Goal: Task Accomplishment & Management: Manage account settings

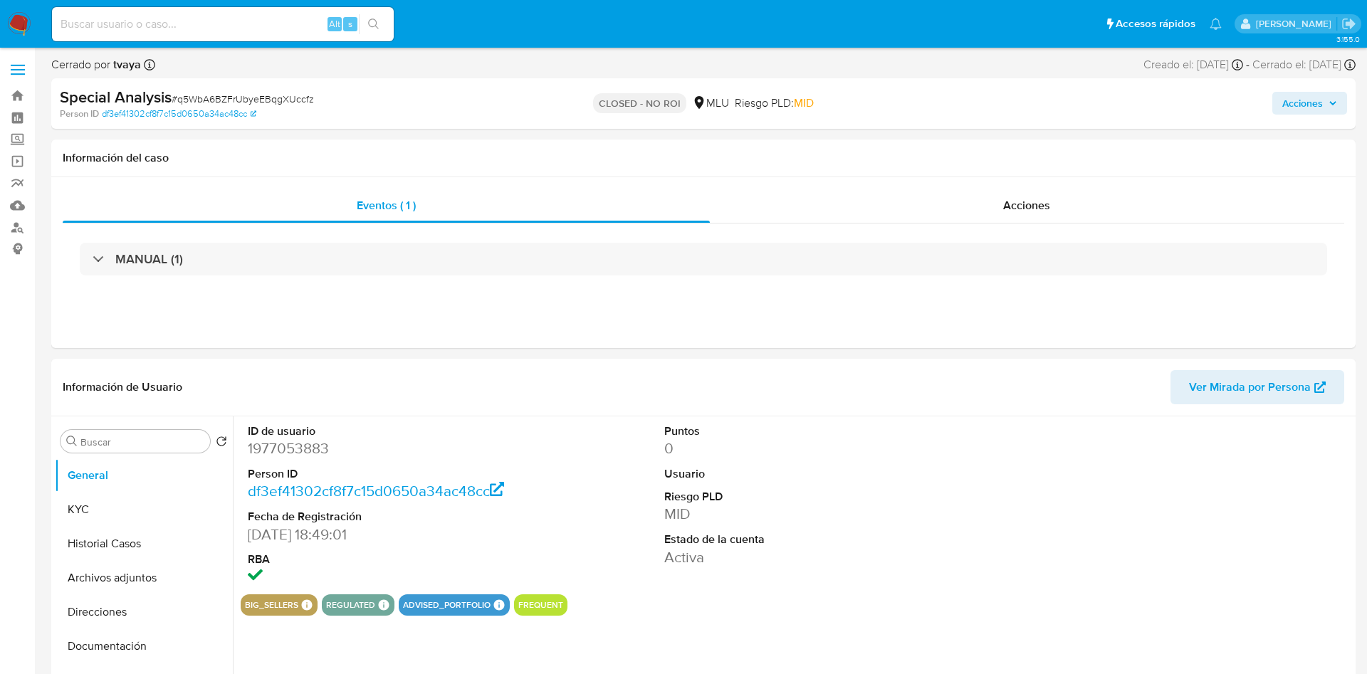
select select "10"
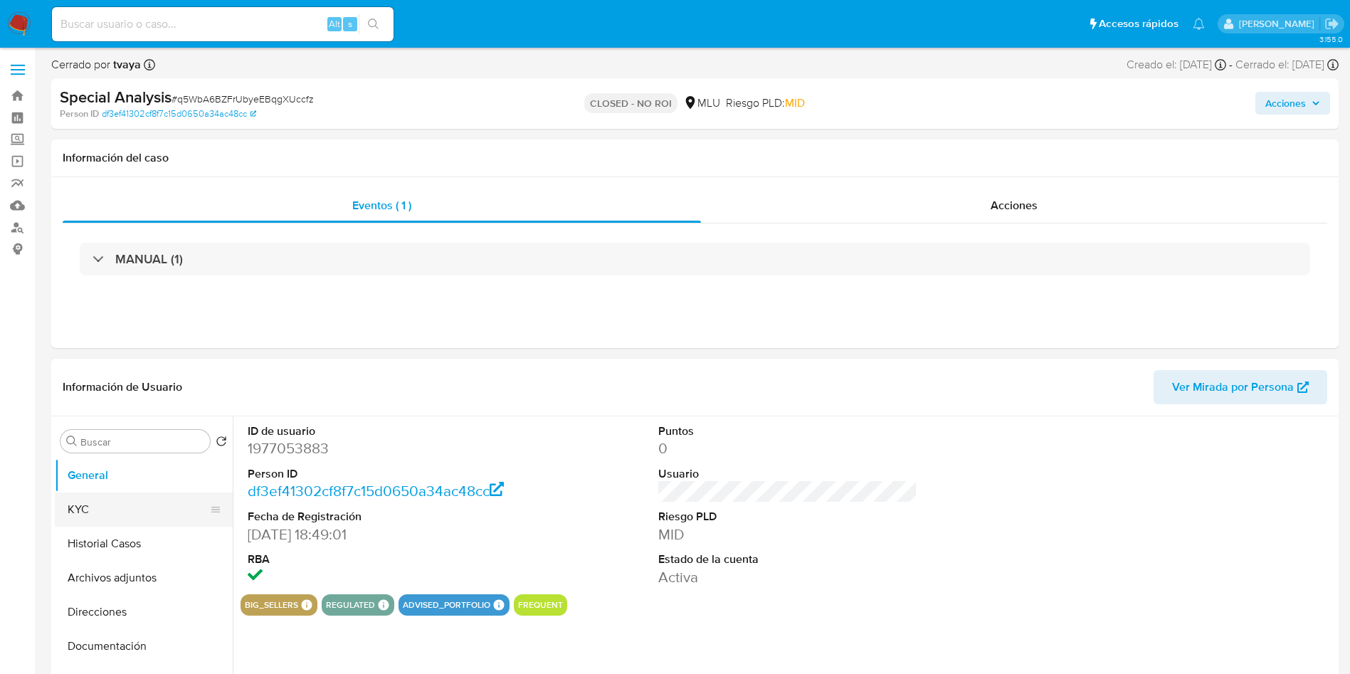
click at [130, 545] on button "Historial Casos" at bounding box center [144, 544] width 178 height 34
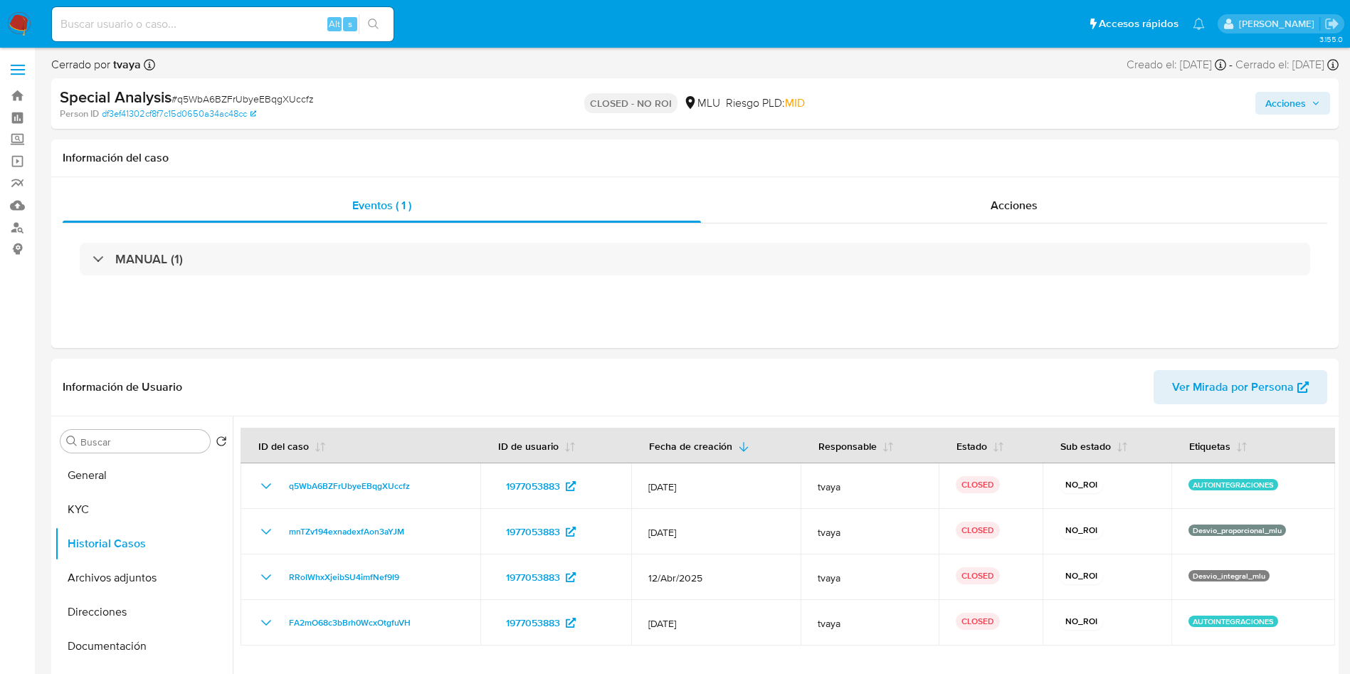
click at [7, 27] on img at bounding box center [19, 24] width 24 height 24
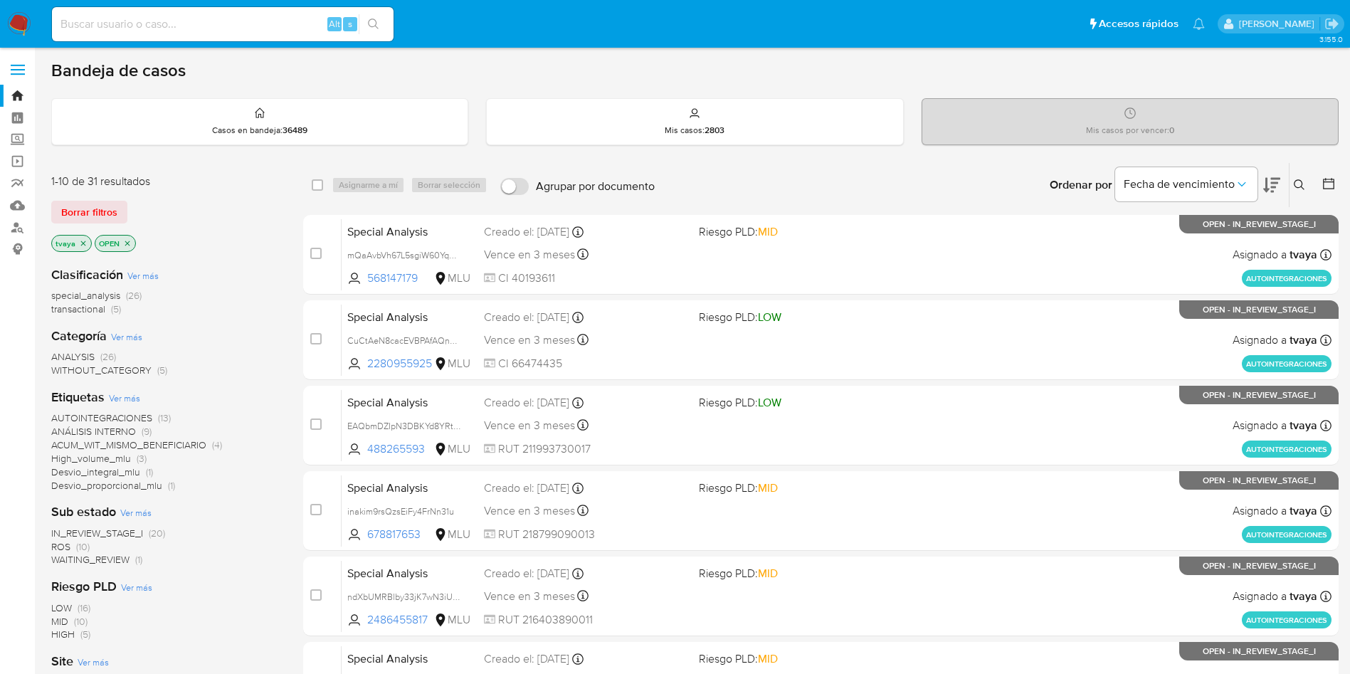
click at [23, 14] on img at bounding box center [19, 24] width 24 height 24
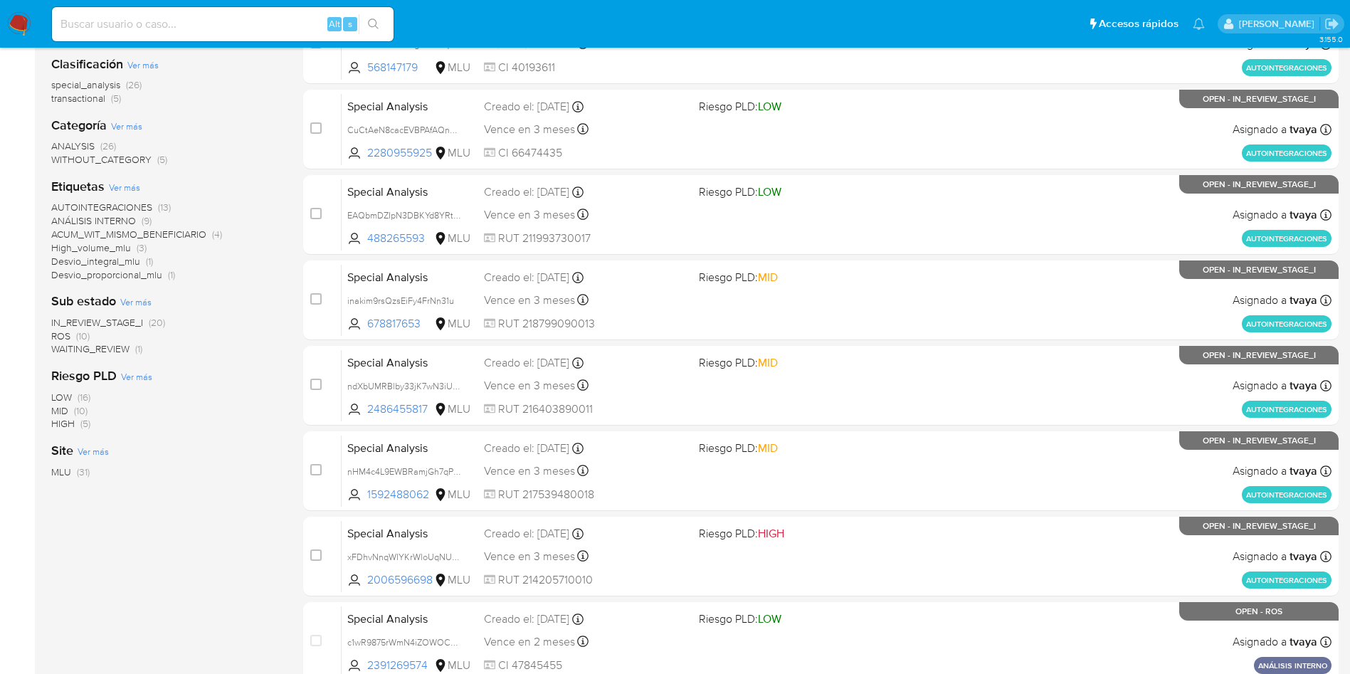
scroll to position [214, 0]
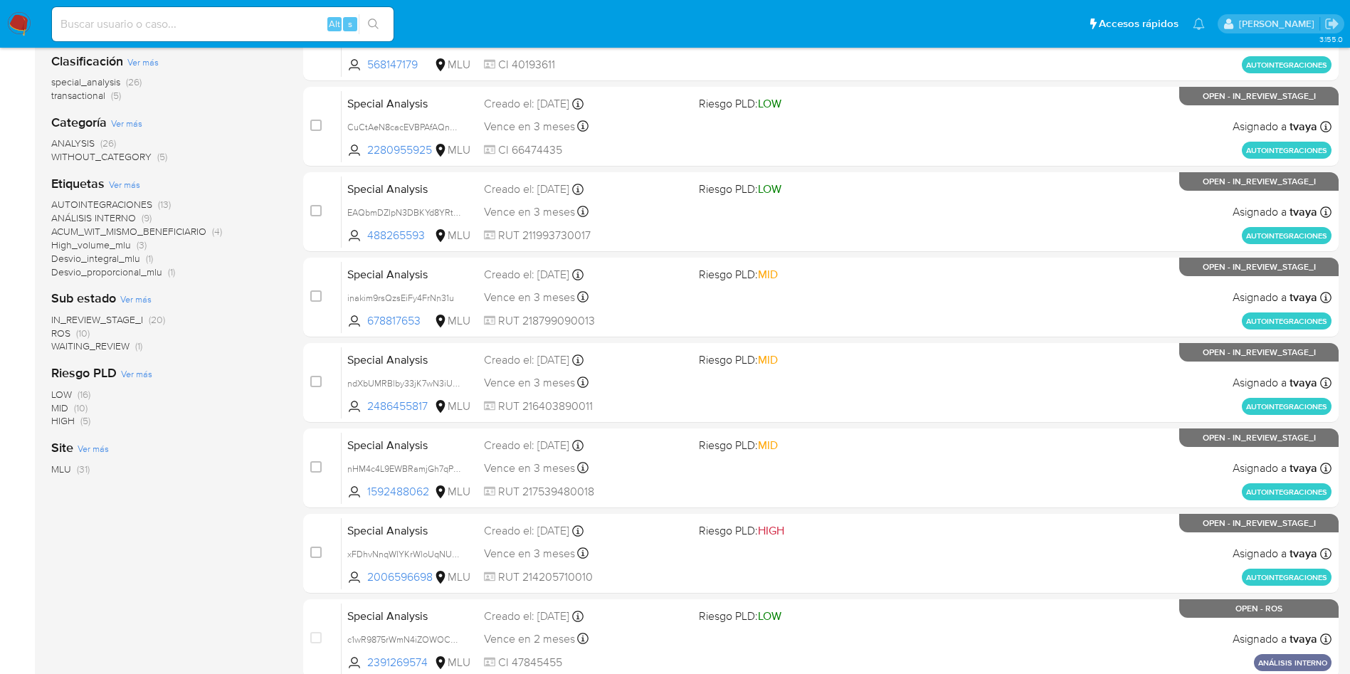
click at [60, 334] on span "ROS" at bounding box center [60, 333] width 19 height 14
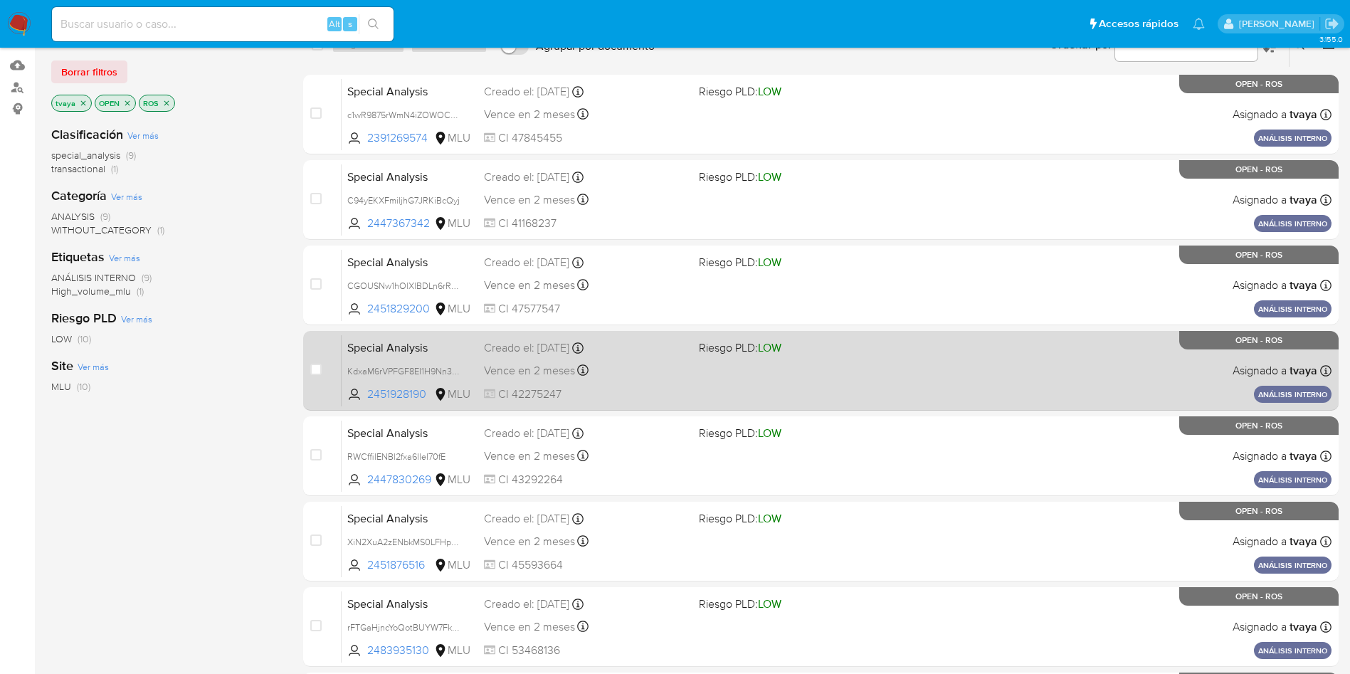
scroll to position [107, 0]
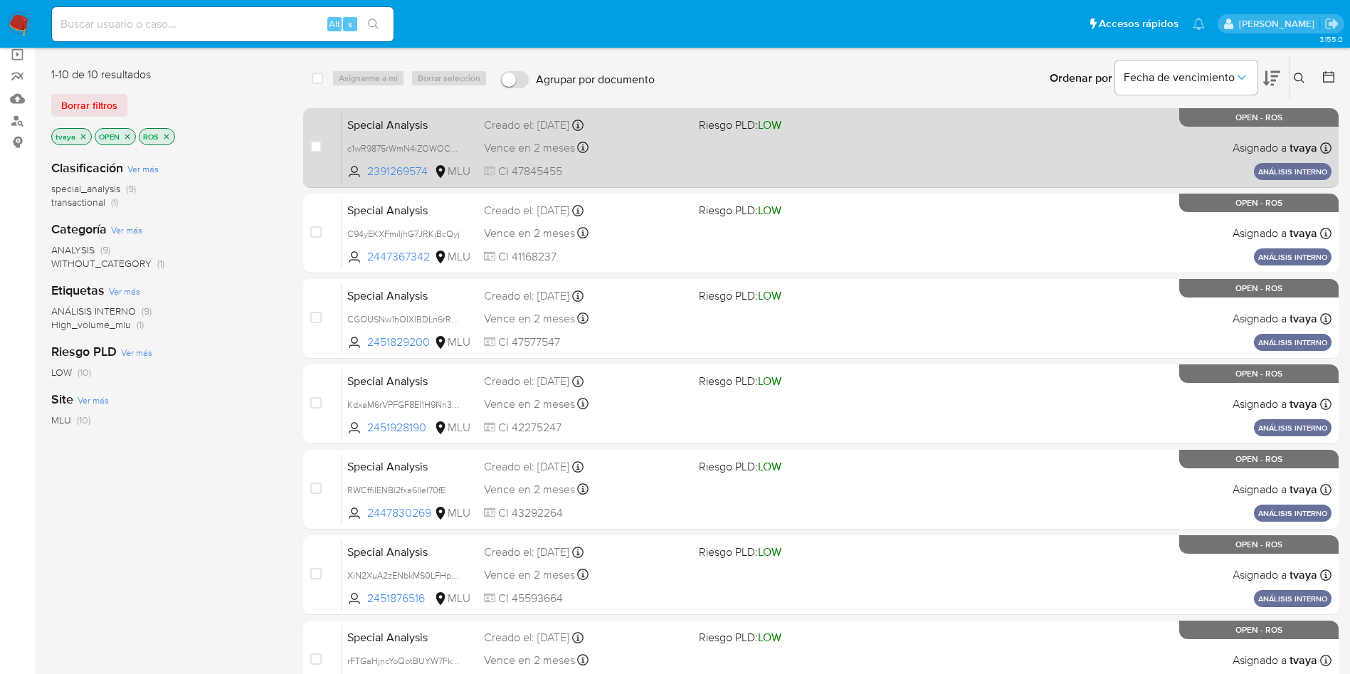
click at [807, 148] on div "Special Analysis c1wR9875rWmN4iZOWOCwCKgq 2391269574 MLU Riesgo PLD: LOW Creado…" at bounding box center [837, 148] width 990 height 72
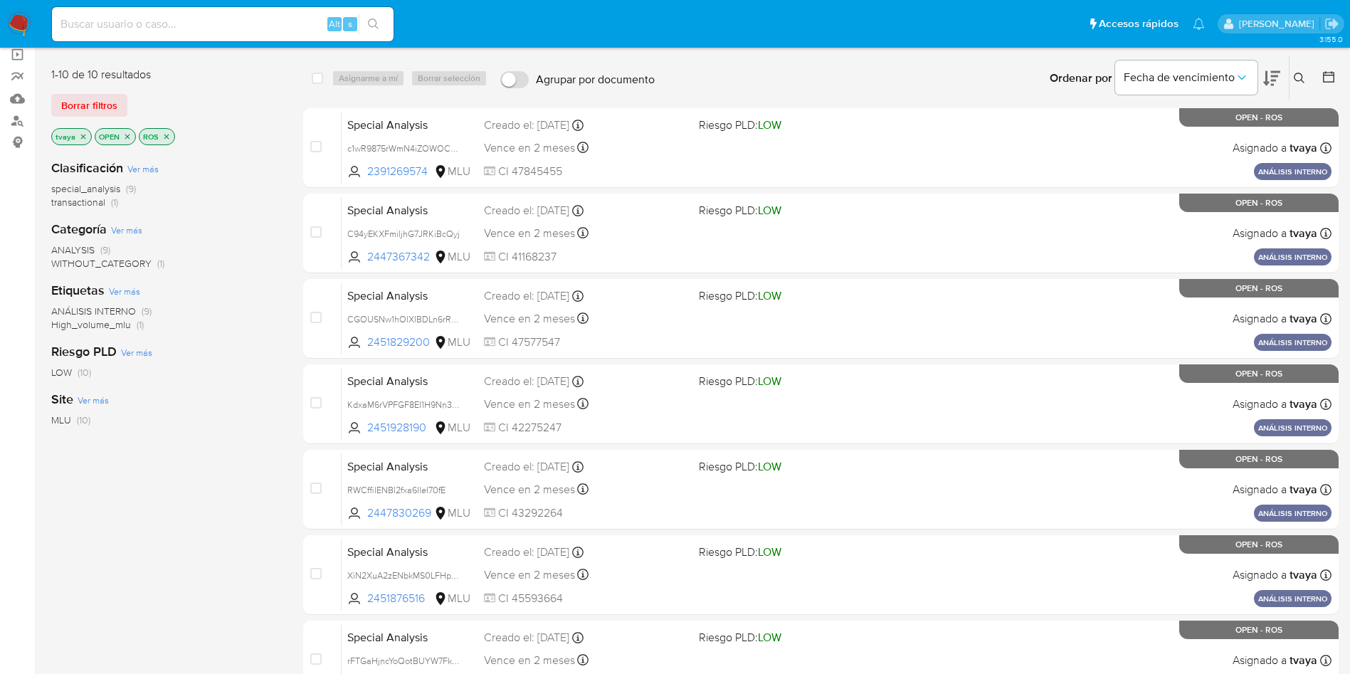
click at [111, 489] on div "Clasificación Ver más special_analysis (9) transactional (1) Categoría Ver más …" at bounding box center [165, 390] width 229 height 484
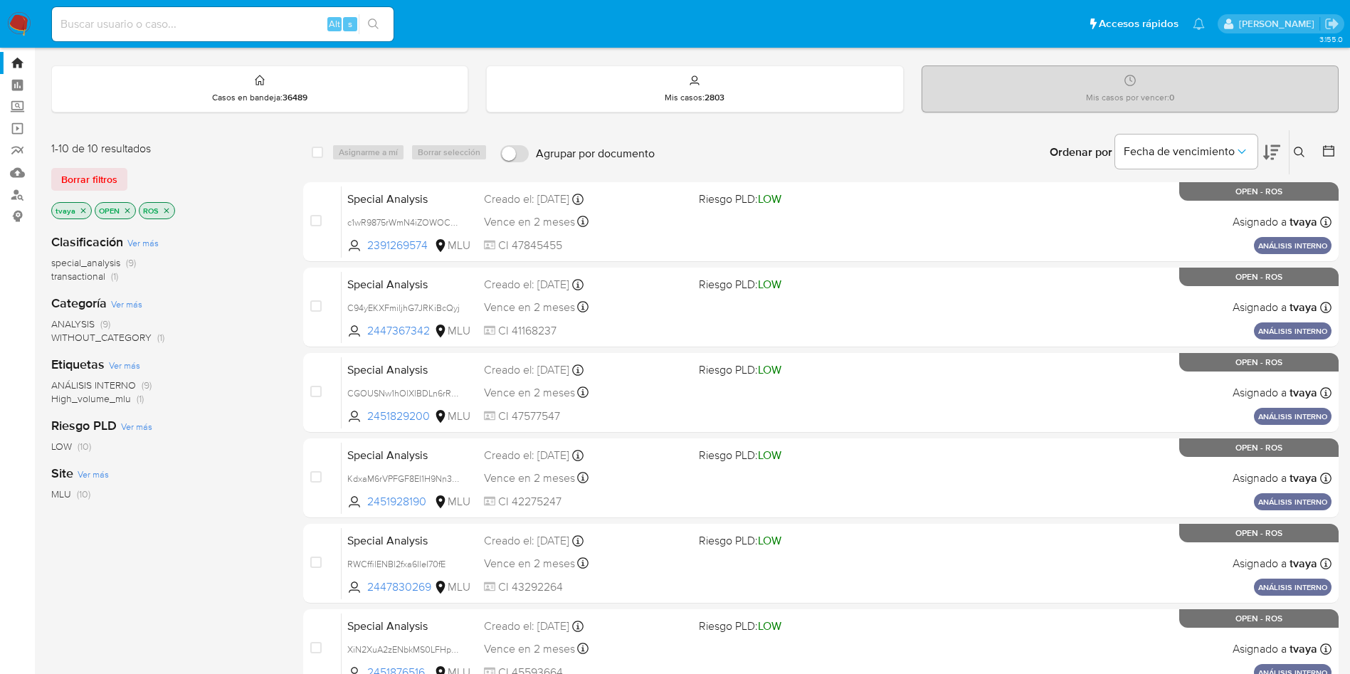
scroll to position [0, 0]
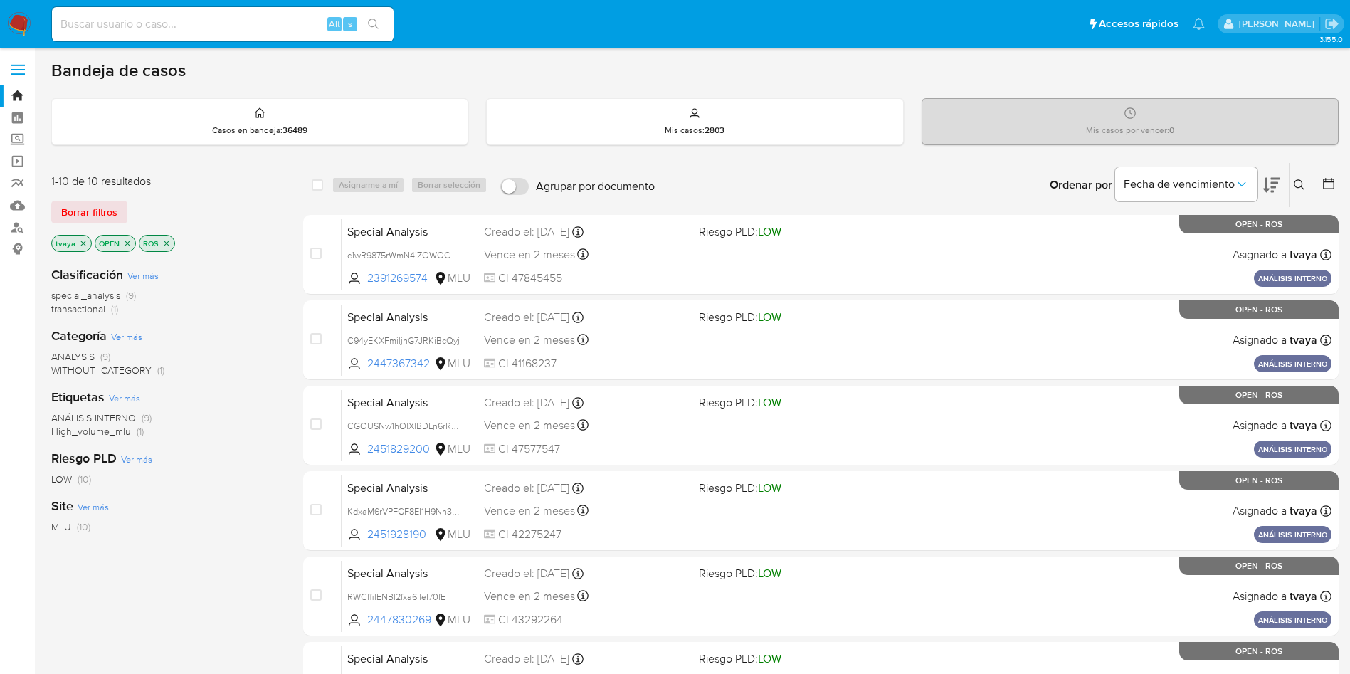
drag, startPoint x: 22, startPoint y: 22, endPoint x: 52, endPoint y: 9, distance: 32.5
click at [22, 22] on img at bounding box center [19, 24] width 24 height 24
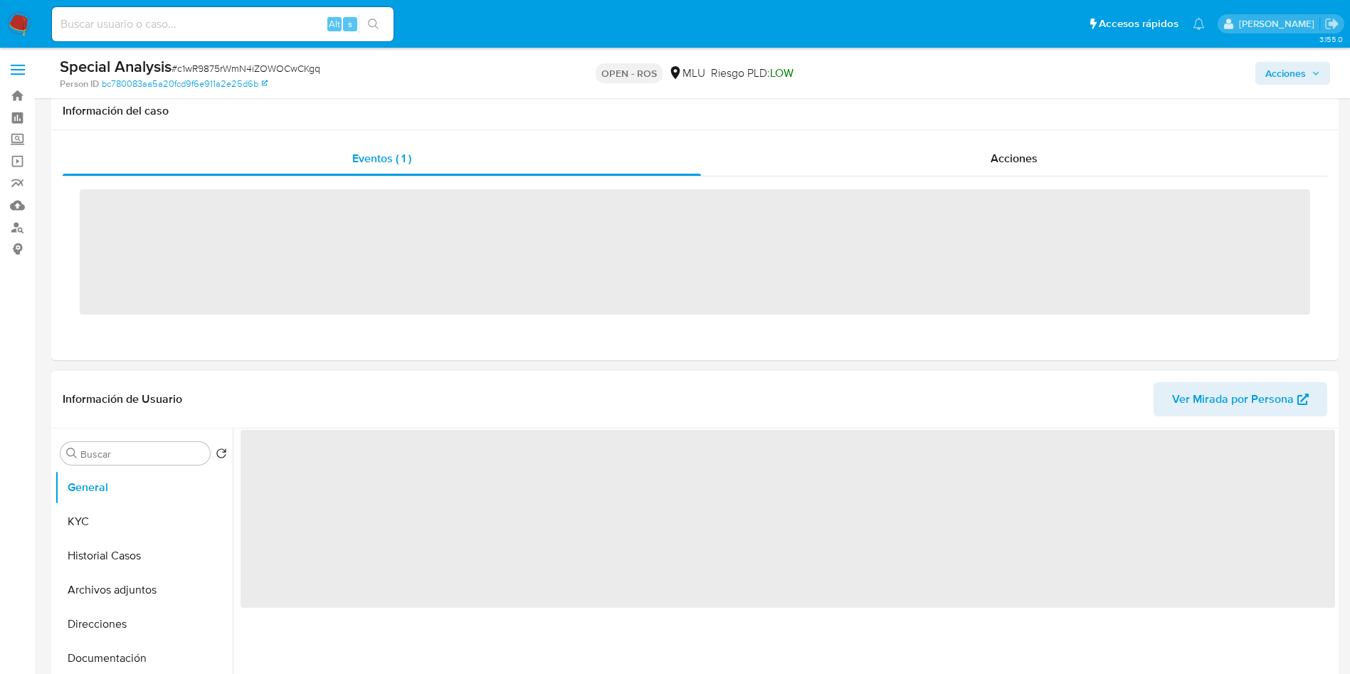
scroll to position [107, 0]
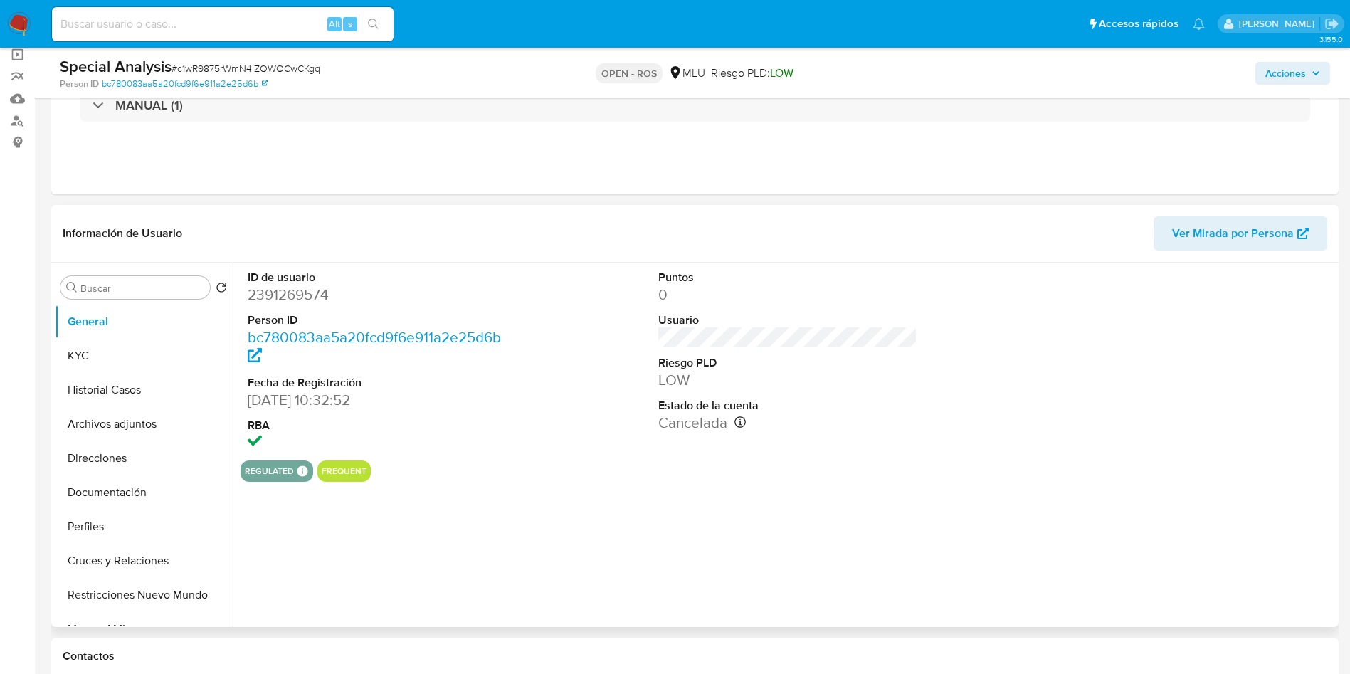
select select "10"
click at [124, 389] on button "Historial Casos" at bounding box center [138, 390] width 167 height 34
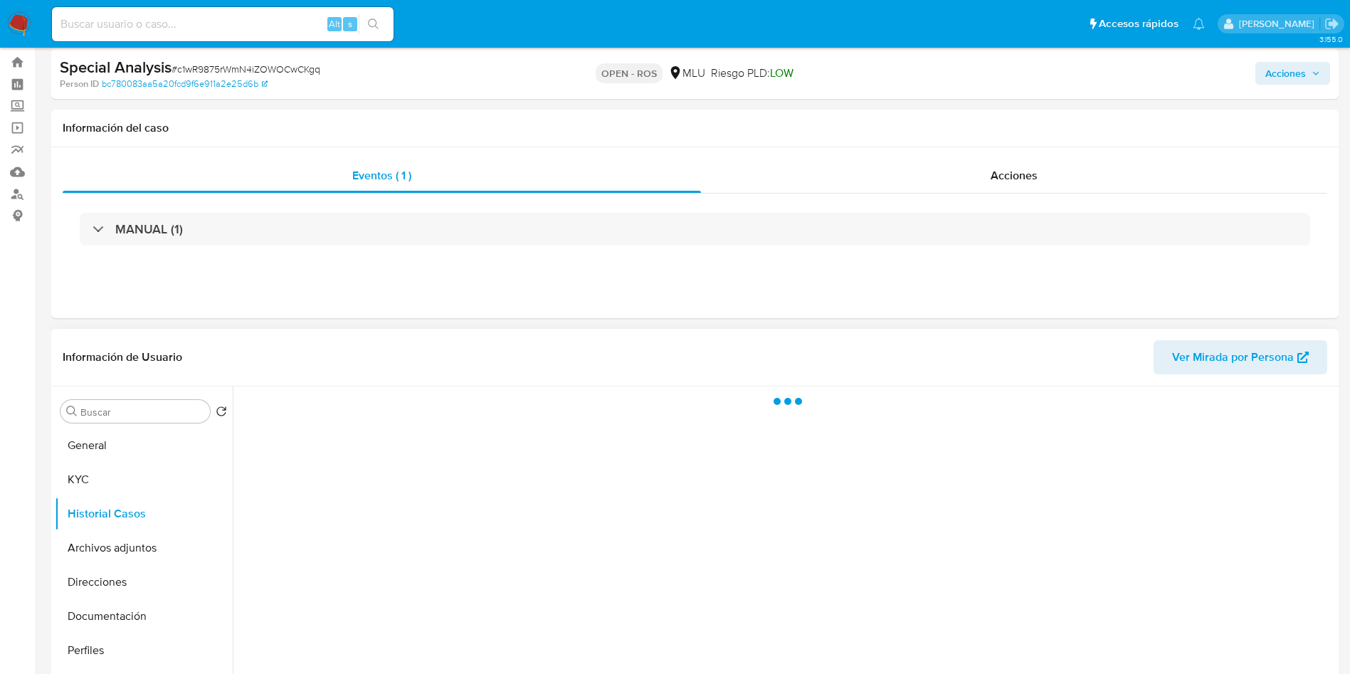
scroll to position [0, 0]
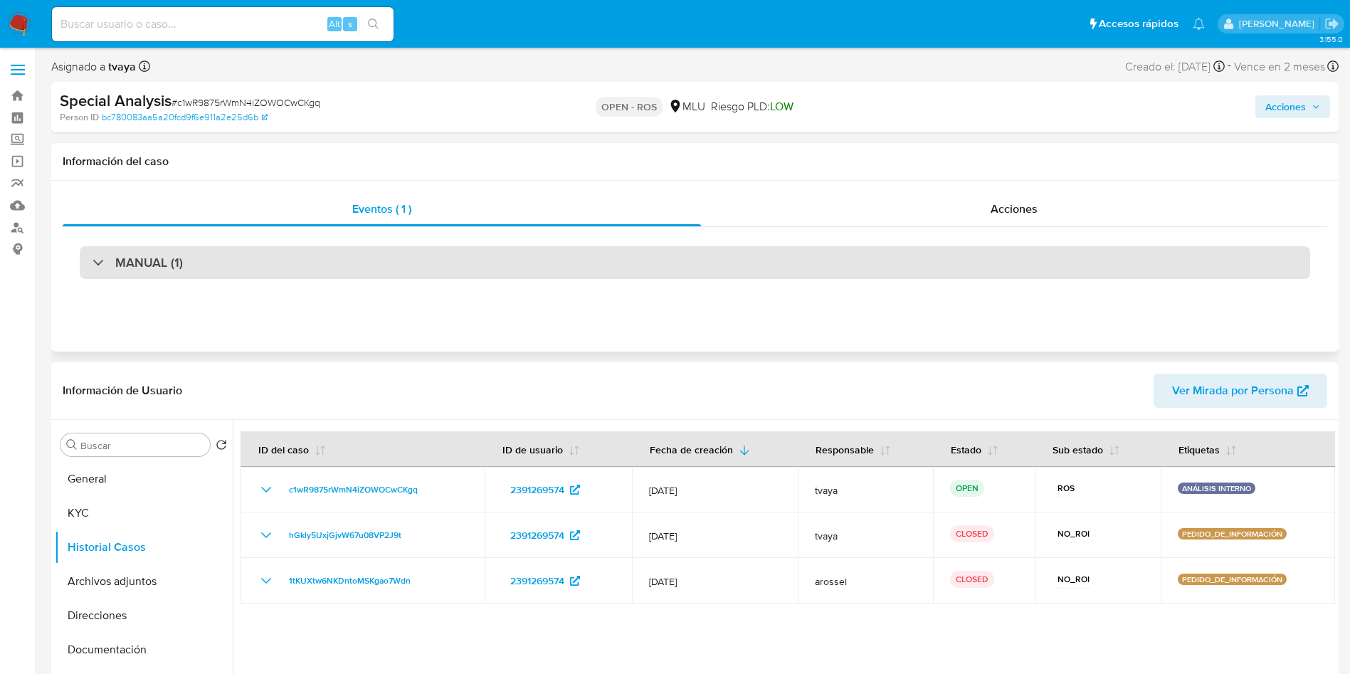
click at [386, 261] on div "MANUAL (1)" at bounding box center [695, 262] width 1231 height 33
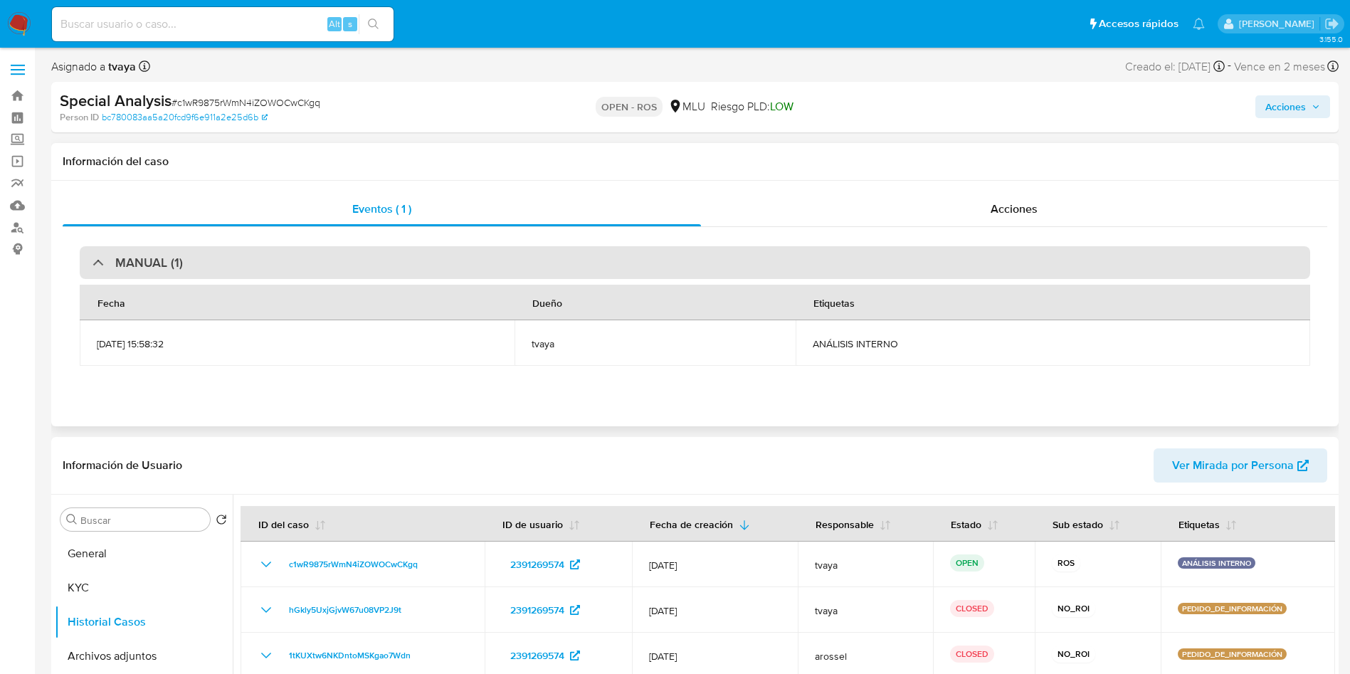
click at [394, 273] on div "MANUAL (1)" at bounding box center [695, 262] width 1231 height 33
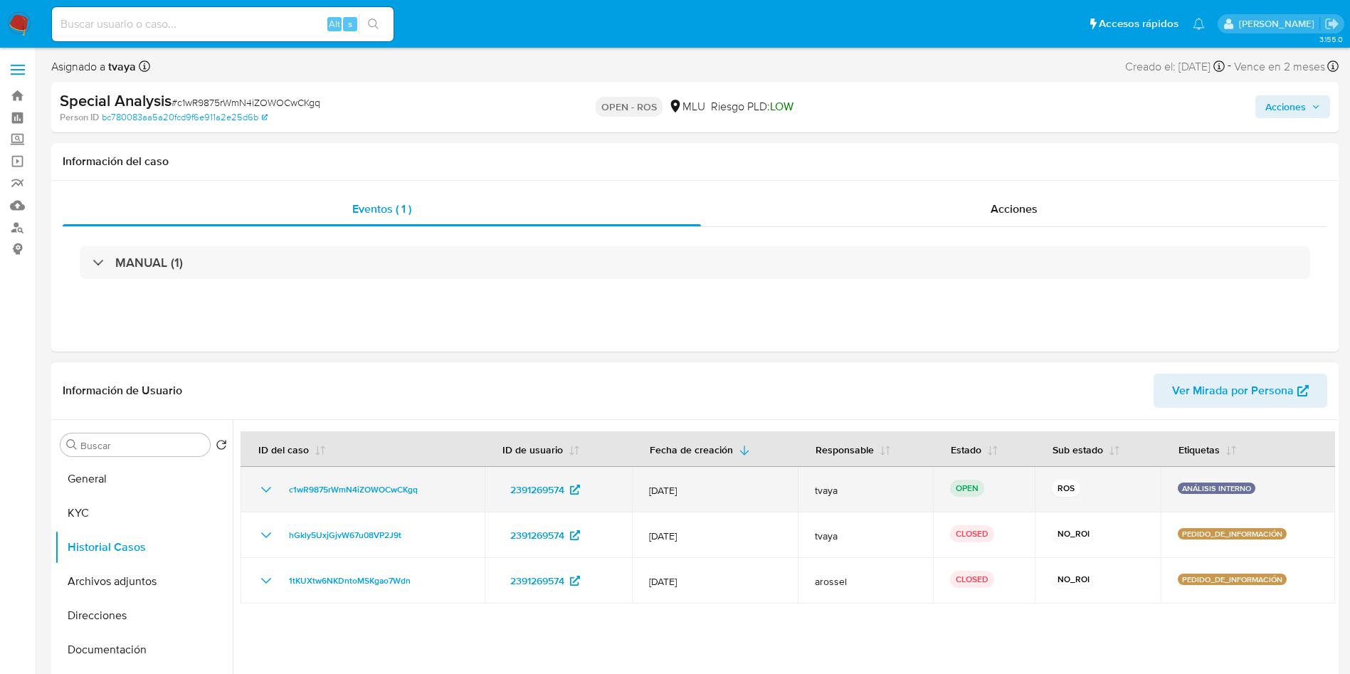
click at [265, 489] on icon "Mostrar/Ocultar" at bounding box center [266, 489] width 17 height 17
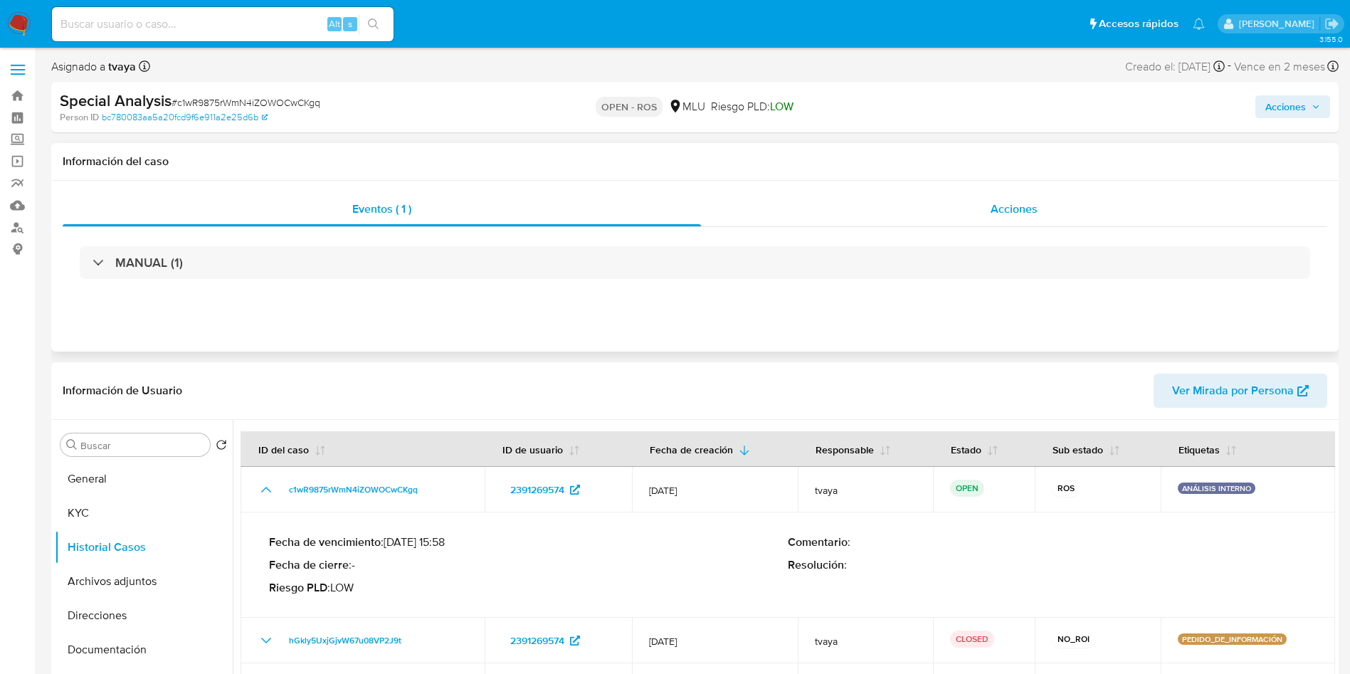
click at [947, 204] on div "Acciones" at bounding box center [1014, 209] width 626 height 34
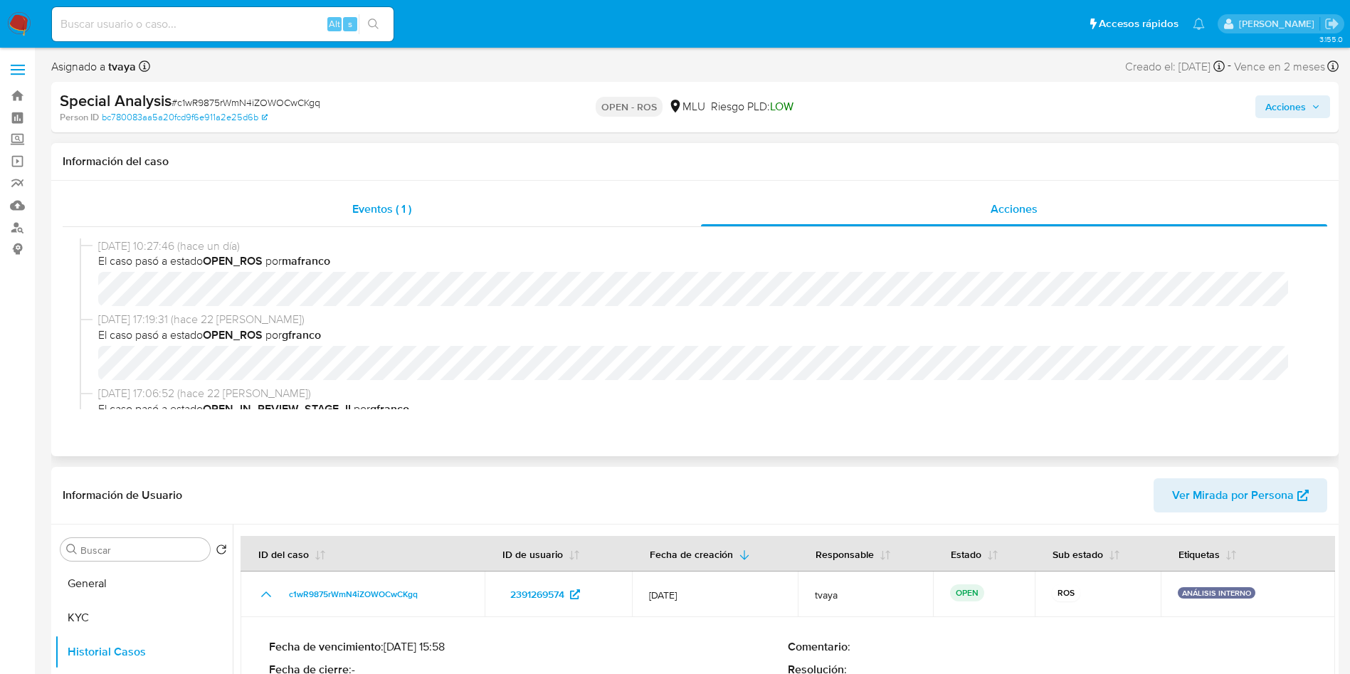
click at [386, 214] on span "Eventos ( 1 )" at bounding box center [381, 209] width 59 height 16
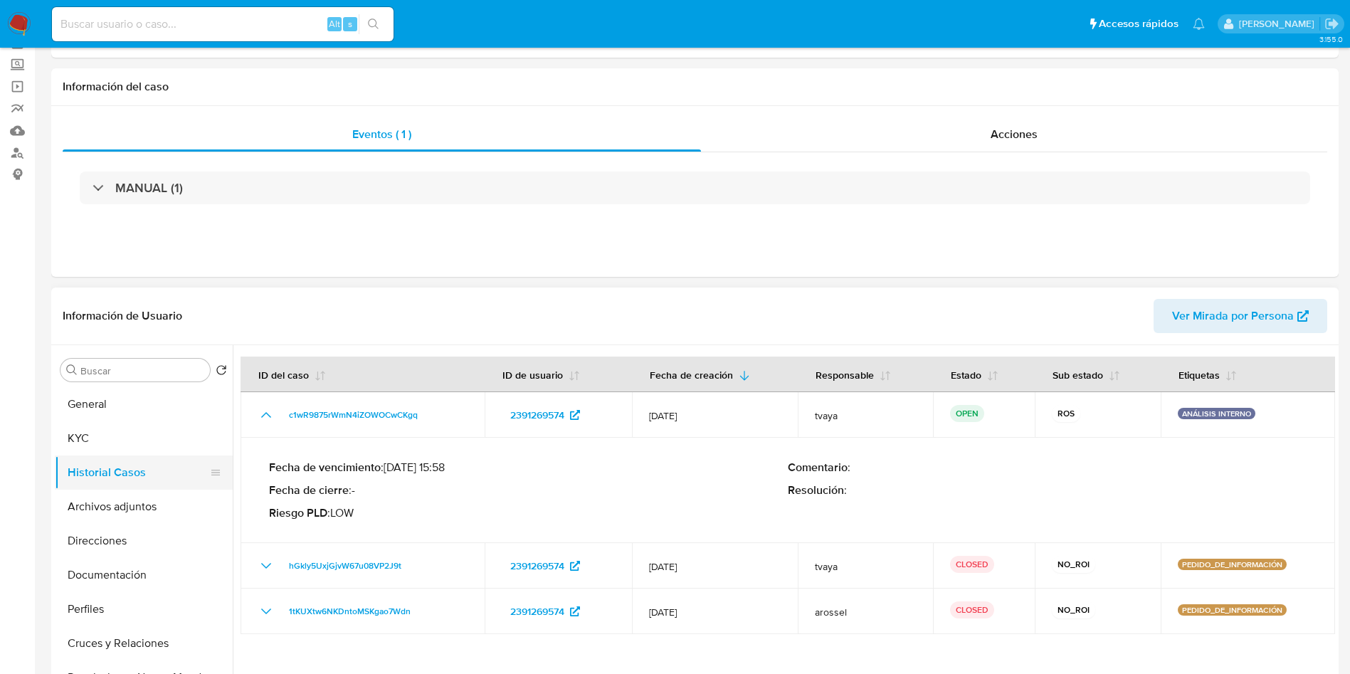
scroll to position [107, 0]
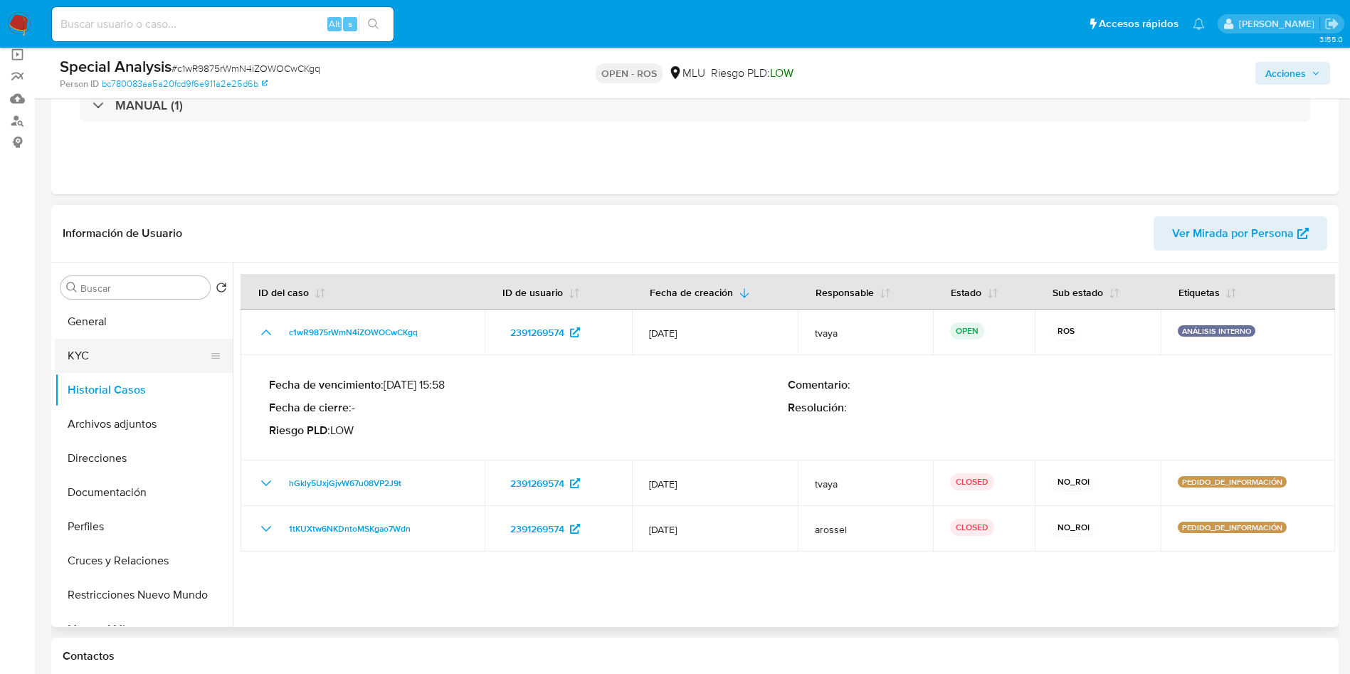
click at [104, 365] on button "KYC" at bounding box center [138, 356] width 167 height 34
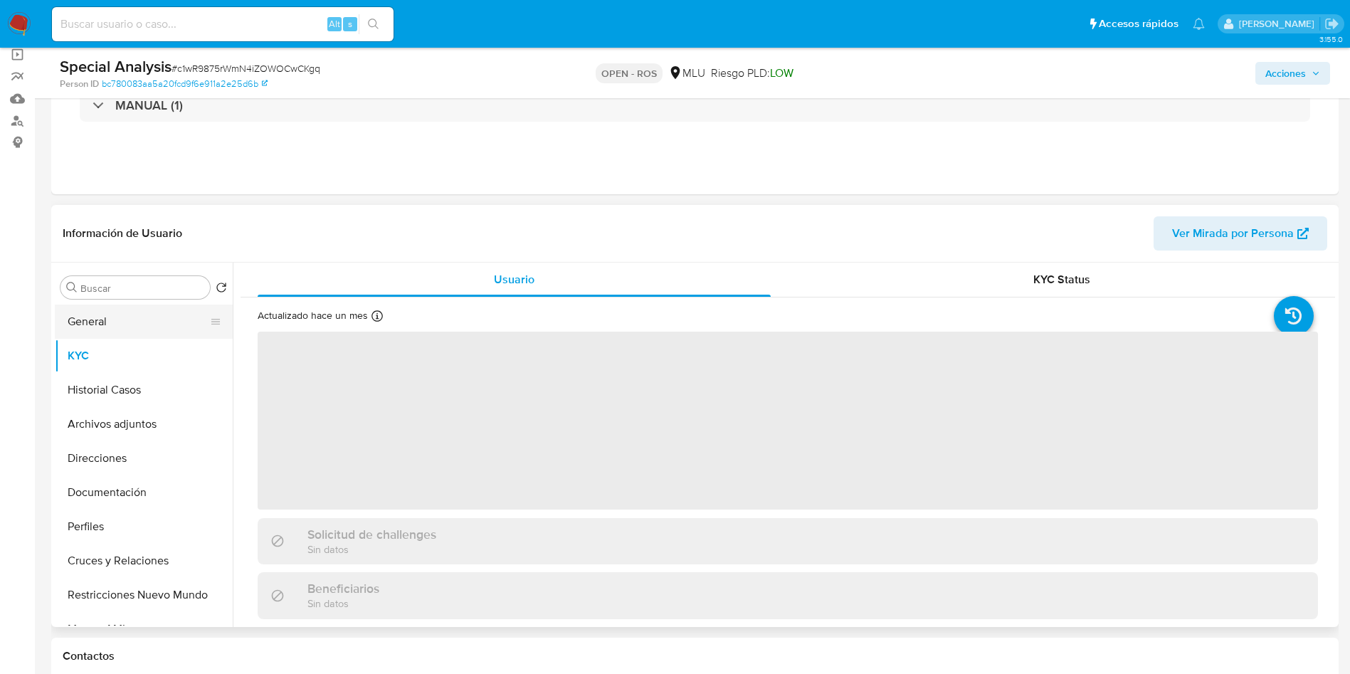
click at [88, 320] on button "General" at bounding box center [138, 322] width 167 height 34
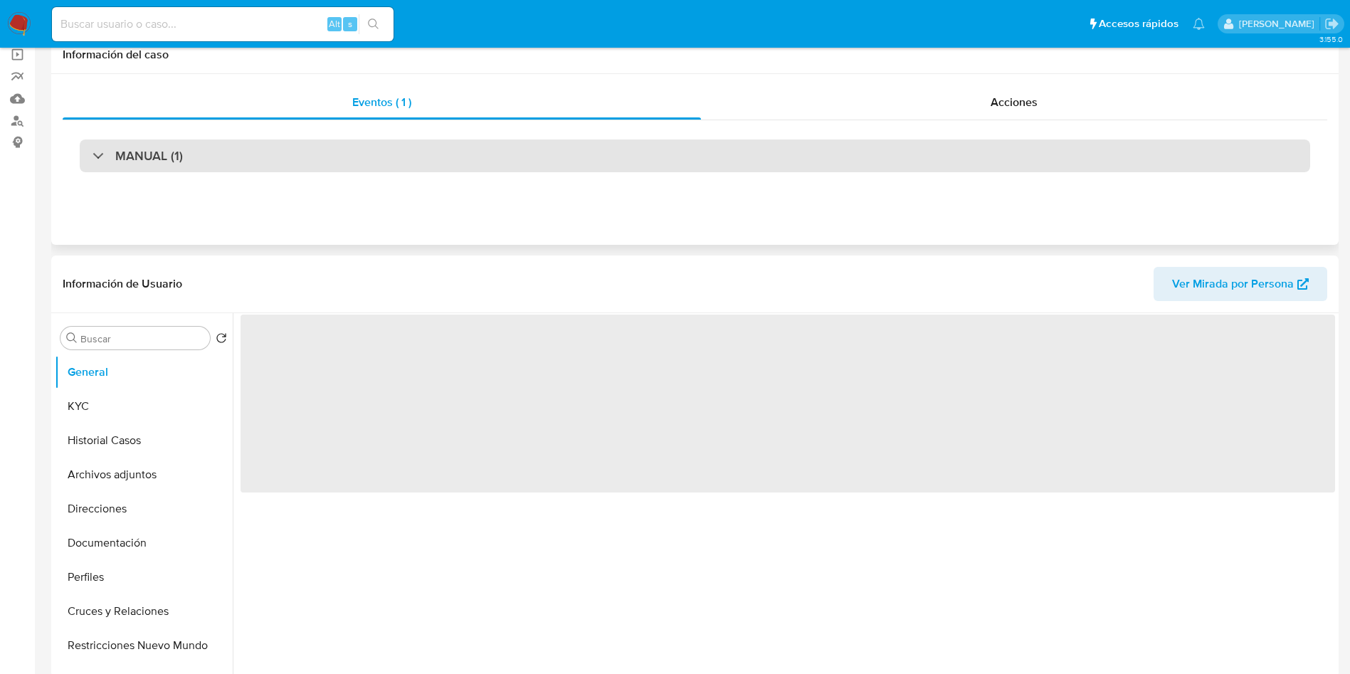
scroll to position [0, 0]
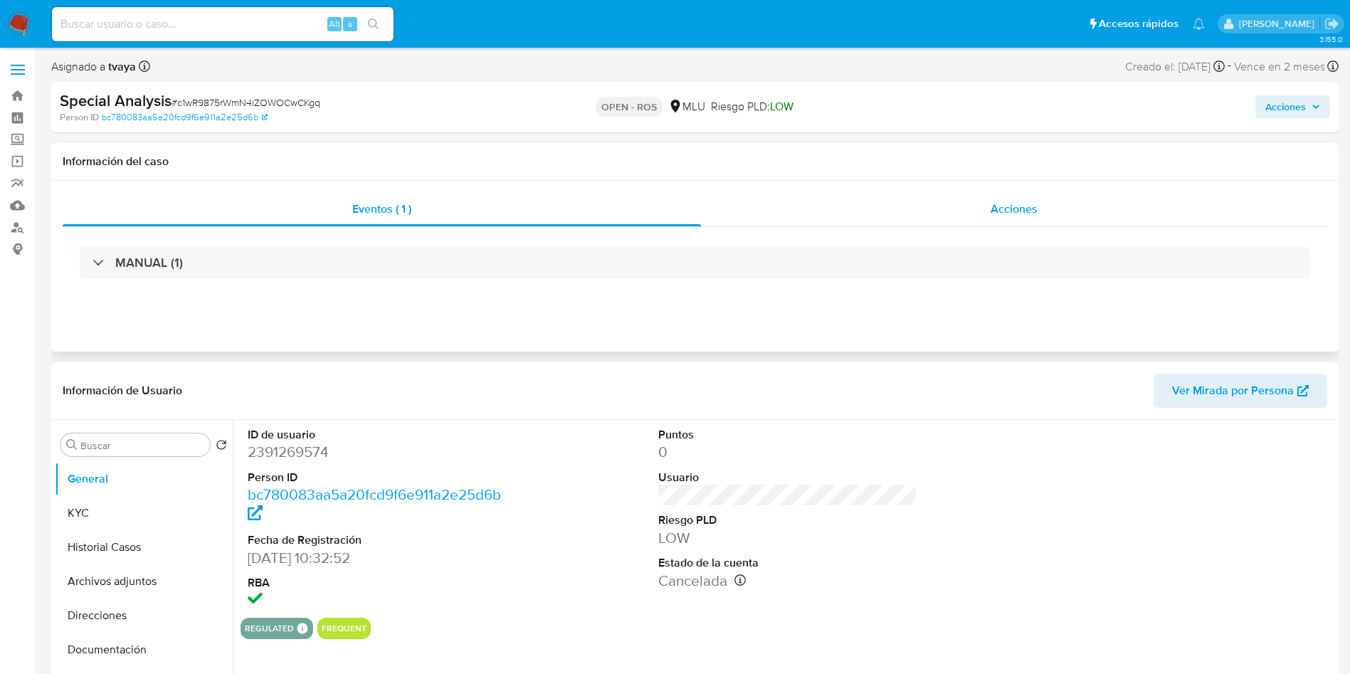
click at [1031, 204] on span "Acciones" at bounding box center [1014, 209] width 47 height 16
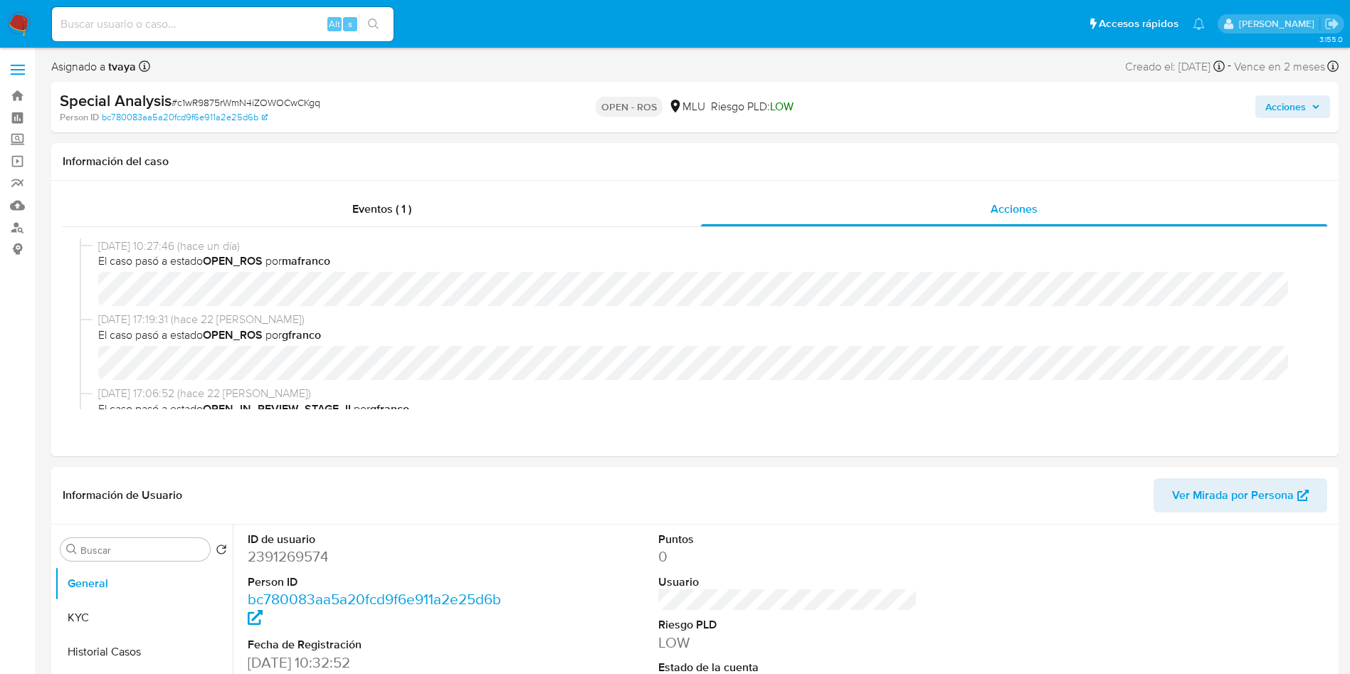
click at [1284, 110] on span "Acciones" at bounding box center [1286, 106] width 41 height 23
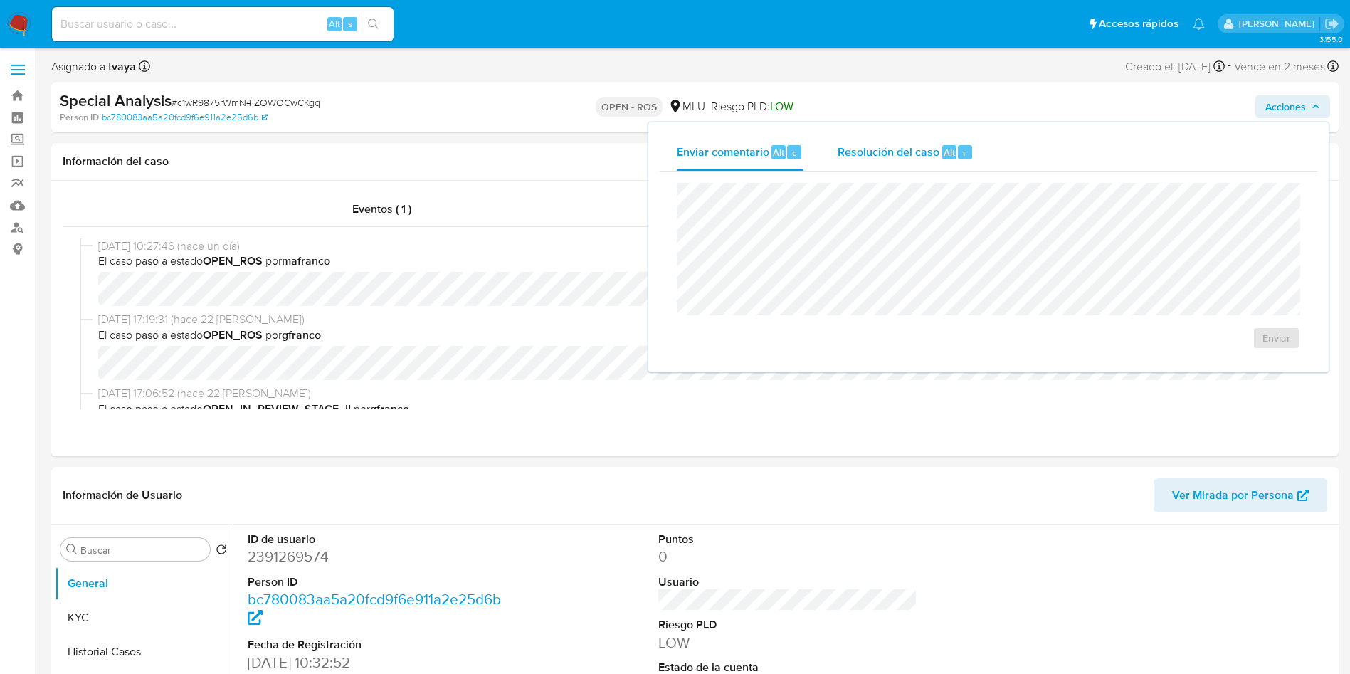
click at [891, 161] on div "Resolución del caso Alt r" at bounding box center [906, 152] width 136 height 37
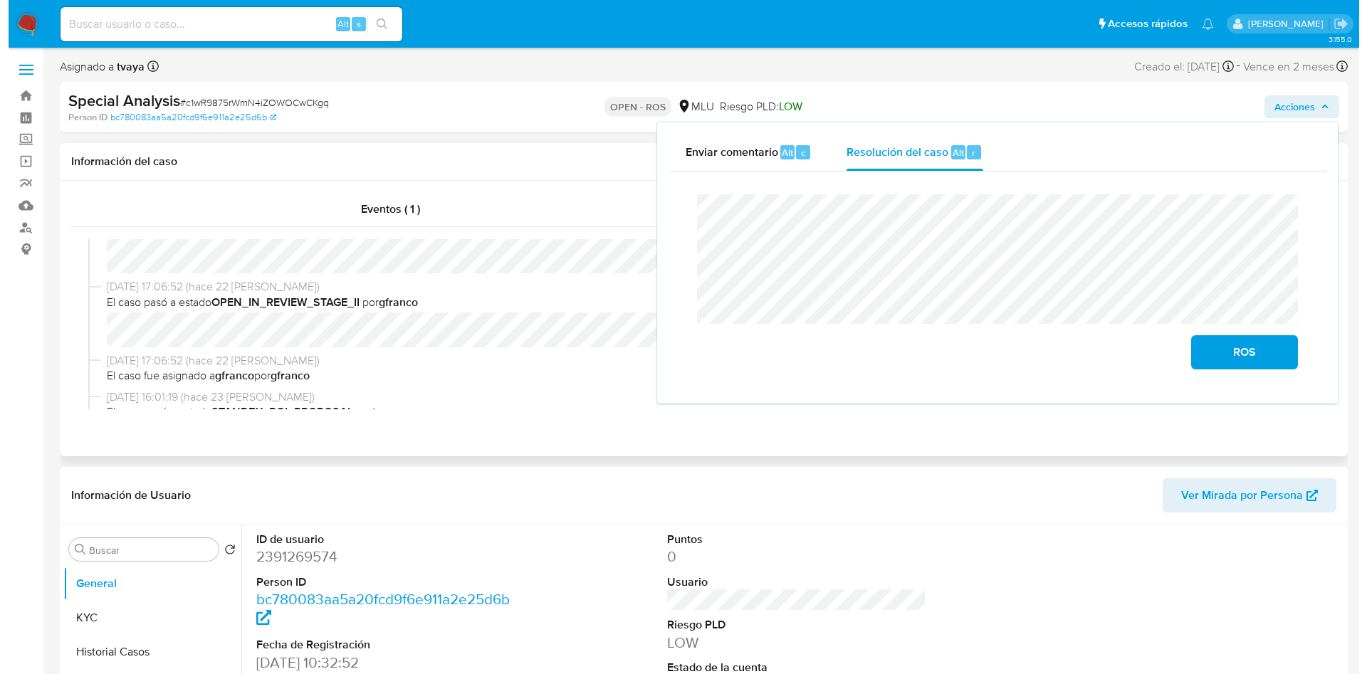
scroll to position [214, 0]
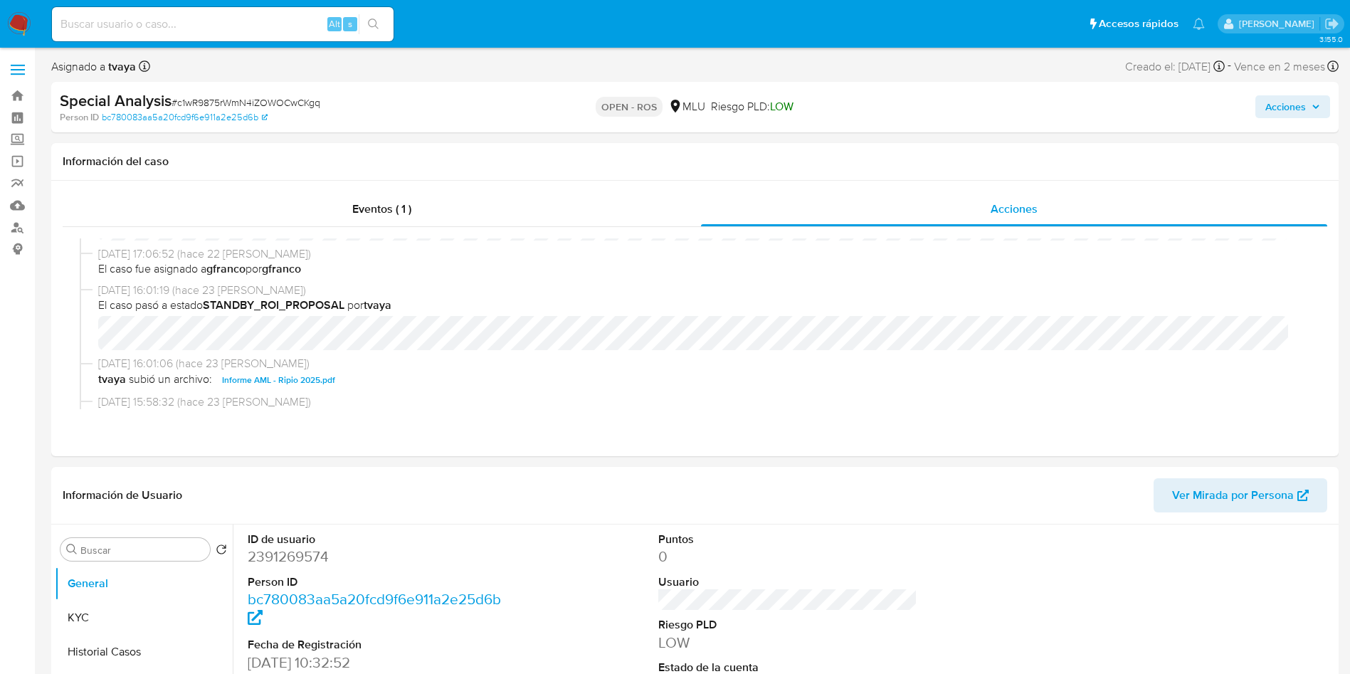
click at [1287, 114] on span "Acciones" at bounding box center [1286, 106] width 41 height 23
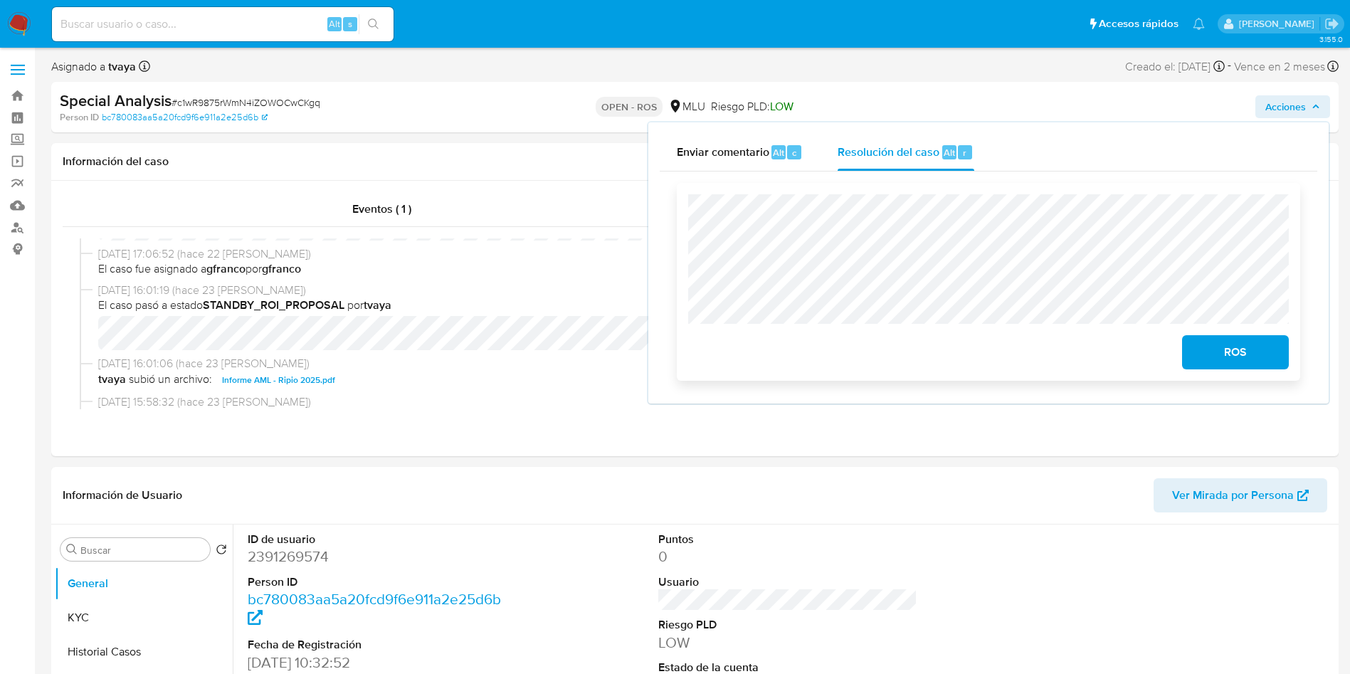
click at [1268, 351] on span "ROS" at bounding box center [1236, 352] width 70 height 31
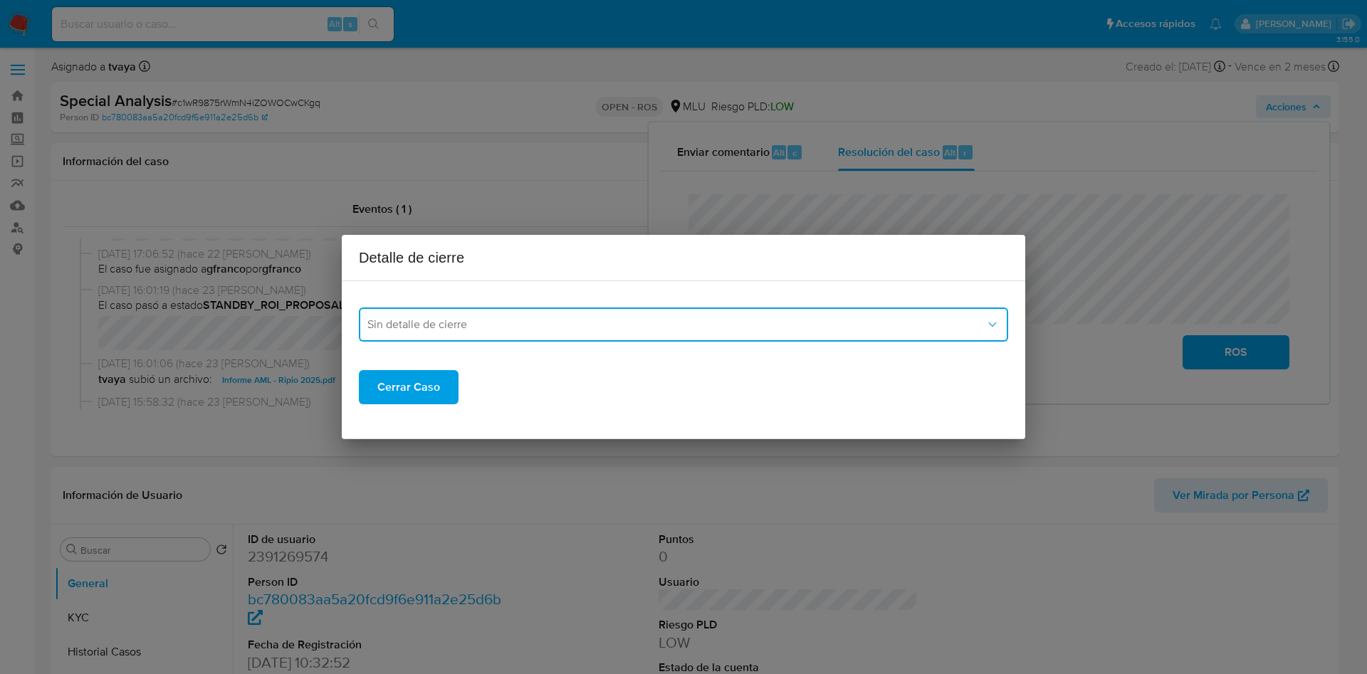
click at [466, 327] on span "Sin detalle de cierre" at bounding box center [676, 325] width 618 height 14
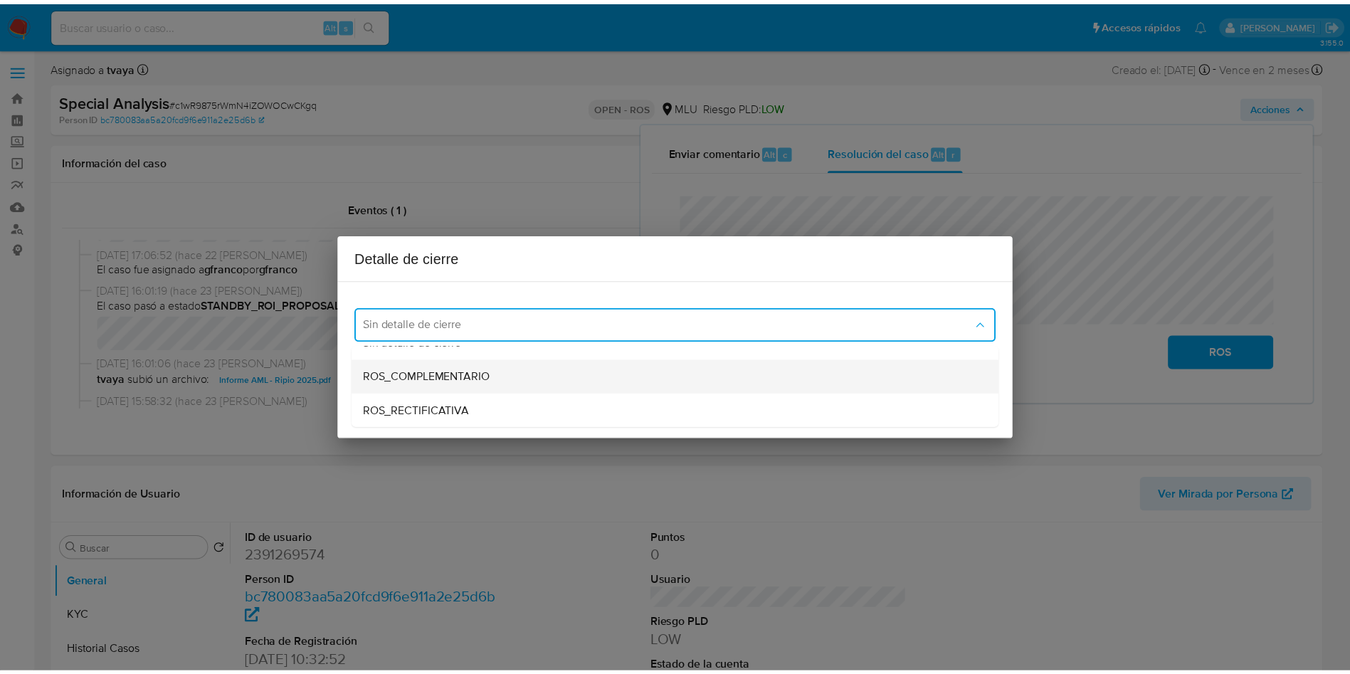
scroll to position [0, 0]
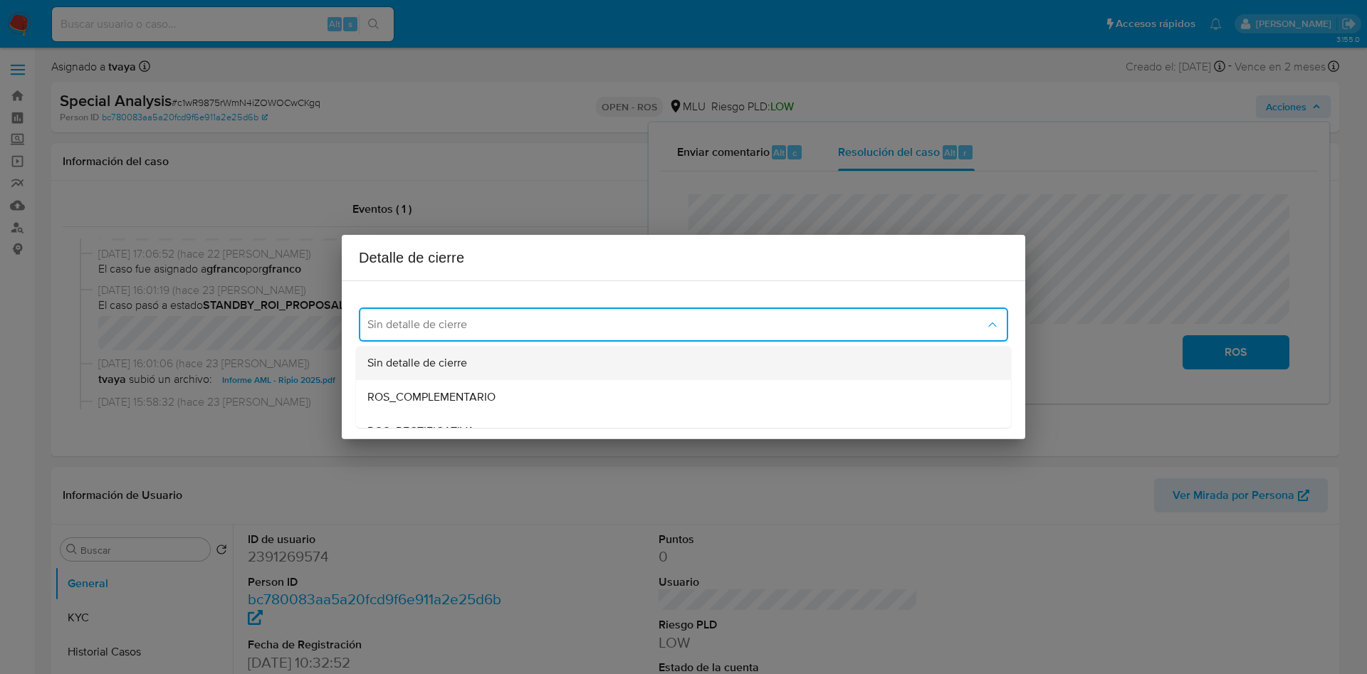
click at [499, 364] on div "Sin detalle de cierre" at bounding box center [683, 363] width 632 height 34
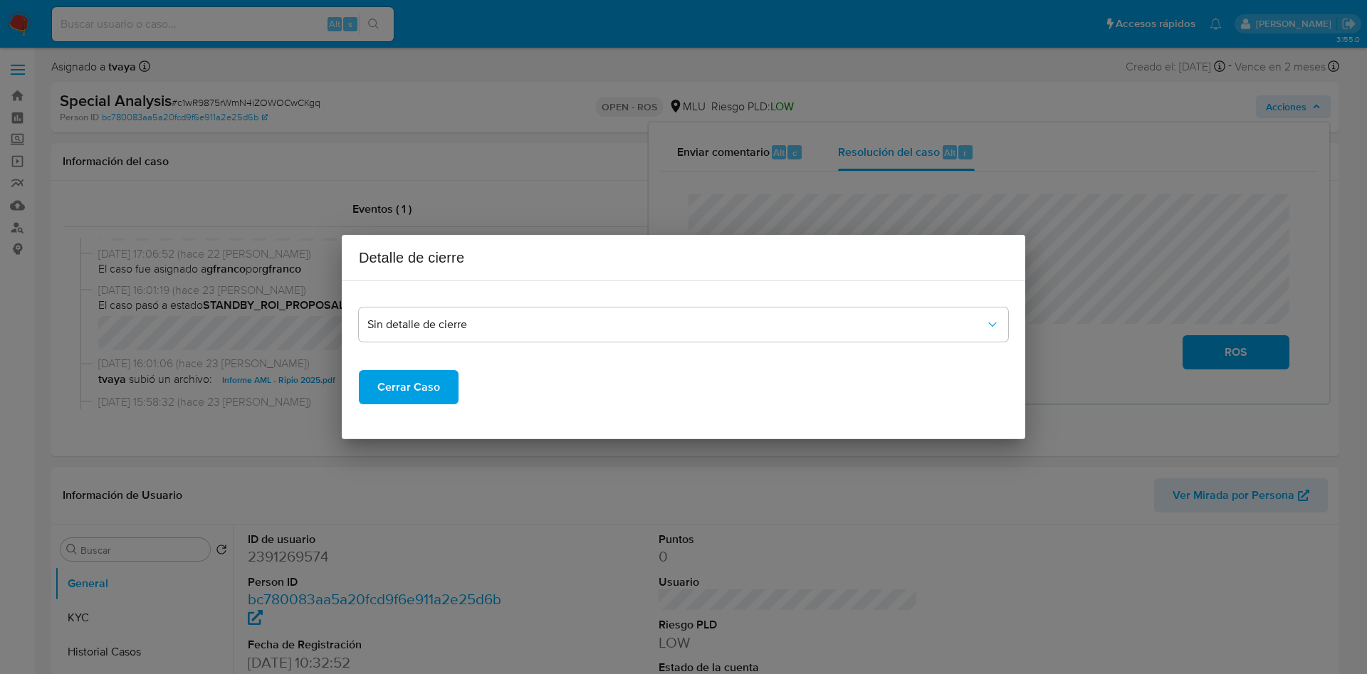
click at [400, 390] on span "Cerrar Caso" at bounding box center [408, 387] width 63 height 31
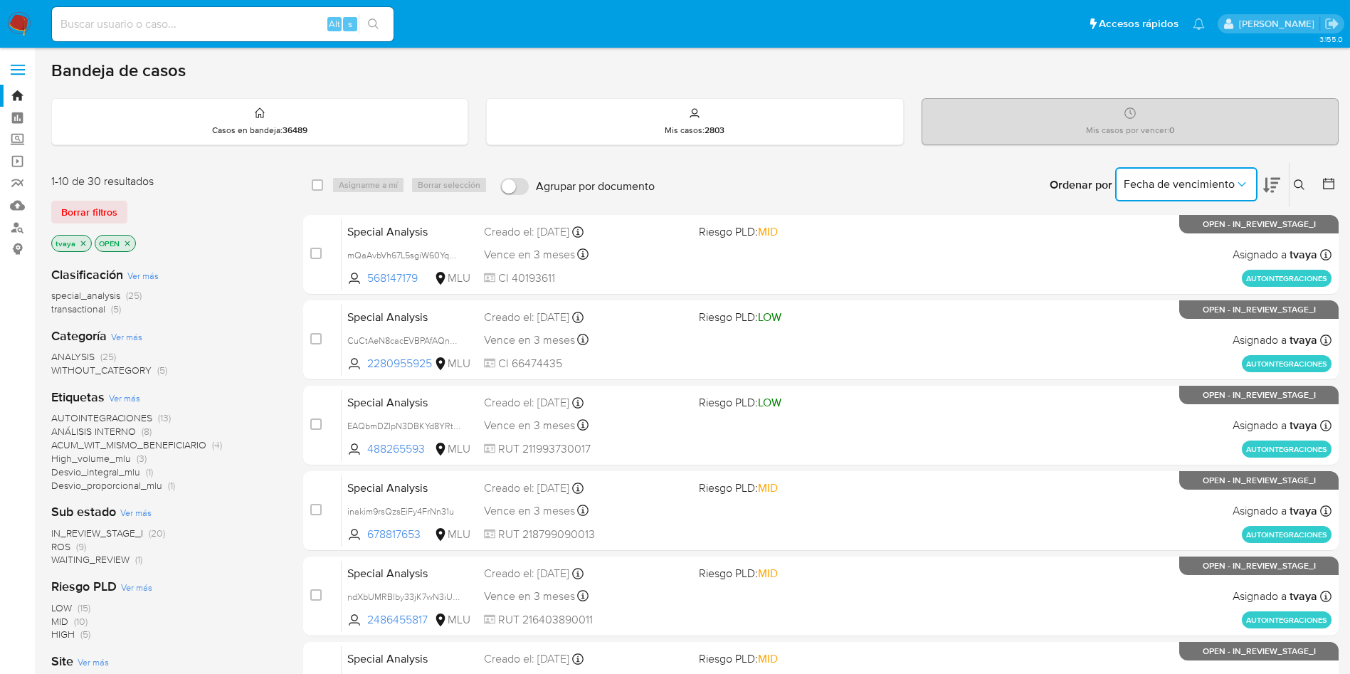
click at [1205, 179] on span "Fecha de vencimiento" at bounding box center [1179, 184] width 111 height 14
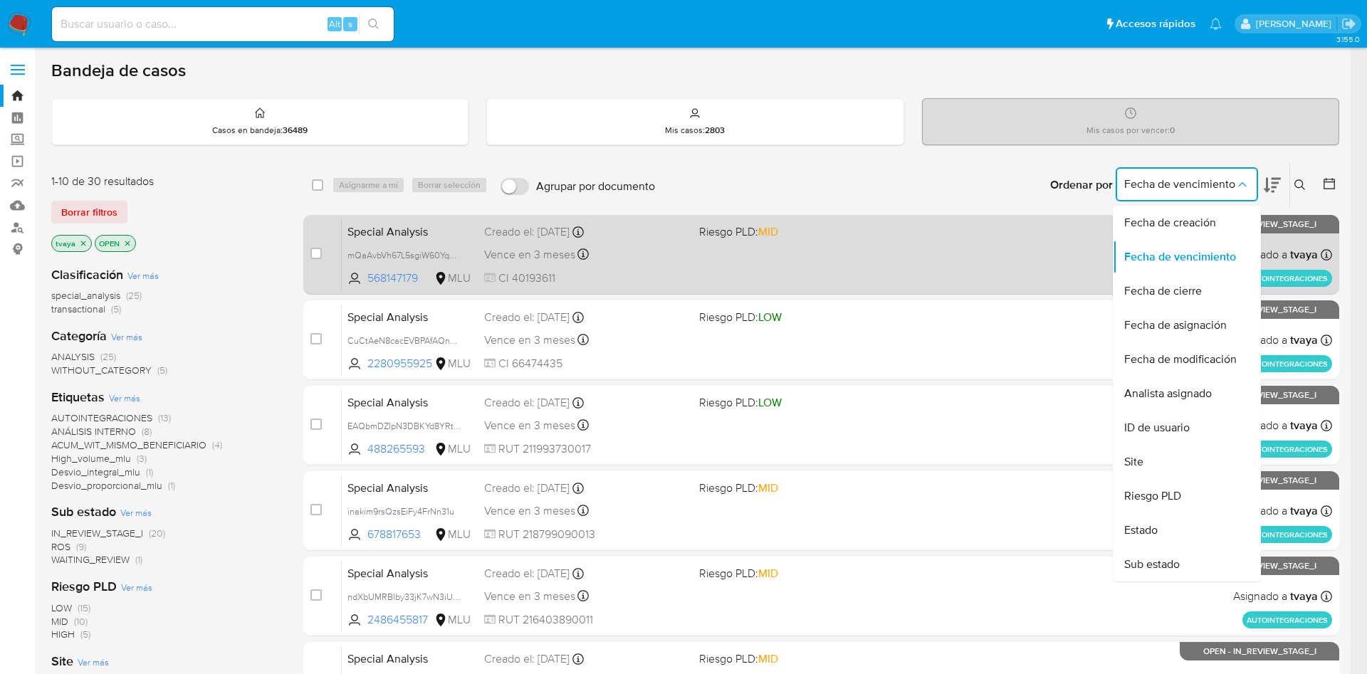
click at [1215, 221] on span "Fecha de creación" at bounding box center [1170, 223] width 92 height 14
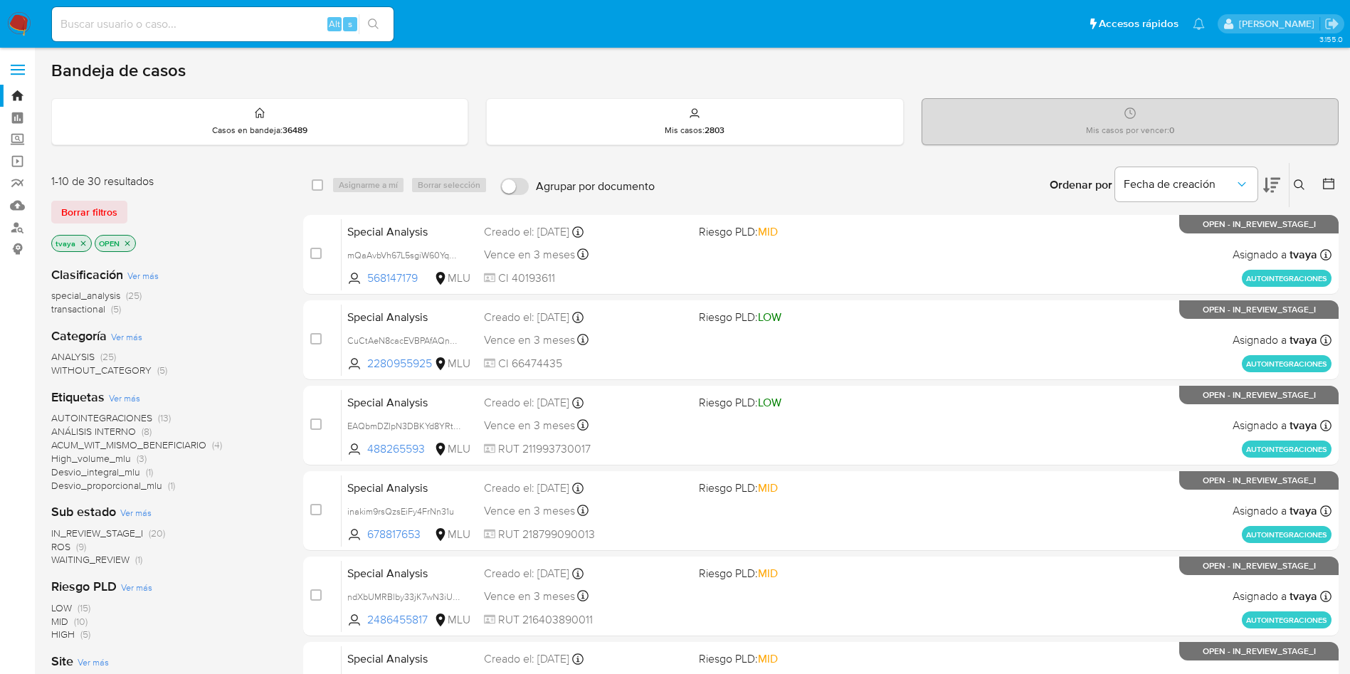
click at [1267, 179] on icon at bounding box center [1272, 185] width 17 height 15
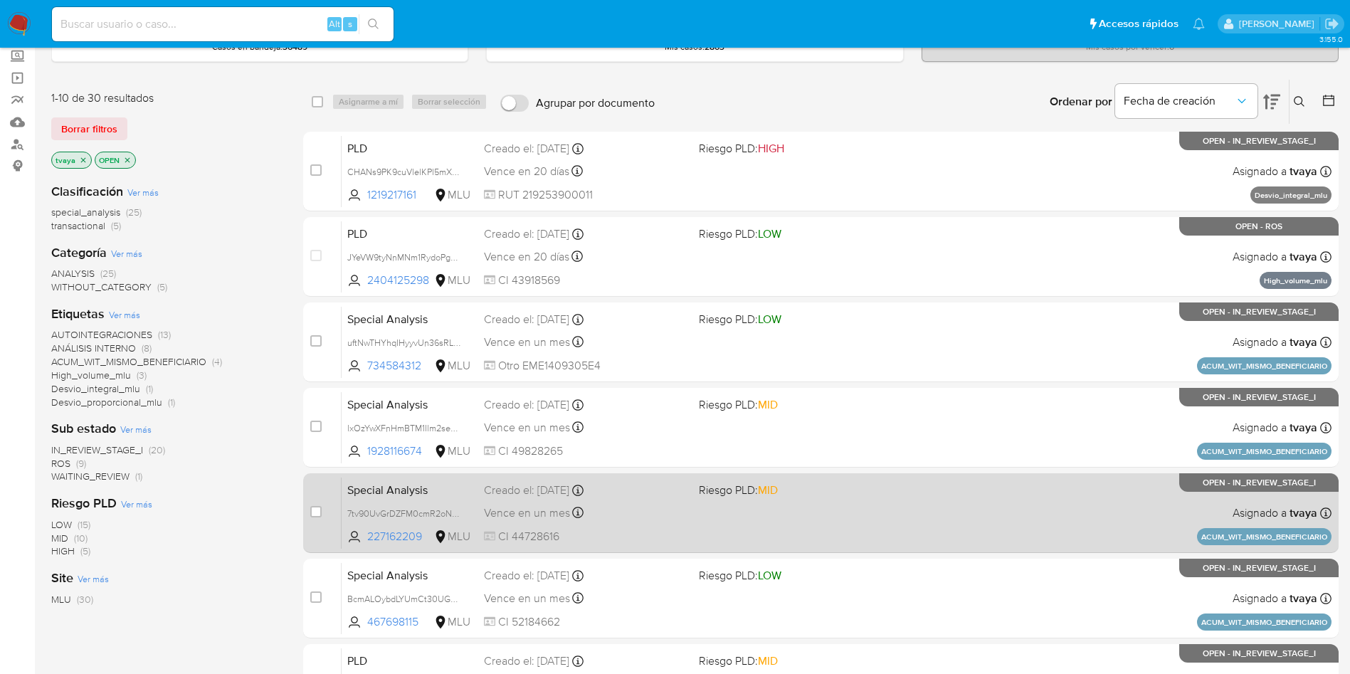
scroll to position [130, 0]
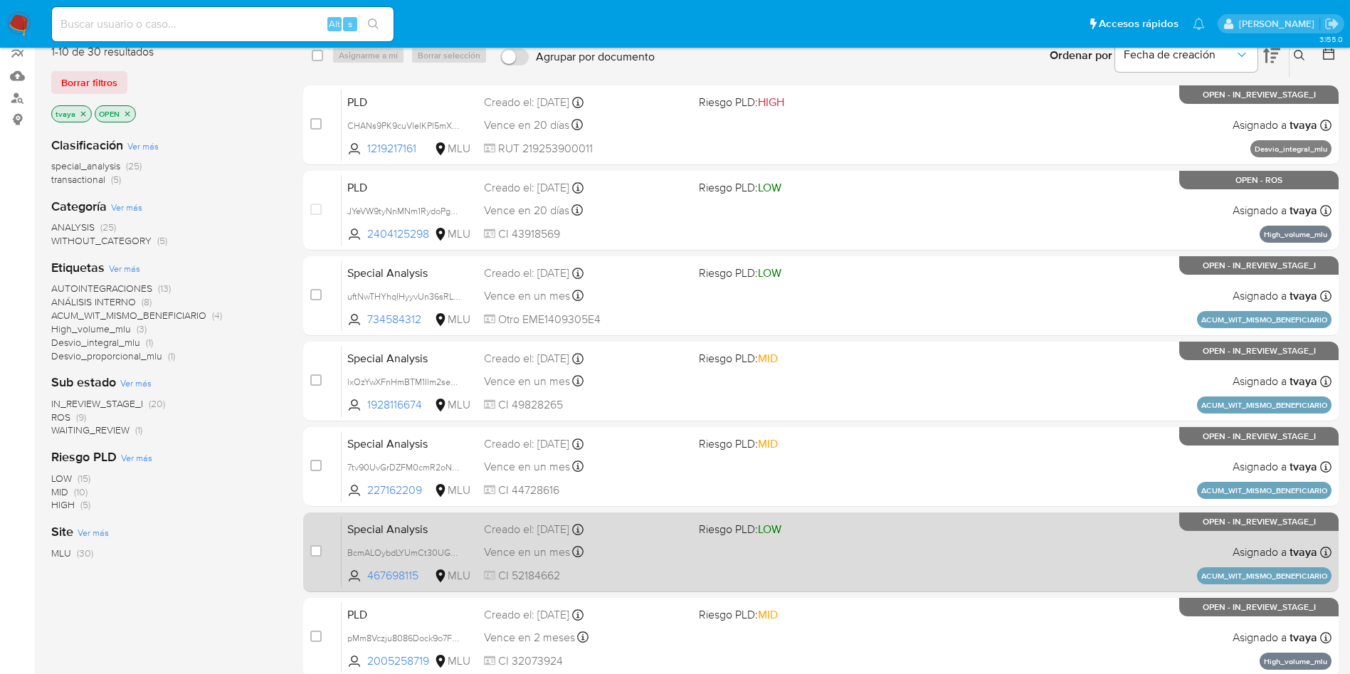
click at [723, 560] on div "Special Analysis BcmALOybdLYUmCt30UGTKFwS 467698115 MLU Riesgo PLD: LOW Creado …" at bounding box center [837, 552] width 990 height 72
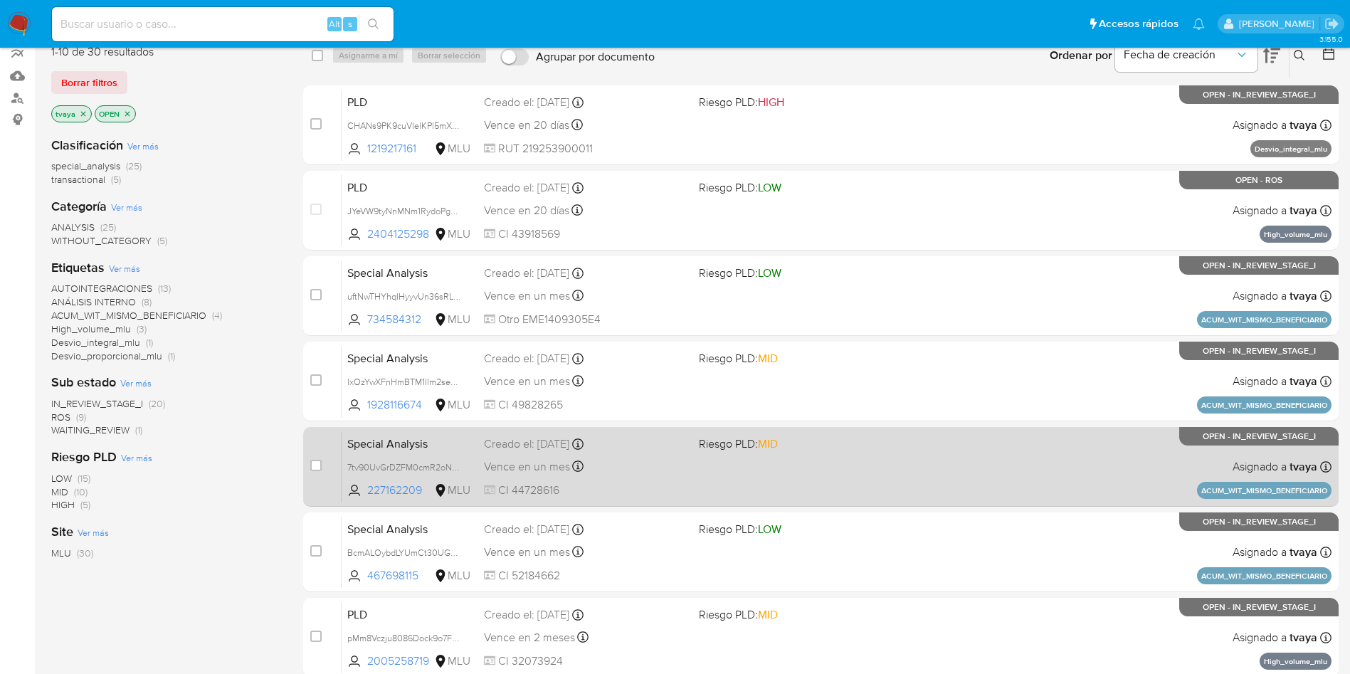
click at [715, 471] on div "Special Analysis 7tv90UvGrDZFM0cmR2oNbnTR 227162209 MLU Riesgo PLD: MID Creado …" at bounding box center [837, 467] width 990 height 72
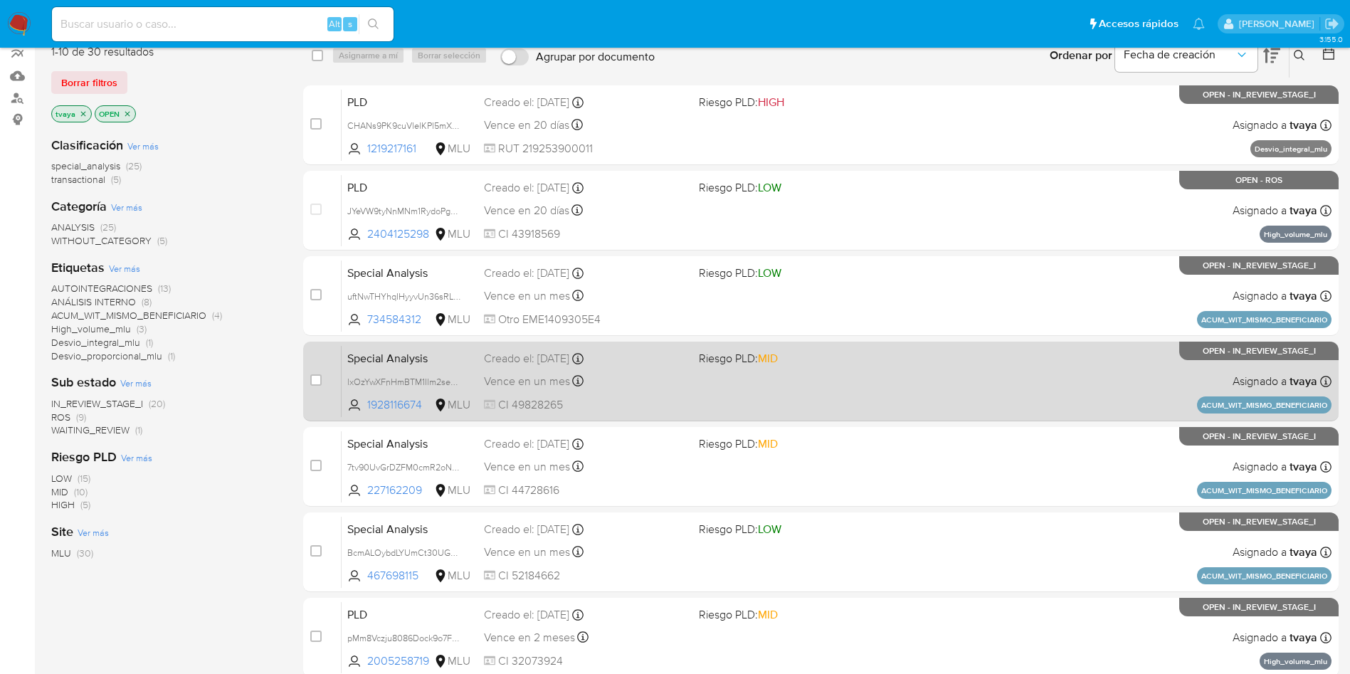
click at [719, 389] on div "Special Analysis lxOzYwXFnHmBTM1Ilm2sev1Z 1928116674 MLU Riesgo PLD: MID Creado…" at bounding box center [837, 381] width 990 height 72
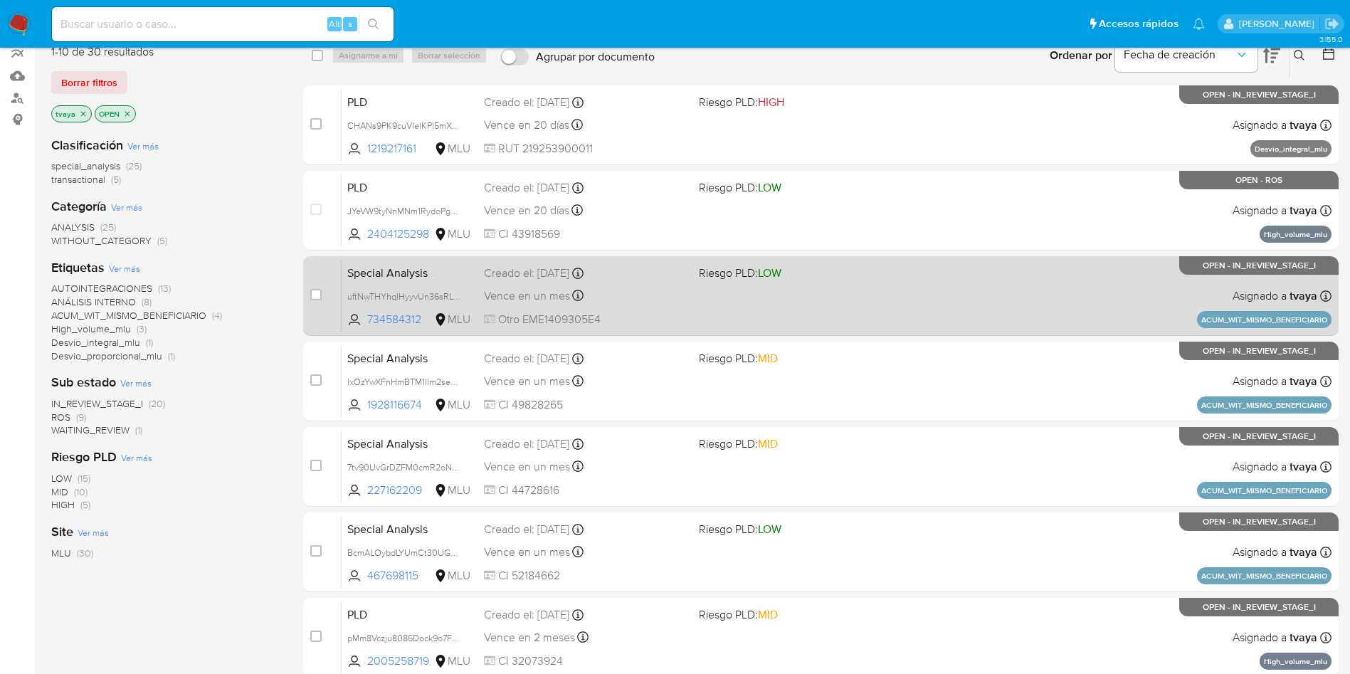
click at [728, 304] on div "Special Analysis uftNwTHYhqIHyyvUn36sRL7n 734584312 MLU Riesgo PLD: LOW Creado …" at bounding box center [837, 296] width 990 height 72
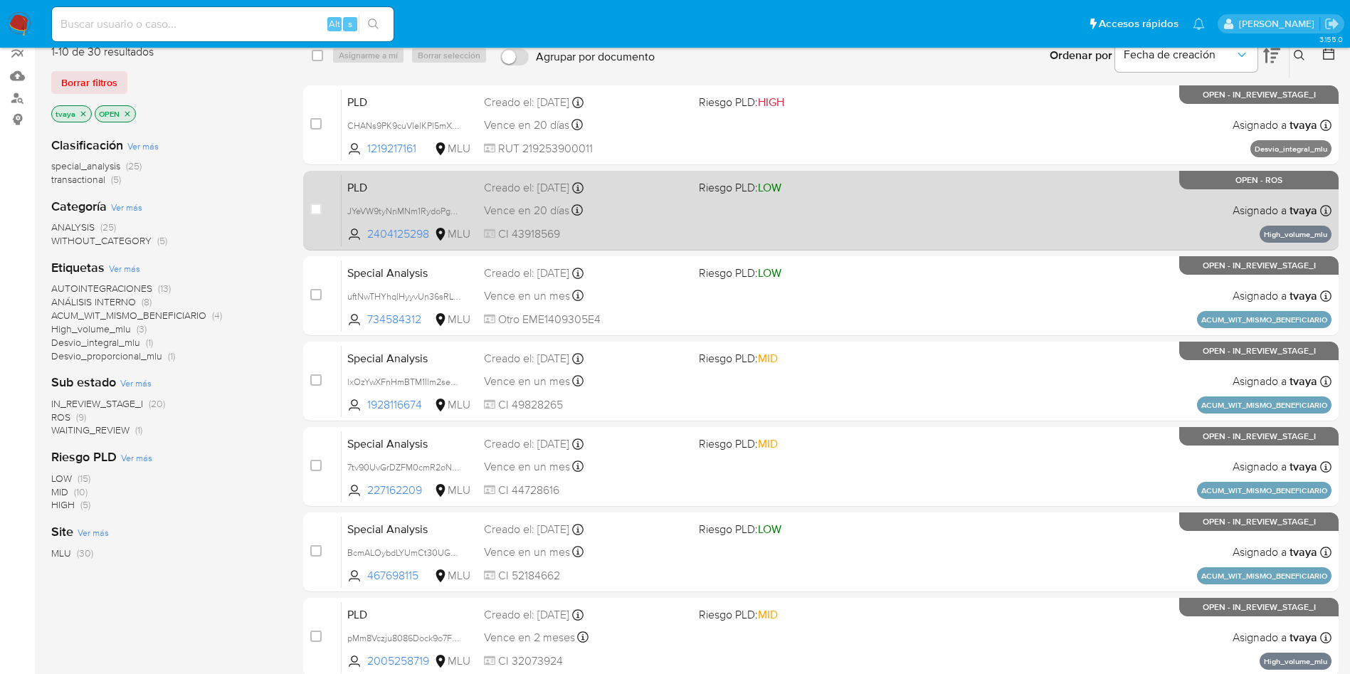
click at [733, 218] on div "PLD JYeVW9tyNnMNm1RydoPgBYLV 2404125298 MLU Riesgo PLD: LOW Creado el: 12/06/20…" at bounding box center [837, 210] width 990 height 72
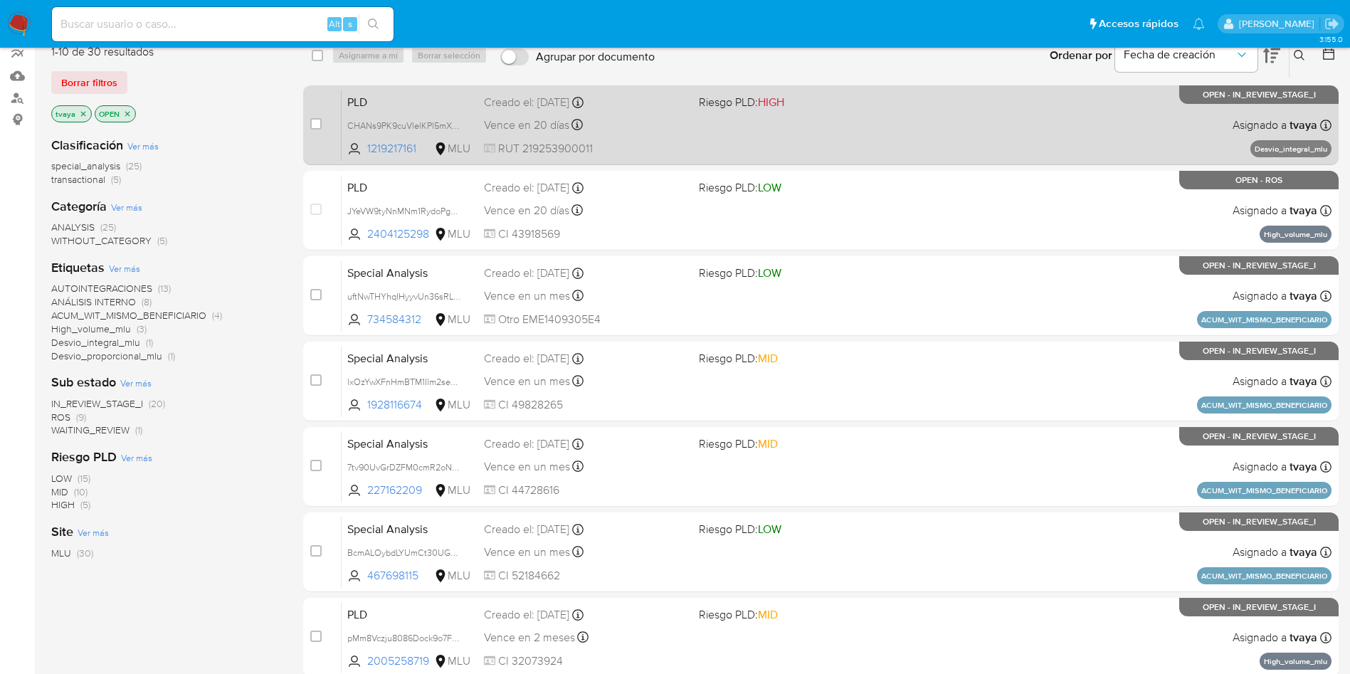
click at [733, 107] on span "Riesgo PLD: HIGH" at bounding box center [741, 102] width 85 height 16
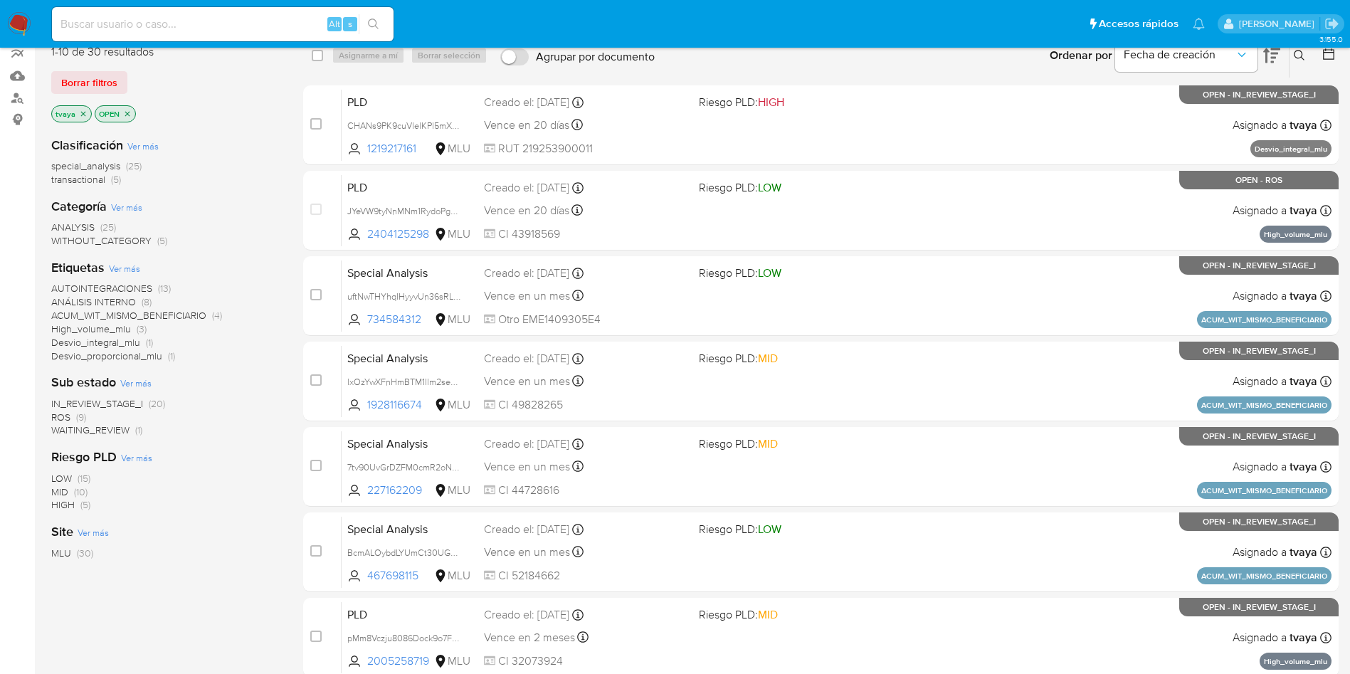
click at [199, 16] on input at bounding box center [223, 24] width 342 height 19
paste input "88224070"
type input "88224070"
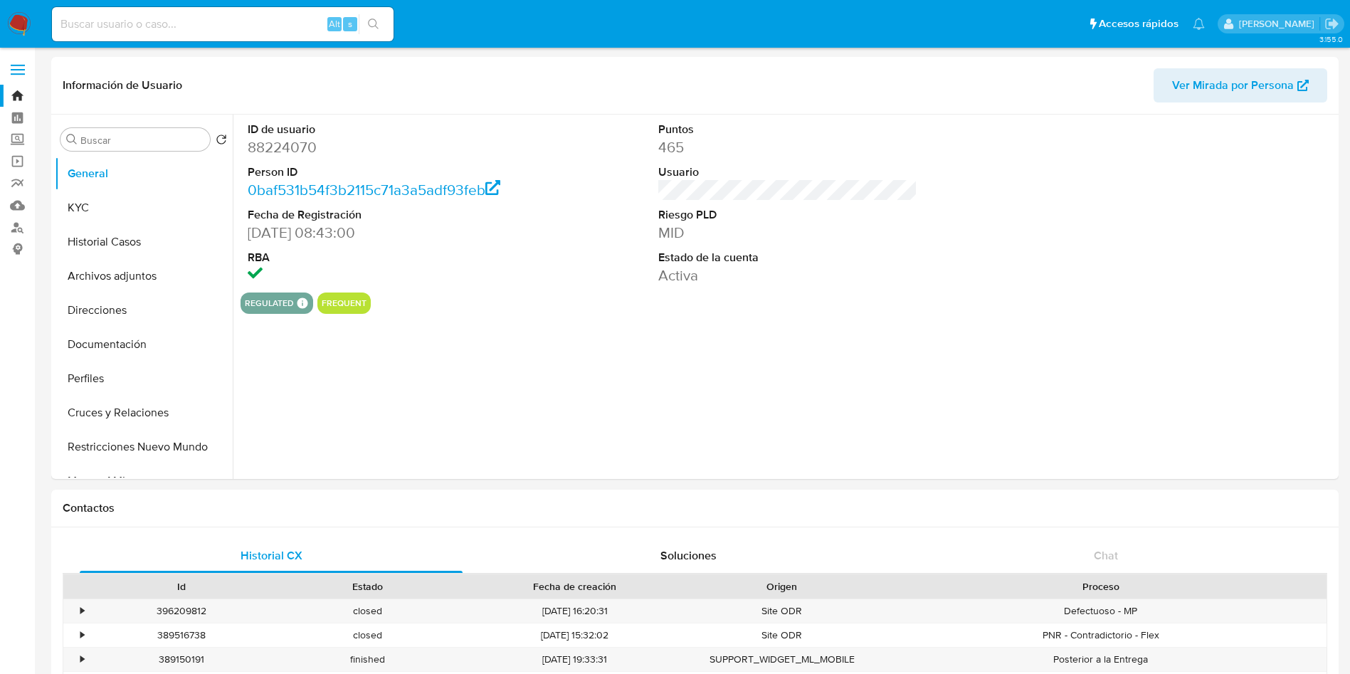
select select "10"
click at [127, 215] on button "KYC" at bounding box center [138, 208] width 167 height 34
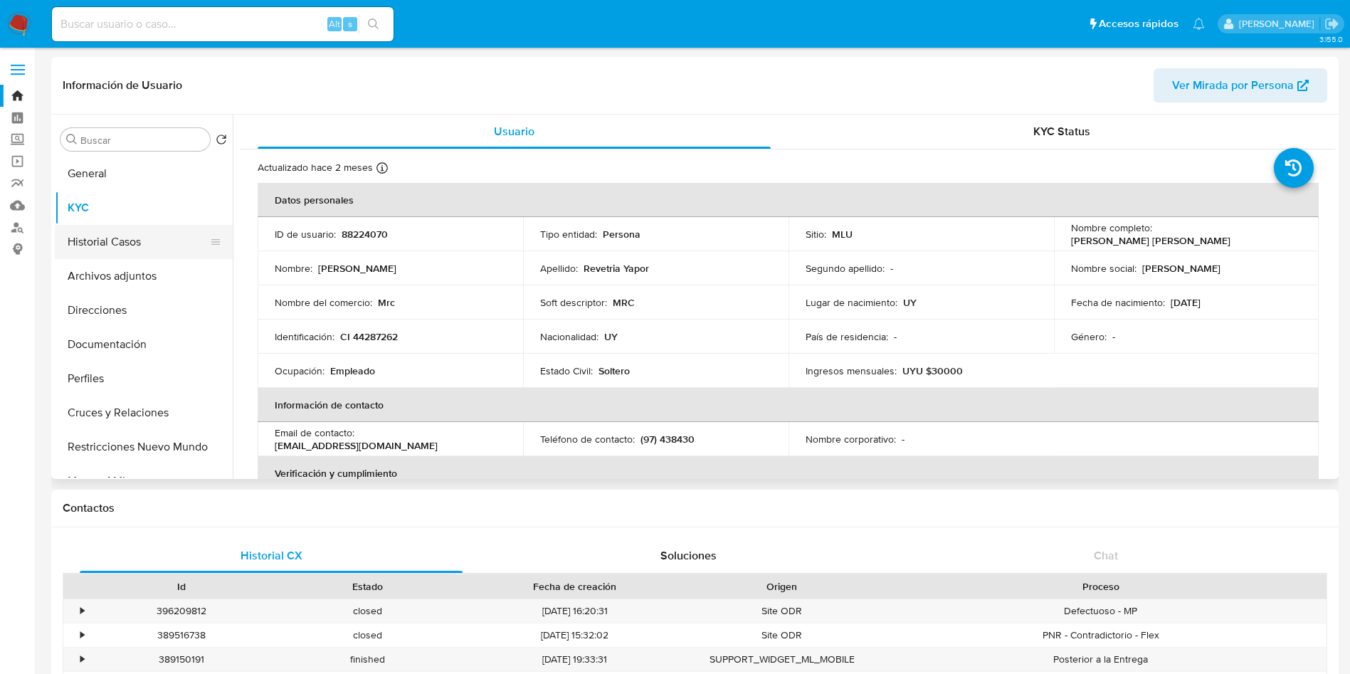
click at [110, 238] on button "Historial Casos" at bounding box center [138, 242] width 167 height 34
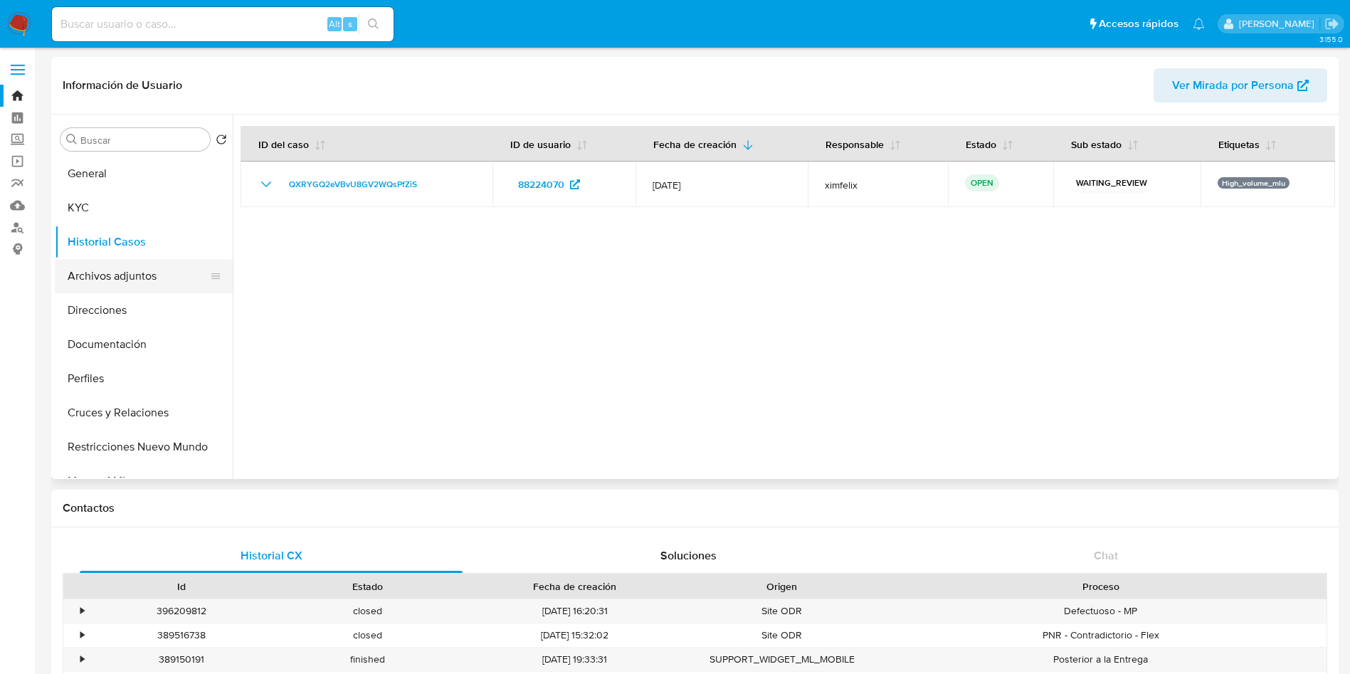
click at [108, 273] on button "Archivos adjuntos" at bounding box center [138, 276] width 167 height 34
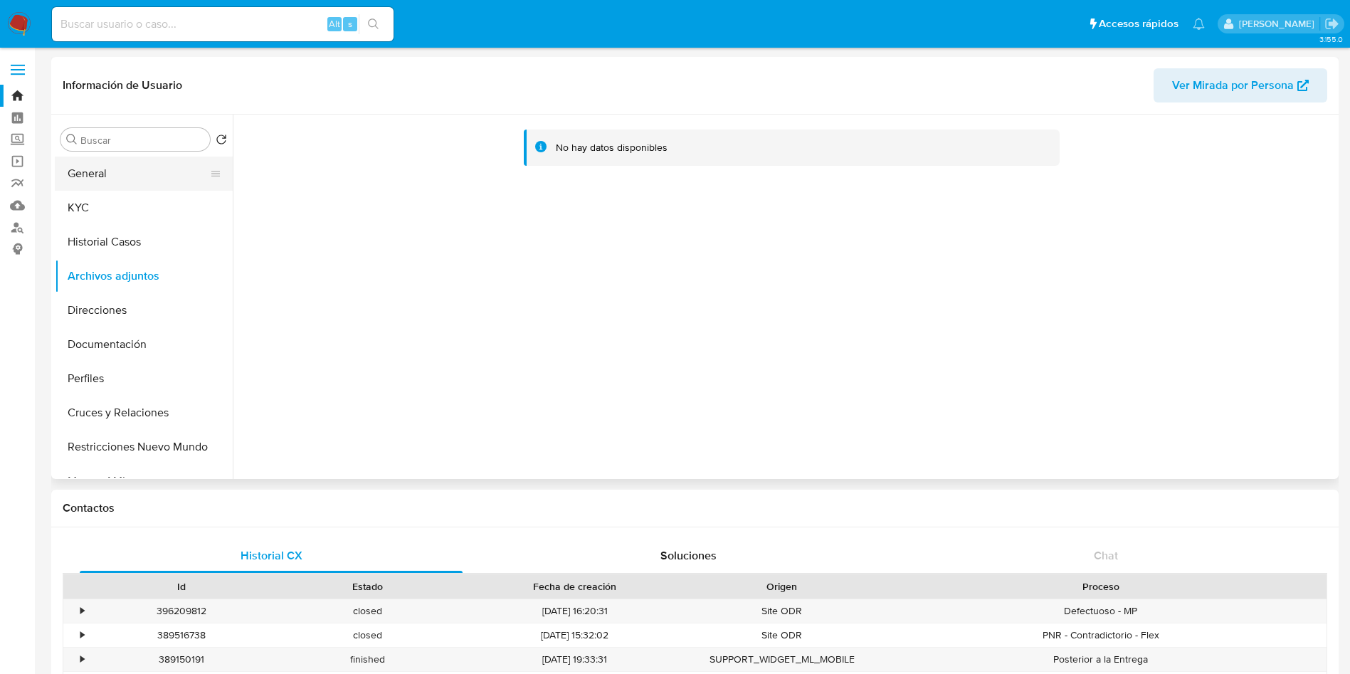
click at [108, 168] on button "General" at bounding box center [138, 174] width 167 height 34
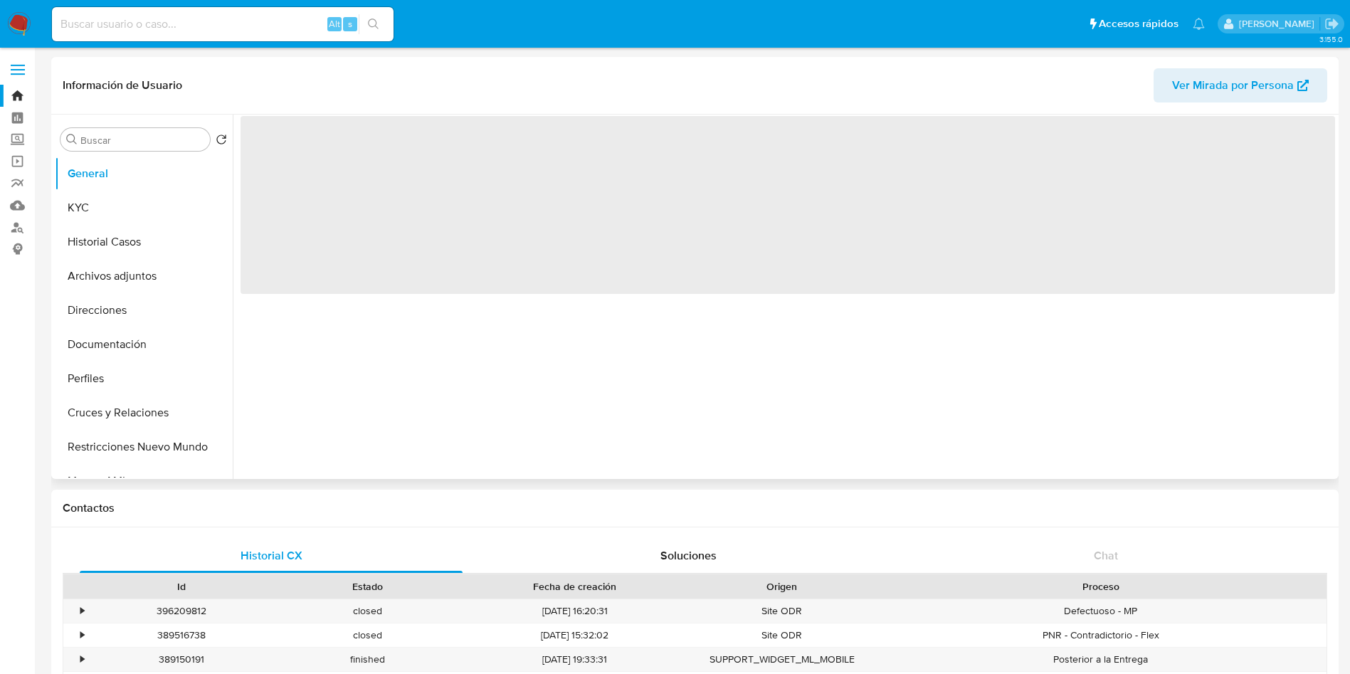
click at [310, 152] on span "‌" at bounding box center [788, 205] width 1095 height 178
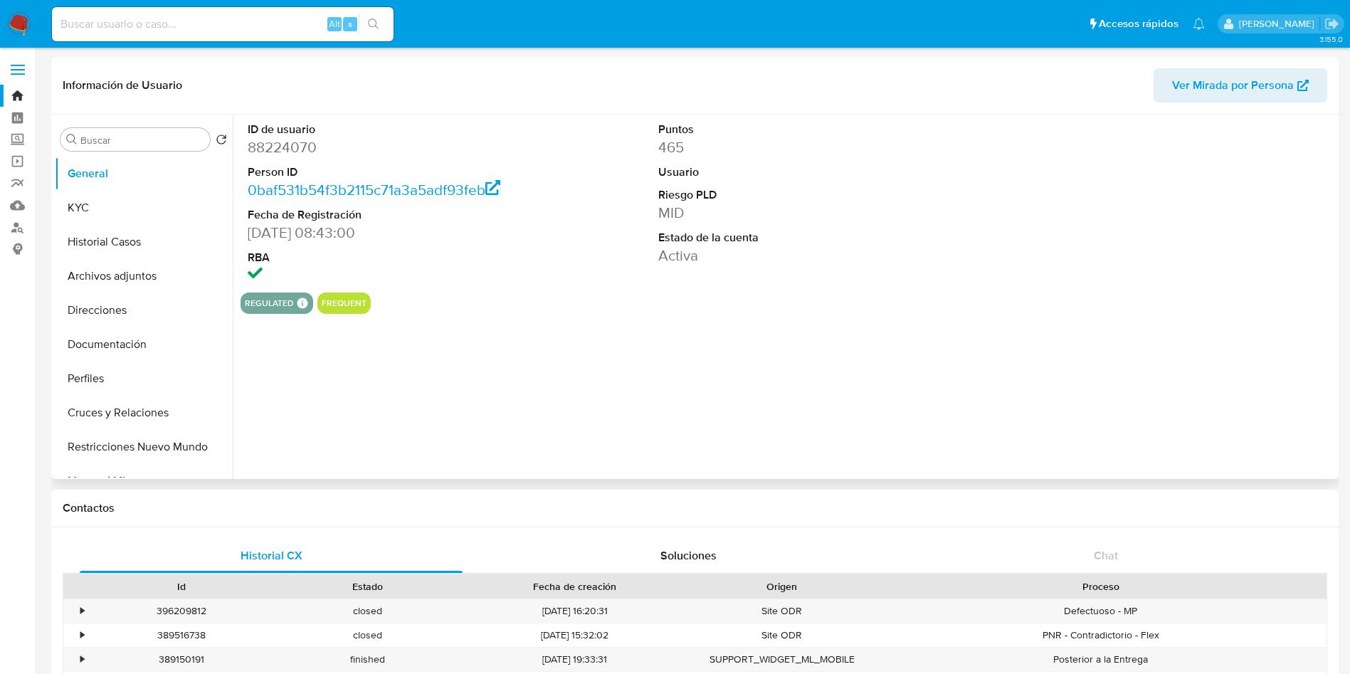
click at [311, 152] on dd "88224070" at bounding box center [378, 147] width 260 height 20
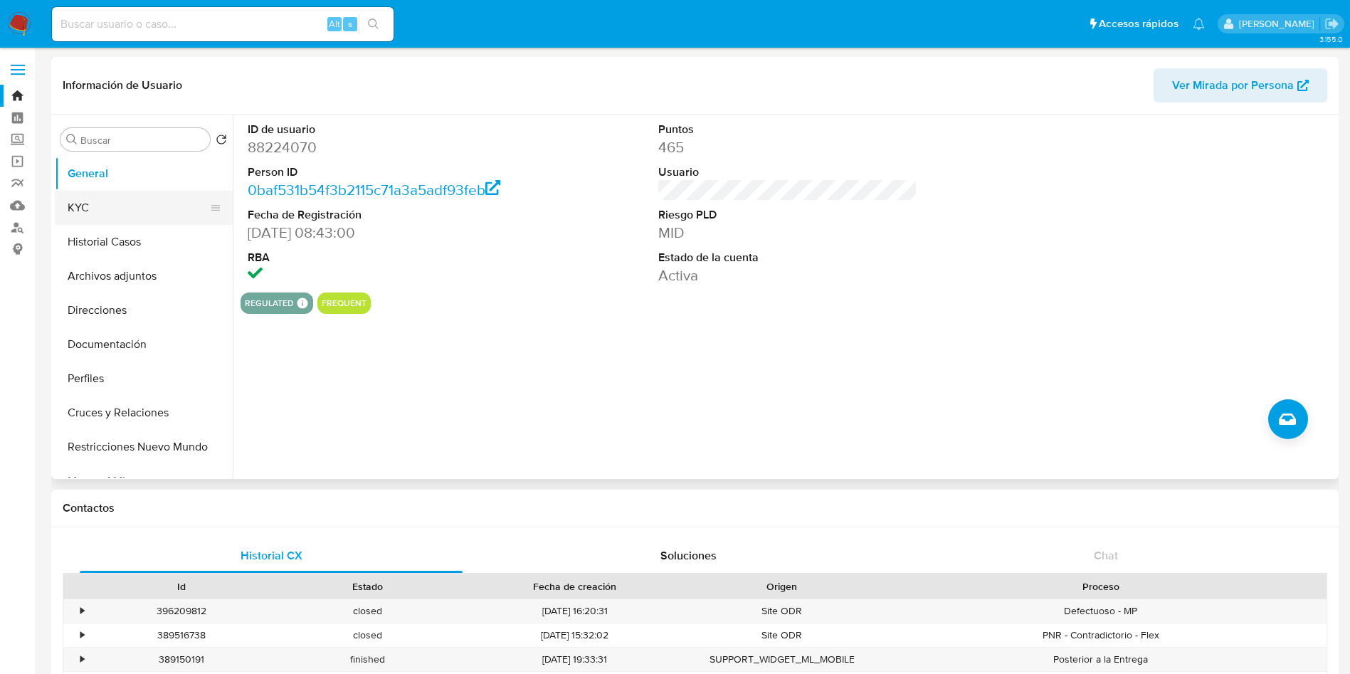
click at [110, 206] on button "KYC" at bounding box center [138, 208] width 167 height 34
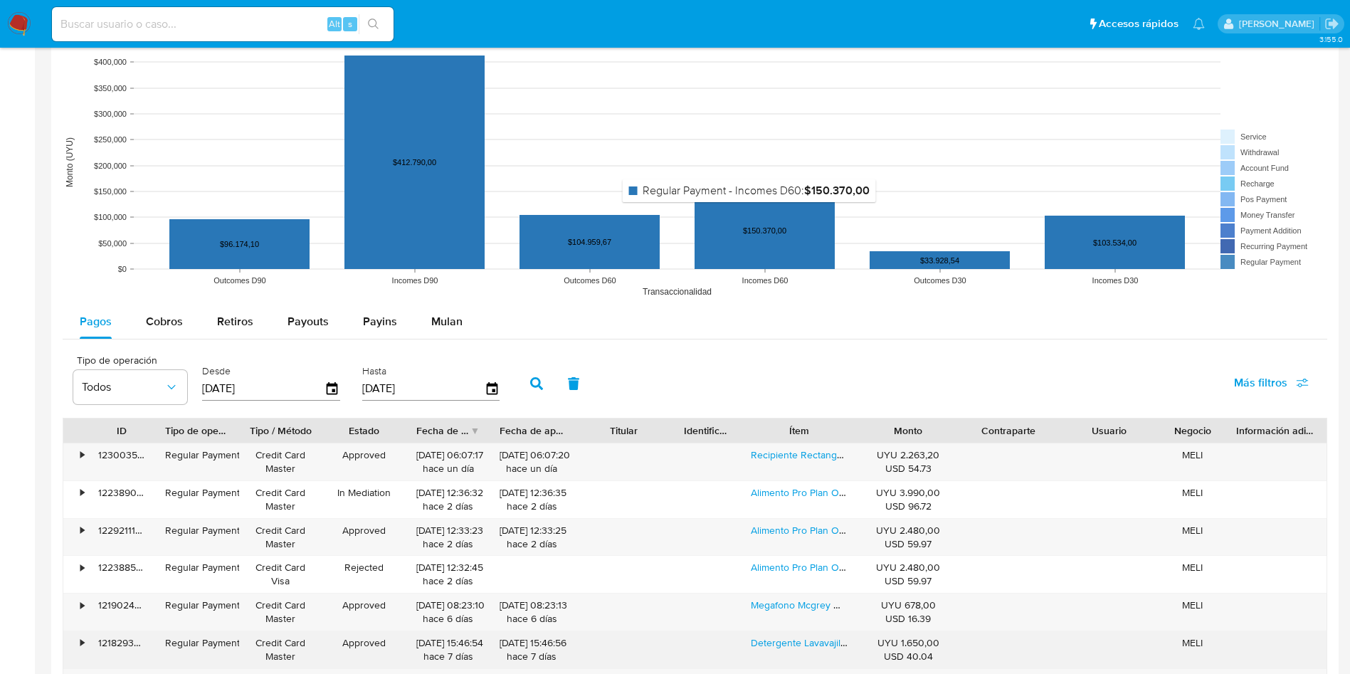
scroll to position [1281, 0]
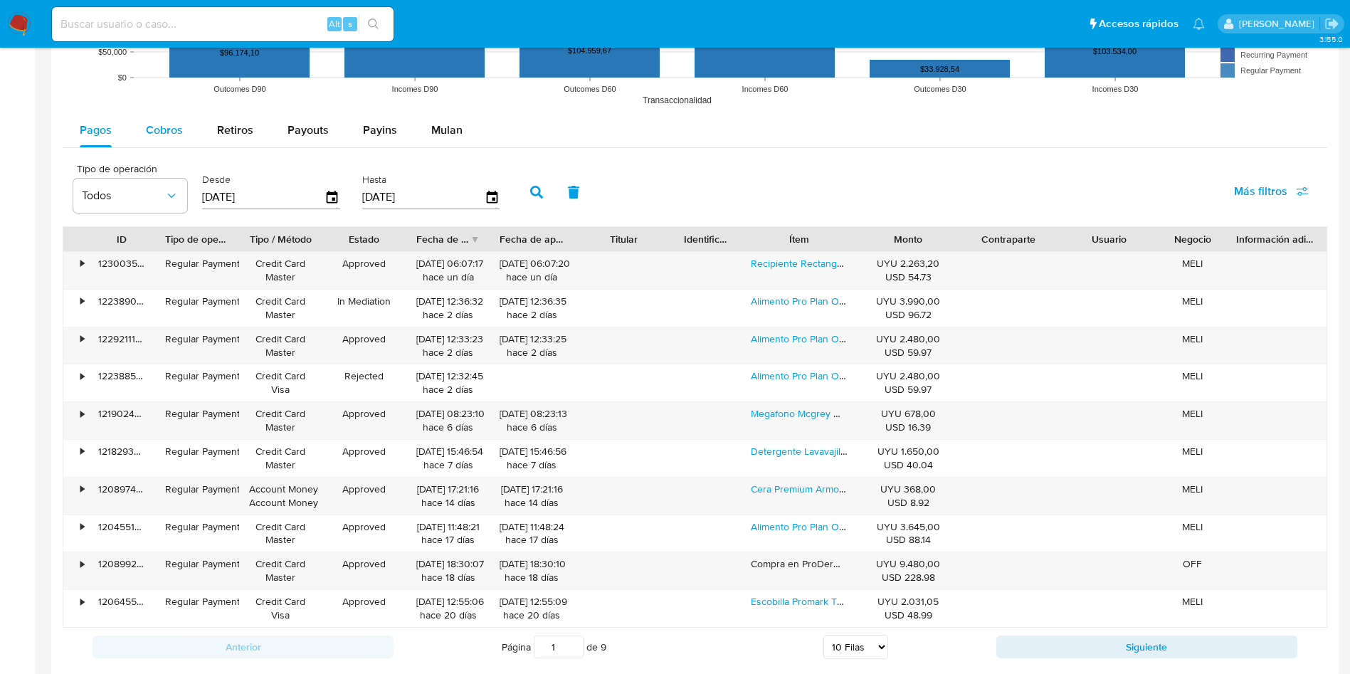
click at [178, 135] on span "Cobros" at bounding box center [164, 130] width 37 height 16
select select "10"
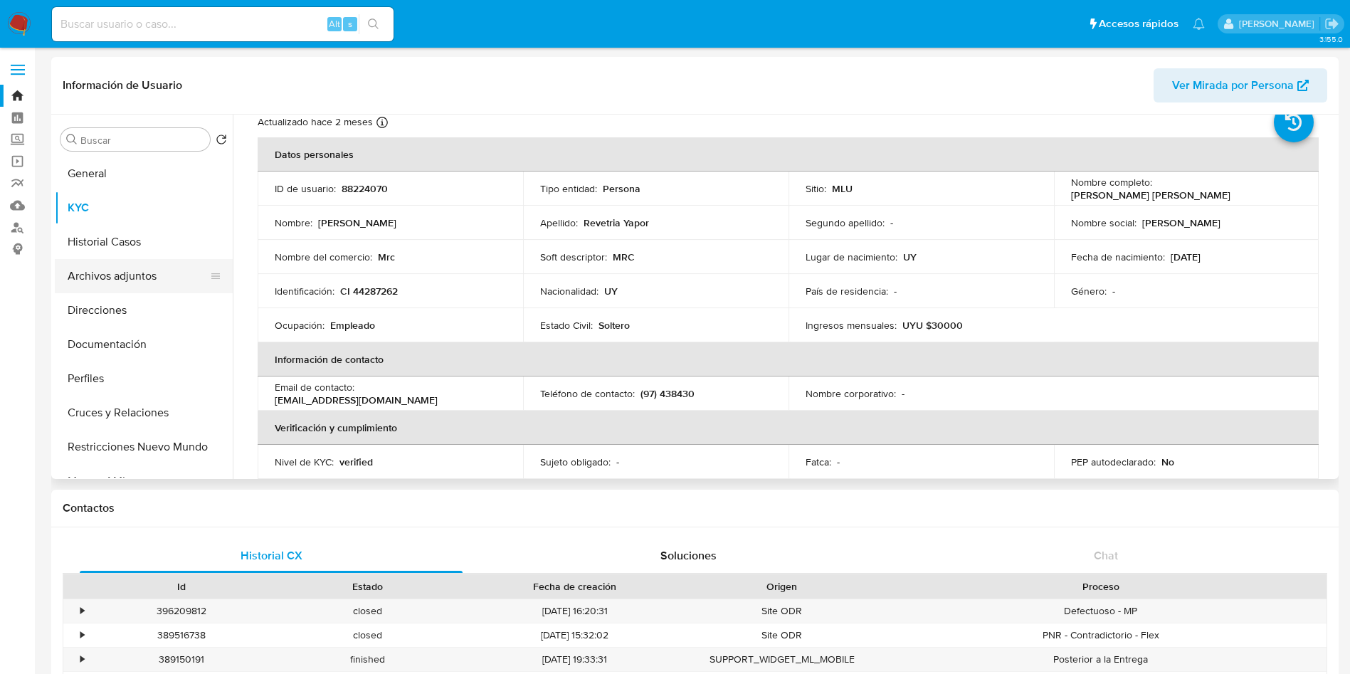
scroll to position [0, 0]
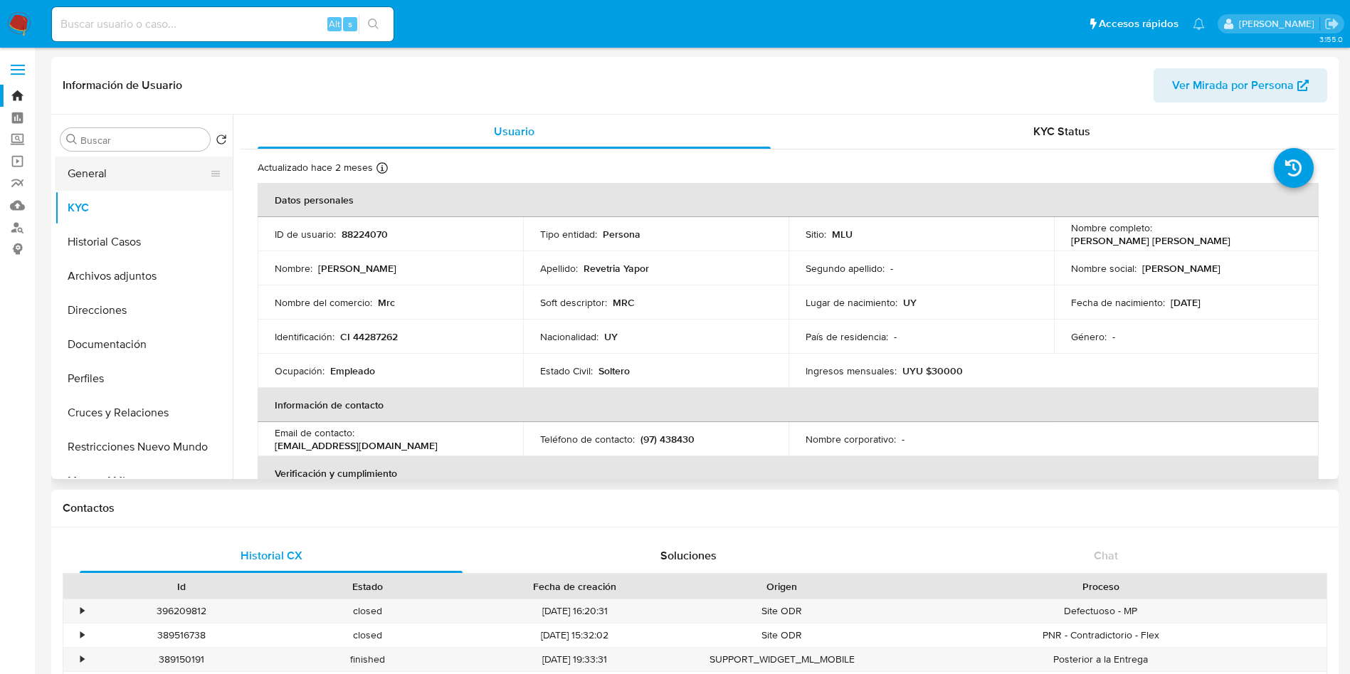
click at [121, 174] on button "General" at bounding box center [138, 174] width 167 height 34
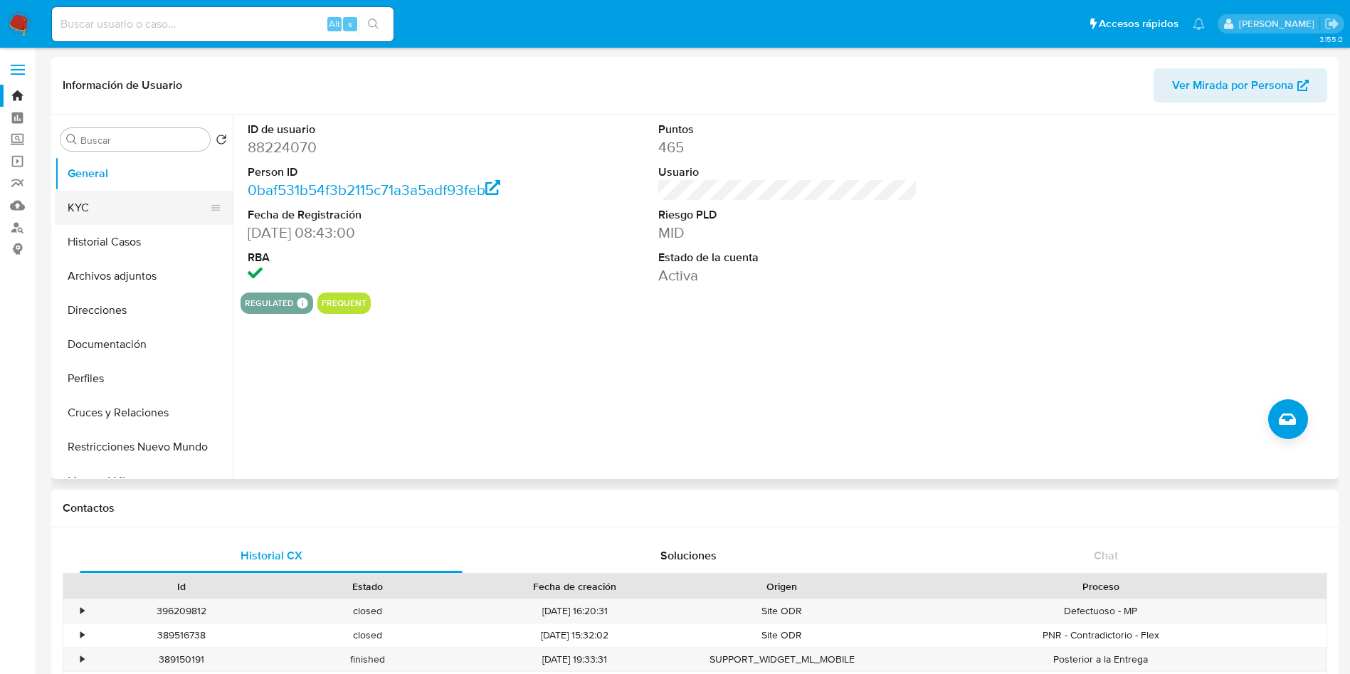
click at [113, 209] on button "KYC" at bounding box center [138, 208] width 167 height 34
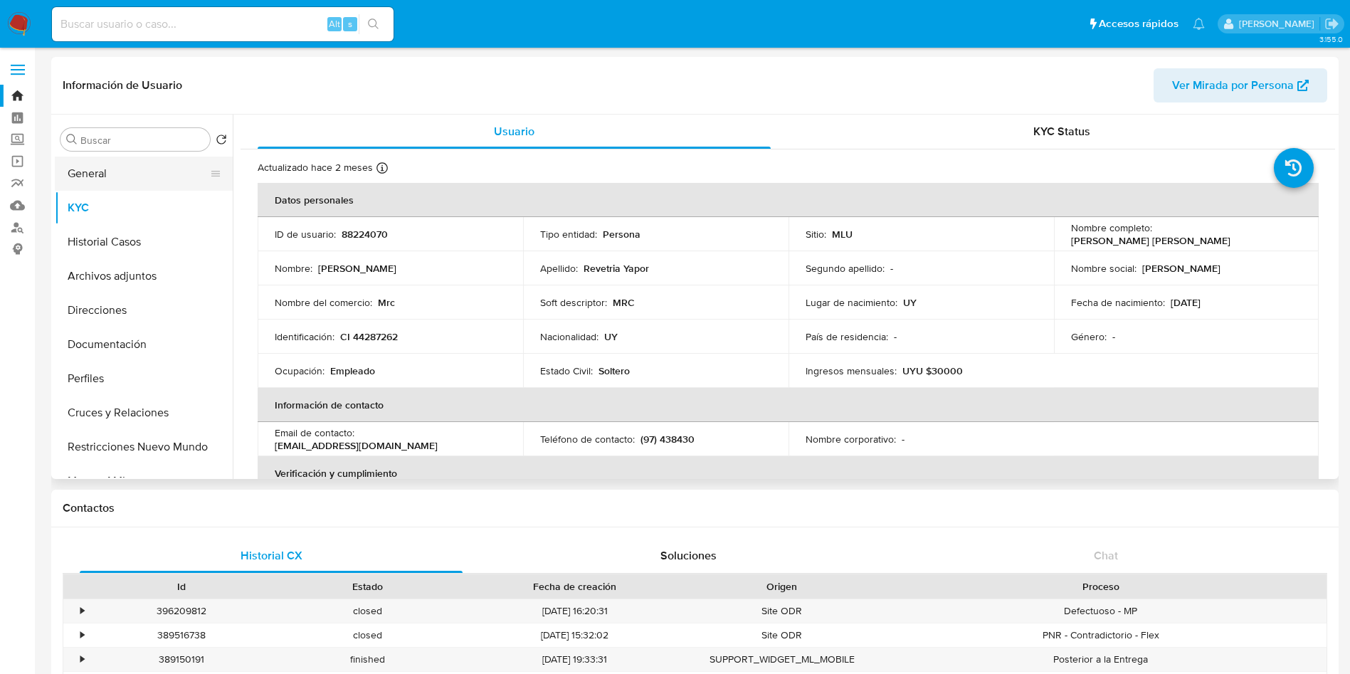
click at [88, 175] on button "General" at bounding box center [138, 174] width 167 height 34
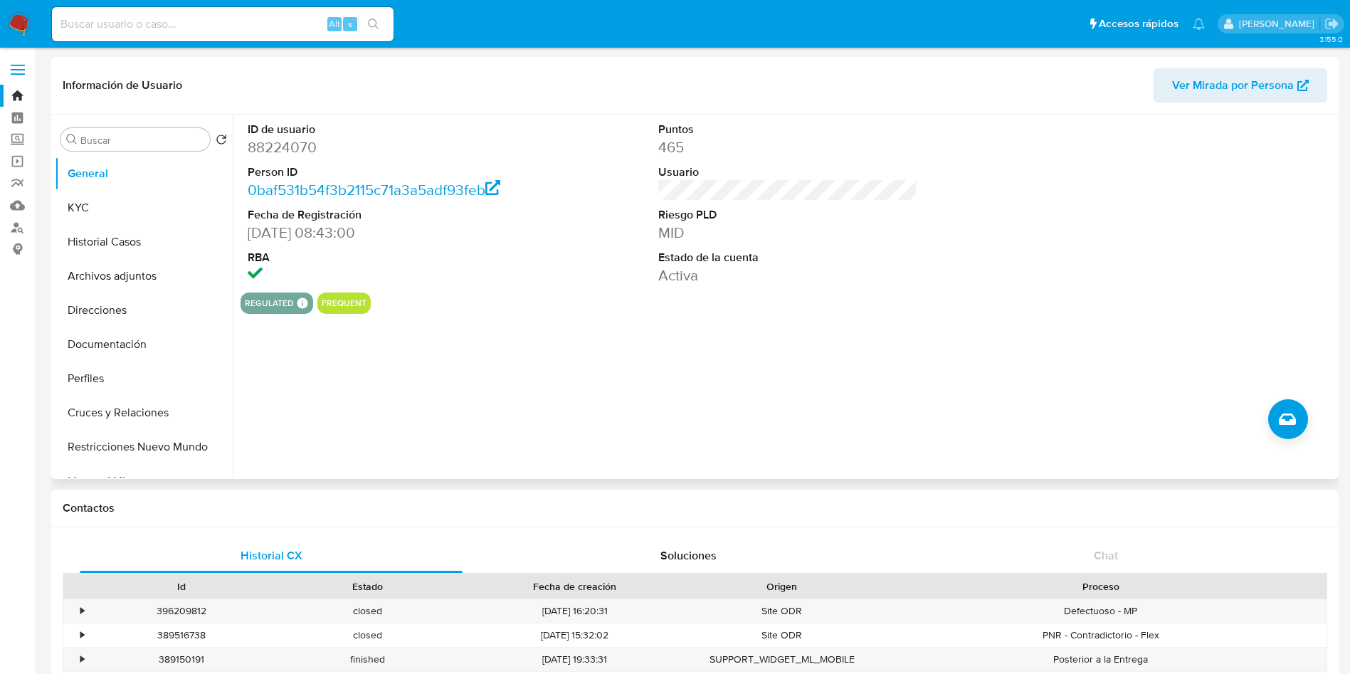
click at [278, 154] on dl "ID de usuario 88224070 Person ID 0baf531b54f3b2115c71a3a5adf93feb Fecha de Regi…" at bounding box center [378, 204] width 260 height 164
click at [277, 150] on dd "88224070" at bounding box center [378, 147] width 260 height 20
click at [280, 151] on dd "88224070" at bounding box center [378, 147] width 260 height 20
copy dd "88224070"
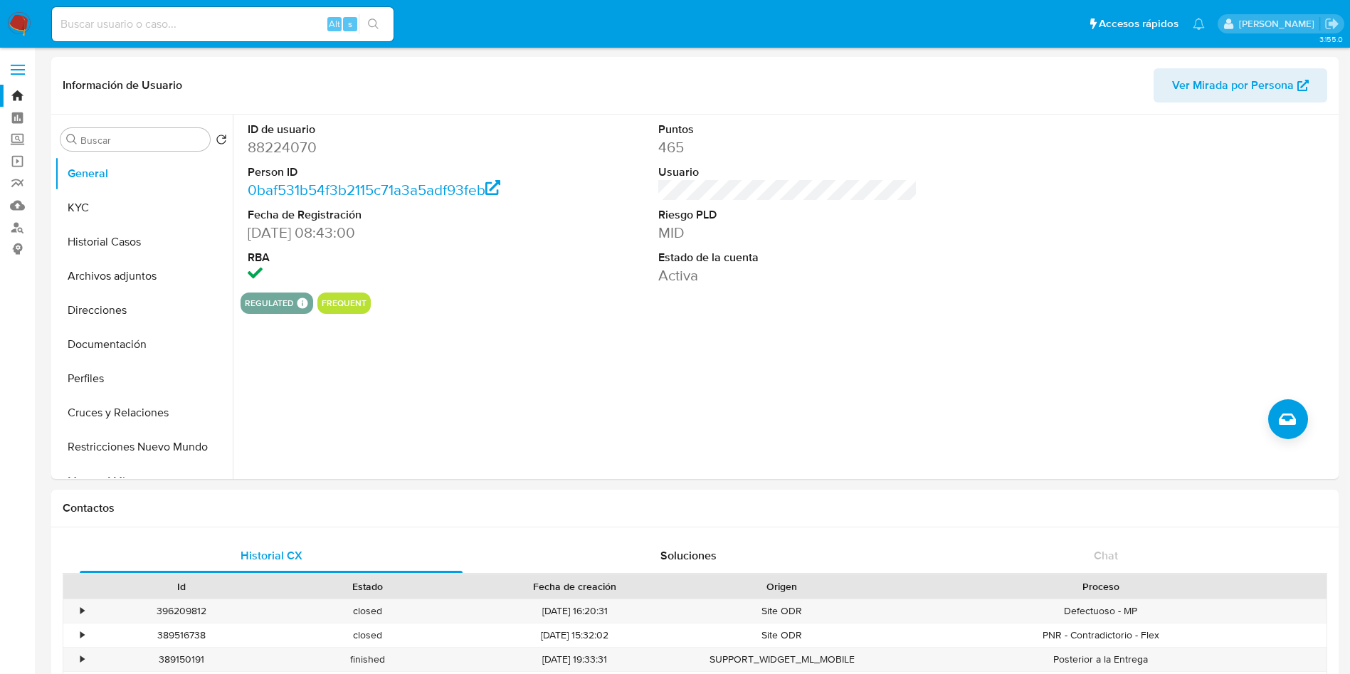
click at [194, 26] on input at bounding box center [223, 24] width 342 height 19
paste input "1023199807"
type input "1023199807"
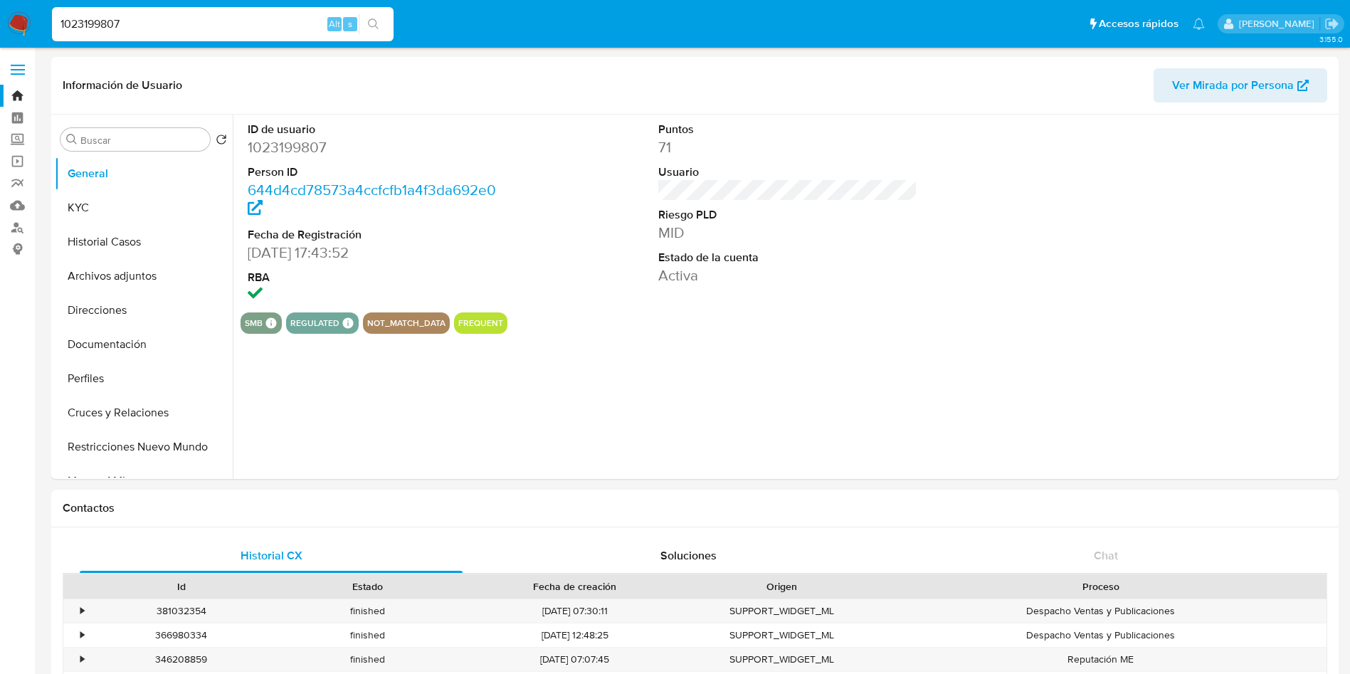
select select "10"
click at [145, 254] on button "Historial Casos" at bounding box center [138, 242] width 167 height 34
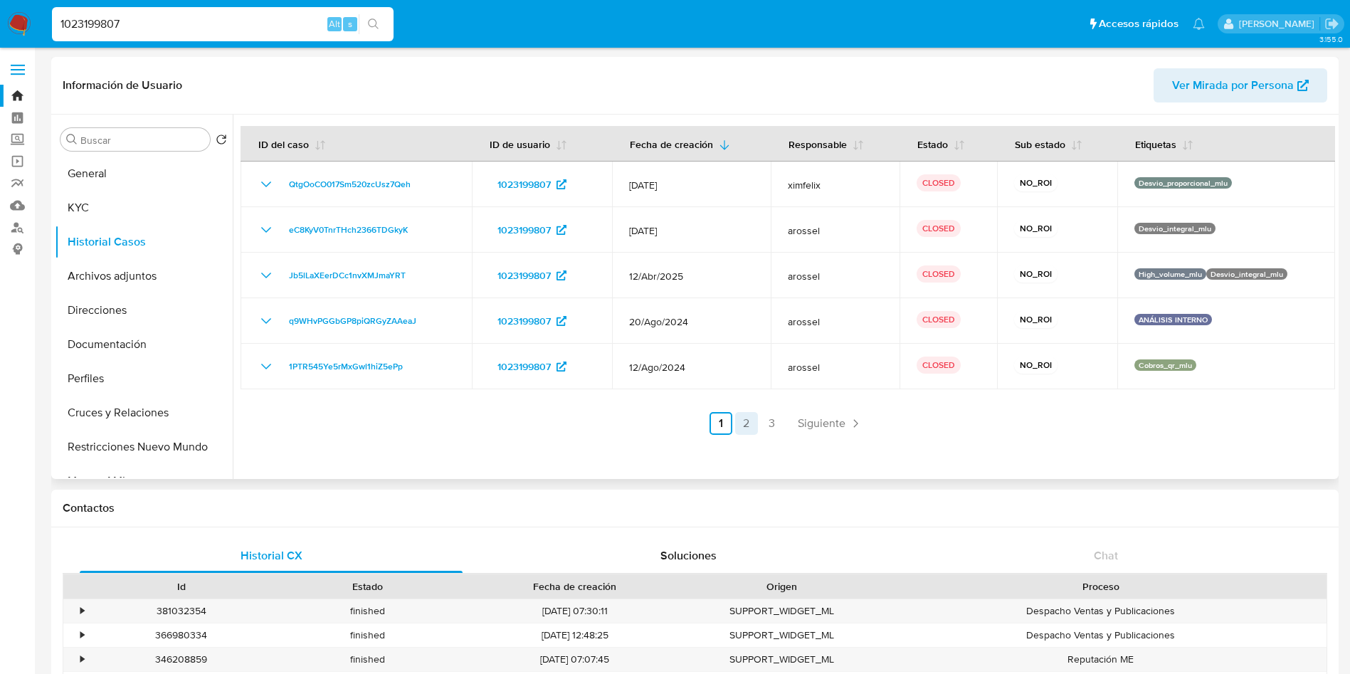
click at [750, 429] on link "2" at bounding box center [746, 423] width 23 height 23
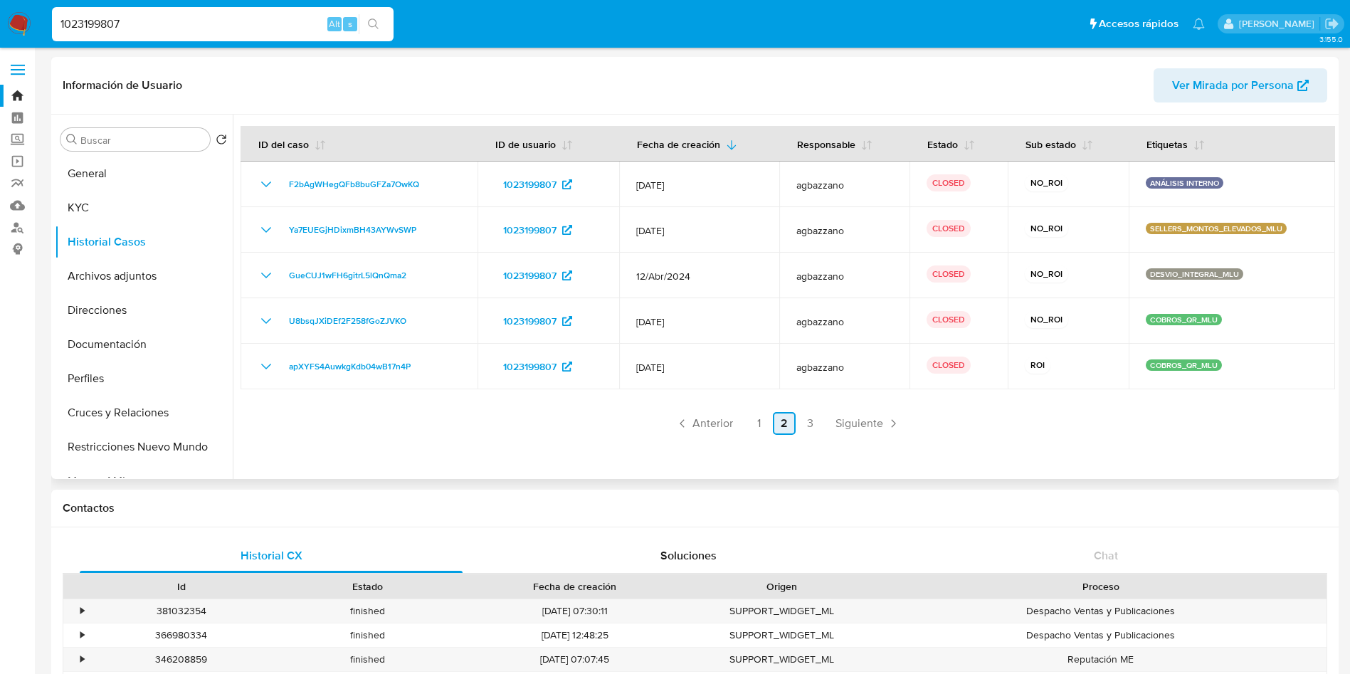
click at [788, 419] on link "2" at bounding box center [784, 423] width 23 height 23
click at [812, 429] on link "3" at bounding box center [810, 423] width 23 height 23
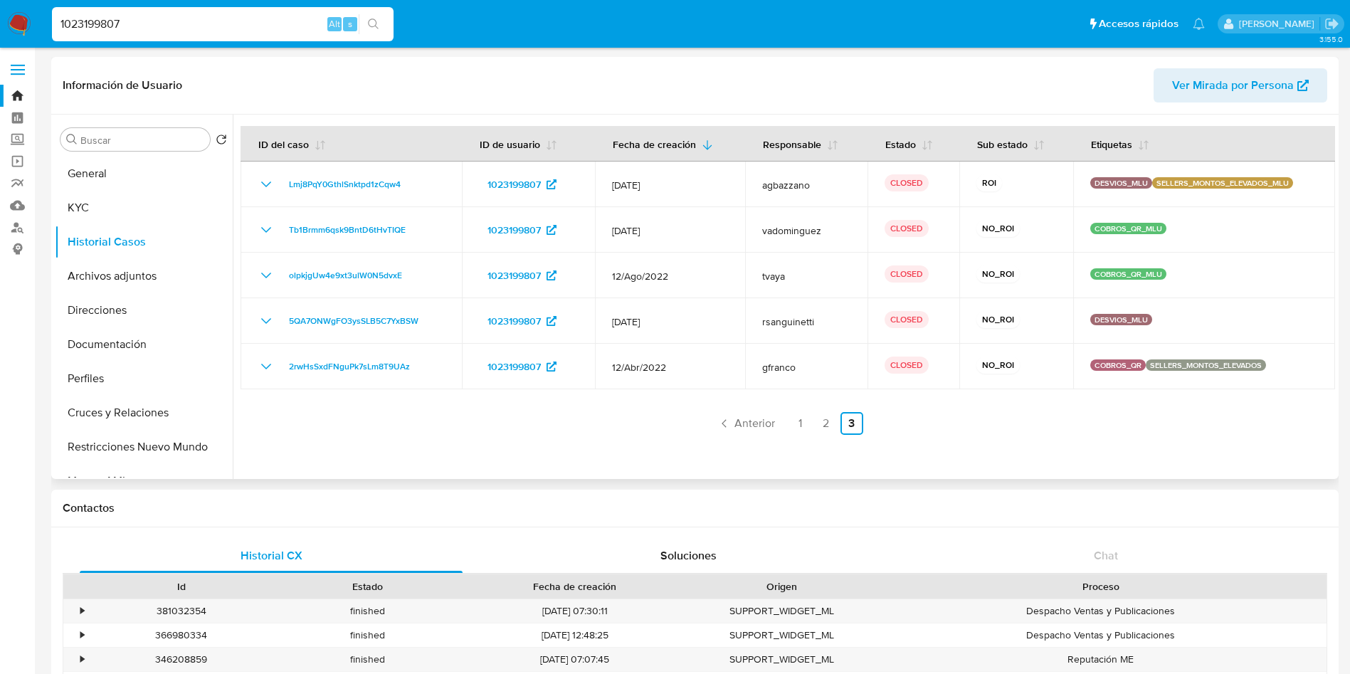
click at [280, 21] on input "1023199807" at bounding box center [223, 24] width 342 height 19
paste input "240986564"
type input "240986564"
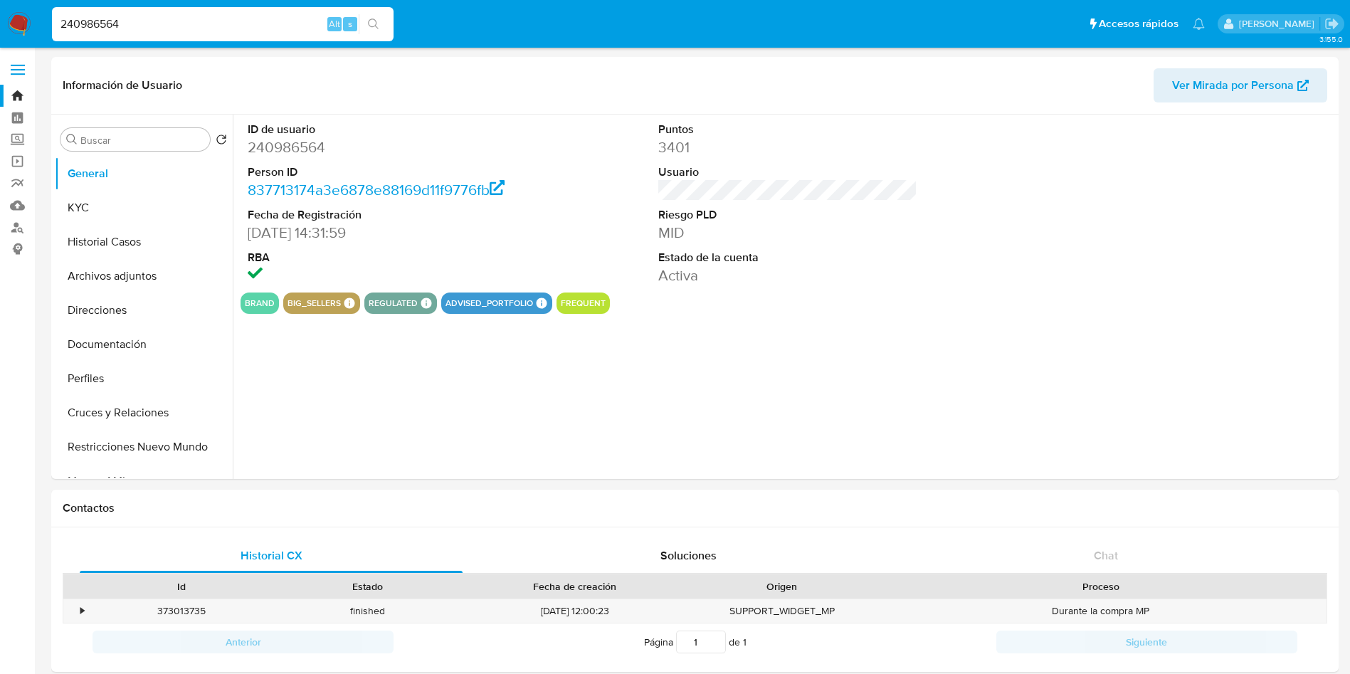
select select "10"
click at [129, 216] on button "KYC" at bounding box center [138, 208] width 167 height 34
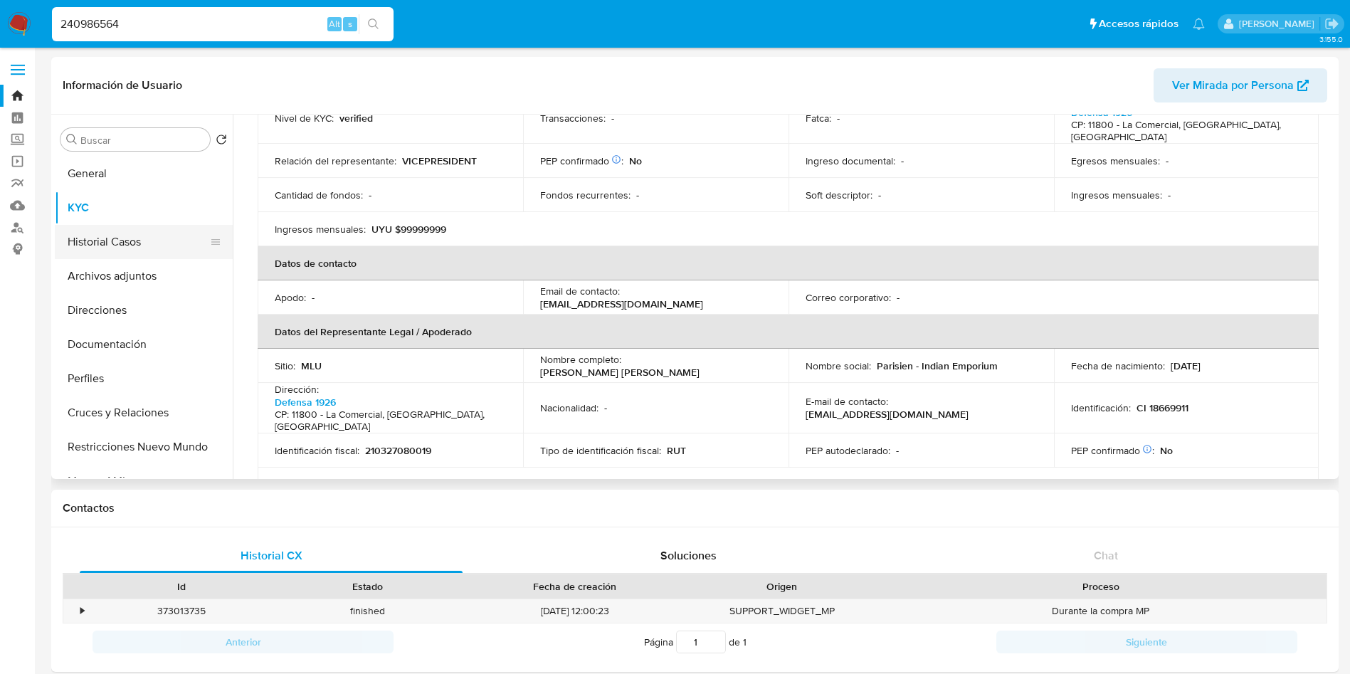
scroll to position [320, 0]
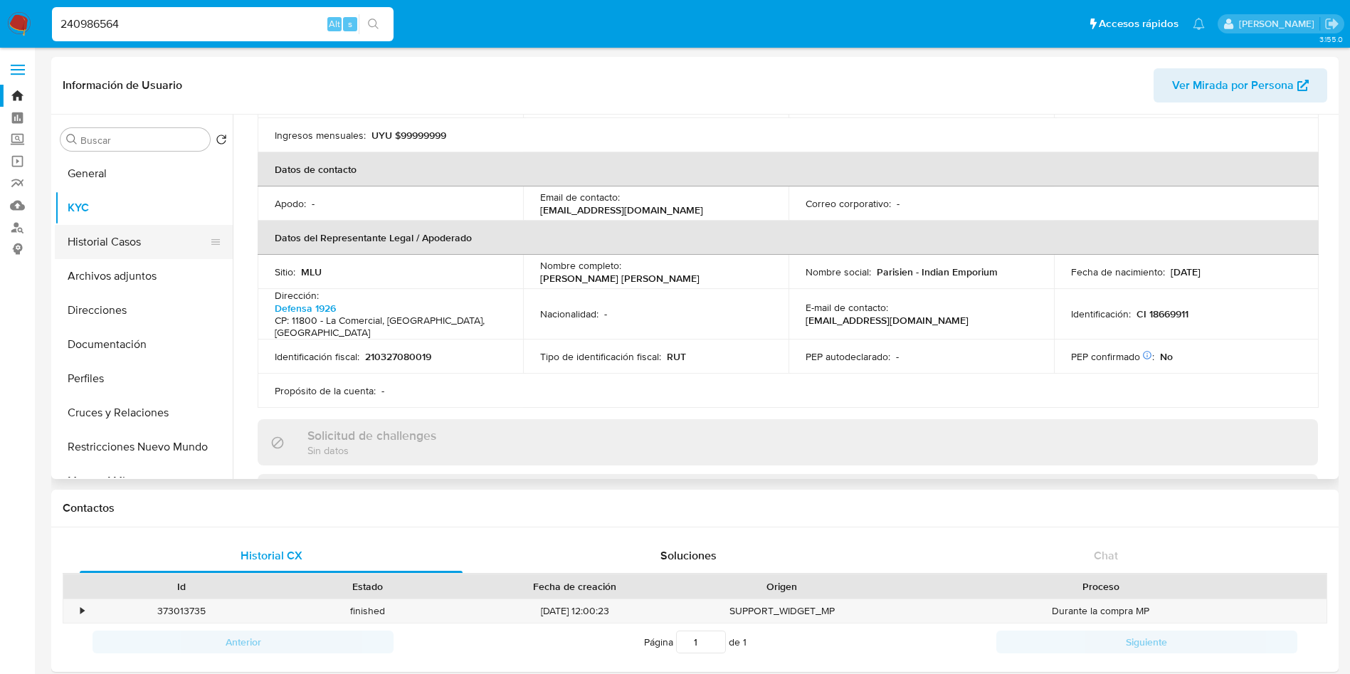
click at [127, 243] on button "Historial Casos" at bounding box center [138, 242] width 167 height 34
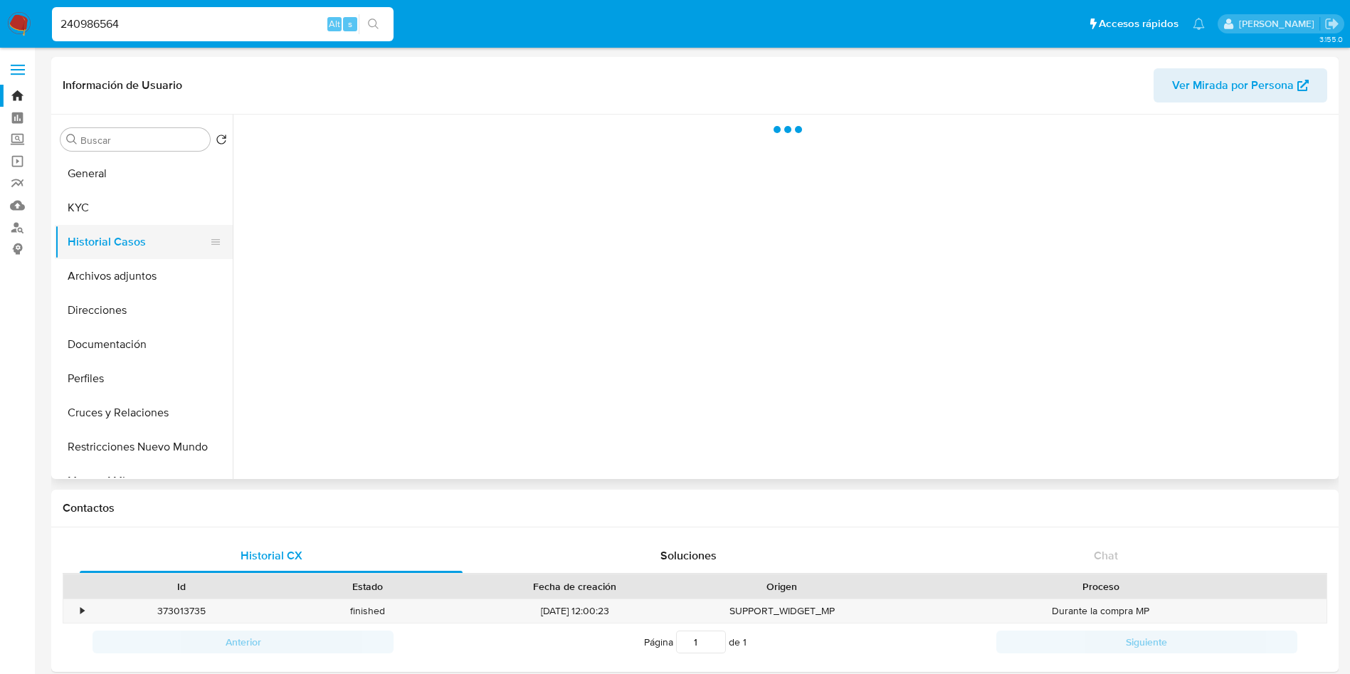
scroll to position [0, 0]
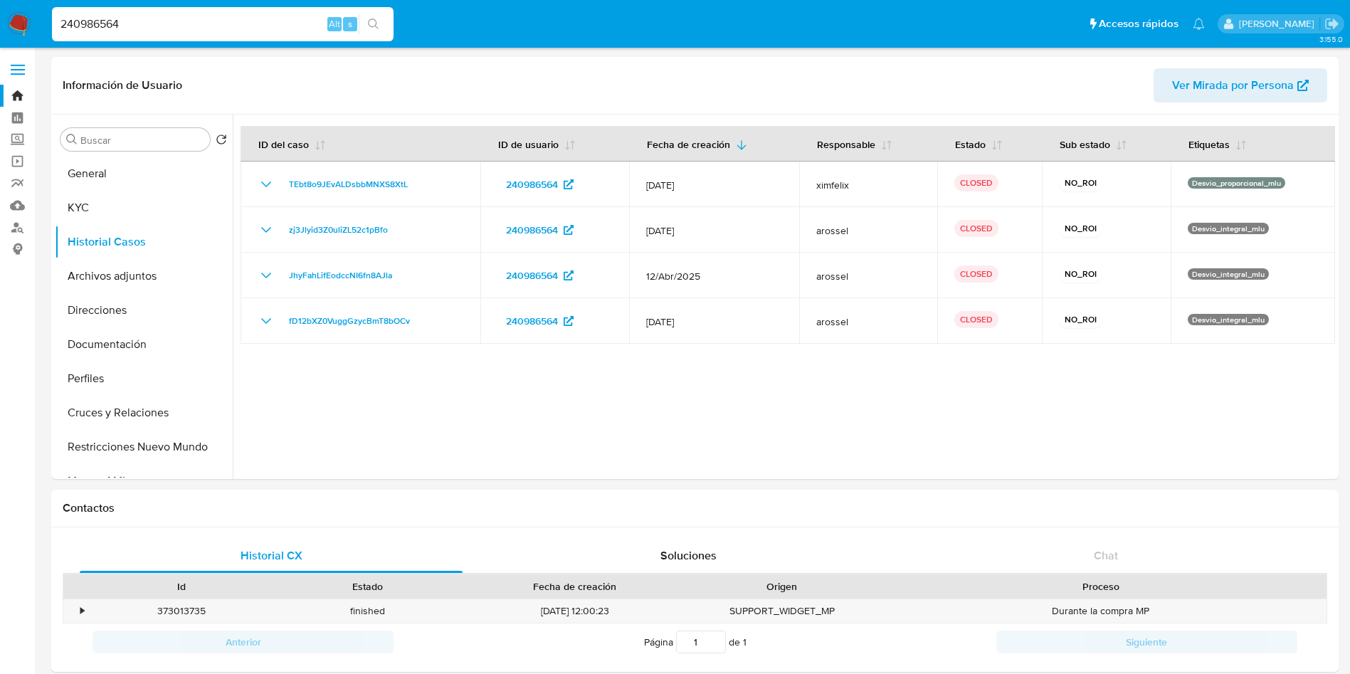
click at [183, 27] on input "240986564" at bounding box center [223, 24] width 342 height 19
paste input "11419729"
type input "114197294"
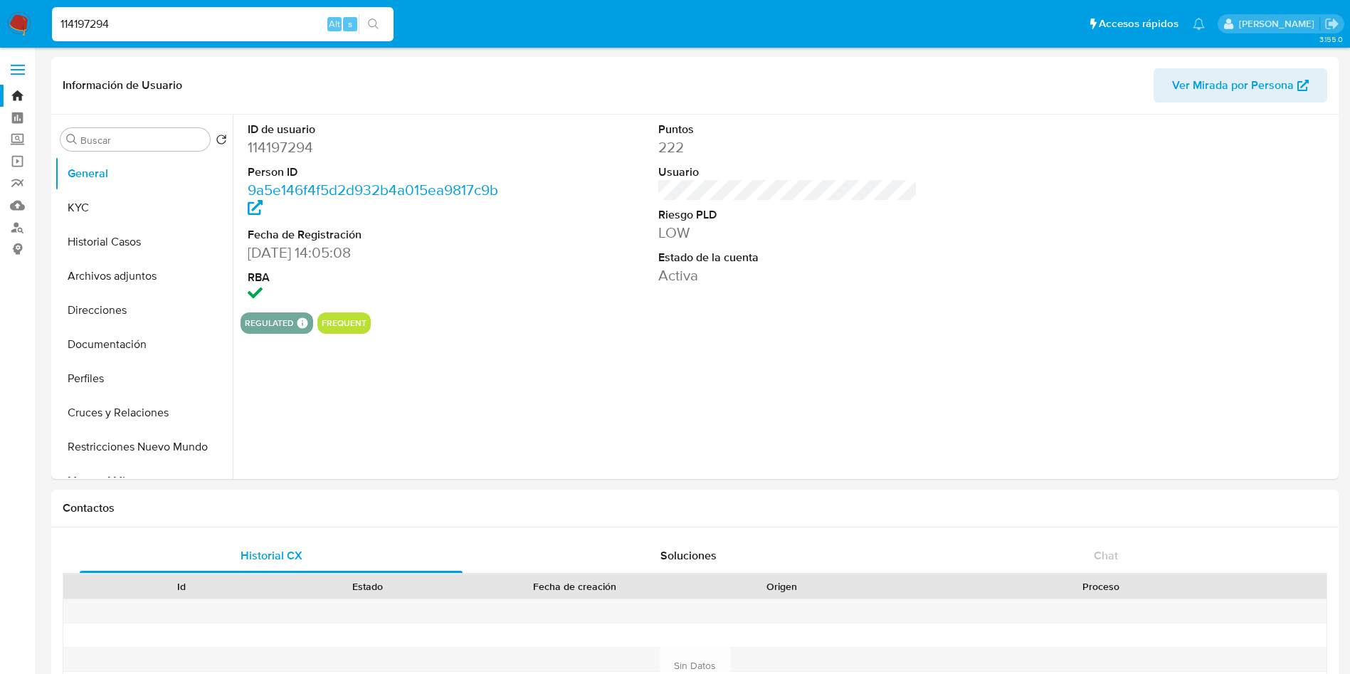
select select "10"
drag, startPoint x: 100, startPoint y: 267, endPoint x: 100, endPoint y: 256, distance: 11.4
click at [100, 260] on button "Archivos adjuntos" at bounding box center [144, 276] width 178 height 34
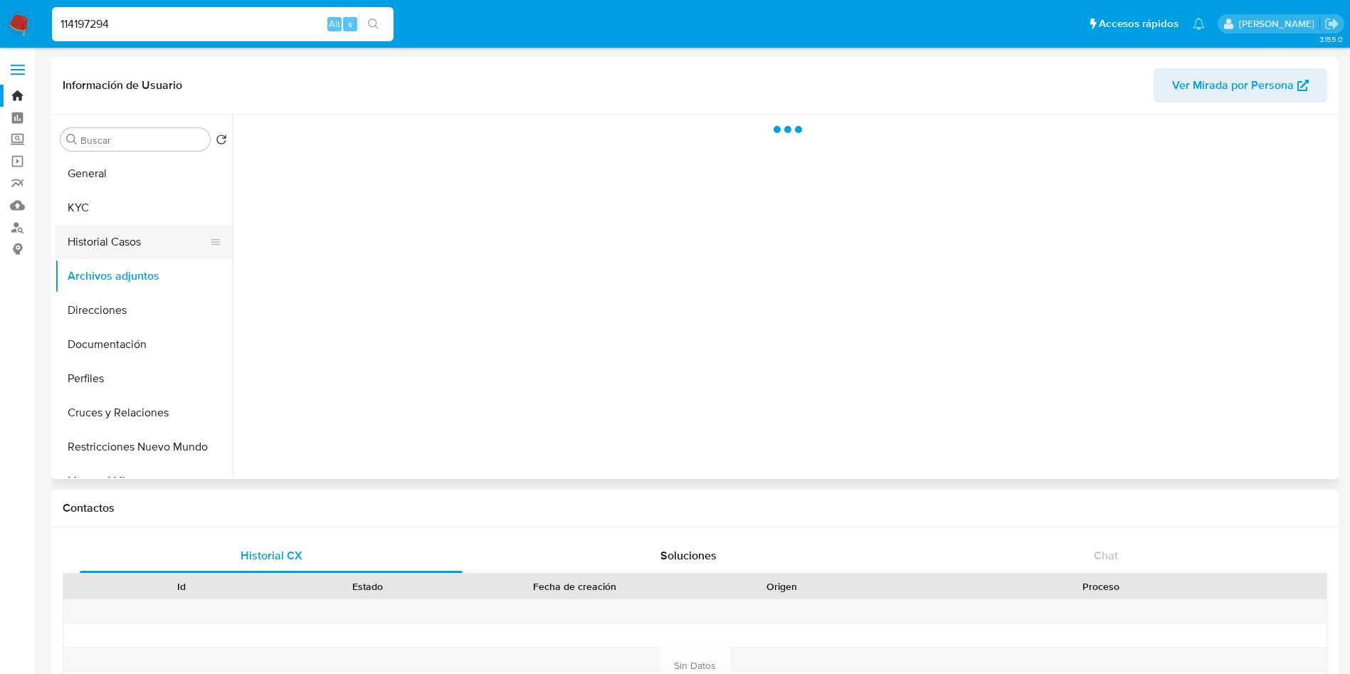
click at [100, 251] on button "Historial Casos" at bounding box center [138, 242] width 167 height 34
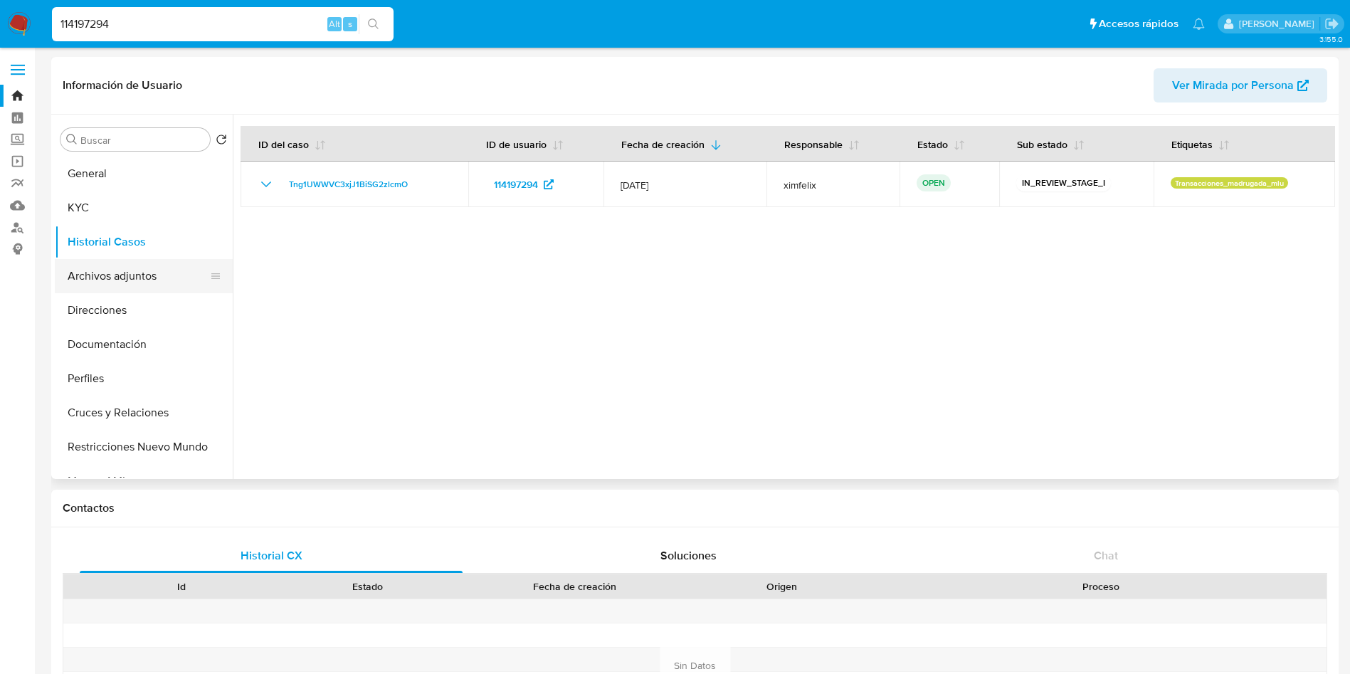
click at [126, 280] on button "Archivos adjuntos" at bounding box center [138, 276] width 167 height 34
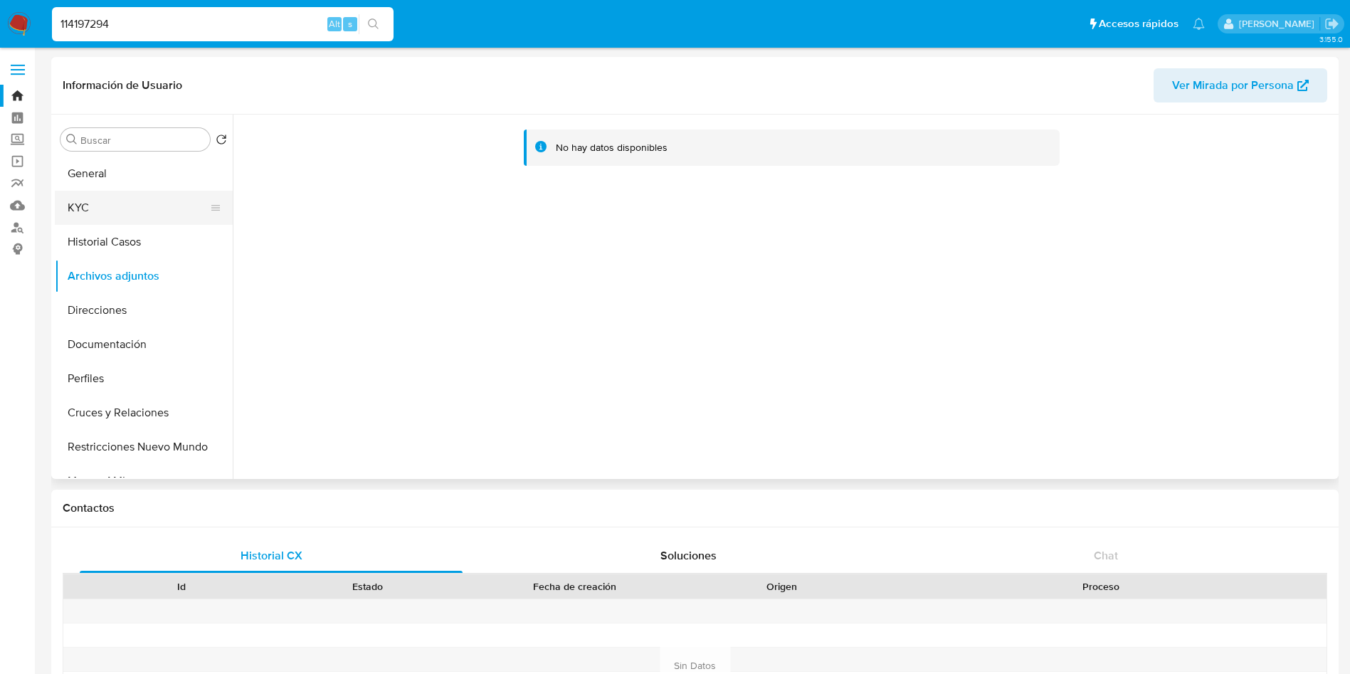
click at [90, 199] on button "KYC" at bounding box center [138, 208] width 167 height 34
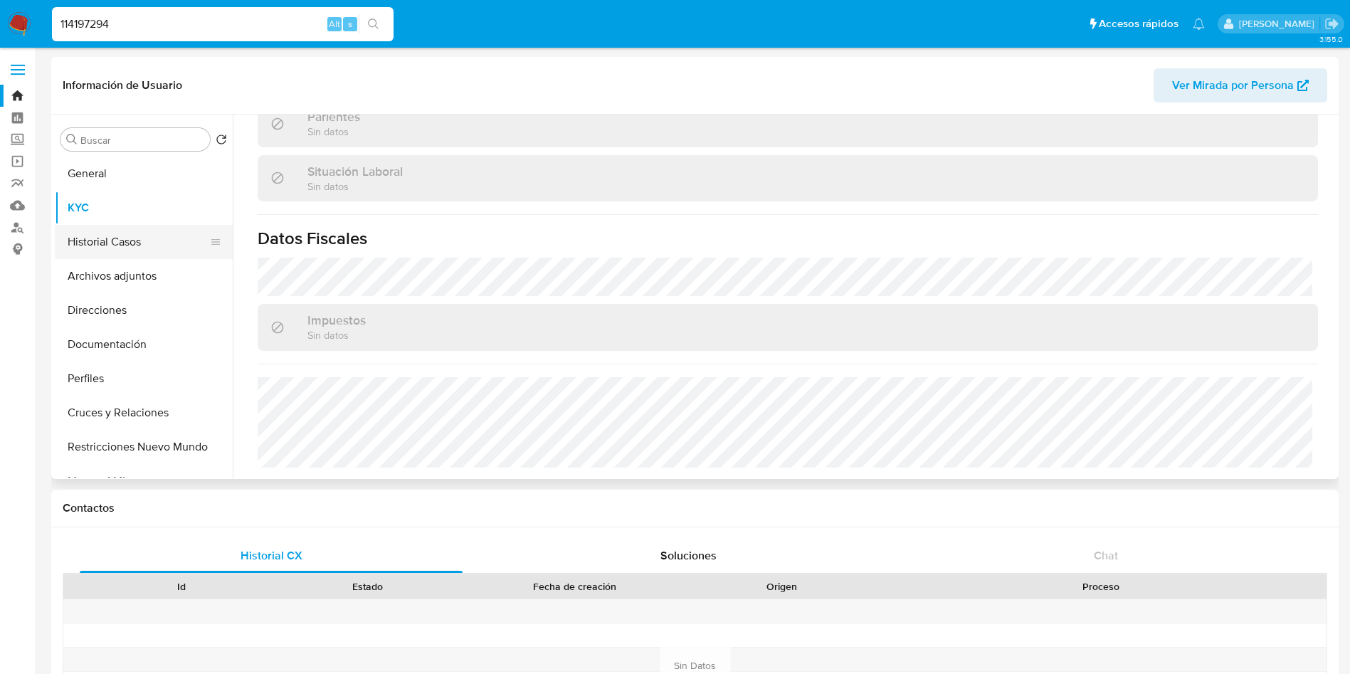
click at [104, 229] on button "Historial Casos" at bounding box center [138, 242] width 167 height 34
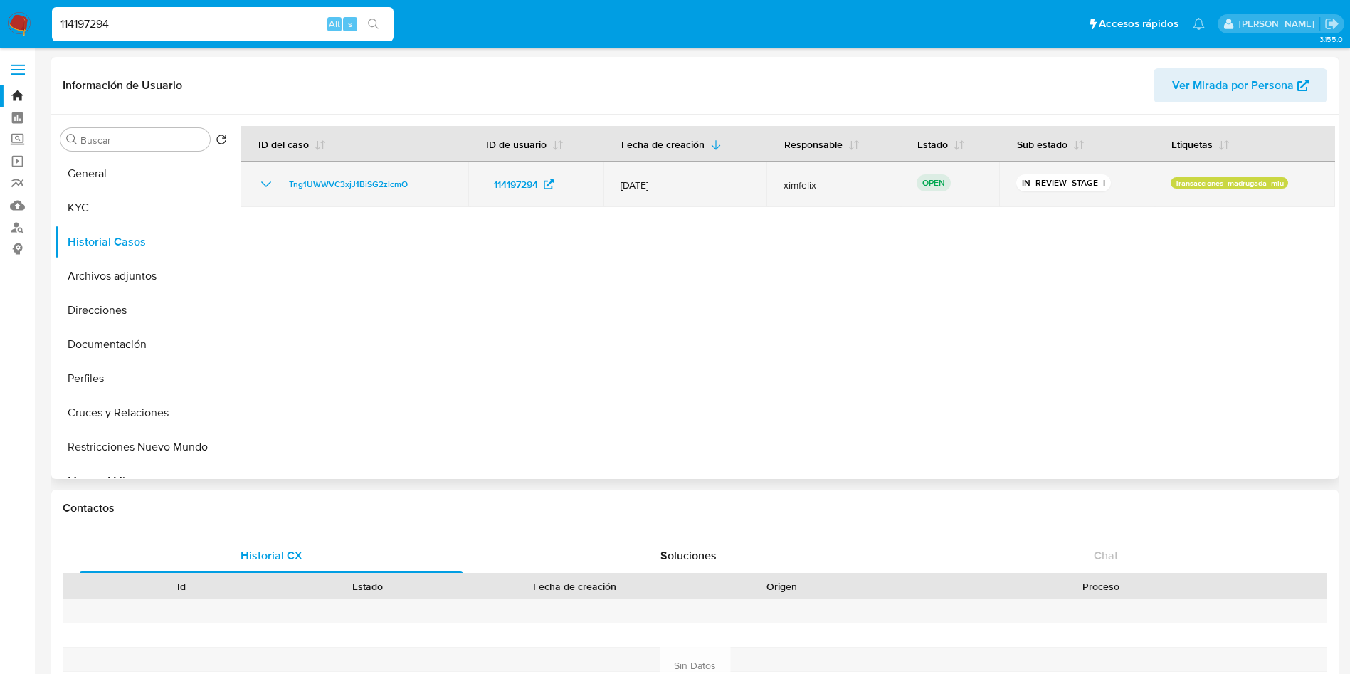
click at [273, 189] on icon "Mostrar/Ocultar" at bounding box center [266, 184] width 17 height 17
click at [267, 189] on icon "Mostrar/Ocultar" at bounding box center [266, 184] width 17 height 17
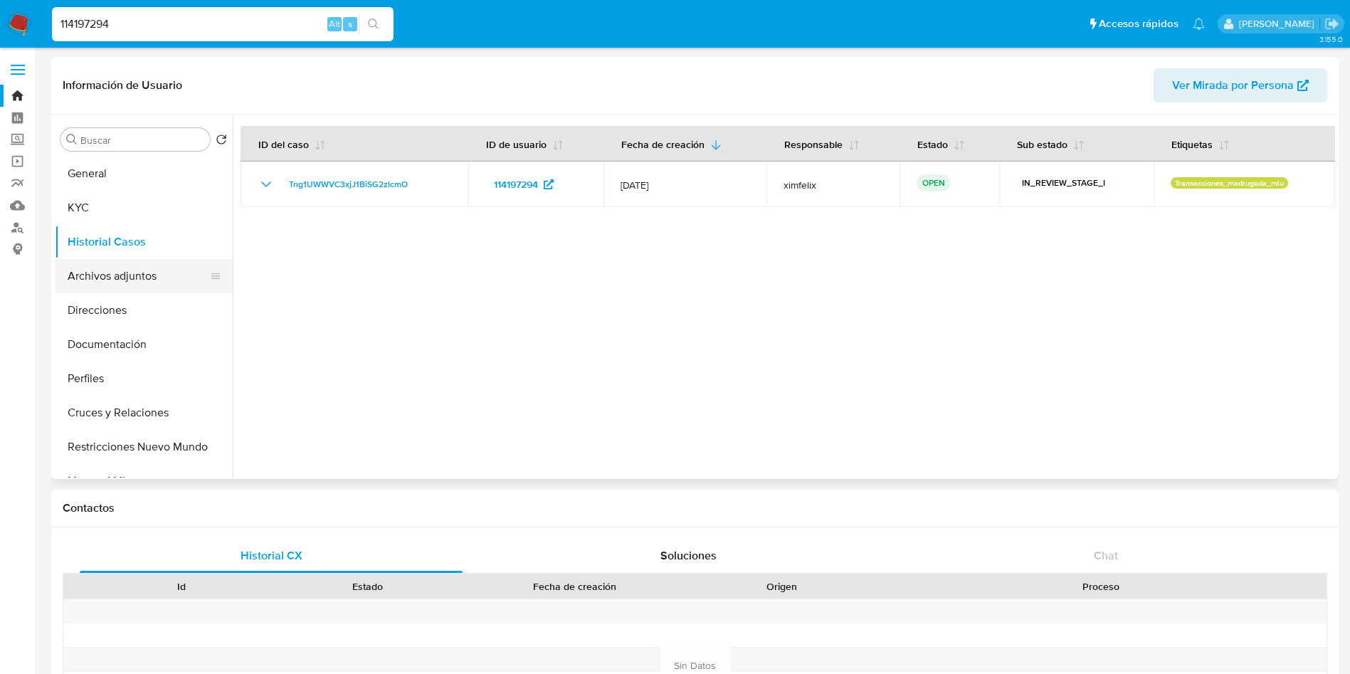
click at [106, 278] on button "Archivos adjuntos" at bounding box center [138, 276] width 167 height 34
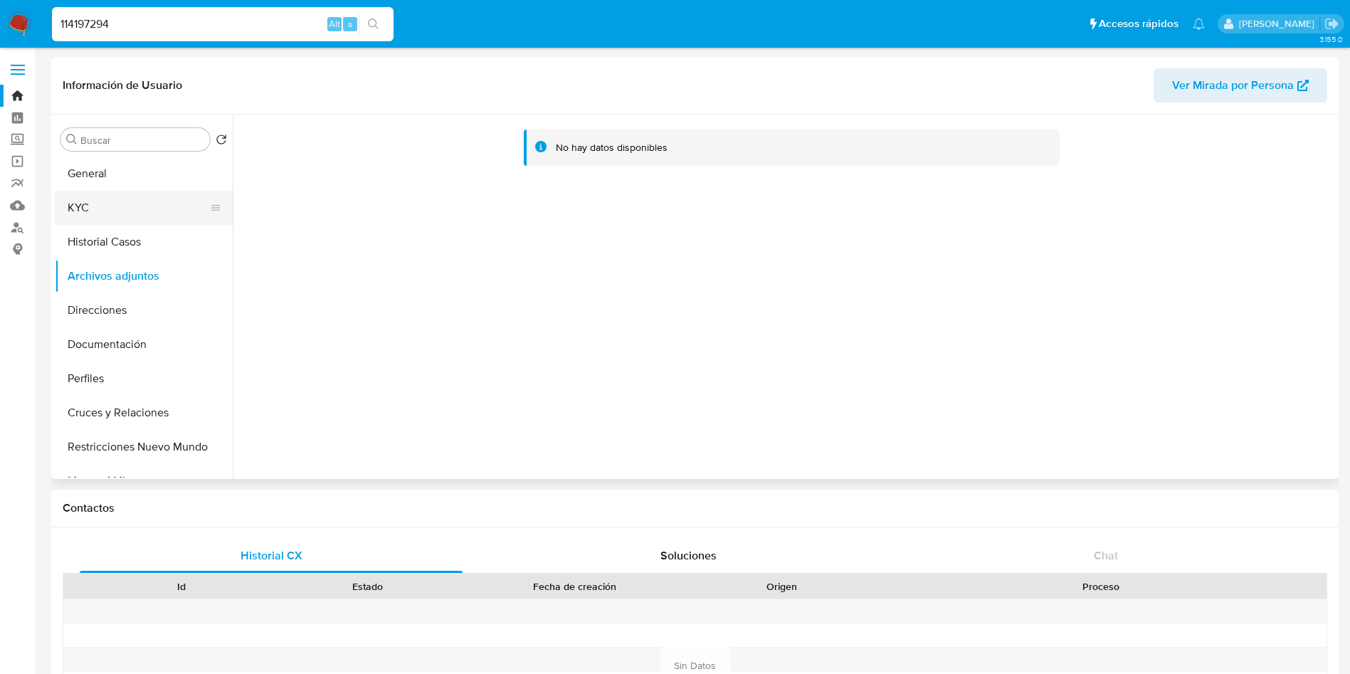
click at [106, 216] on button "KYC" at bounding box center [138, 208] width 167 height 34
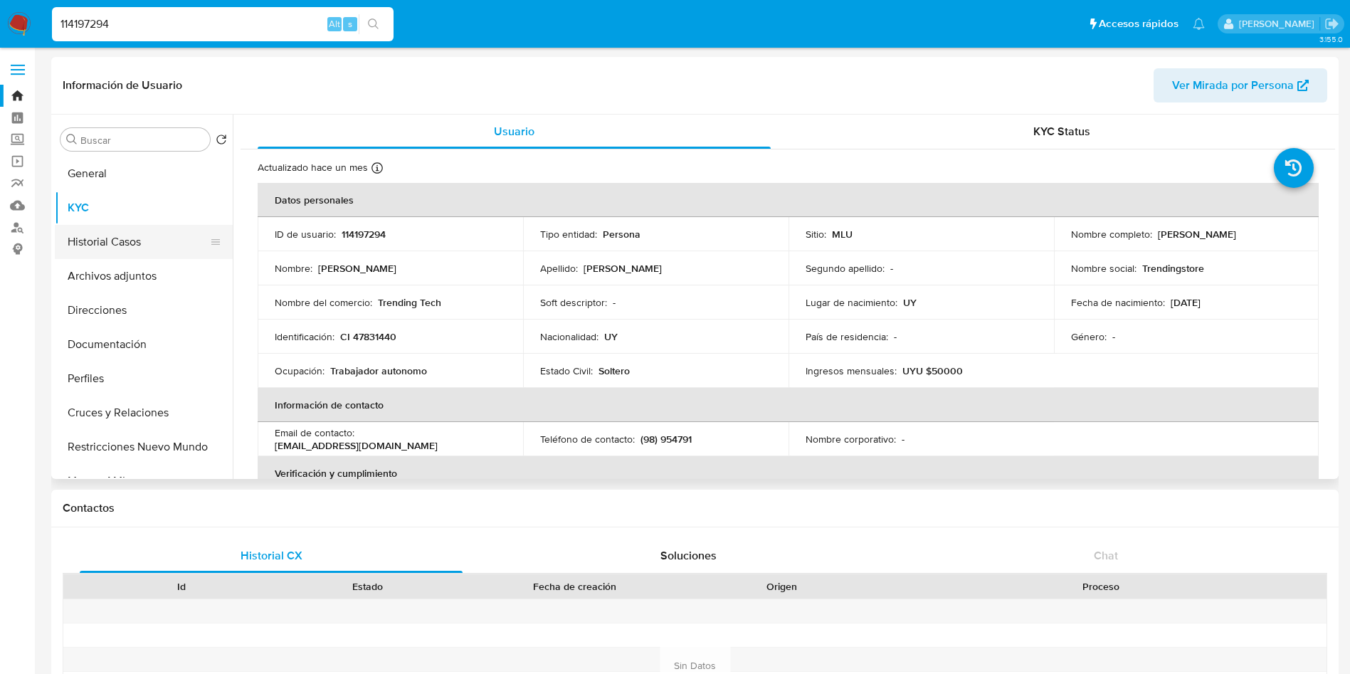
click at [116, 243] on button "Historial Casos" at bounding box center [138, 242] width 167 height 34
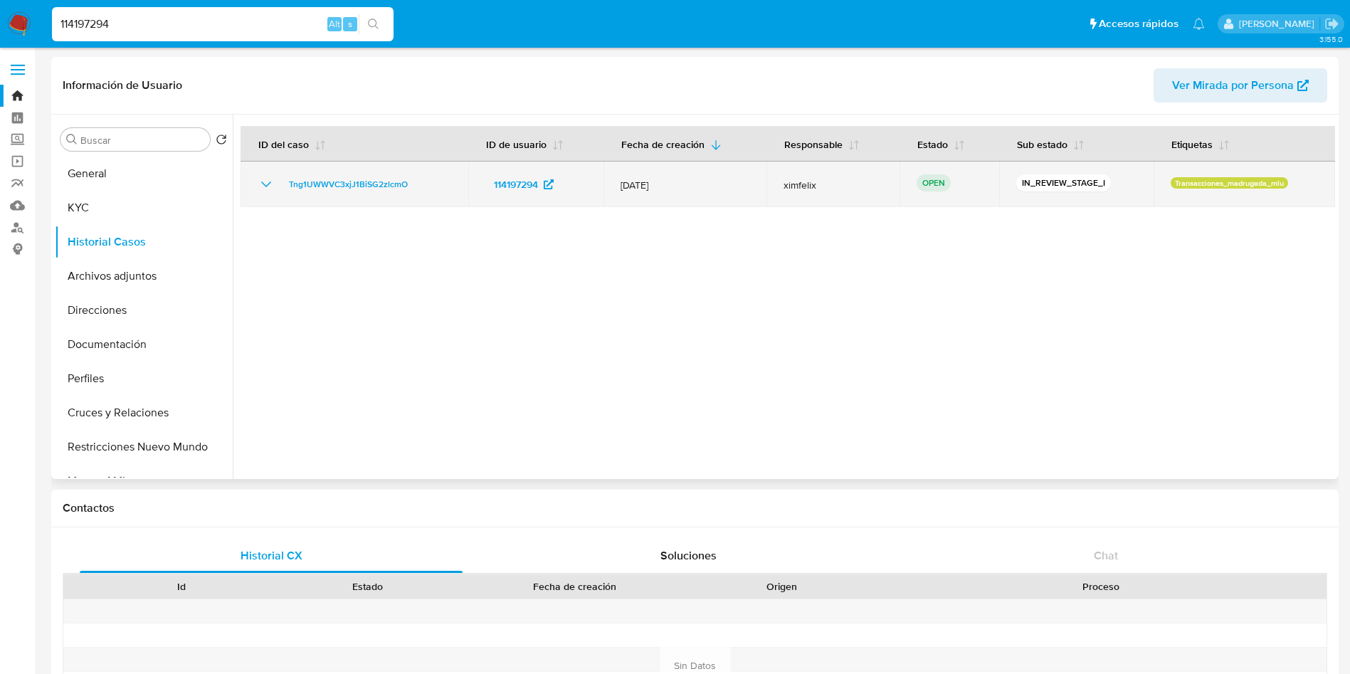
drag, startPoint x: 418, startPoint y: 189, endPoint x: 283, endPoint y: 187, distance: 135.3
click at [283, 187] on div "Tng1UWWVC3xjJ1BiSG2zlcmO" at bounding box center [355, 184] width 194 height 17
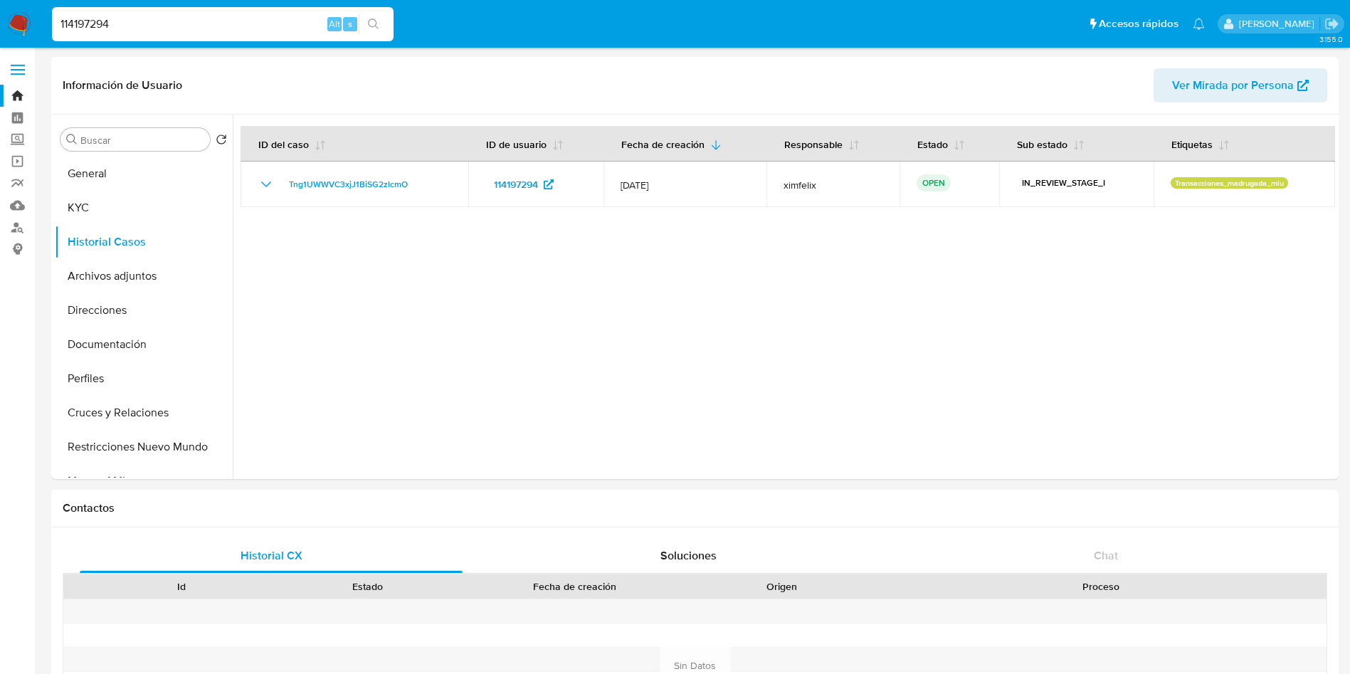
click at [184, 21] on input "114197294" at bounding box center [223, 24] width 342 height 19
paste input "507845590"
type input "507845590"
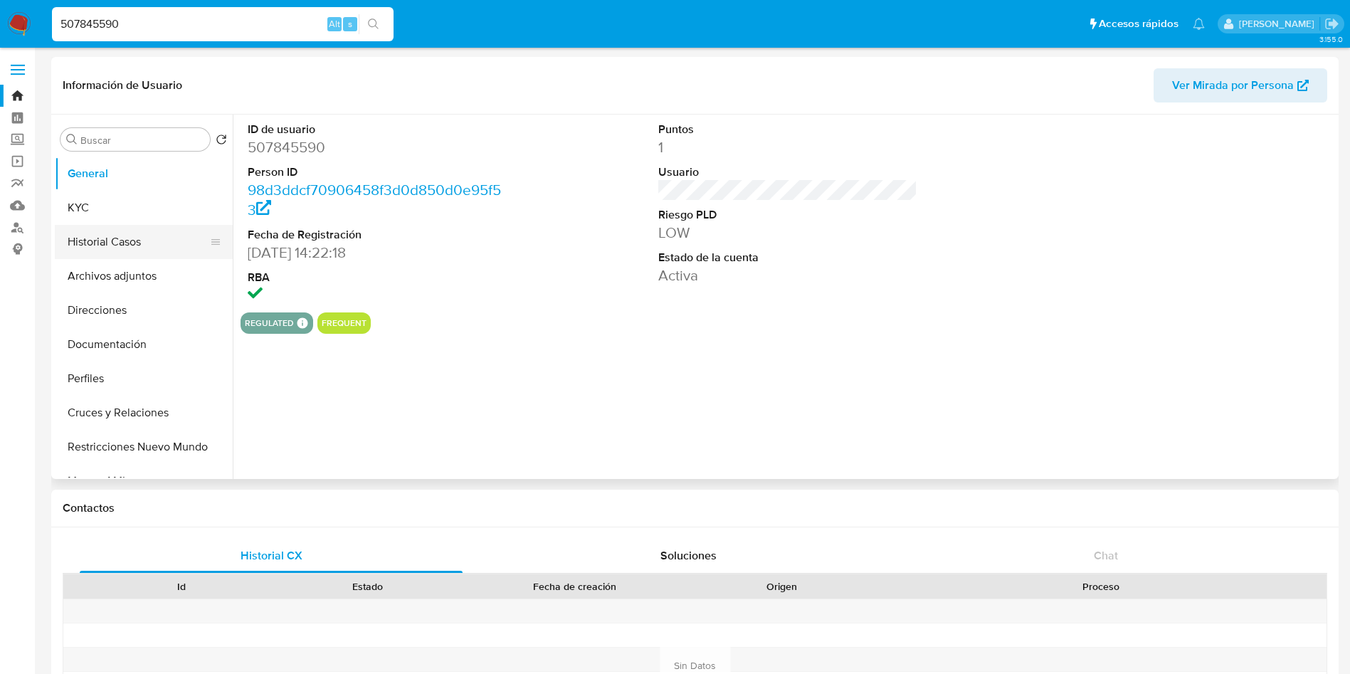
select select "10"
click at [73, 235] on button "Historial Casos" at bounding box center [138, 242] width 167 height 34
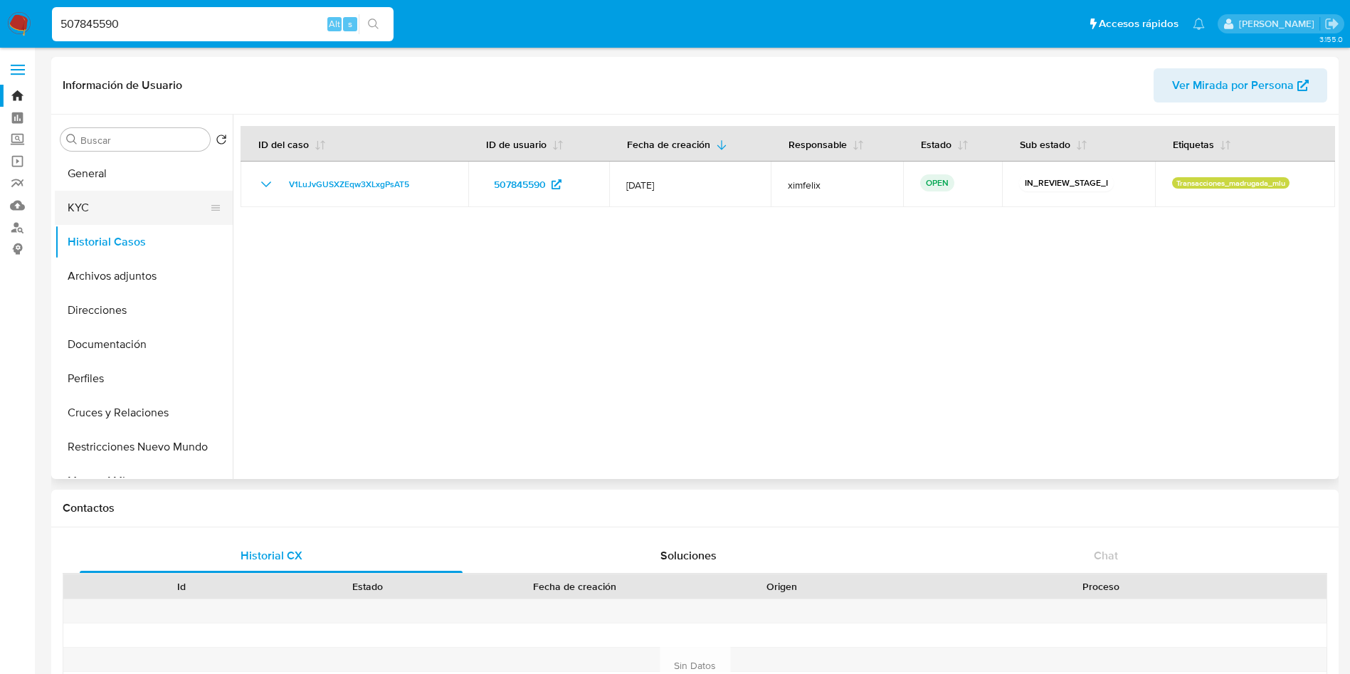
click at [107, 201] on button "KYC" at bounding box center [138, 208] width 167 height 34
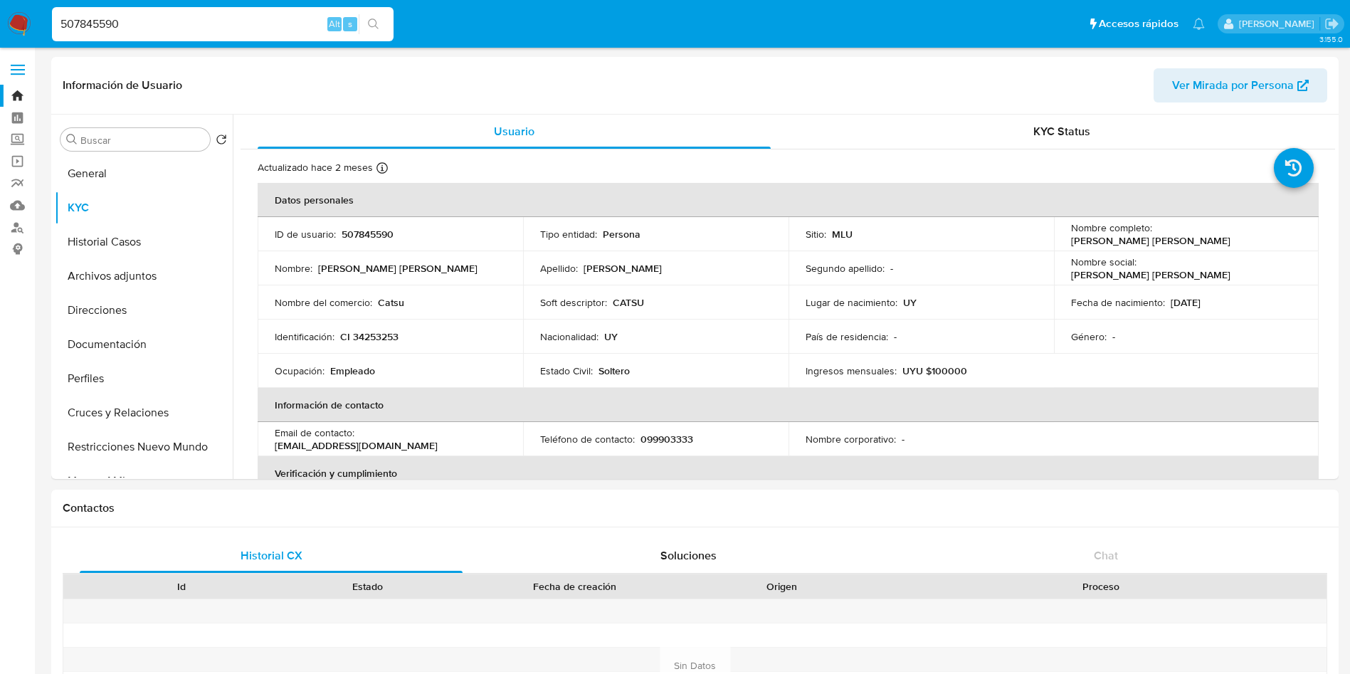
click at [270, 24] on input "507845590" at bounding box center [223, 24] width 342 height 19
paste input "1122125231"
type input "1122125231"
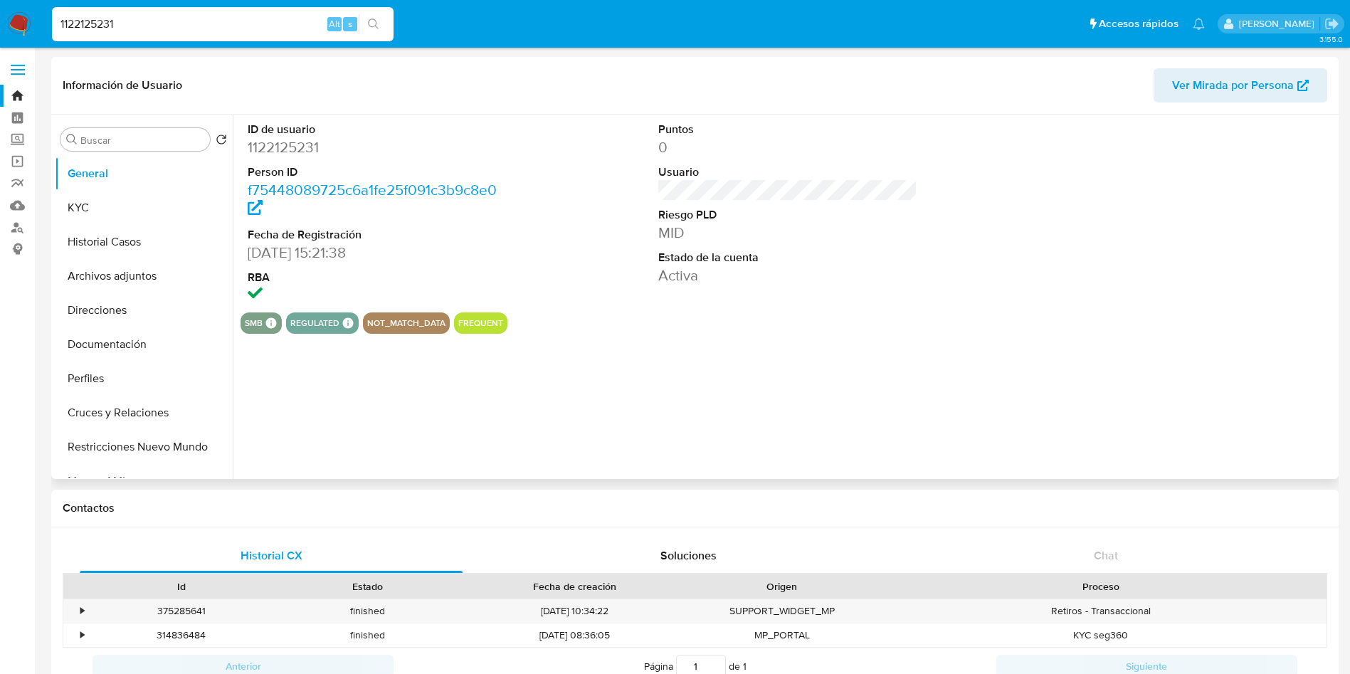
select select "10"
click at [105, 204] on button "KYC" at bounding box center [138, 208] width 167 height 34
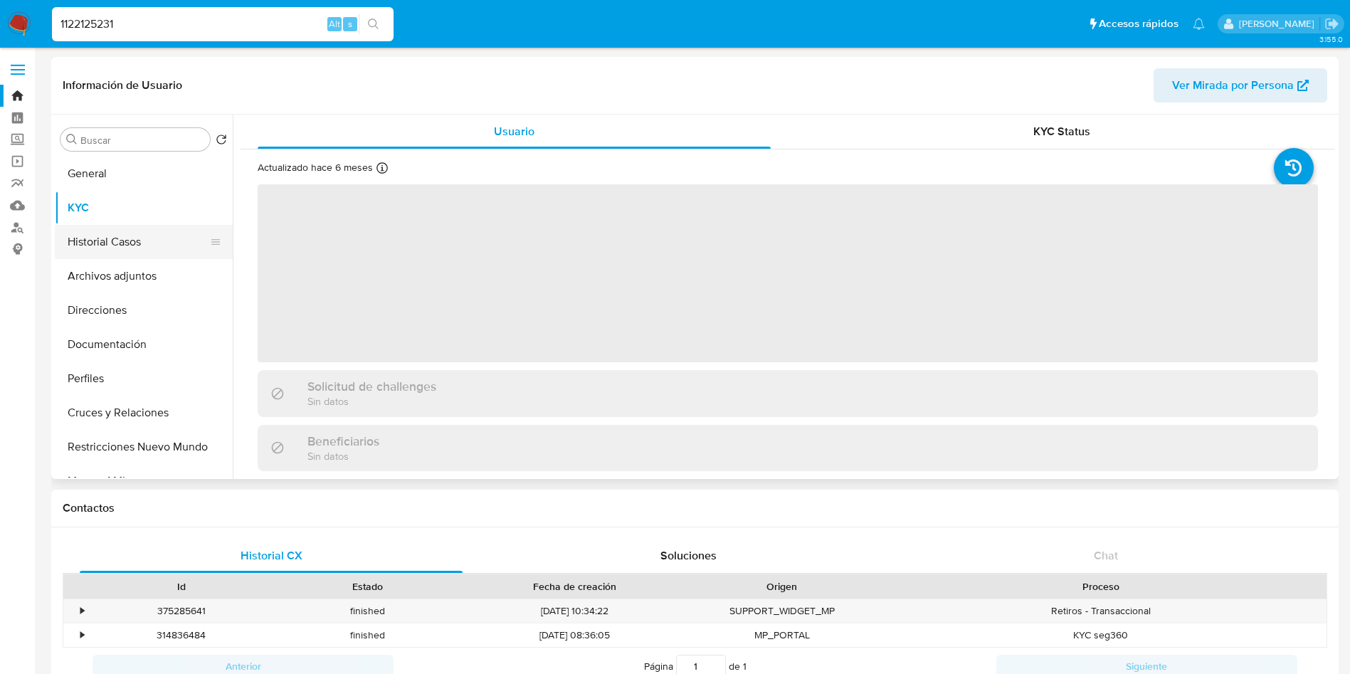
click at [96, 241] on button "Historial Casos" at bounding box center [138, 242] width 167 height 34
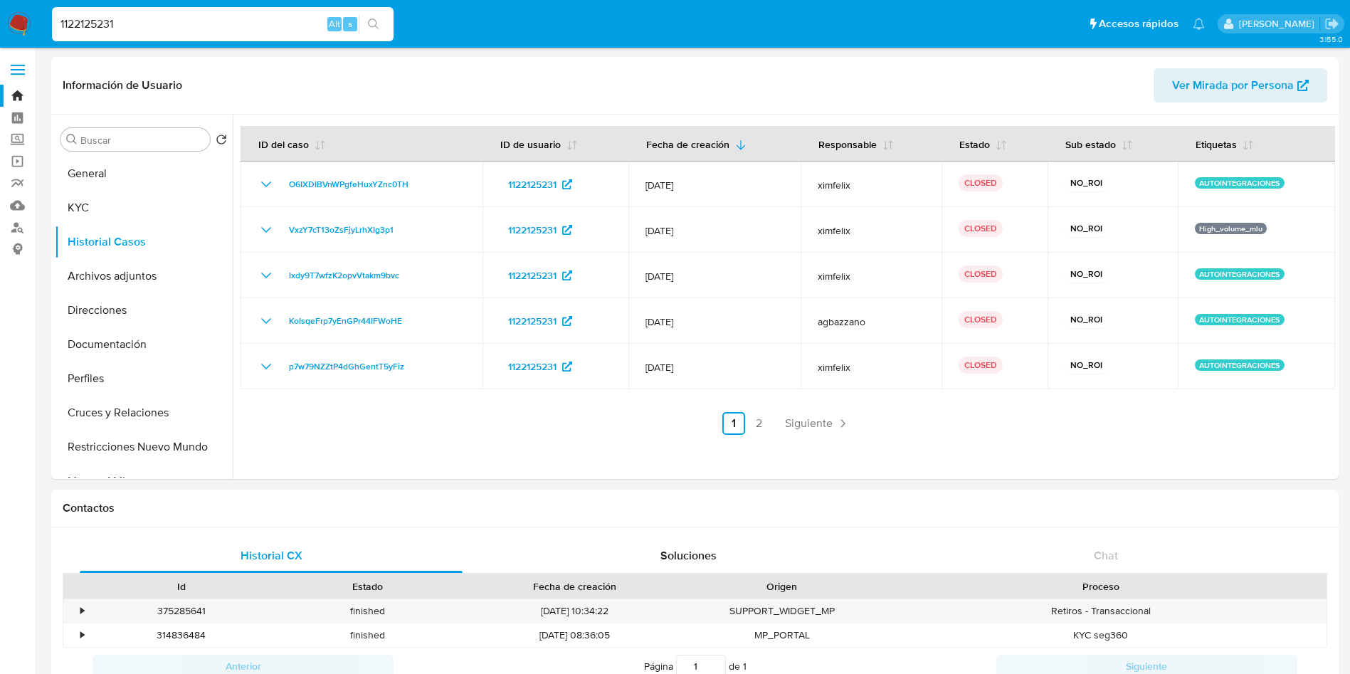
click at [246, 25] on input "1122125231" at bounding box center [223, 24] width 342 height 19
paste input "45761582"
type input "45761582"
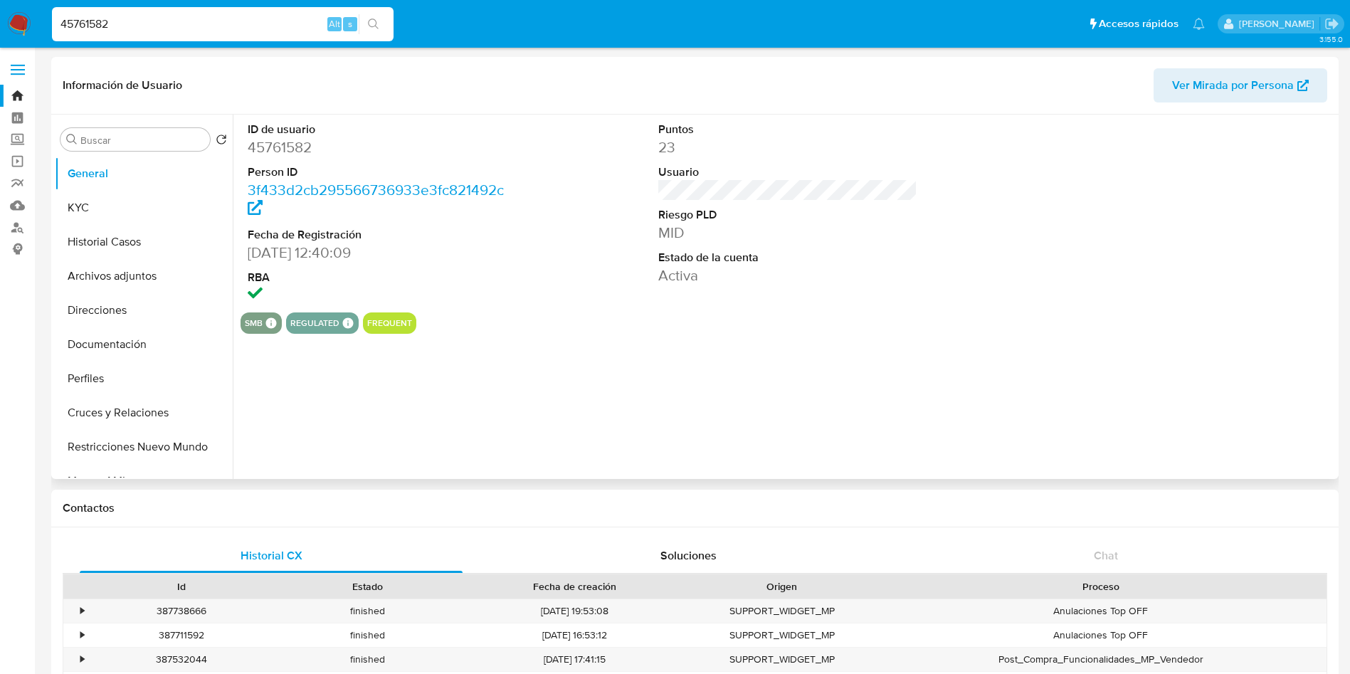
select select "10"
click at [135, 234] on button "Historial Casos" at bounding box center [138, 242] width 167 height 34
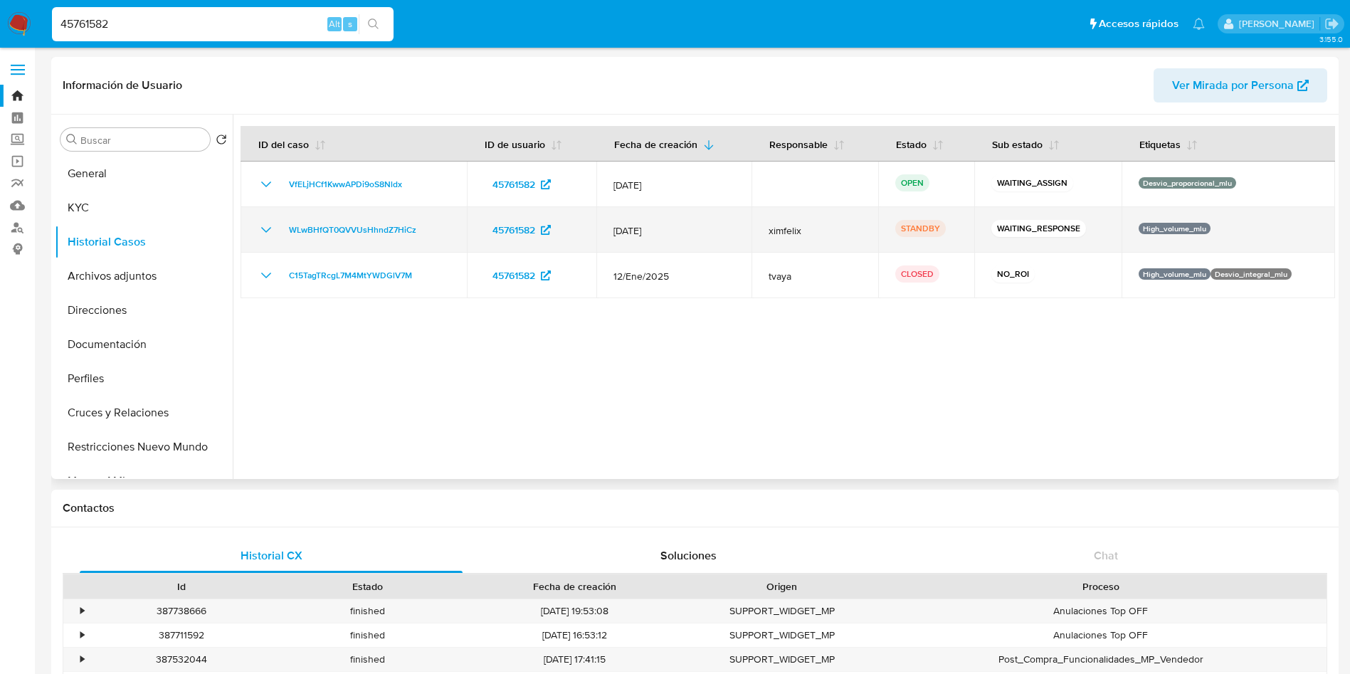
click at [261, 224] on icon "Mostrar/Ocultar" at bounding box center [266, 229] width 17 height 17
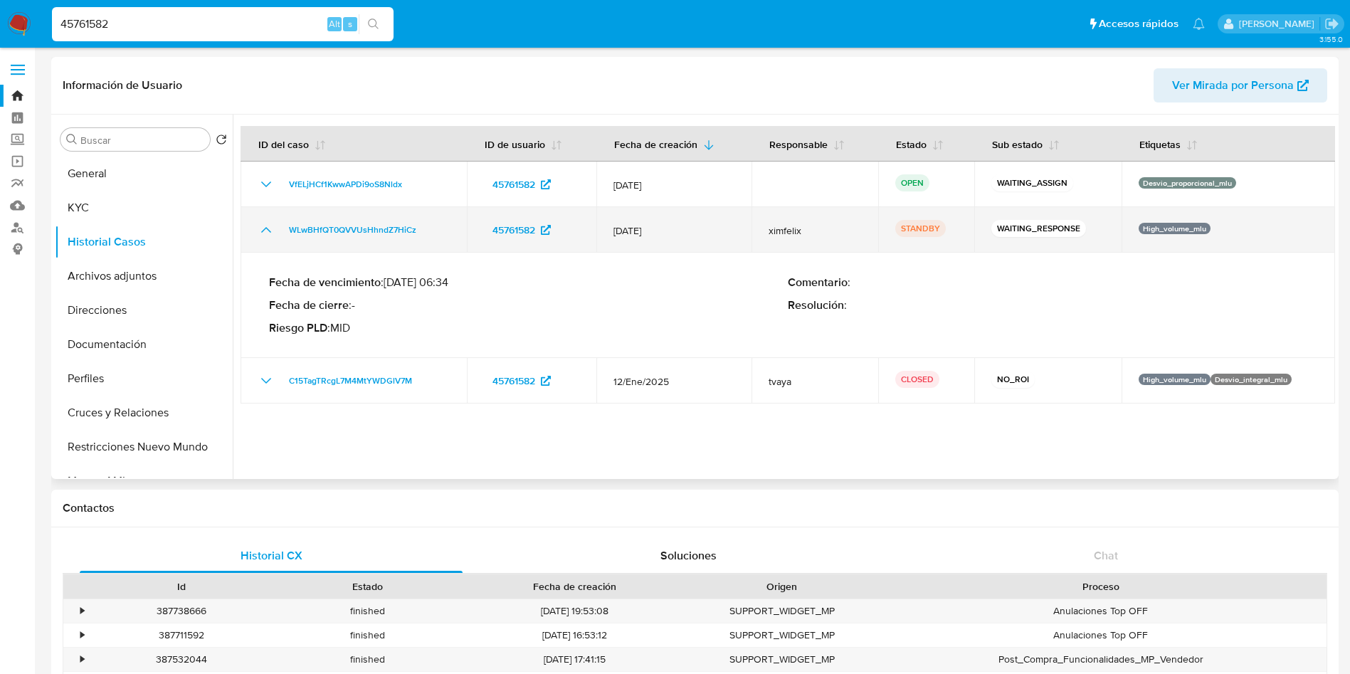
click at [261, 224] on icon "Mostrar/Ocultar" at bounding box center [266, 229] width 17 height 17
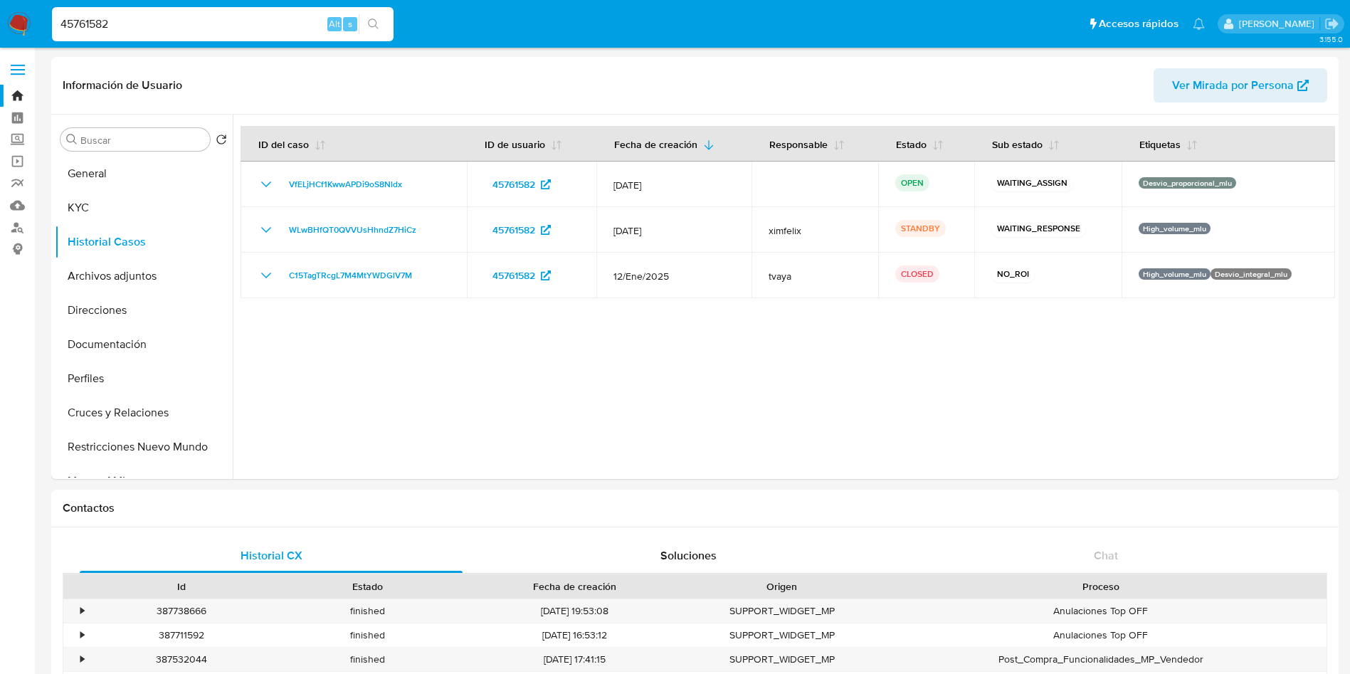
click at [23, 25] on img at bounding box center [19, 24] width 24 height 24
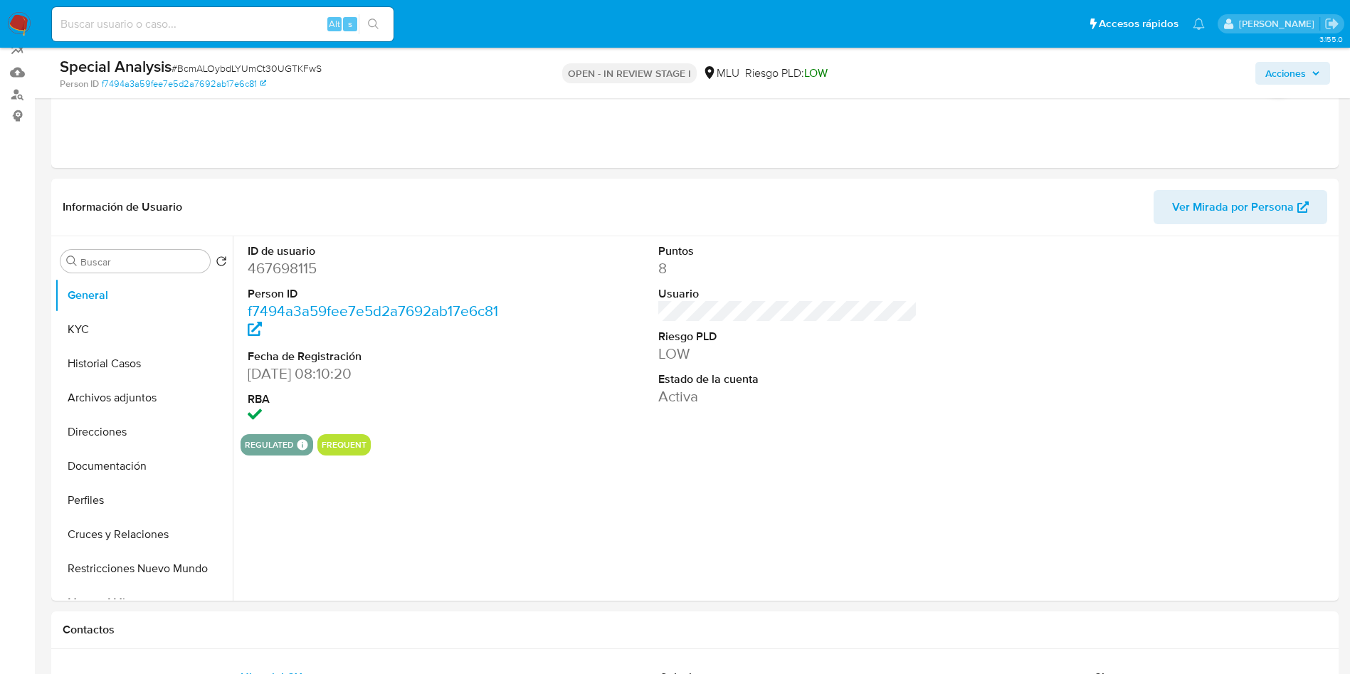
scroll to position [214, 0]
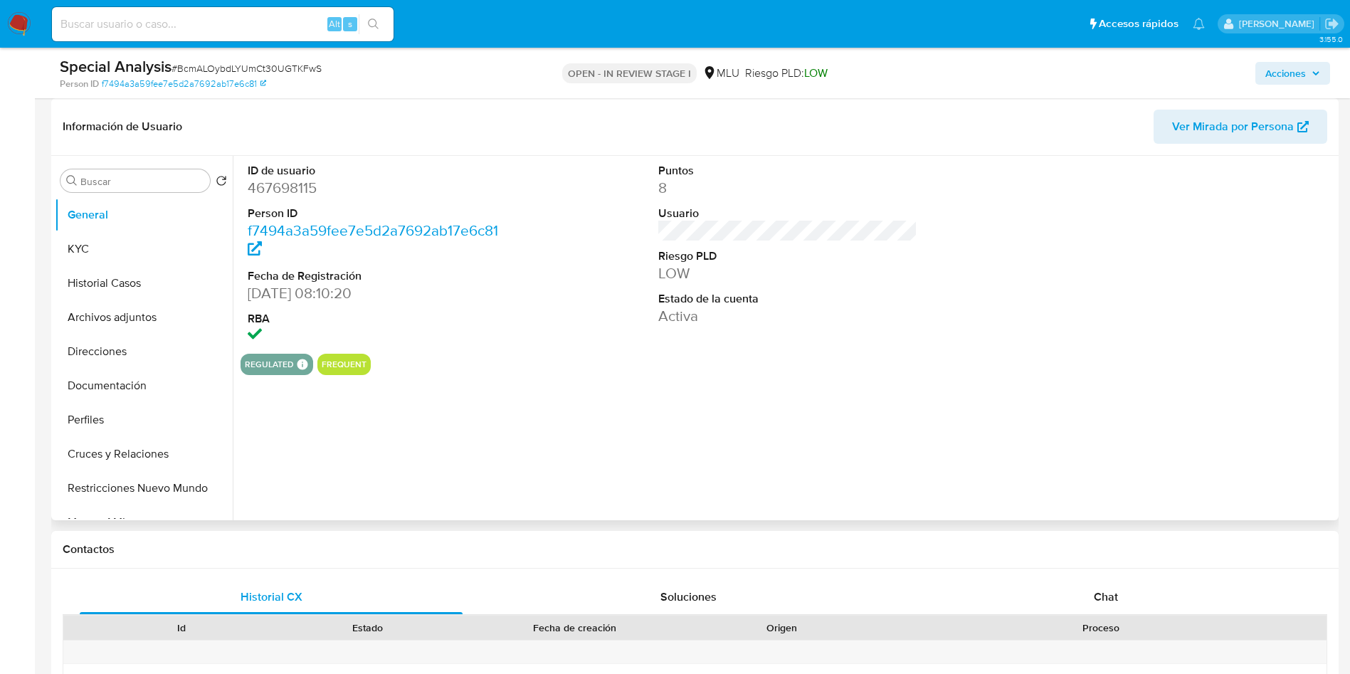
select select "10"
click at [86, 265] on button "KYC" at bounding box center [138, 249] width 167 height 34
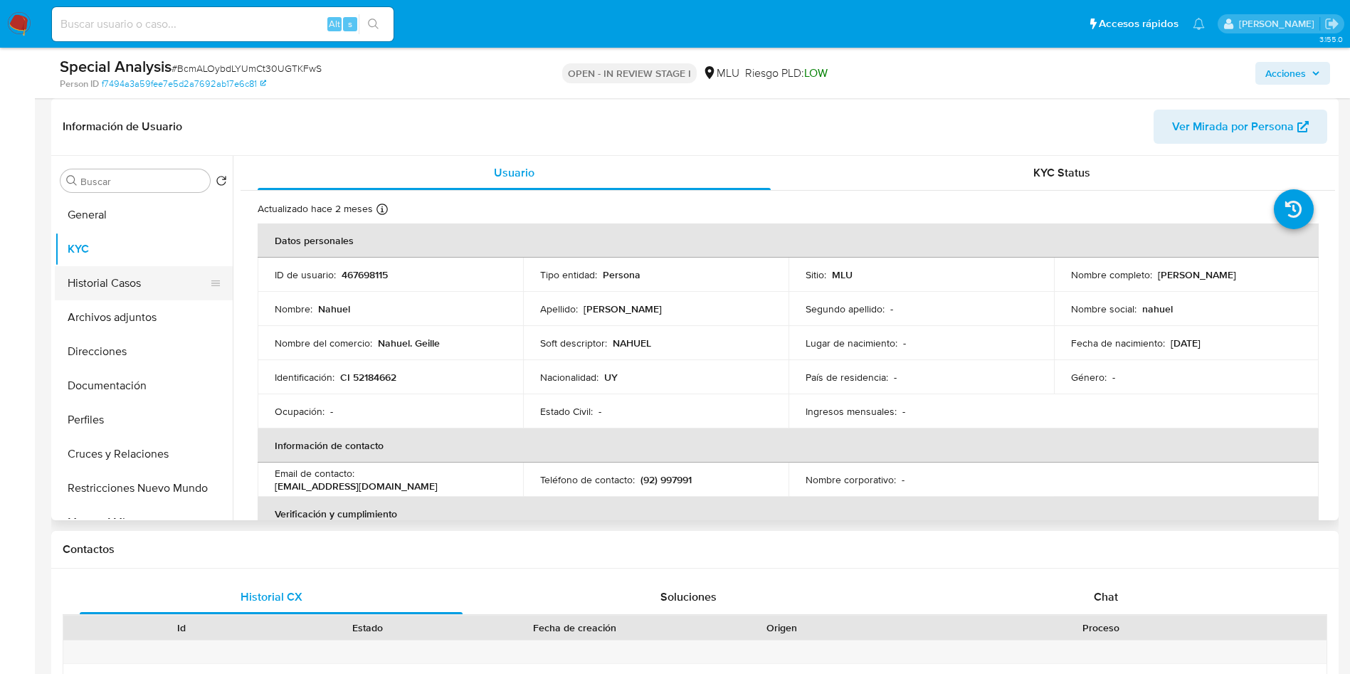
click at [112, 280] on button "Historial Casos" at bounding box center [138, 283] width 167 height 34
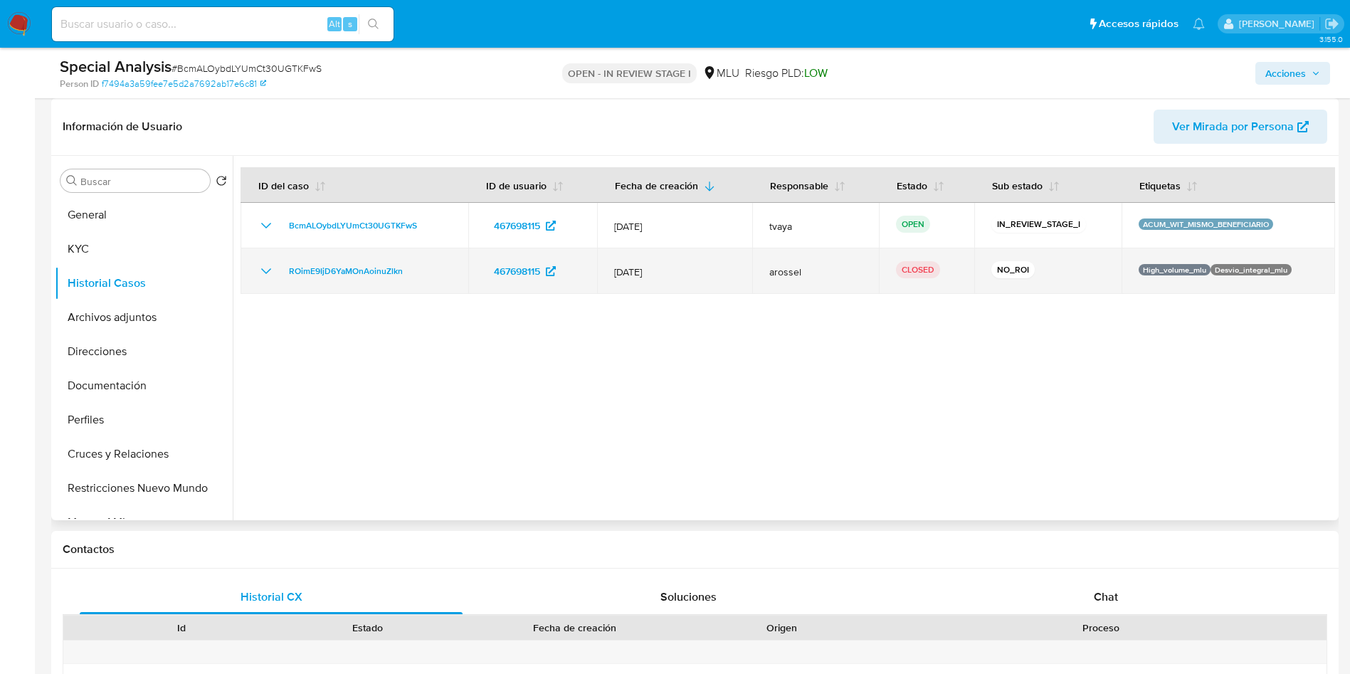
click at [267, 276] on icon "Mostrar/Ocultar" at bounding box center [266, 271] width 17 height 17
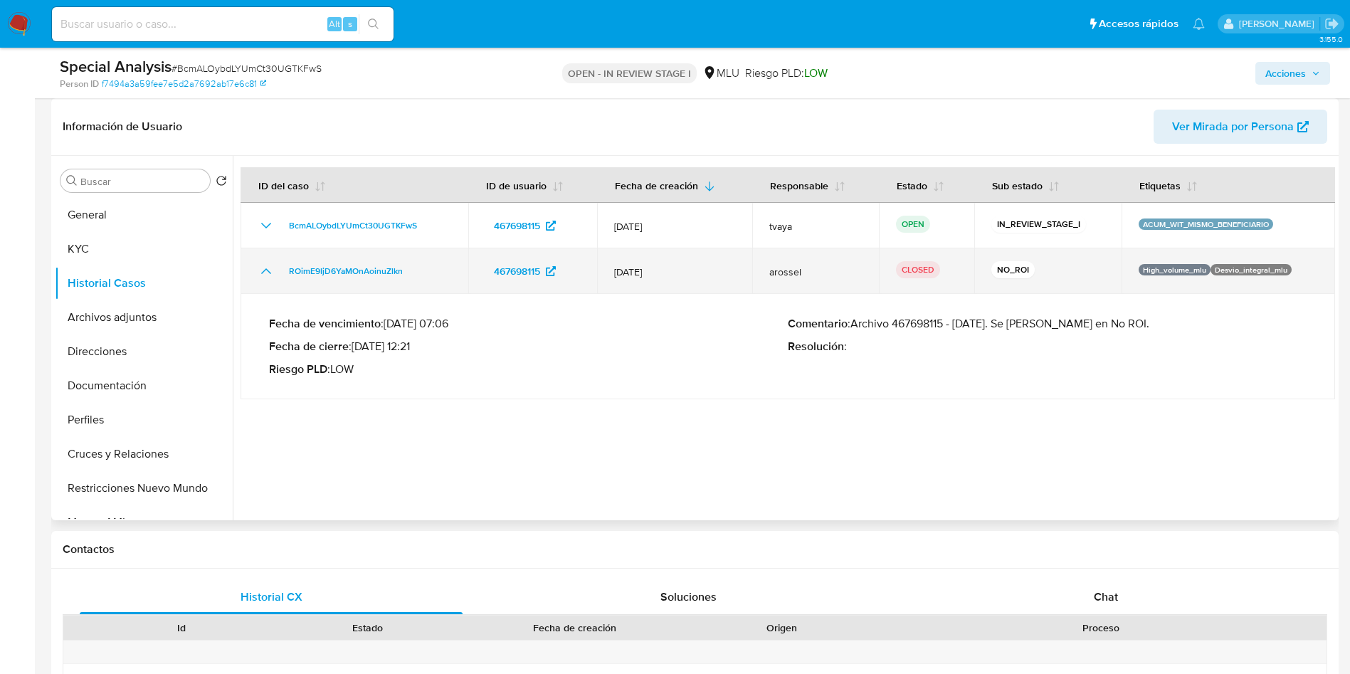
click at [275, 273] on div "ROimE9IjD6YaMOnAoinuZlkn" at bounding box center [355, 271] width 194 height 17
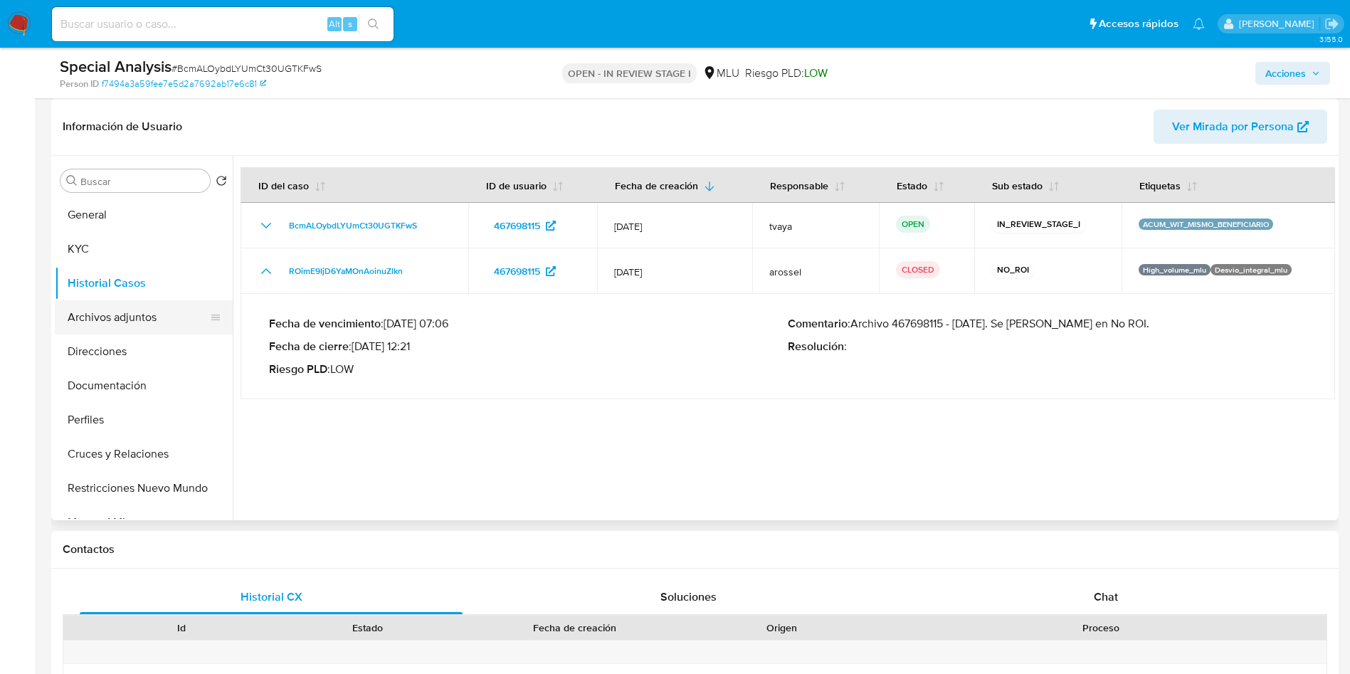
click at [122, 307] on button "Archivos adjuntos" at bounding box center [138, 317] width 167 height 34
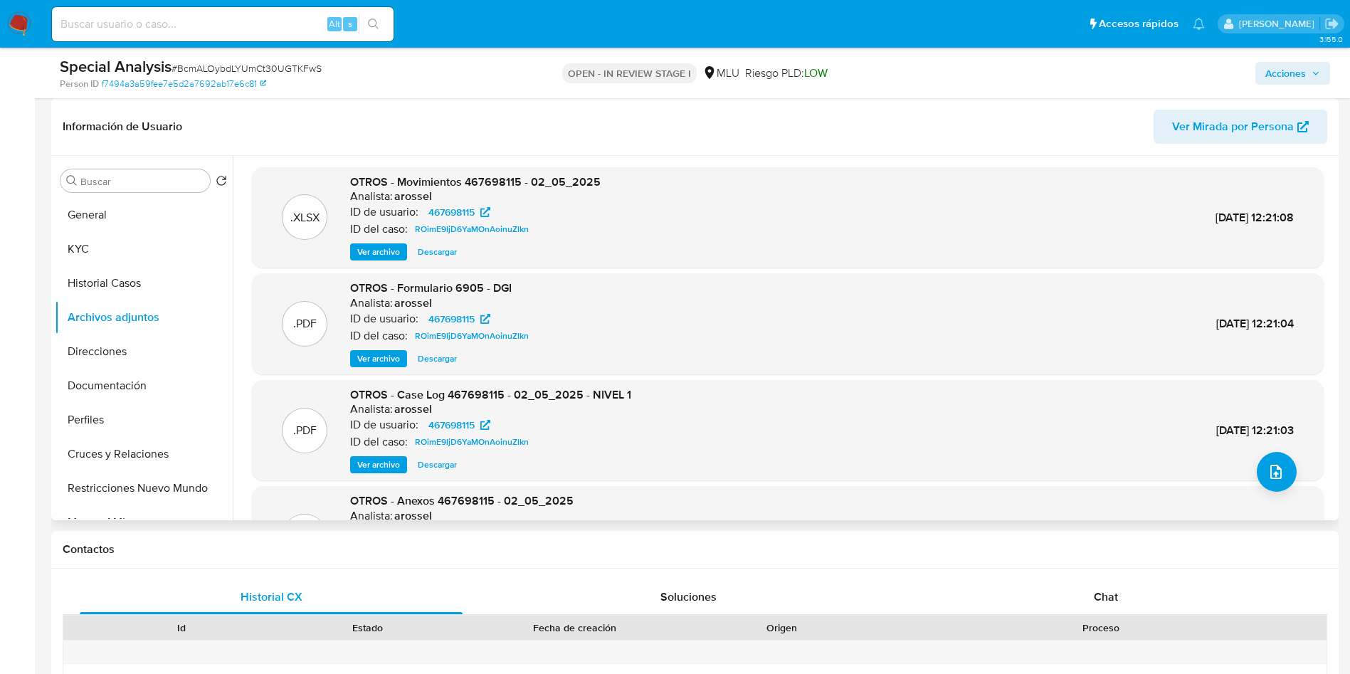
click at [394, 468] on span "Ver archivo" at bounding box center [378, 465] width 43 height 14
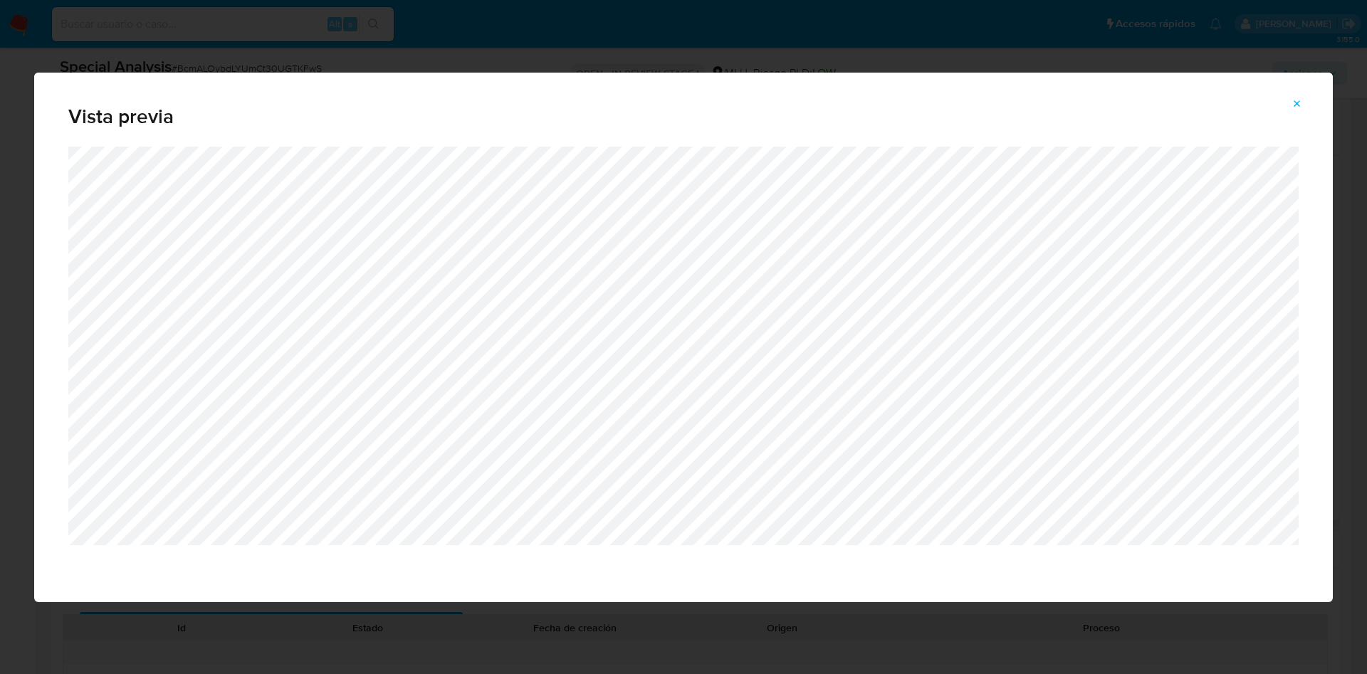
click at [734, 49] on div "Vista previa" at bounding box center [683, 337] width 1367 height 674
click at [1214, 107] on icon "Attachment preview" at bounding box center [1296, 103] width 11 height 11
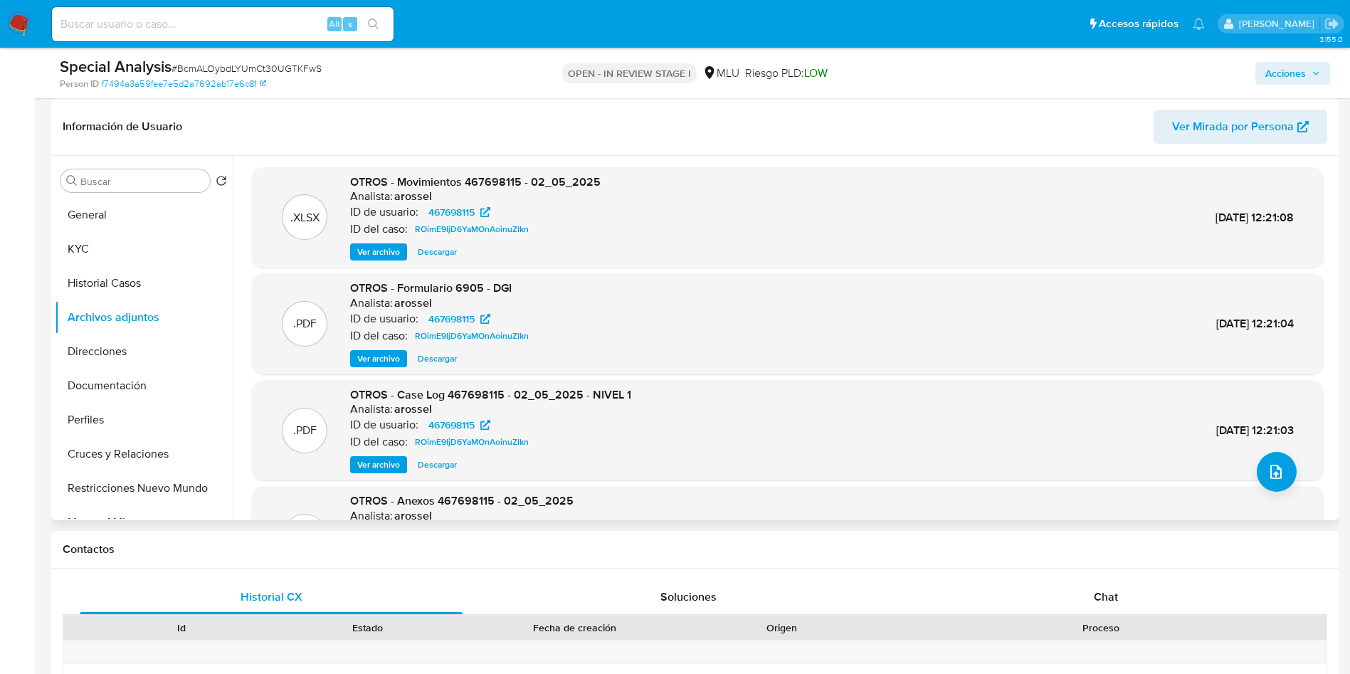
scroll to position [0, 0]
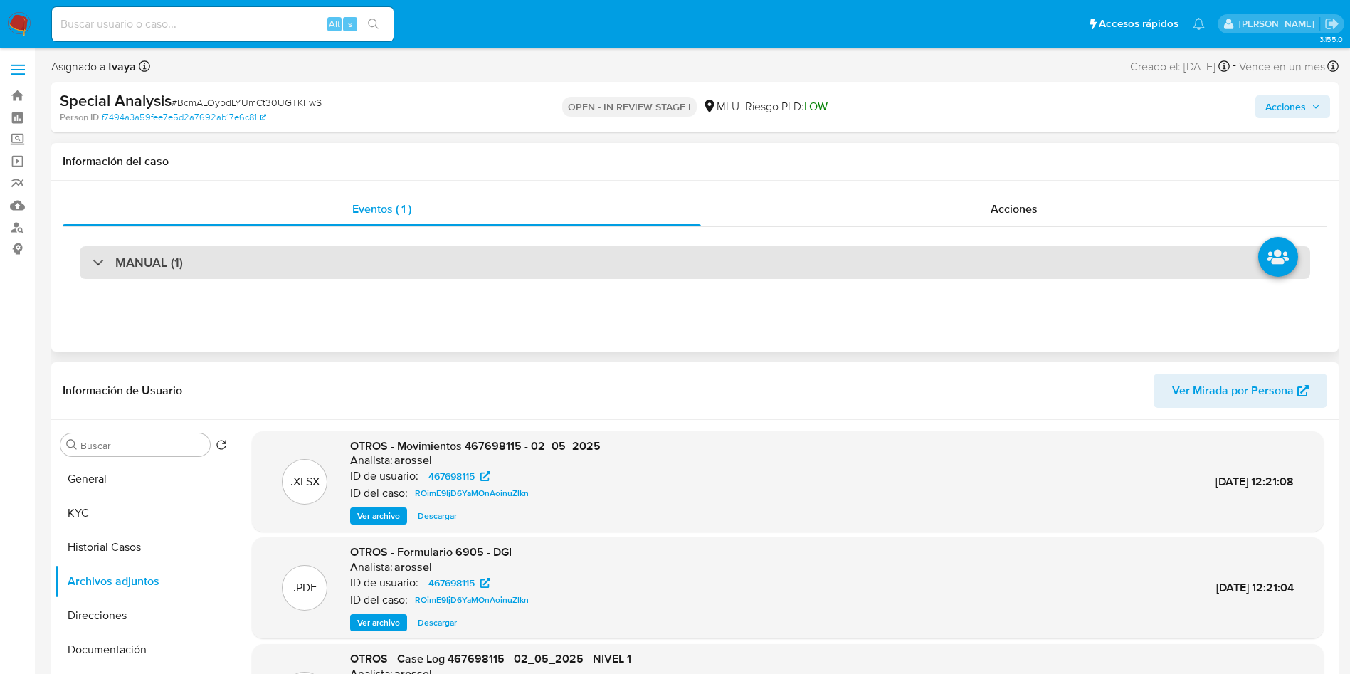
click at [373, 258] on div "MANUAL (1)" at bounding box center [695, 262] width 1231 height 33
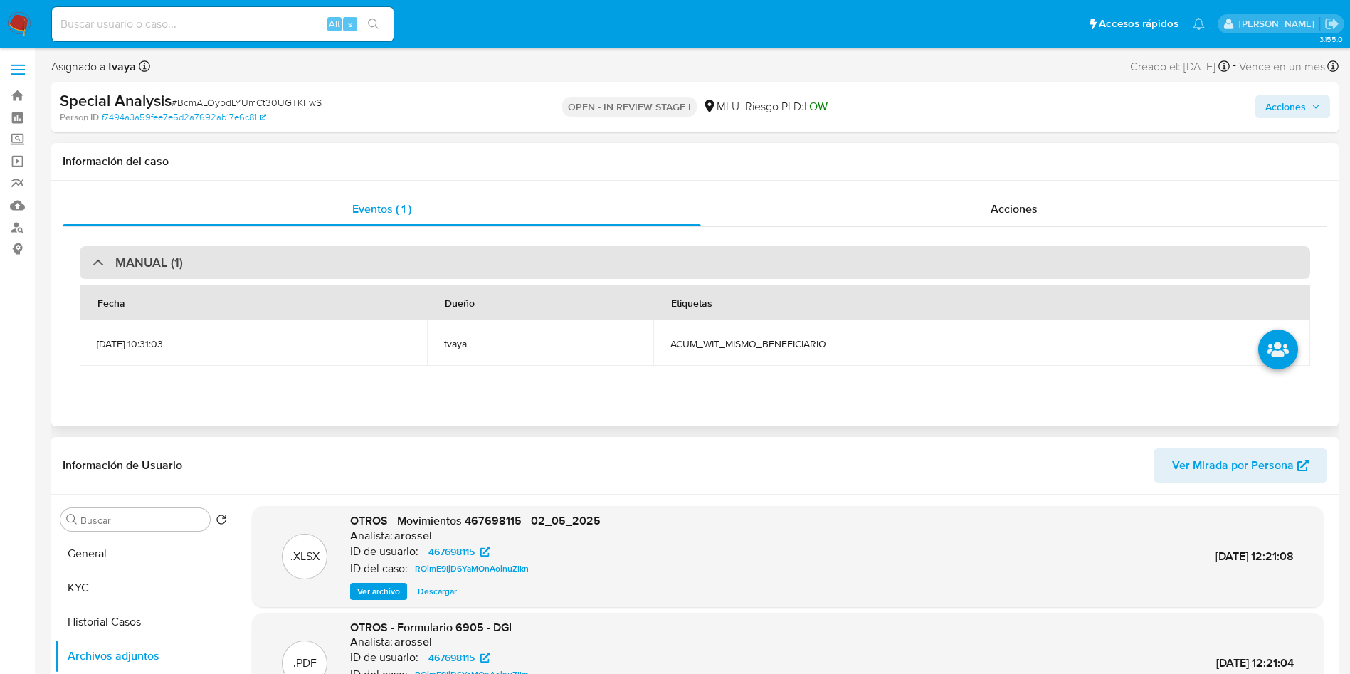
click at [373, 258] on div "MANUAL (1)" at bounding box center [695, 262] width 1231 height 33
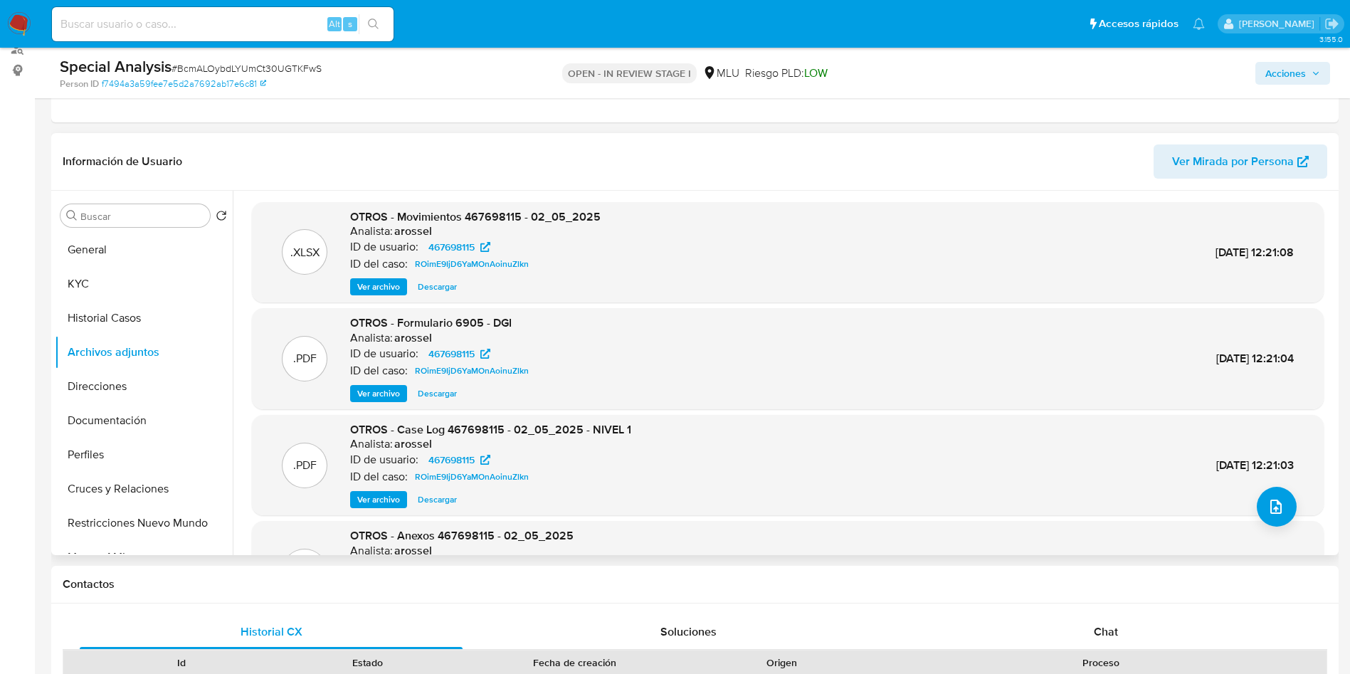
scroll to position [214, 0]
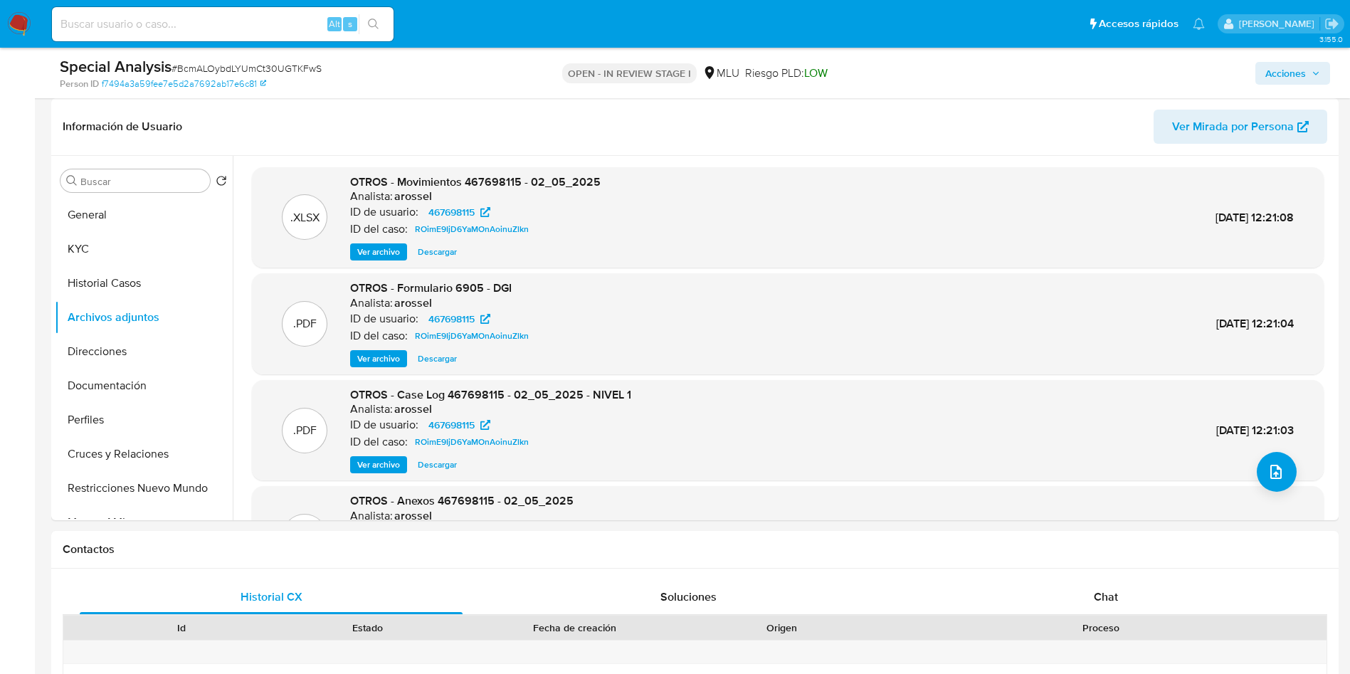
click at [389, 458] on span "Ver archivo" at bounding box center [378, 465] width 43 height 14
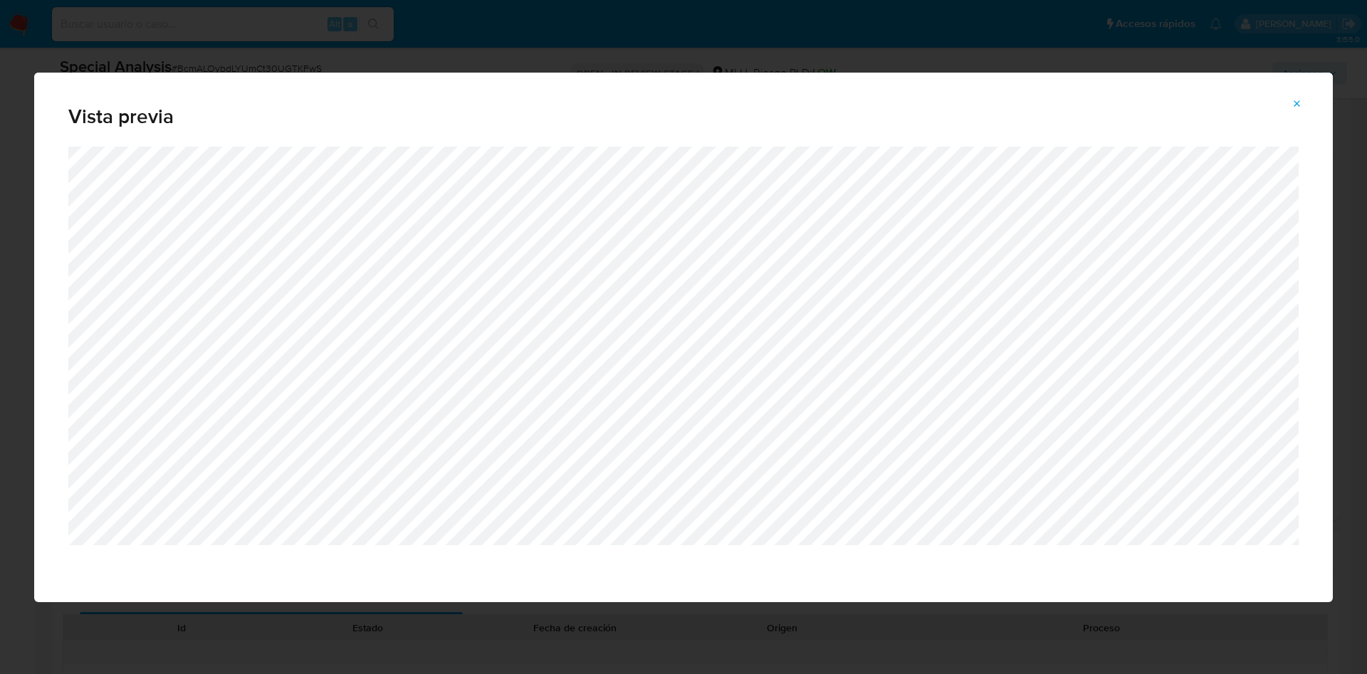
click at [1214, 102] on icon "Attachment preview" at bounding box center [1296, 103] width 11 height 11
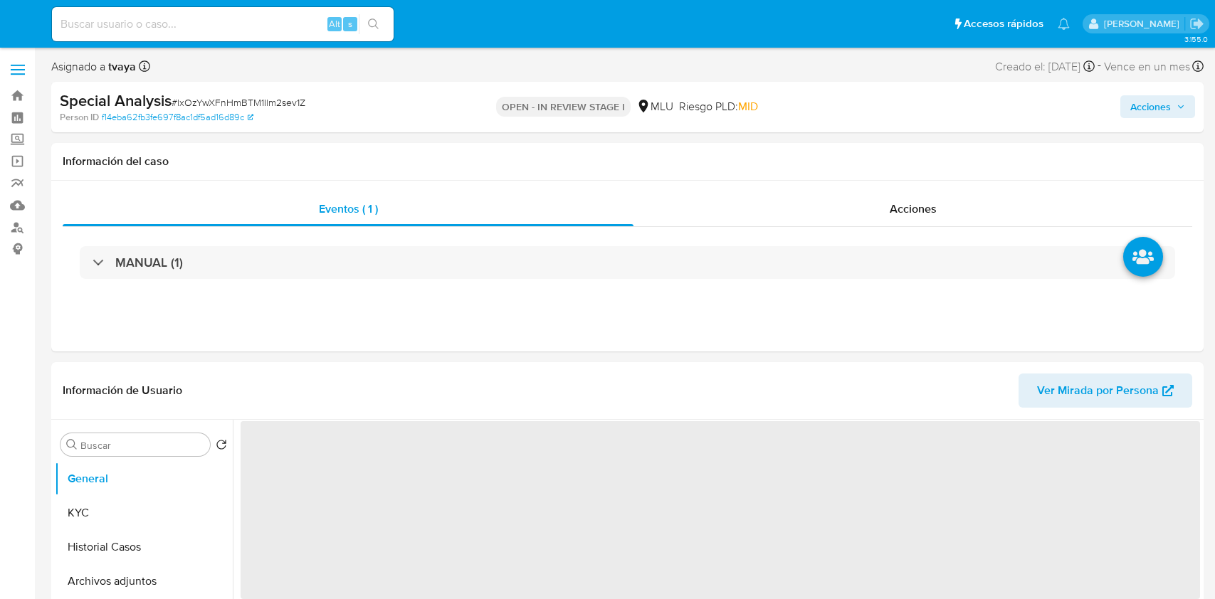
select select "10"
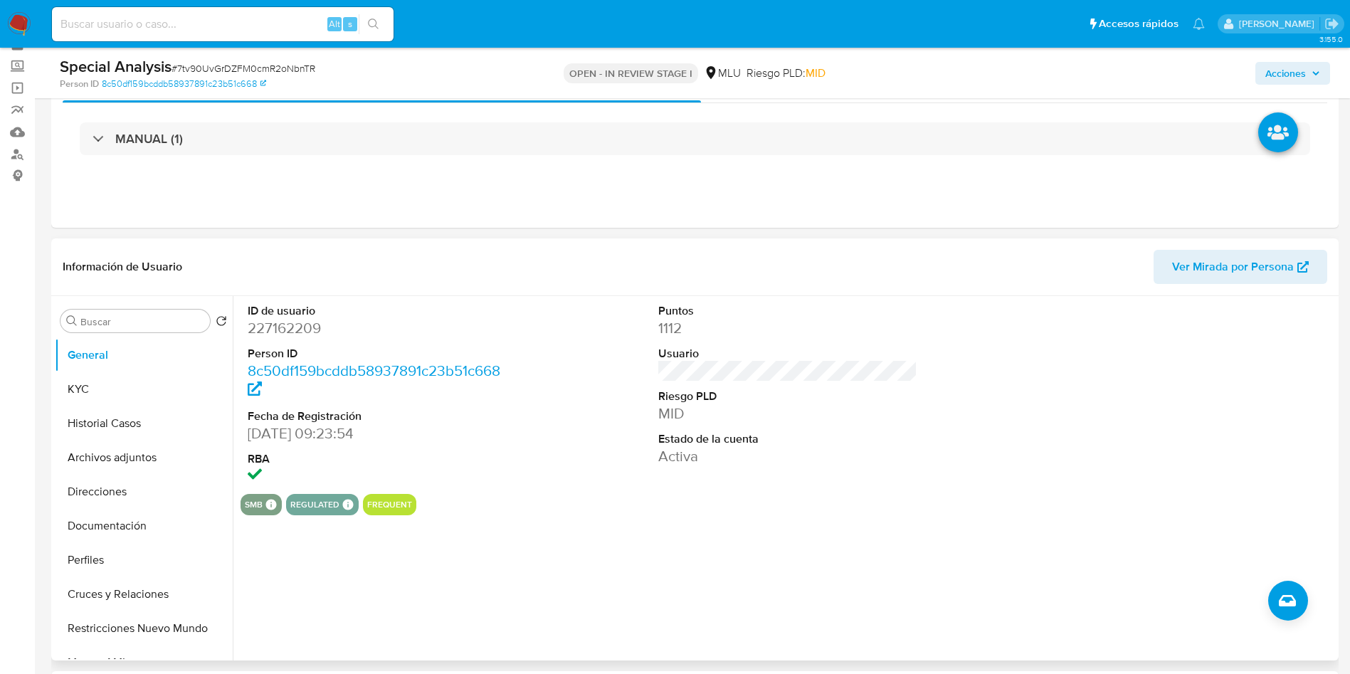
scroll to position [107, 0]
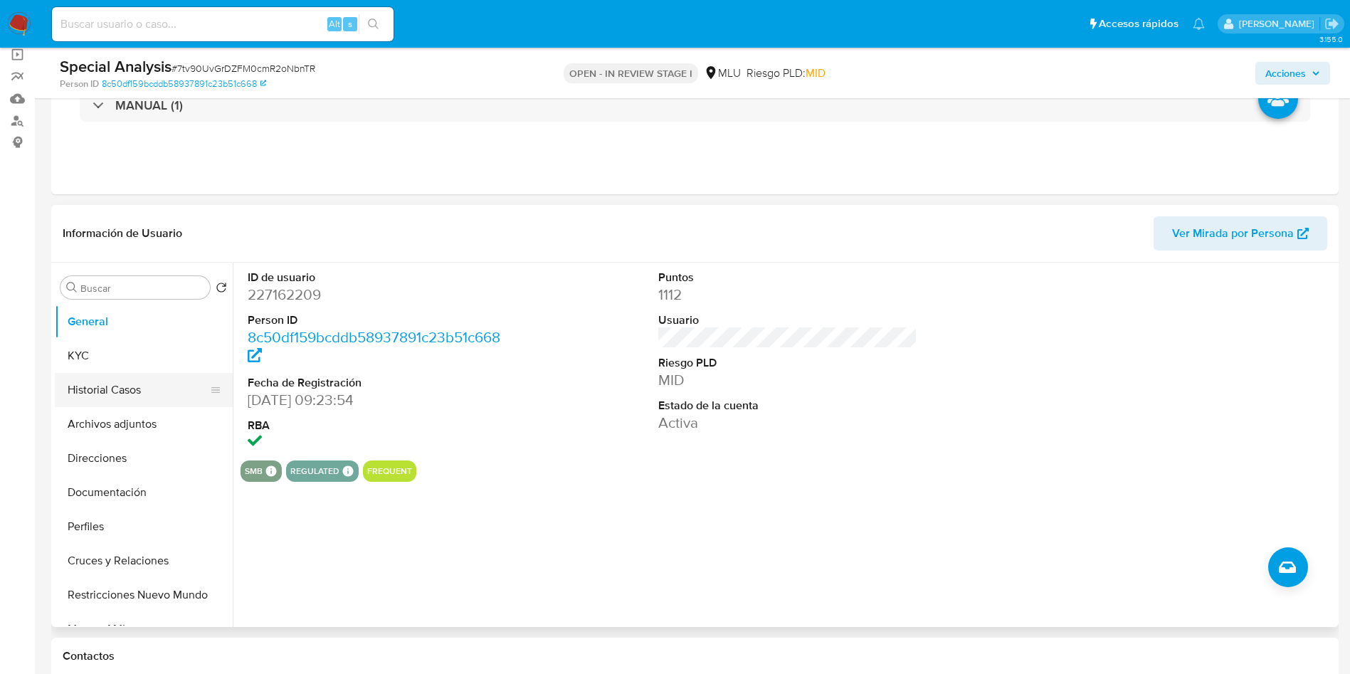
drag, startPoint x: 88, startPoint y: 354, endPoint x: 85, endPoint y: 377, distance: 23.7
click at [88, 352] on button "KYC" at bounding box center [144, 356] width 178 height 34
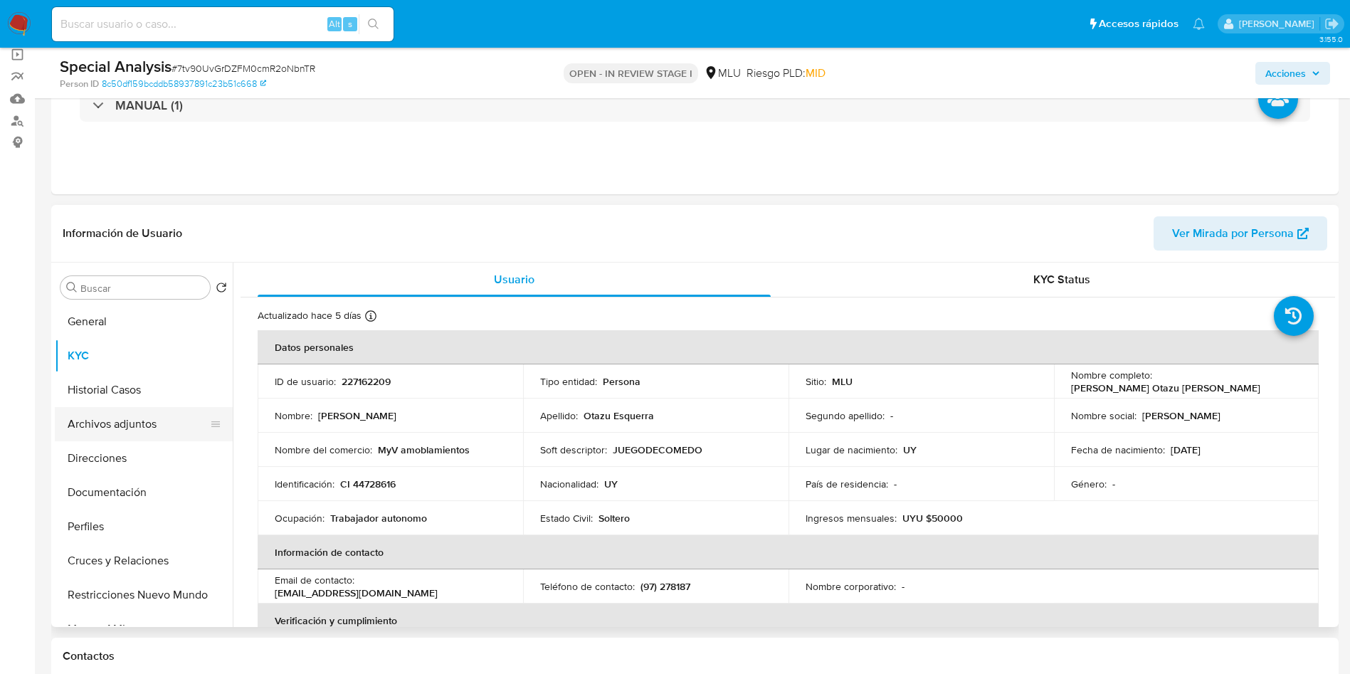
click at [100, 419] on button "Archivos adjuntos" at bounding box center [138, 424] width 167 height 34
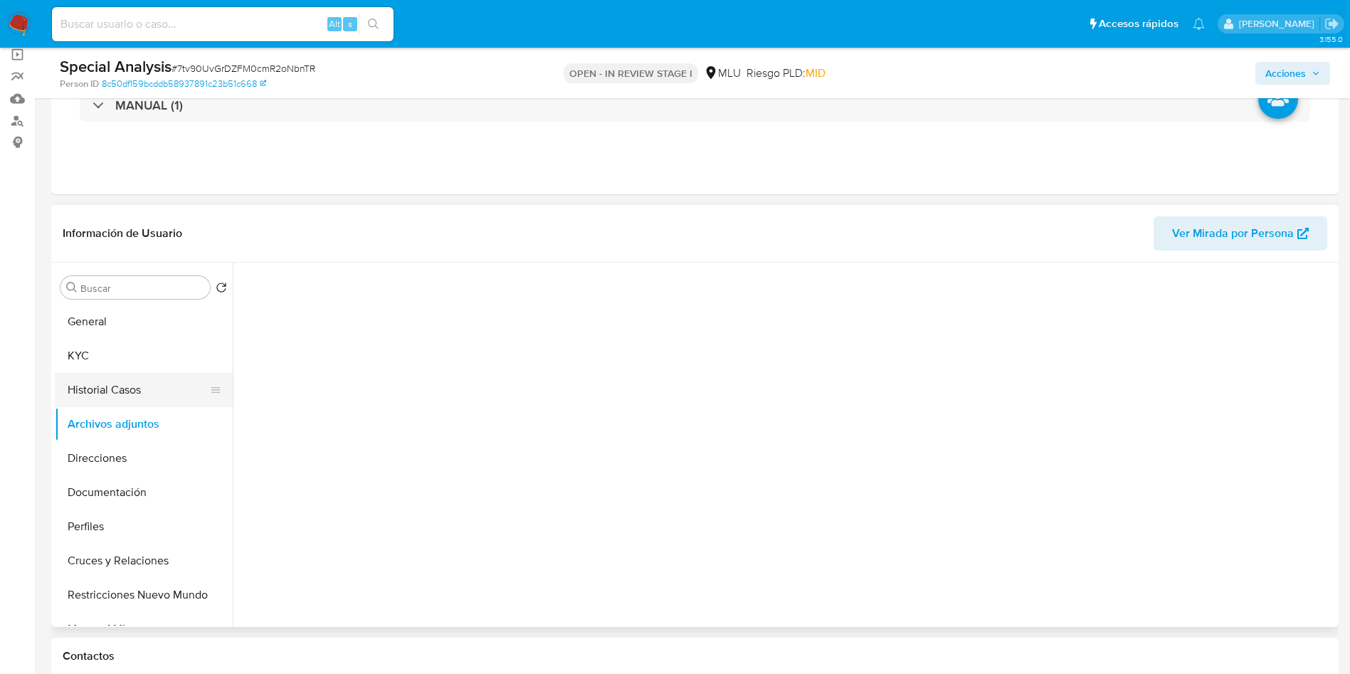
click at [119, 384] on button "Historial Casos" at bounding box center [138, 390] width 167 height 34
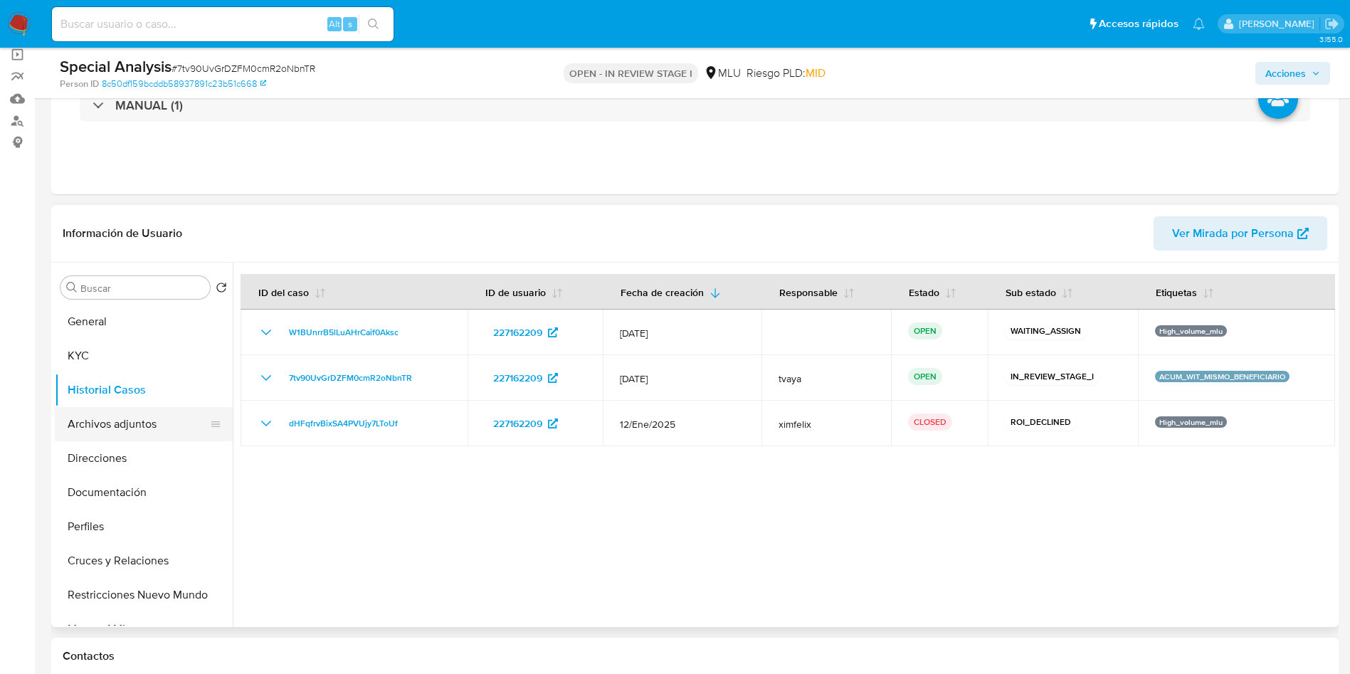
click at [106, 427] on button "Archivos adjuntos" at bounding box center [138, 424] width 167 height 34
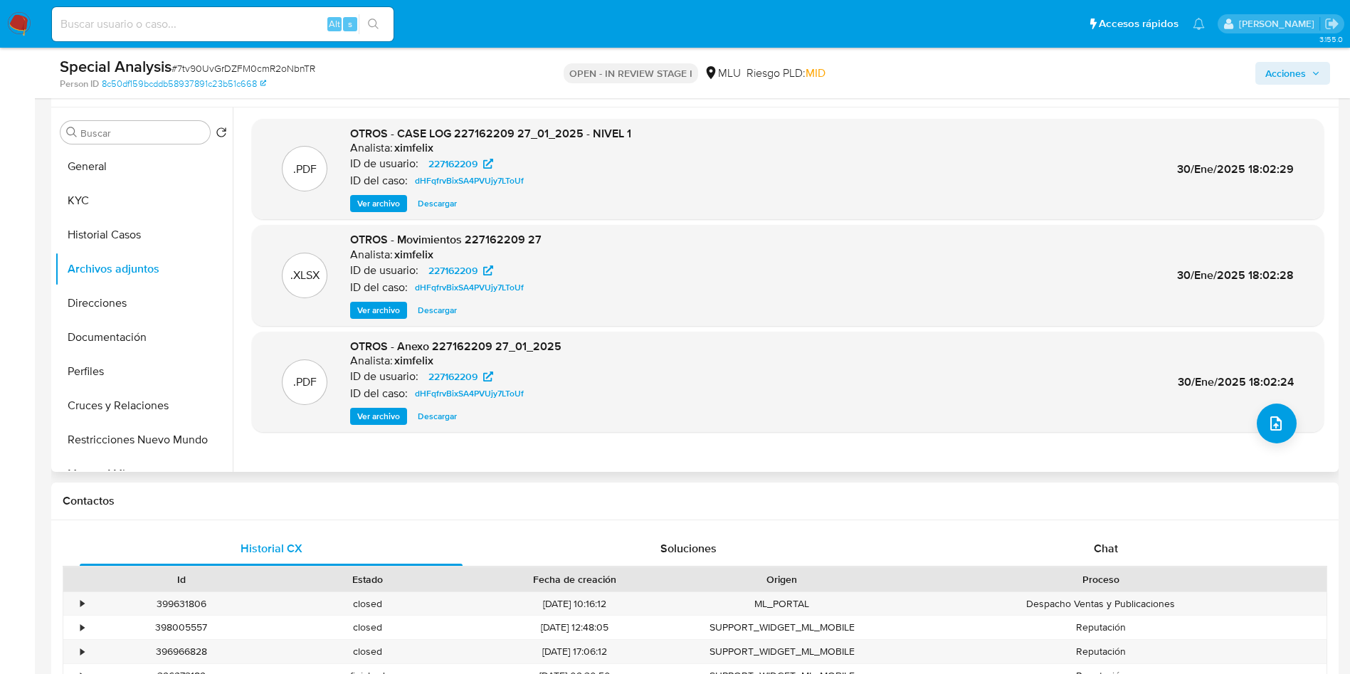
scroll to position [214, 0]
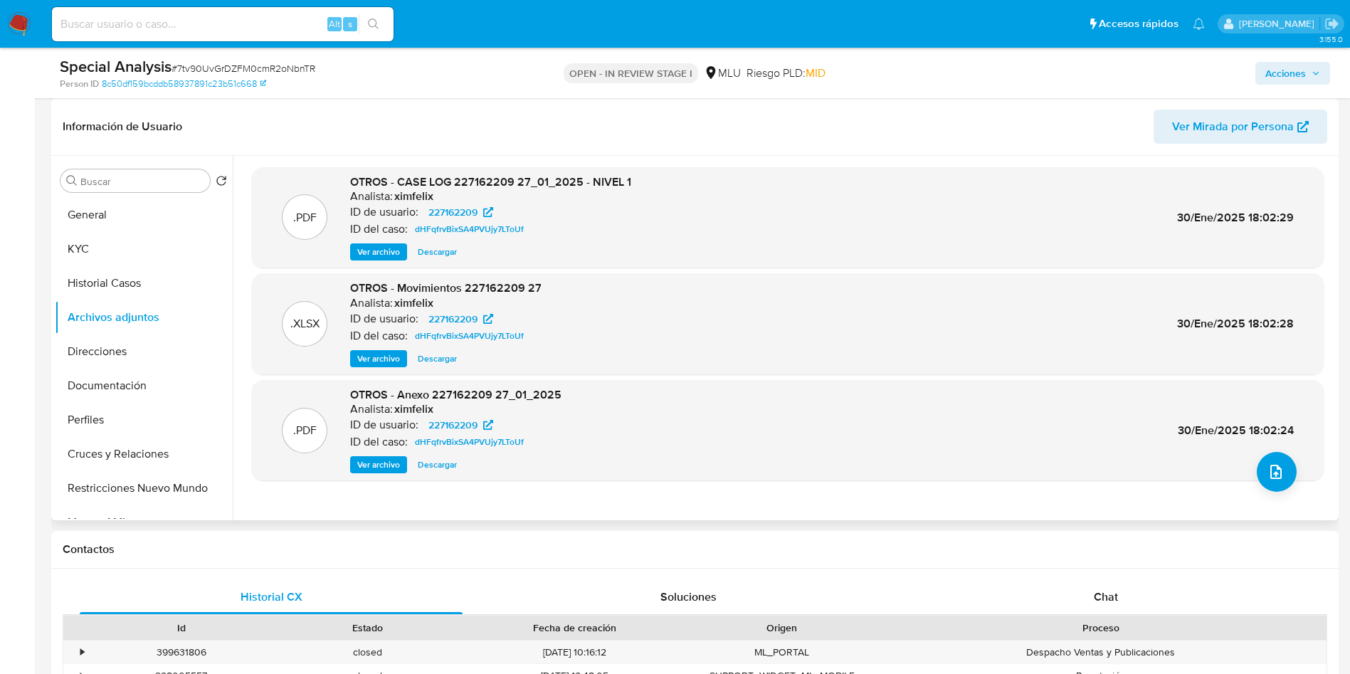
click at [387, 245] on span "Ver archivo" at bounding box center [378, 252] width 43 height 14
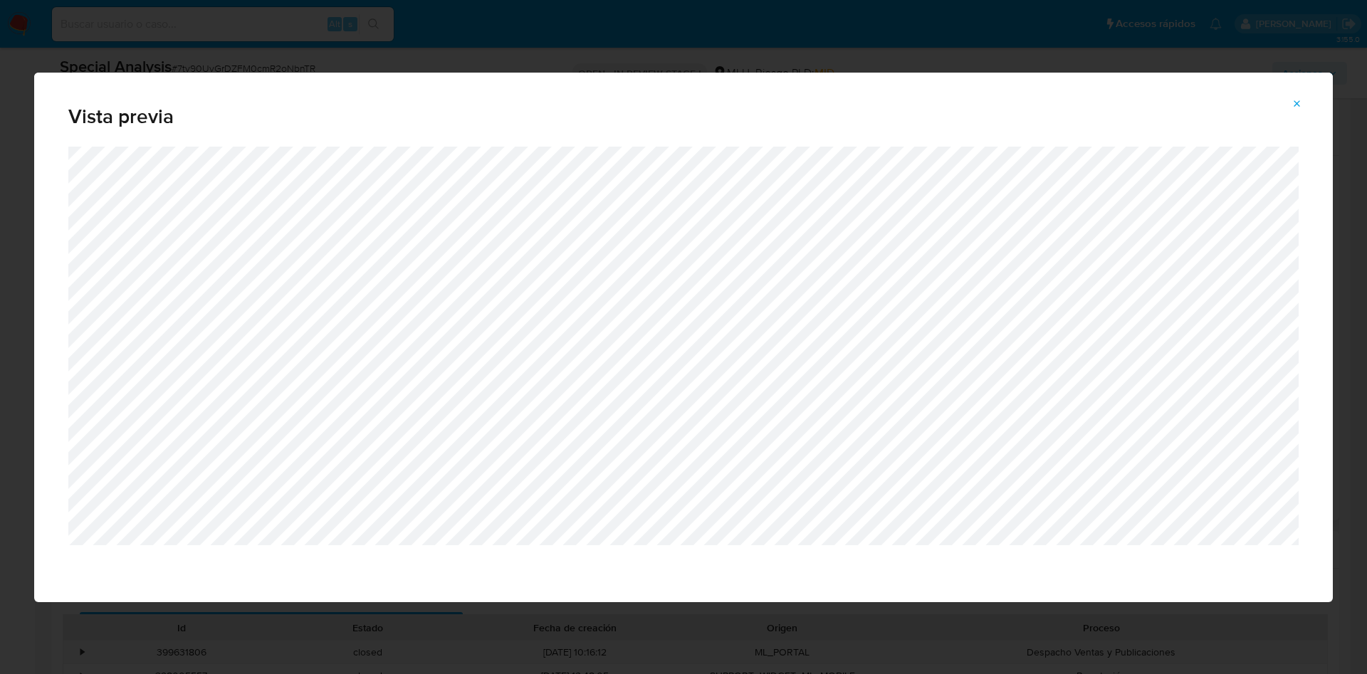
click at [1214, 103] on icon "Attachment preview" at bounding box center [1296, 103] width 11 height 11
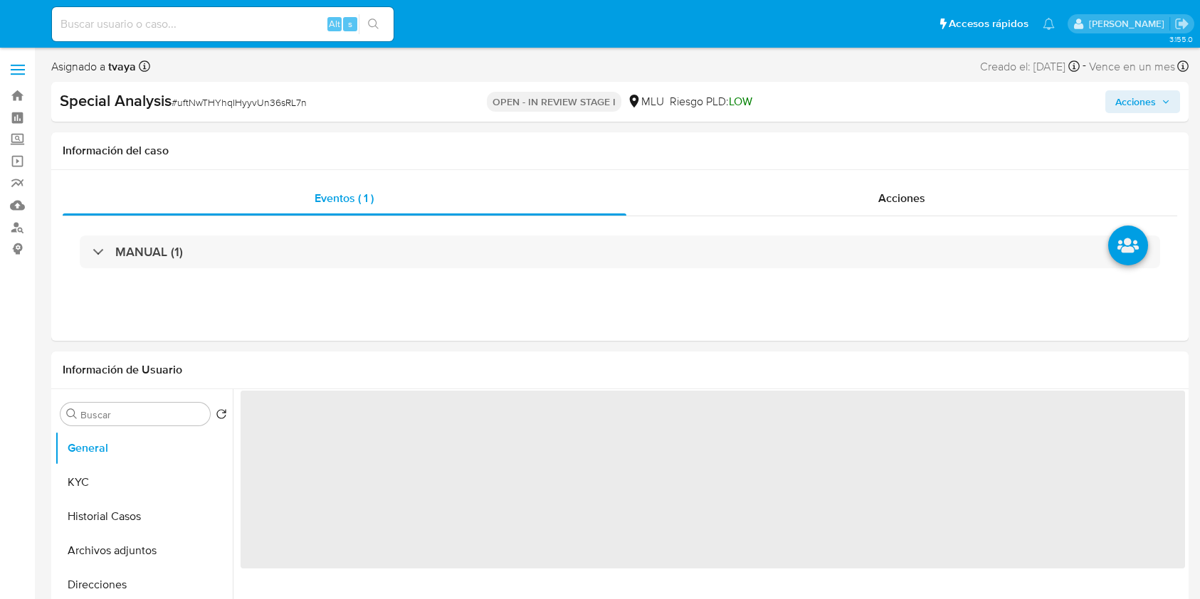
select select "10"
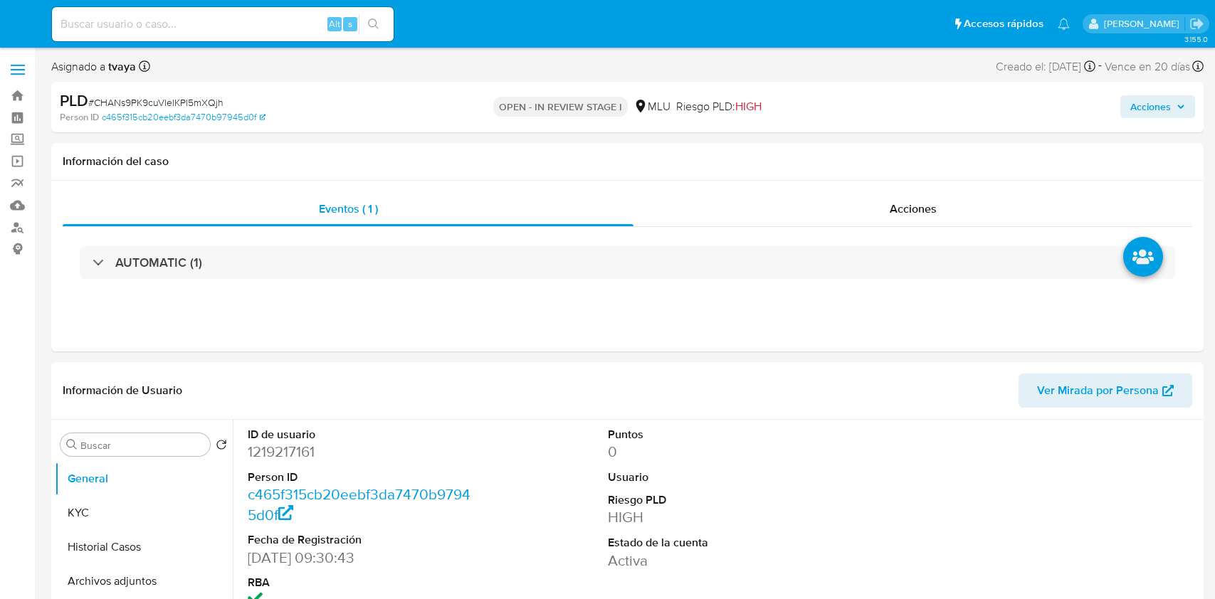
select select "10"
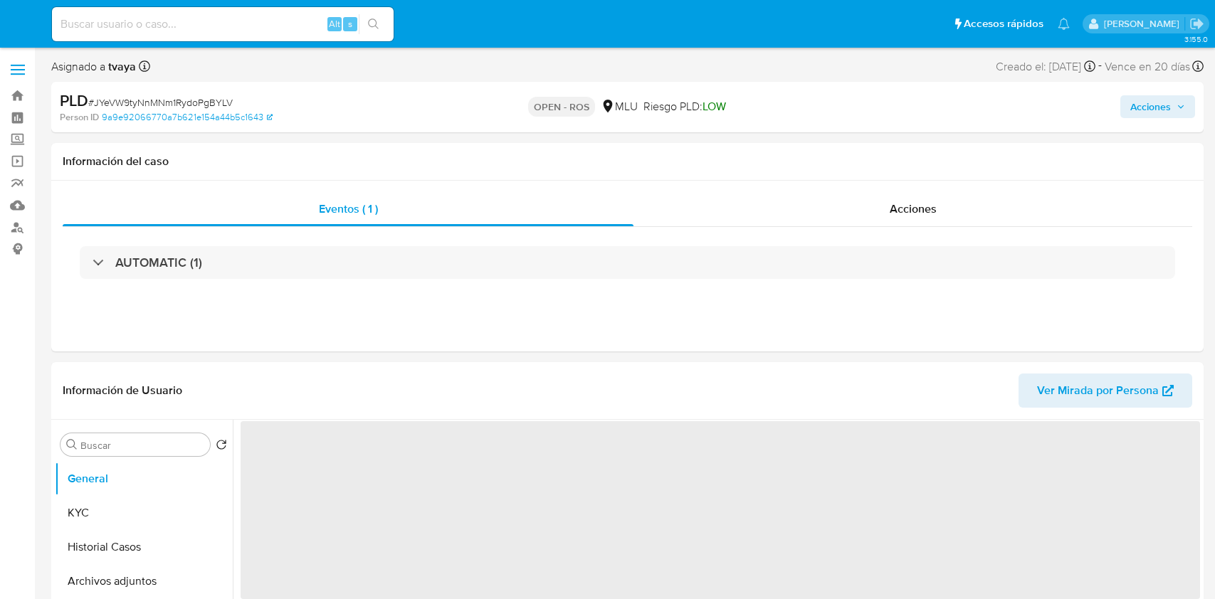
select select "10"
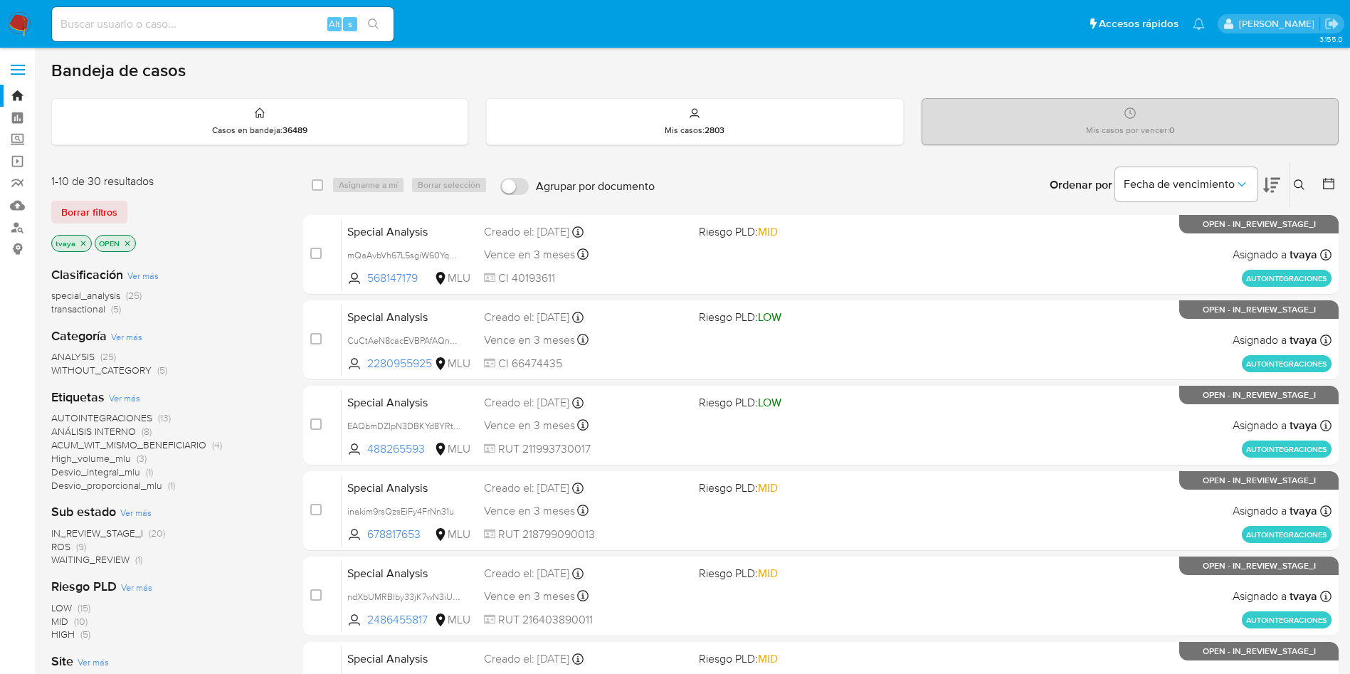
click at [1294, 183] on icon at bounding box center [1299, 184] width 11 height 11
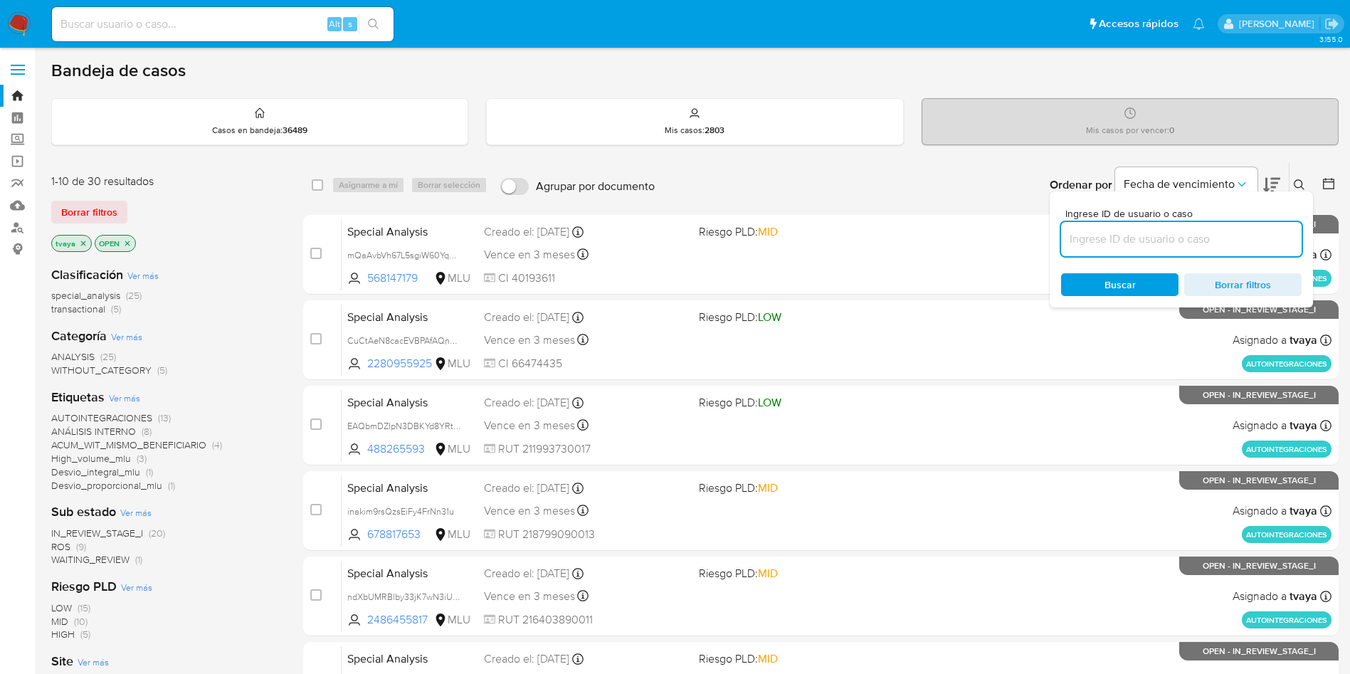
click at [1101, 231] on input at bounding box center [1181, 239] width 241 height 19
type input "Tng1UWWVC3xjJ1BiSG2zlcmO"
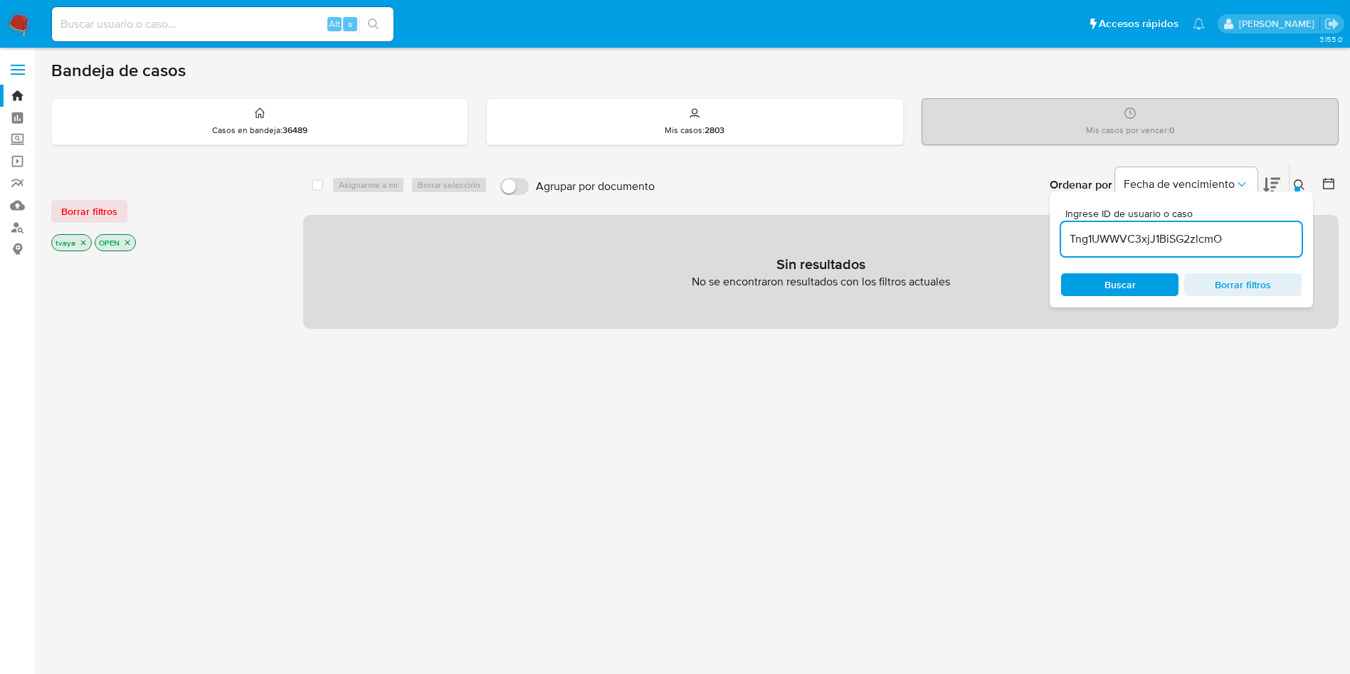
click at [84, 237] on p "tvaya" at bounding box center [71, 243] width 39 height 16
click at [84, 246] on icon "close-filter" at bounding box center [83, 242] width 9 height 9
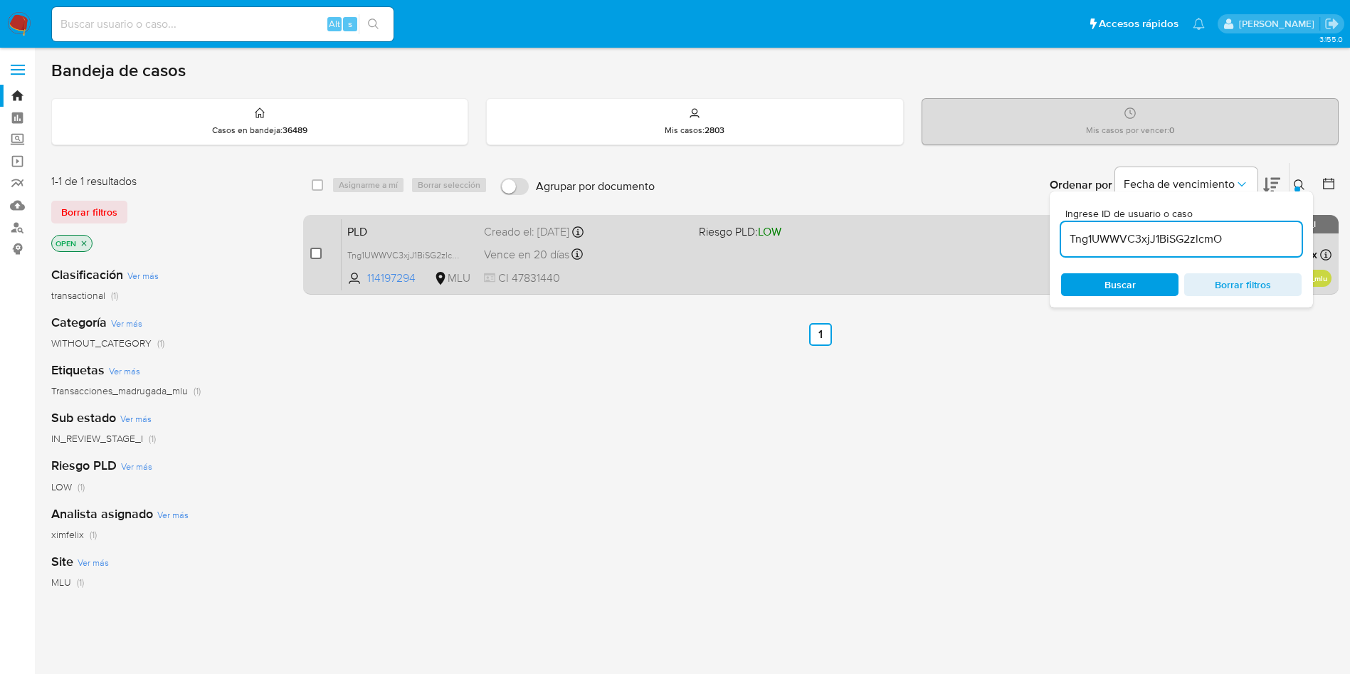
click at [311, 252] on input "checkbox" at bounding box center [315, 253] width 11 height 11
checkbox input "true"
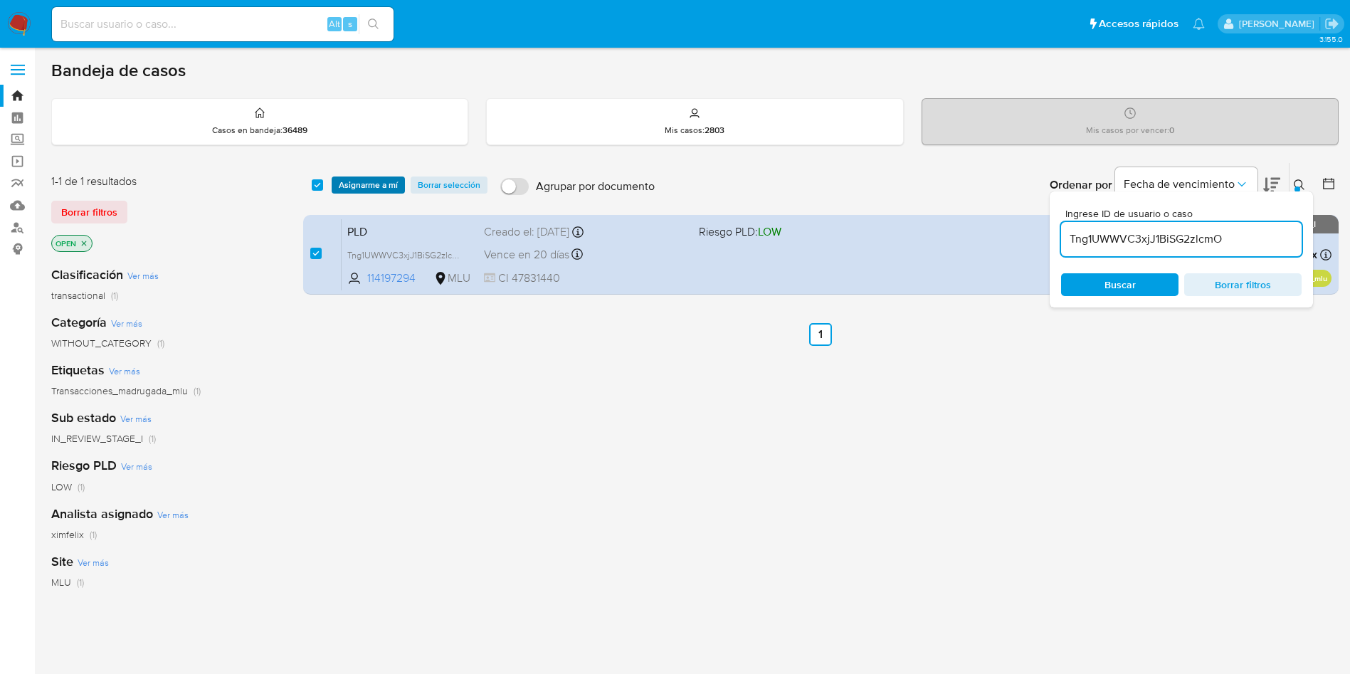
click at [386, 182] on span "Asignarme a mí" at bounding box center [368, 185] width 59 height 14
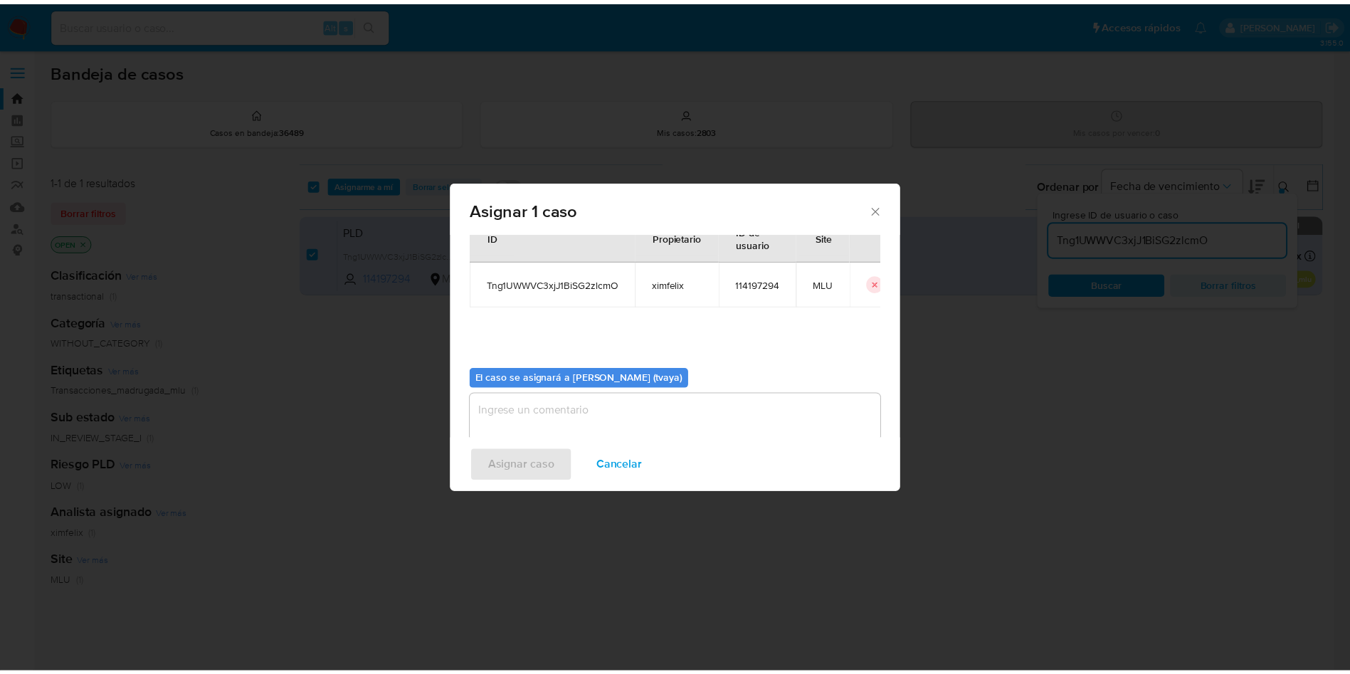
scroll to position [74, 0]
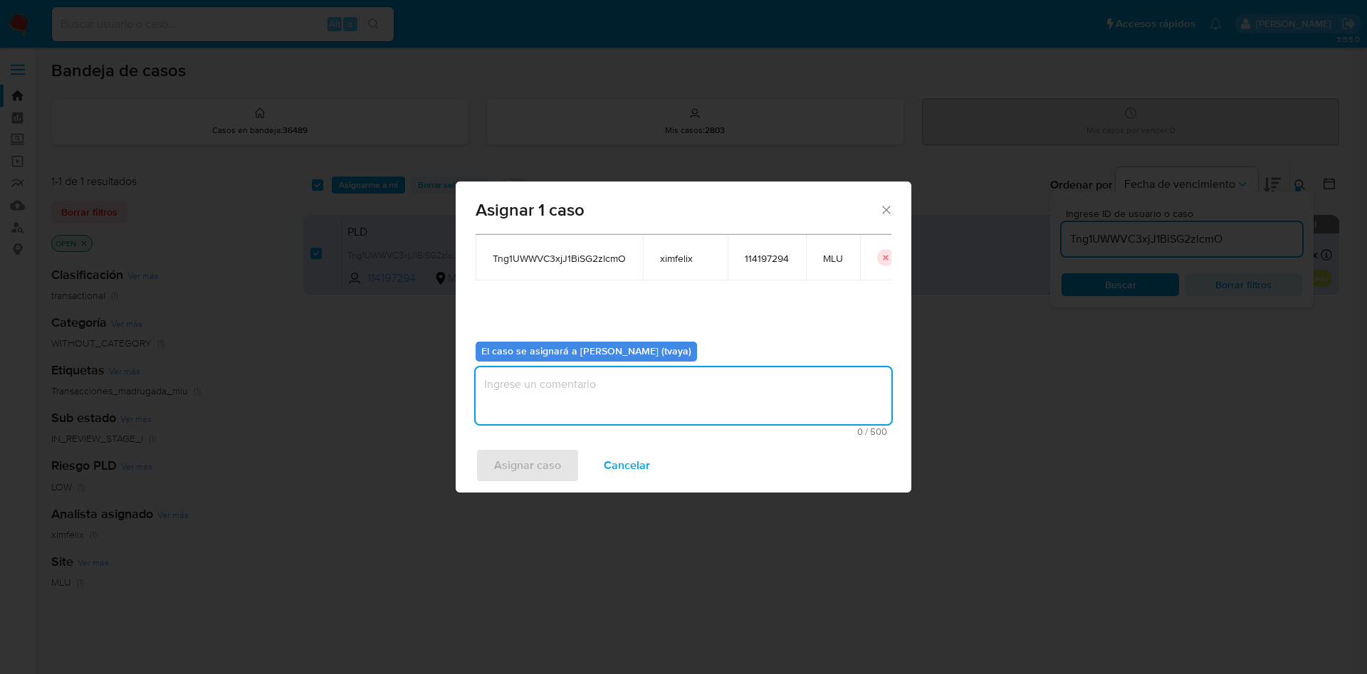
click at [676, 409] on textarea "assign-modal" at bounding box center [684, 395] width 416 height 57
type textarea "."
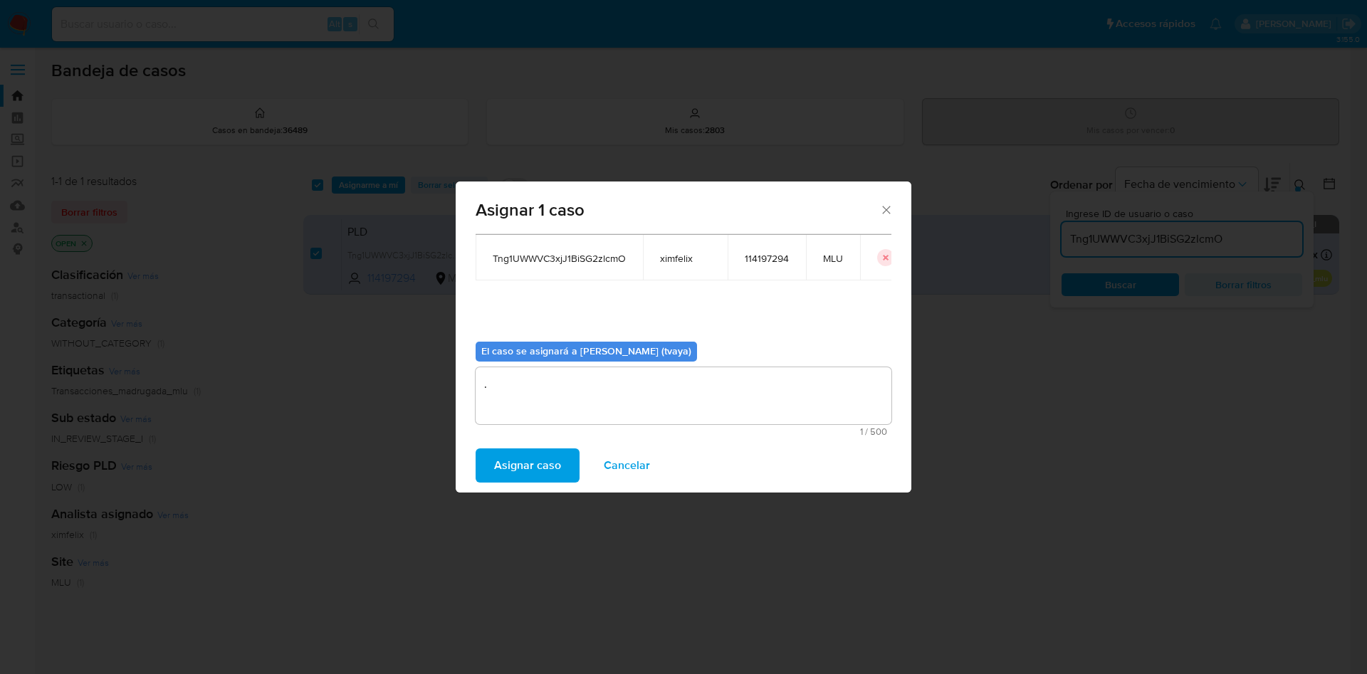
click at [537, 458] on span "Asignar caso" at bounding box center [527, 465] width 67 height 31
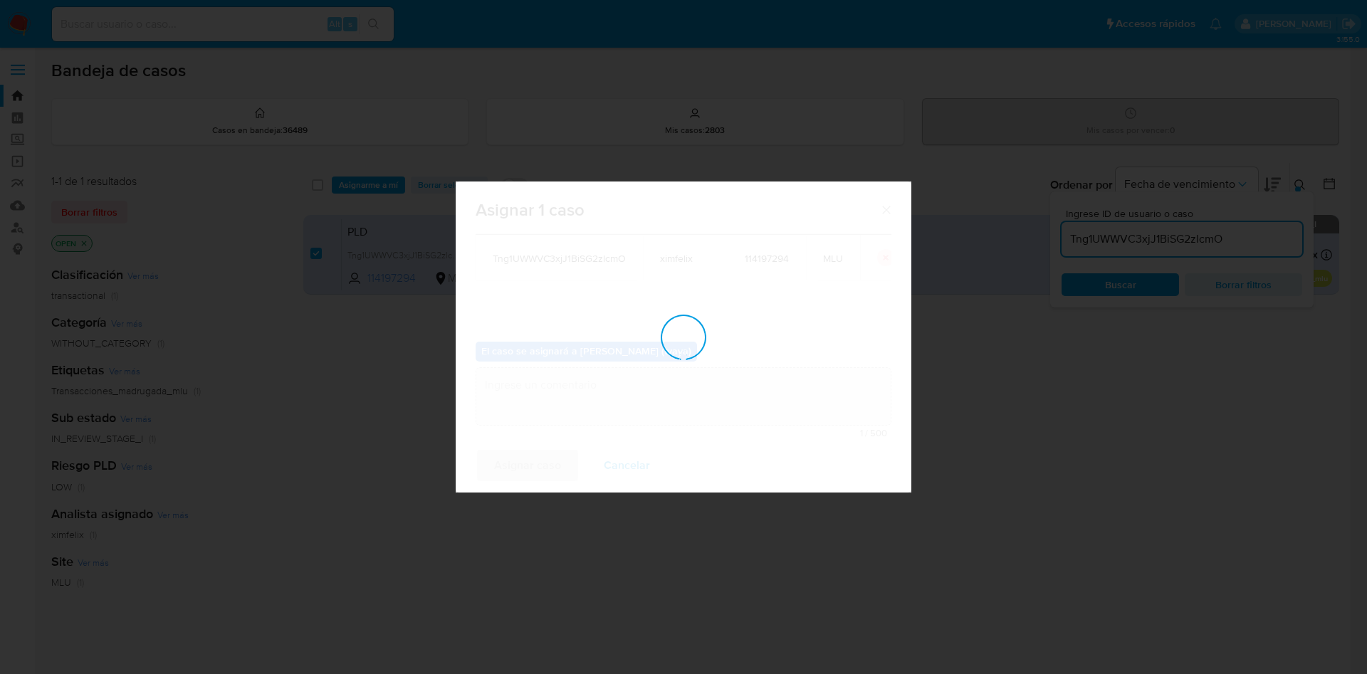
checkbox input "false"
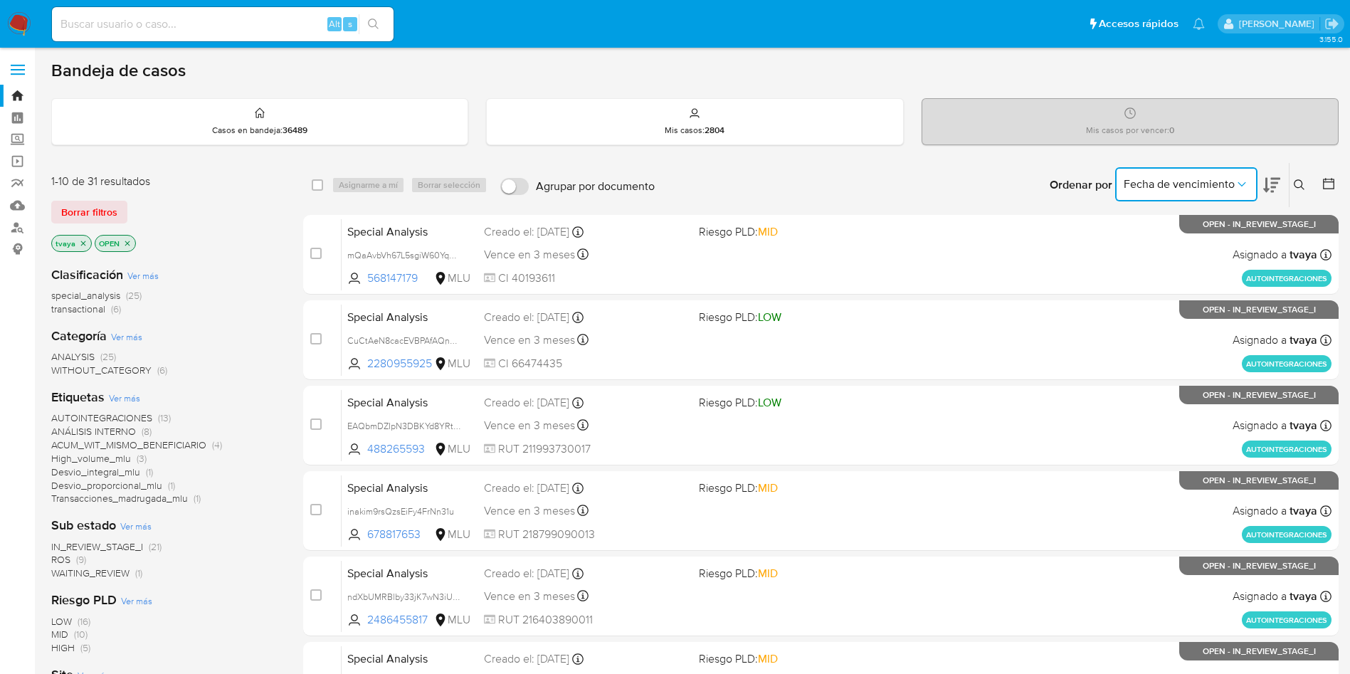
click at [1200, 174] on button "Fecha de vencimiento" at bounding box center [1187, 184] width 142 height 34
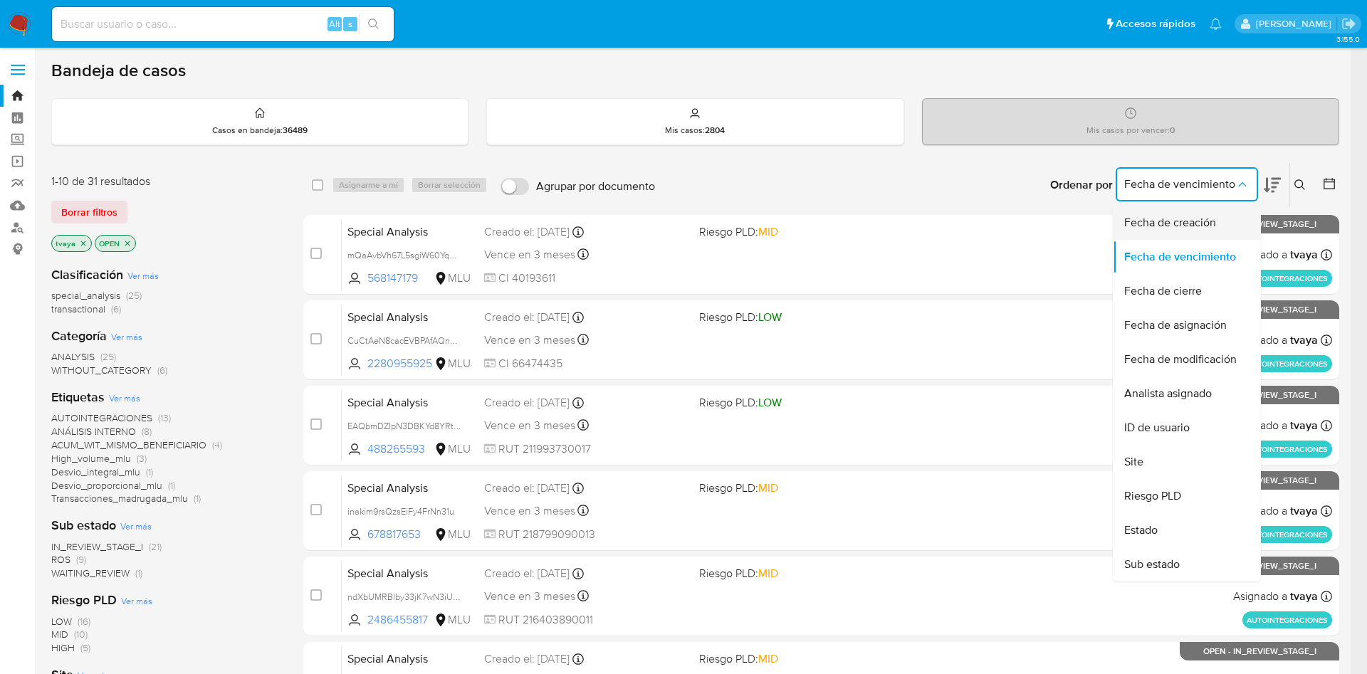
click at [1167, 223] on span "Fecha de creación" at bounding box center [1170, 223] width 92 height 14
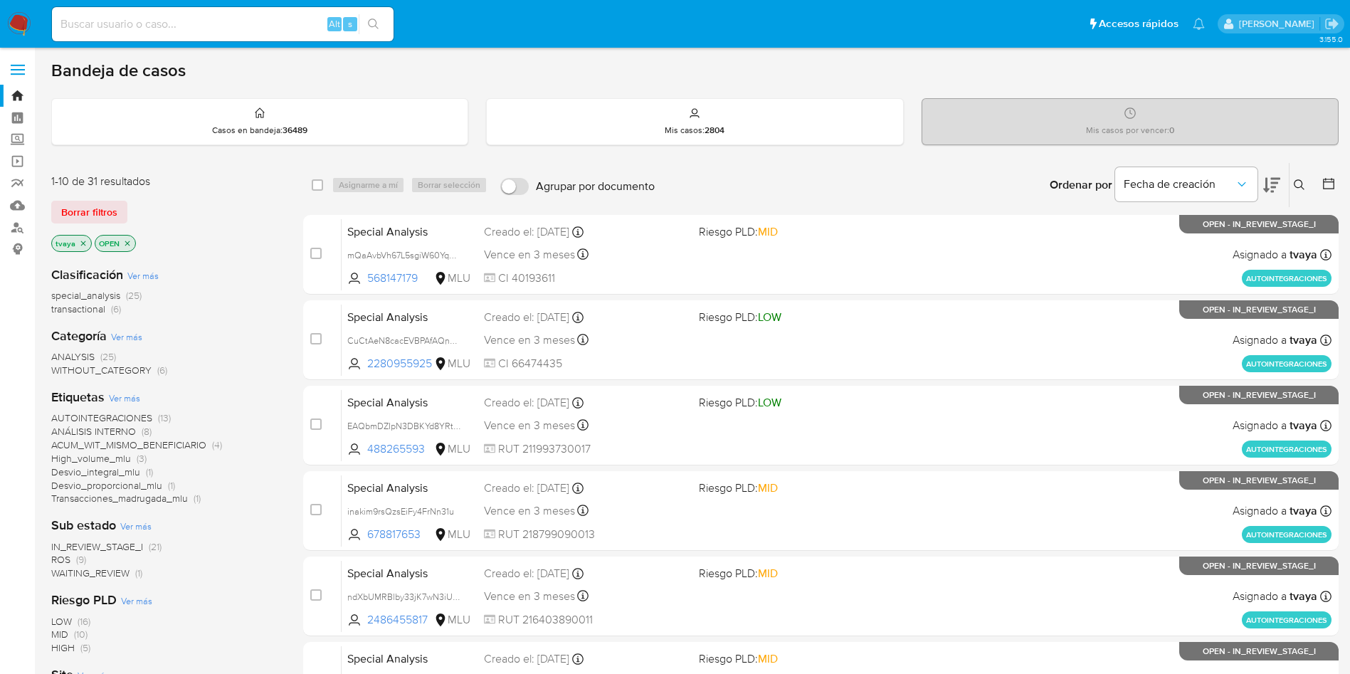
click at [1266, 186] on icon at bounding box center [1272, 185] width 17 height 15
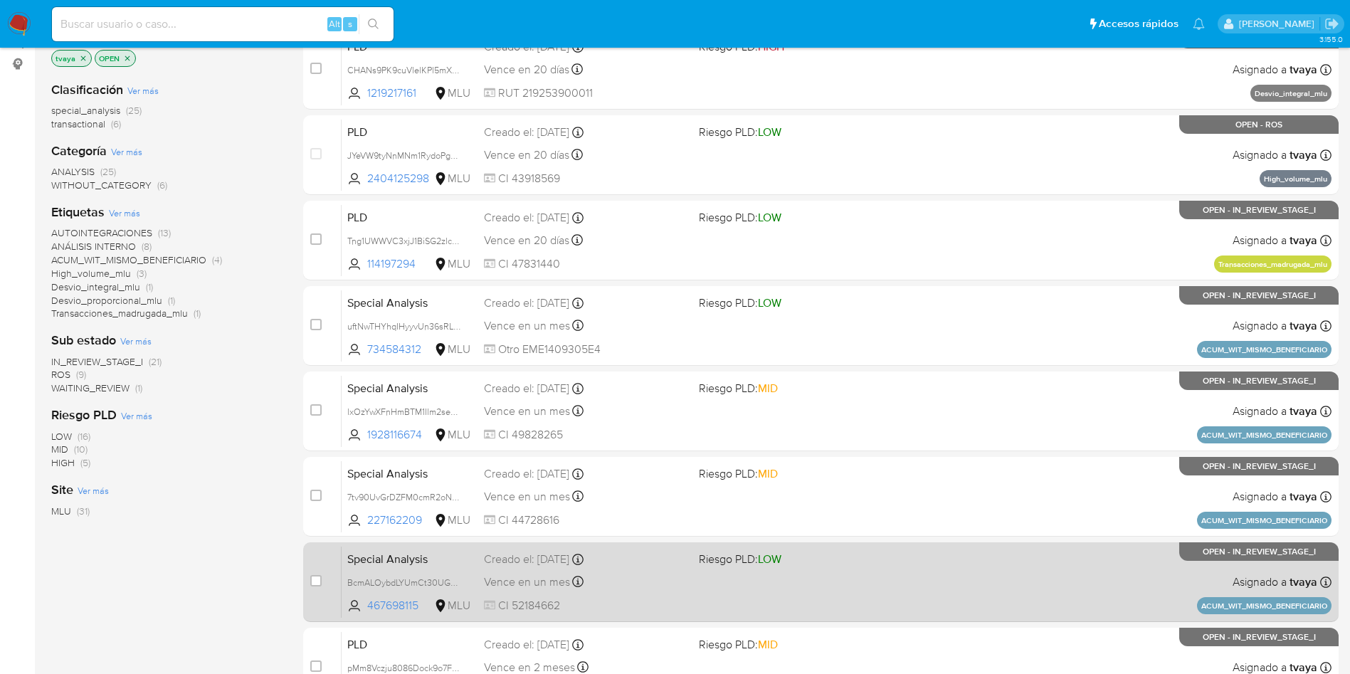
scroll to position [214, 0]
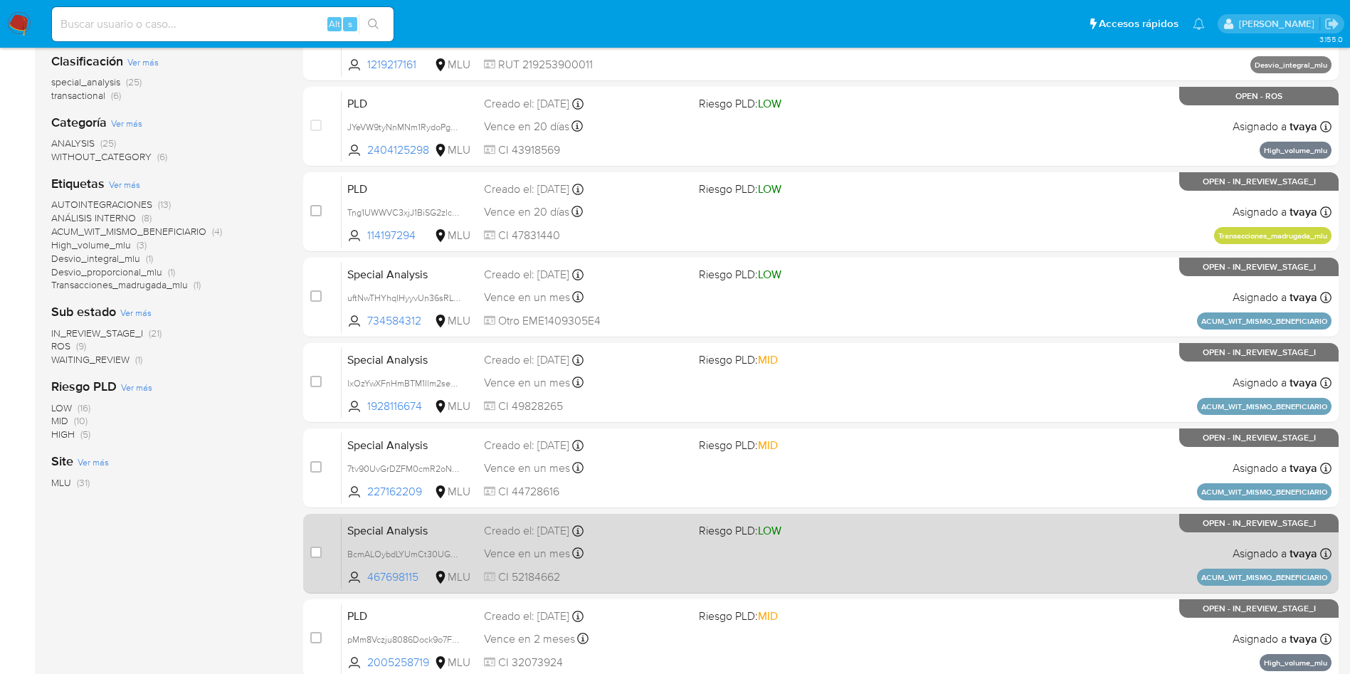
click at [696, 555] on div "Special Analysis BcmALOybdLYUmCt30UGTKFwS 467698115 MLU Riesgo PLD: LOW Creado …" at bounding box center [837, 554] width 990 height 72
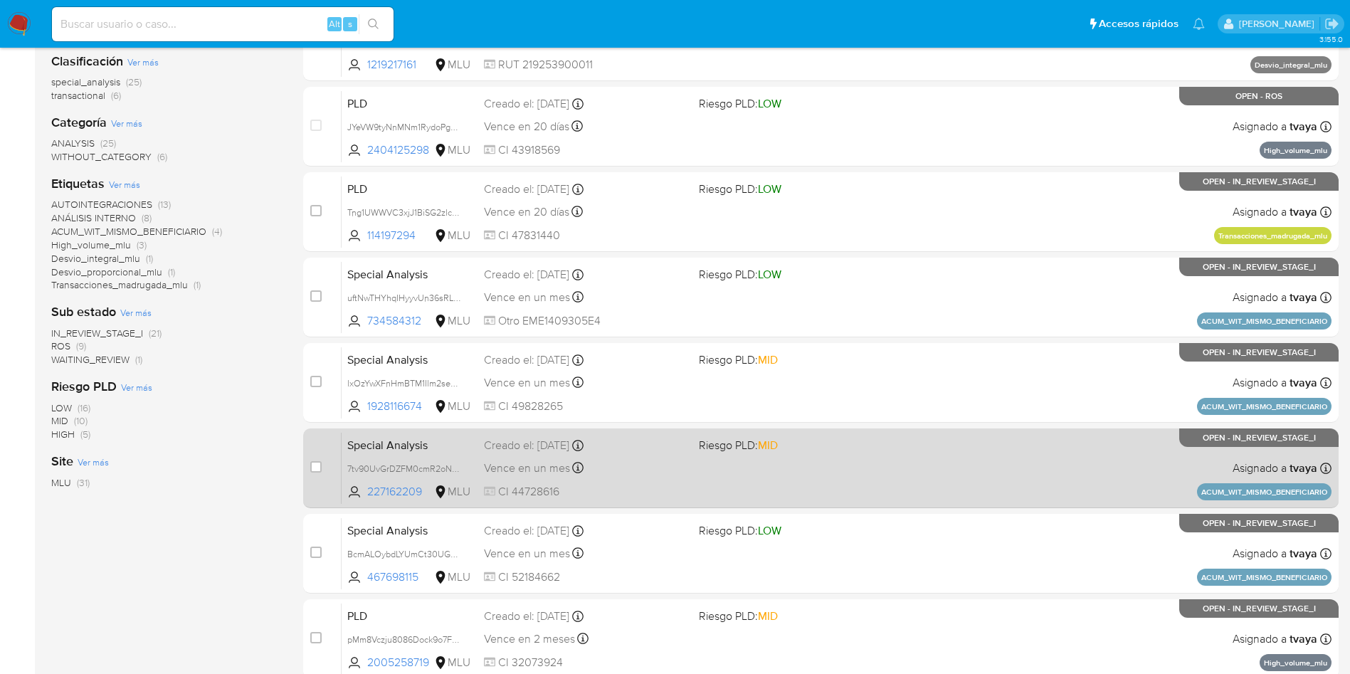
click at [693, 490] on div "Special Analysis 7tv90UvGrDZFM0cmR2oNbnTR 227162209 MLU Riesgo PLD: MID Creado …" at bounding box center [837, 468] width 990 height 72
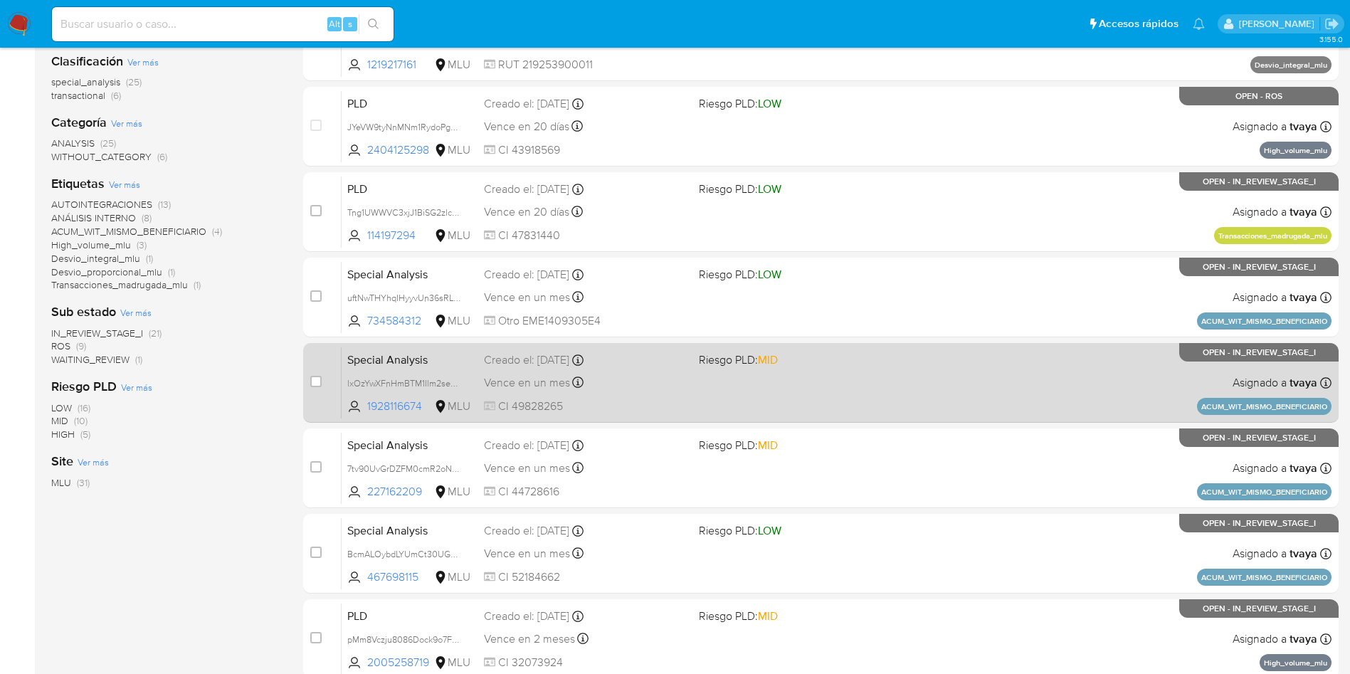
click at [708, 386] on div "Special Analysis lxOzYwXFnHmBTM1Ilm2sev1Z 1928116674 MLU Riesgo PLD: MID Creado…" at bounding box center [837, 383] width 990 height 72
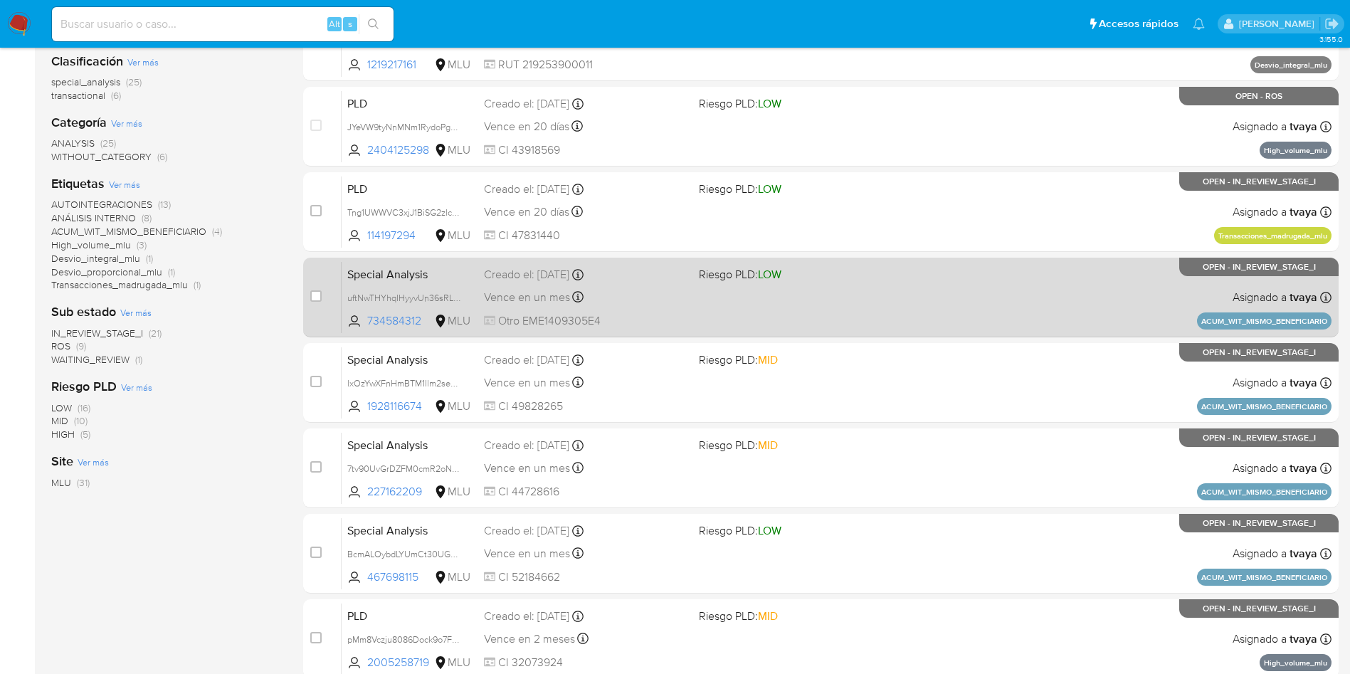
click at [728, 297] on div "Special Analysis uftNwTHYhqIHyyvUn36sRL7n 734584312 MLU Riesgo PLD: LOW Creado …" at bounding box center [837, 297] width 990 height 72
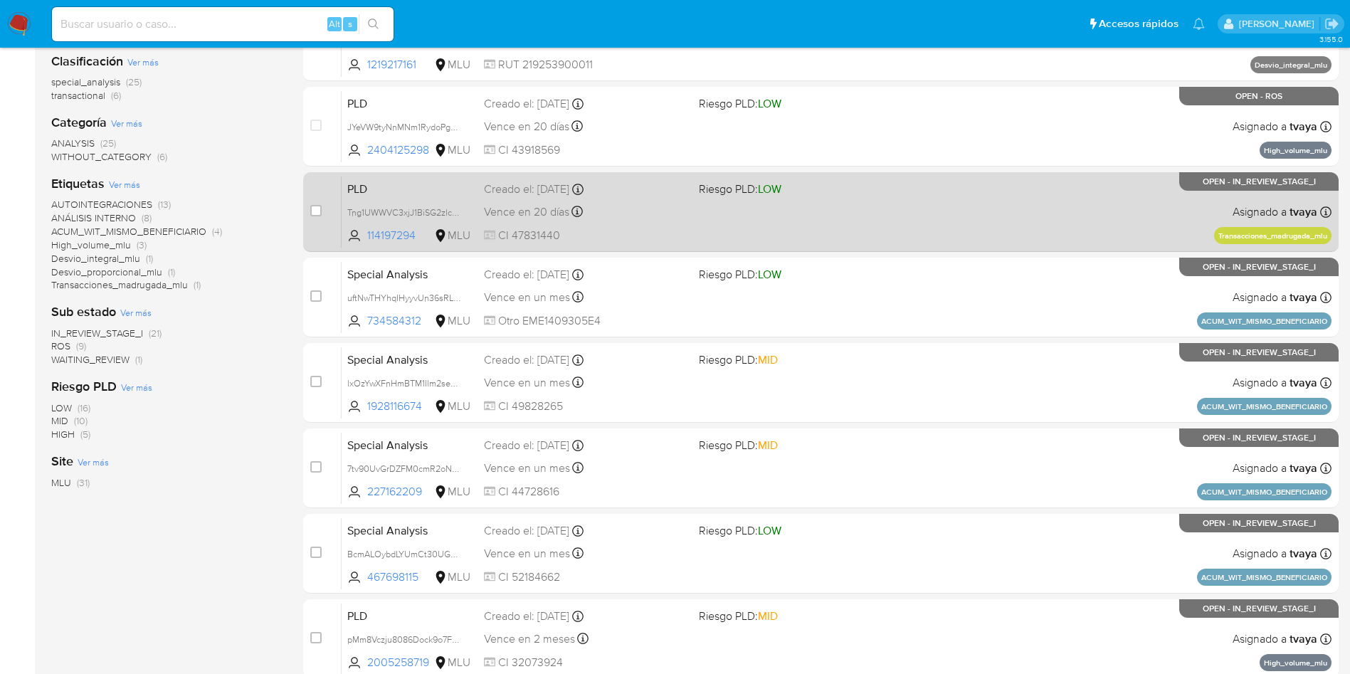
click at [735, 214] on div "PLD Tng1UWWVC3xjJ1BiSG2zlcmO 114197294 MLU Riesgo PLD: LOW Creado el: 12/06/202…" at bounding box center [837, 212] width 990 height 72
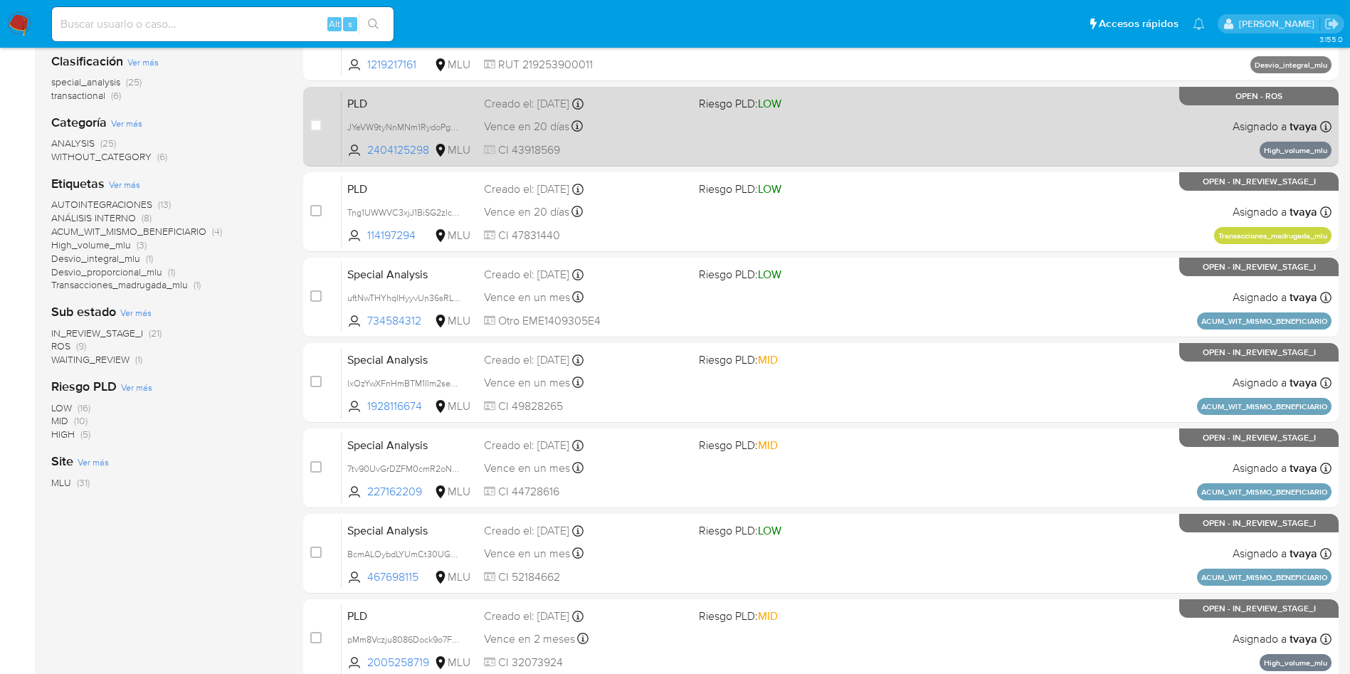
click at [725, 140] on div "PLD JYeVW9tyNnMNm1RydoPgBYLV 2404125298 MLU Riesgo PLD: LOW Creado el: 12/06/20…" at bounding box center [837, 126] width 990 height 72
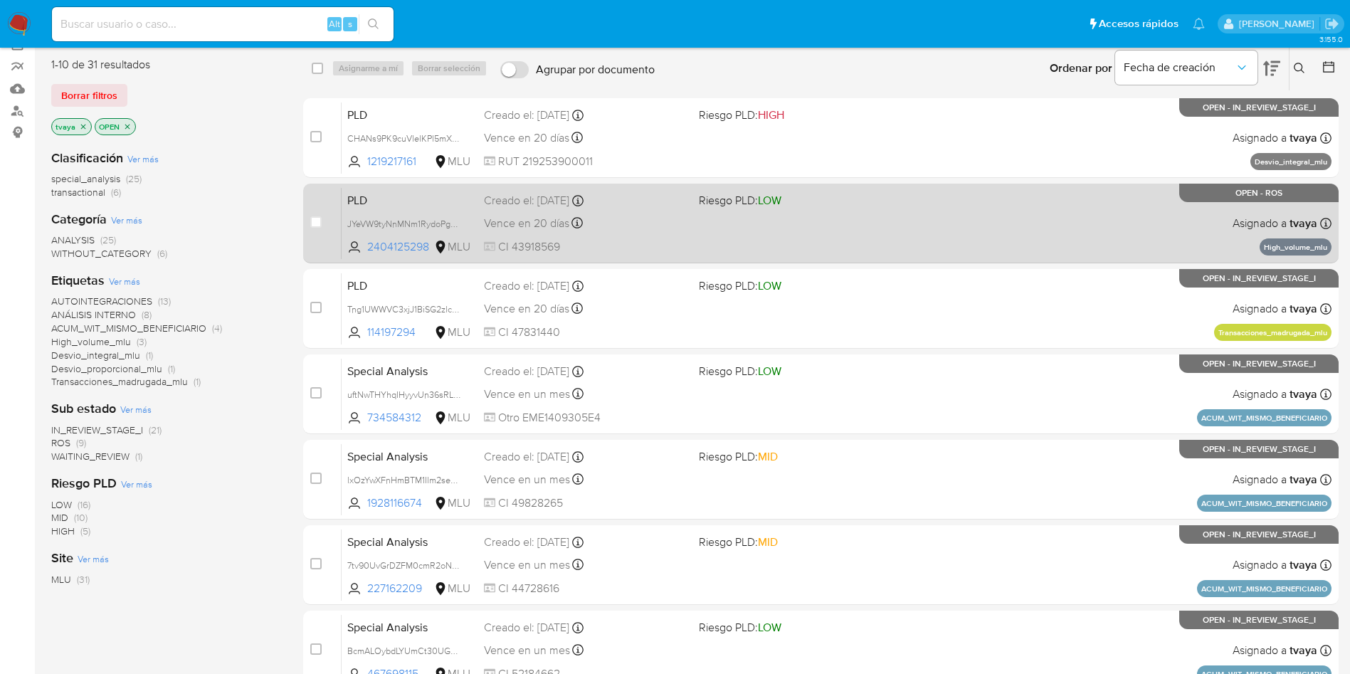
scroll to position [107, 0]
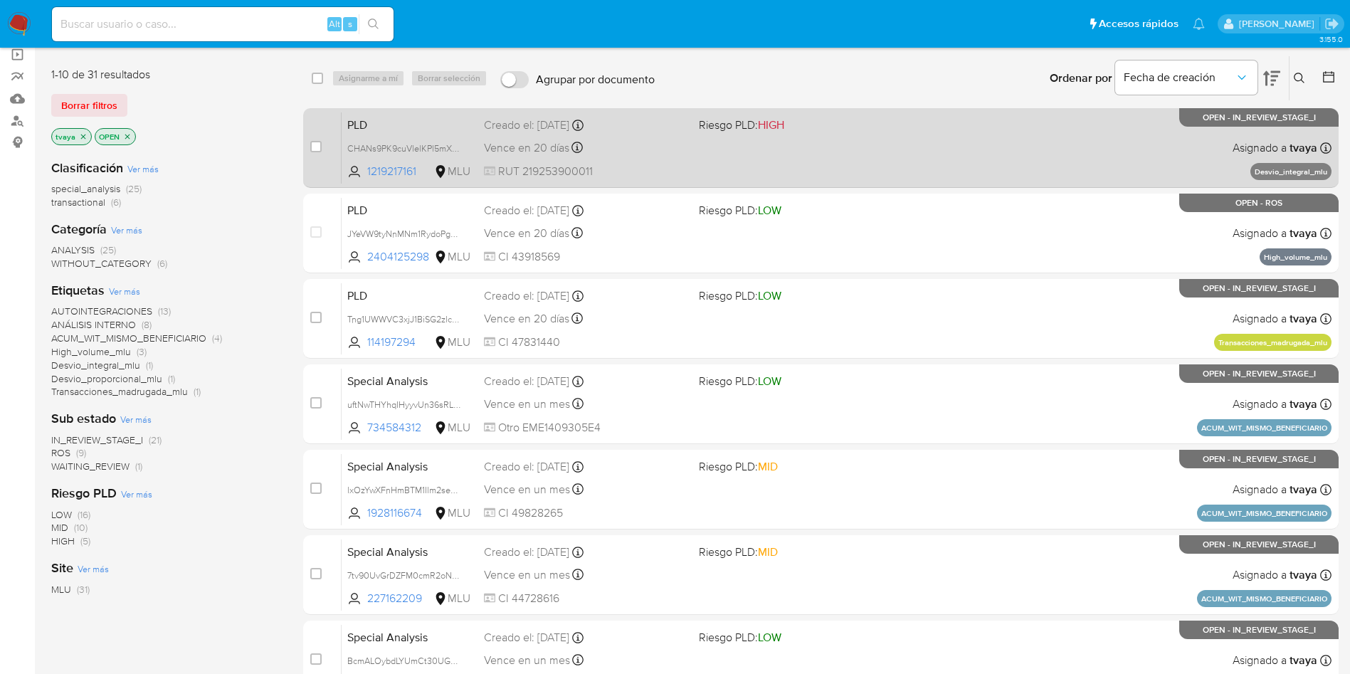
click at [725, 157] on div "PLD CHANs9PK9cuVlelKPl5mXQjh 1219217161 MLU Riesgo PLD: HIGH Creado el: 12/06/2…" at bounding box center [837, 148] width 990 height 72
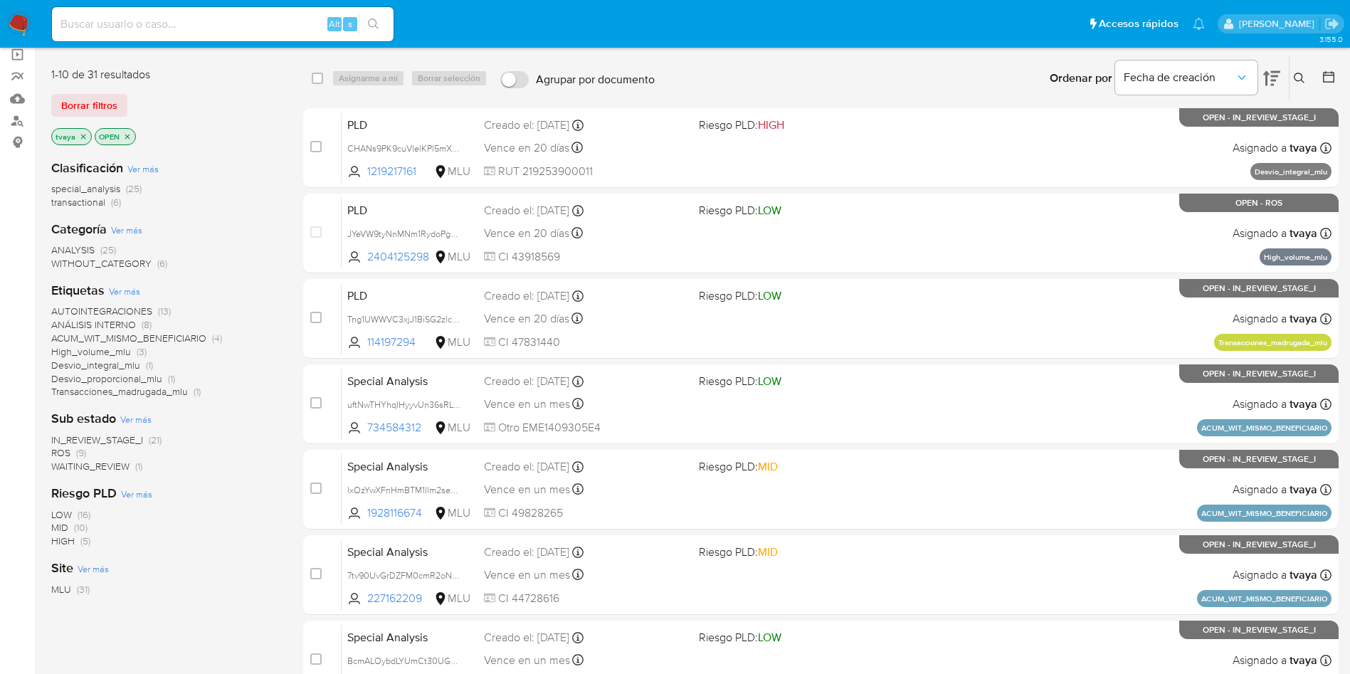
click at [198, 563] on div "Site Ver más MLU (31)" at bounding box center [165, 578] width 229 height 36
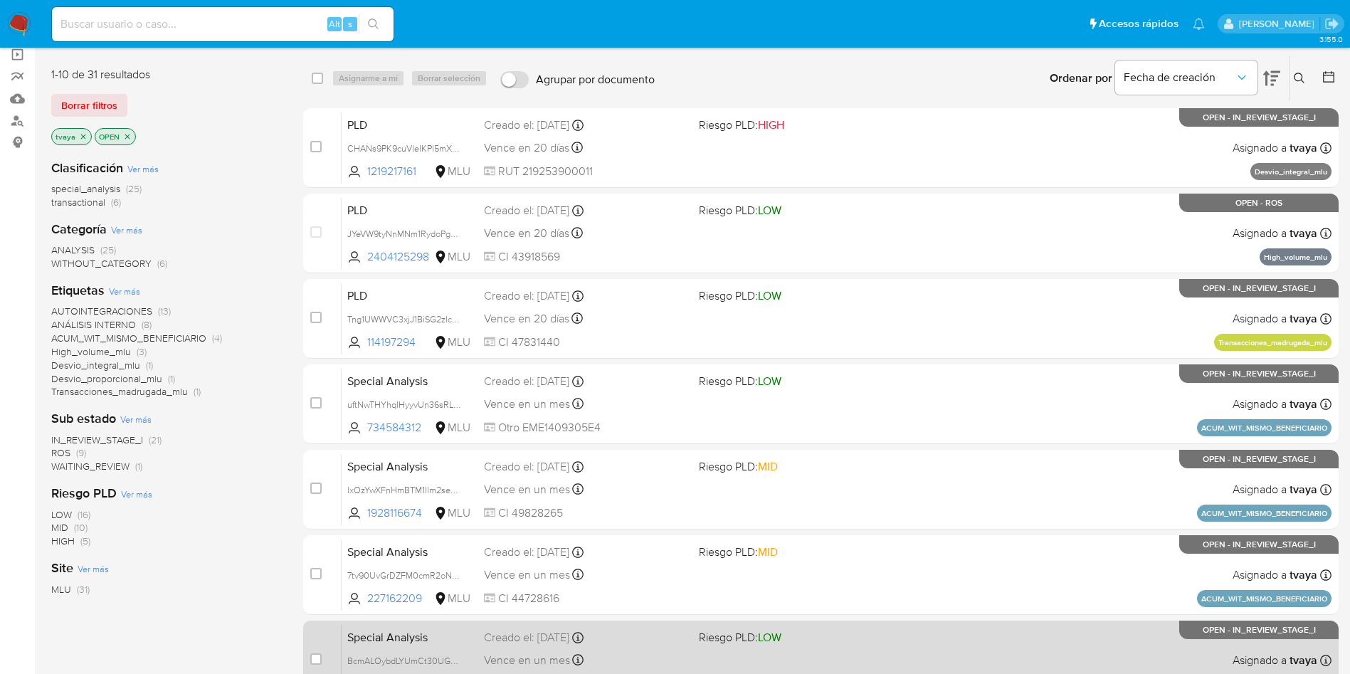
scroll to position [450, 0]
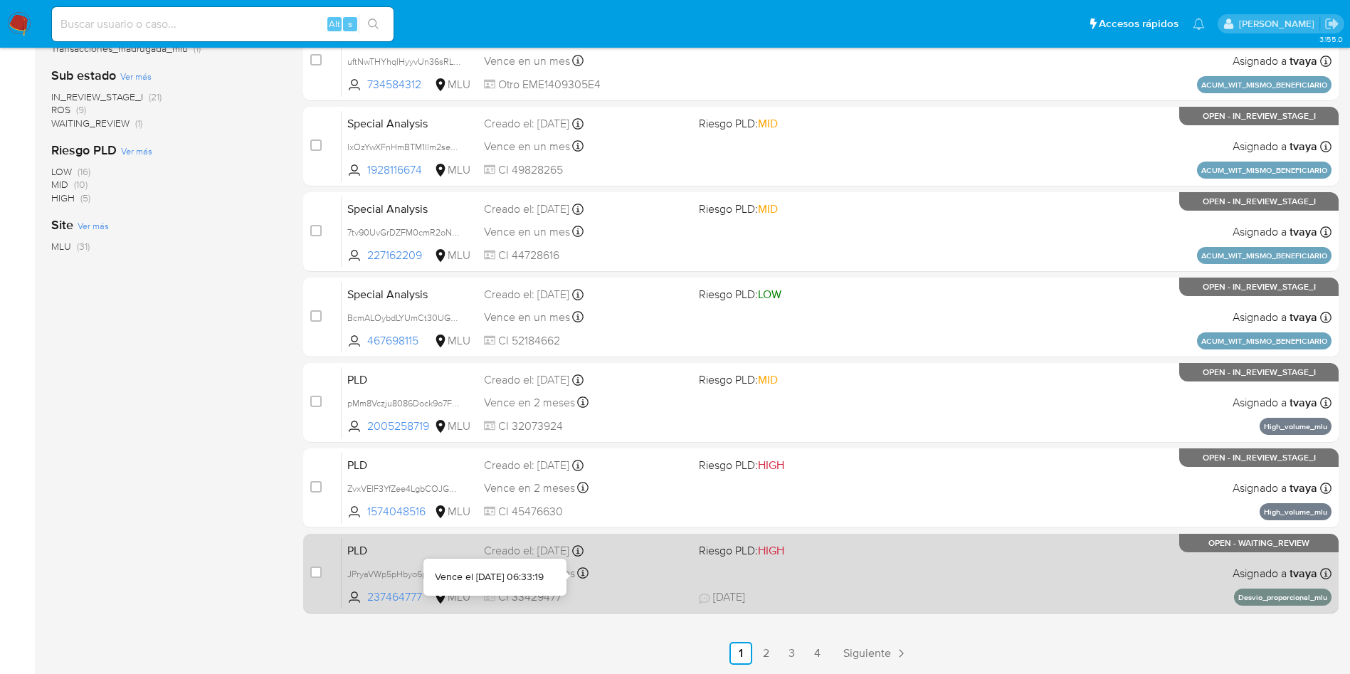
click at [582, 574] on icon at bounding box center [582, 572] width 11 height 11
click at [320, 574] on input "checkbox" at bounding box center [315, 572] width 11 height 11
checkbox input "true"
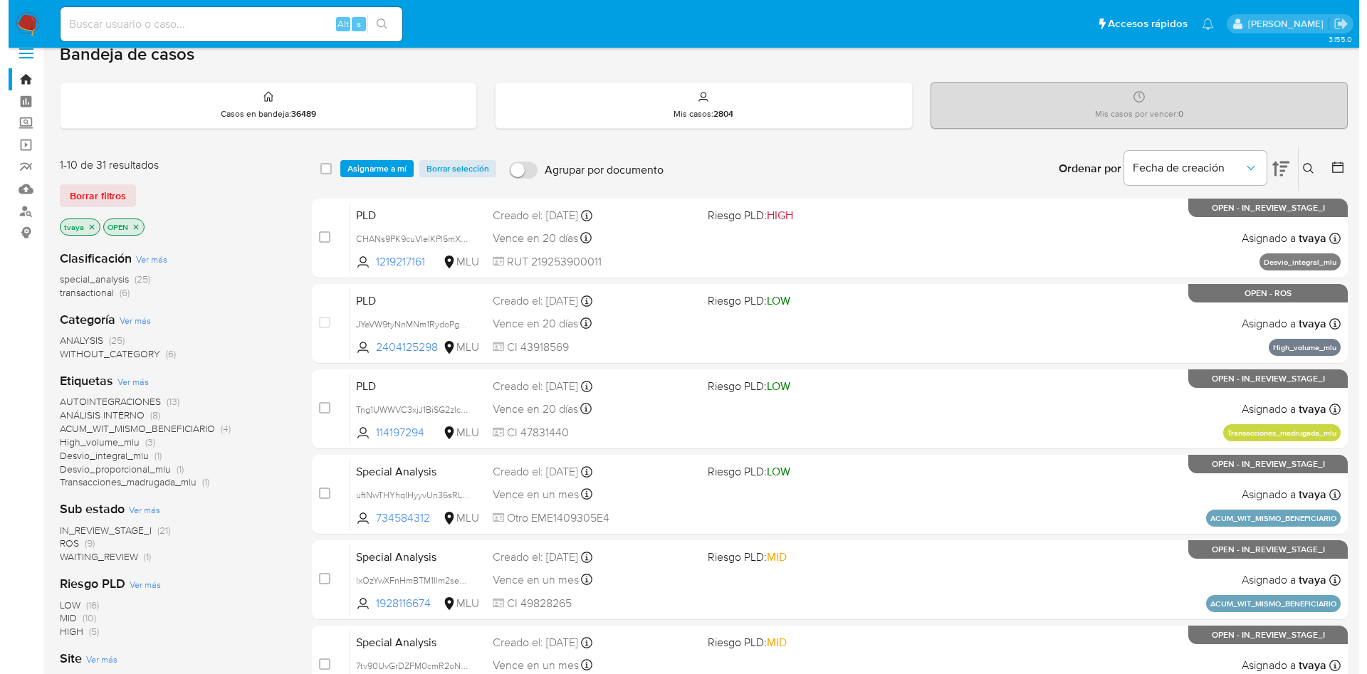
scroll to position [0, 0]
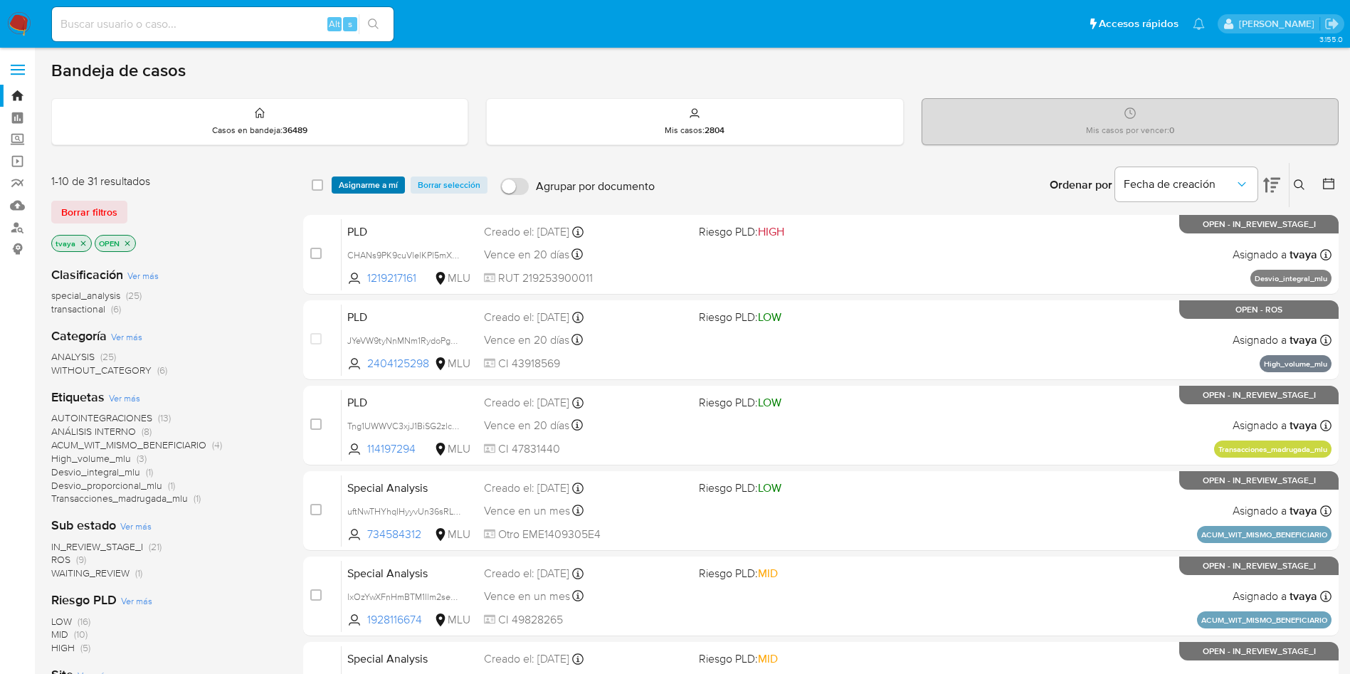
click at [368, 182] on span "Asignarme a mí" at bounding box center [368, 185] width 59 height 14
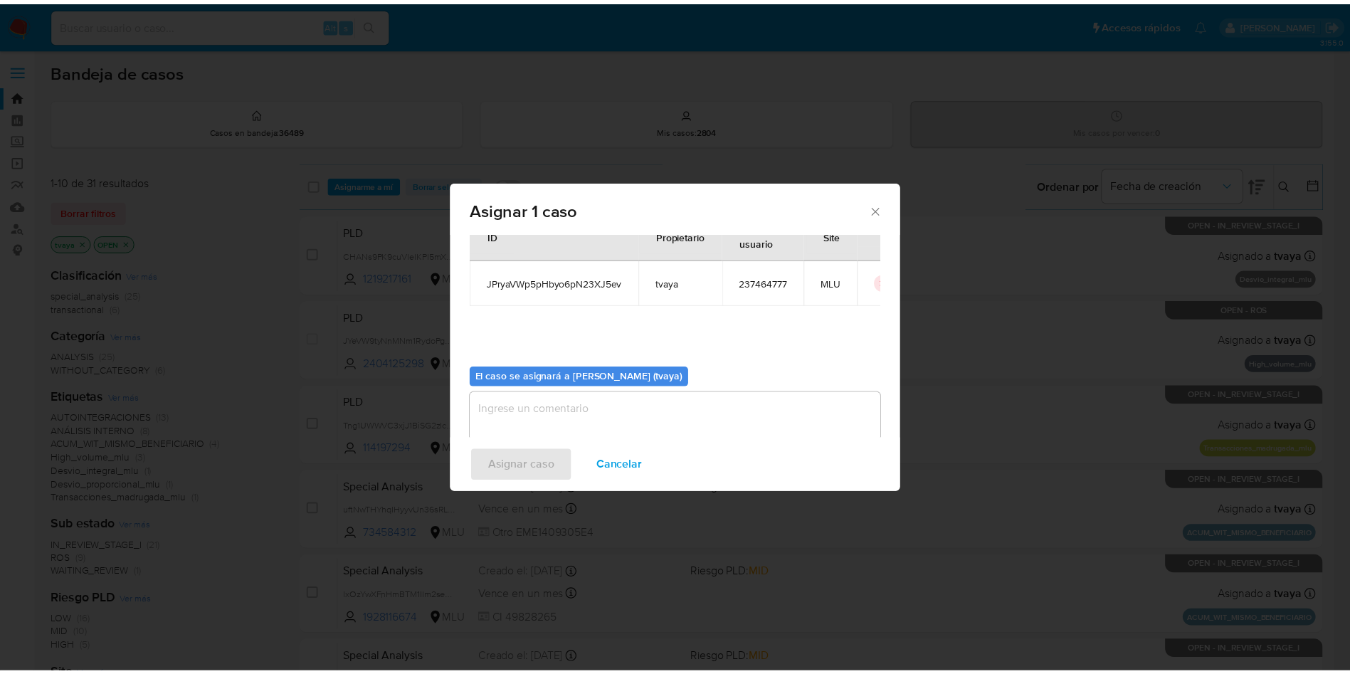
scroll to position [74, 0]
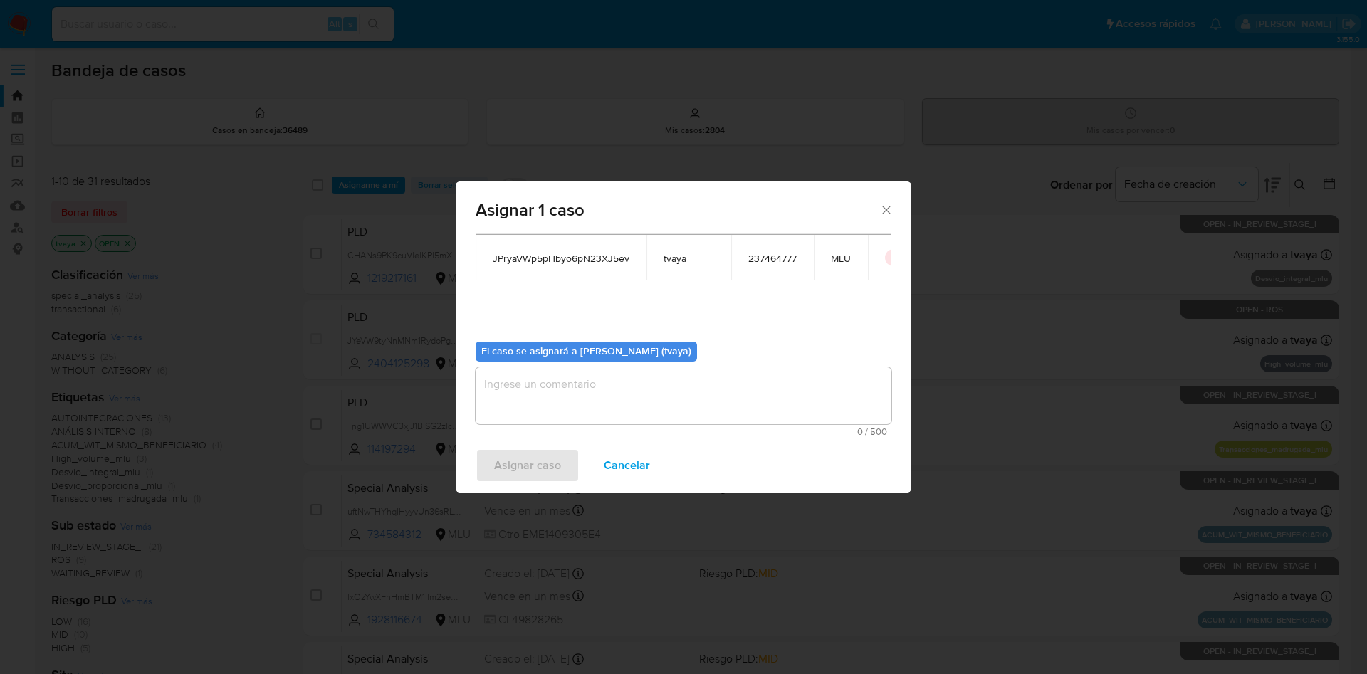
click at [622, 414] on textarea "assign-modal" at bounding box center [684, 395] width 416 height 57
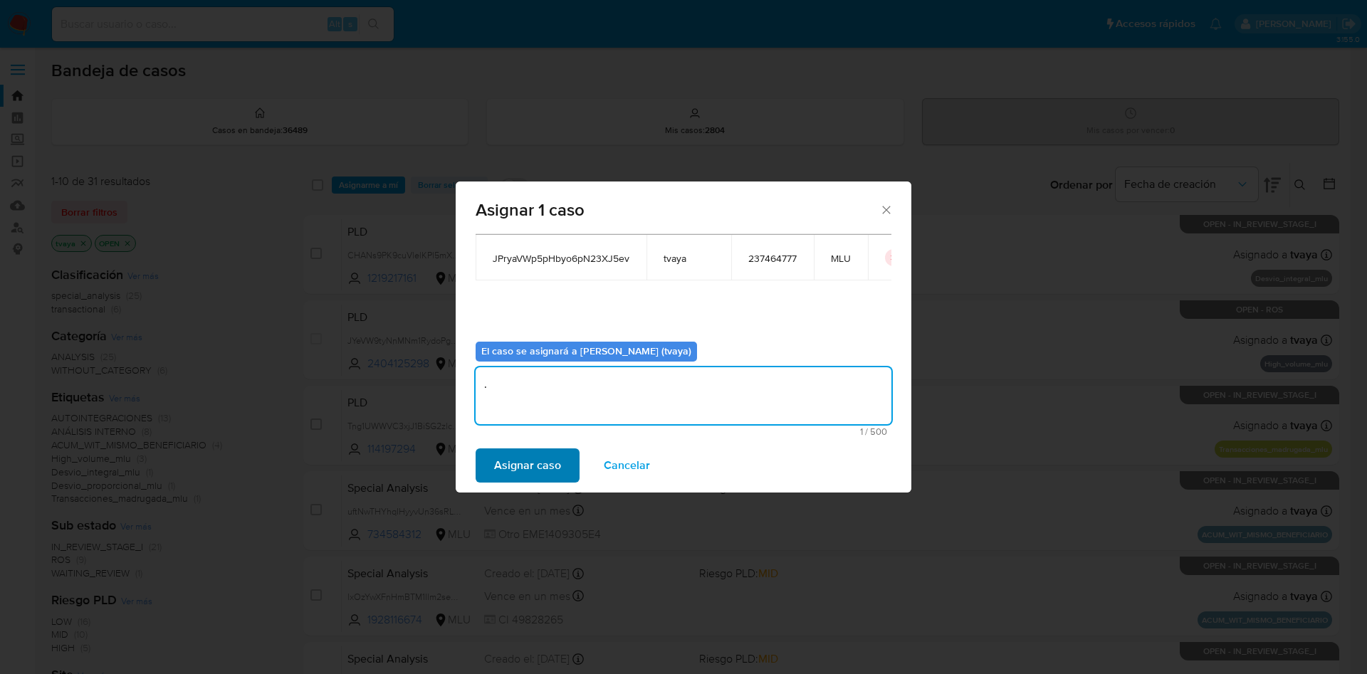
type textarea "."
click at [545, 460] on span "Asignar caso" at bounding box center [527, 465] width 67 height 31
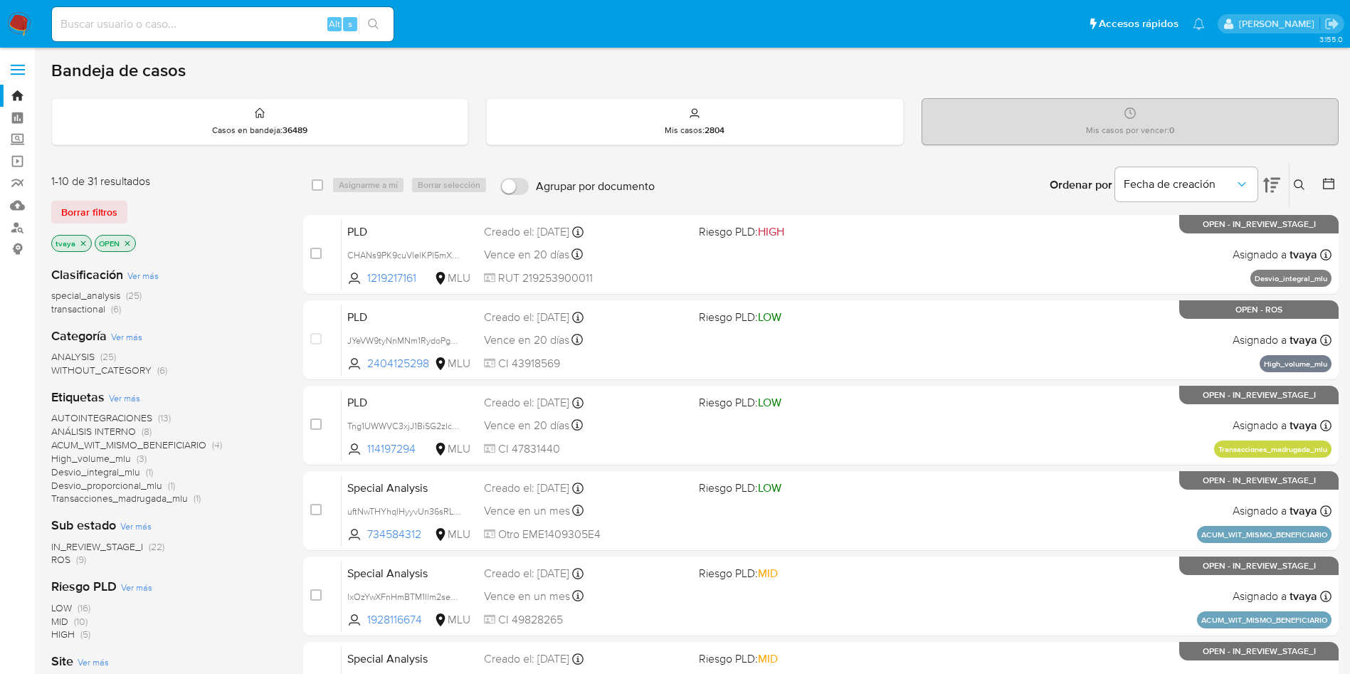
scroll to position [107, 0]
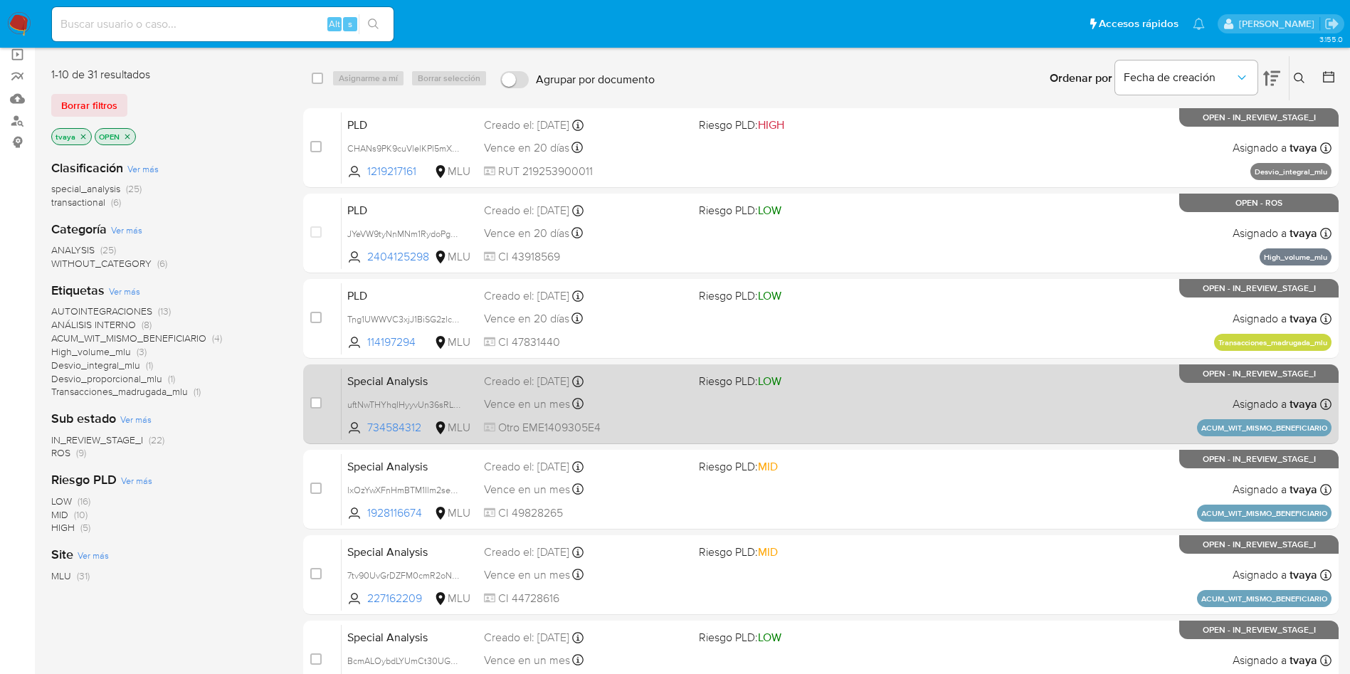
click at [676, 413] on div "Vence en un mes Vence el 25/09/2025 10:30:44" at bounding box center [586, 403] width 204 height 19
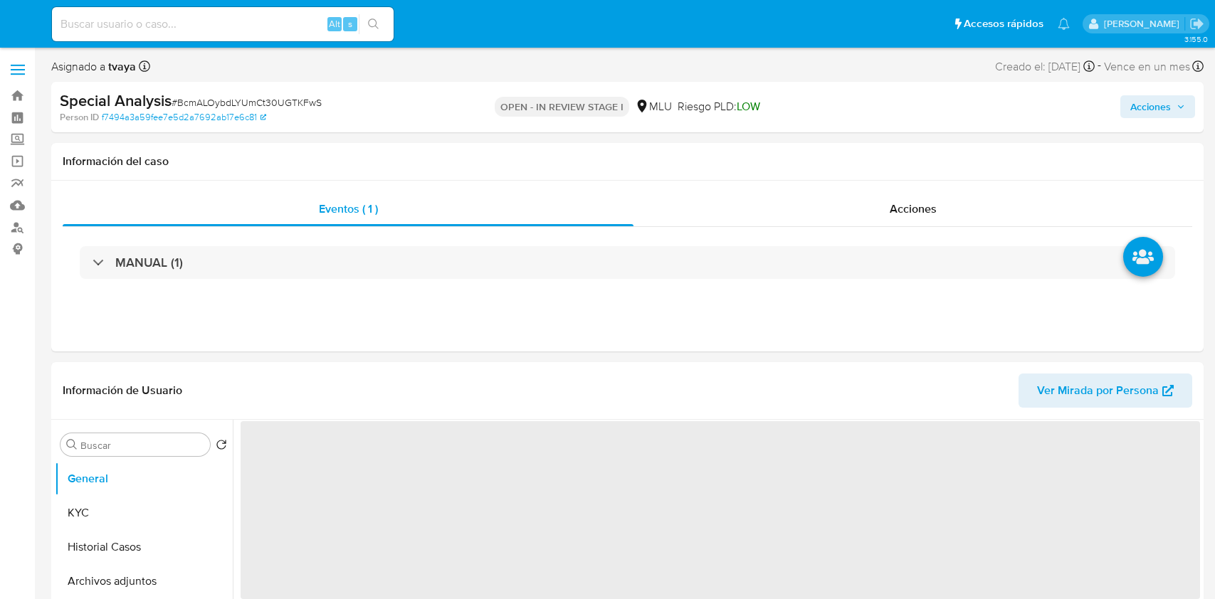
select select "10"
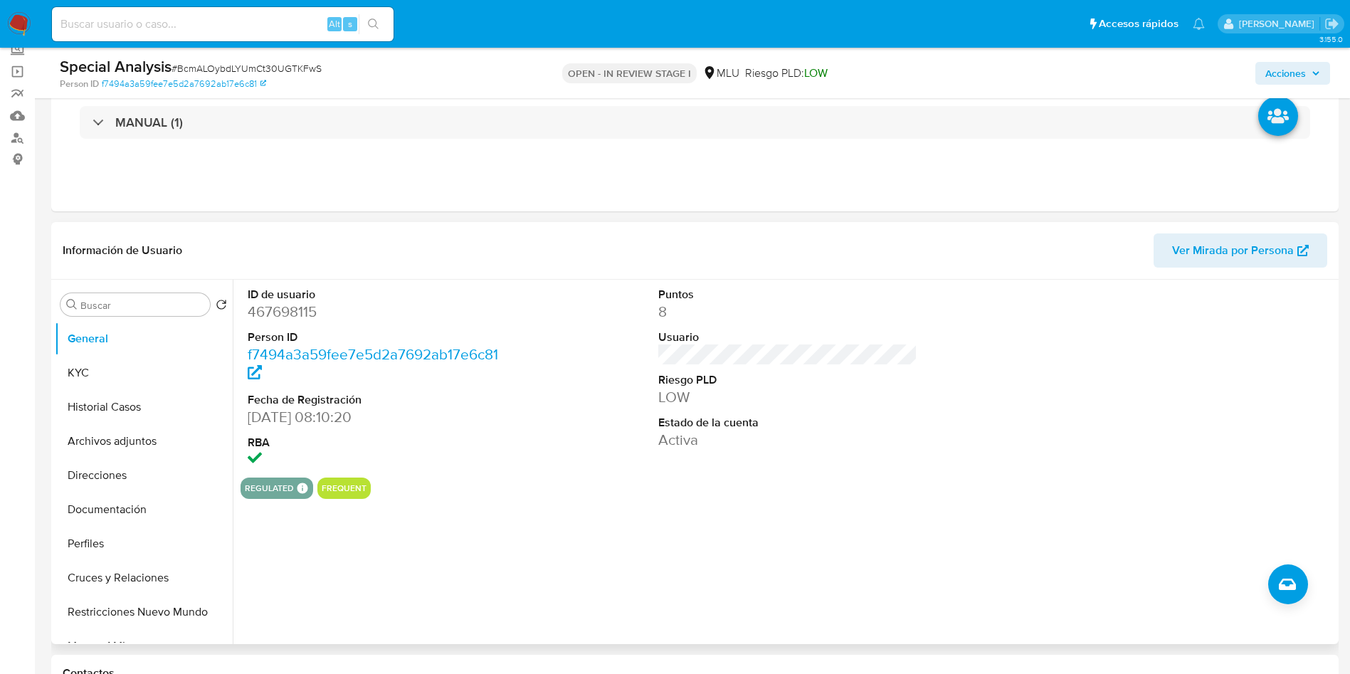
scroll to position [107, 0]
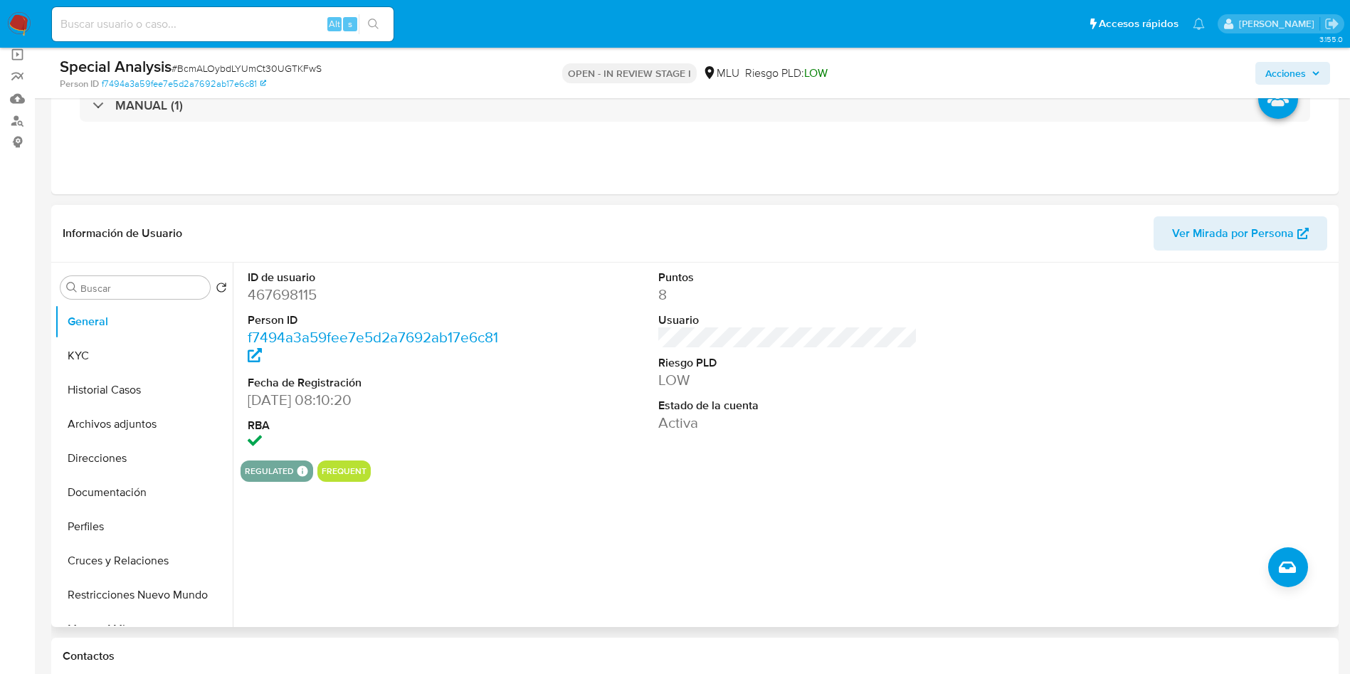
click at [295, 297] on dd "467698115" at bounding box center [378, 295] width 260 height 20
copy dd "467698115"
click at [287, 294] on dd "467698115" at bounding box center [378, 295] width 260 height 20
click at [287, 295] on dd "467698115" at bounding box center [378, 295] width 260 height 20
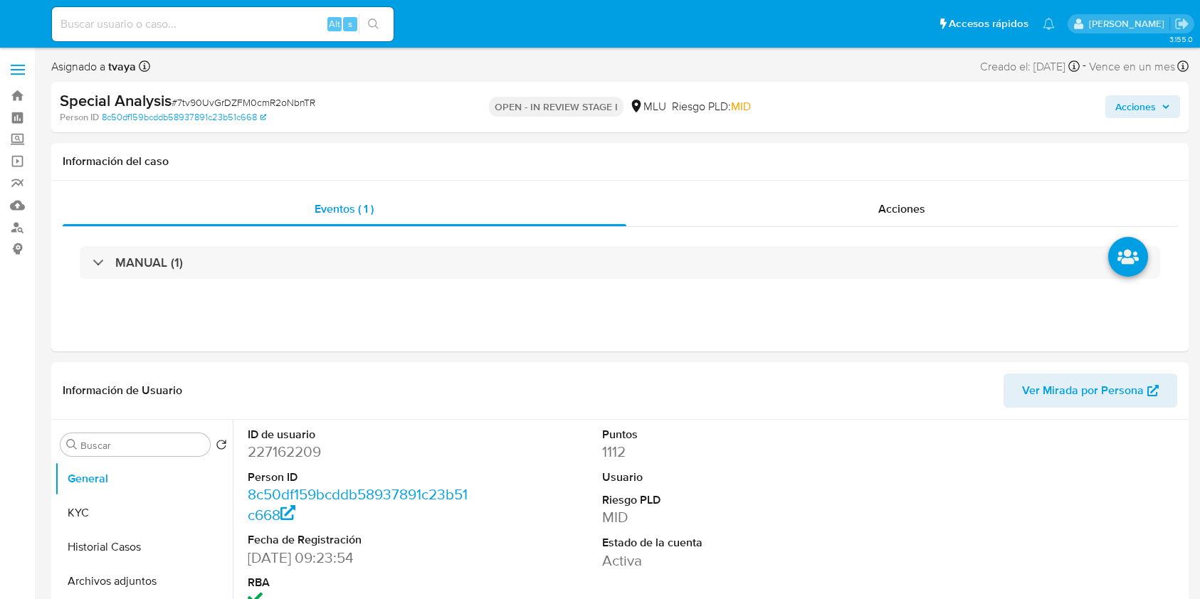
select select "10"
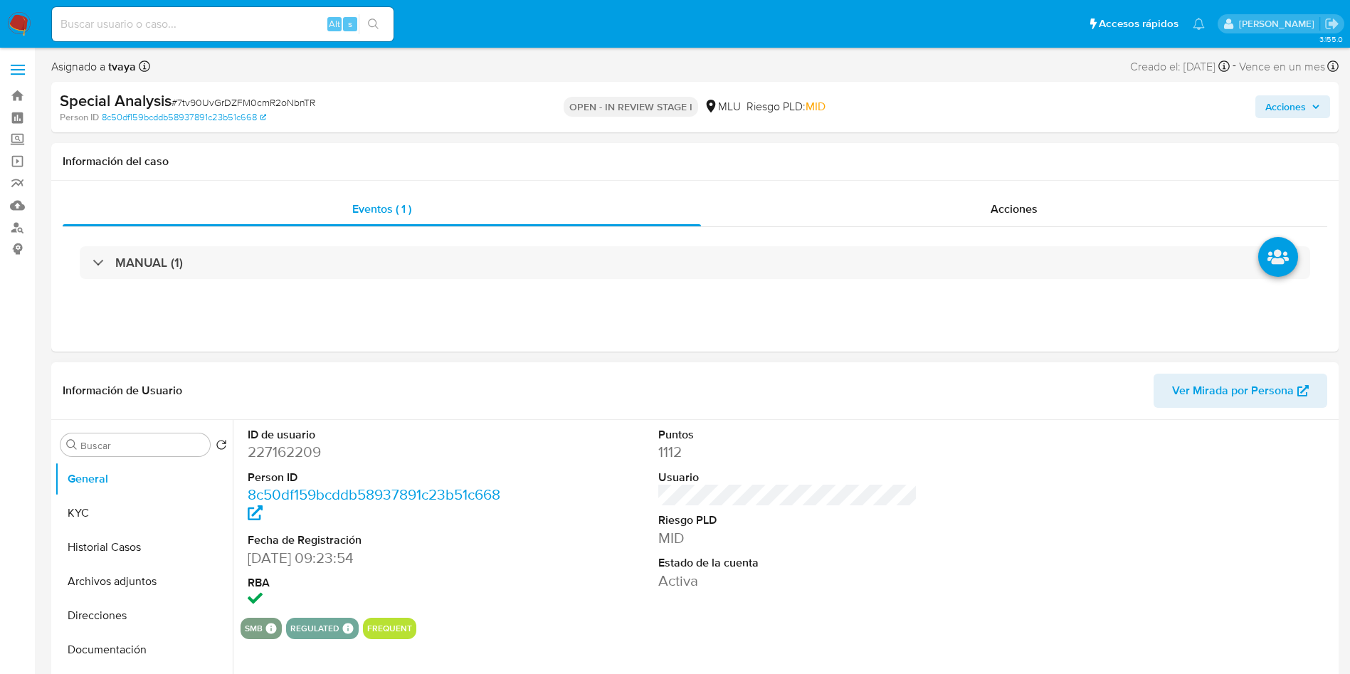
click at [294, 449] on dd "227162209" at bounding box center [378, 452] width 260 height 20
copy dd "227162209"
click at [274, 453] on dd "227162209" at bounding box center [378, 452] width 260 height 20
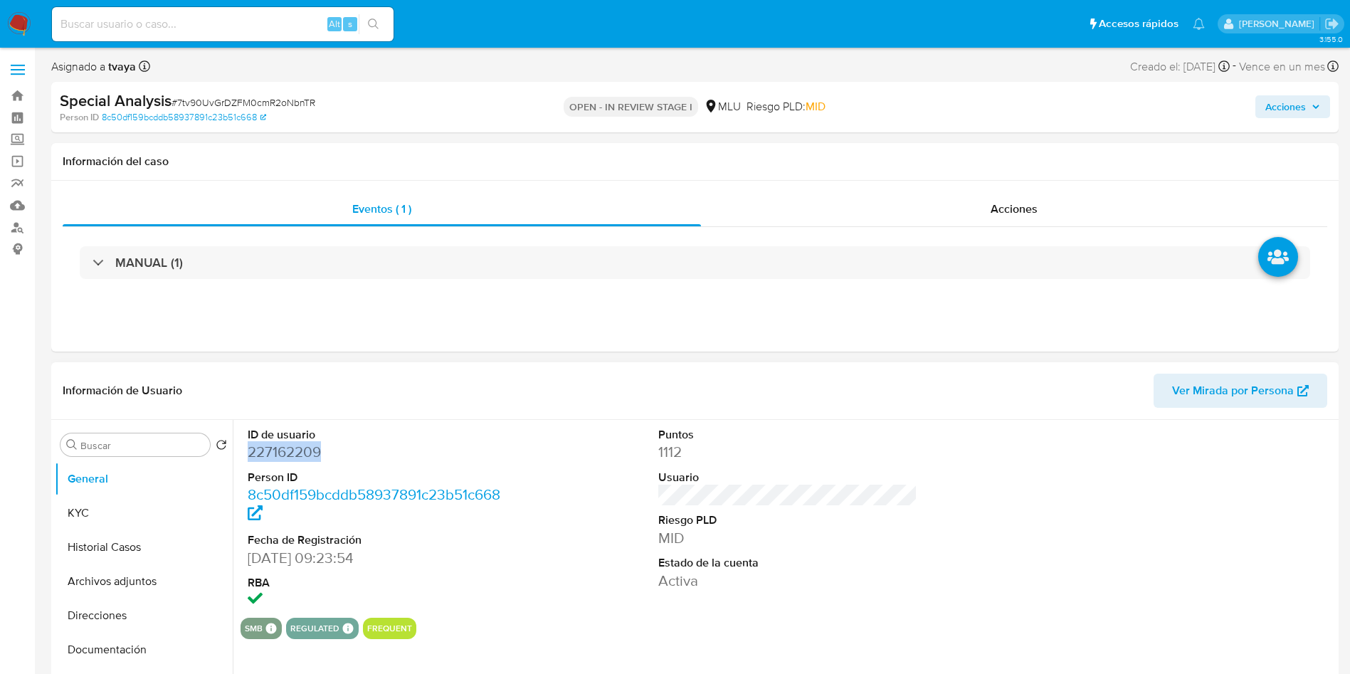
click at [283, 452] on dd "227162209" at bounding box center [378, 452] width 260 height 20
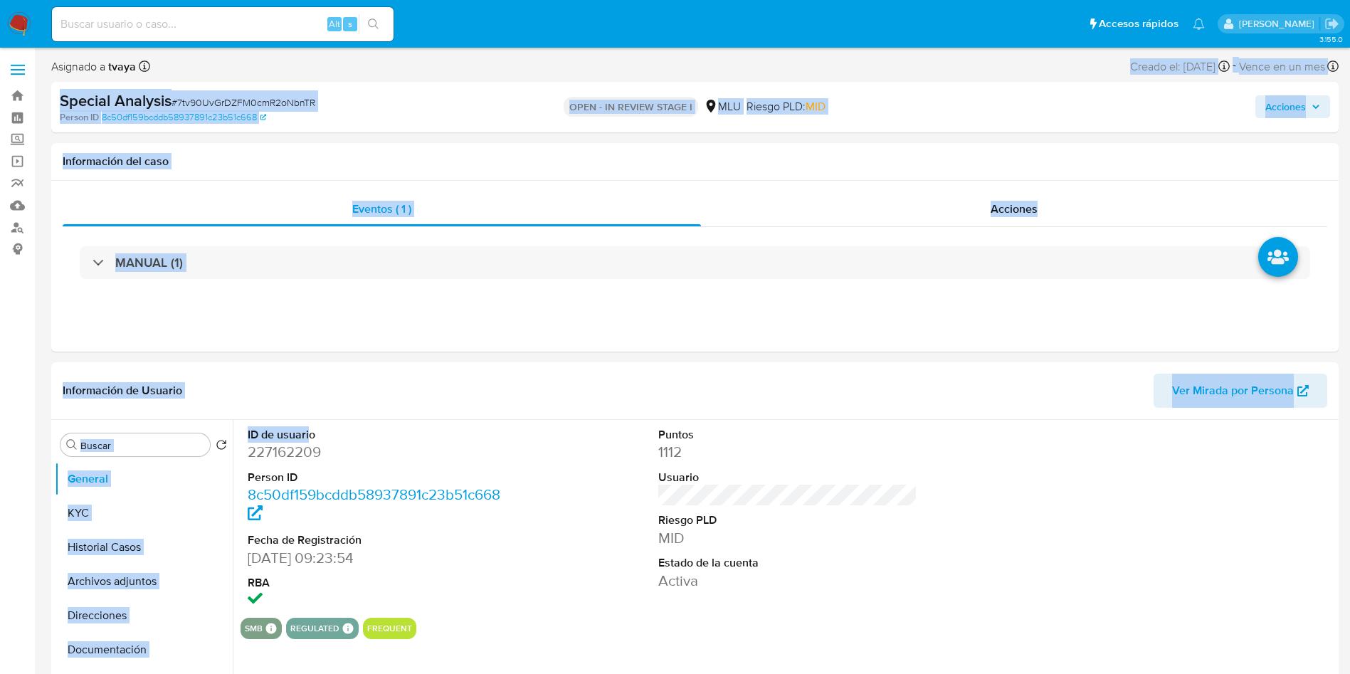
drag, startPoint x: 369, startPoint y: 393, endPoint x: 816, endPoint y: -130, distance: 687.7
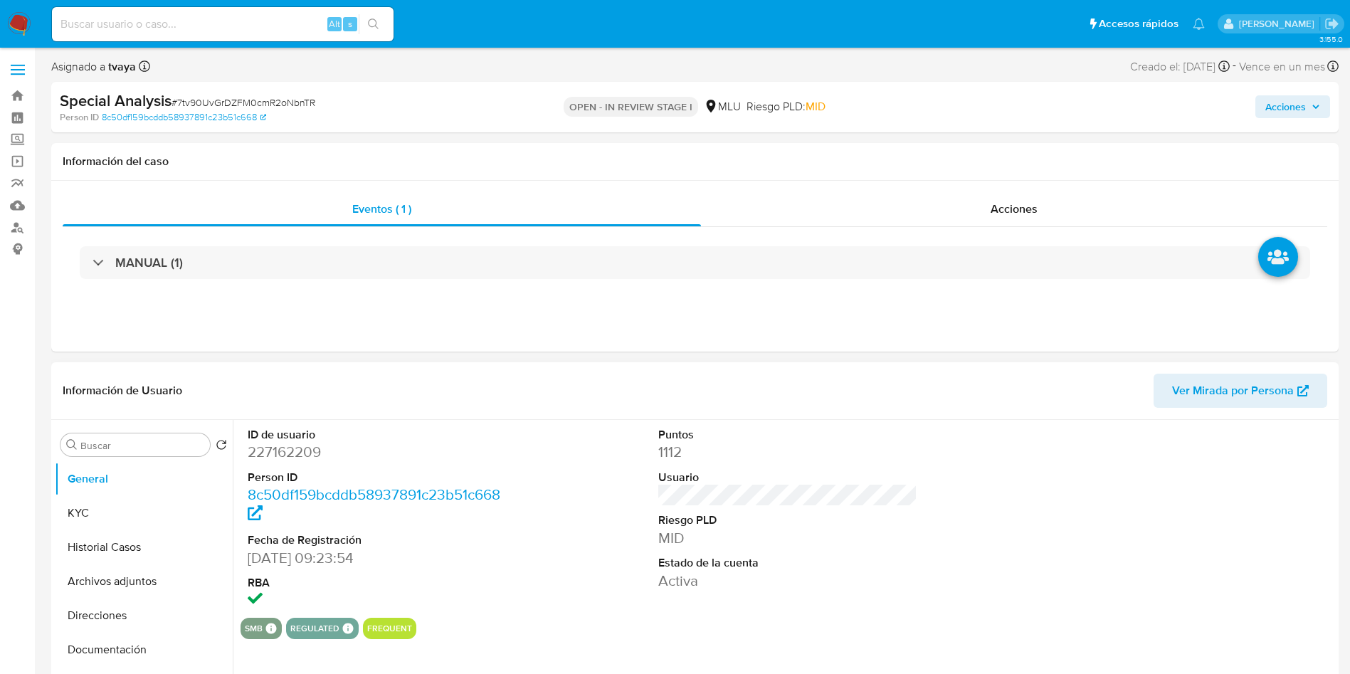
click at [385, 446] on dd "227162209" at bounding box center [378, 452] width 260 height 20
click at [288, 450] on dd "227162209" at bounding box center [378, 452] width 260 height 20
copy dd "227162209"
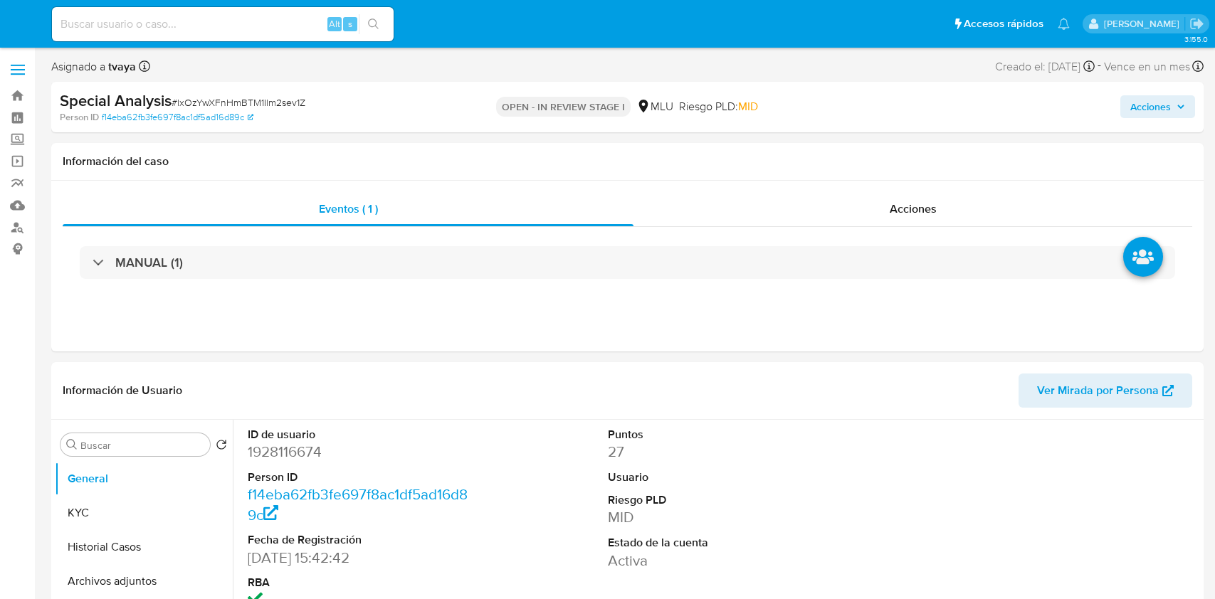
select select "10"
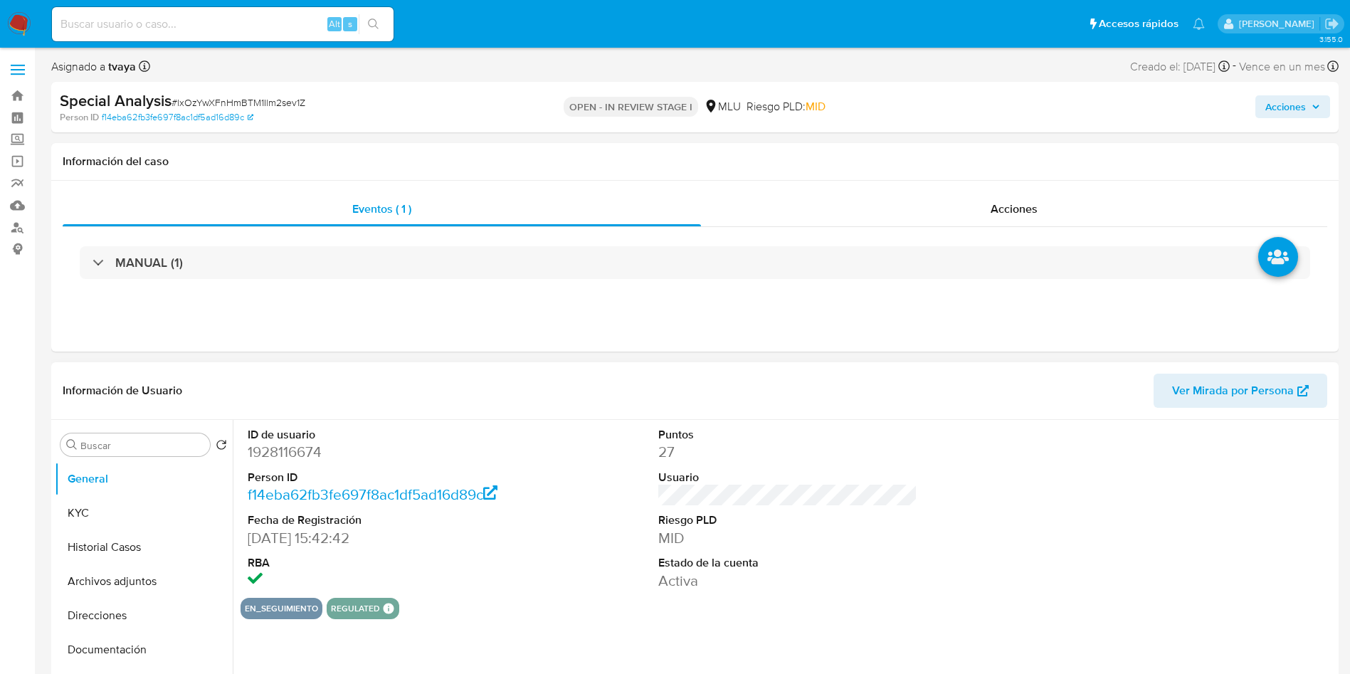
click at [285, 450] on dd "1928116674" at bounding box center [378, 452] width 260 height 20
copy dd "1928116674"
click at [110, 512] on button "KYC" at bounding box center [138, 513] width 167 height 34
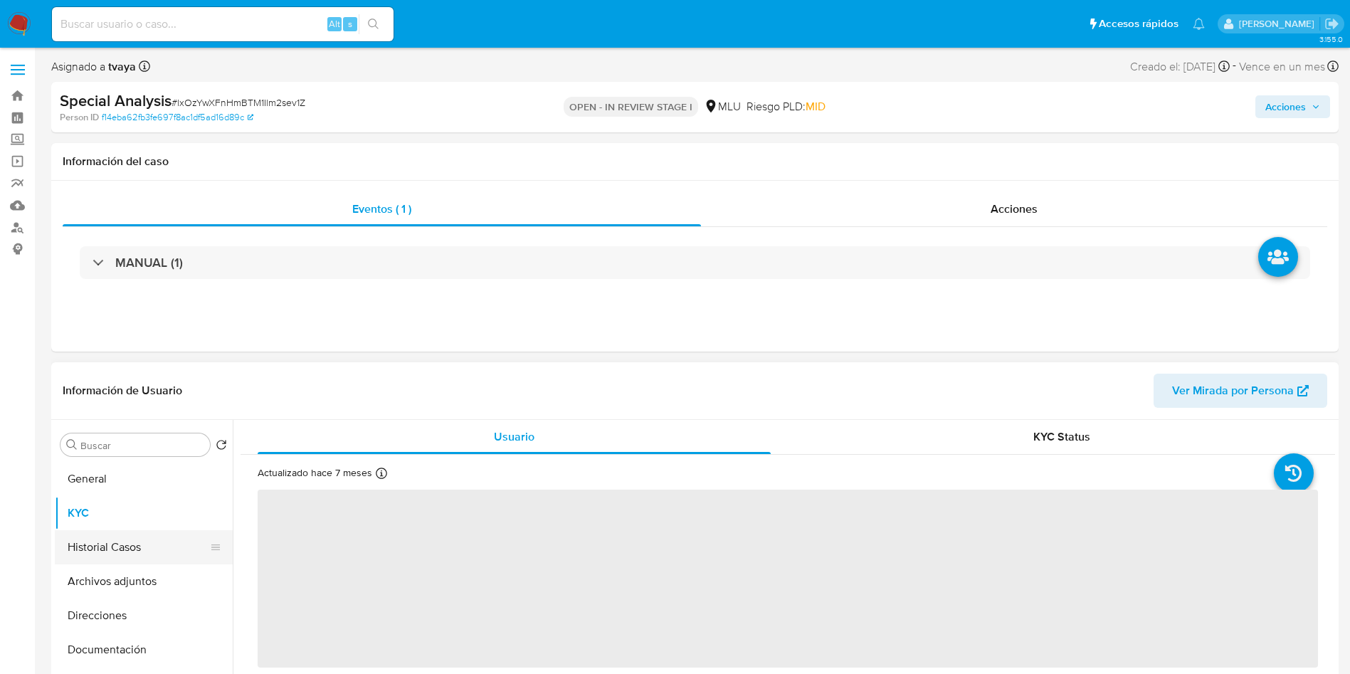
click at [130, 548] on button "Historial Casos" at bounding box center [138, 547] width 167 height 34
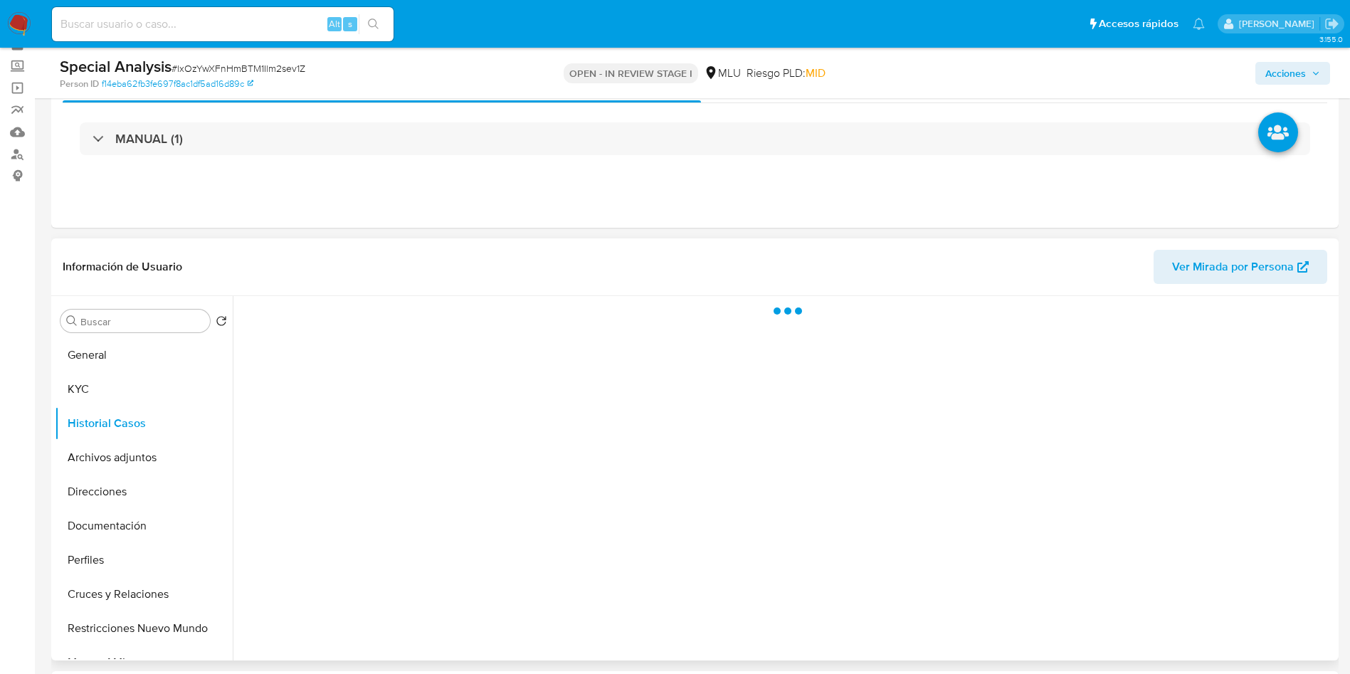
scroll to position [107, 0]
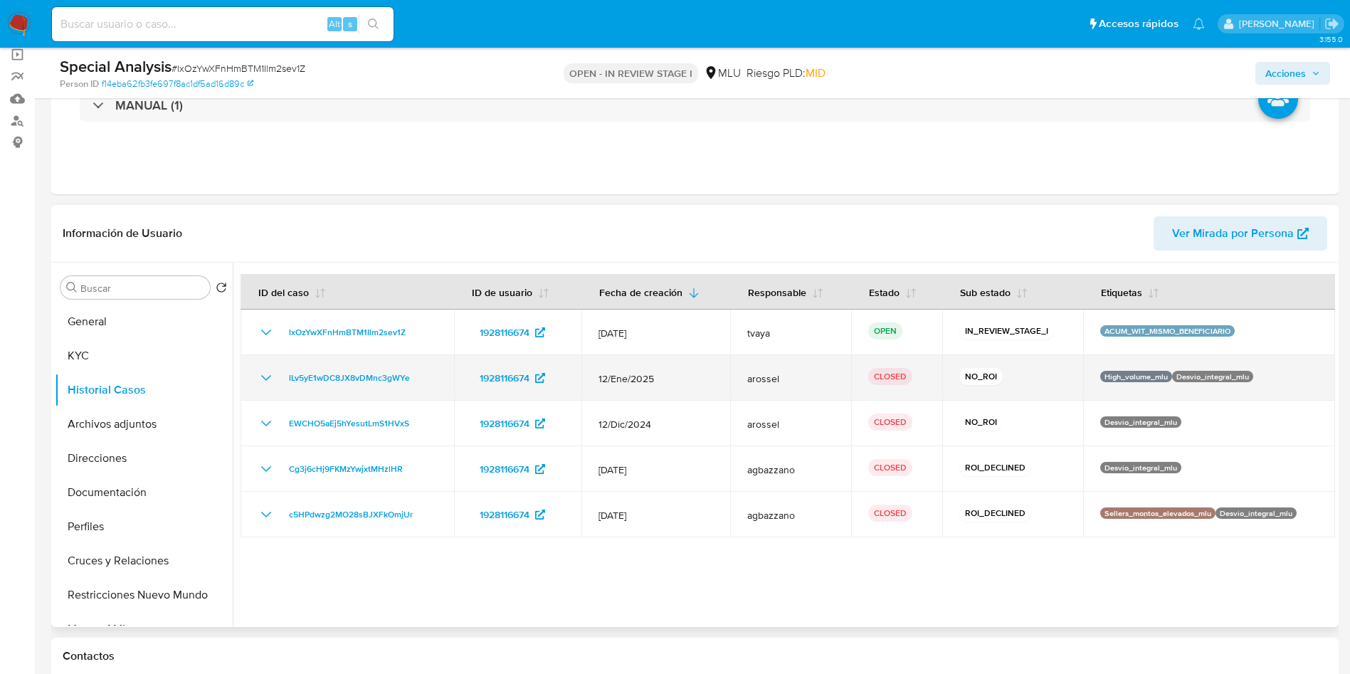
click at [268, 377] on icon "Mostrar/Ocultar" at bounding box center [266, 377] width 17 height 17
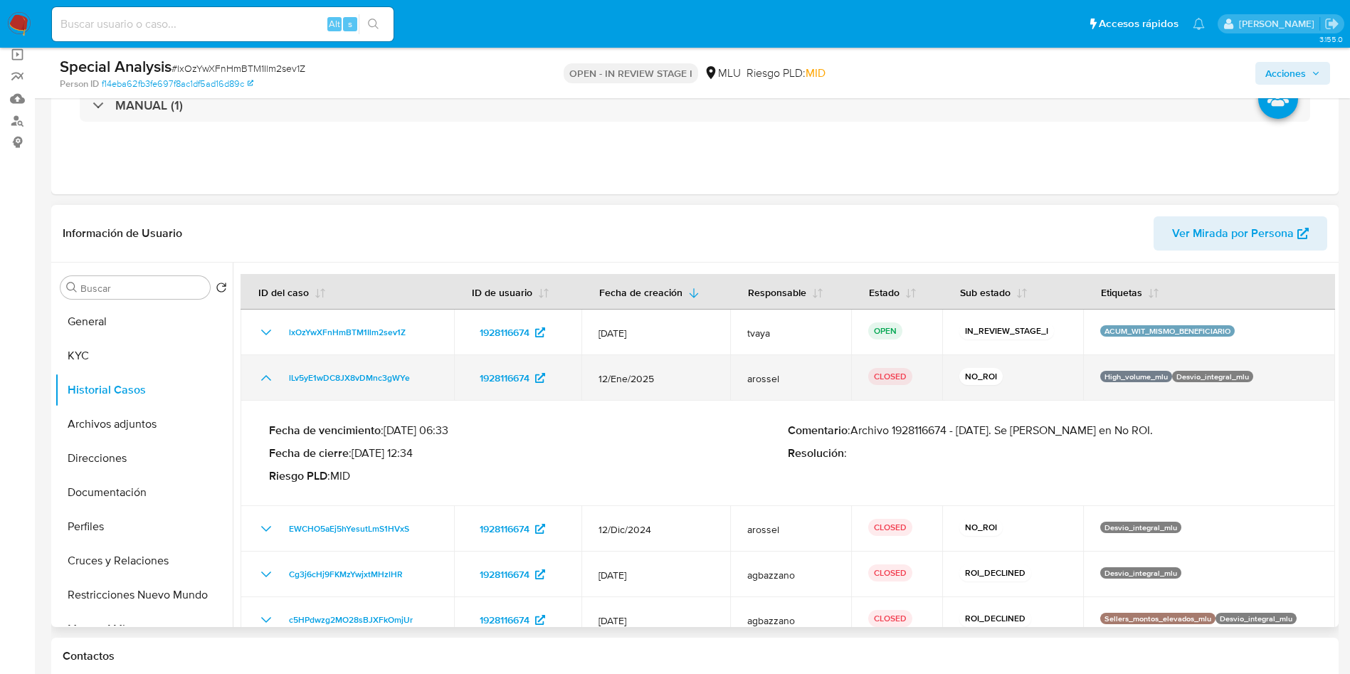
click at [268, 377] on icon "Mostrar/Ocultar" at bounding box center [266, 378] width 10 height 6
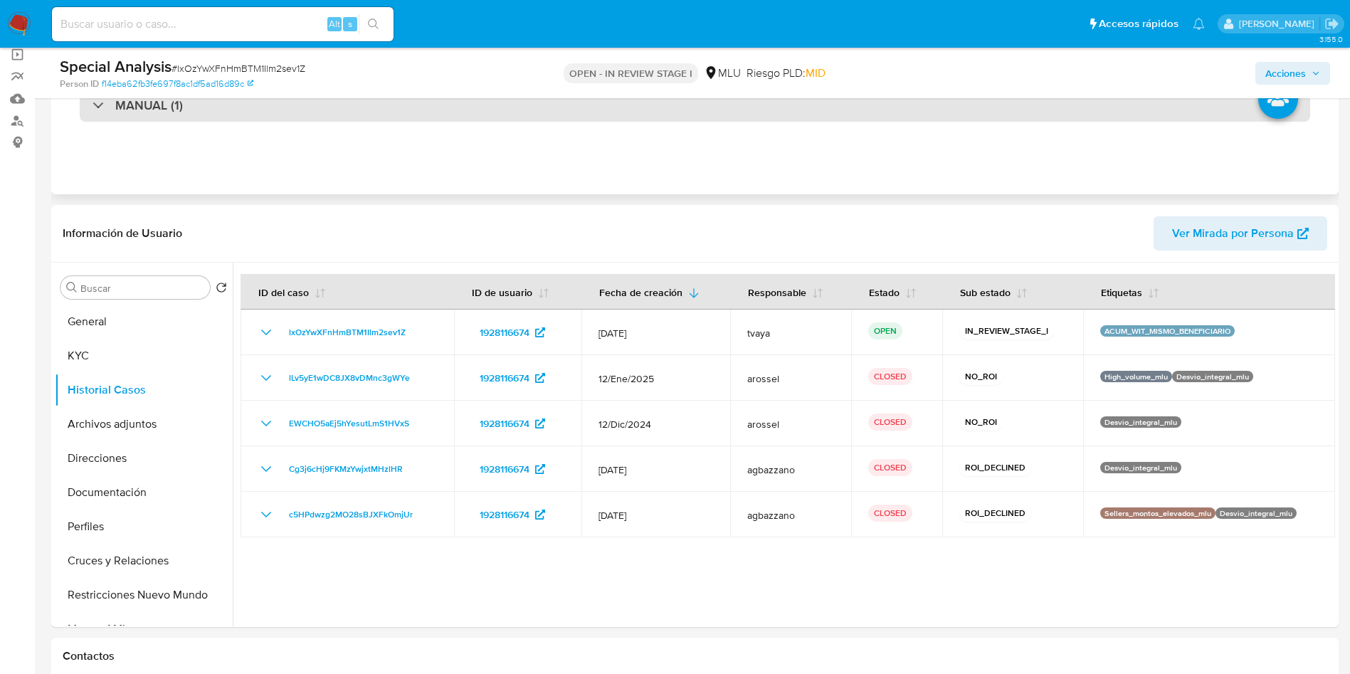
click at [285, 110] on div "MANUAL (1)" at bounding box center [695, 105] width 1231 height 33
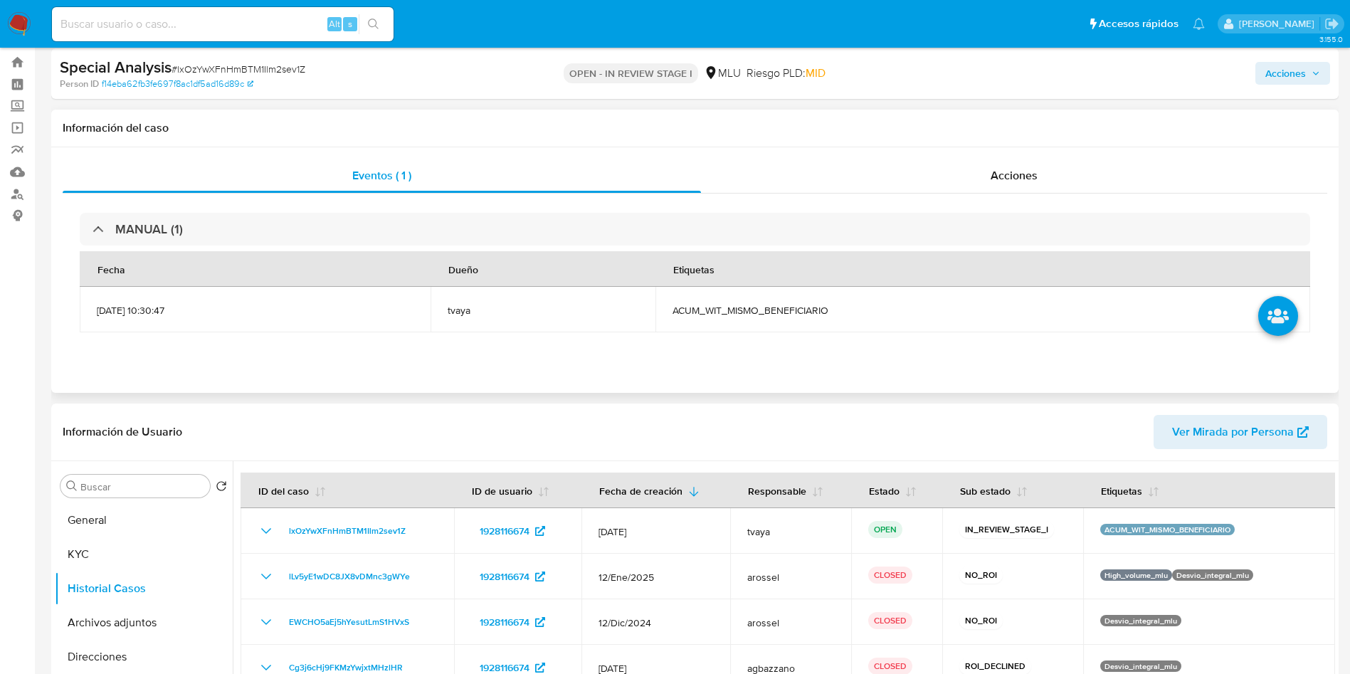
scroll to position [0, 0]
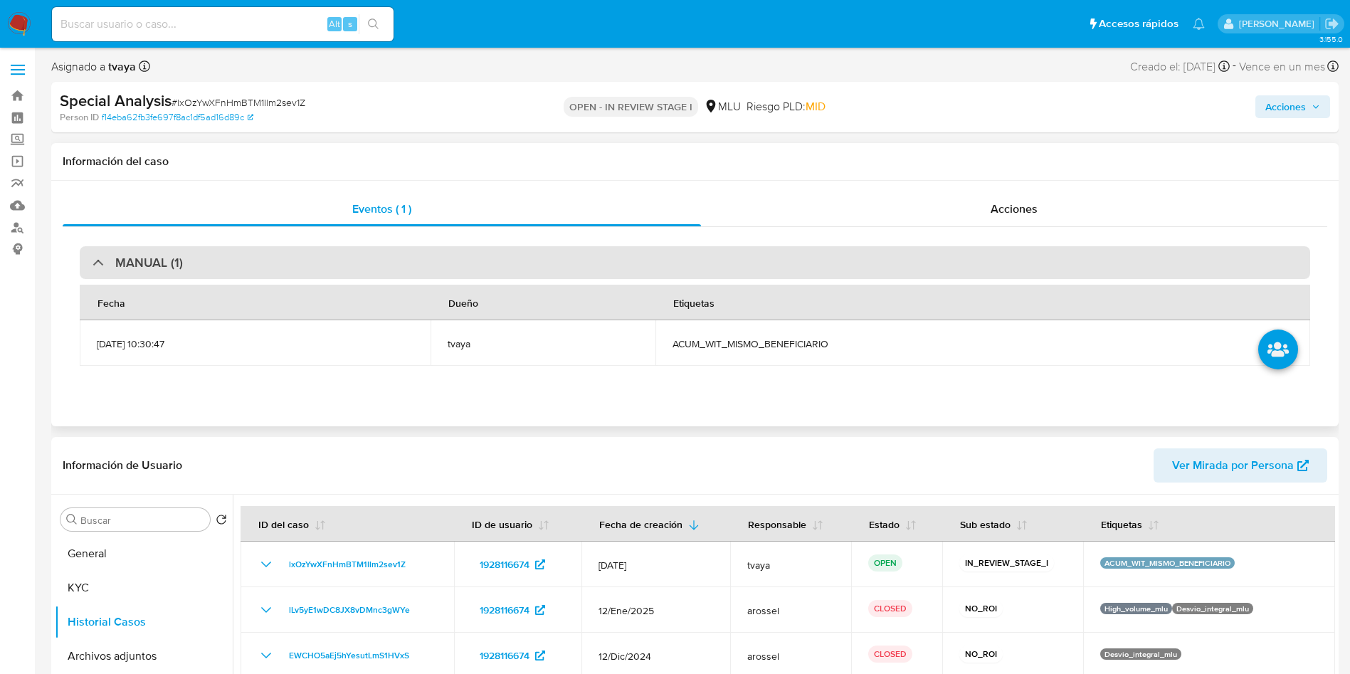
click at [263, 255] on div "MANUAL (1)" at bounding box center [695, 262] width 1231 height 33
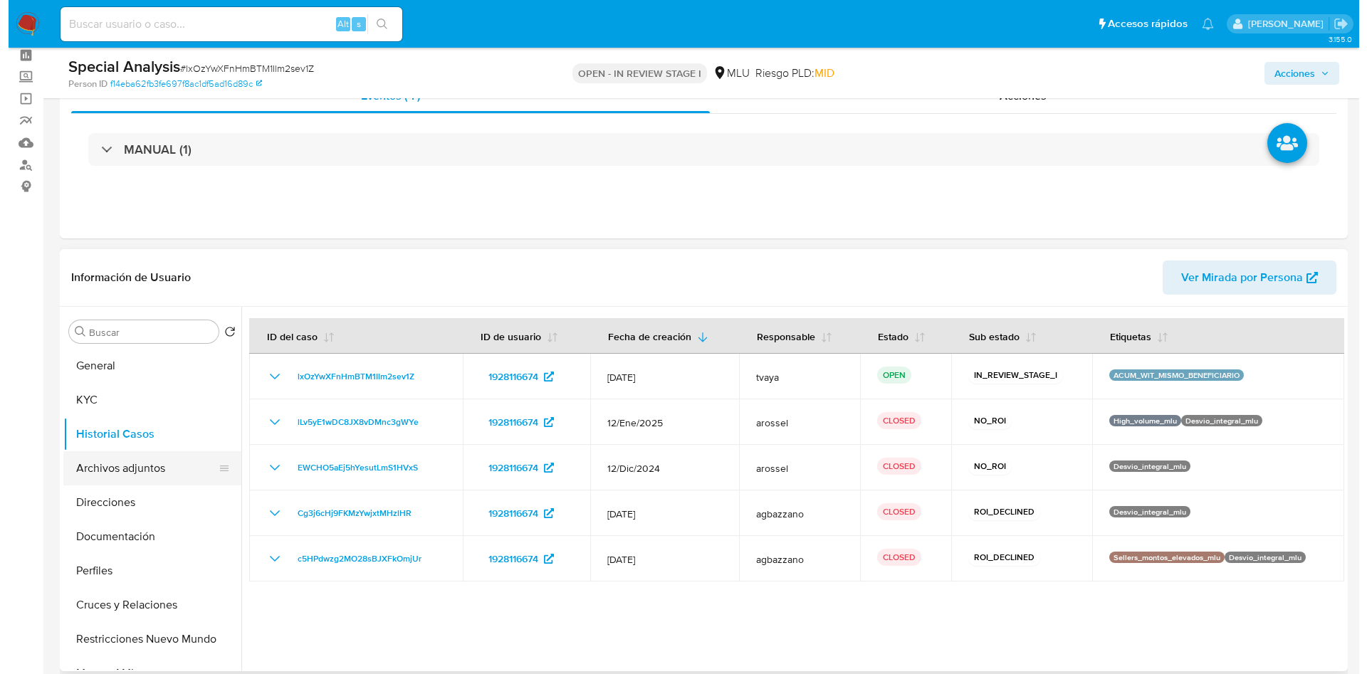
scroll to position [107, 0]
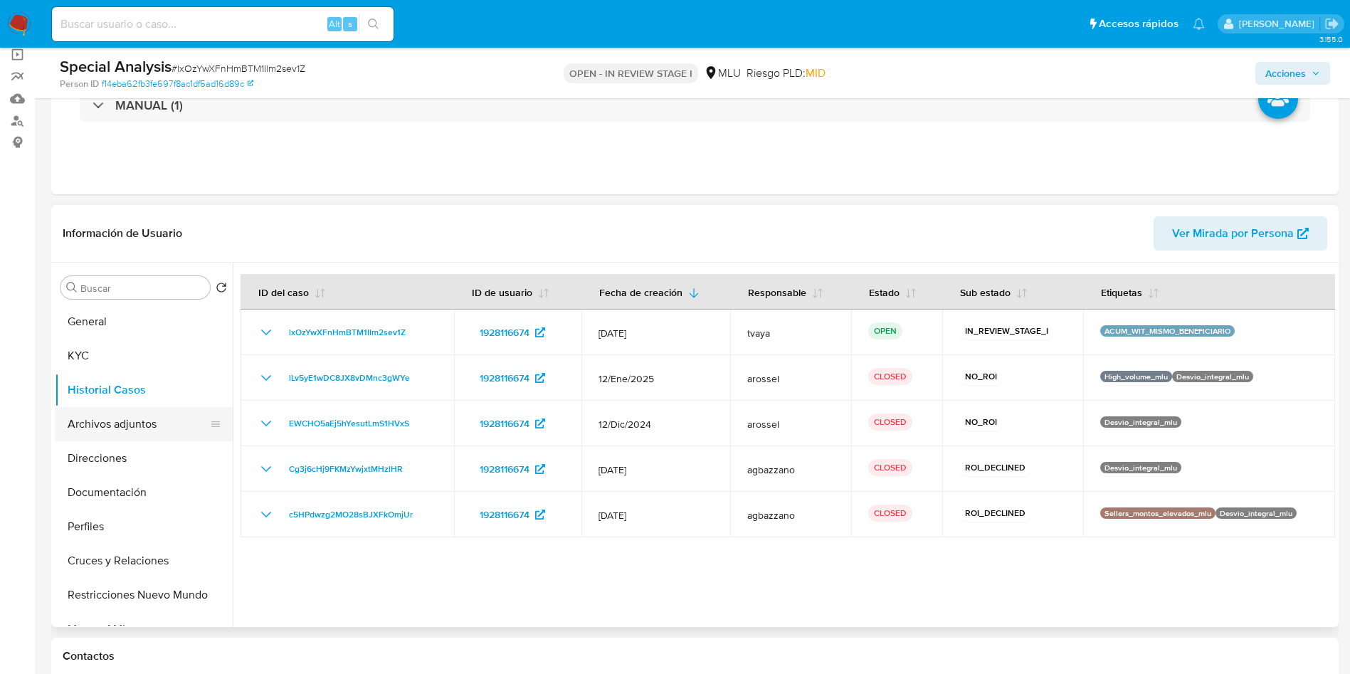
click at [120, 415] on button "Archivos adjuntos" at bounding box center [138, 424] width 167 height 34
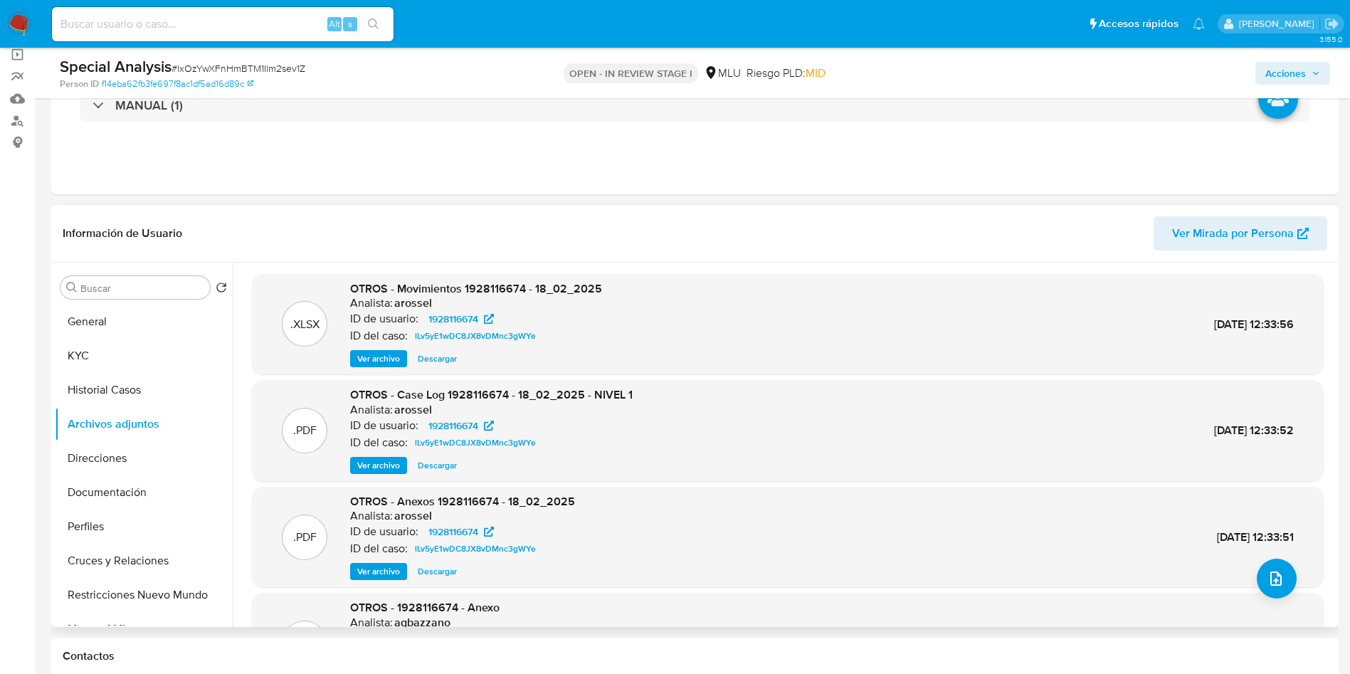
click at [372, 459] on span "Ver archivo" at bounding box center [378, 465] width 43 height 14
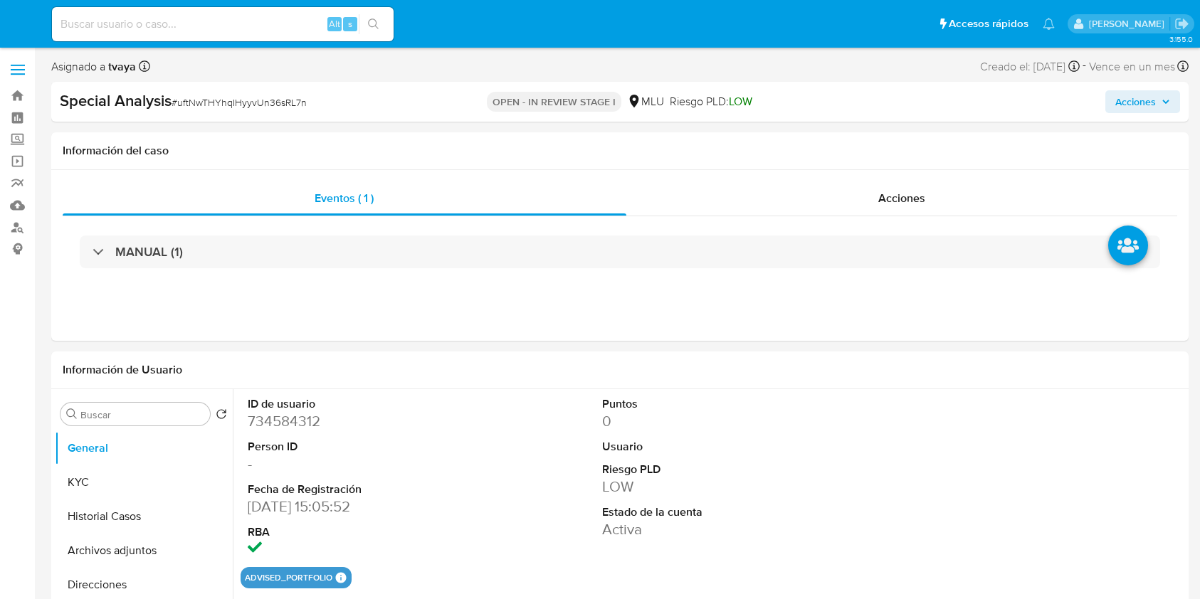
select select "10"
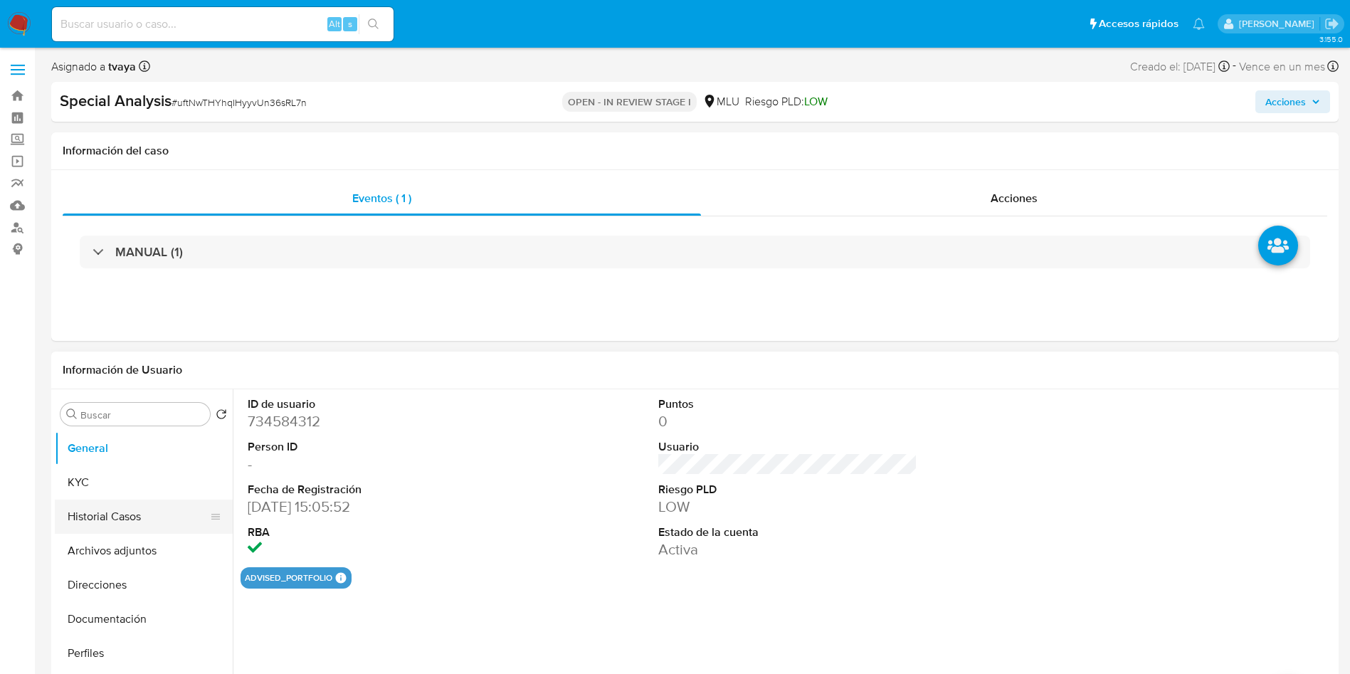
click at [109, 516] on button "Historial Casos" at bounding box center [138, 517] width 167 height 34
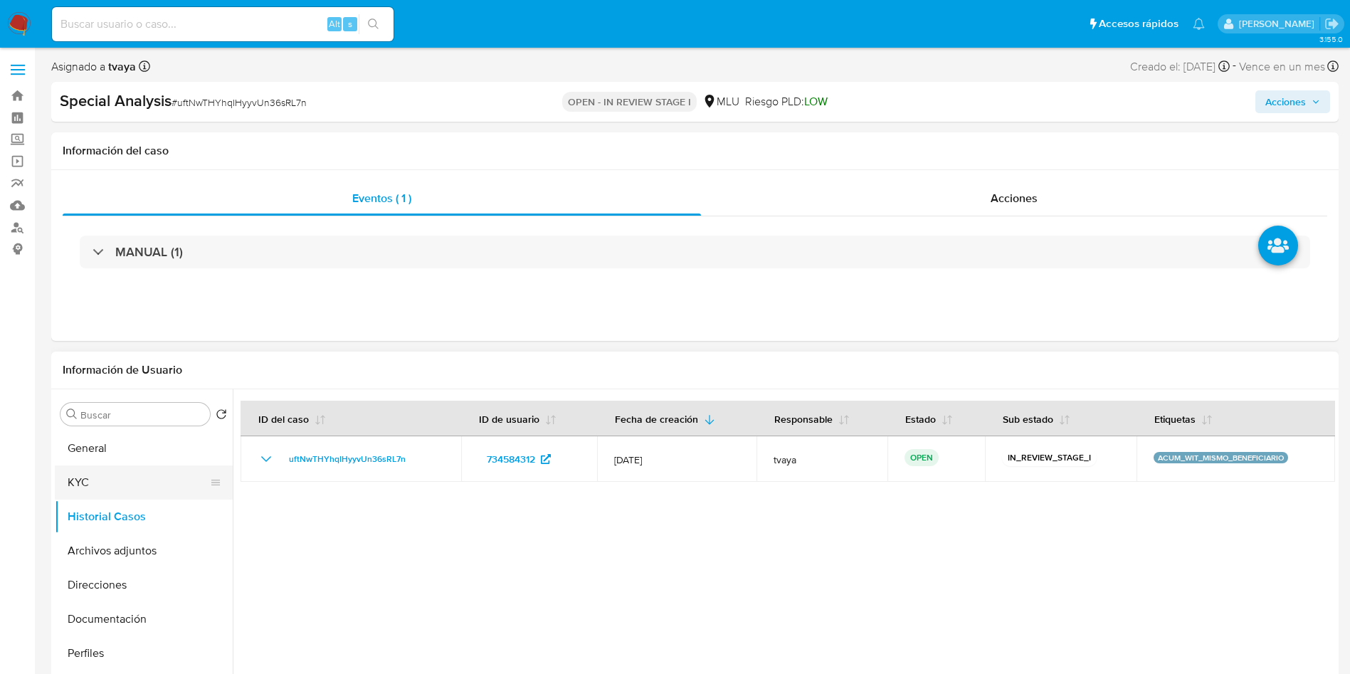
click at [112, 482] on button "KYC" at bounding box center [138, 483] width 167 height 34
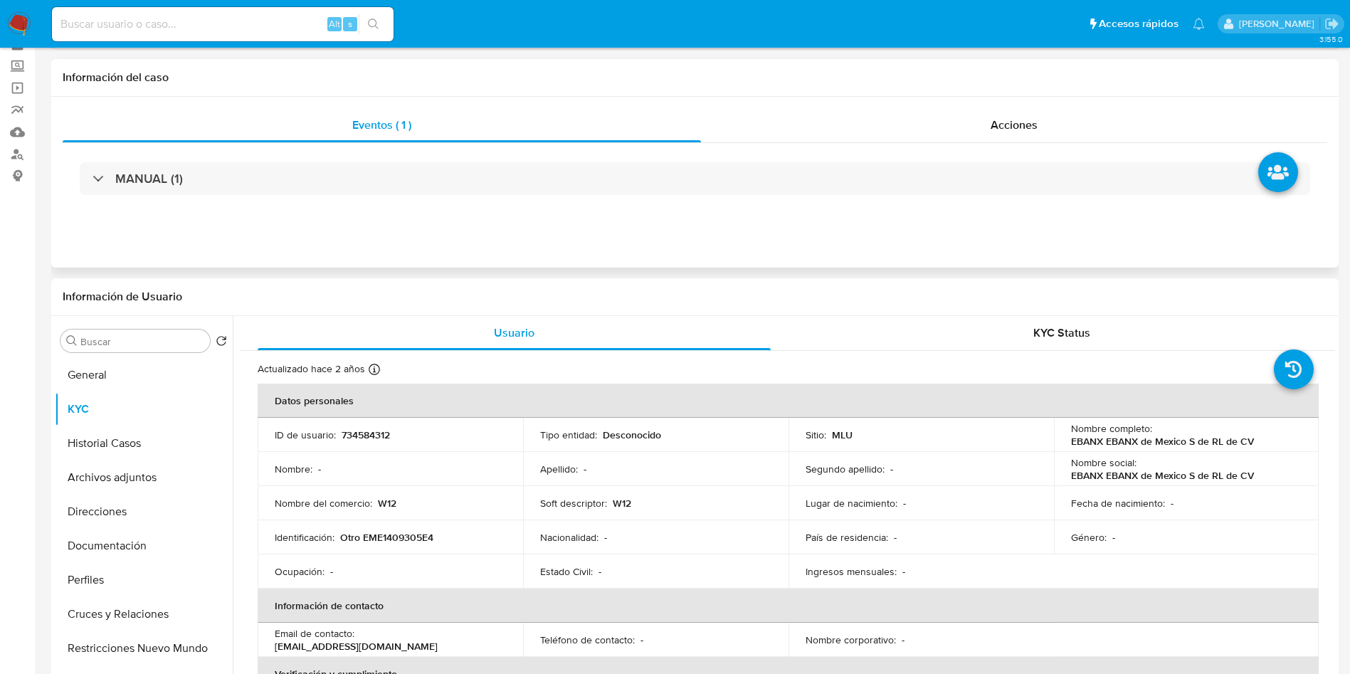
scroll to position [107, 0]
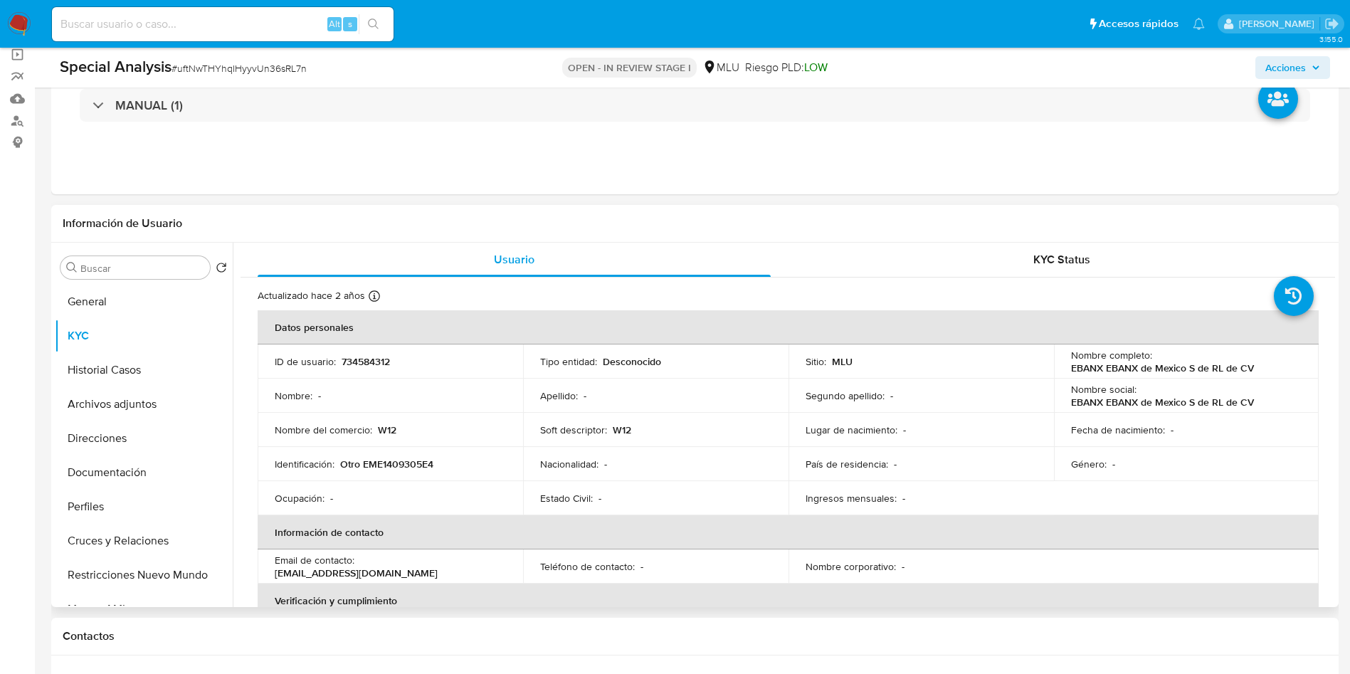
click at [364, 360] on p "734584312" at bounding box center [366, 361] width 48 height 13
copy p "734584312"
click at [1200, 380] on td "Nombre social : EBANX EBANX de Mexico S de RL de CV" at bounding box center [1187, 396] width 266 height 34
drag, startPoint x: 1255, startPoint y: 369, endPoint x: 1064, endPoint y: 367, distance: 191.5
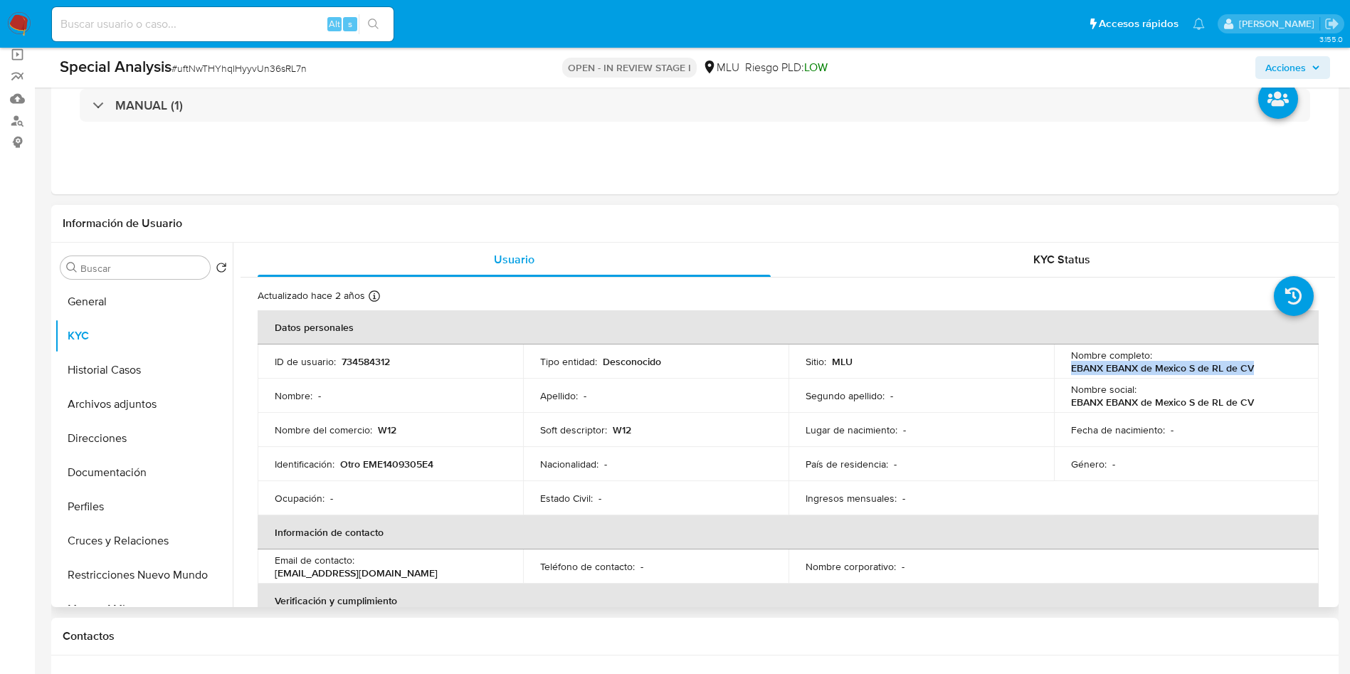
click at [1064, 367] on td "Nombre completo : EBANX EBANX de Mexico S de RL de CV" at bounding box center [1187, 362] width 266 height 34
copy p "EBANX EBANX de Mexico S de RL de CV"
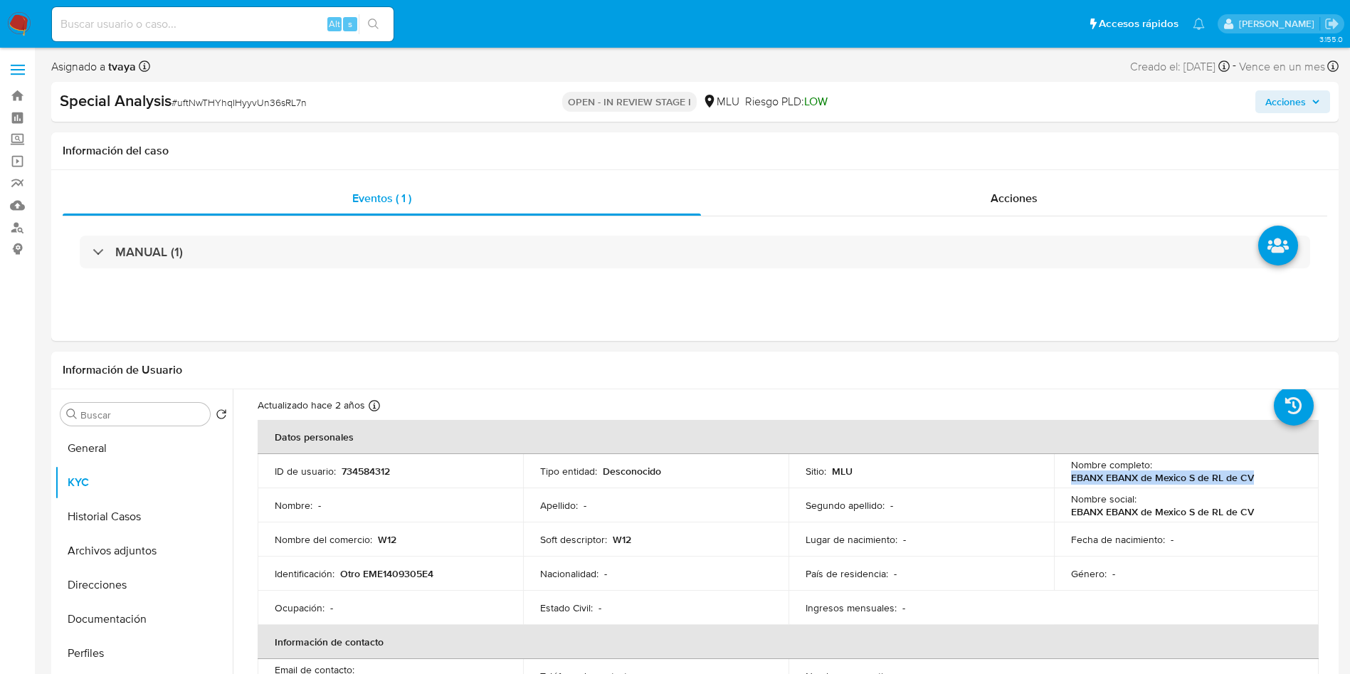
scroll to position [0, 0]
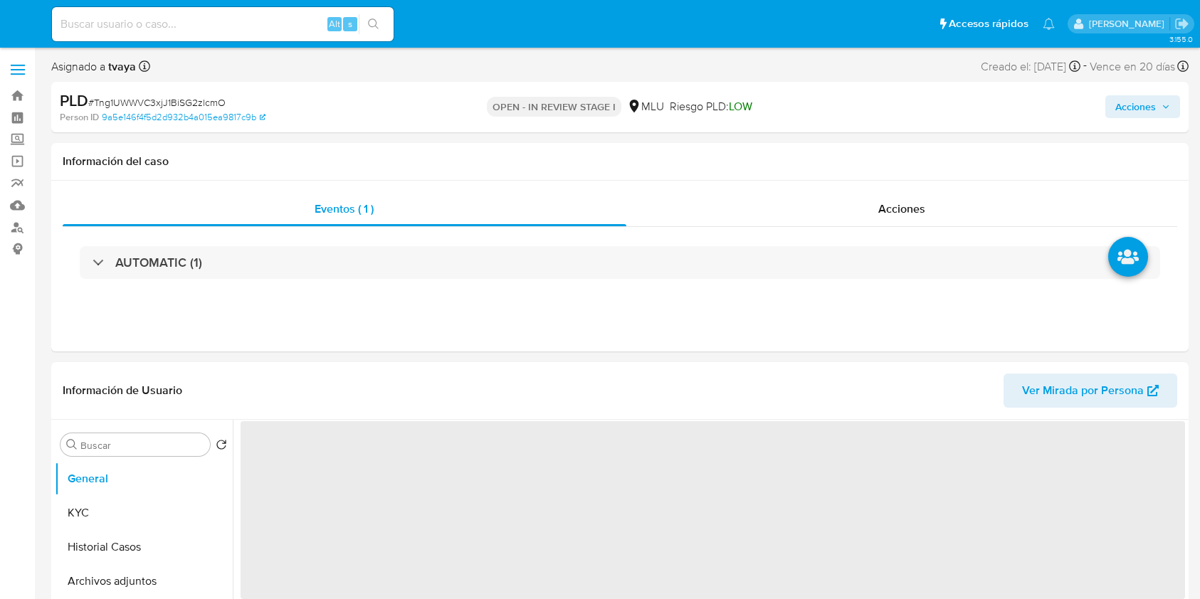
select select "10"
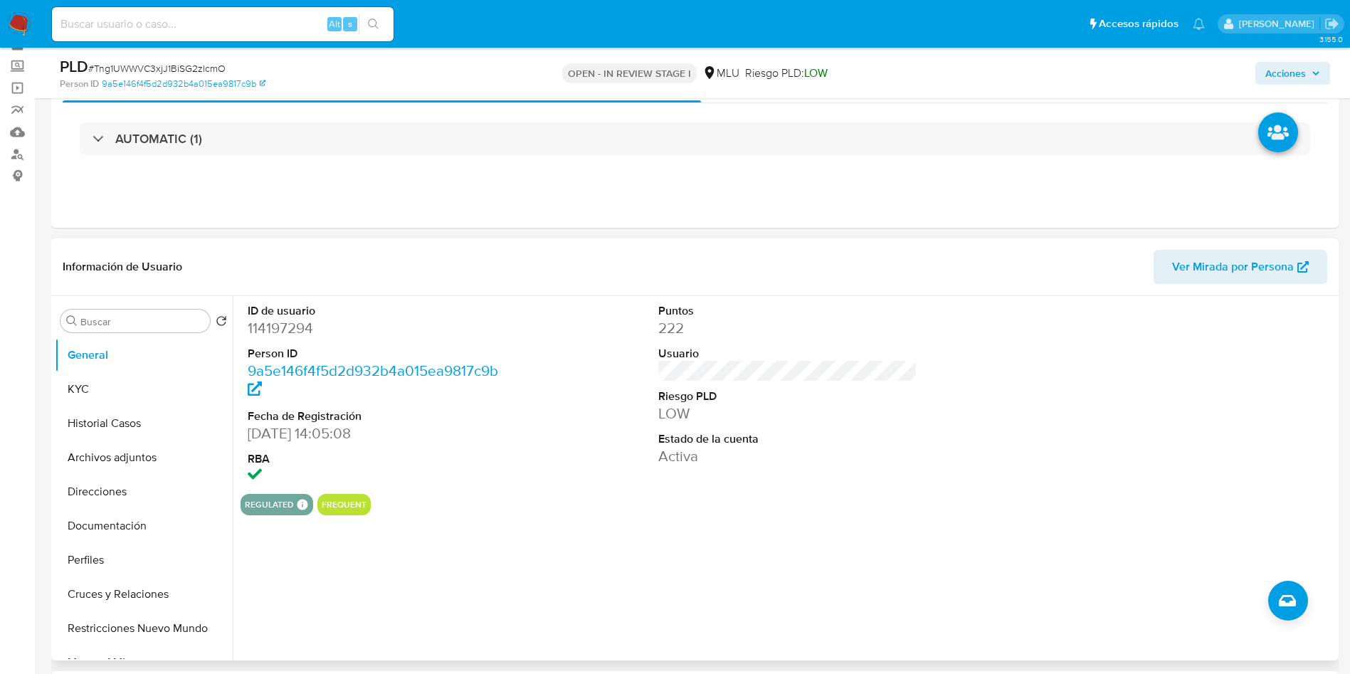
scroll to position [107, 0]
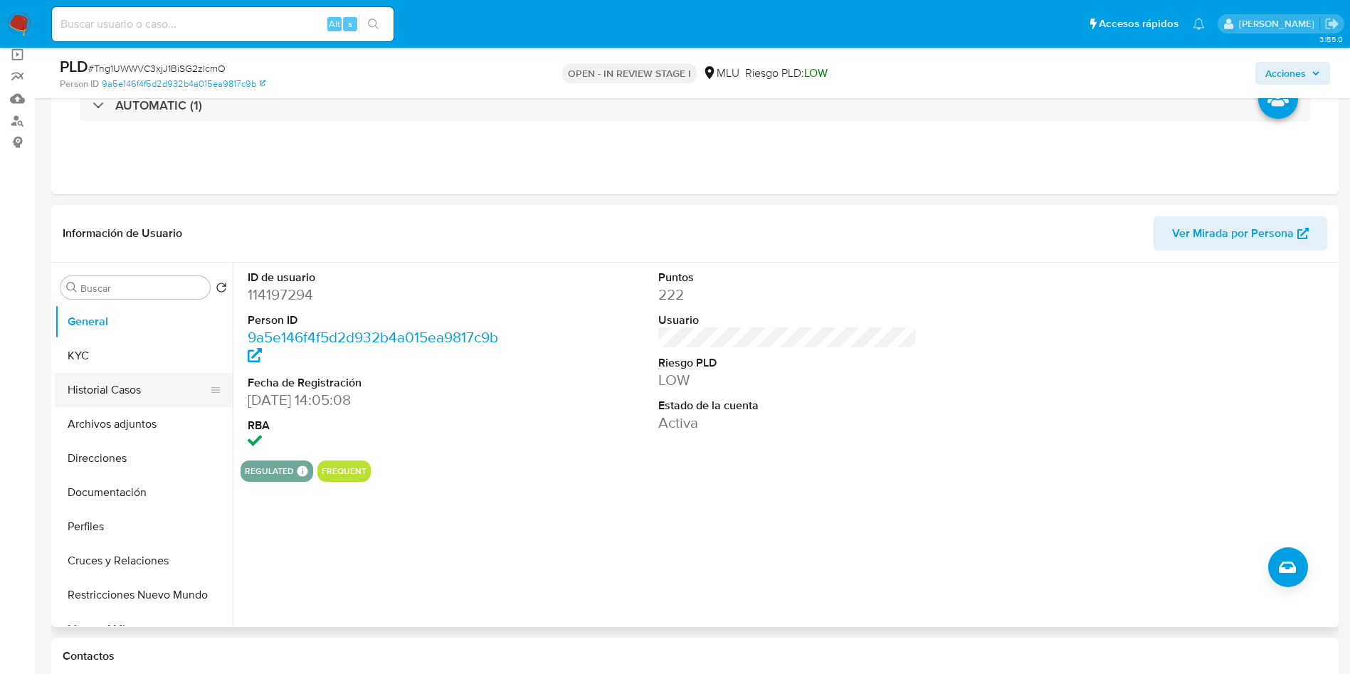
click at [115, 404] on button "Historial Casos" at bounding box center [138, 390] width 167 height 34
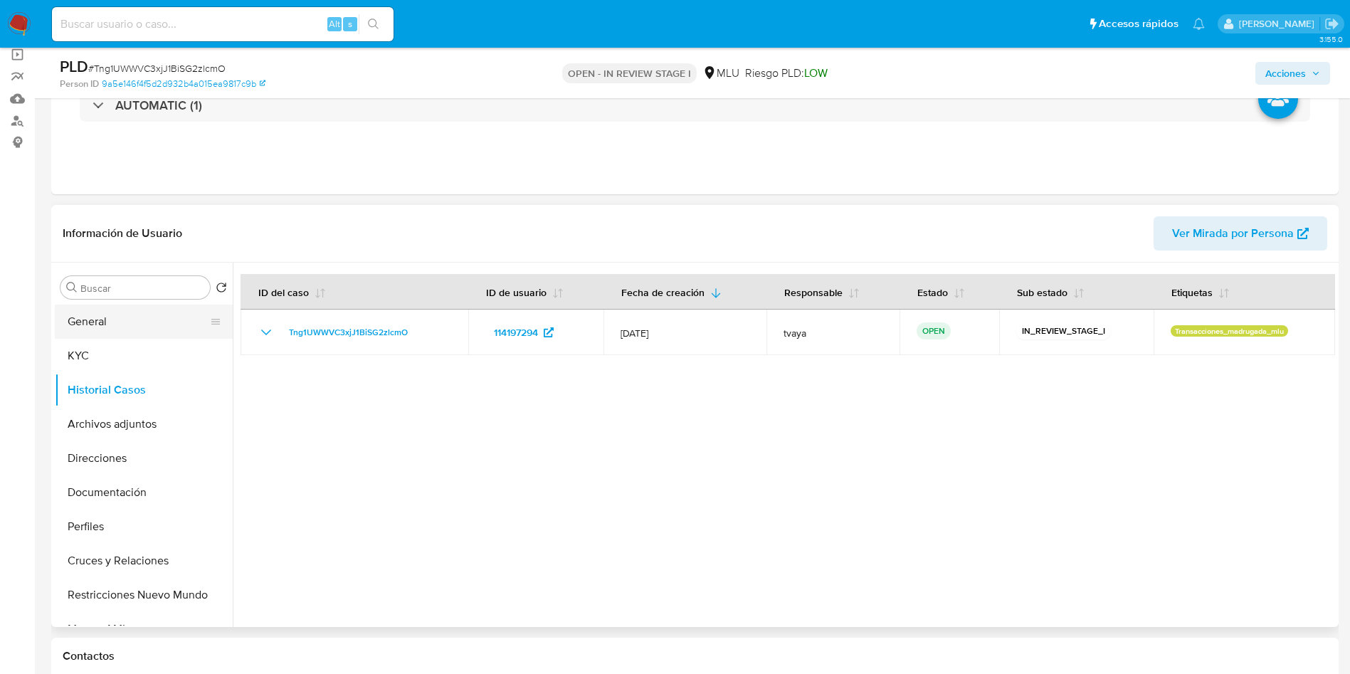
click at [117, 320] on button "General" at bounding box center [138, 322] width 167 height 34
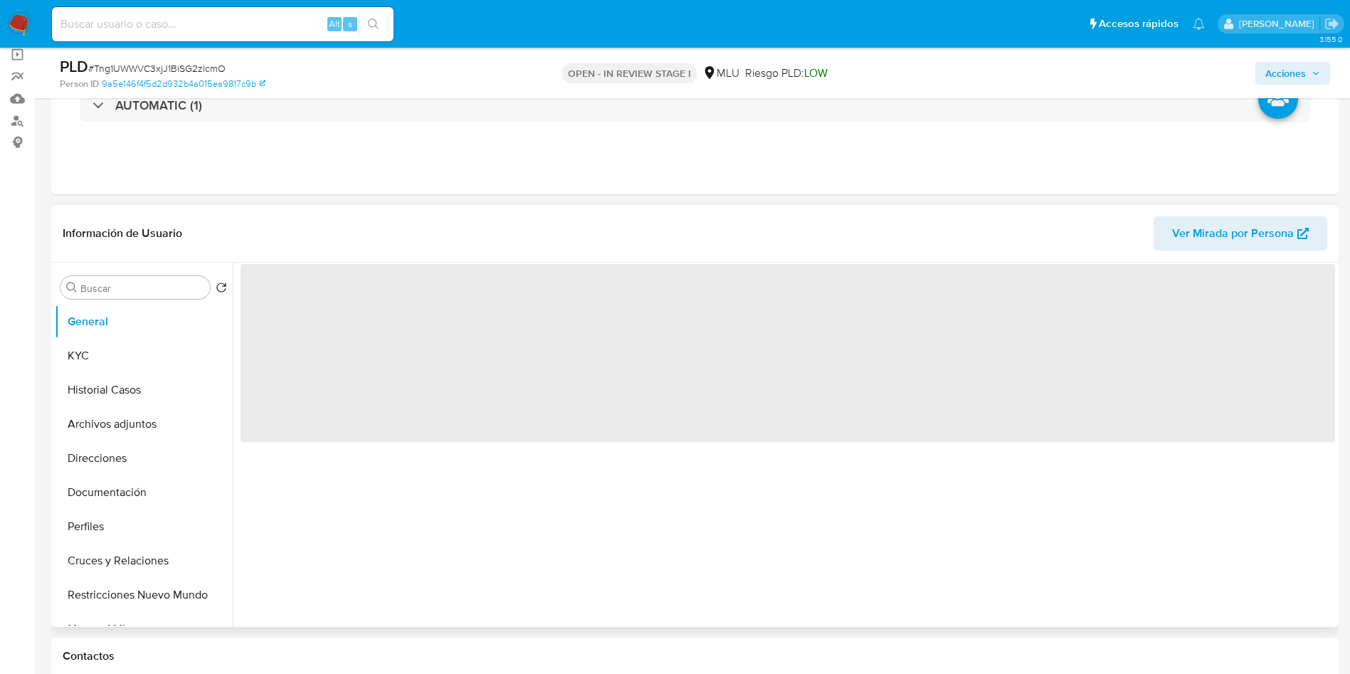
click at [310, 314] on span "‌" at bounding box center [788, 353] width 1095 height 178
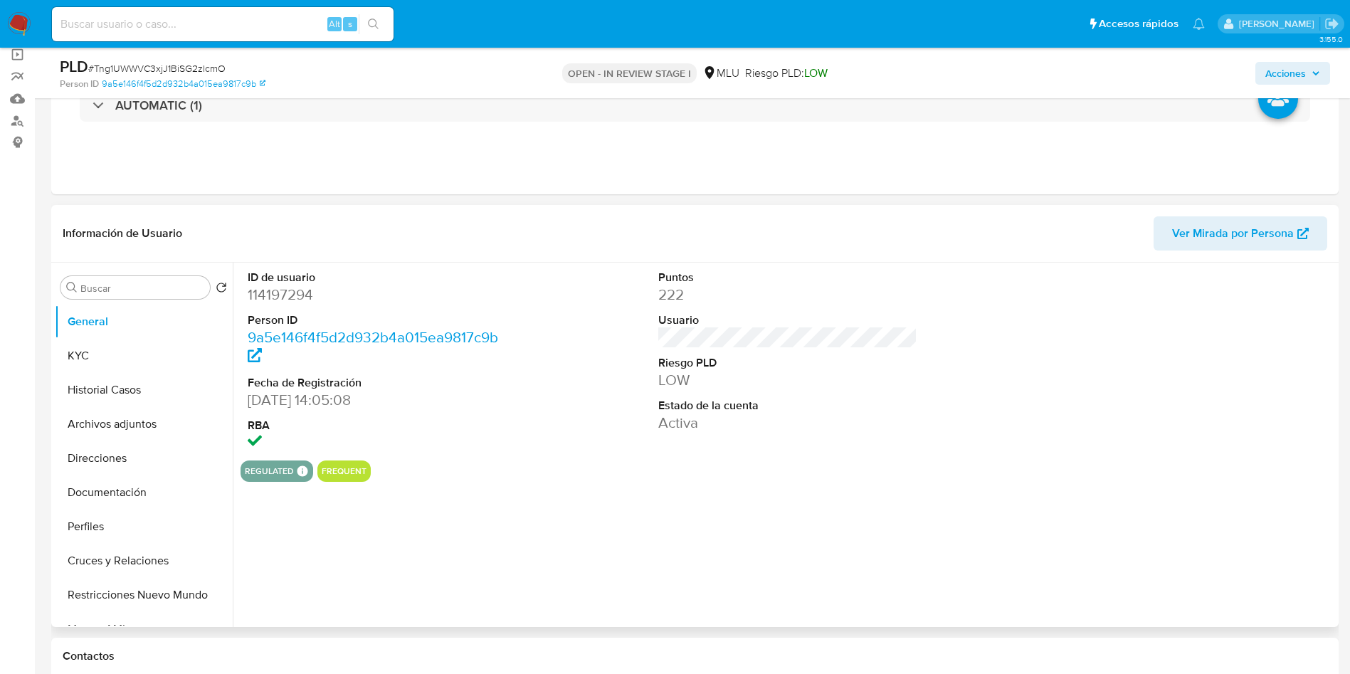
click at [300, 303] on dd "114197294" at bounding box center [378, 295] width 260 height 20
click at [297, 290] on dd "114197294" at bounding box center [378, 295] width 260 height 20
click at [299, 290] on dd "114197294" at bounding box center [378, 295] width 260 height 20
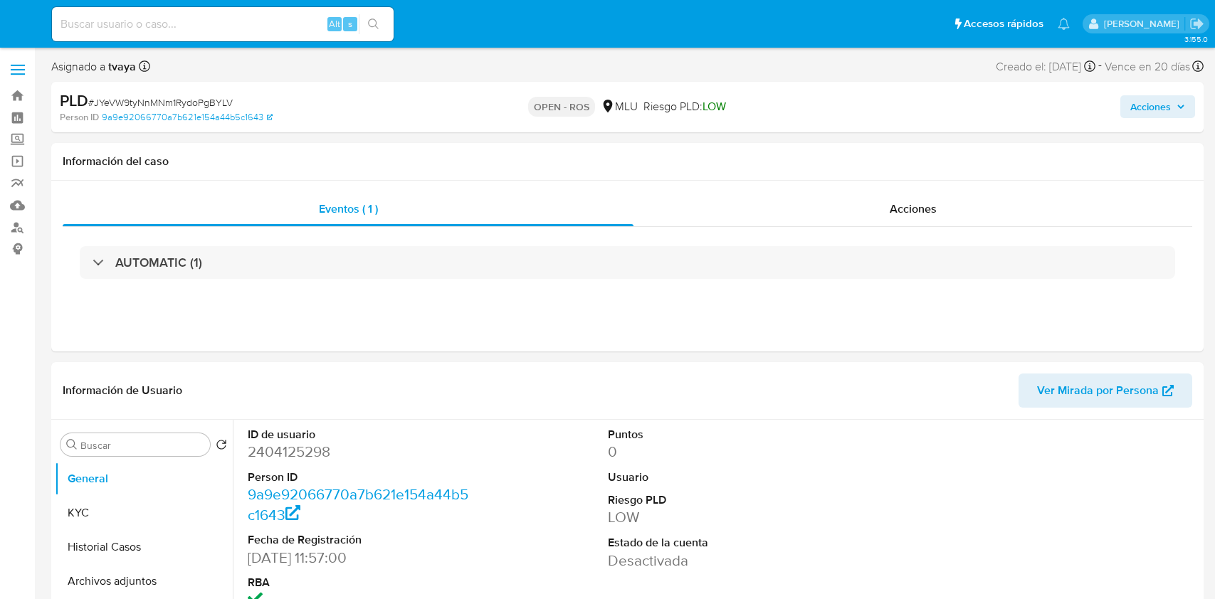
select select "10"
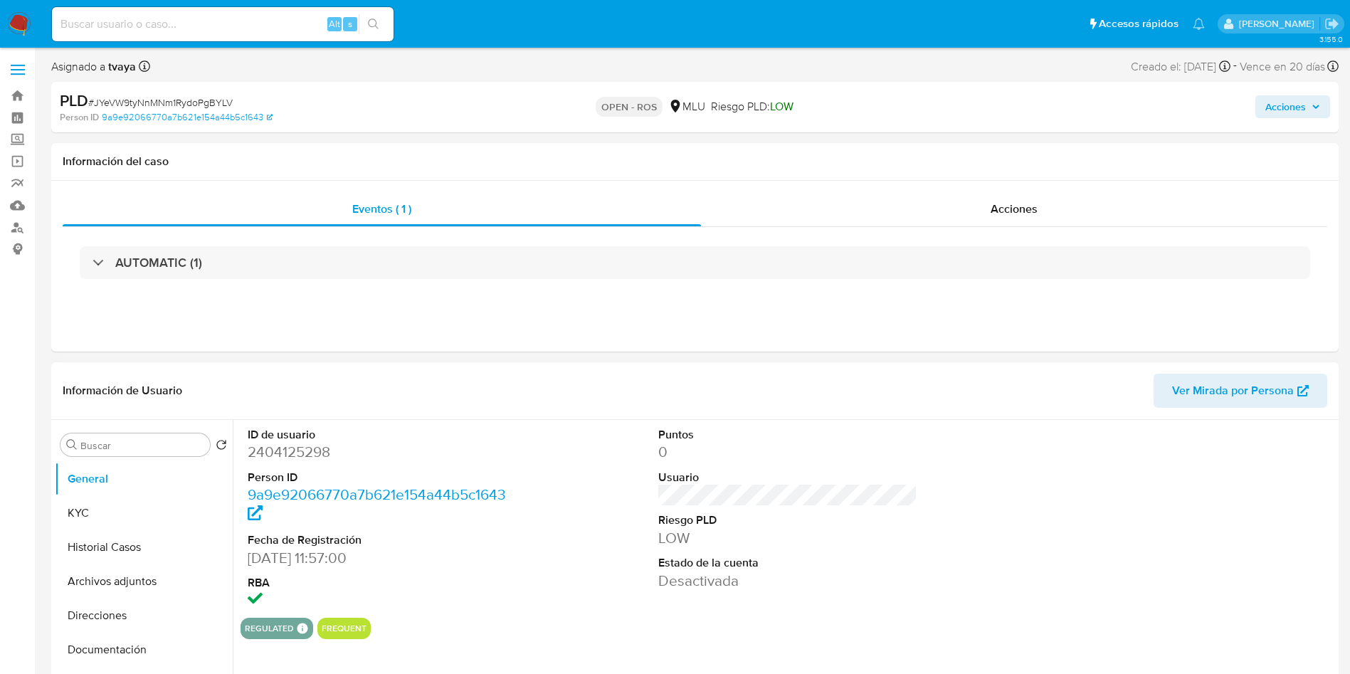
click at [322, 446] on dd "2404125298" at bounding box center [378, 452] width 260 height 20
copy dd "2404125298"
click at [112, 546] on button "Historial Casos" at bounding box center [138, 547] width 167 height 34
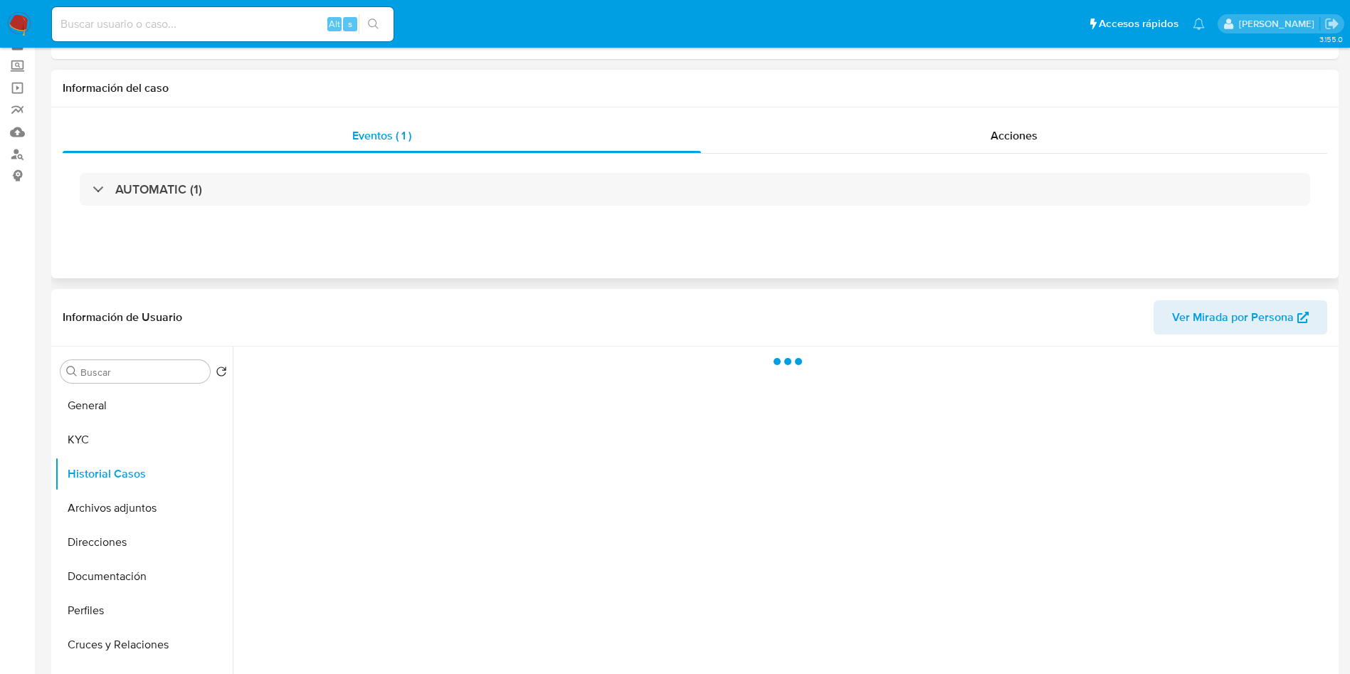
scroll to position [107, 0]
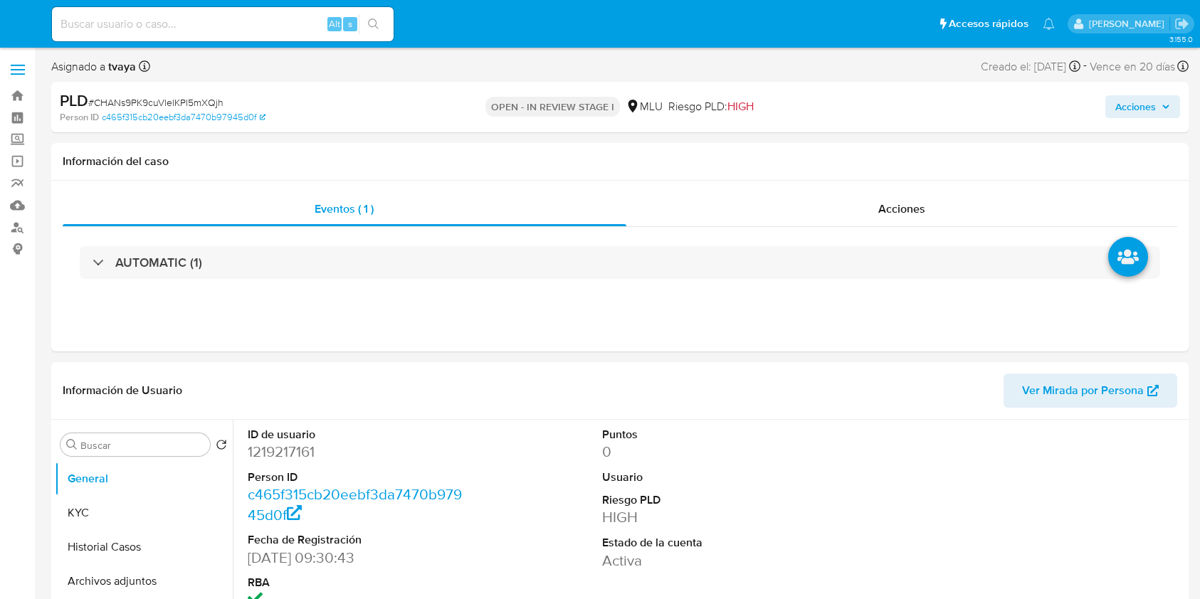
select select "10"
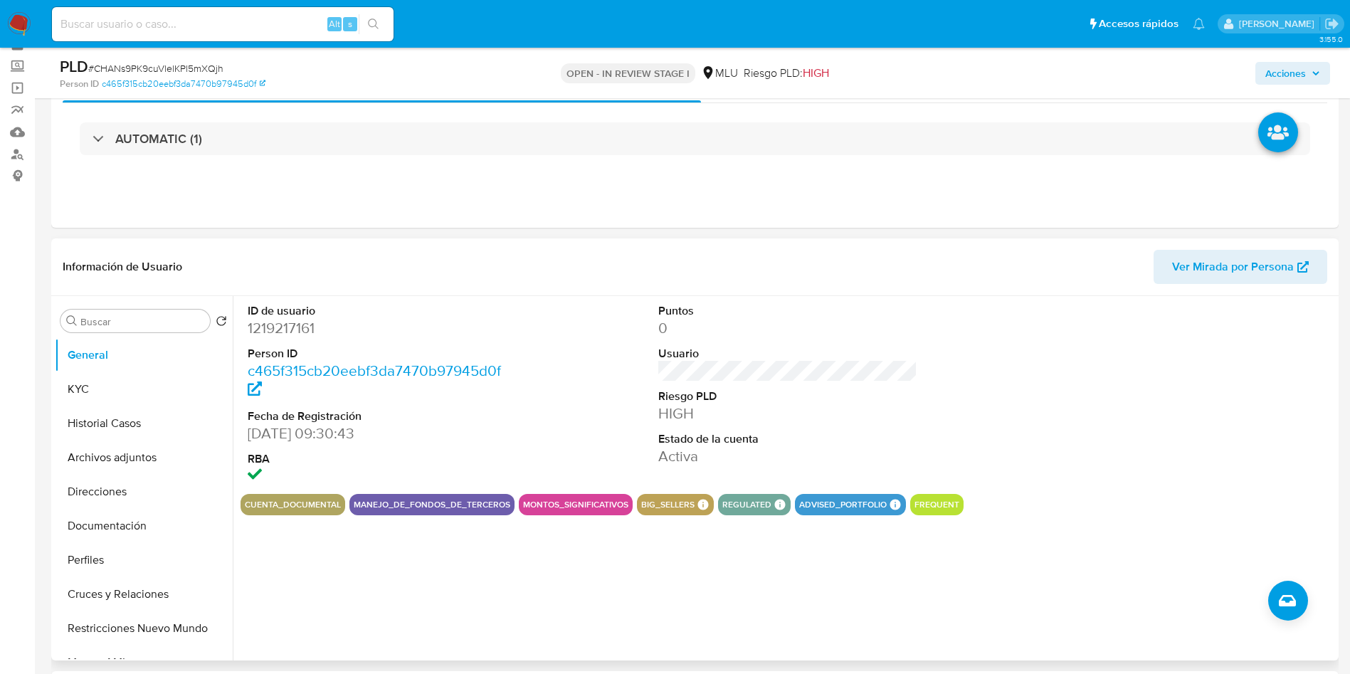
scroll to position [107, 0]
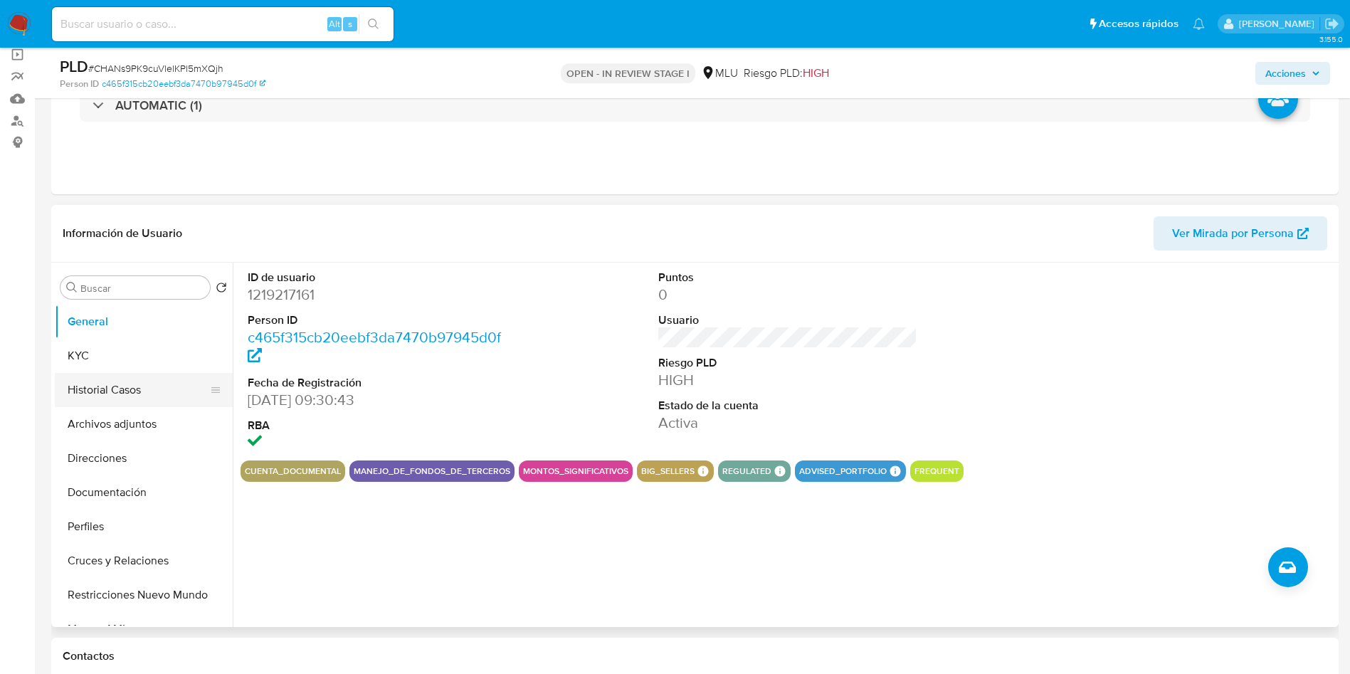
click at [112, 380] on button "Historial Casos" at bounding box center [138, 390] width 167 height 34
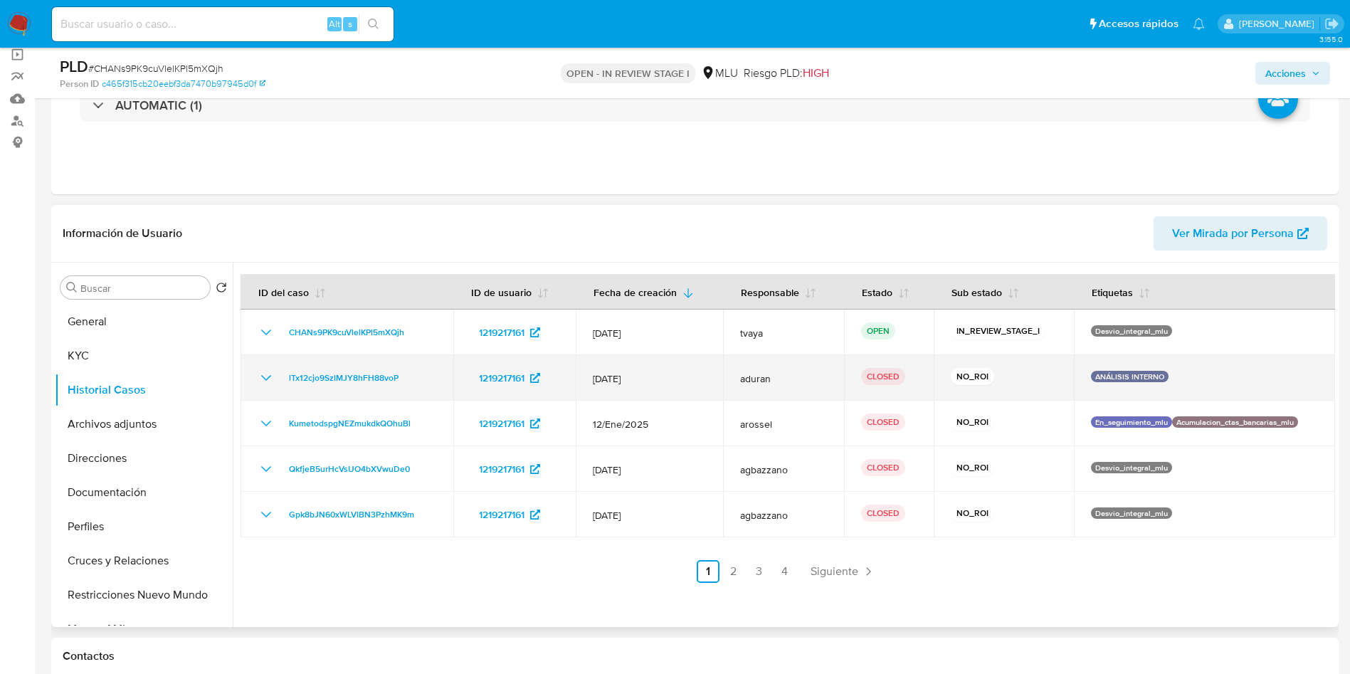
click at [263, 381] on icon "Mostrar/Ocultar" at bounding box center [266, 377] width 17 height 17
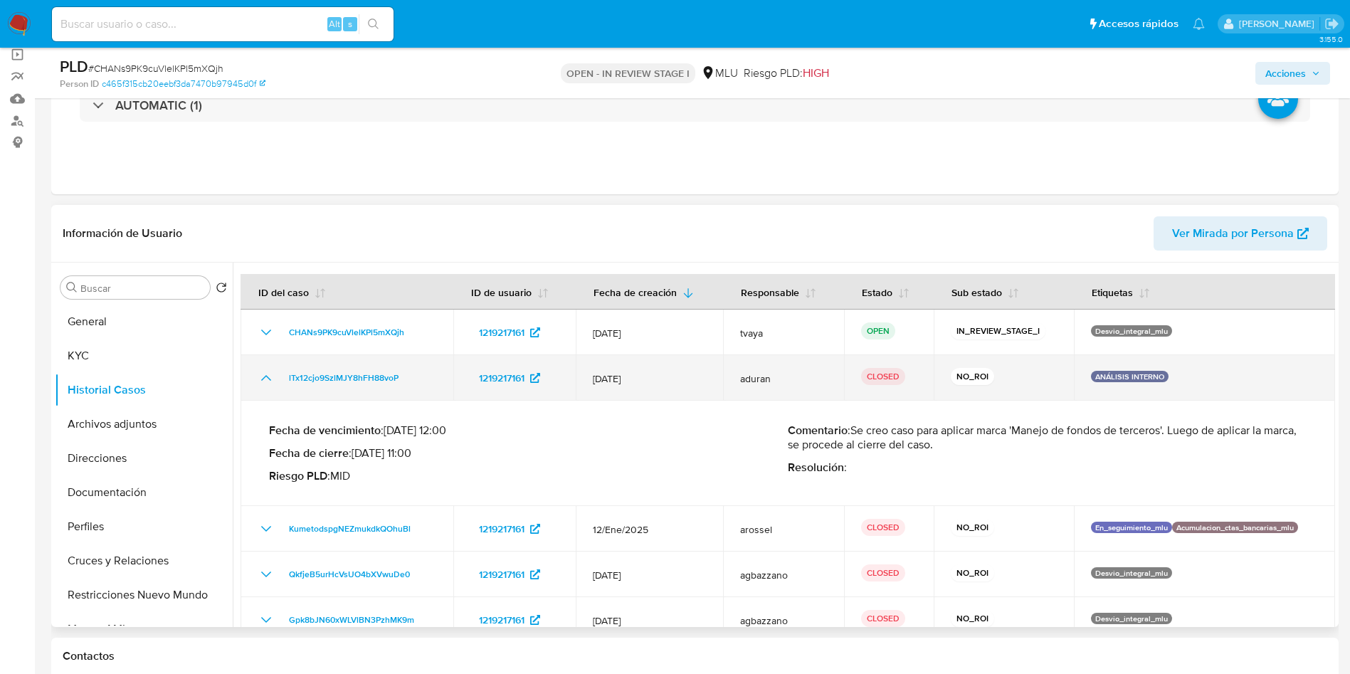
click at [265, 379] on icon "Mostrar/Ocultar" at bounding box center [266, 377] width 17 height 17
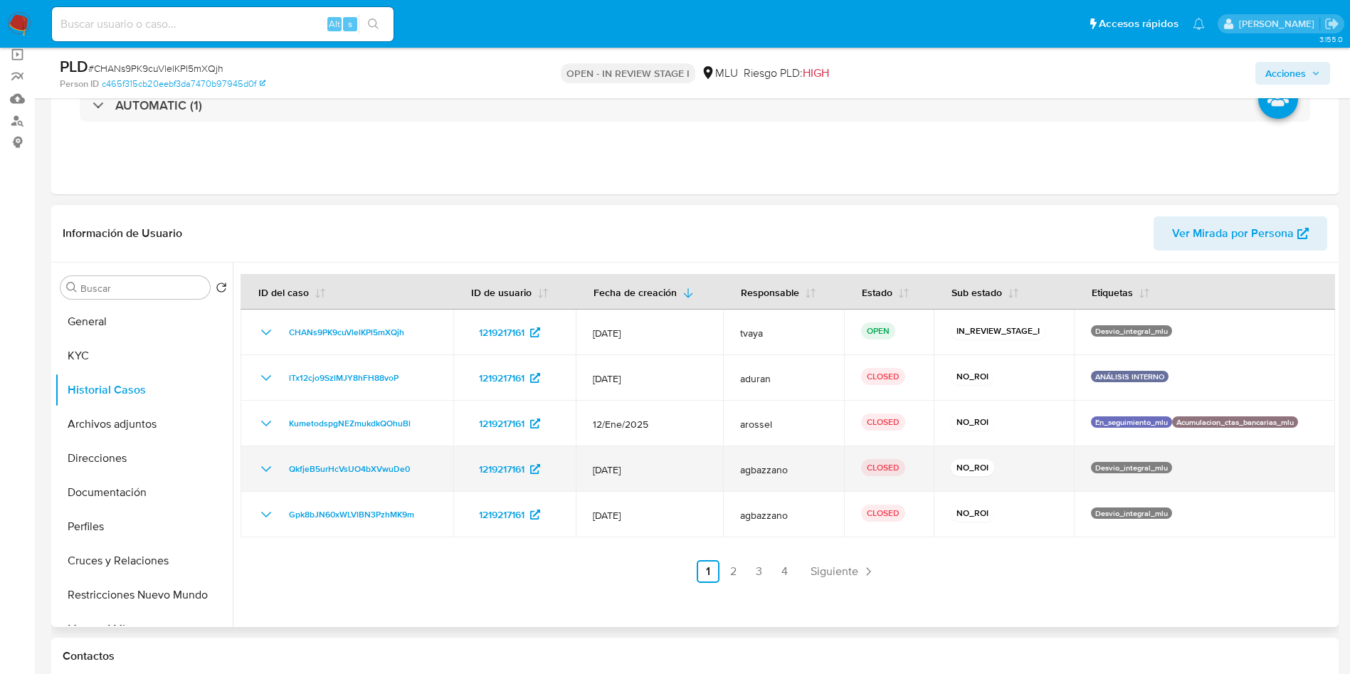
click at [263, 468] on icon "Mostrar/Ocultar" at bounding box center [266, 469] width 10 height 6
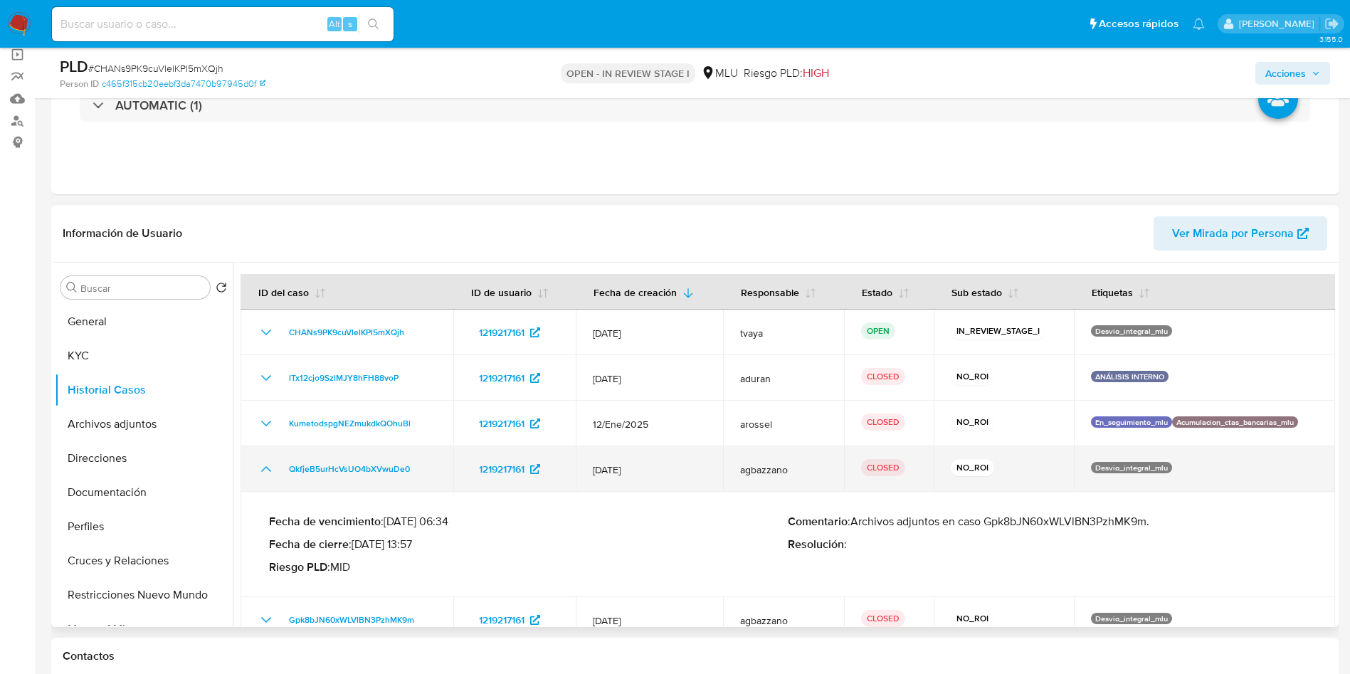
click at [265, 467] on icon "Mostrar/Ocultar" at bounding box center [266, 469] width 17 height 17
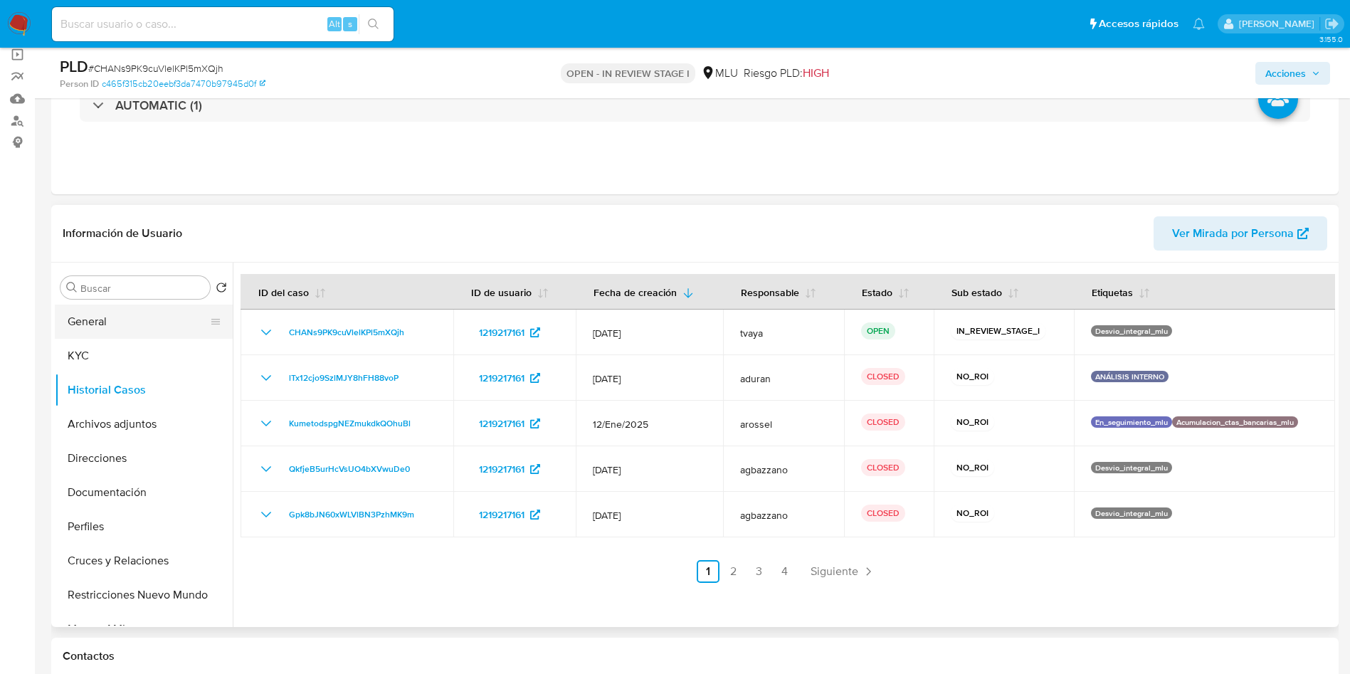
click at [134, 323] on button "General" at bounding box center [138, 322] width 167 height 34
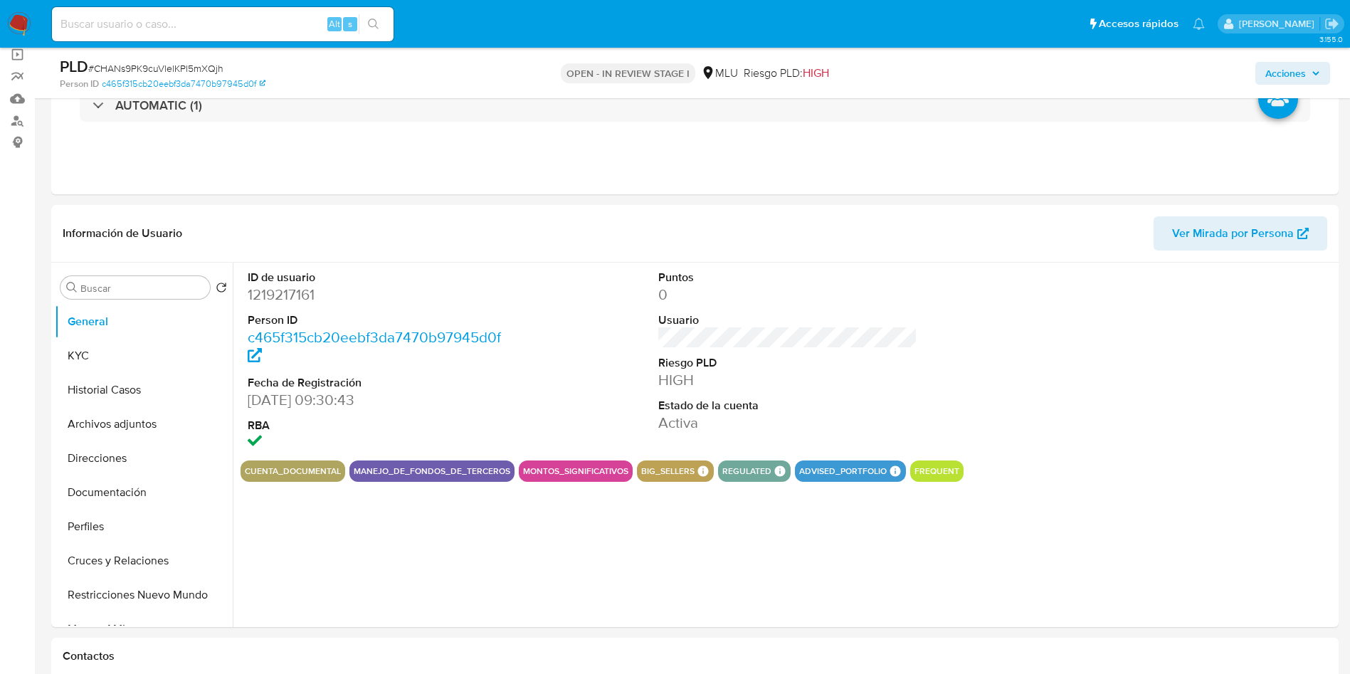
click at [290, 299] on dd "1219217161" at bounding box center [378, 295] width 260 height 20
copy dd "1219217161"
click at [293, 298] on dd "1219217161" at bounding box center [378, 295] width 260 height 20
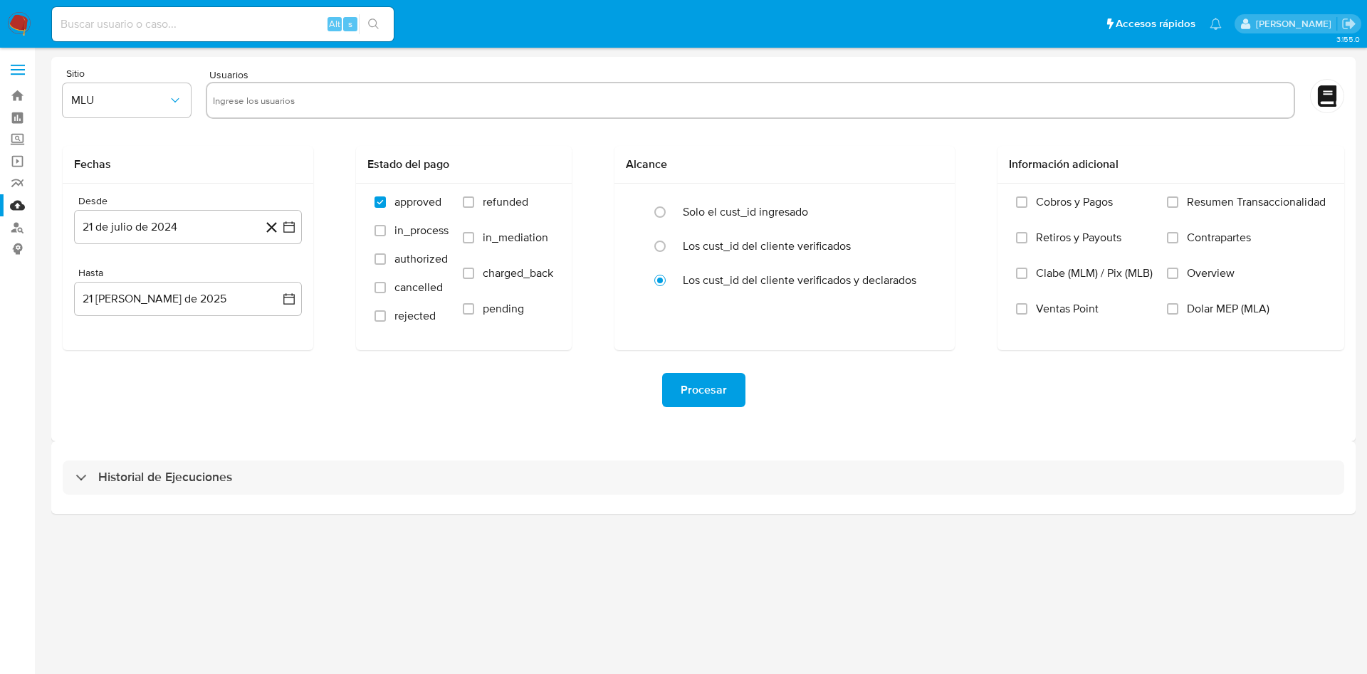
click at [345, 108] on input "text" at bounding box center [750, 100] width 1075 height 23
paste input "467698115"
type input "467698115"
click at [286, 228] on icon "button" at bounding box center [289, 227] width 14 height 14
click at [271, 279] on icon "Mes siguiente" at bounding box center [276, 278] width 17 height 17
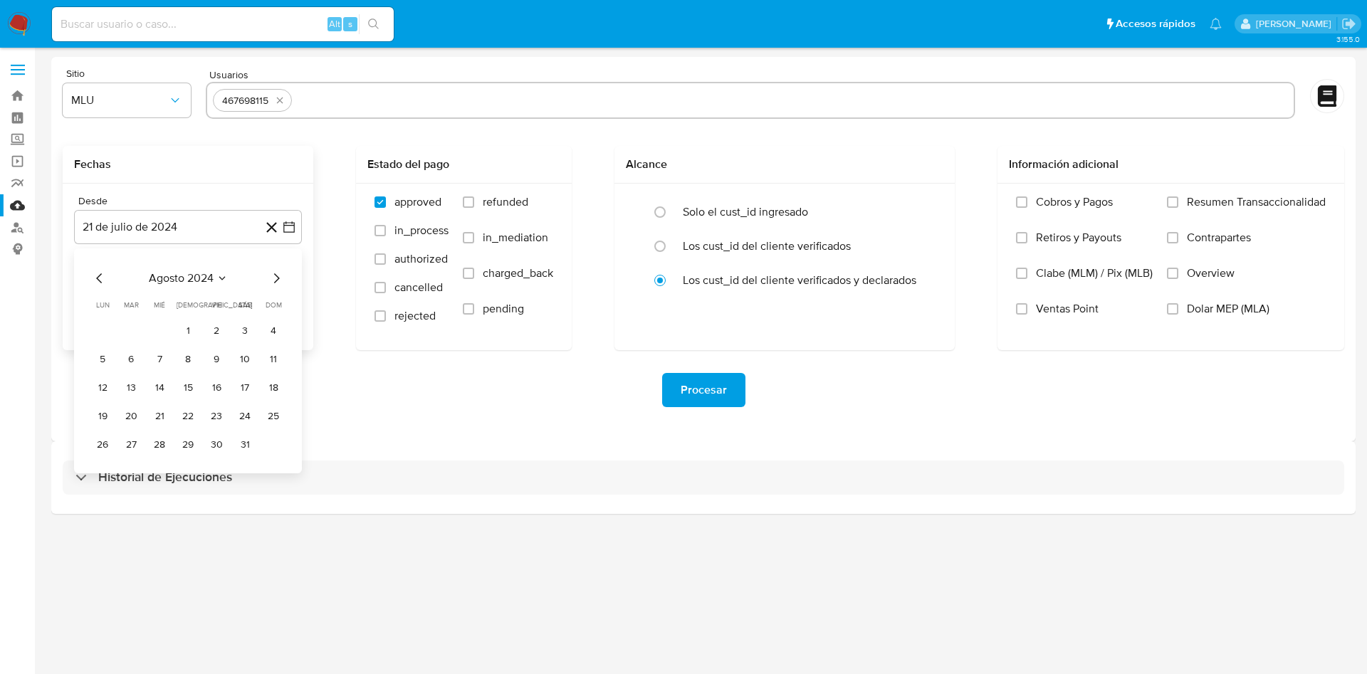
click at [271, 279] on icon "Mes siguiente" at bounding box center [276, 278] width 17 height 17
click at [107, 276] on icon "Mes anterior" at bounding box center [99, 278] width 17 height 17
click at [135, 360] on button "6" at bounding box center [131, 359] width 23 height 23
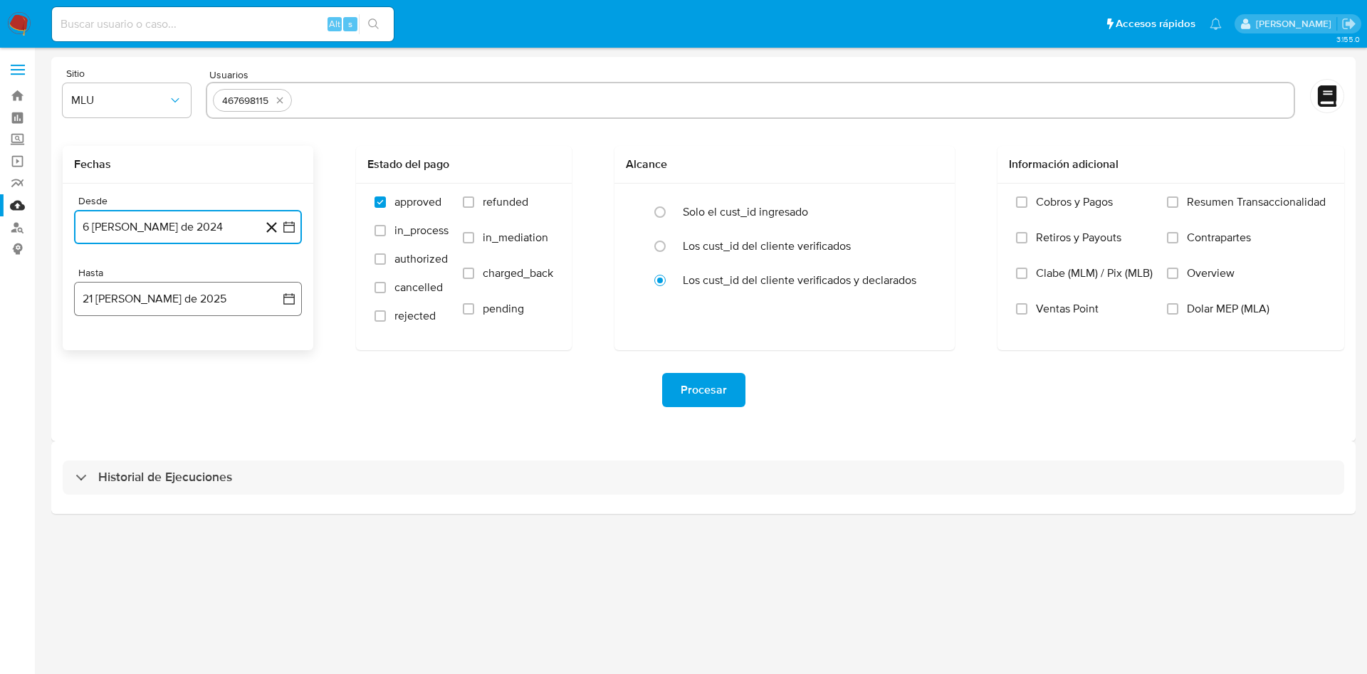
click at [298, 296] on button "21 de agosto de 2025" at bounding box center [188, 299] width 228 height 34
click at [217, 431] on button "8" at bounding box center [216, 431] width 23 height 23
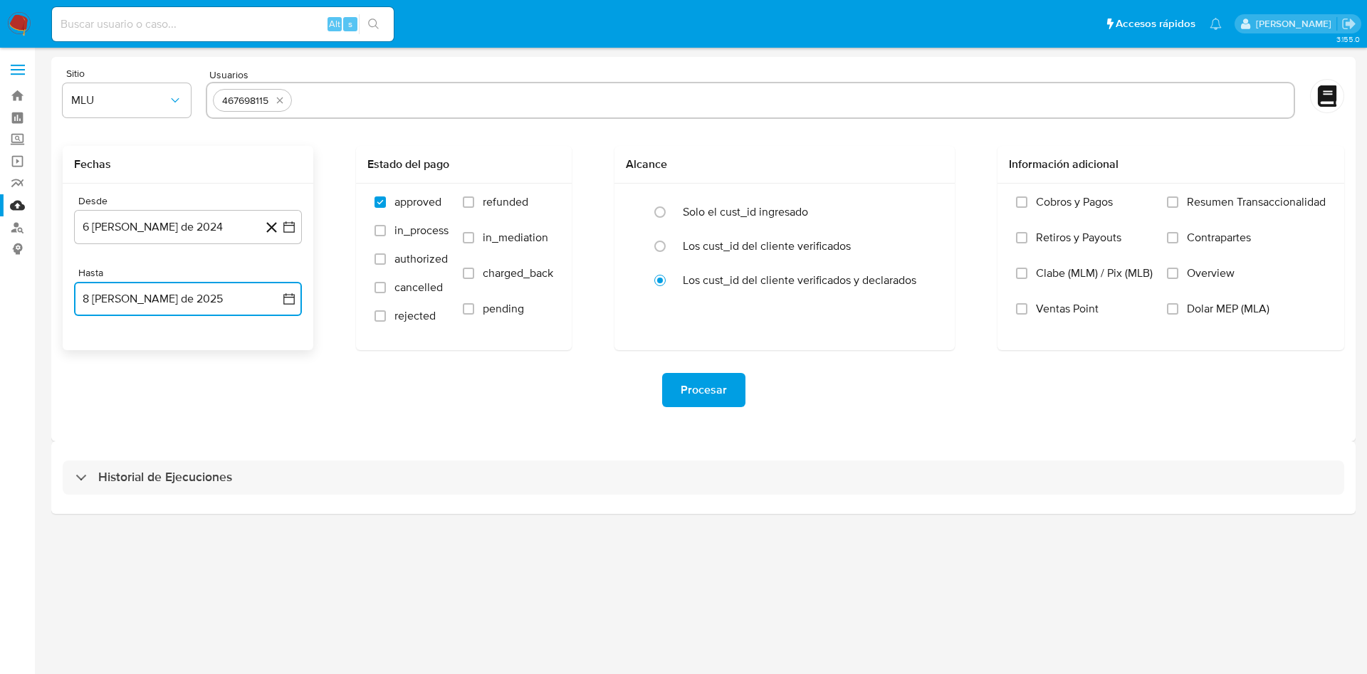
click at [340, 93] on input "text" at bounding box center [793, 100] width 990 height 23
paste input "227162209"
type input "227162209"
drag, startPoint x: 372, startPoint y: 104, endPoint x: 322, endPoint y: 103, distance: 50.6
click at [372, 103] on icon "quitar 227162209" at bounding box center [367, 100] width 11 height 11
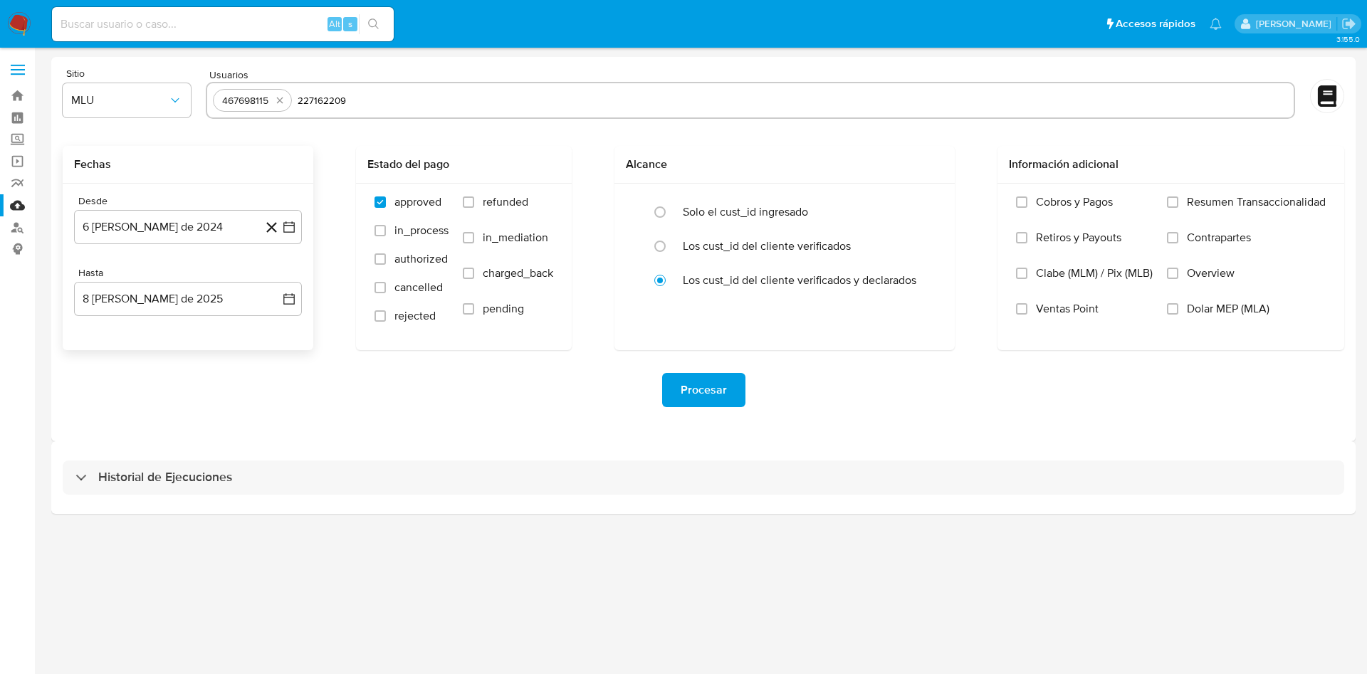
click at [279, 103] on icon "quitar 467698115" at bounding box center [279, 100] width 11 height 11
click at [428, 110] on input "227162209" at bounding box center [750, 100] width 1075 height 23
paste input "88224070, 114197294, 467698115, 227162209, 1219217161"
type input "88224070, 114197294, 467698115, 227162209, 1219217161"
click at [511, 409] on div "Procesar" at bounding box center [703, 390] width 1281 height 80
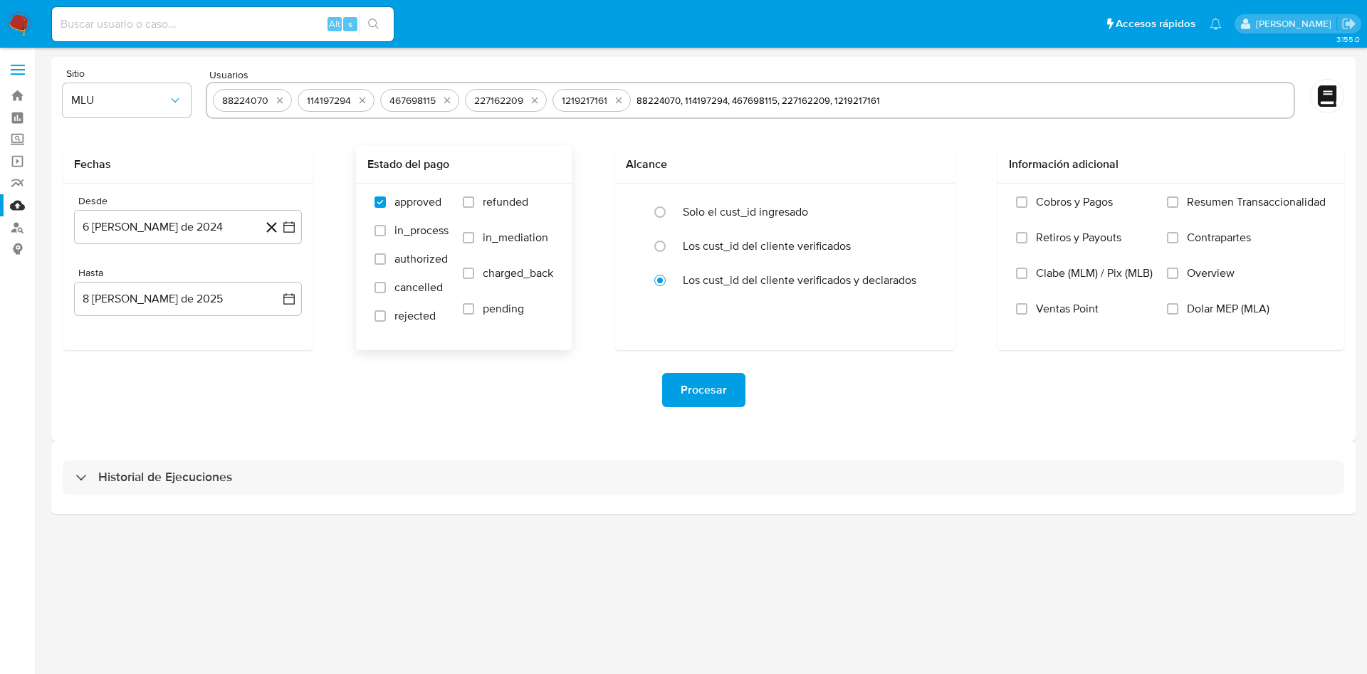
click at [492, 201] on span "refunded" at bounding box center [506, 202] width 46 height 14
click at [474, 201] on input "refunded" at bounding box center [468, 201] width 11 height 11
checkbox input "true"
click at [508, 275] on span "charged_back" at bounding box center [518, 273] width 70 height 14
click at [474, 275] on input "charged_back" at bounding box center [468, 273] width 11 height 11
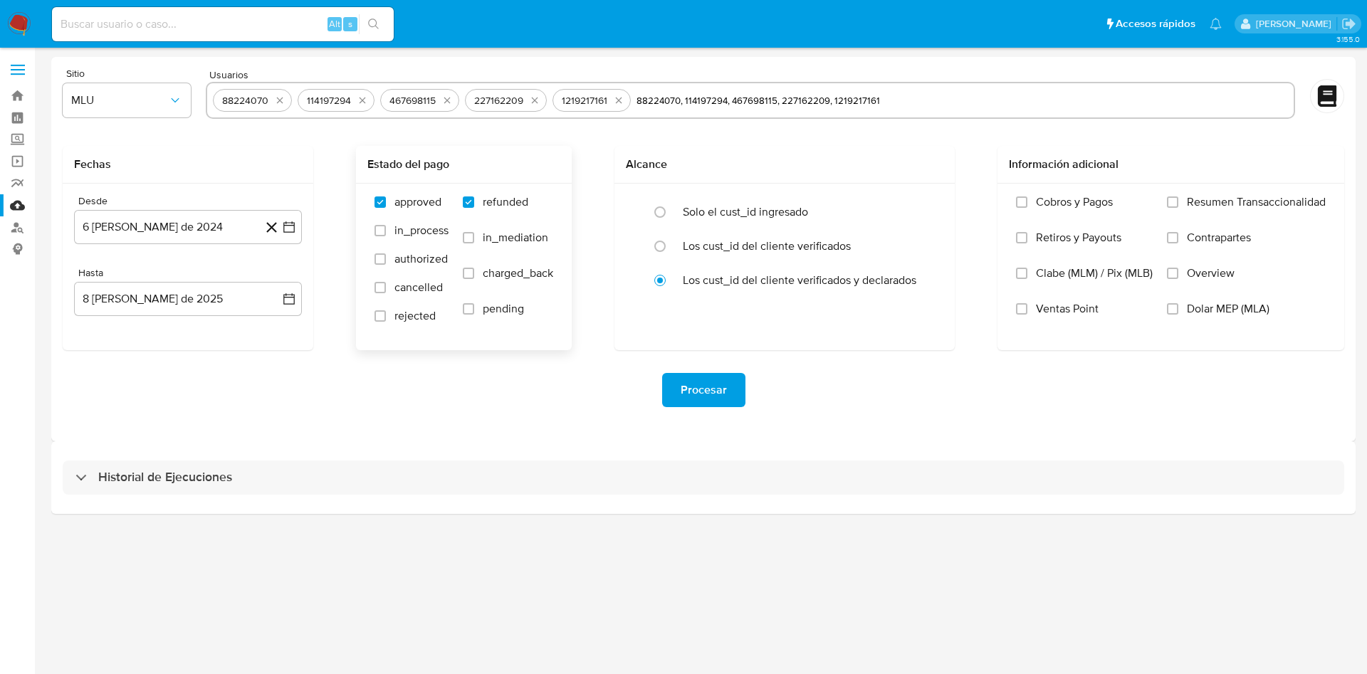
checkbox input "true"
click at [294, 301] on icon "button" at bounding box center [289, 299] width 14 height 14
click at [162, 436] on button "6" at bounding box center [159, 431] width 23 height 23
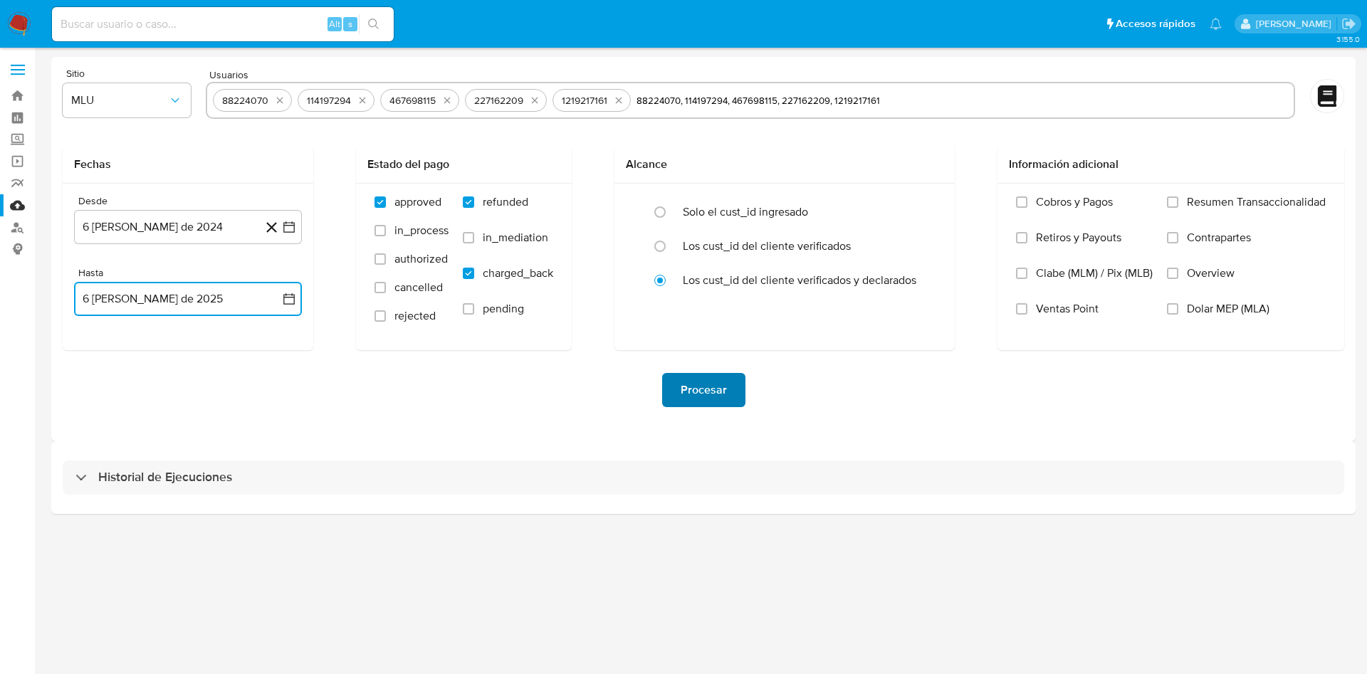
click at [697, 385] on span "Procesar" at bounding box center [704, 389] width 46 height 31
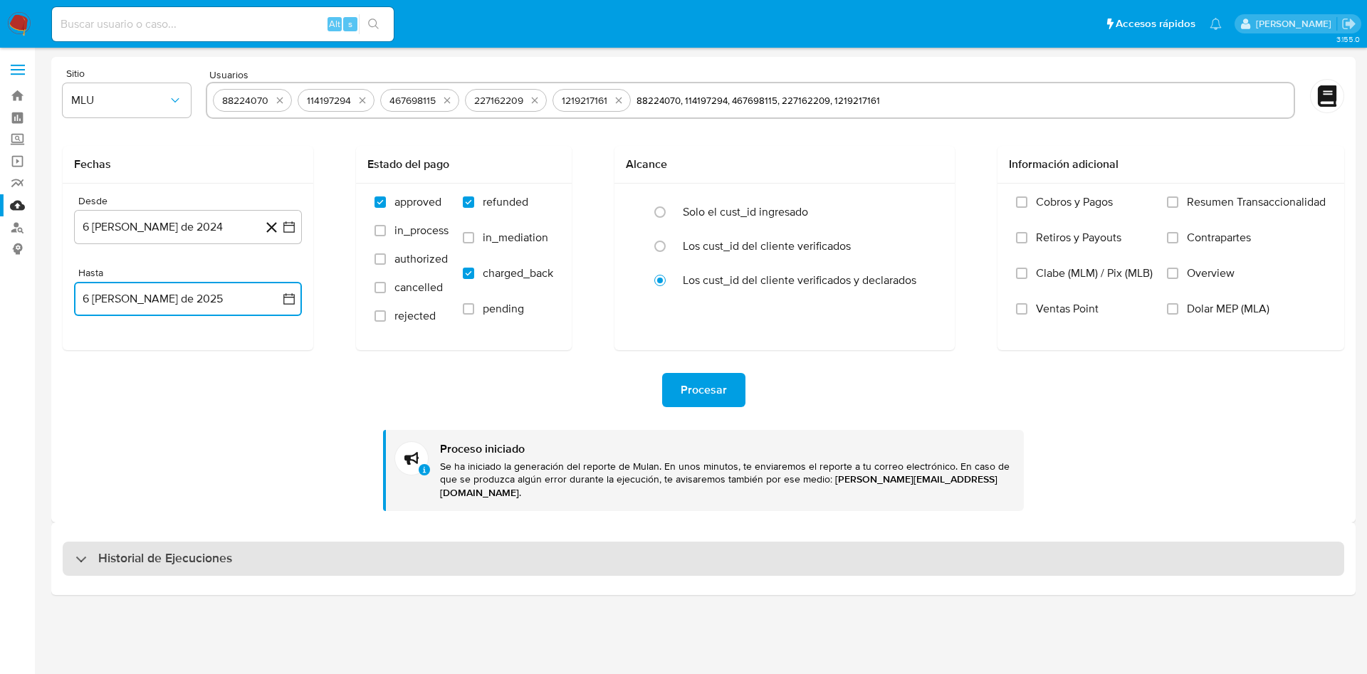
click at [226, 550] on h3 "Historial de Ejecuciones" at bounding box center [165, 558] width 134 height 17
select select "10"
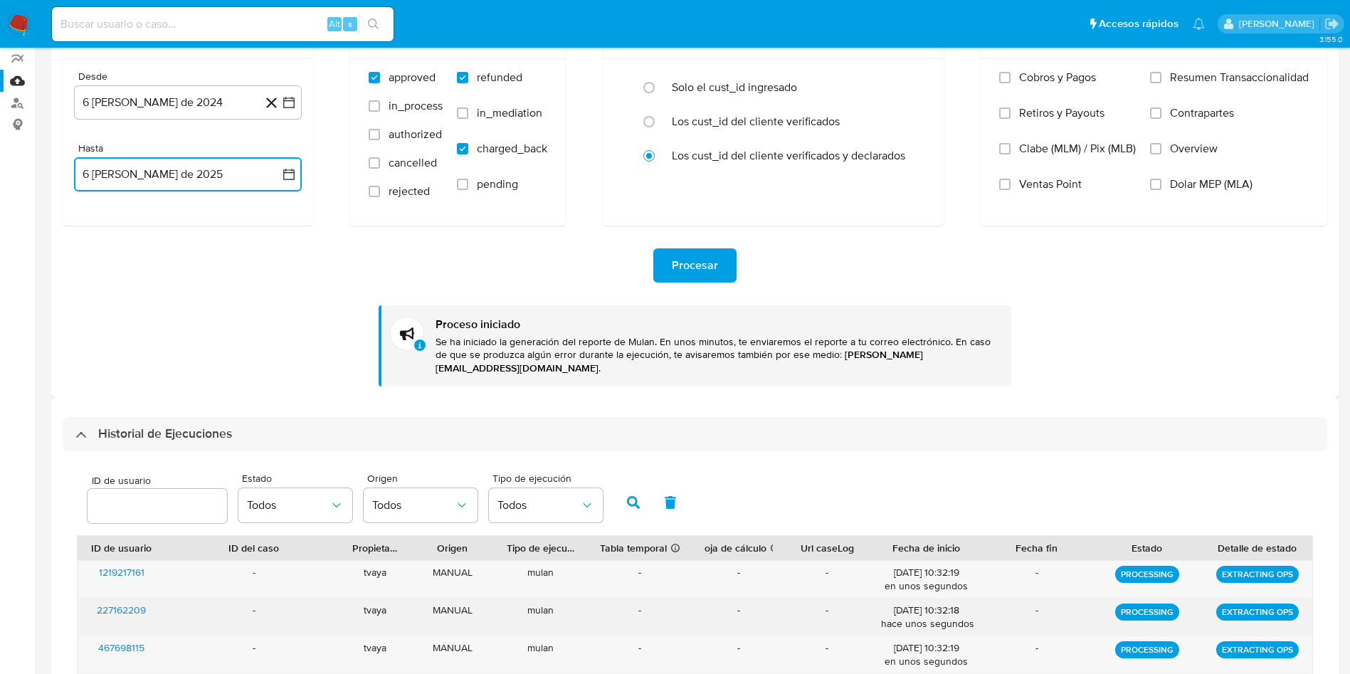
scroll to position [320, 0]
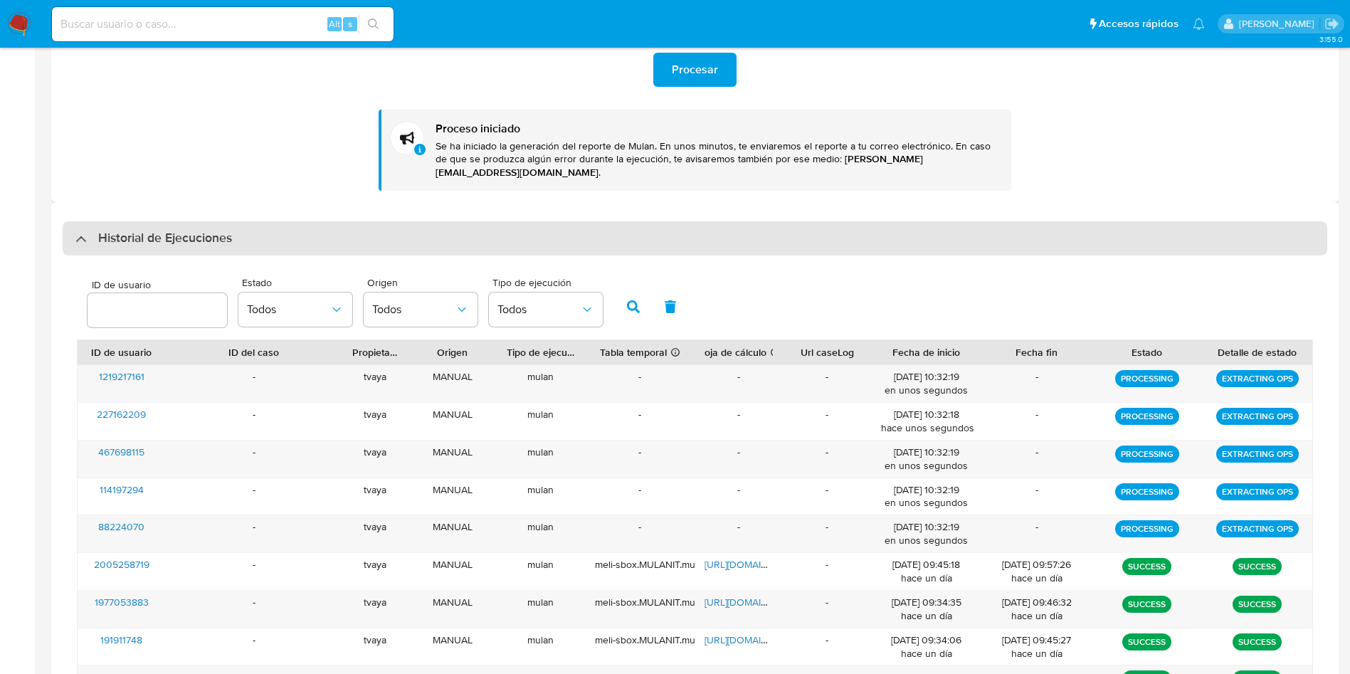
click at [374, 226] on div "Historial de Ejecuciones" at bounding box center [695, 238] width 1265 height 34
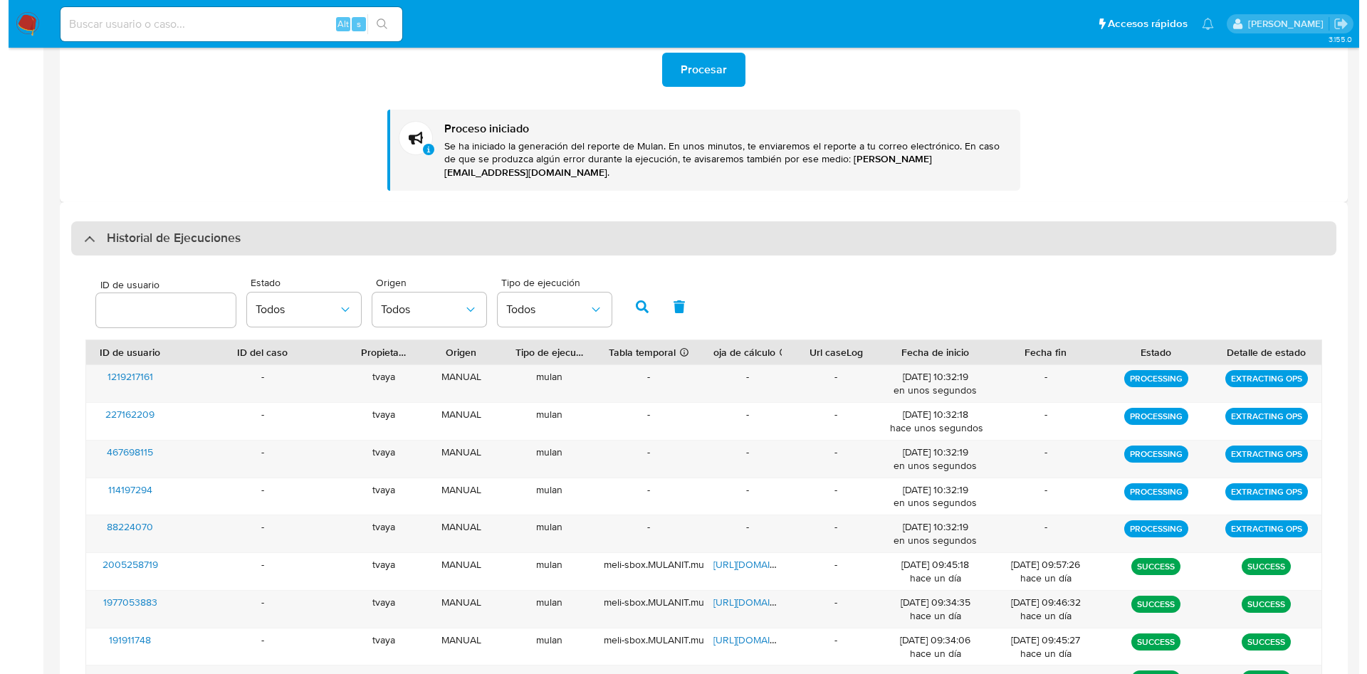
scroll to position [0, 0]
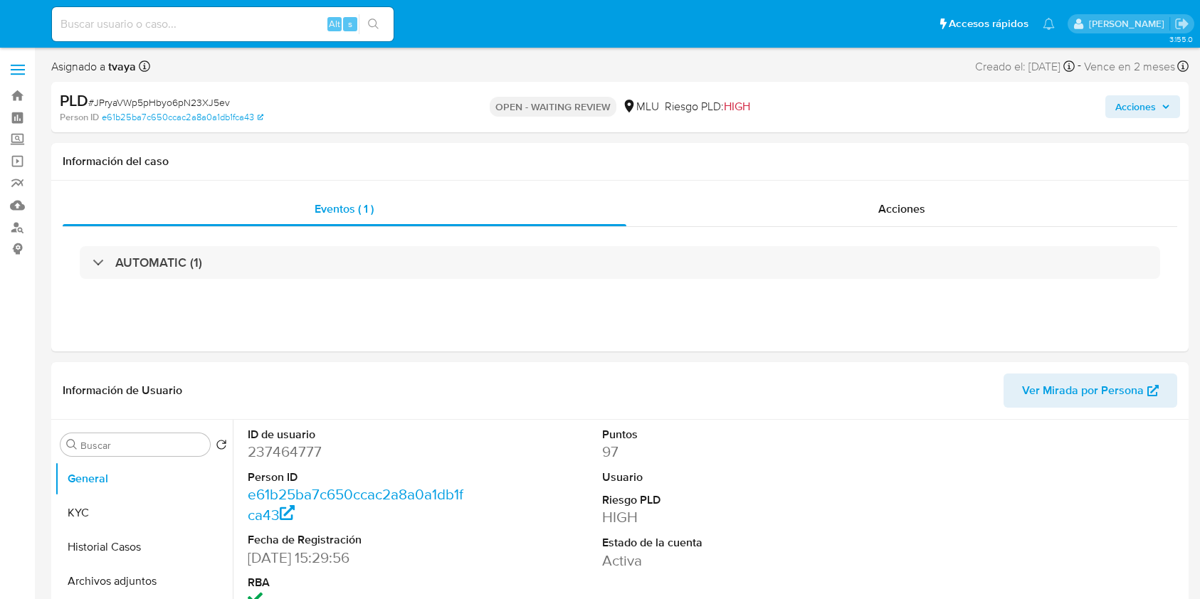
select select "10"
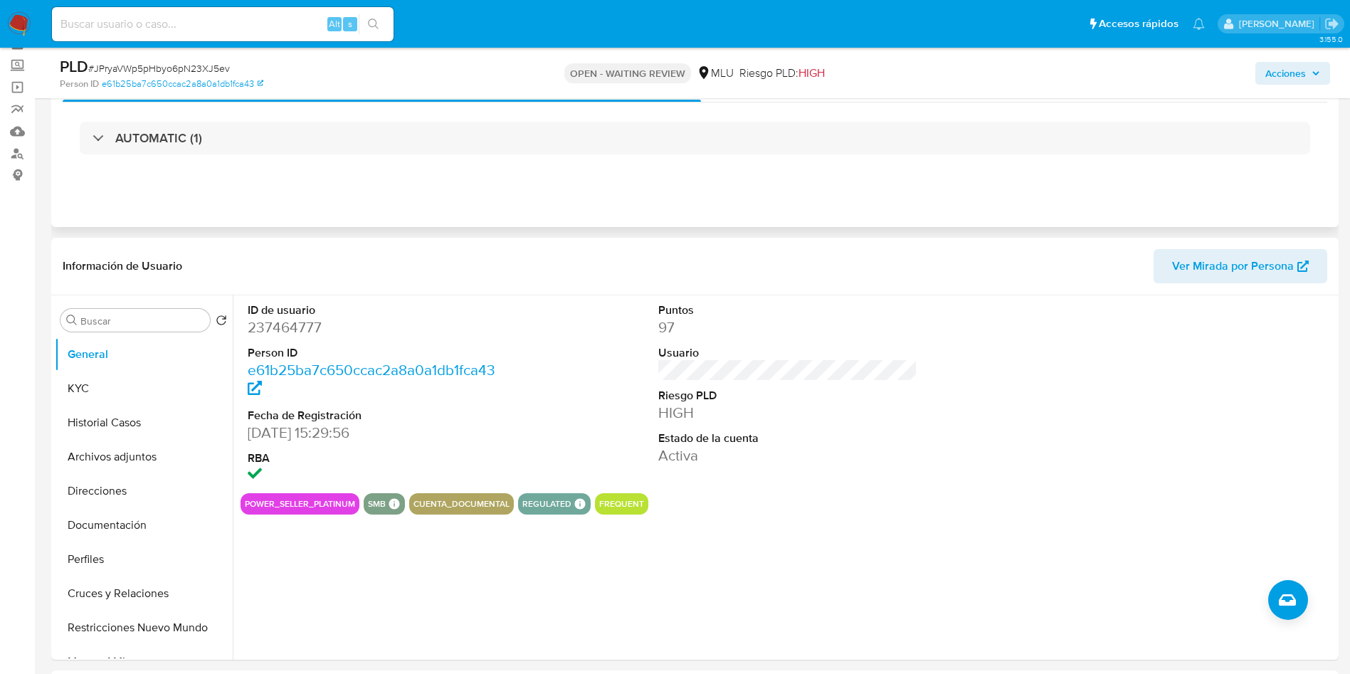
scroll to position [107, 0]
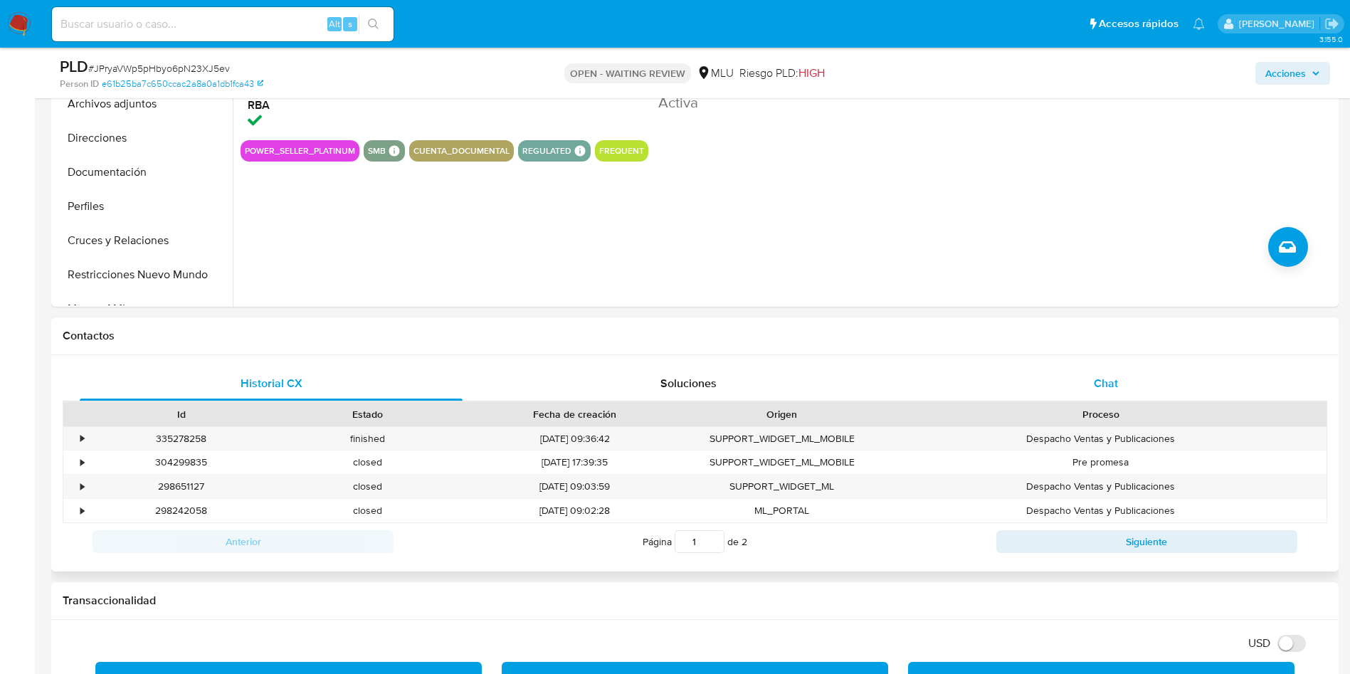
click at [1101, 380] on span "Chat" at bounding box center [1106, 383] width 24 height 16
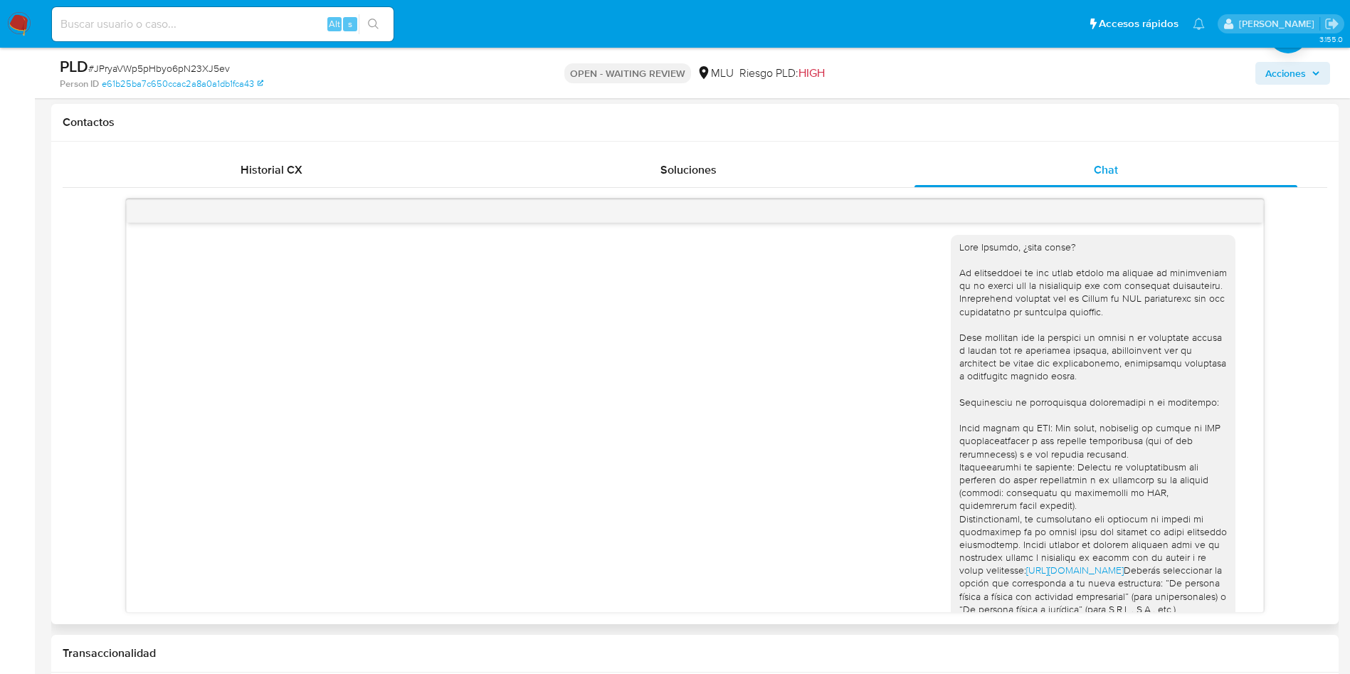
scroll to position [0, 0]
drag, startPoint x: 1059, startPoint y: 520, endPoint x: 935, endPoint y: 253, distance: 294.6
click at [951, 253] on div "[URL][DOMAIN_NAME] Deberás seleccionar la opción que corresponda a tu nueva est…" at bounding box center [1093, 517] width 285 height 555
copy div "Lore Ipsumdo, ¿sita conse? Ad elitseddoei te inc utlab etdolo ma aliquae ad min…"
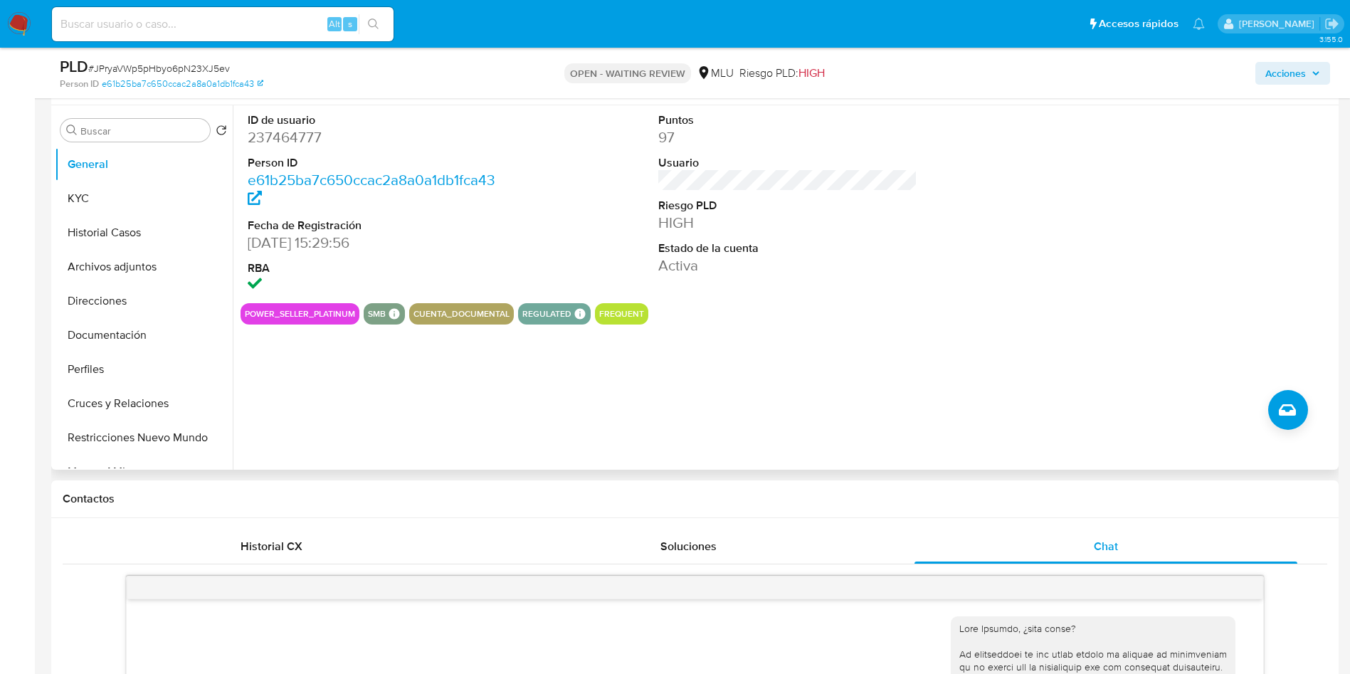
scroll to position [107, 0]
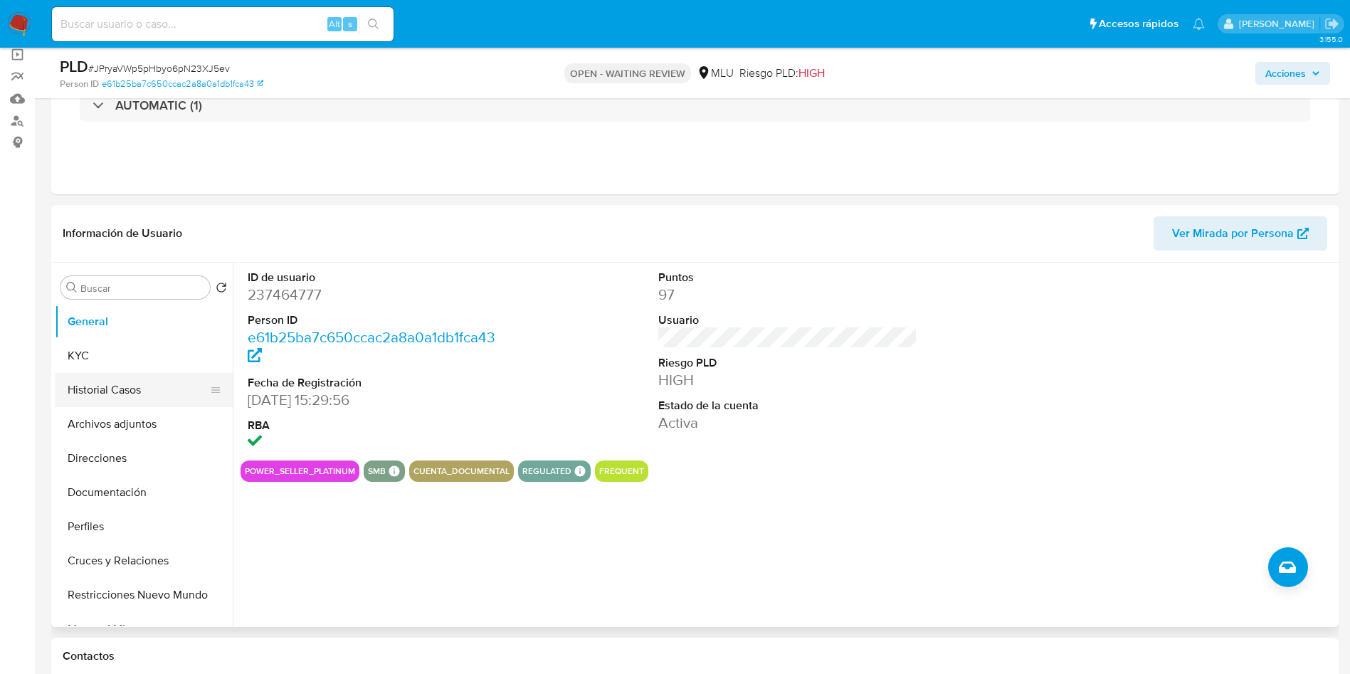
click at [135, 391] on button "Historial Casos" at bounding box center [138, 390] width 167 height 34
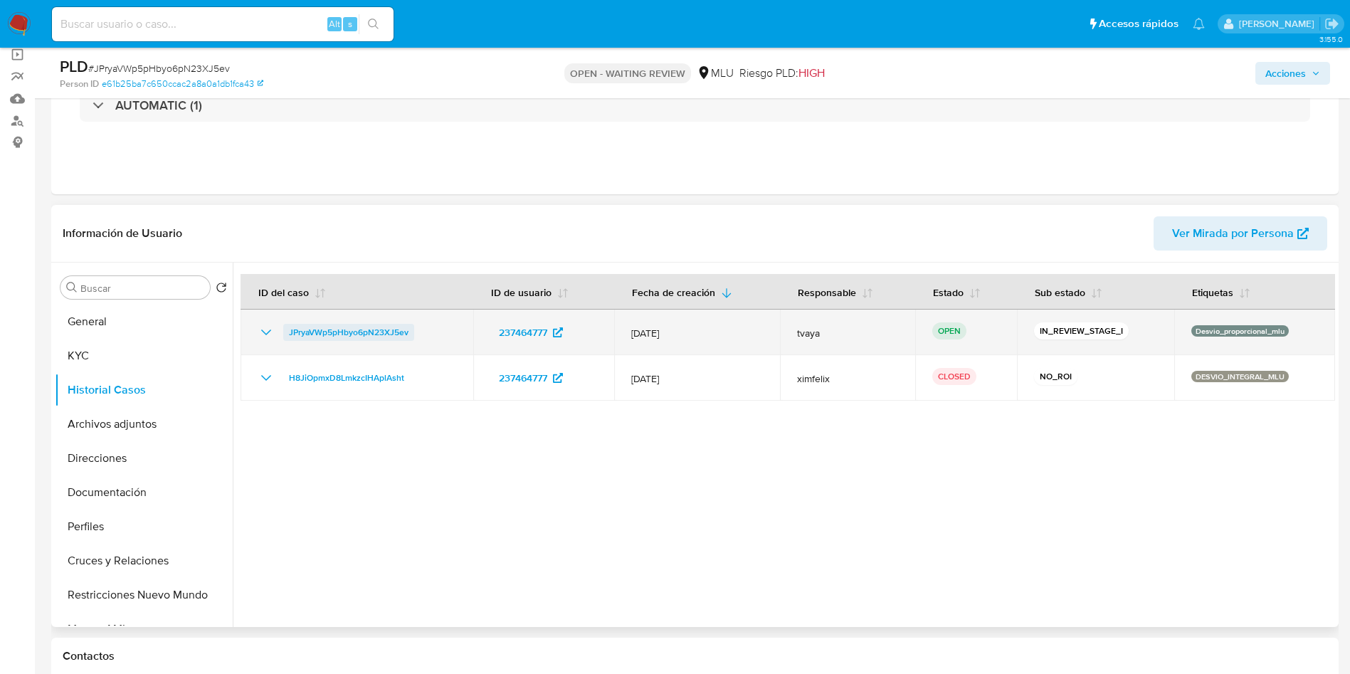
click at [388, 330] on span "JPryaVWp5pHbyo6pN23XJ5ev" at bounding box center [349, 332] width 120 height 17
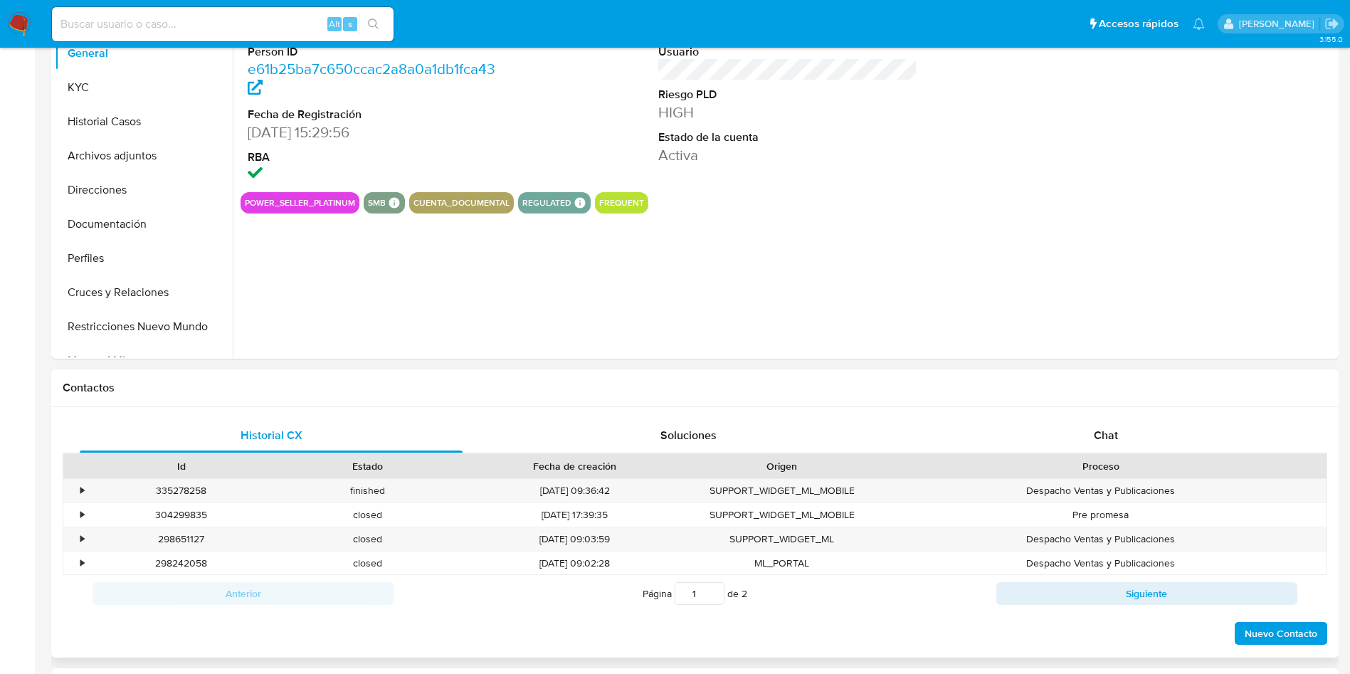
select select "10"
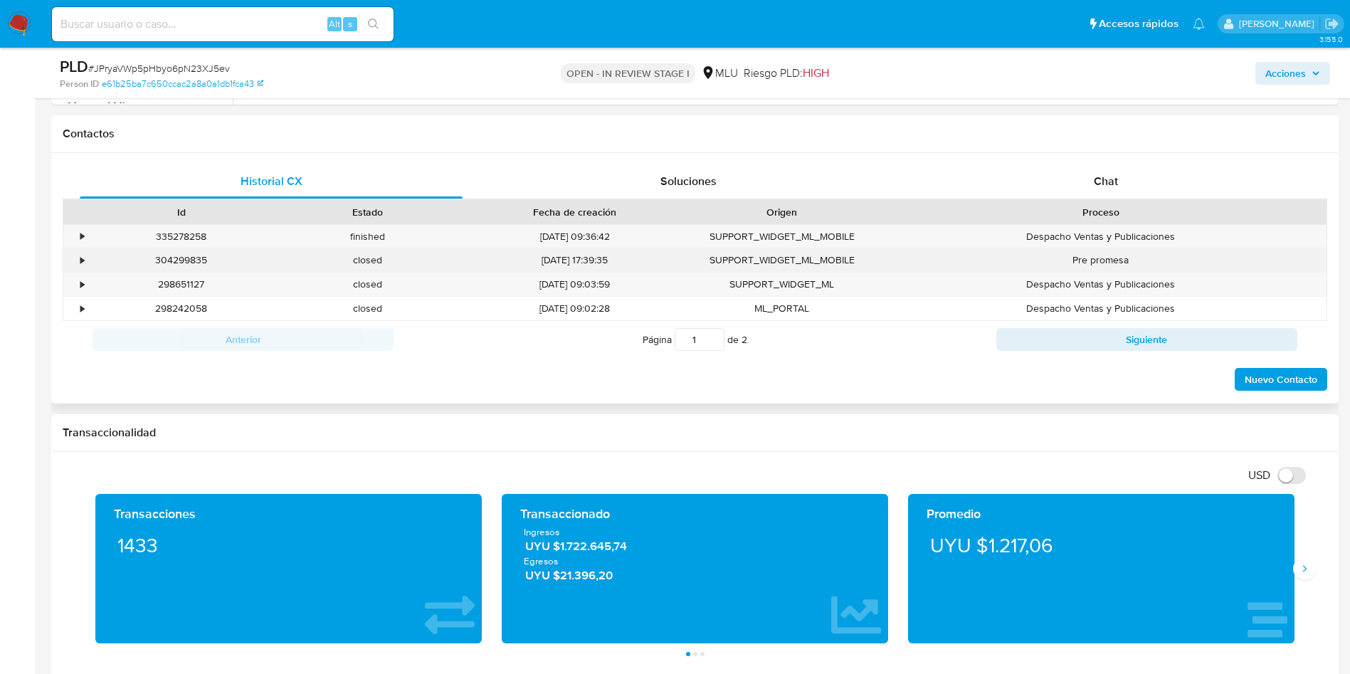
scroll to position [534, 0]
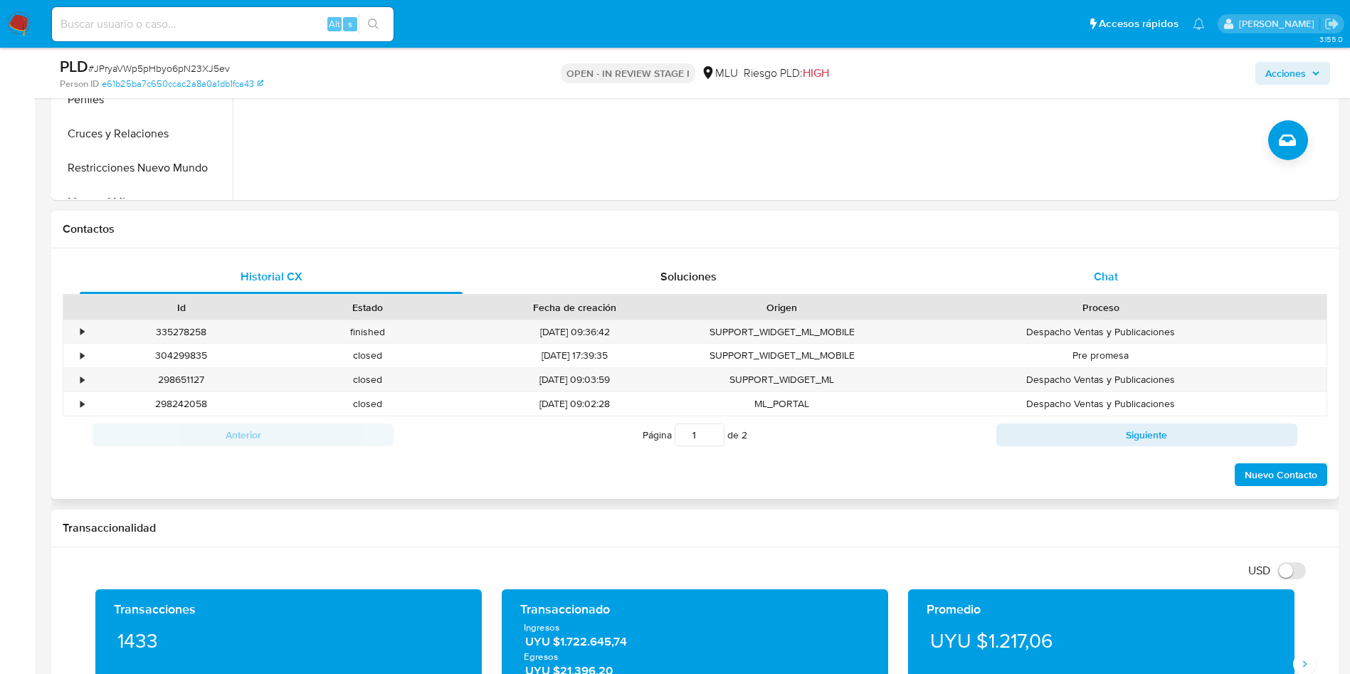
click at [1105, 270] on span "Chat" at bounding box center [1106, 276] width 24 height 16
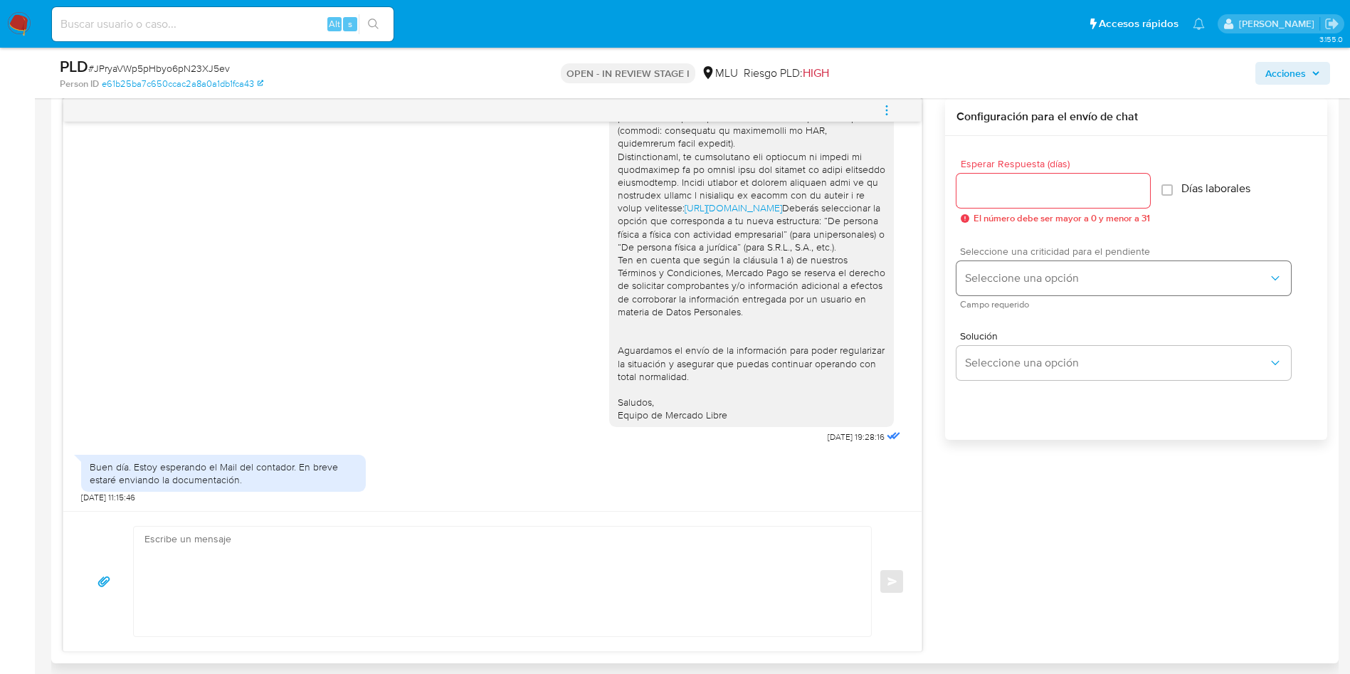
scroll to position [747, 0]
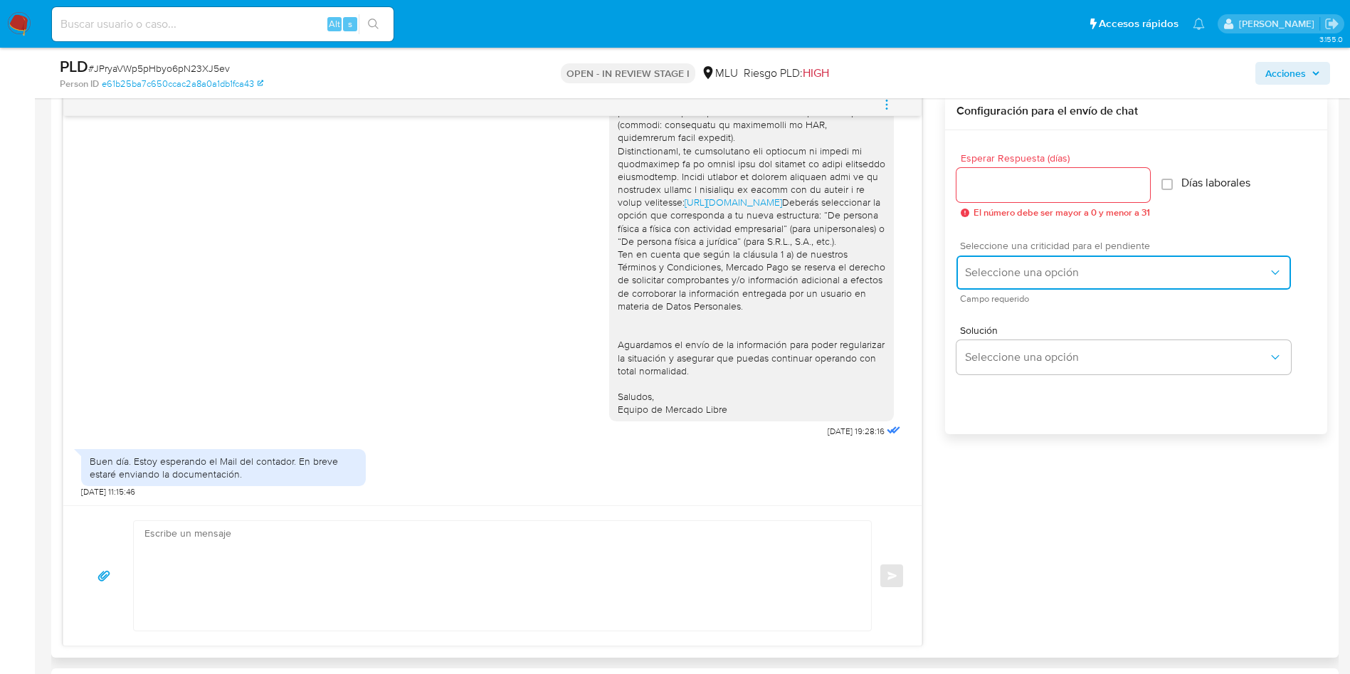
click at [1012, 271] on span "Seleccione una opción" at bounding box center [1116, 273] width 303 height 14
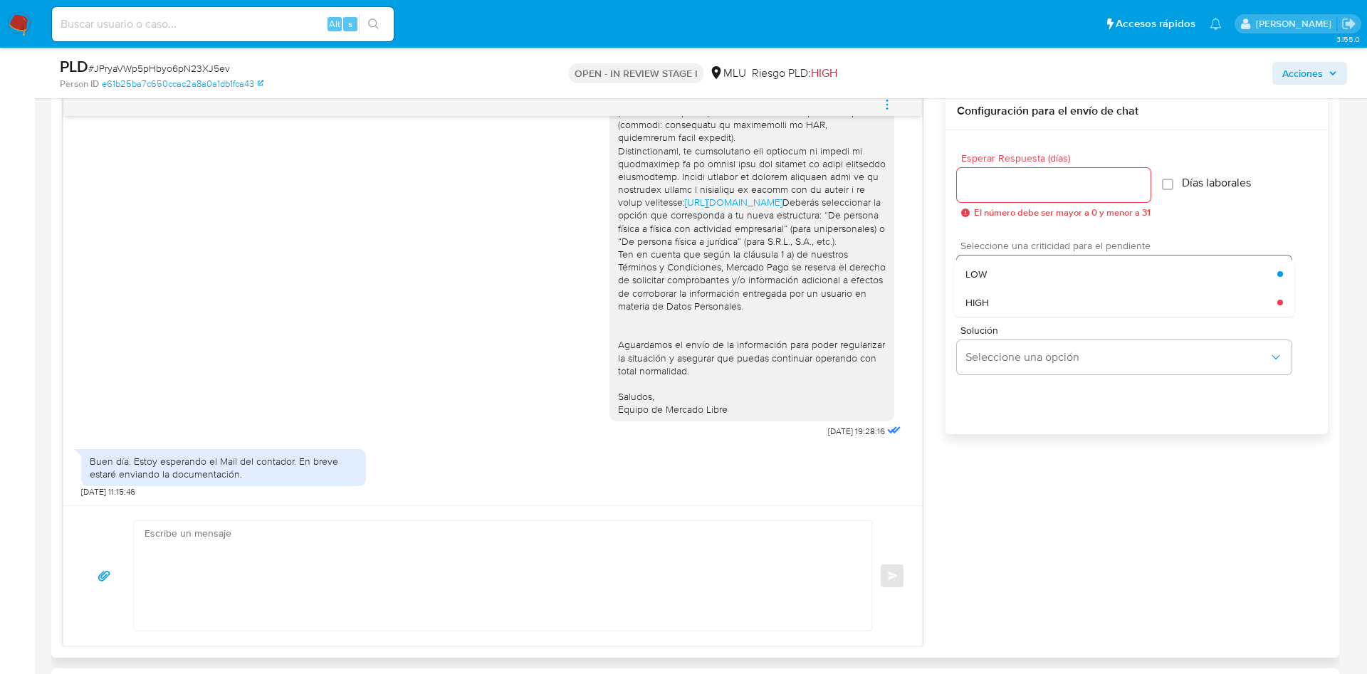
click at [995, 276] on div "LOW" at bounding box center [1121, 274] width 312 height 28
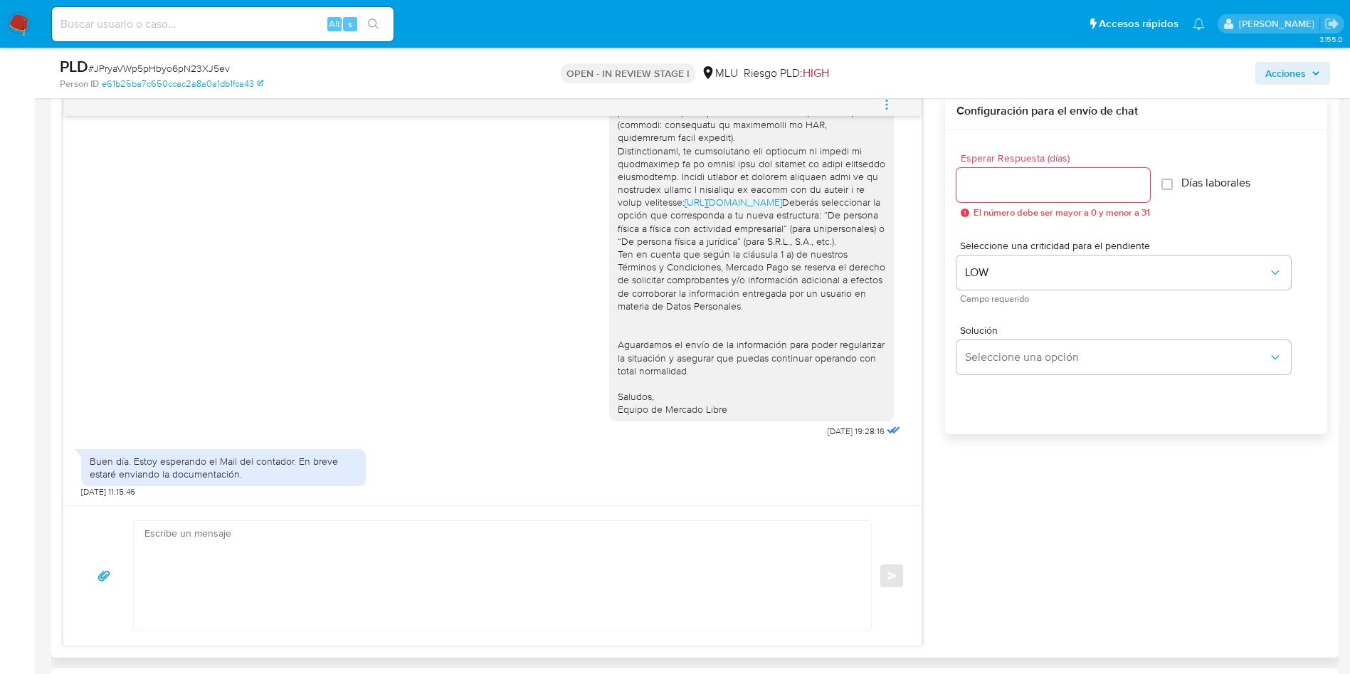
click at [1037, 167] on div "Esperar Respuesta (días) El número debe ser mayor a 0 y menor a 31" at bounding box center [1054, 185] width 194 height 65
click at [1027, 182] on input "Esperar Respuesta (días)" at bounding box center [1054, 185] width 194 height 19
click at [233, 545] on textarea at bounding box center [499, 576] width 709 height 110
paste textarea "Hola Shirley, ¿cómo estás? Te contactamos ya que hemos notado un volumen de ope…"
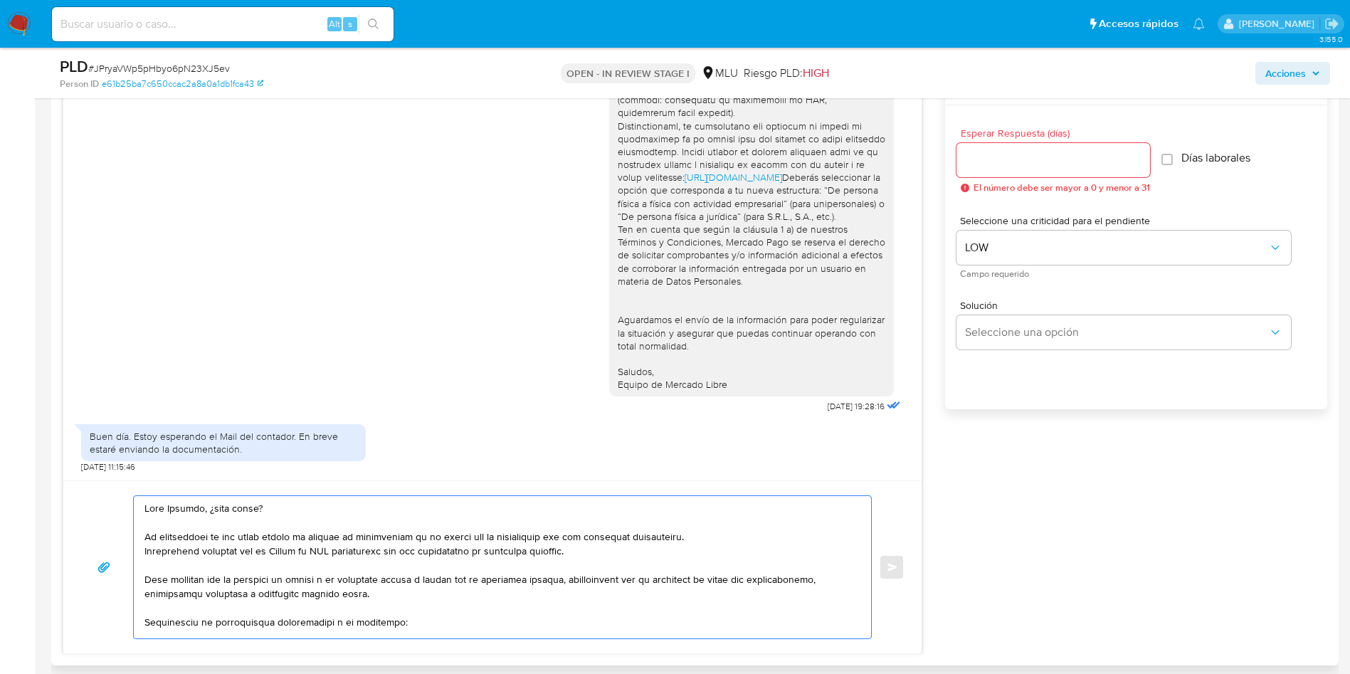
scroll to position [854, 0]
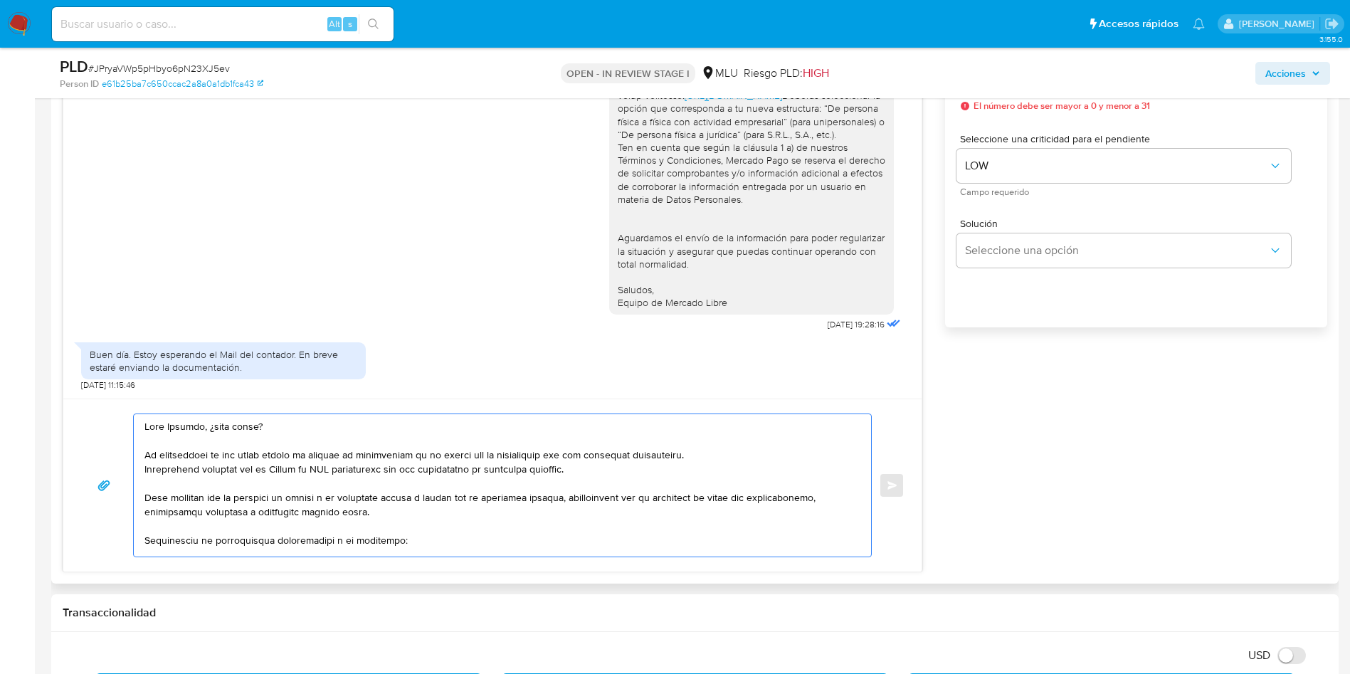
click at [203, 426] on textarea at bounding box center [499, 485] width 709 height 142
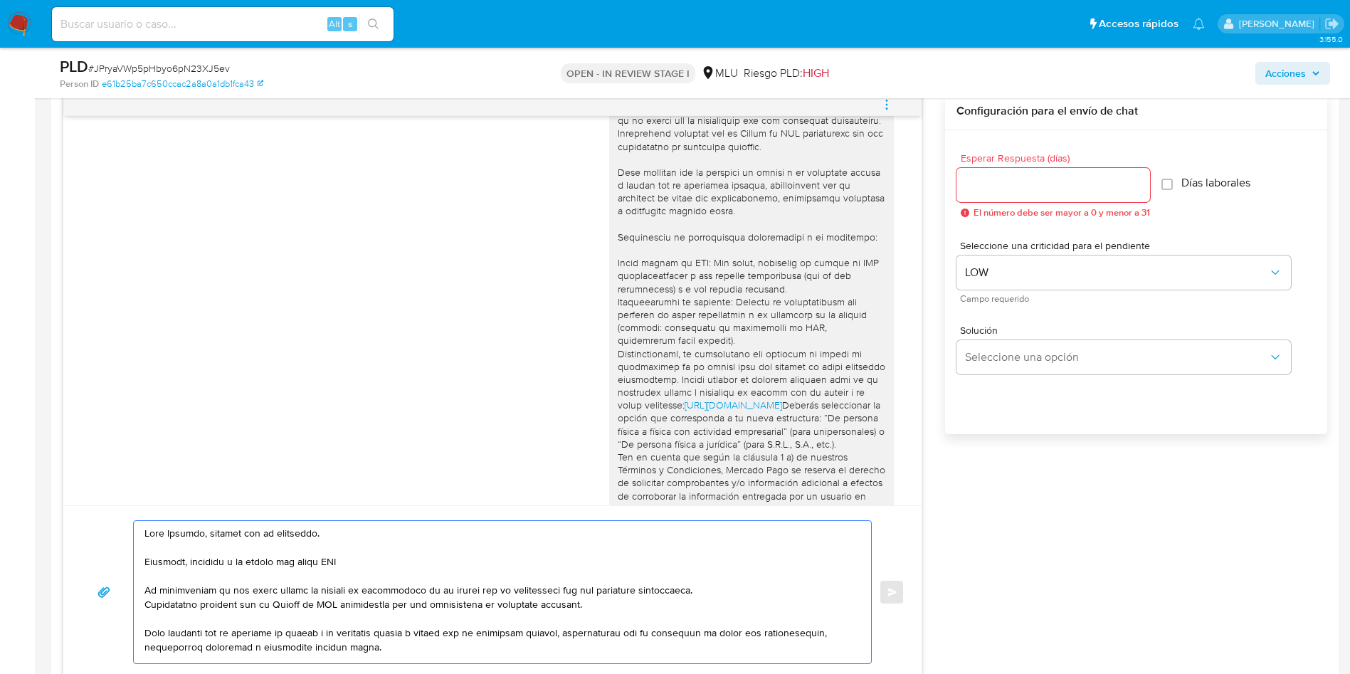
scroll to position [107, 0]
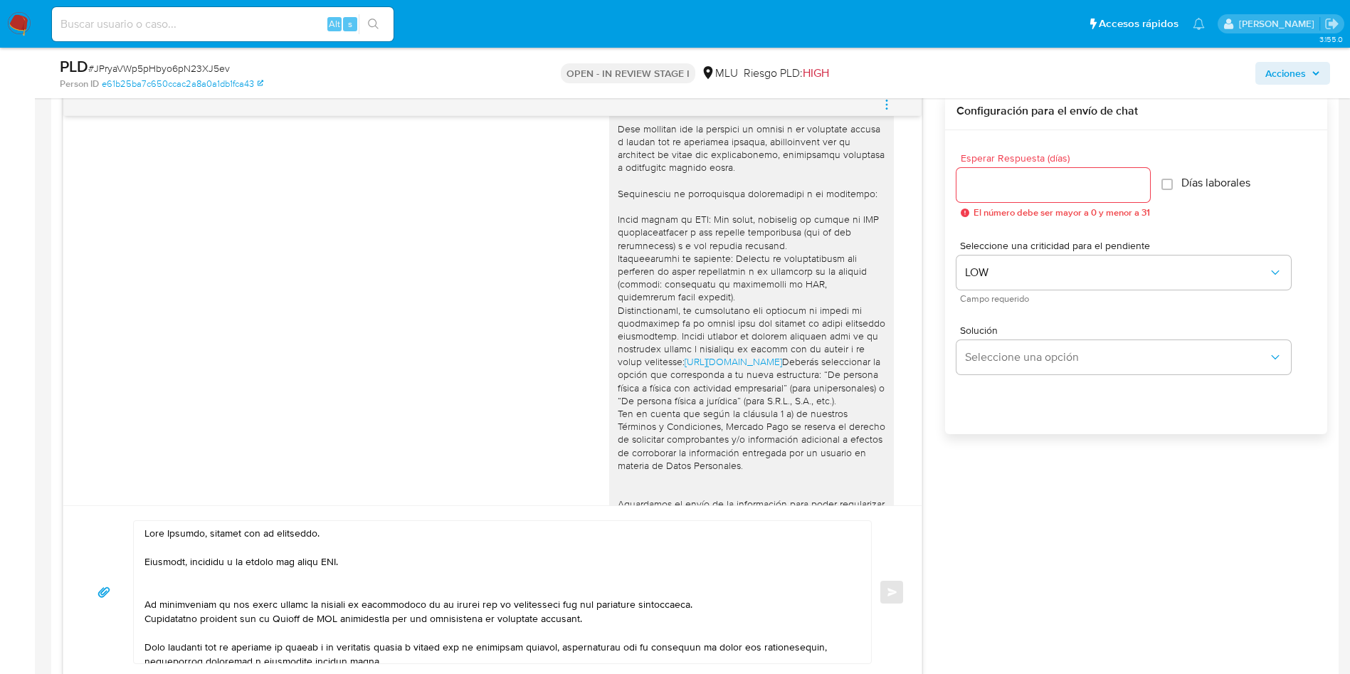
click at [1036, 179] on input "Esperar Respuesta (días)" at bounding box center [1054, 185] width 194 height 19
click at [177, 585] on textarea at bounding box center [499, 592] width 709 height 142
click at [187, 579] on textarea at bounding box center [499, 592] width 709 height 142
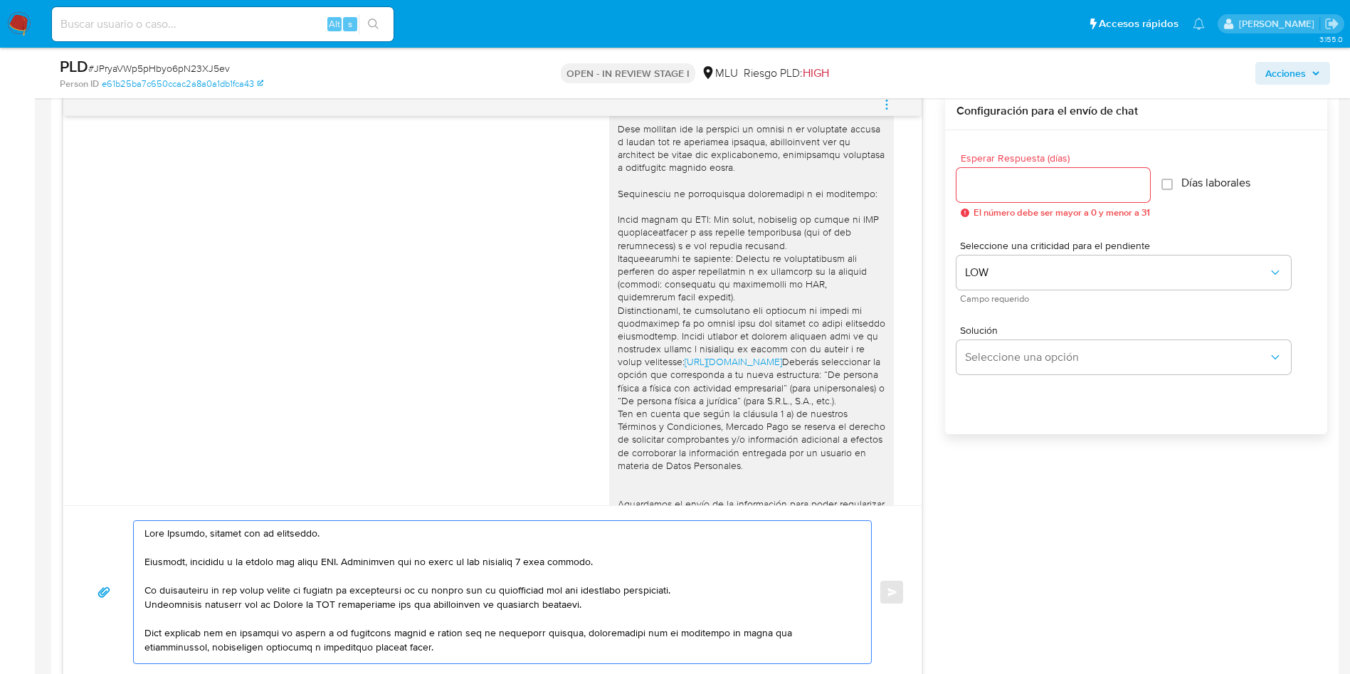
click at [625, 561] on textarea at bounding box center [499, 592] width 709 height 142
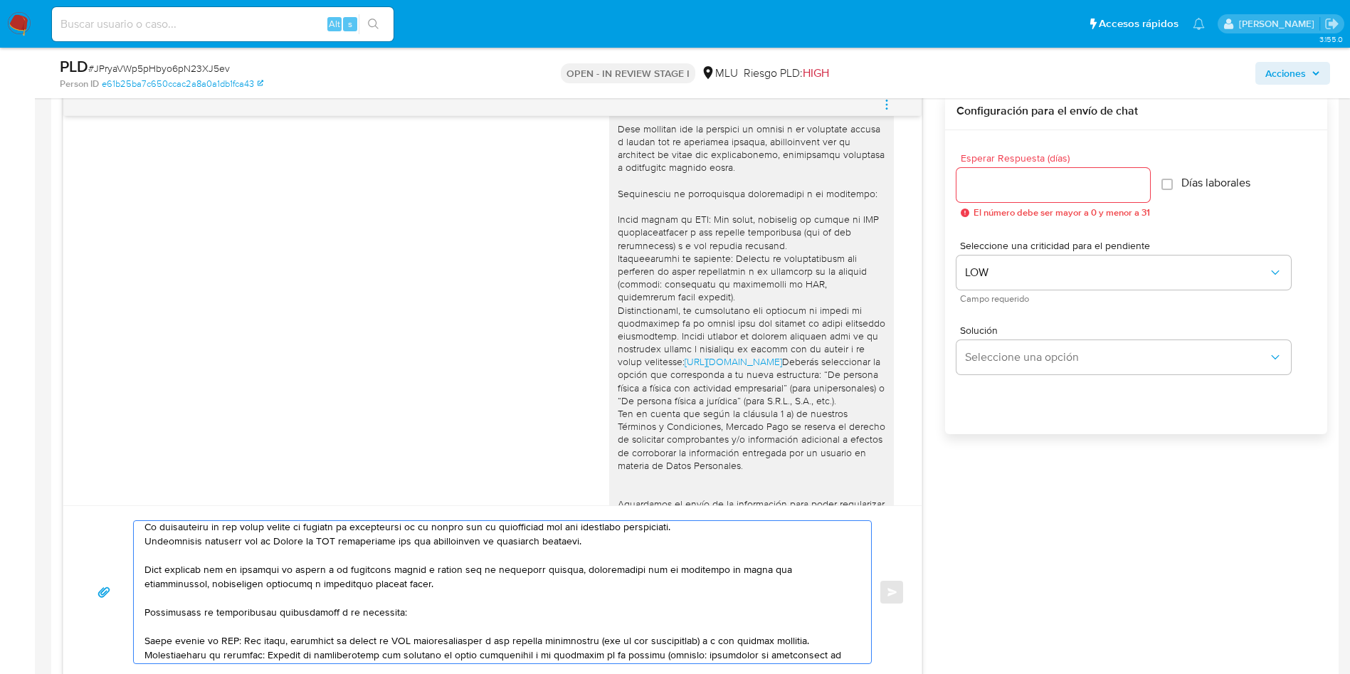
scroll to position [170, 0]
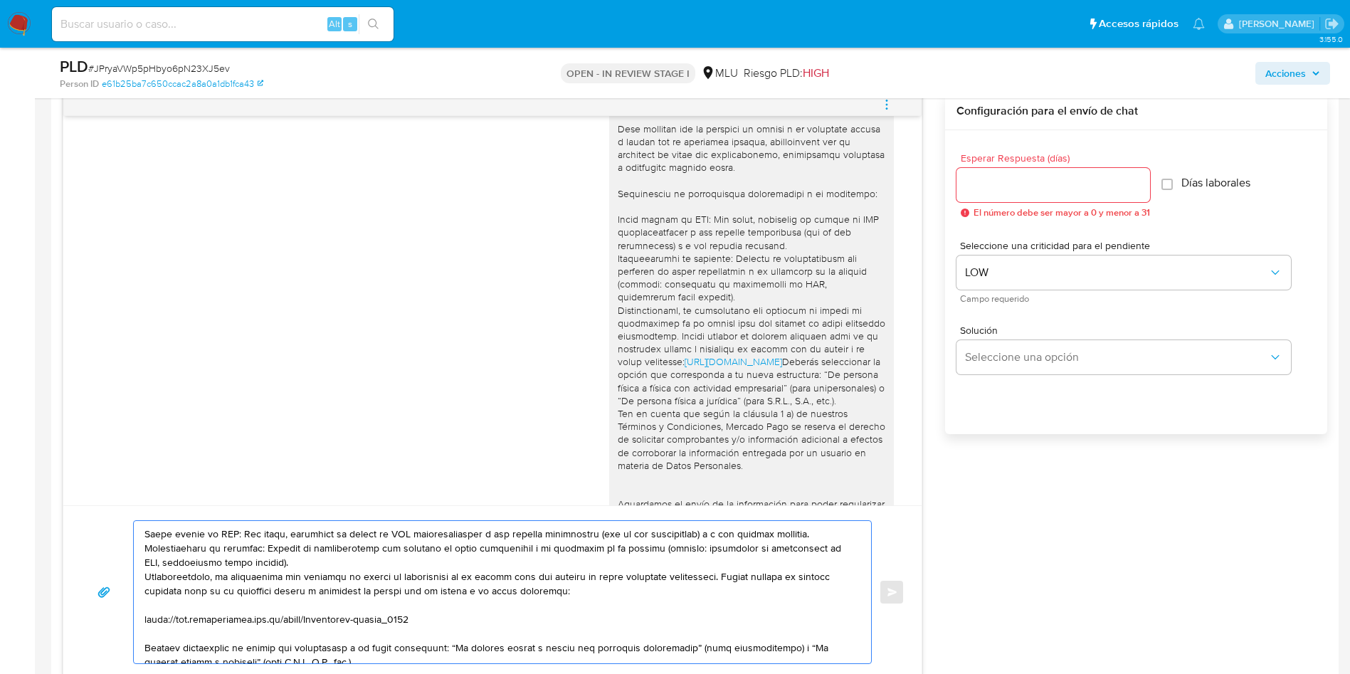
drag, startPoint x: 621, startPoint y: 562, endPoint x: 305, endPoint y: 569, distance: 316.2
click at [305, 569] on textarea at bounding box center [499, 592] width 709 height 142
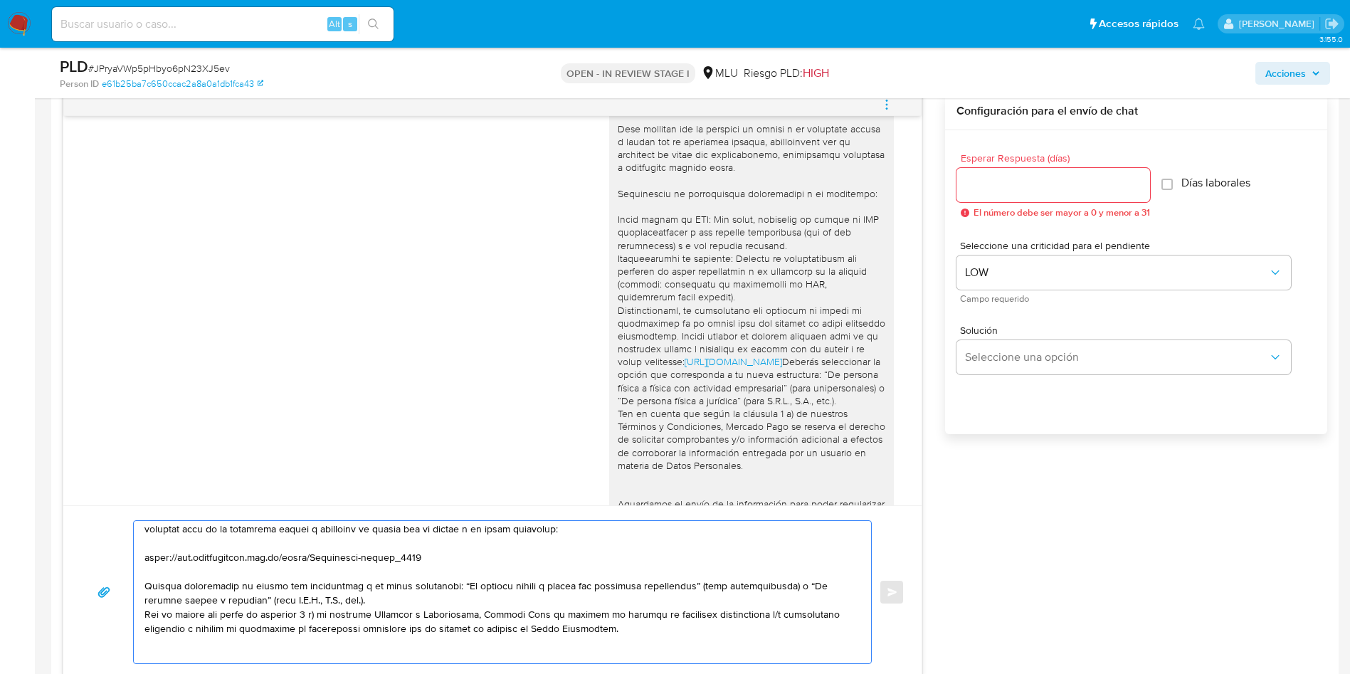
scroll to position [107, 0]
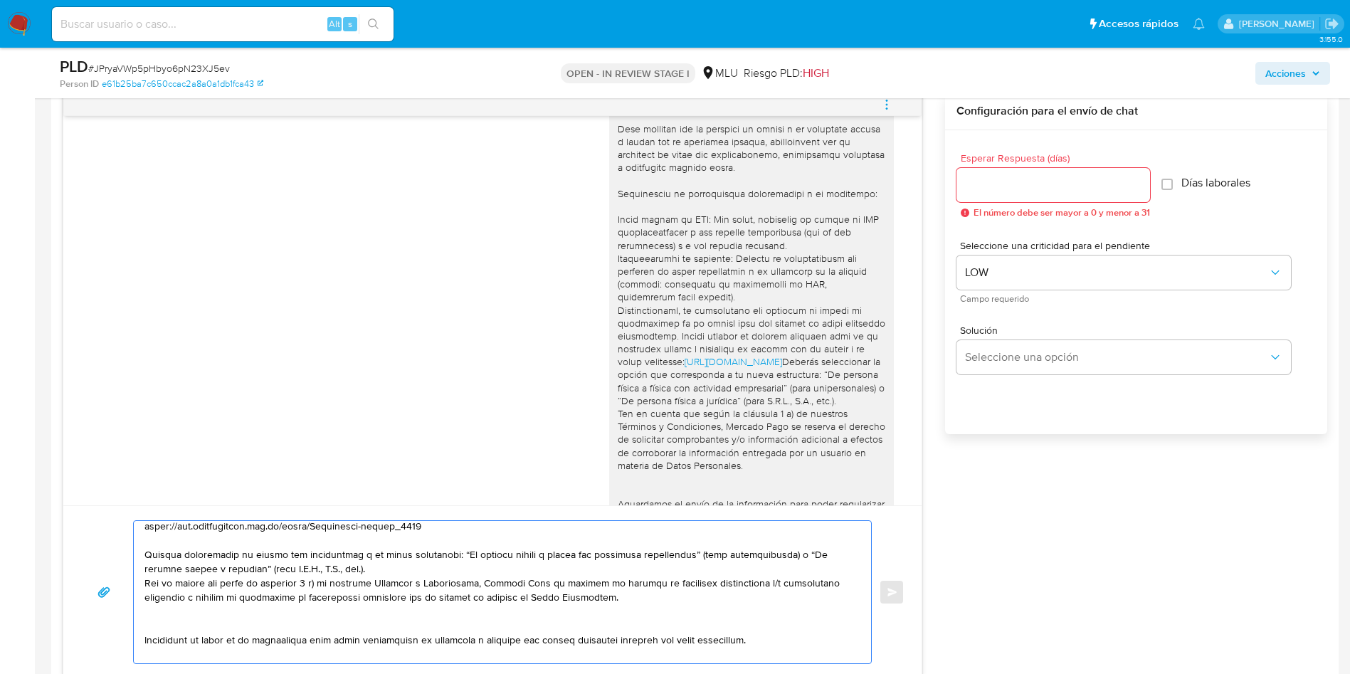
drag, startPoint x: 320, startPoint y: 642, endPoint x: 750, endPoint y: 637, distance: 430.0
click at [750, 637] on textarea at bounding box center [499, 592] width 709 height 142
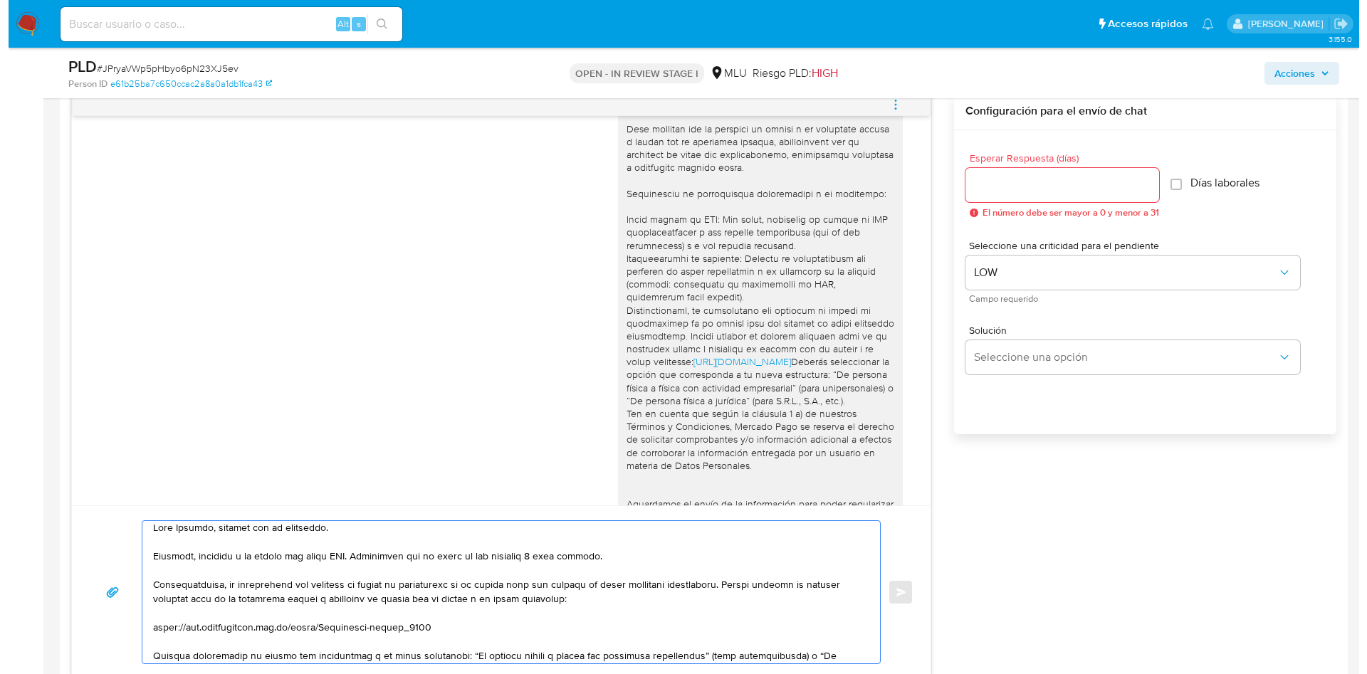
scroll to position [0, 0]
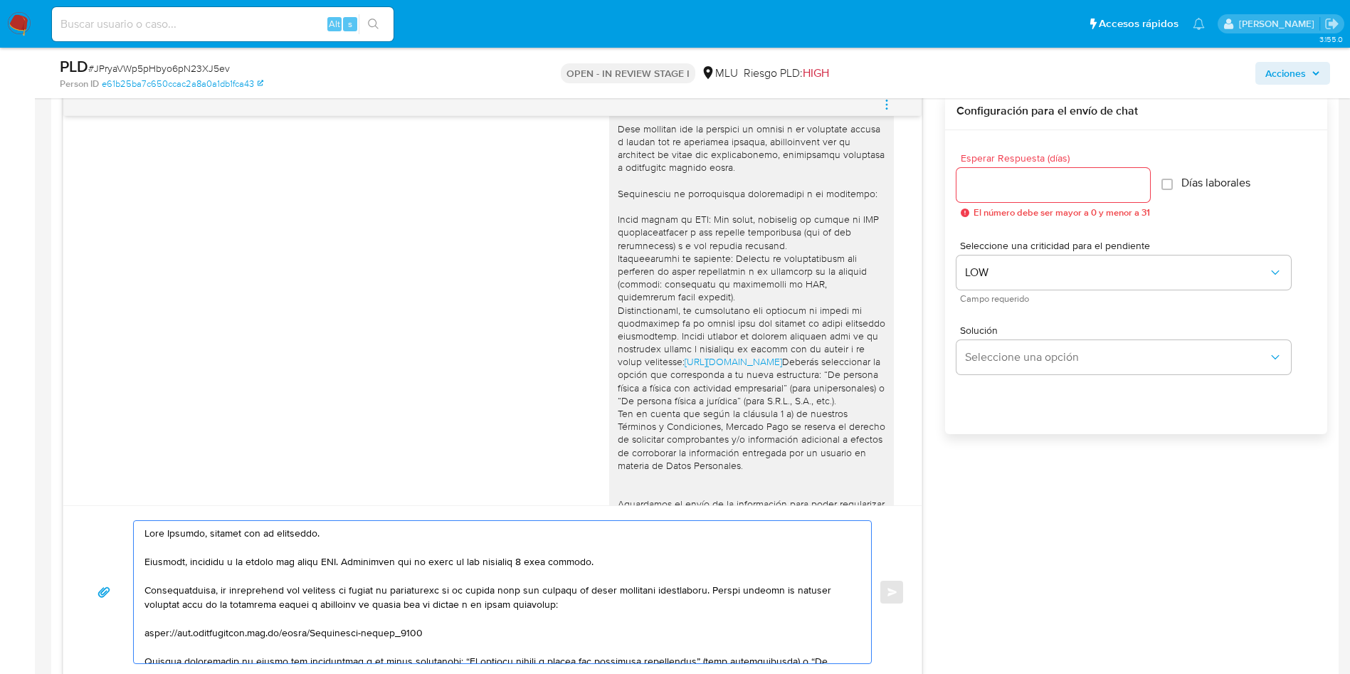
click at [632, 555] on textarea at bounding box center [499, 592] width 709 height 142
type textarea "Hola Shirley, gracias por tu respuesta. Perfecto, quedamos a la espera del nuev…"
click at [663, 566] on textarea at bounding box center [499, 592] width 709 height 142
click at [1061, 187] on input "Esperar Respuesta (días)" at bounding box center [1054, 185] width 194 height 19
type input "7"
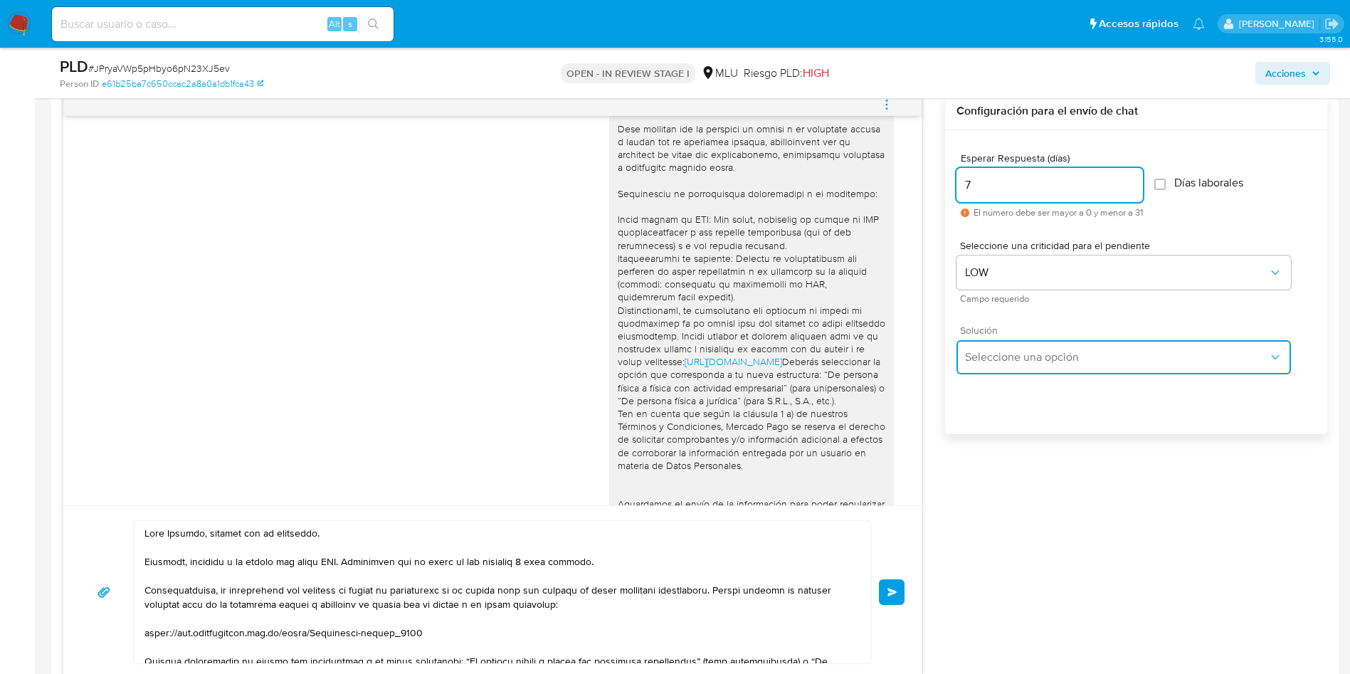
click at [1061, 360] on span "Seleccione una opción" at bounding box center [1116, 357] width 303 height 14
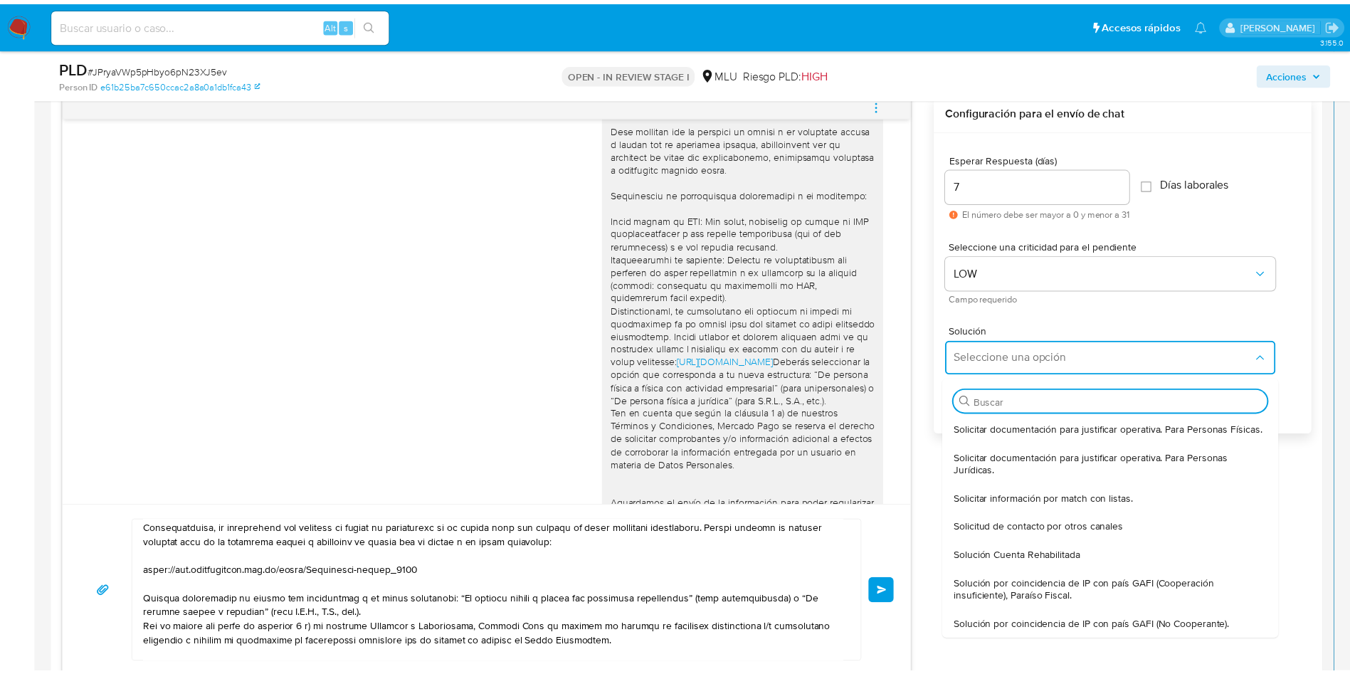
scroll to position [138, 0]
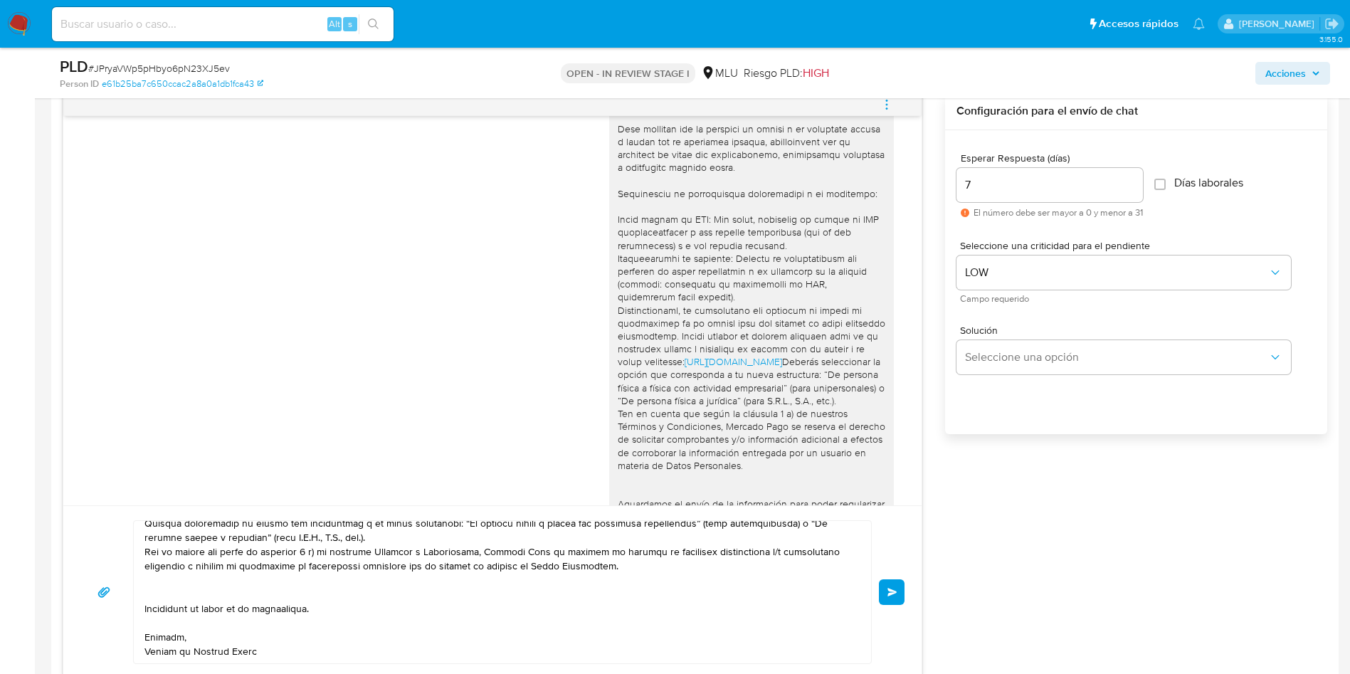
drag, startPoint x: 263, startPoint y: 657, endPoint x: 184, endPoint y: 552, distance: 130.7
click at [117, 505] on div "https://www.mercadolibre.com.uy/ayuda/Transferir-cuenta_1978 Deberás selecciona…" at bounding box center [493, 386] width 860 height 587
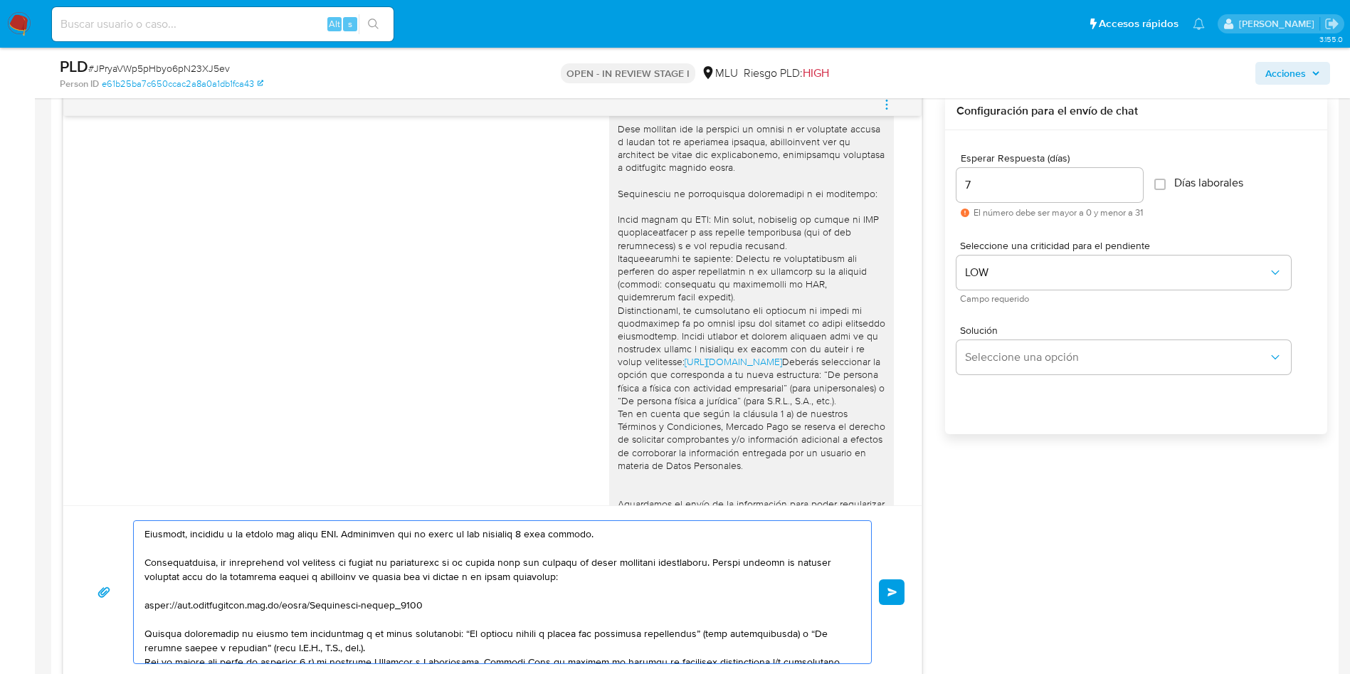
scroll to position [0, 0]
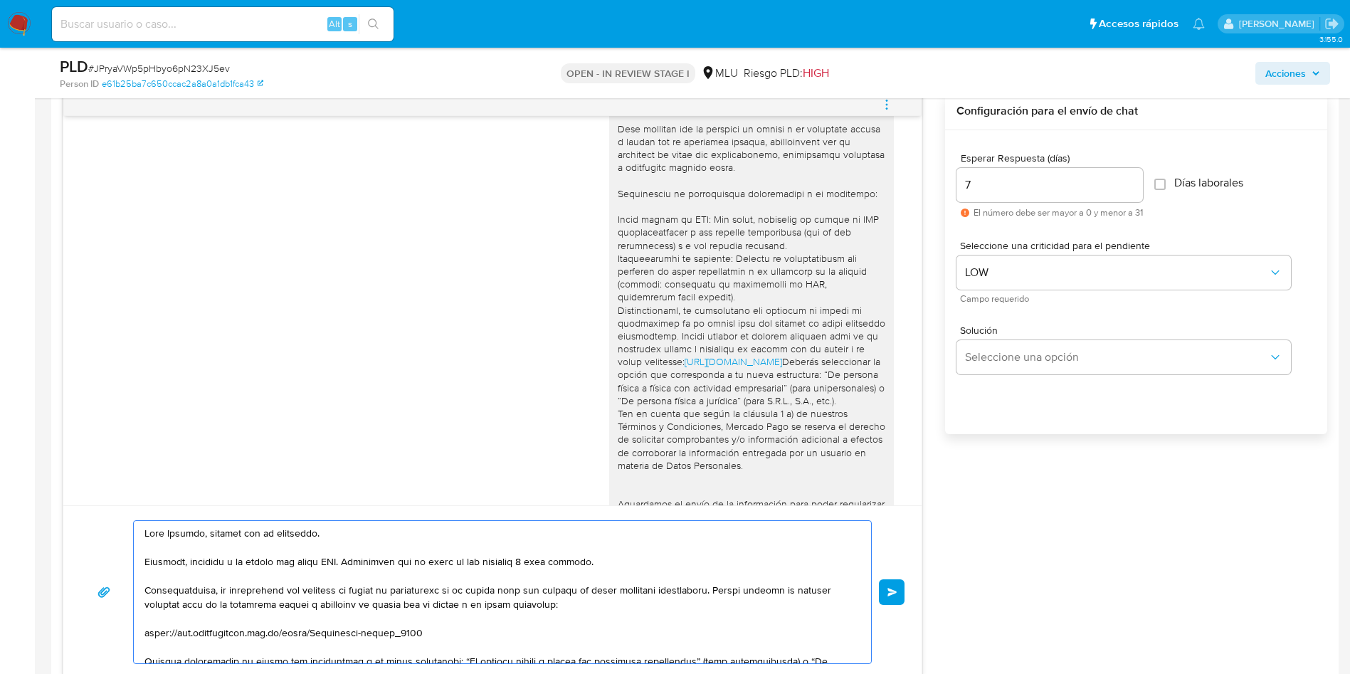
drag, startPoint x: 261, startPoint y: 655, endPoint x: 106, endPoint y: 510, distance: 211.5
click at [106, 510] on div "Enviar" at bounding box center [492, 591] width 859 height 173
click at [1118, 366] on button "Seleccione una opción" at bounding box center [1124, 357] width 335 height 34
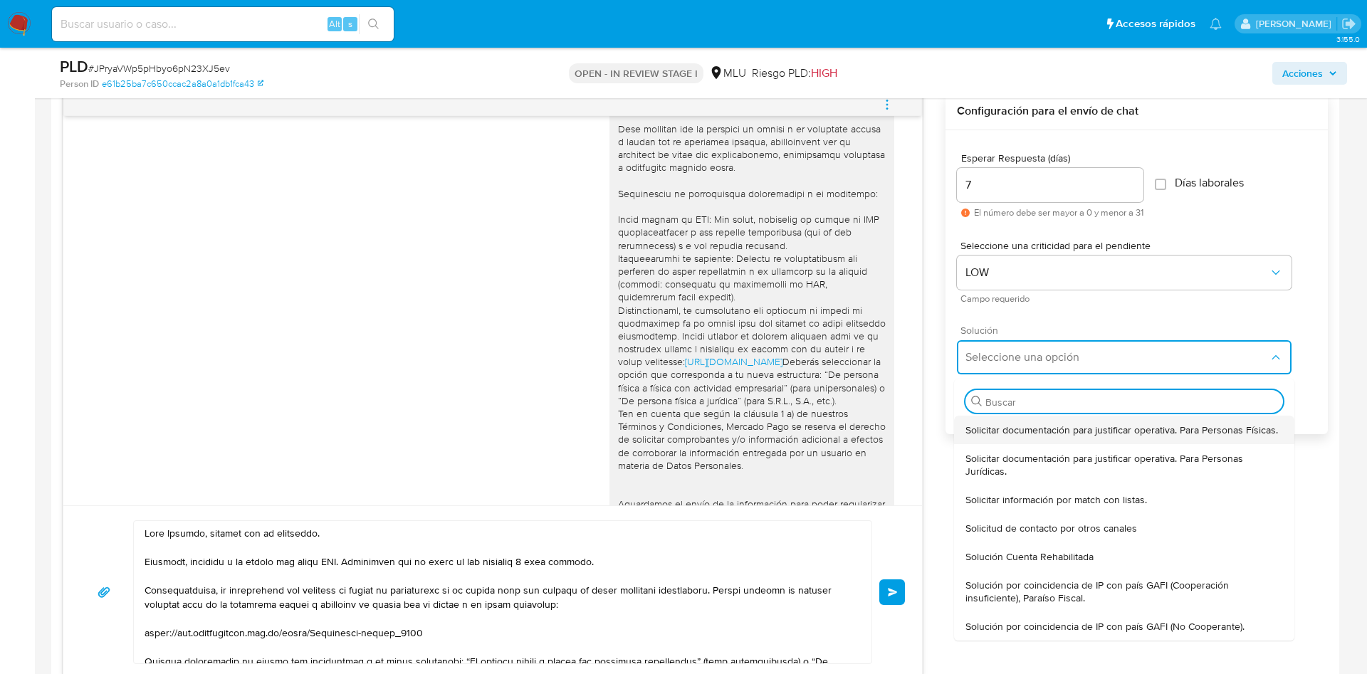
click at [1024, 431] on span "Solicitar documentación para justificar operativa. Para Personas Físicas." at bounding box center [1121, 430] width 313 height 13
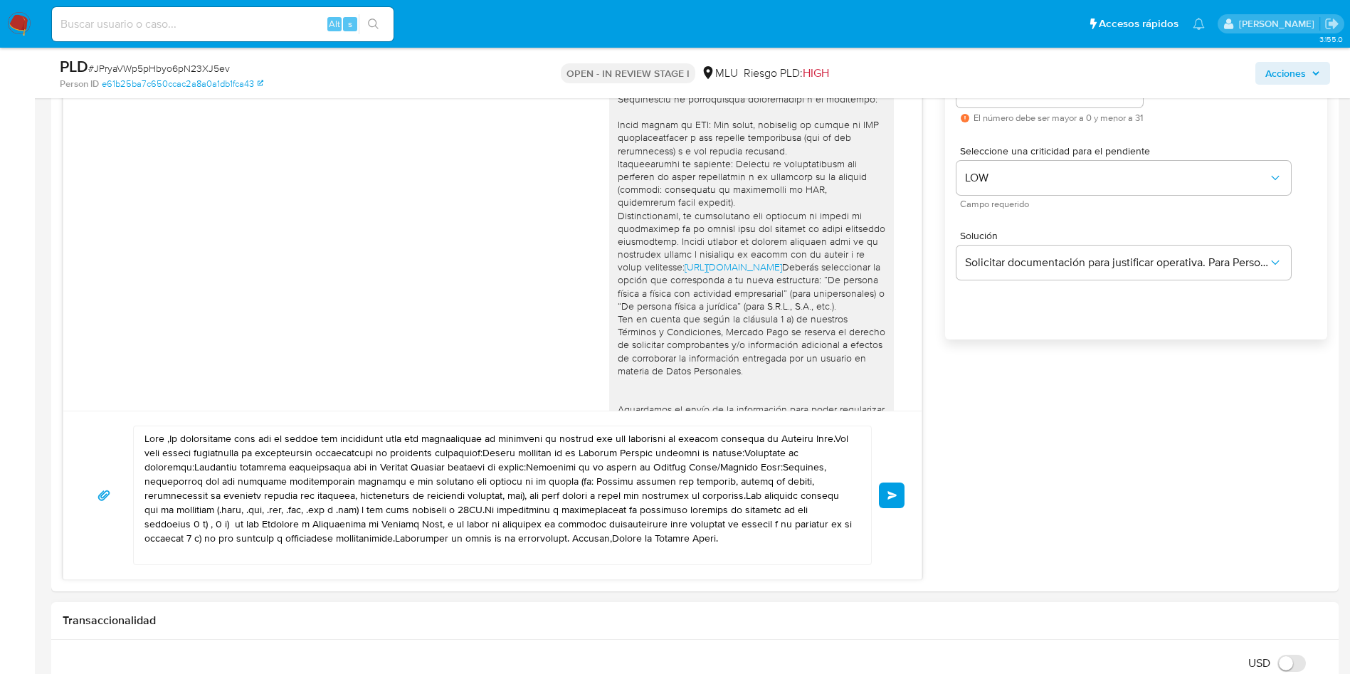
scroll to position [961, 0]
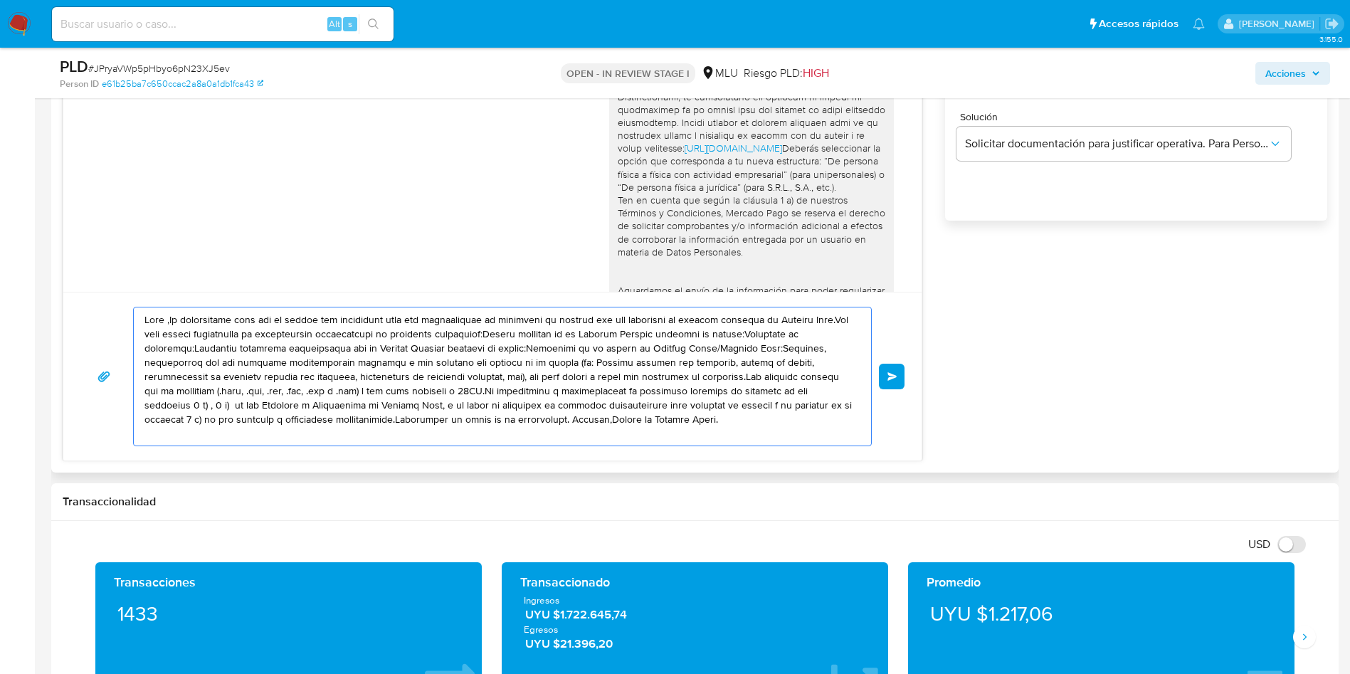
click at [395, 385] on textarea at bounding box center [499, 377] width 709 height 138
click at [397, 385] on textarea at bounding box center [499, 377] width 709 height 138
click at [387, 369] on textarea at bounding box center [499, 377] width 709 height 138
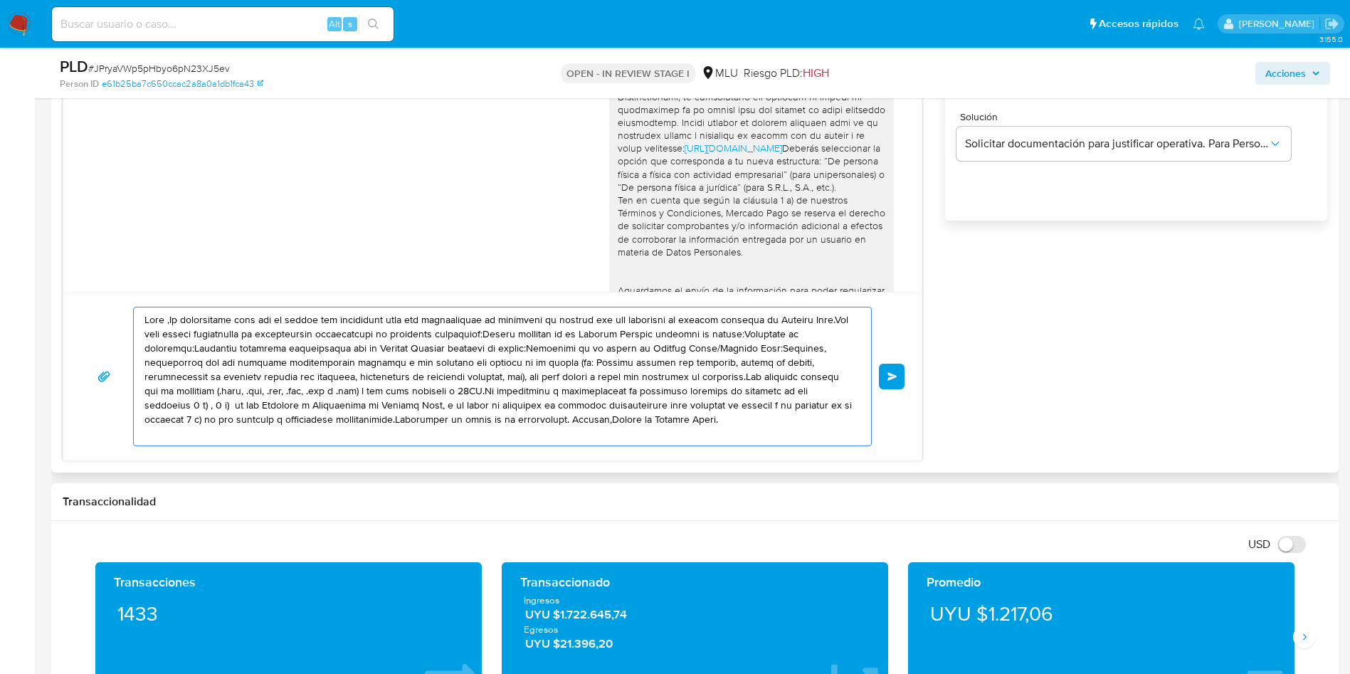
click at [389, 368] on textarea at bounding box center [499, 377] width 709 height 138
paste textarea "Shirley, gracias por tu respuesta. Perfecto, quedamos a la espera del nuevo RUT…"
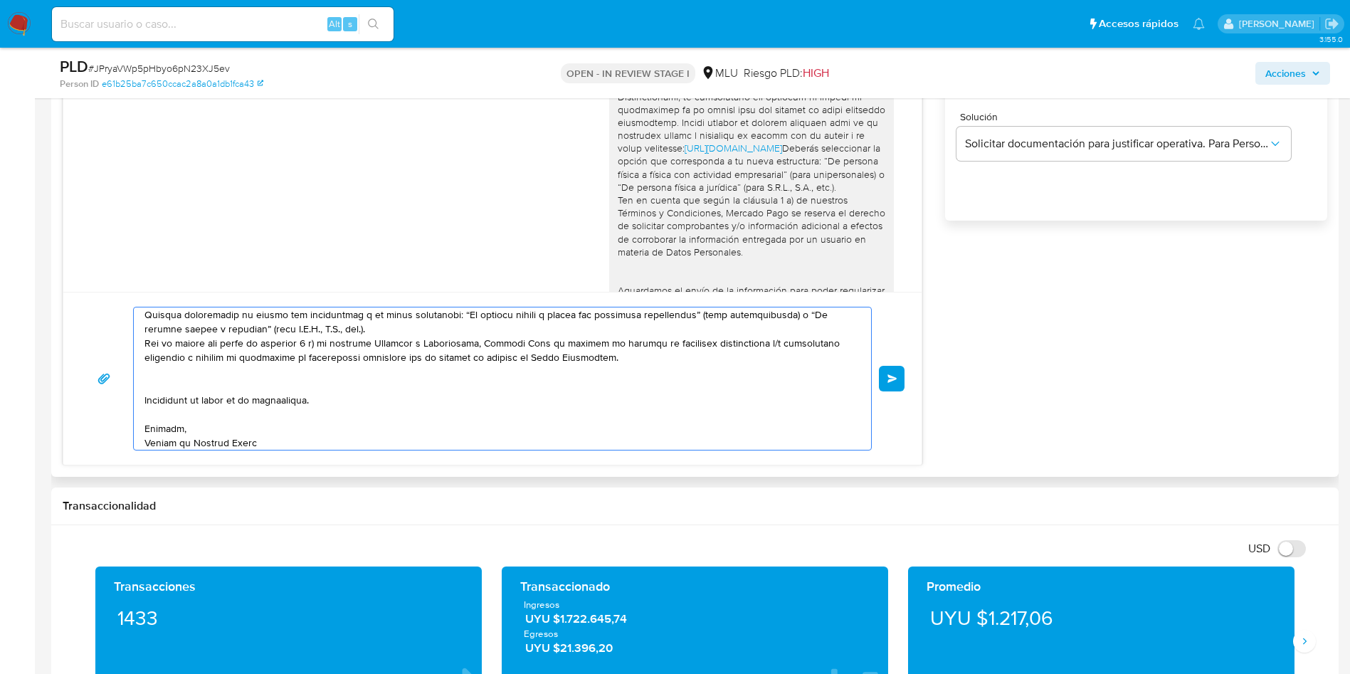
scroll to position [0, 0]
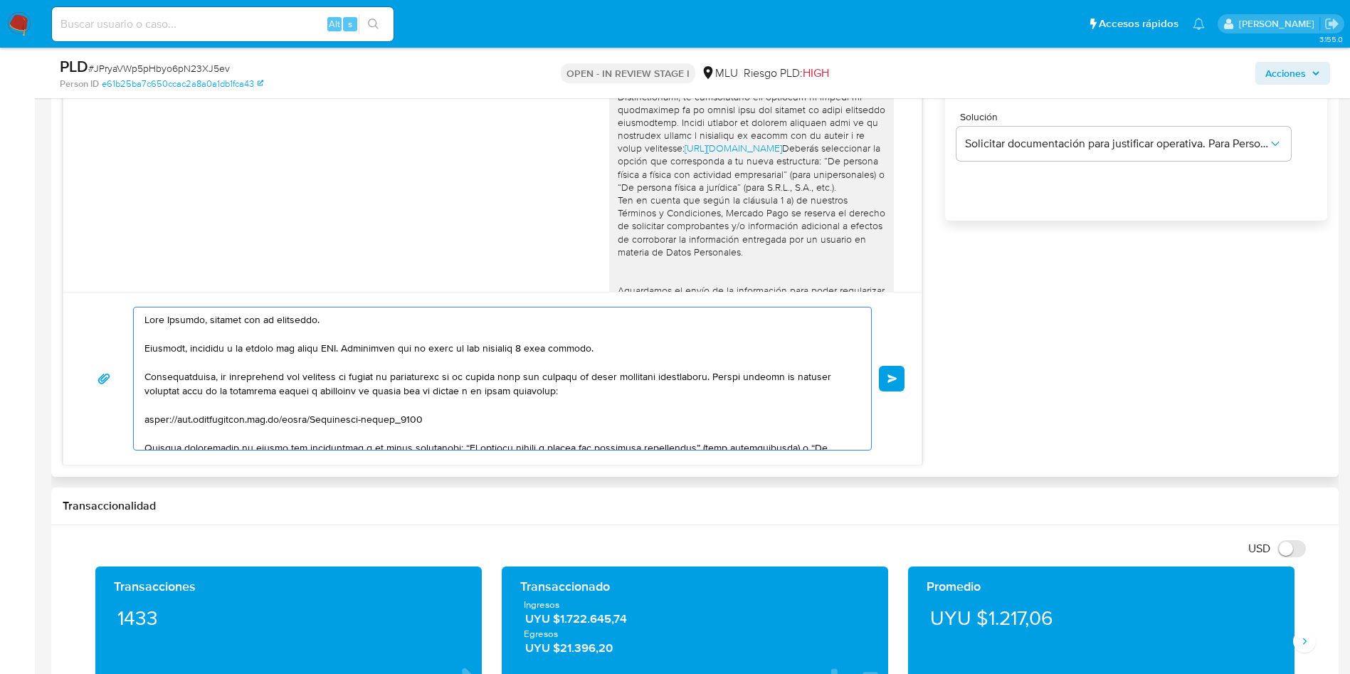
drag, startPoint x: 468, startPoint y: 349, endPoint x: 858, endPoint y: 309, distance: 391.4
click at [350, 343] on textarea at bounding box center [499, 379] width 709 height 142
click at [626, 409] on textarea "Hola Shirley, gracias por tu respuesta. Perfecto, quedamos a la espera del nuev…" at bounding box center [499, 379] width 709 height 142
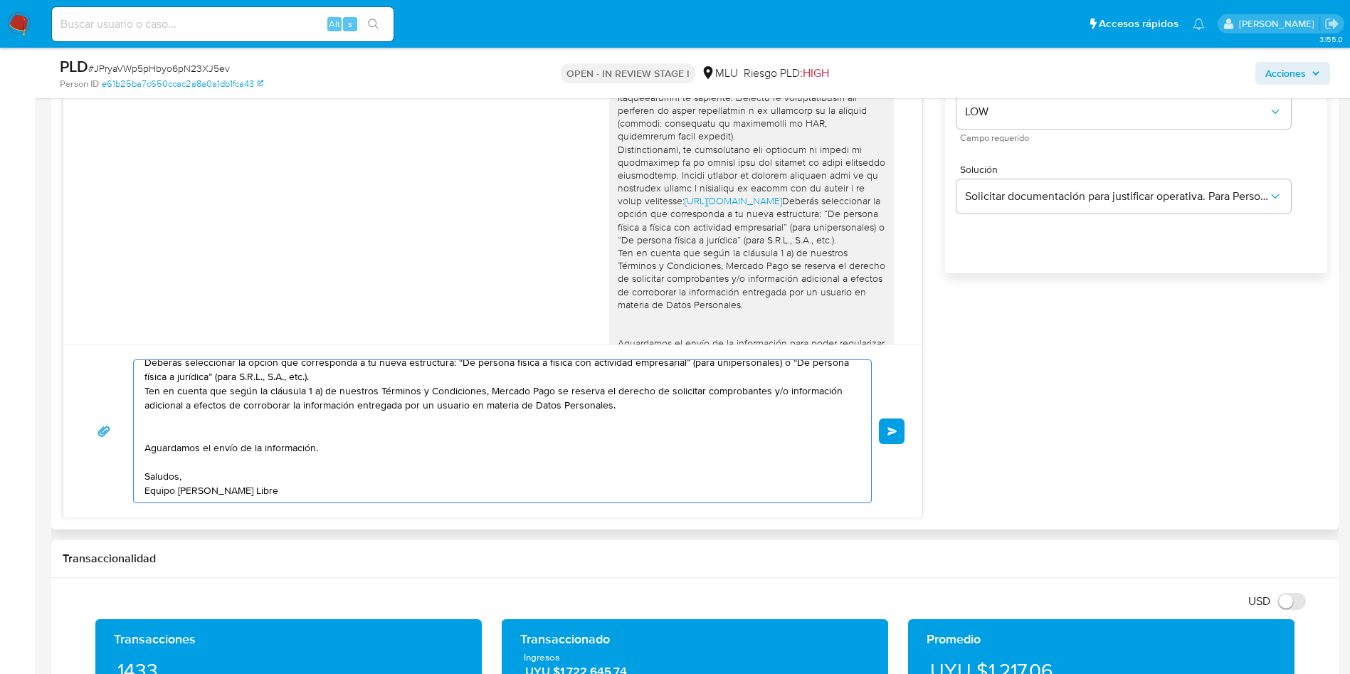
scroll to position [961, 0]
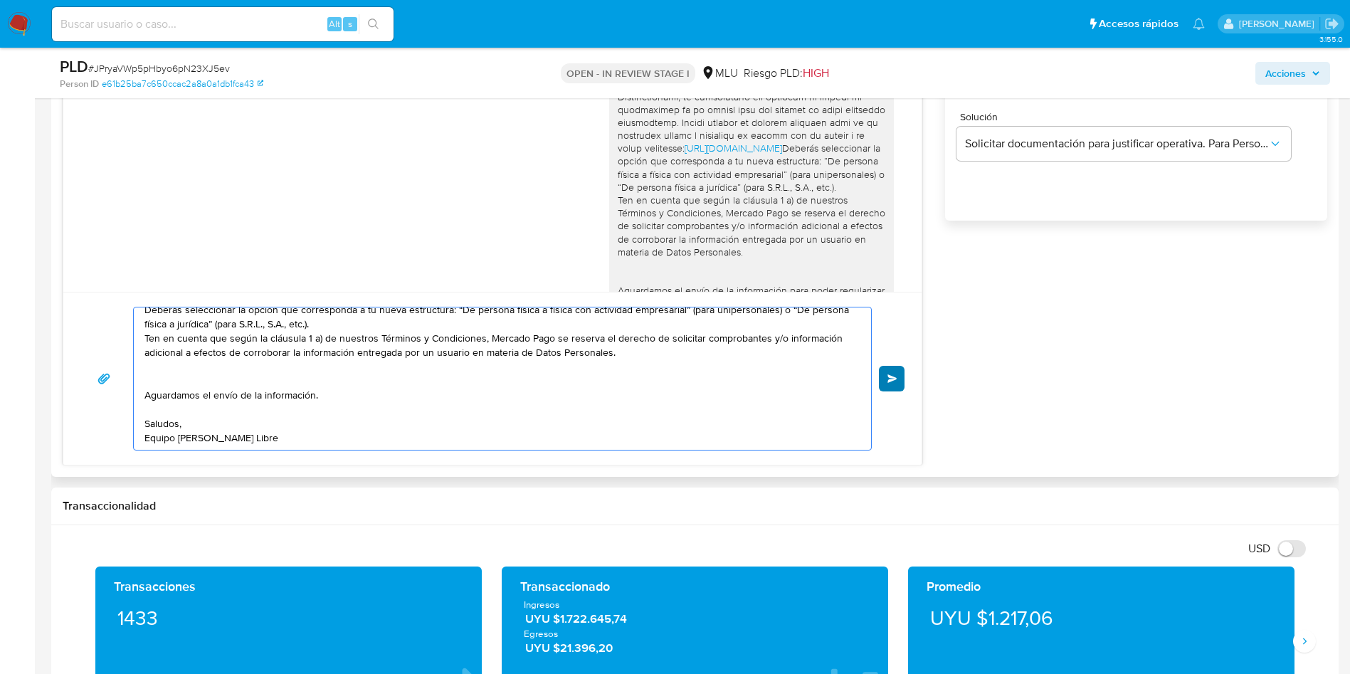
type textarea "Hola Shirley, gracias por tu respuesta. Perfecto, quedamos a la espera del nuev…"
click at [891, 384] on button "Enviar" at bounding box center [892, 379] width 26 height 26
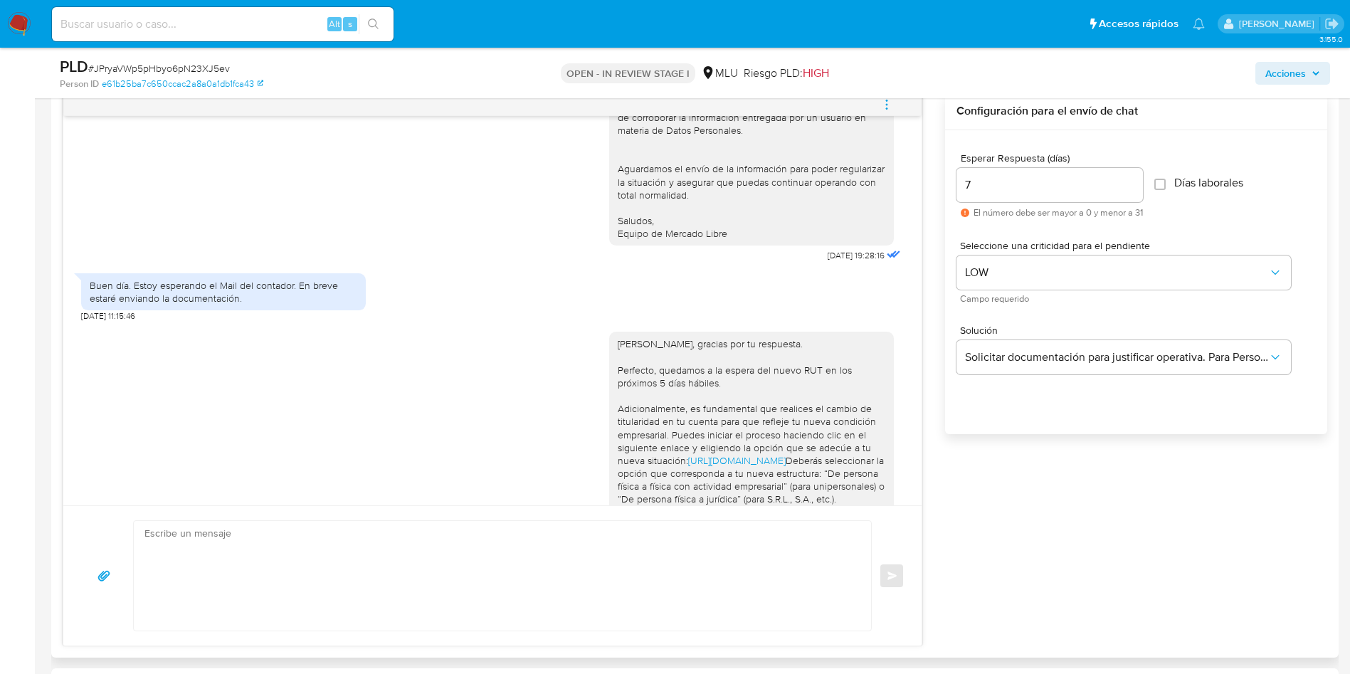
scroll to position [440, 0]
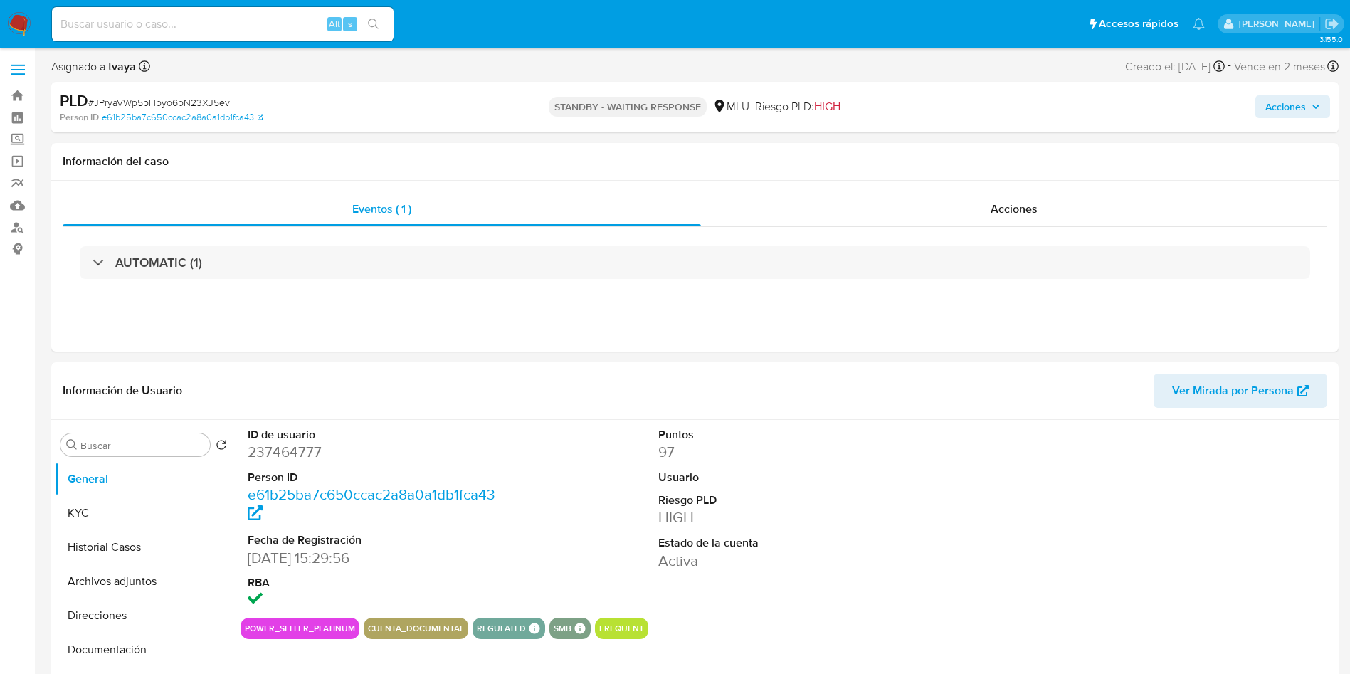
select select "10"
click at [918, 409] on div "Información de Usuario Ver Mirada por Persona" at bounding box center [695, 391] width 1288 height 58
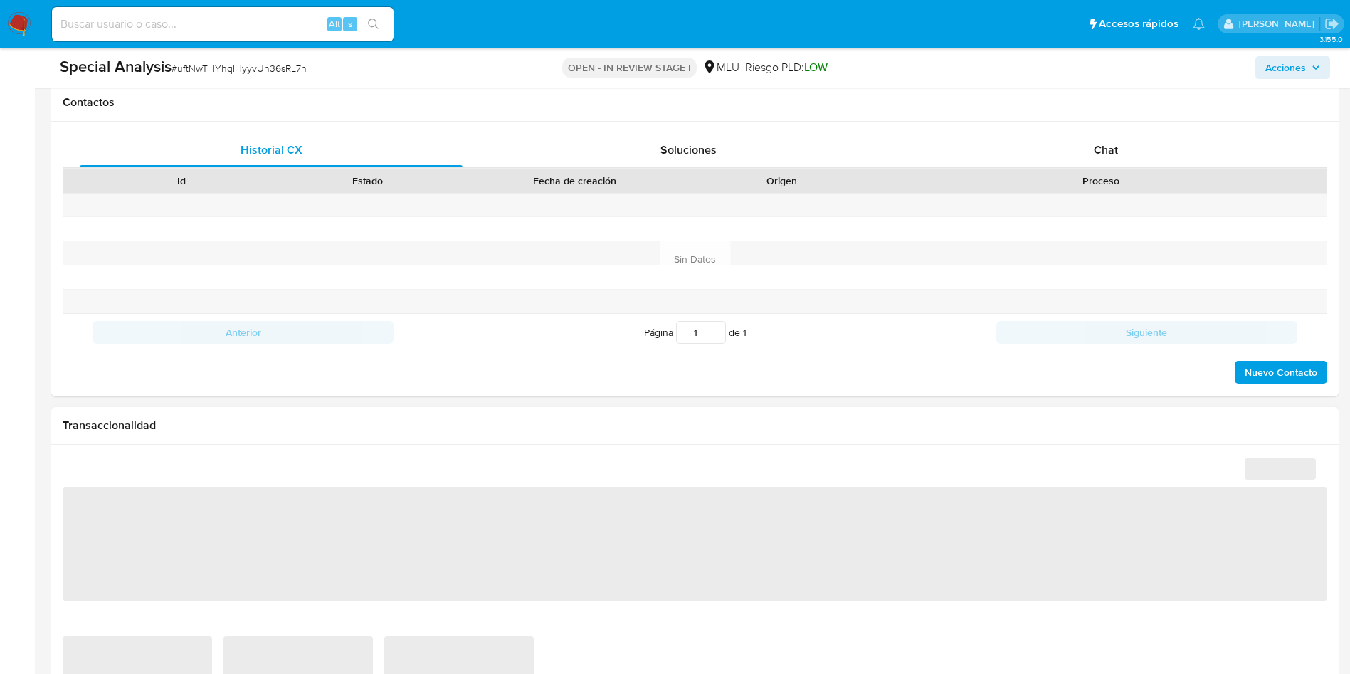
select select "10"
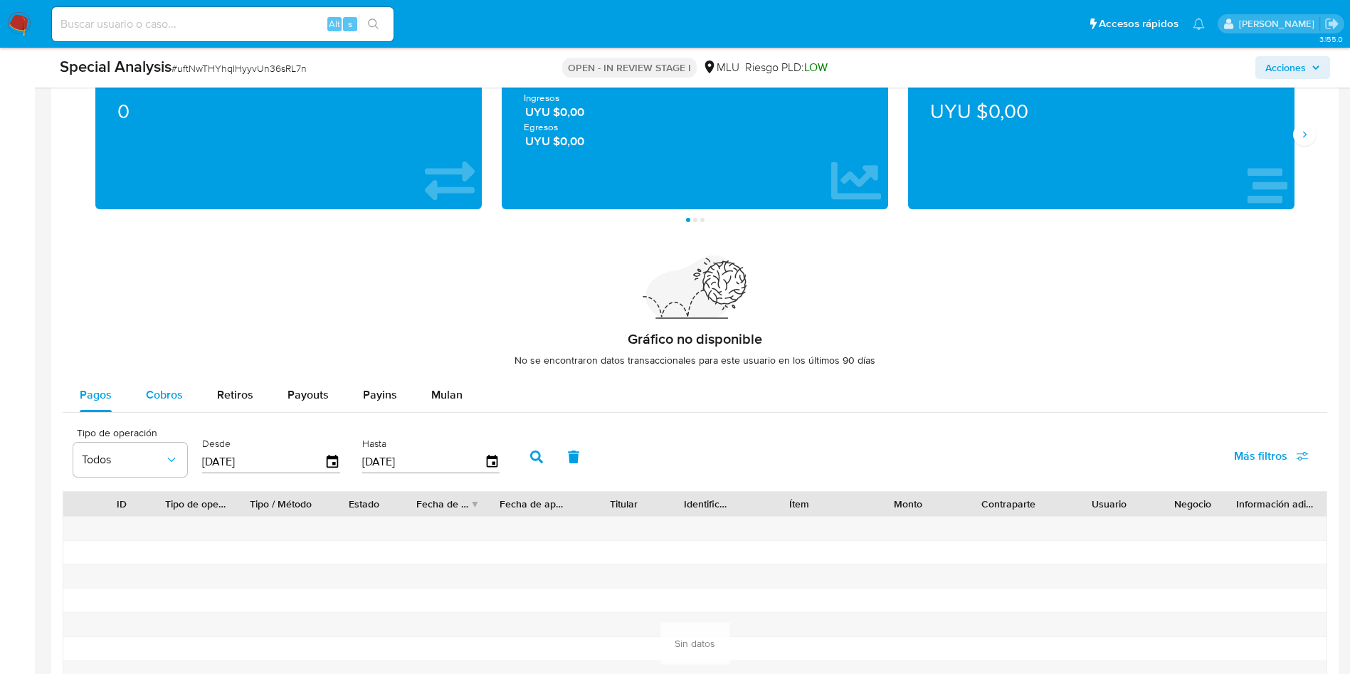
drag, startPoint x: 169, startPoint y: 398, endPoint x: 195, endPoint y: 383, distance: 30.3
click at [169, 397] on span "Cobros" at bounding box center [164, 395] width 37 height 16
select select "10"
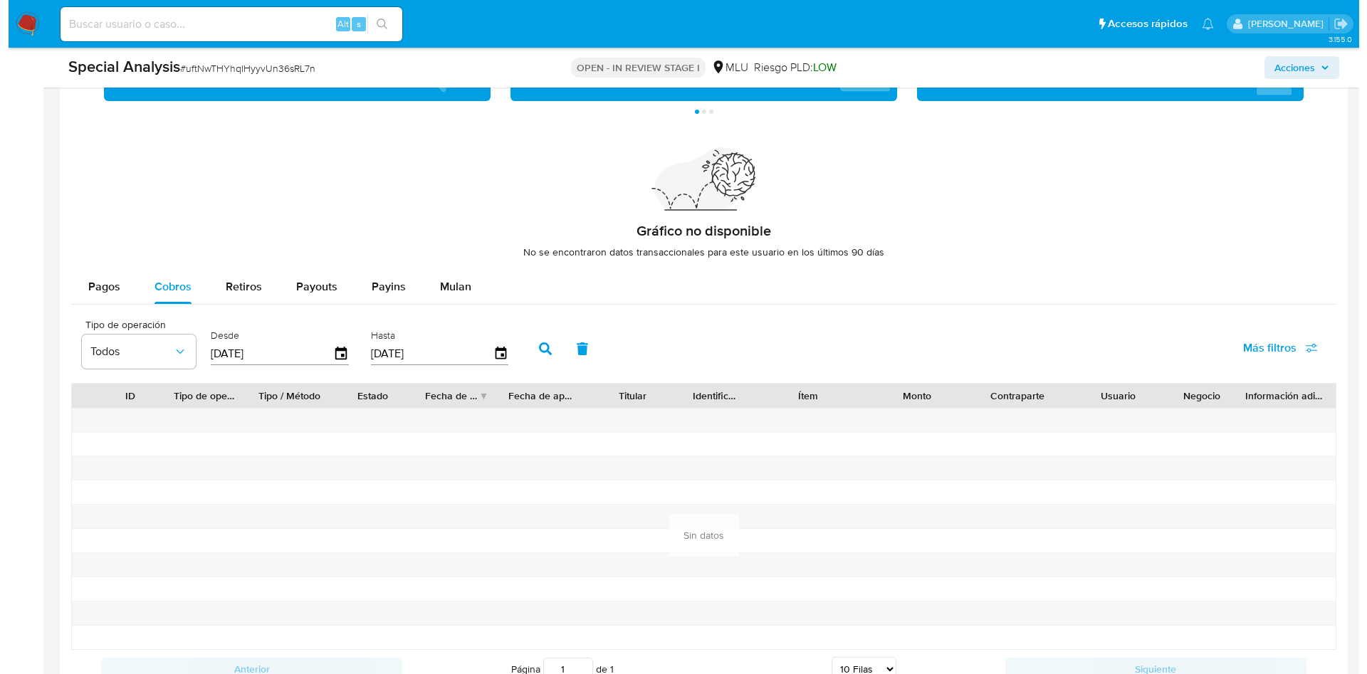
scroll to position [1281, 0]
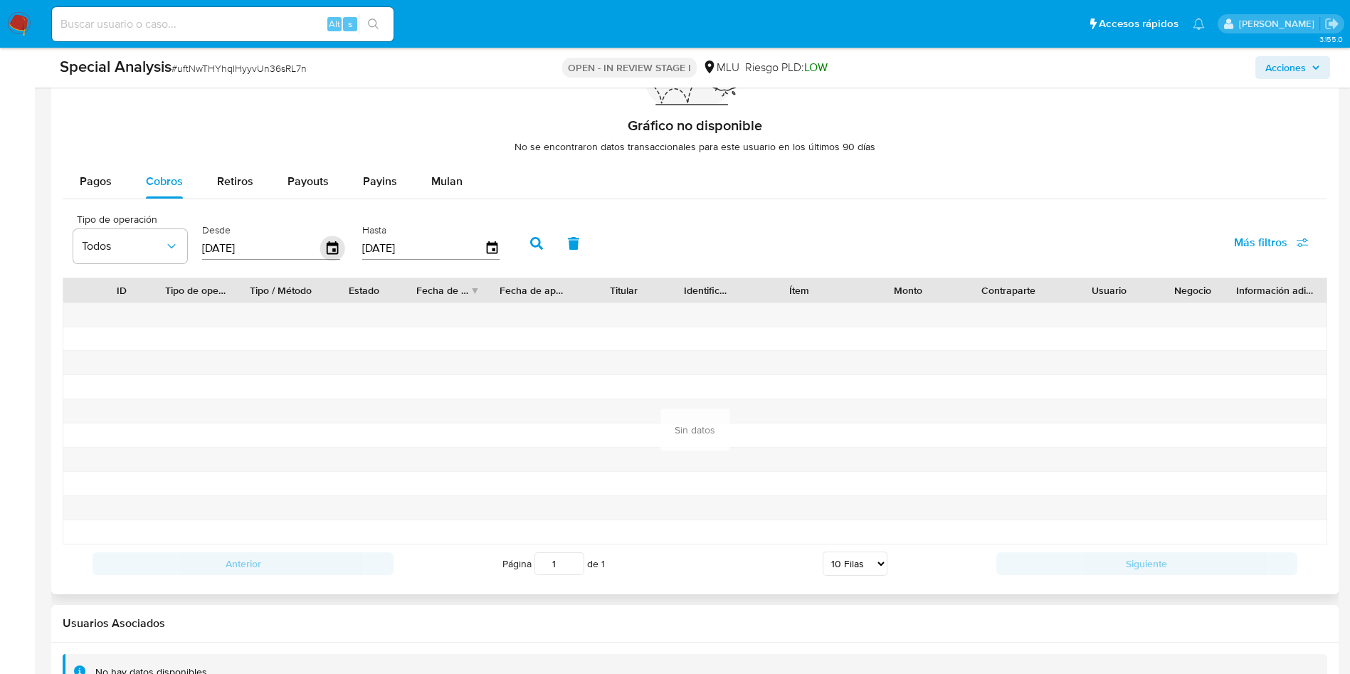
click at [334, 246] on icon "button" at bounding box center [332, 248] width 25 height 25
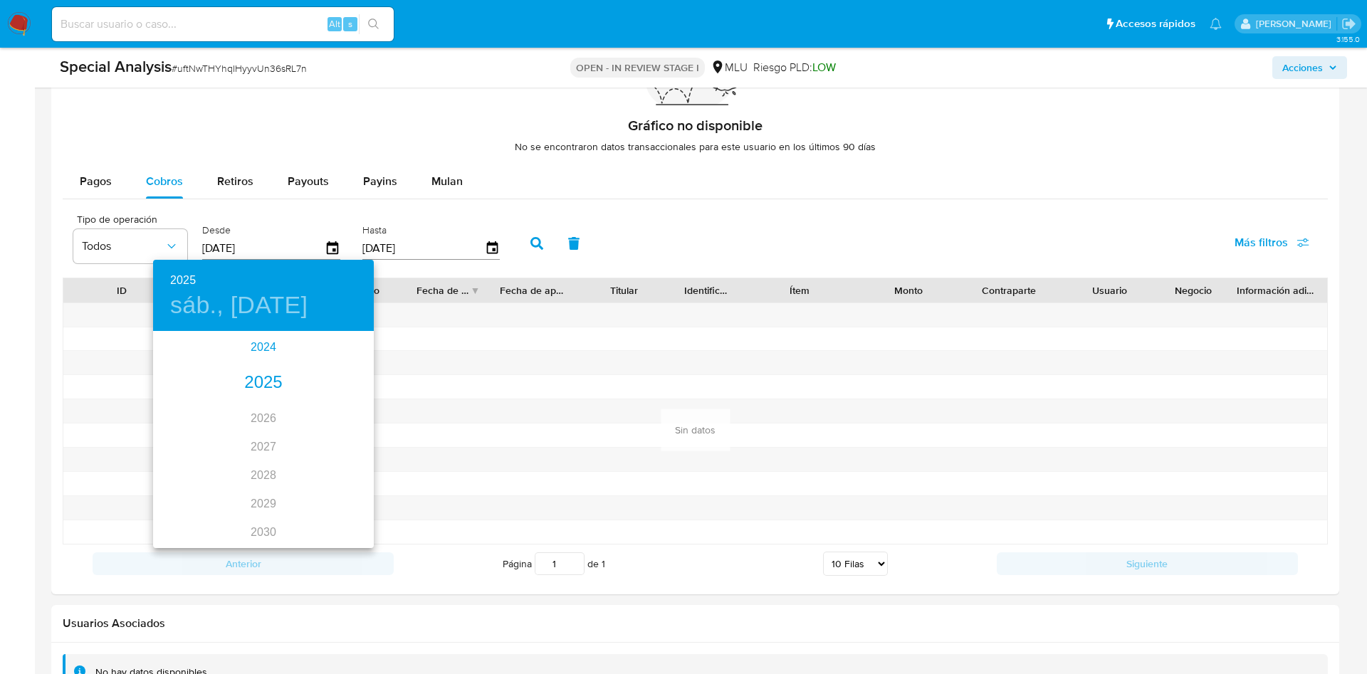
click at [253, 340] on div "2024" at bounding box center [263, 347] width 221 height 28
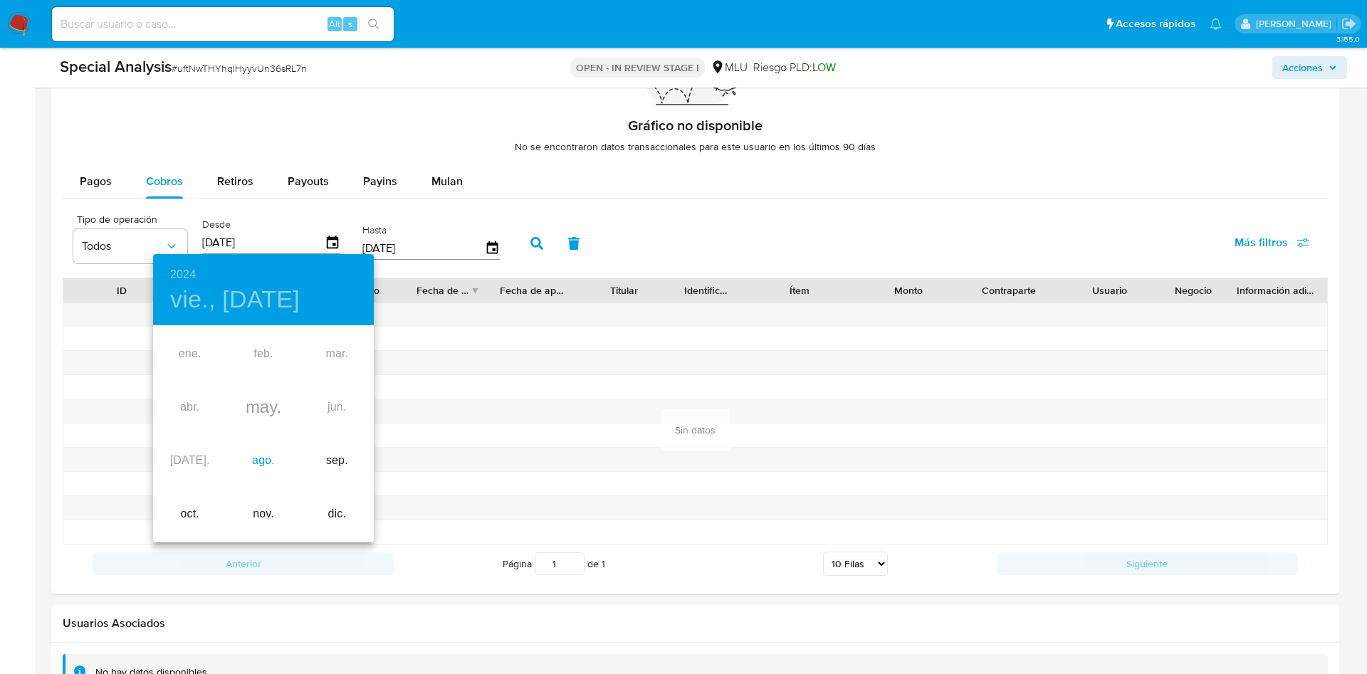
click at [266, 466] on div "ago." at bounding box center [262, 460] width 73 height 53
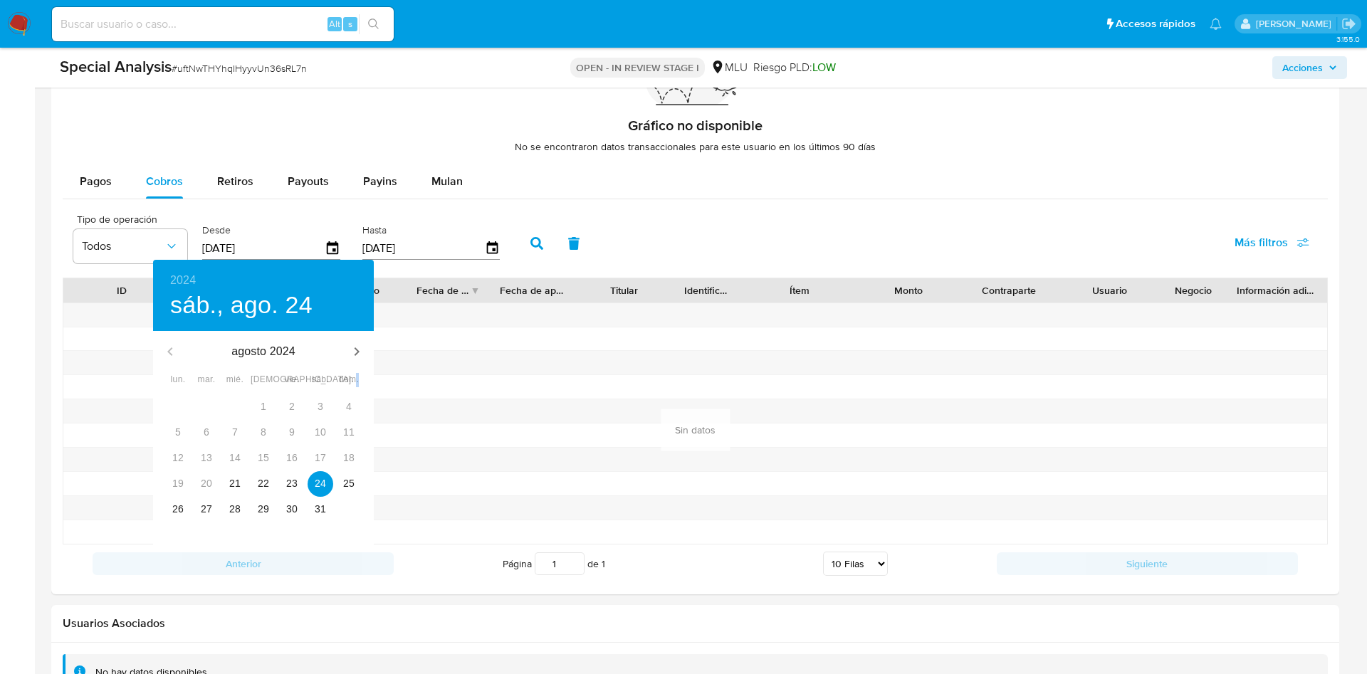
click at [264, 464] on div "15" at bounding box center [263, 459] width 28 height 26
click at [261, 483] on p "22" at bounding box center [263, 483] width 11 height 14
type input "[DATE]"
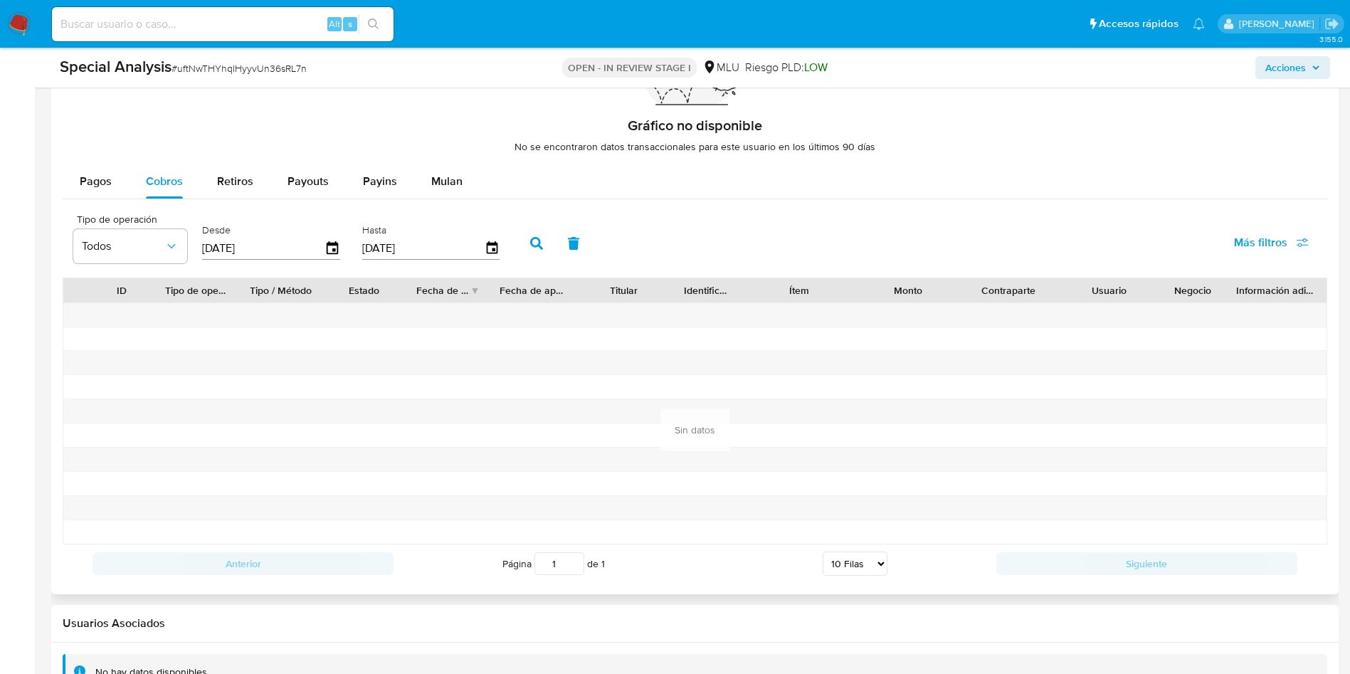
click at [533, 241] on icon "button" at bounding box center [536, 243] width 13 height 13
click at [114, 184] on button "Pagos" at bounding box center [96, 181] width 66 height 34
click at [333, 246] on icon "button" at bounding box center [332, 248] width 25 height 25
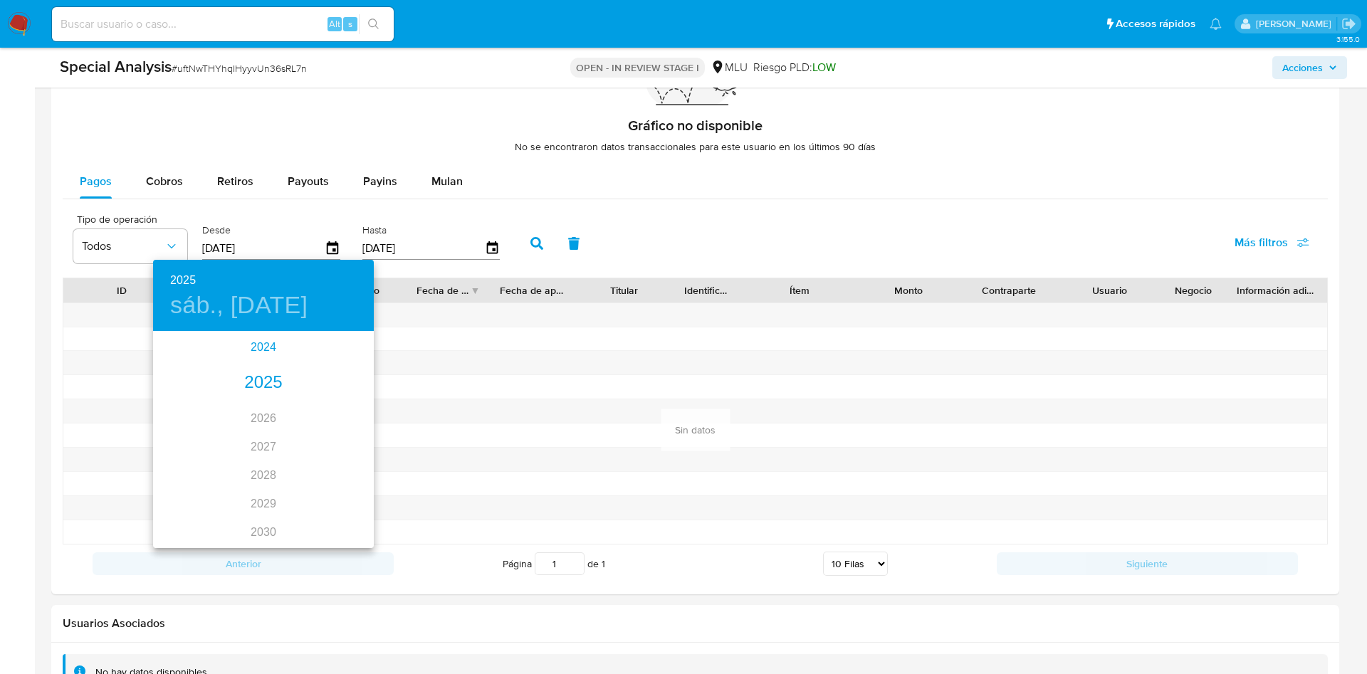
click at [261, 358] on div "2024" at bounding box center [263, 347] width 221 height 28
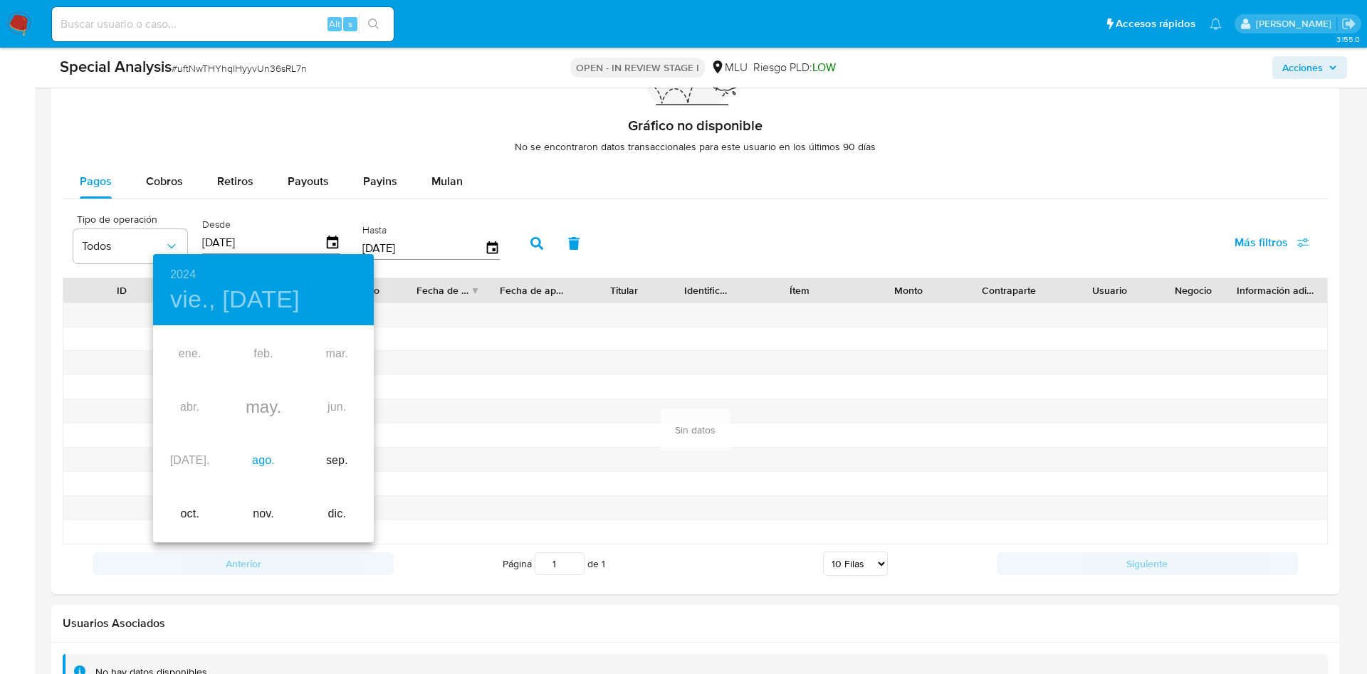
click at [263, 468] on div "ago." at bounding box center [262, 460] width 73 height 53
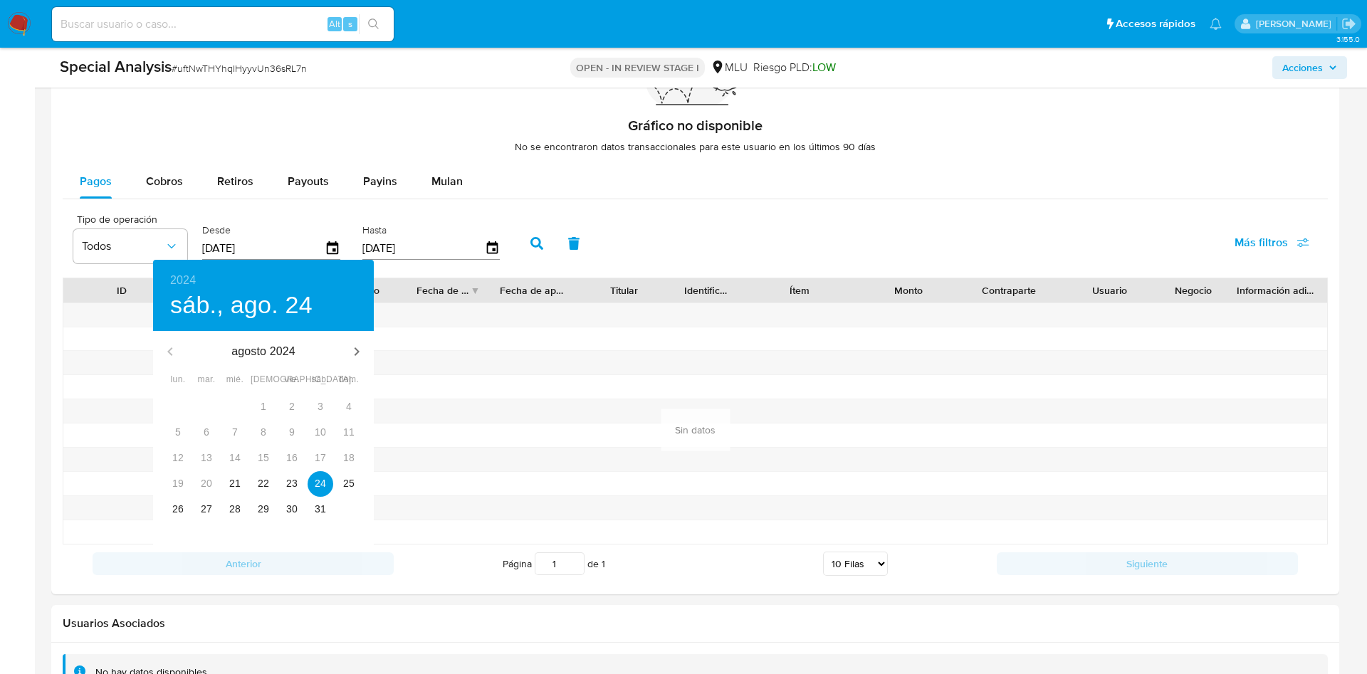
click at [279, 491] on div "23" at bounding box center [292, 484] width 28 height 26
type input "[DATE]"
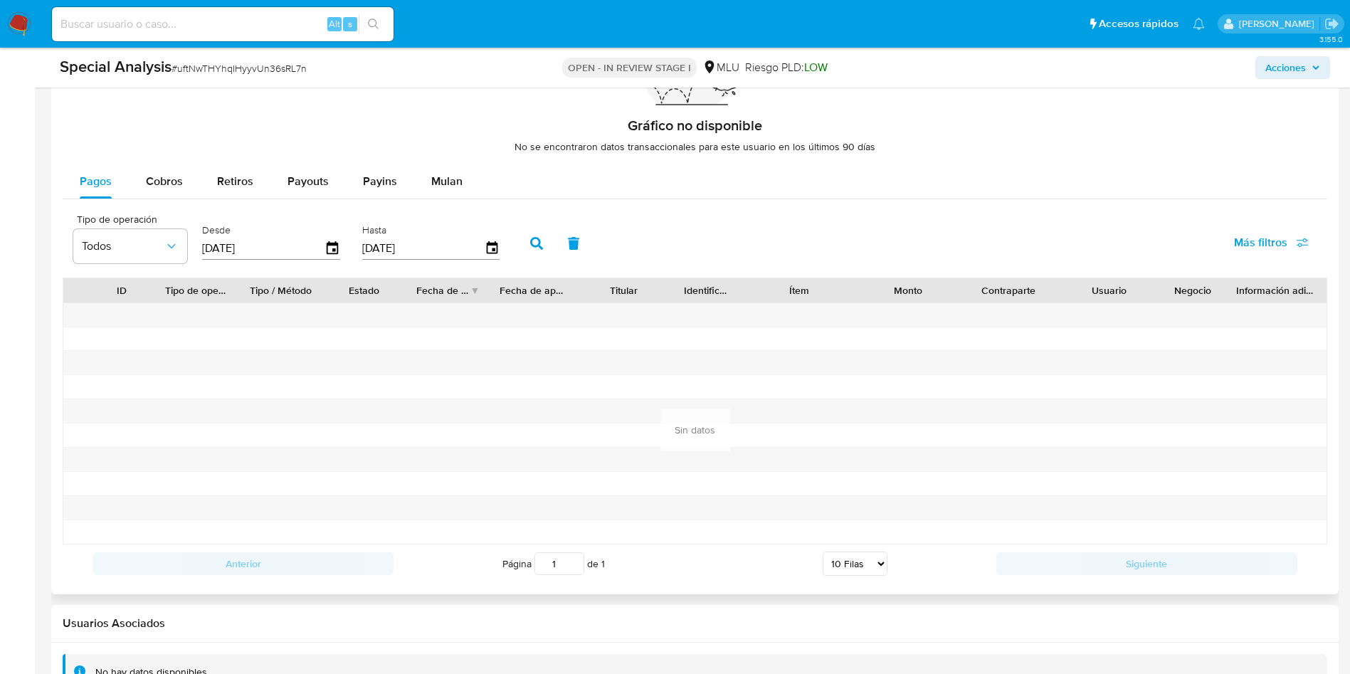
click at [546, 244] on button "button" at bounding box center [536, 243] width 37 height 34
click at [236, 193] on div "Retiros" at bounding box center [235, 181] width 36 height 34
select select "10"
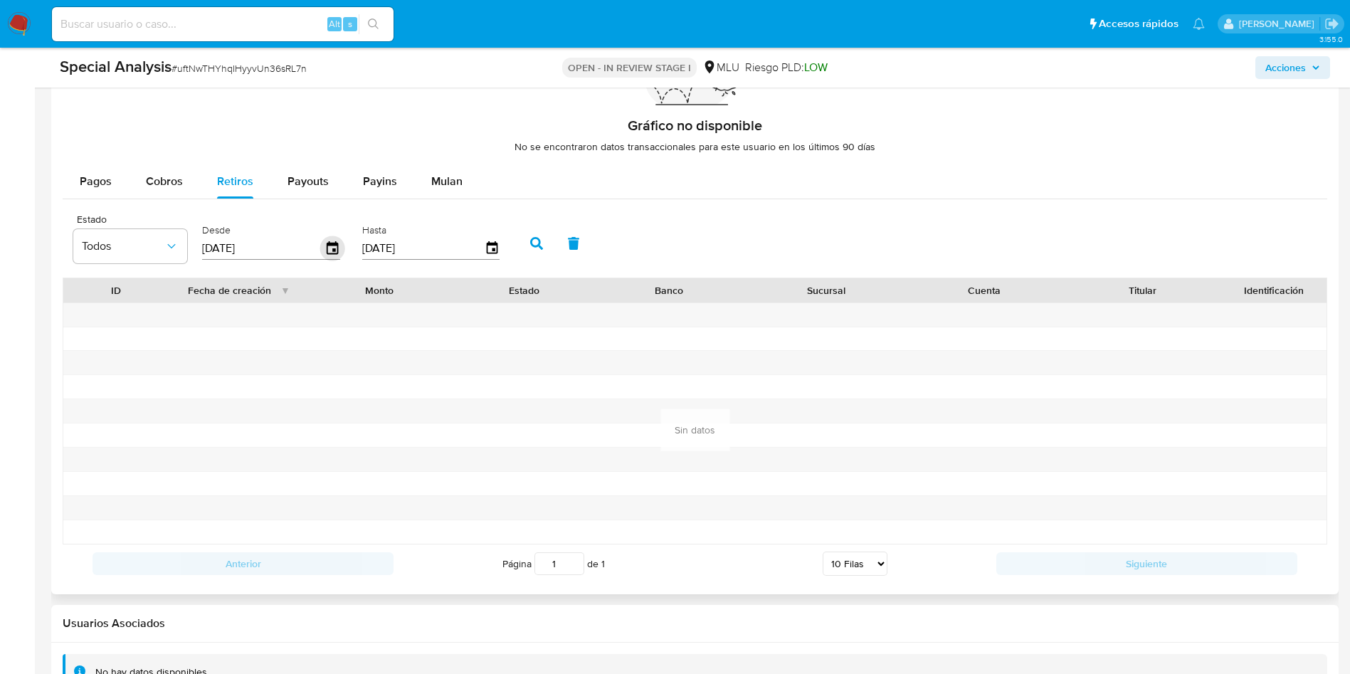
click at [330, 249] on icon "button" at bounding box center [332, 248] width 25 height 25
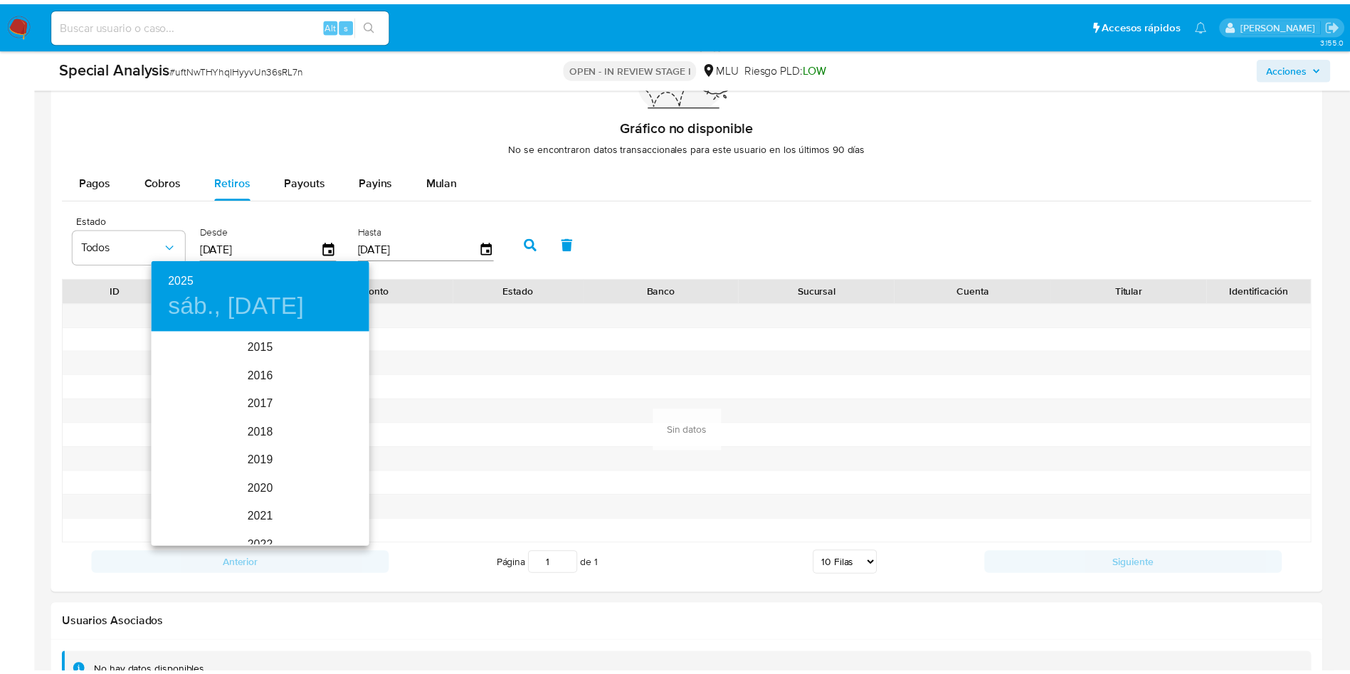
scroll to position [199, 0]
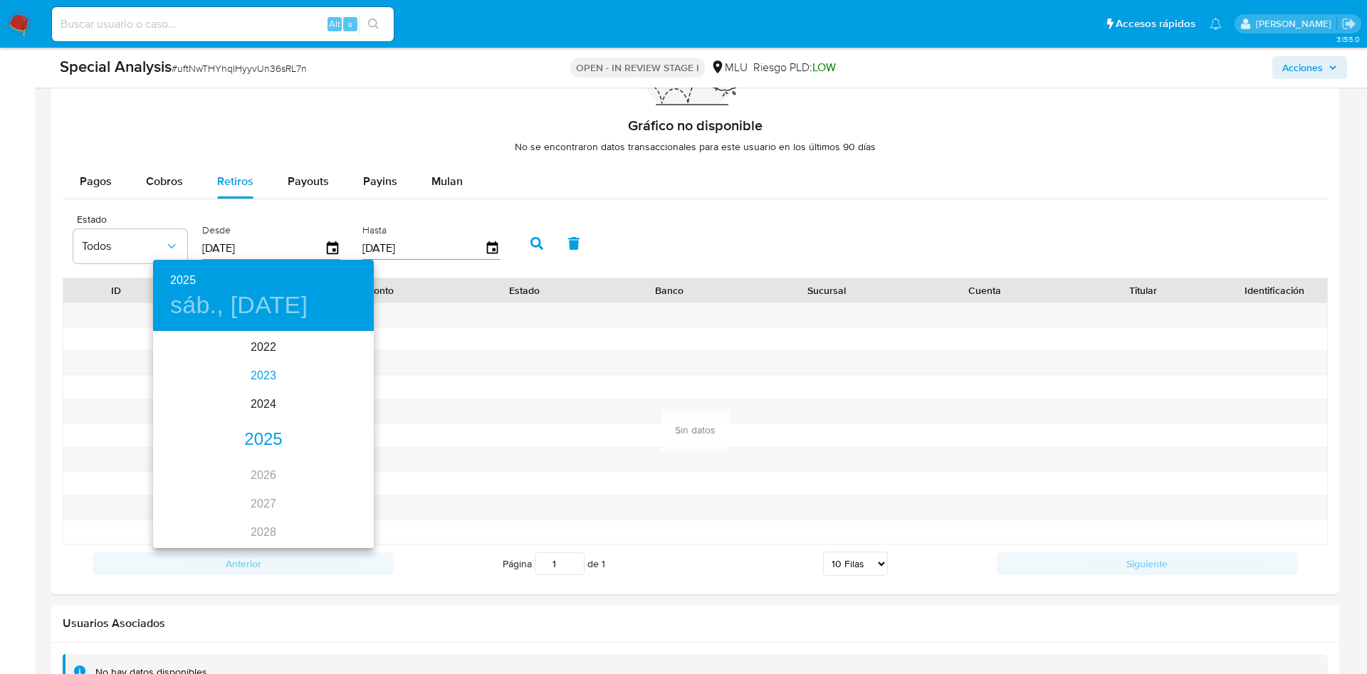
click at [268, 384] on div "2023" at bounding box center [263, 376] width 221 height 28
click at [264, 419] on div "may." at bounding box center [262, 413] width 73 height 53
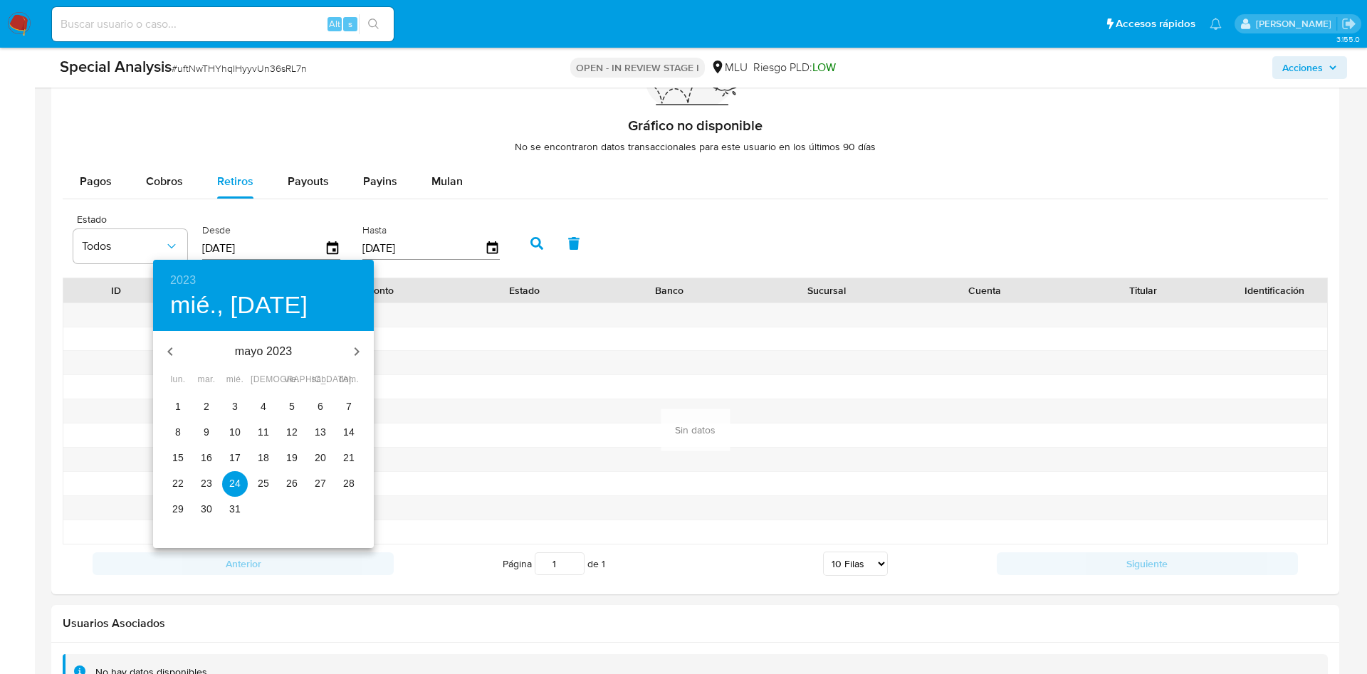
click at [266, 437] on p "11" at bounding box center [263, 432] width 11 height 14
type input "[DATE]"
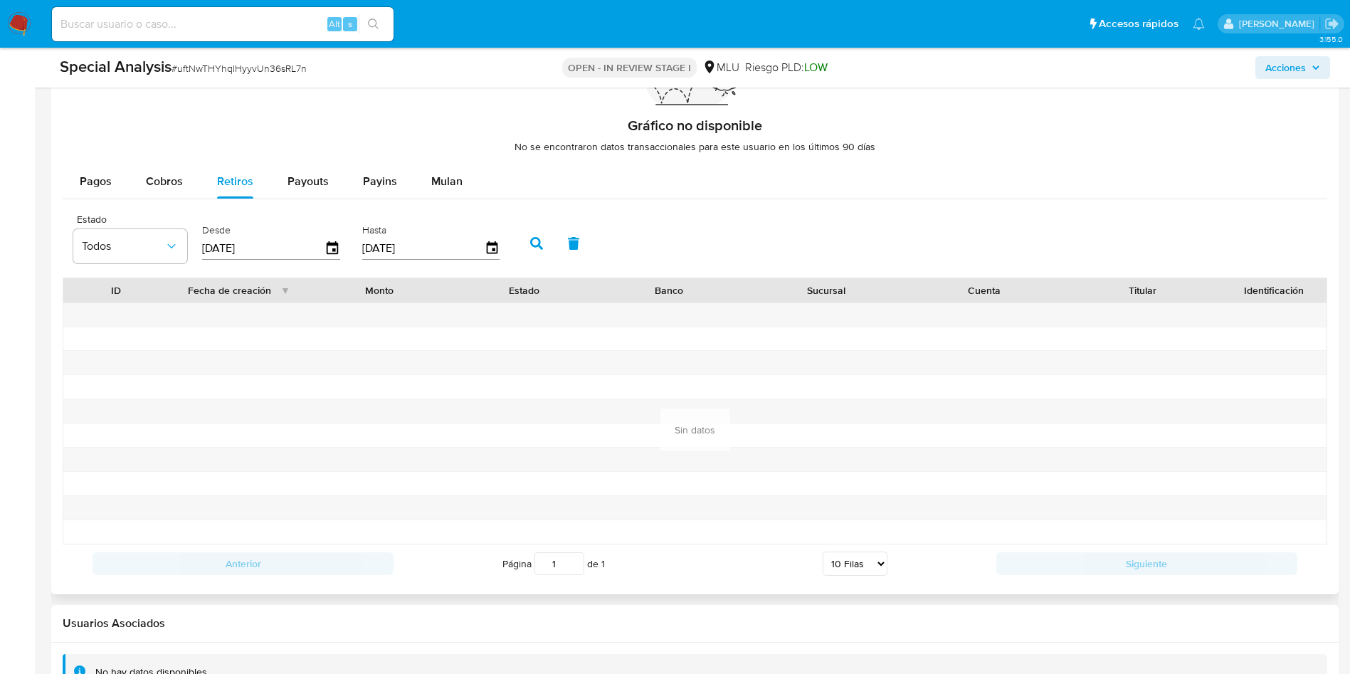
click at [546, 240] on button "button" at bounding box center [536, 243] width 37 height 34
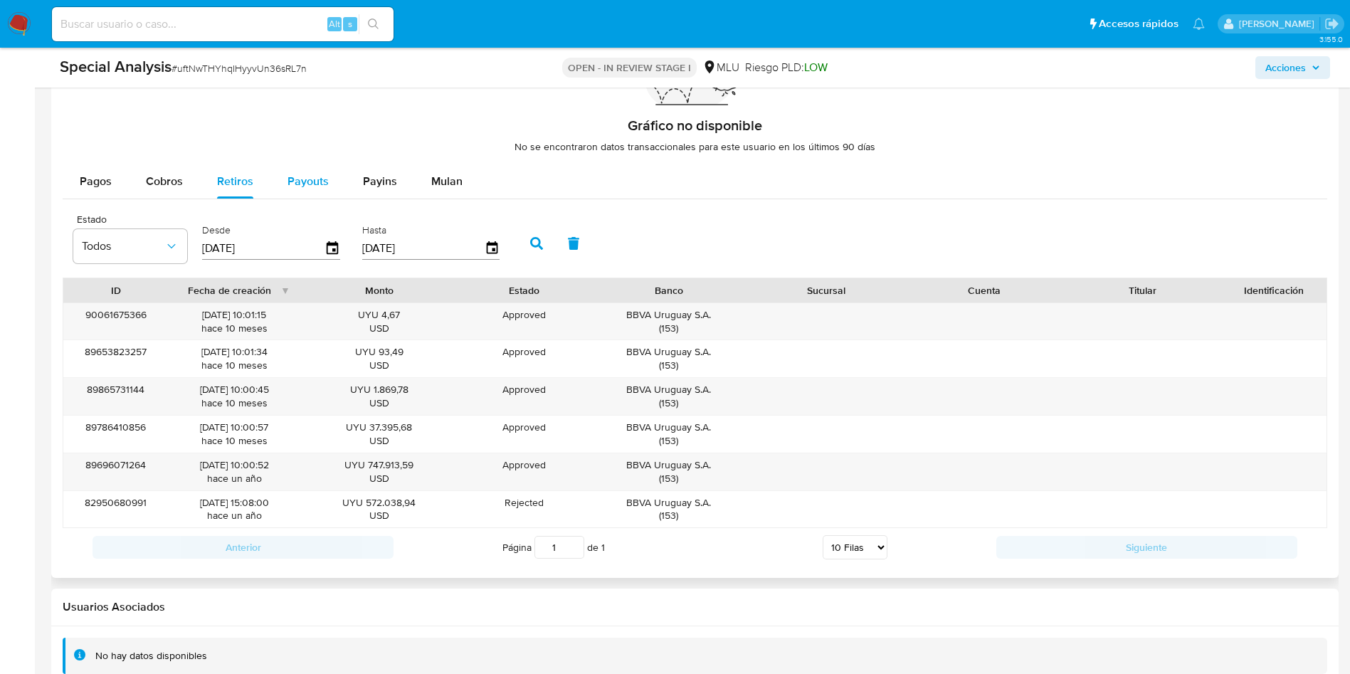
click at [310, 175] on span "Payouts" at bounding box center [308, 181] width 41 height 16
select select "10"
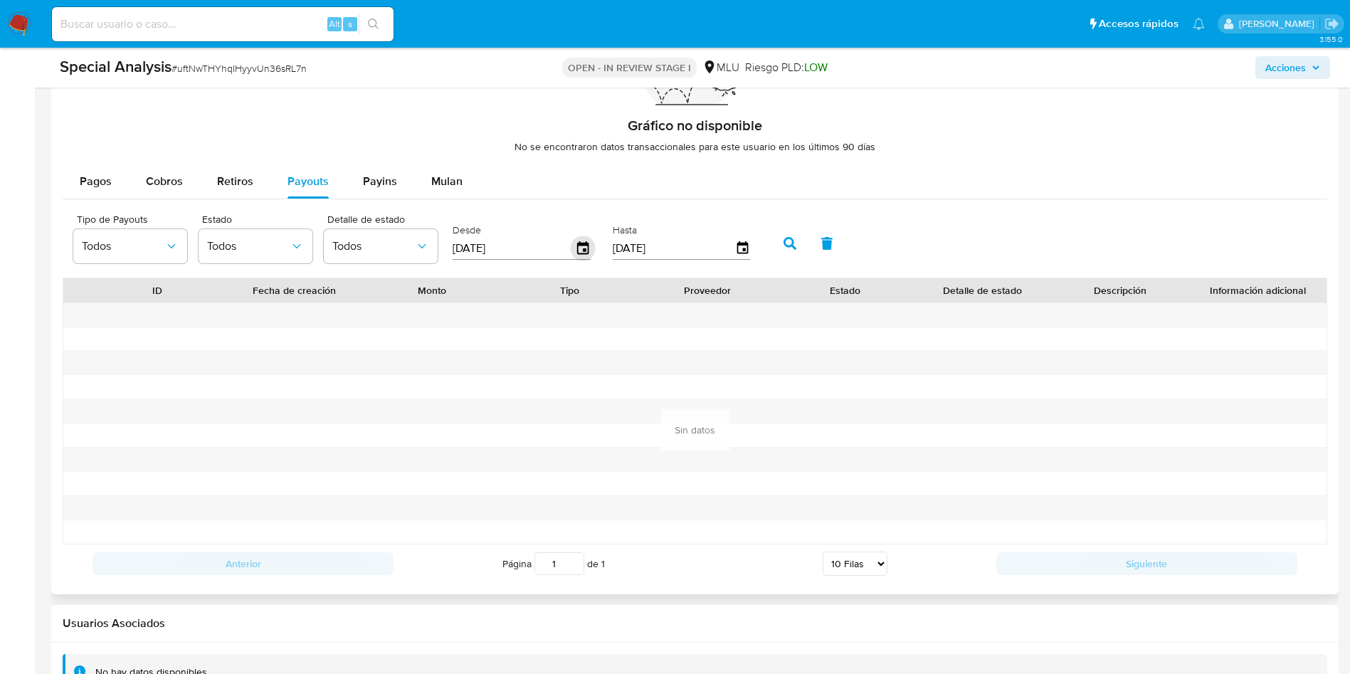
click at [583, 245] on icon "button" at bounding box center [582, 247] width 11 height 13
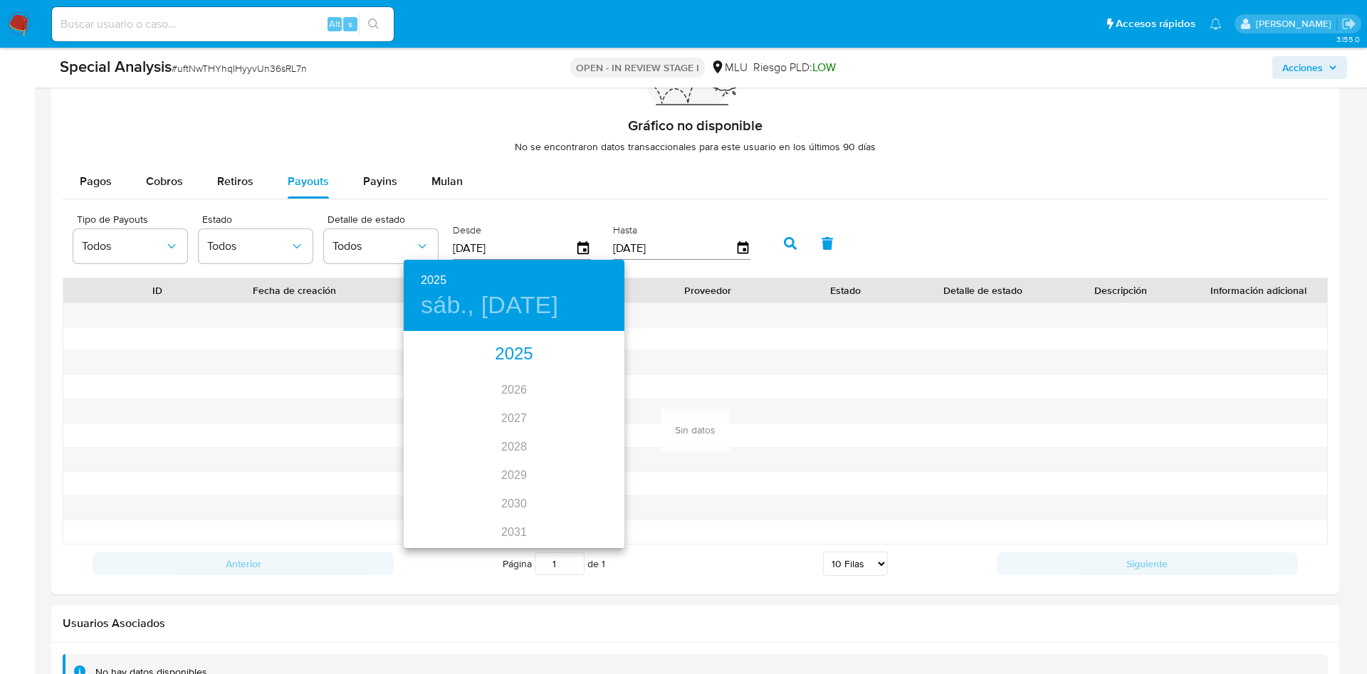
click at [512, 356] on div "2025" at bounding box center [514, 354] width 221 height 28
click at [508, 361] on div "feb." at bounding box center [513, 359] width 73 height 53
click at [547, 484] on p "21" at bounding box center [542, 483] width 11 height 14
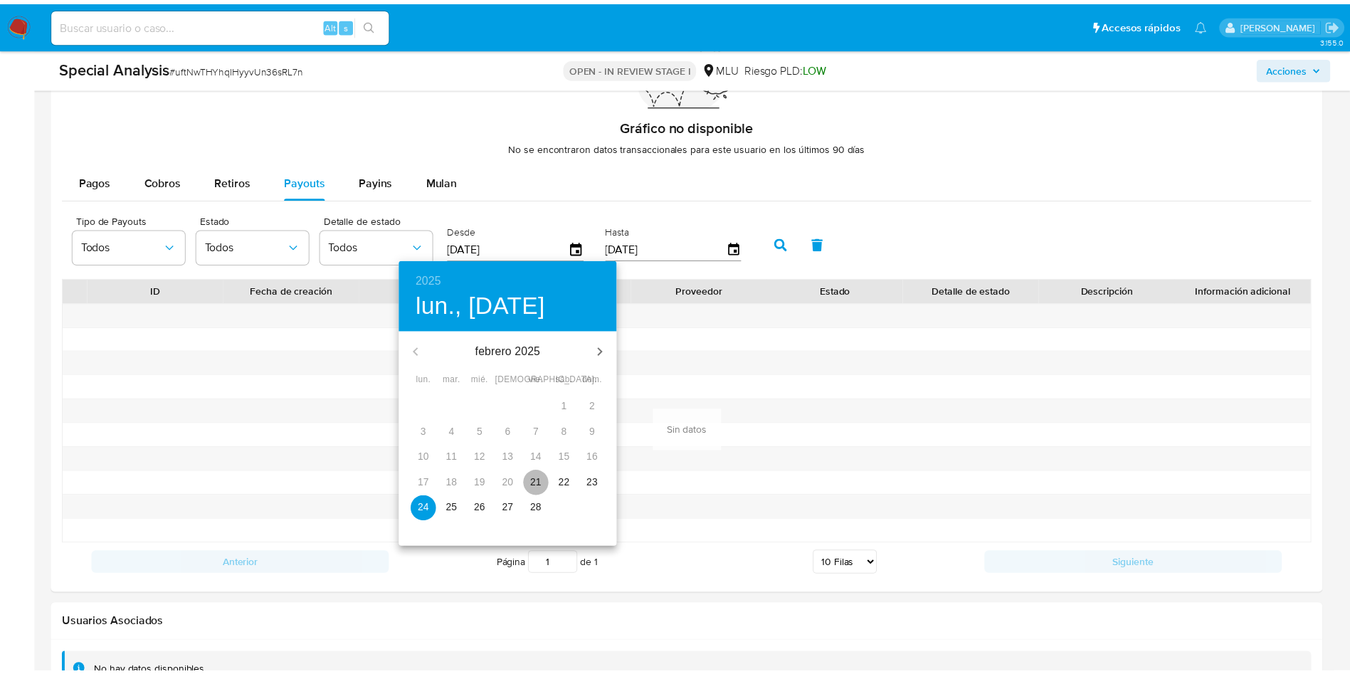
type input "[DATE]"
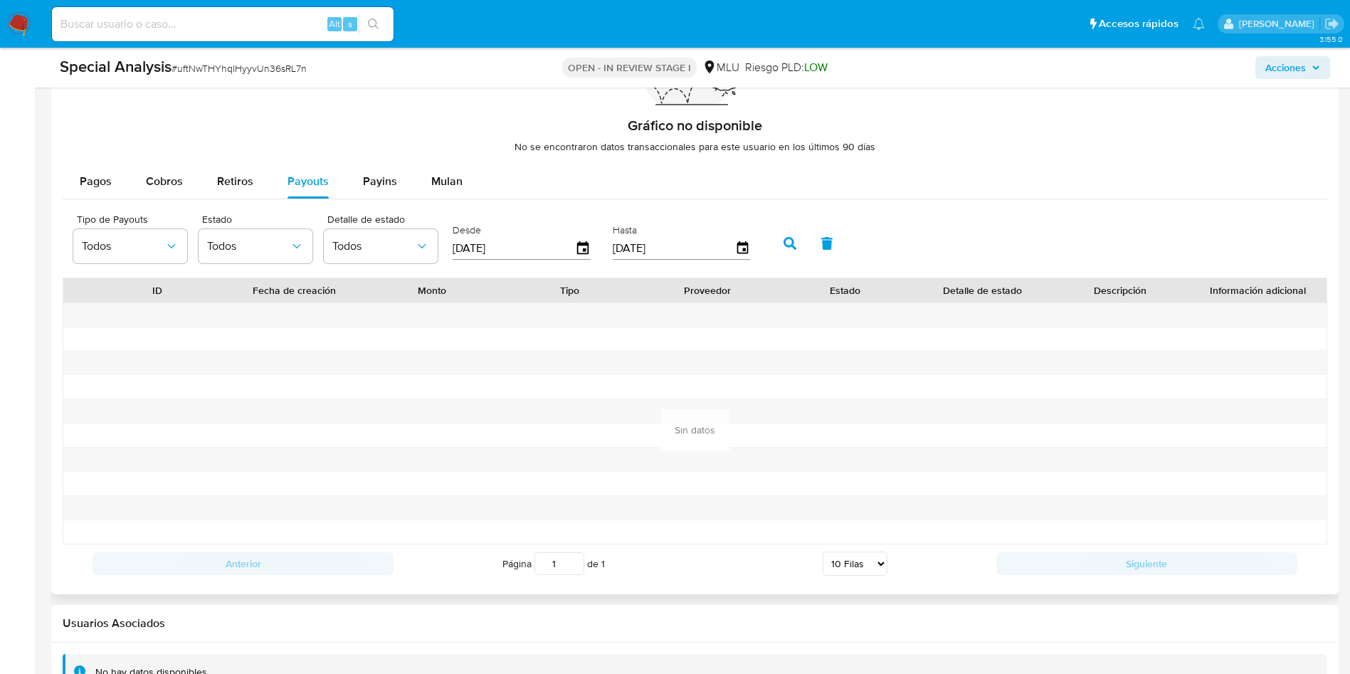
click at [792, 248] on icon "button" at bounding box center [790, 243] width 13 height 13
click at [162, 174] on span "Cobros" at bounding box center [164, 181] width 37 height 16
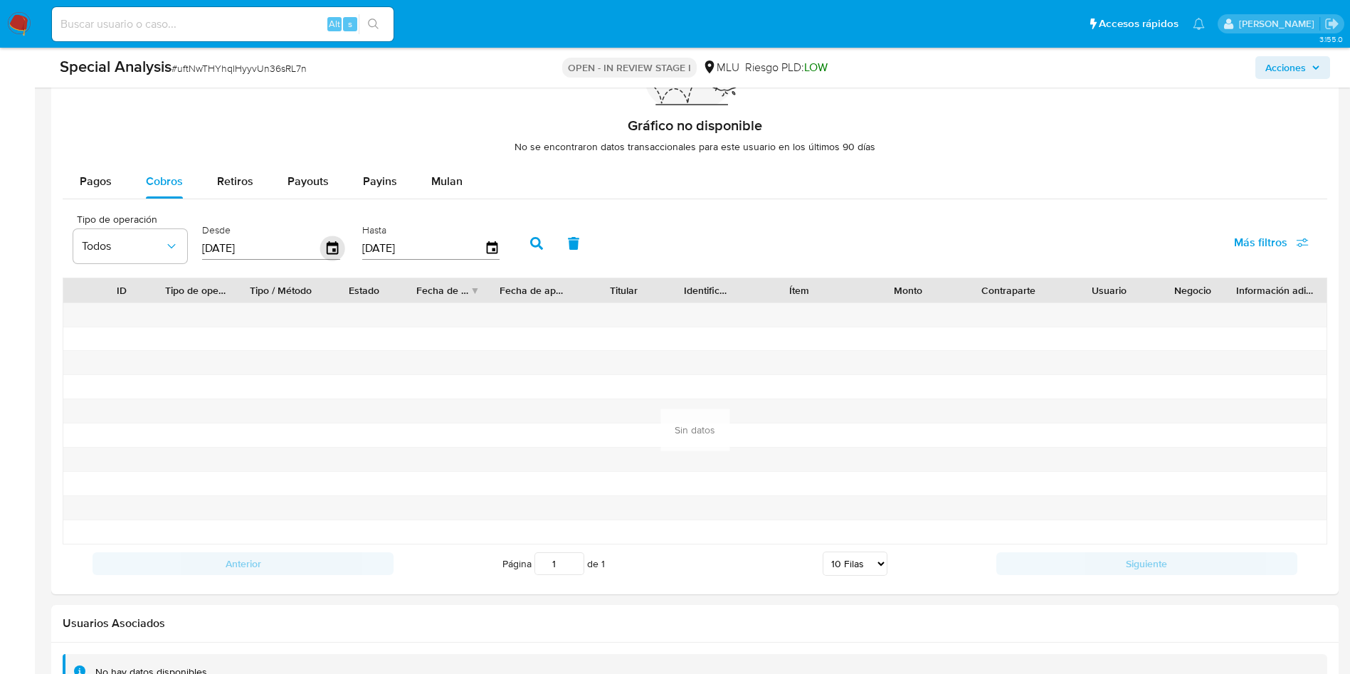
click at [333, 249] on icon "button" at bounding box center [332, 247] width 11 height 13
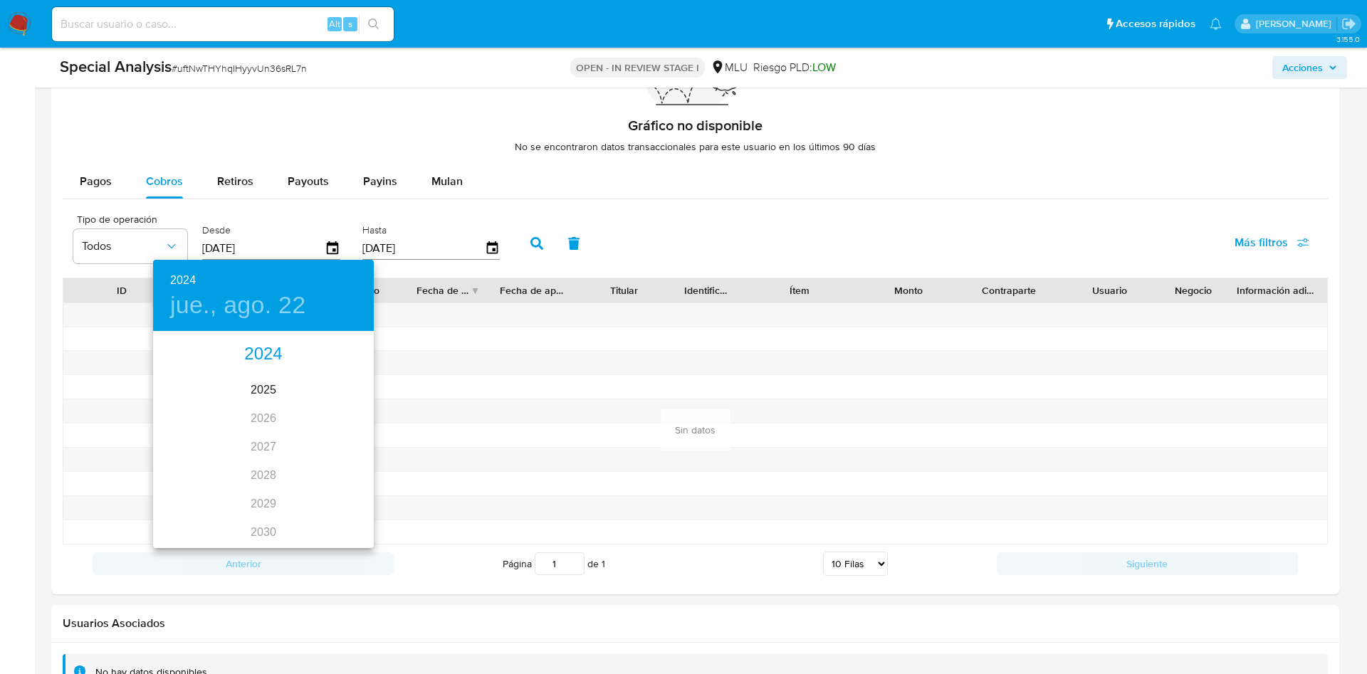
click at [258, 350] on div "2024" at bounding box center [263, 354] width 221 height 28
click at [258, 472] on div "ago." at bounding box center [262, 466] width 73 height 53
click at [236, 479] on p "21" at bounding box center [234, 483] width 11 height 14
type input "21/08/2024"
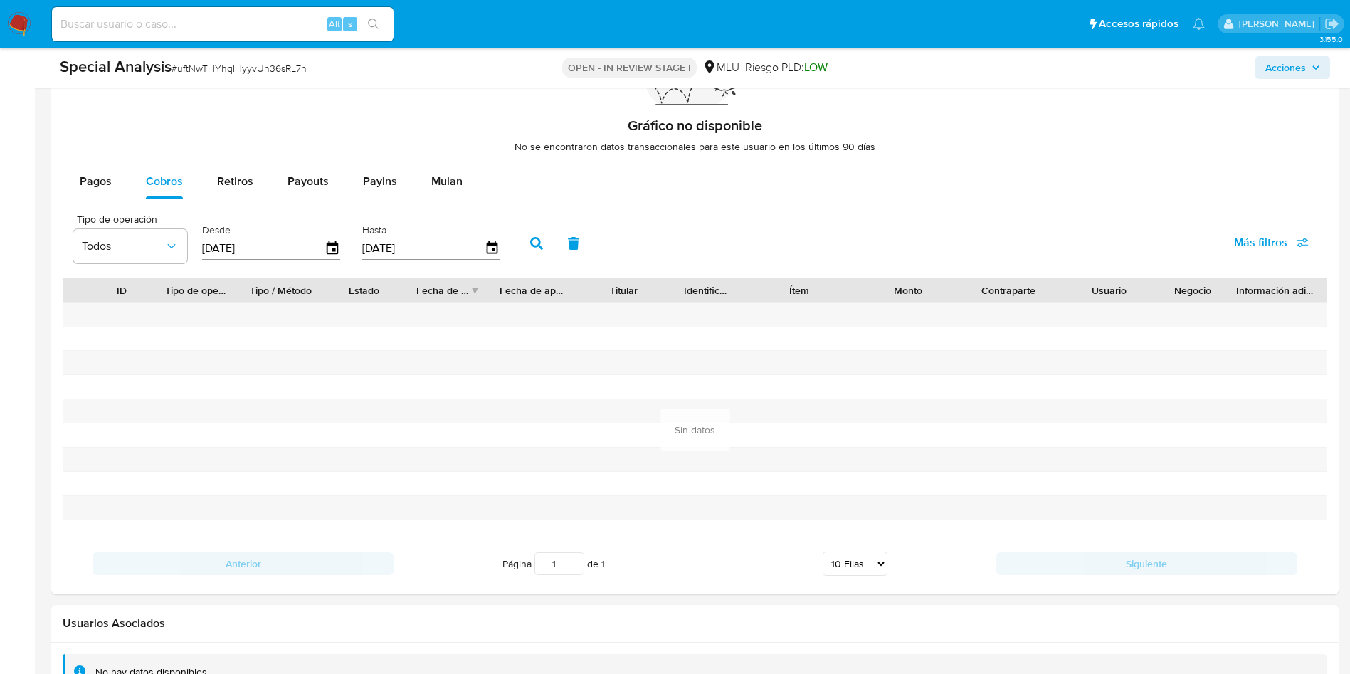
click at [524, 253] on button "button" at bounding box center [536, 243] width 37 height 34
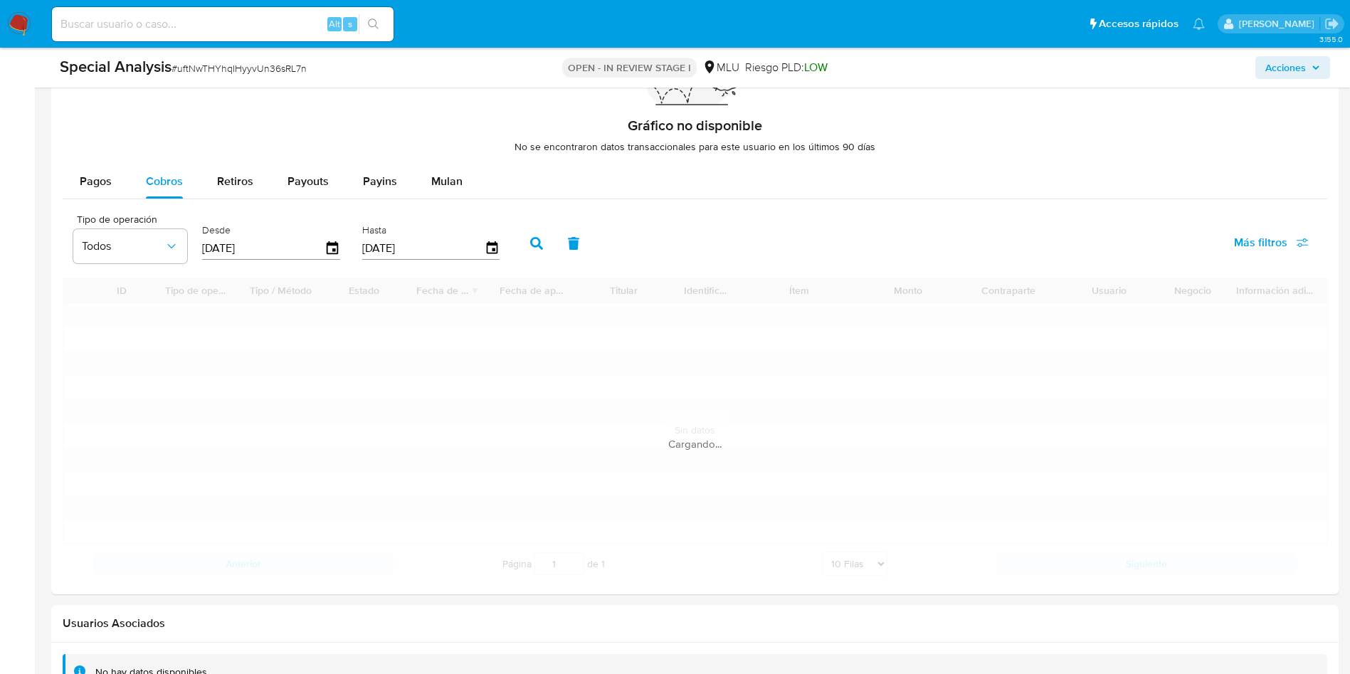
click at [536, 246] on icon "button" at bounding box center [536, 243] width 13 height 13
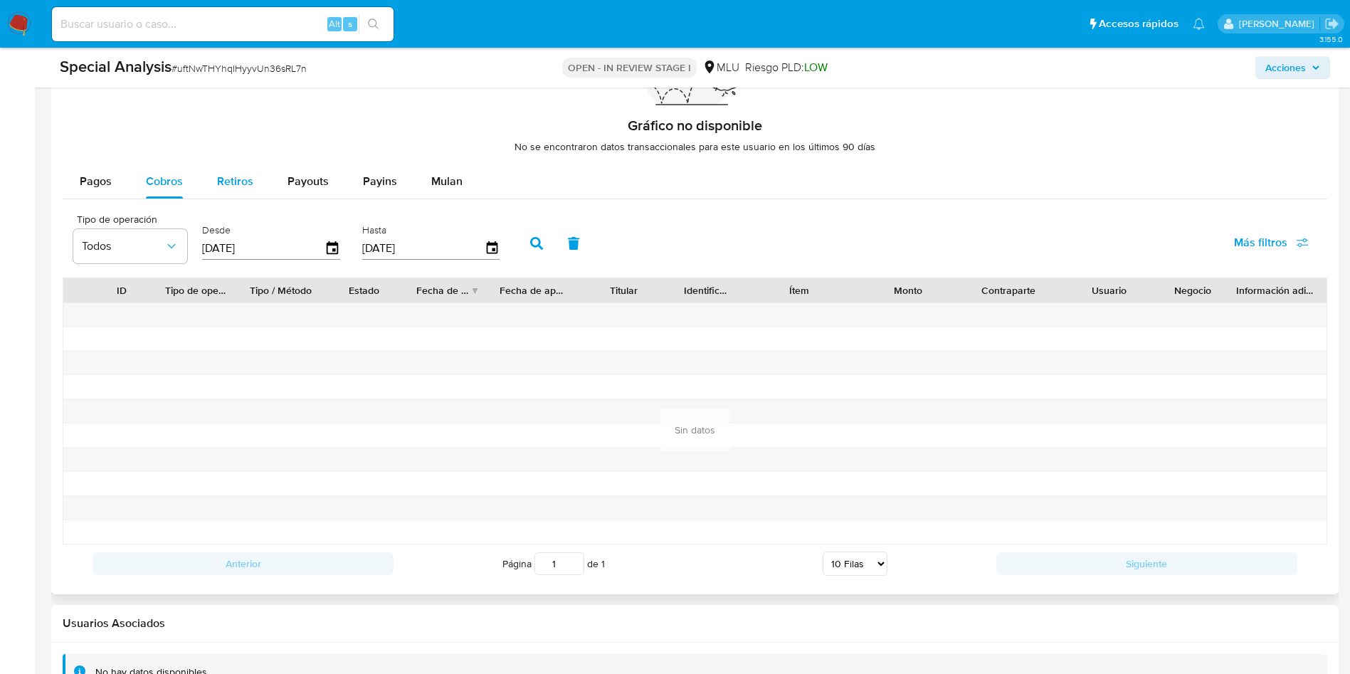
click at [241, 178] on span "Retiros" at bounding box center [235, 181] width 36 height 16
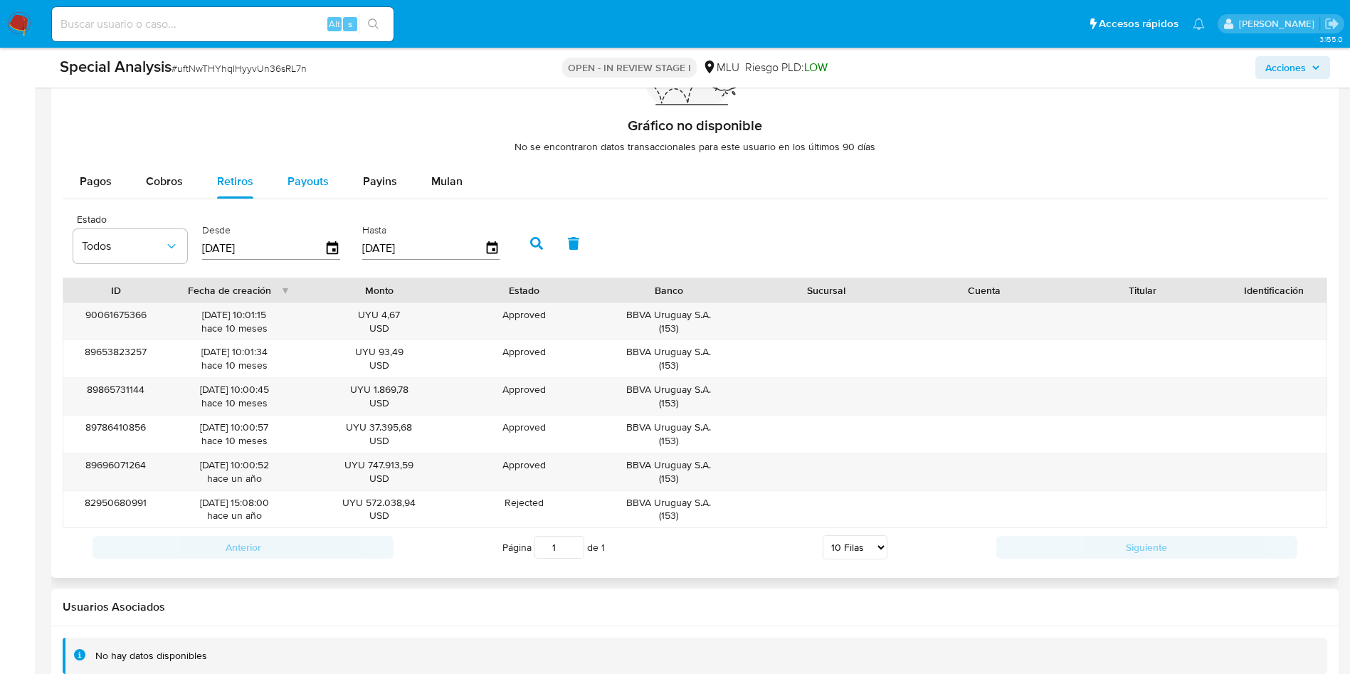
click at [291, 179] on span "Payouts" at bounding box center [308, 181] width 41 height 16
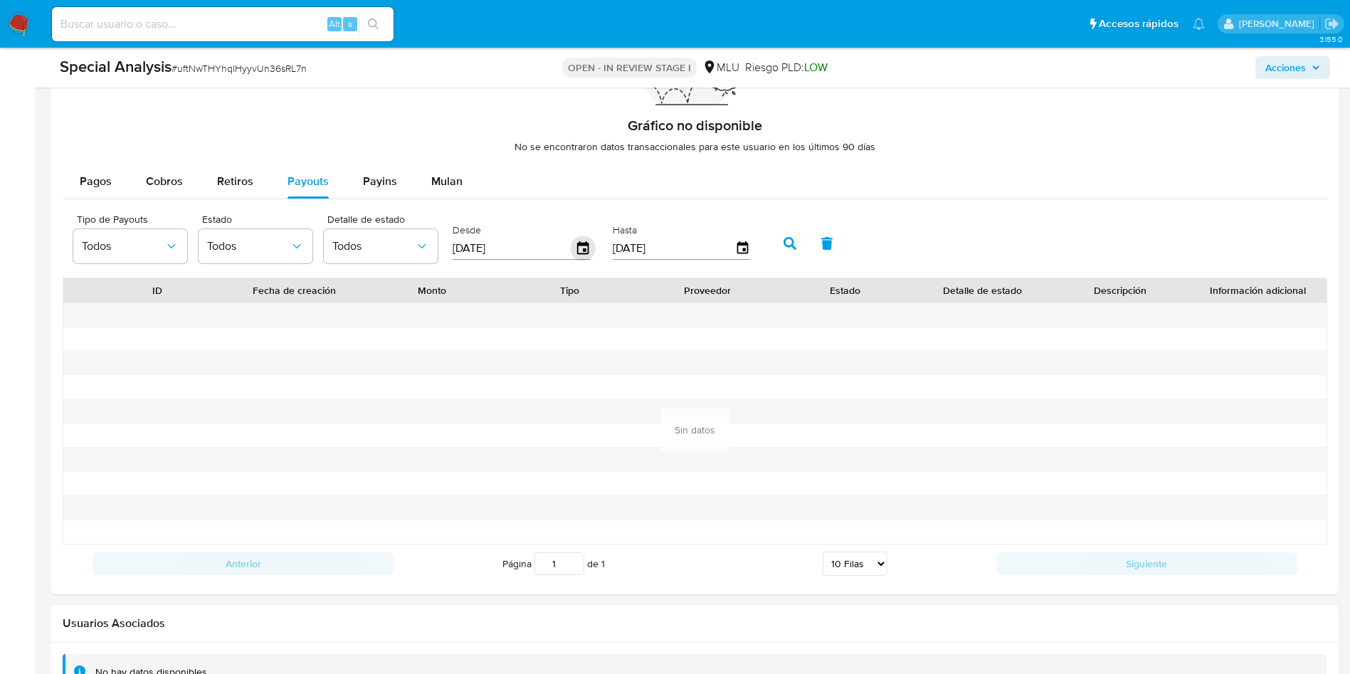
click at [590, 251] on icon "button" at bounding box center [583, 248] width 25 height 25
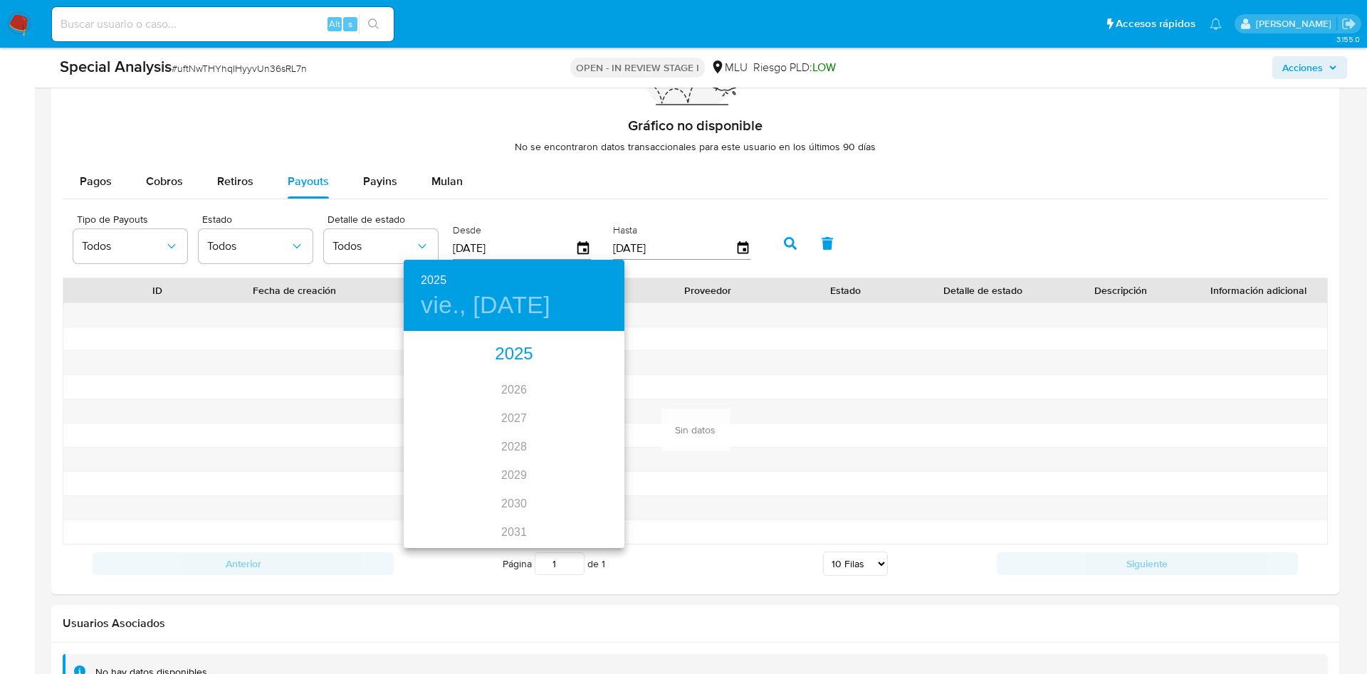
click at [513, 355] on div "2025" at bounding box center [514, 354] width 221 height 28
click at [508, 362] on div "feb." at bounding box center [513, 359] width 73 height 53
click at [542, 480] on p "21" at bounding box center [542, 483] width 11 height 14
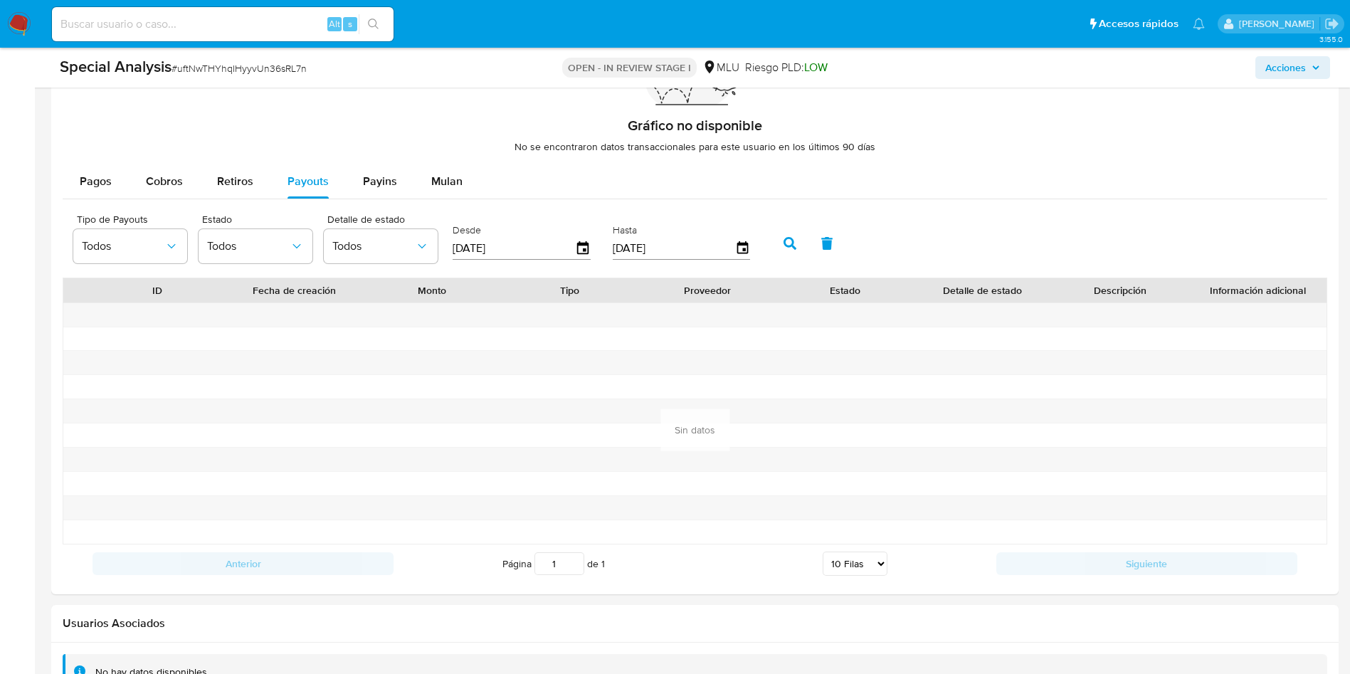
click at [787, 251] on button "button" at bounding box center [790, 243] width 37 height 34
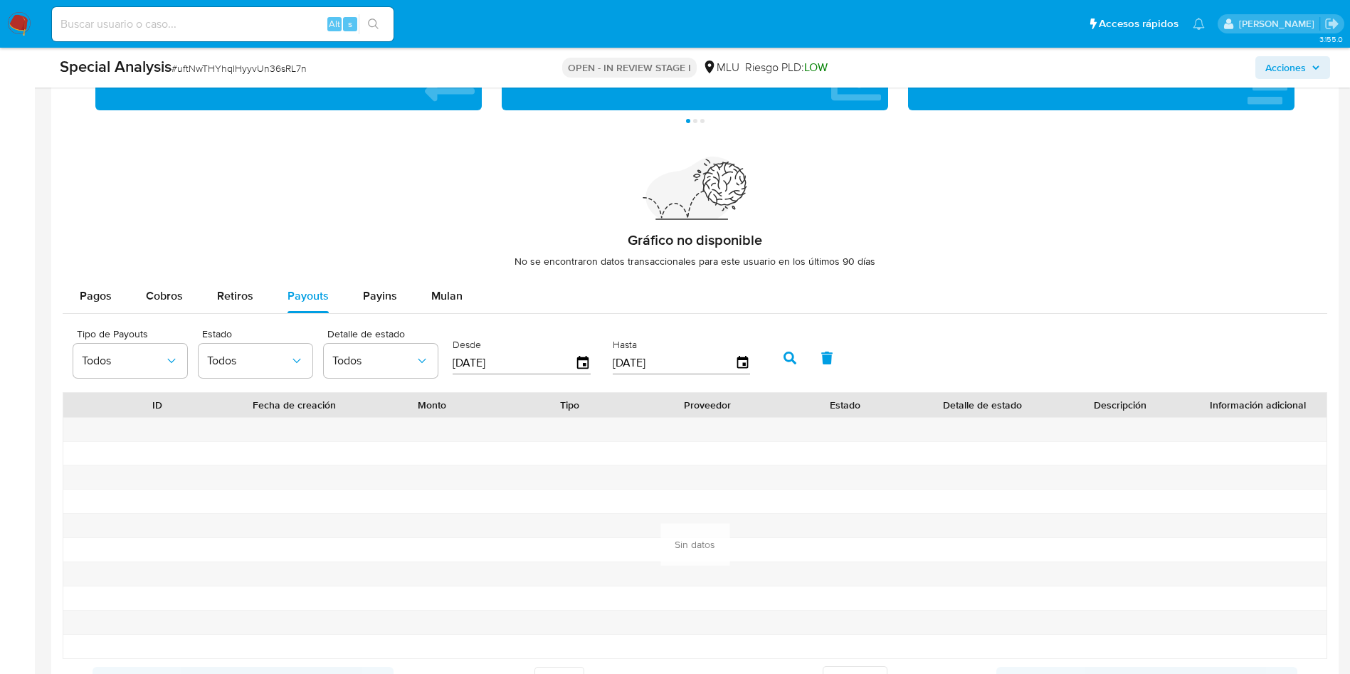
scroll to position [1068, 0]
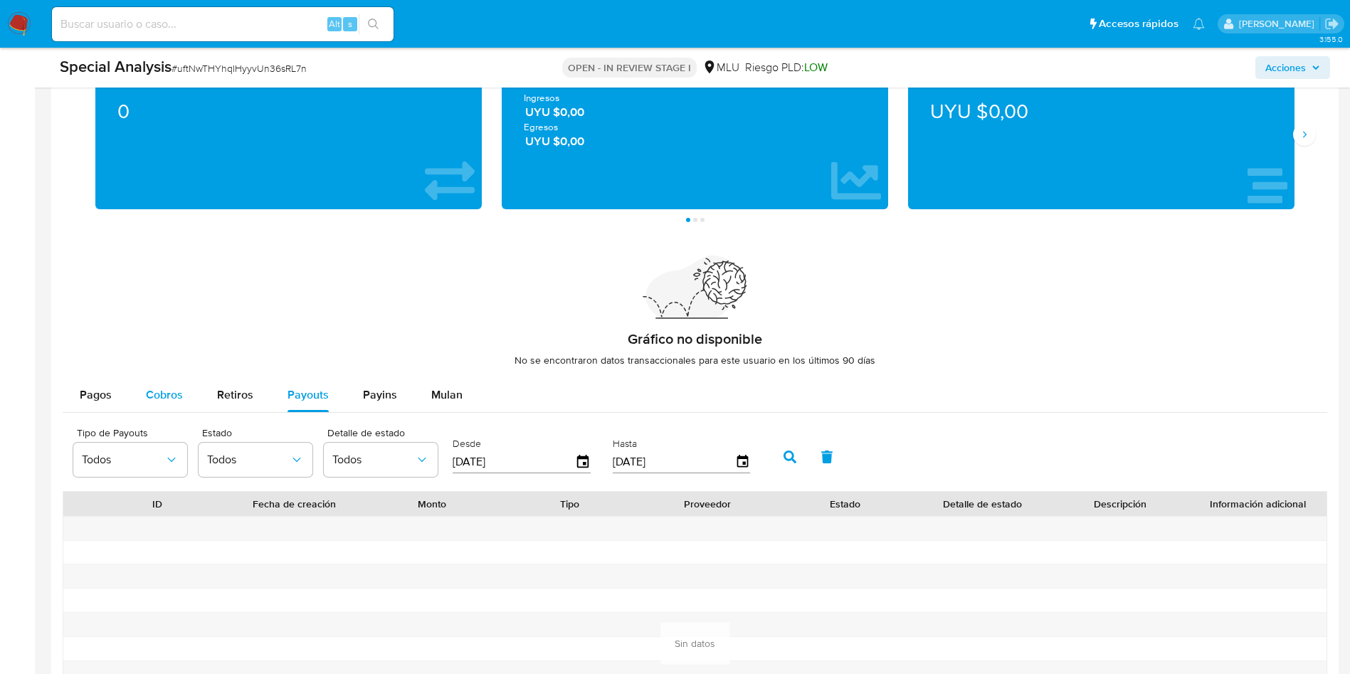
click at [153, 408] on div "Cobros" at bounding box center [164, 395] width 37 height 34
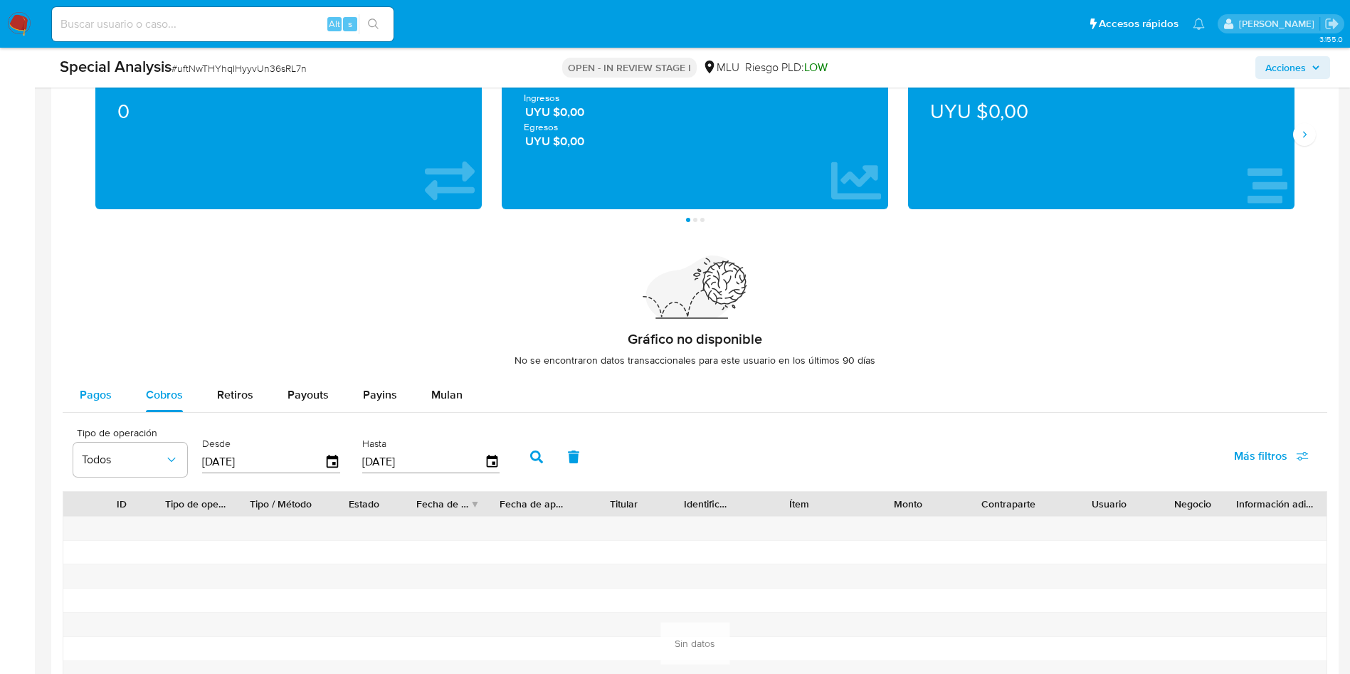
click at [103, 398] on span "Pagos" at bounding box center [96, 395] width 32 height 16
click at [226, 401] on span "Retiros" at bounding box center [235, 395] width 36 height 16
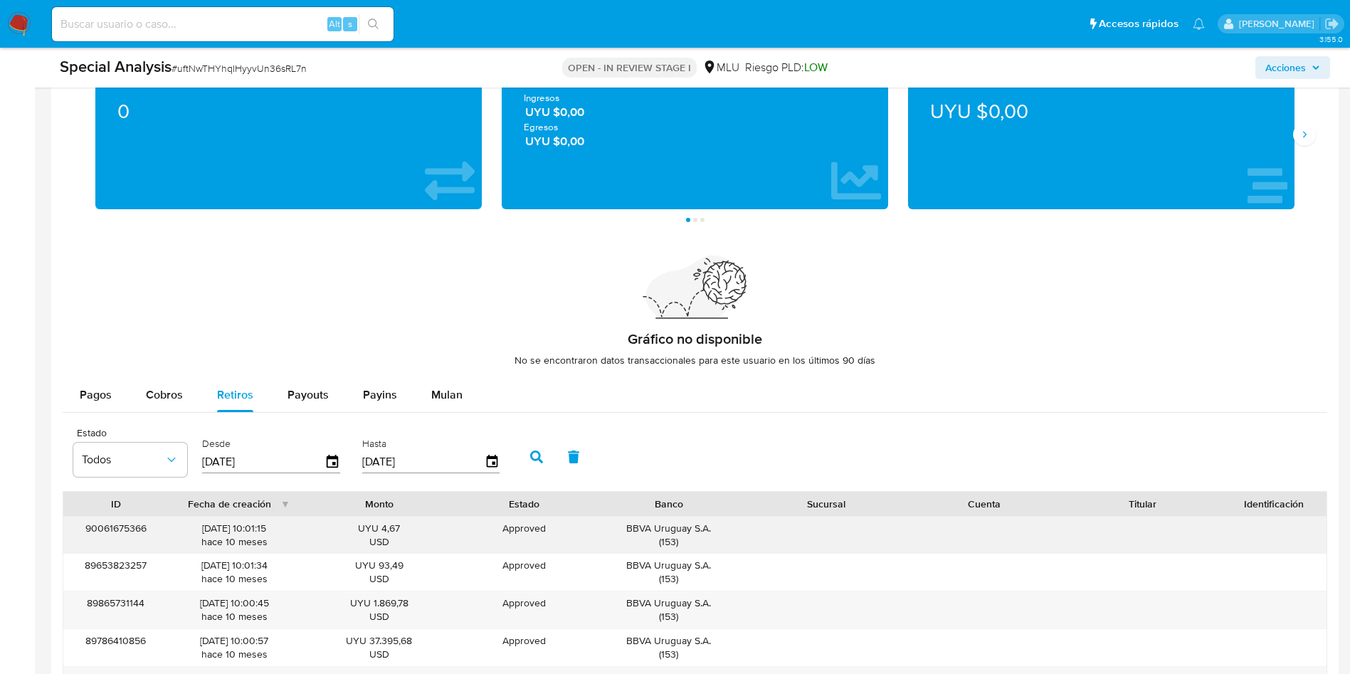
click at [204, 529] on div "09/10/2024 10:01:15 hace 10 meses" at bounding box center [235, 535] width 112 height 27
click at [229, 532] on div "09/10/2024 10:01:15 hace 10 meses" at bounding box center [235, 535] width 112 height 27
click at [228, 532] on div "09/10/2024 10:01:15 hace 10 meses" at bounding box center [235, 535] width 112 height 27
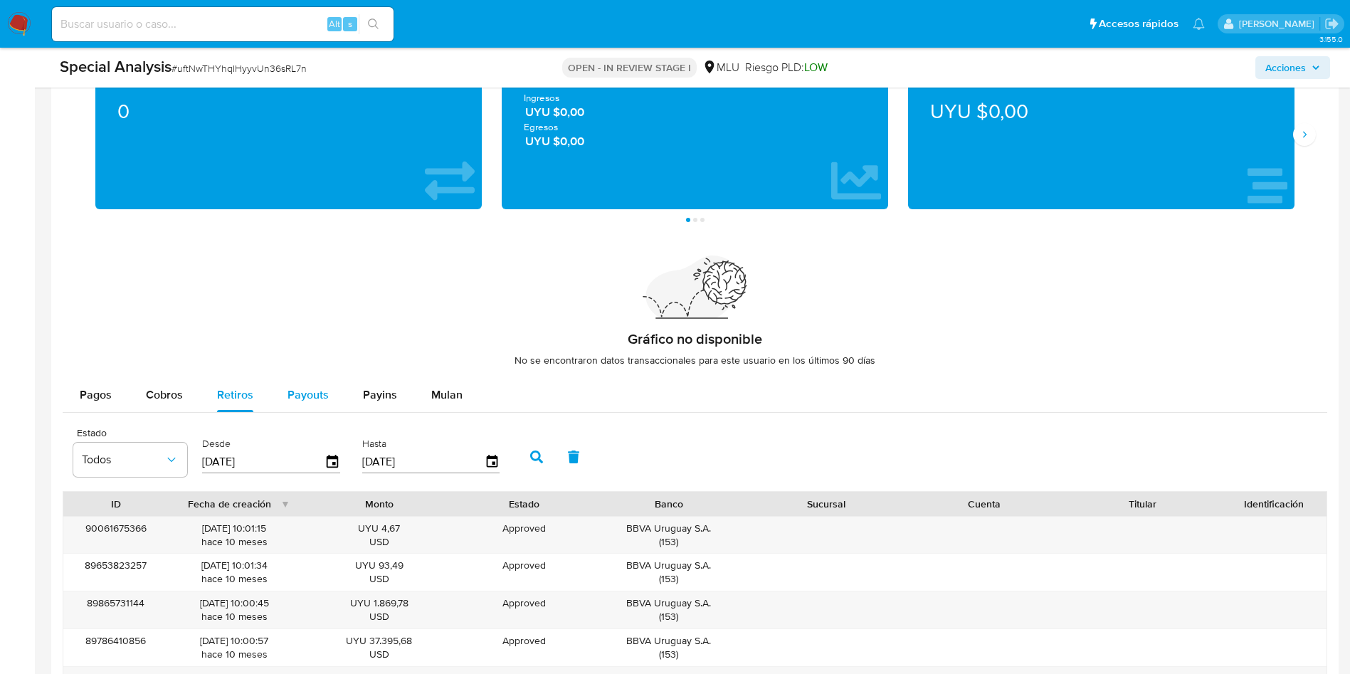
click at [315, 399] on span "Payouts" at bounding box center [308, 395] width 41 height 16
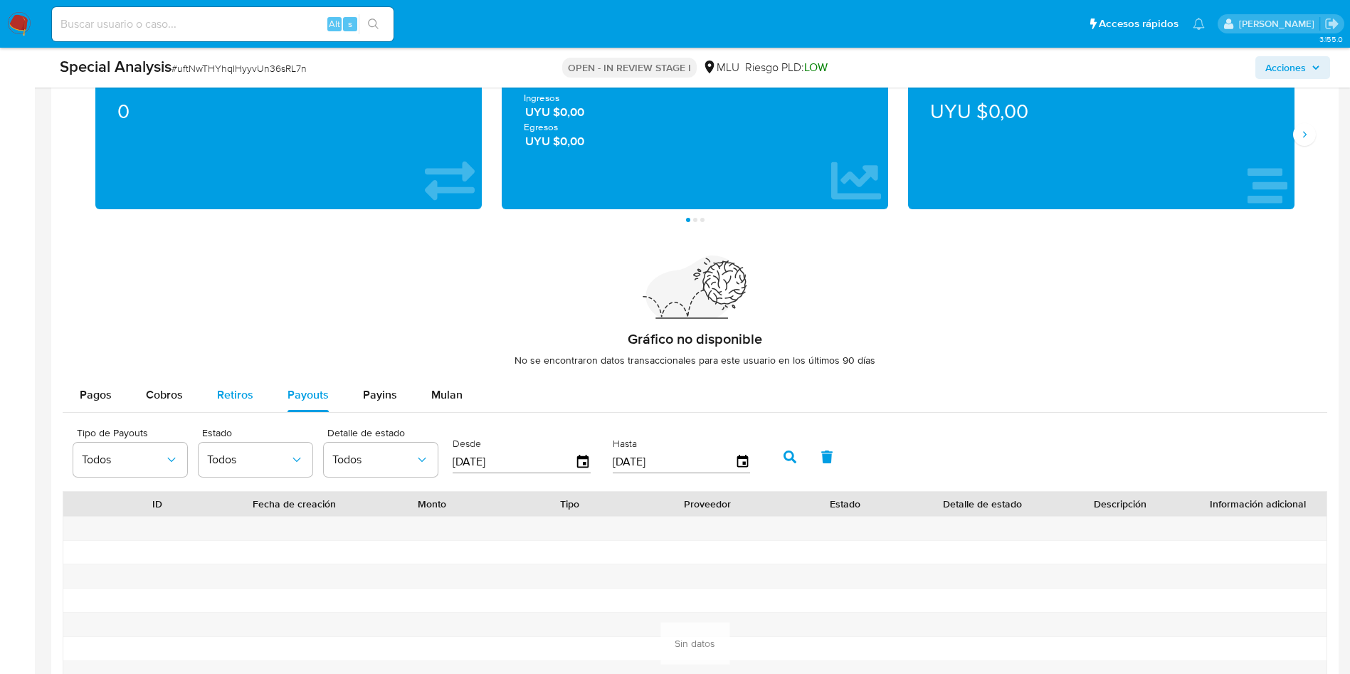
click at [244, 389] on span "Retiros" at bounding box center [235, 395] width 36 height 16
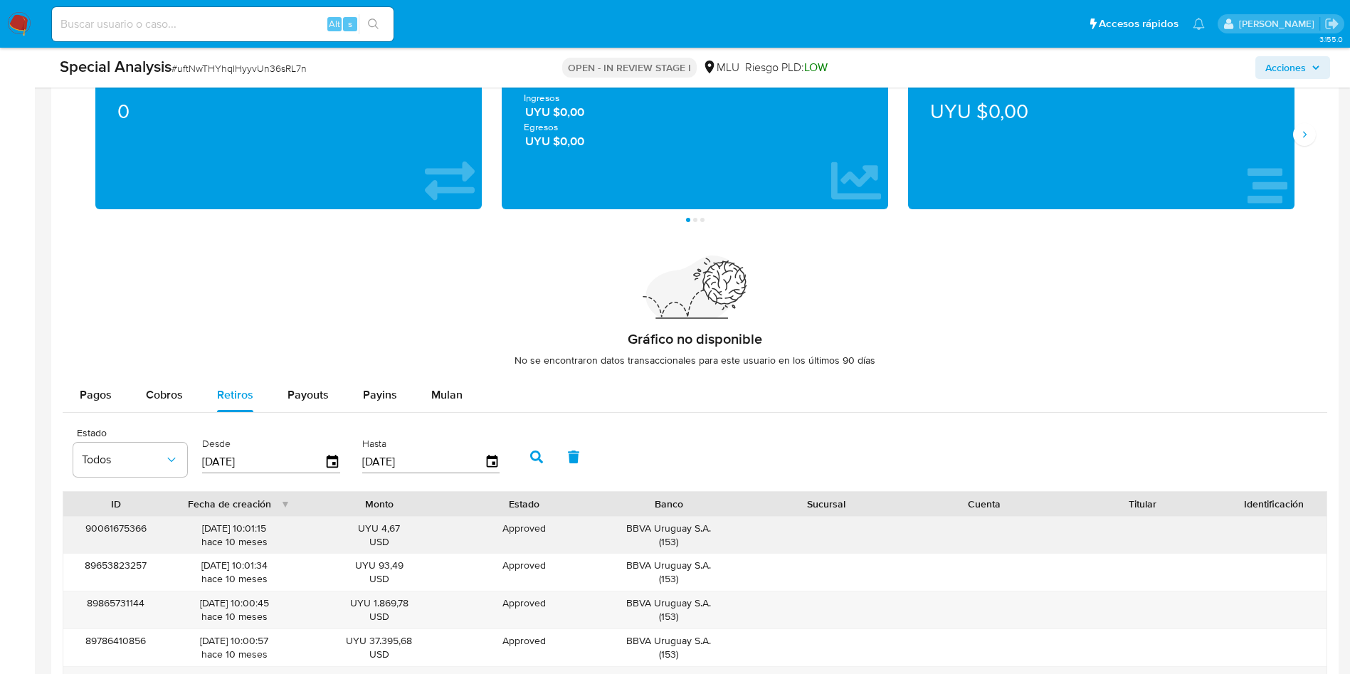
click at [215, 528] on div "09/10/2024 10:01:15 hace 10 meses" at bounding box center [235, 535] width 112 height 27
click at [145, 394] on button "Cobros" at bounding box center [164, 395] width 71 height 34
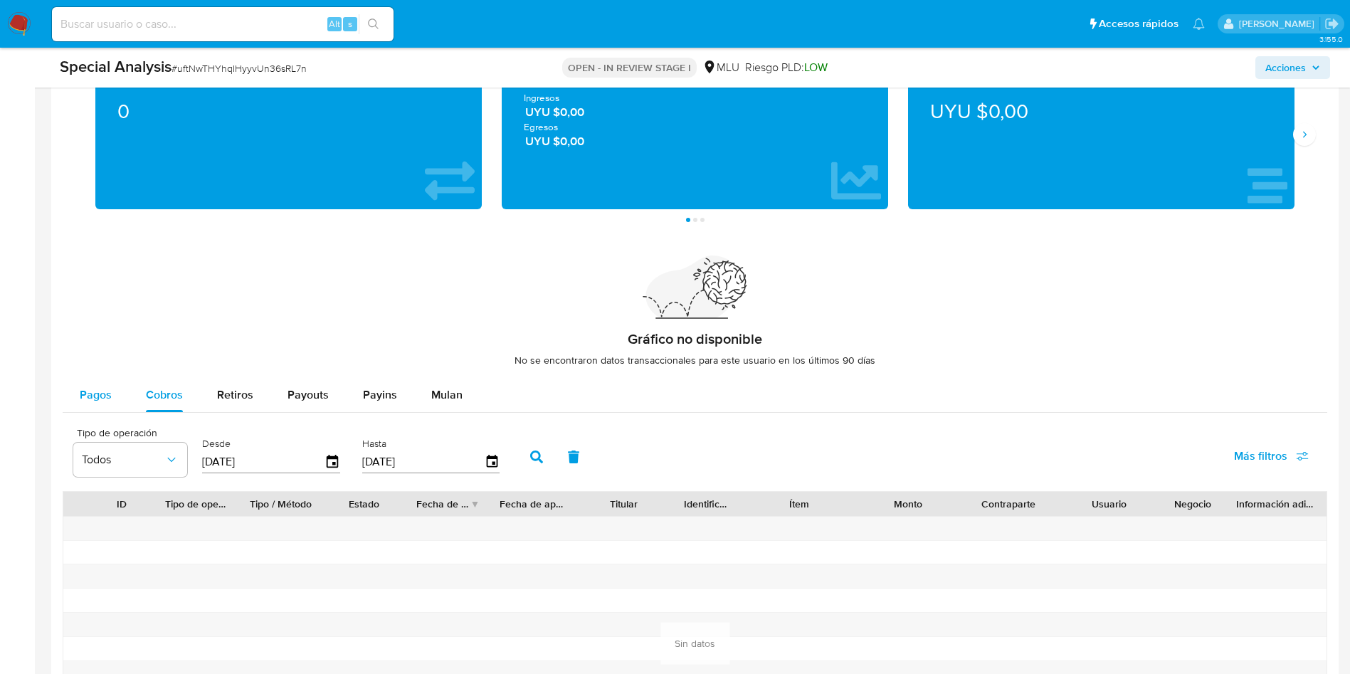
click at [85, 392] on span "Pagos" at bounding box center [96, 395] width 32 height 16
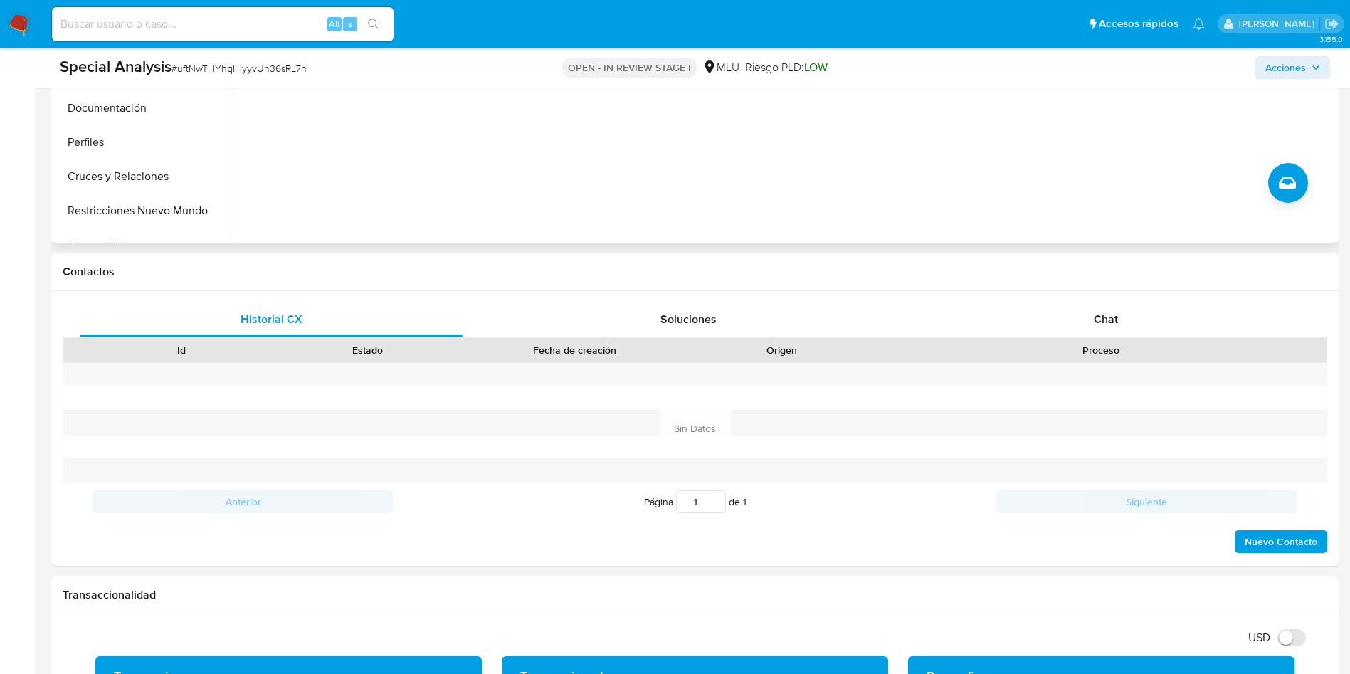
scroll to position [214, 0]
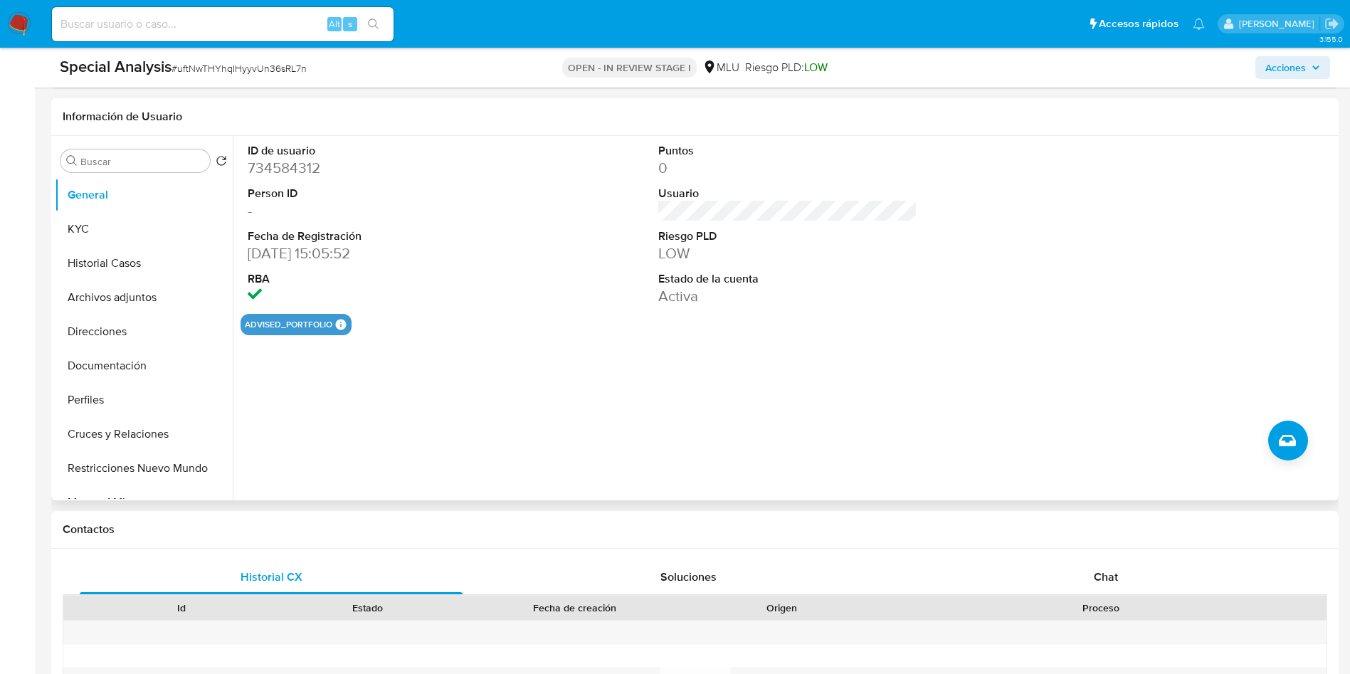
click at [268, 173] on dd "734584312" at bounding box center [378, 168] width 260 height 20
click at [269, 173] on dd "734584312" at bounding box center [378, 168] width 260 height 20
copy dd "734584312"
click at [122, 270] on button "Historial Casos" at bounding box center [138, 263] width 167 height 34
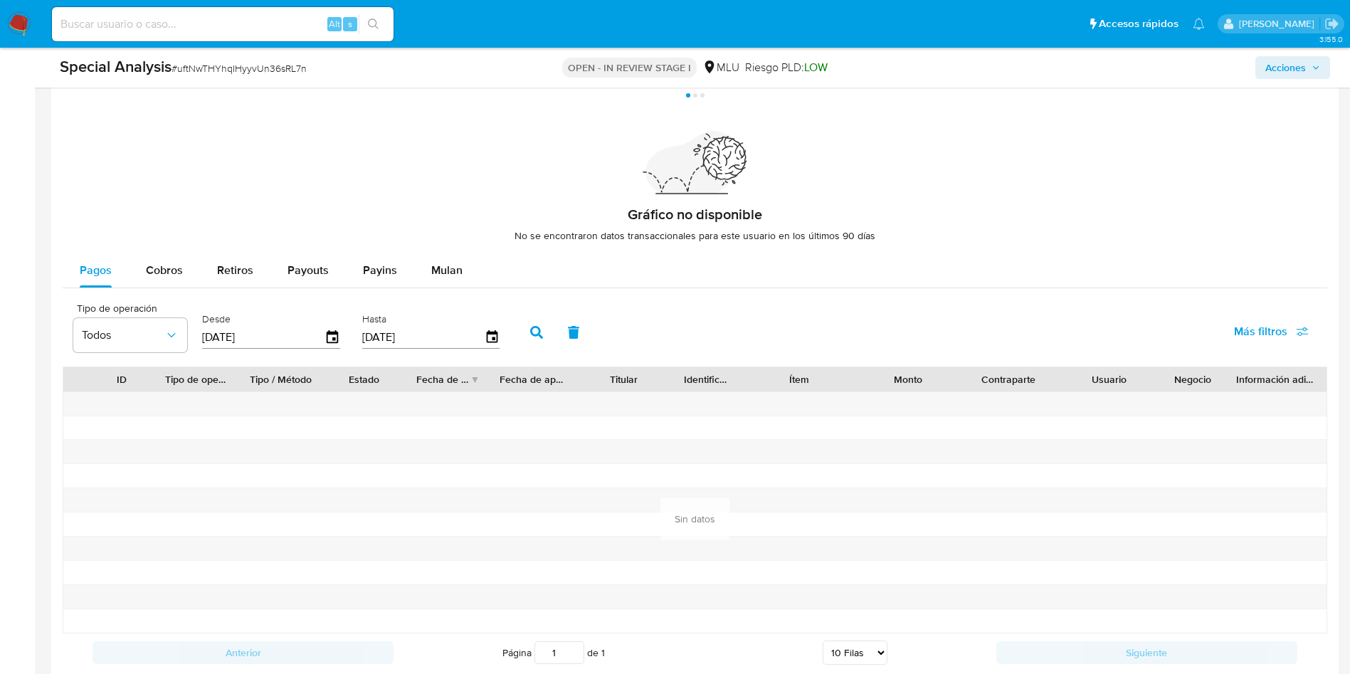
scroll to position [1281, 0]
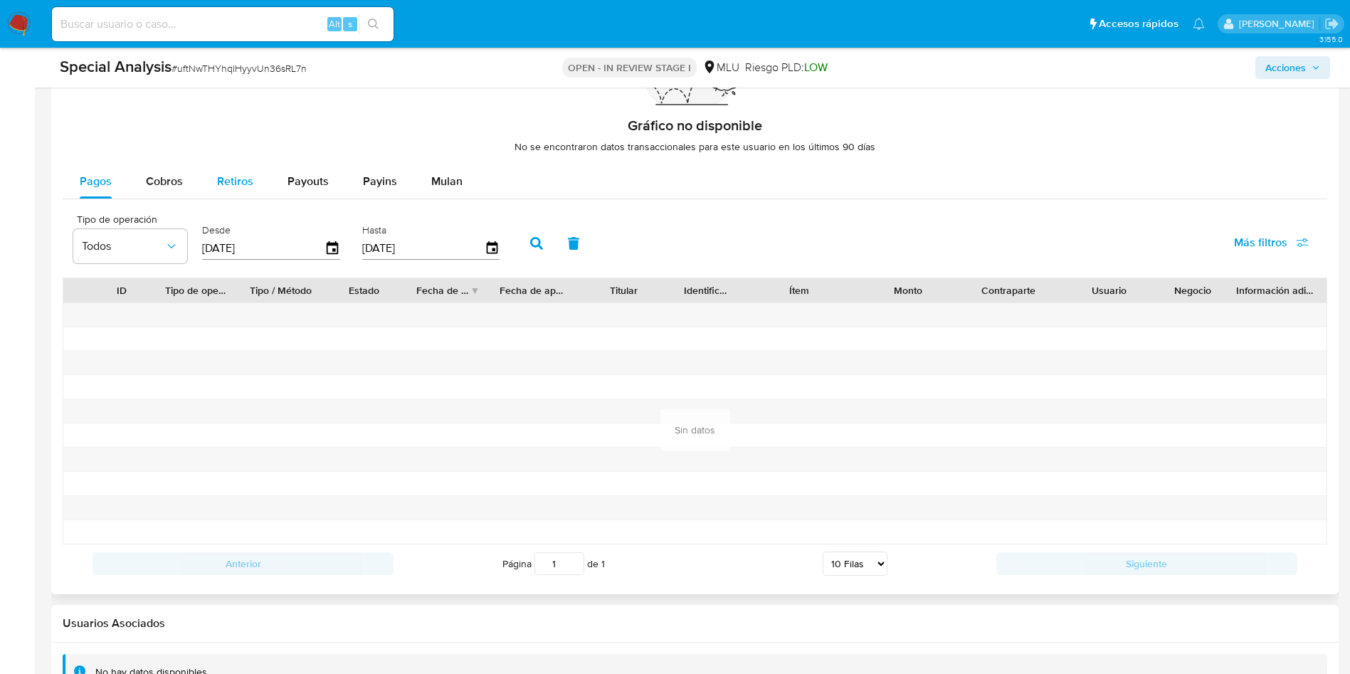
click at [210, 181] on button "Retiros" at bounding box center [235, 181] width 70 height 34
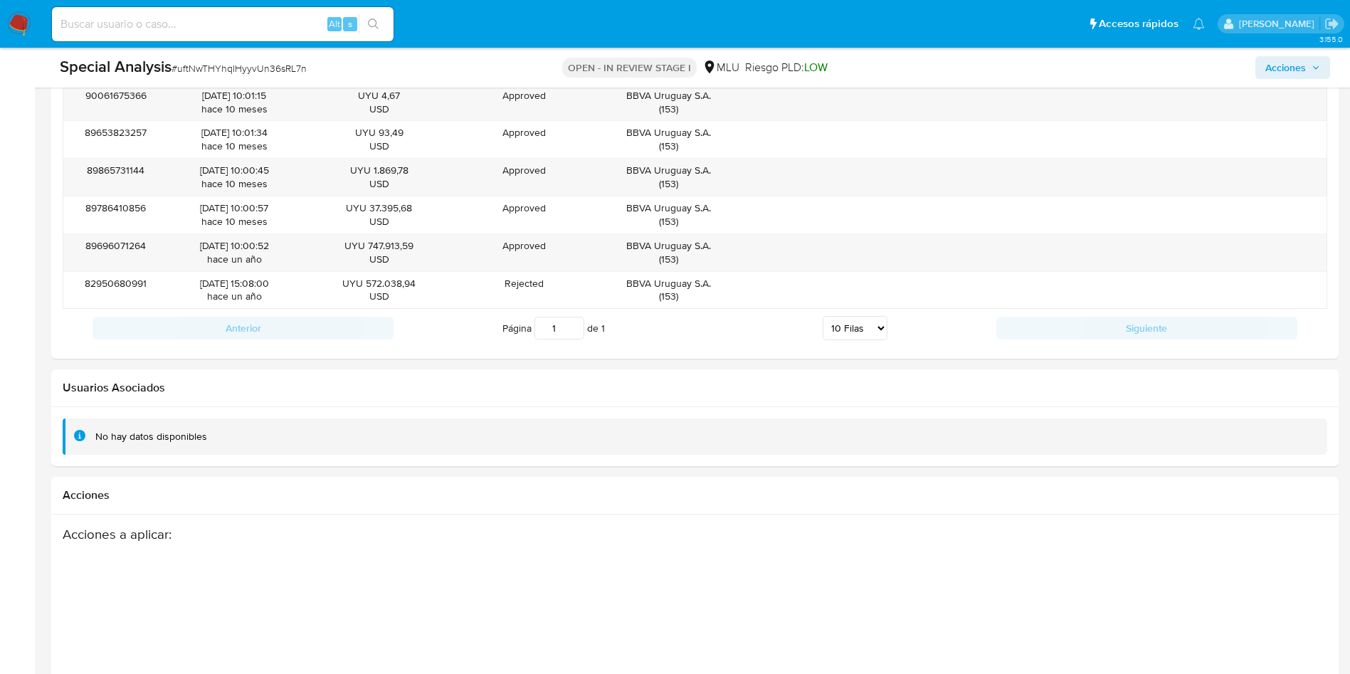
scroll to position [1501, 0]
click at [1301, 498] on h2 "Acciones" at bounding box center [695, 495] width 1265 height 14
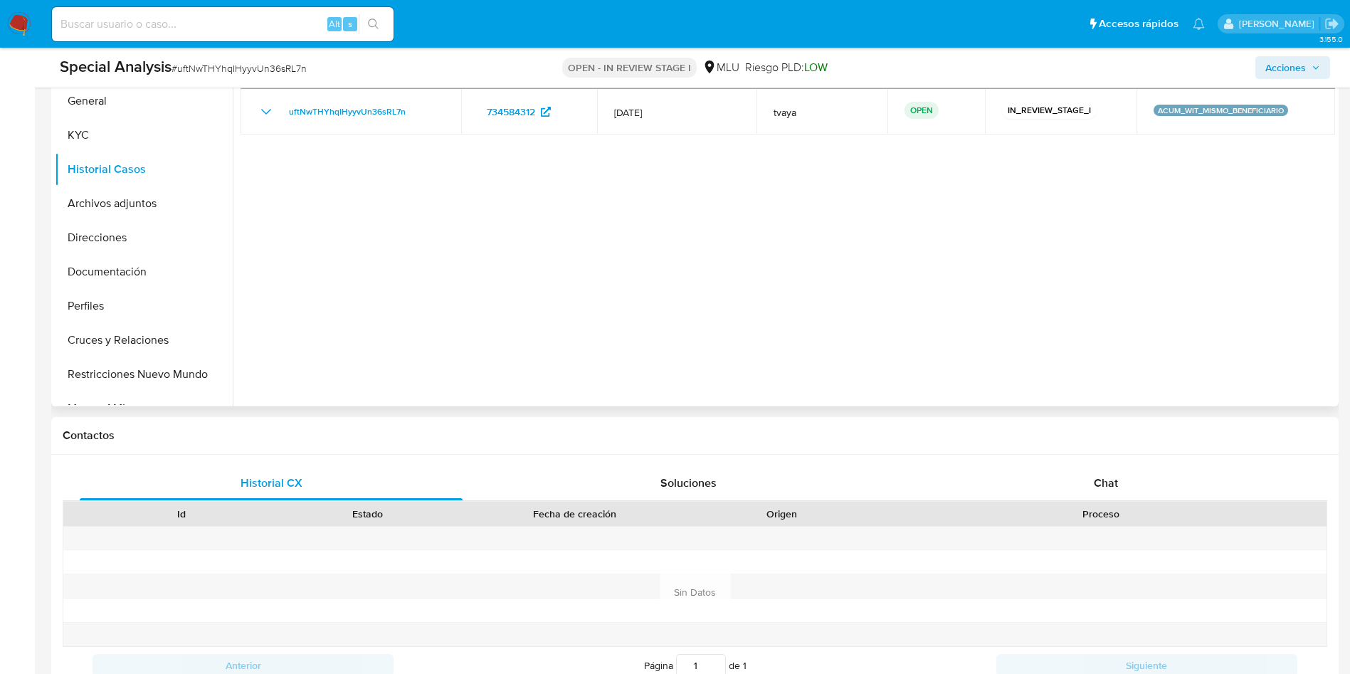
scroll to position [220, 0]
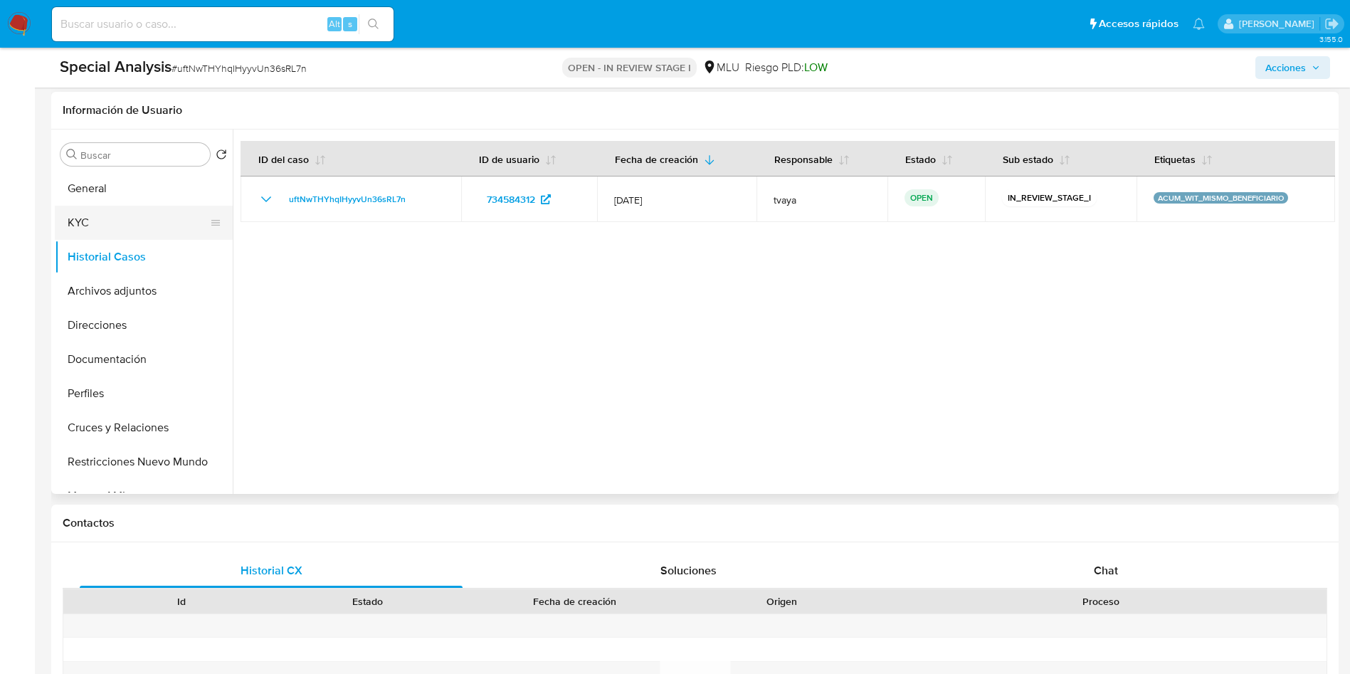
click at [113, 222] on button "KYC" at bounding box center [138, 223] width 167 height 34
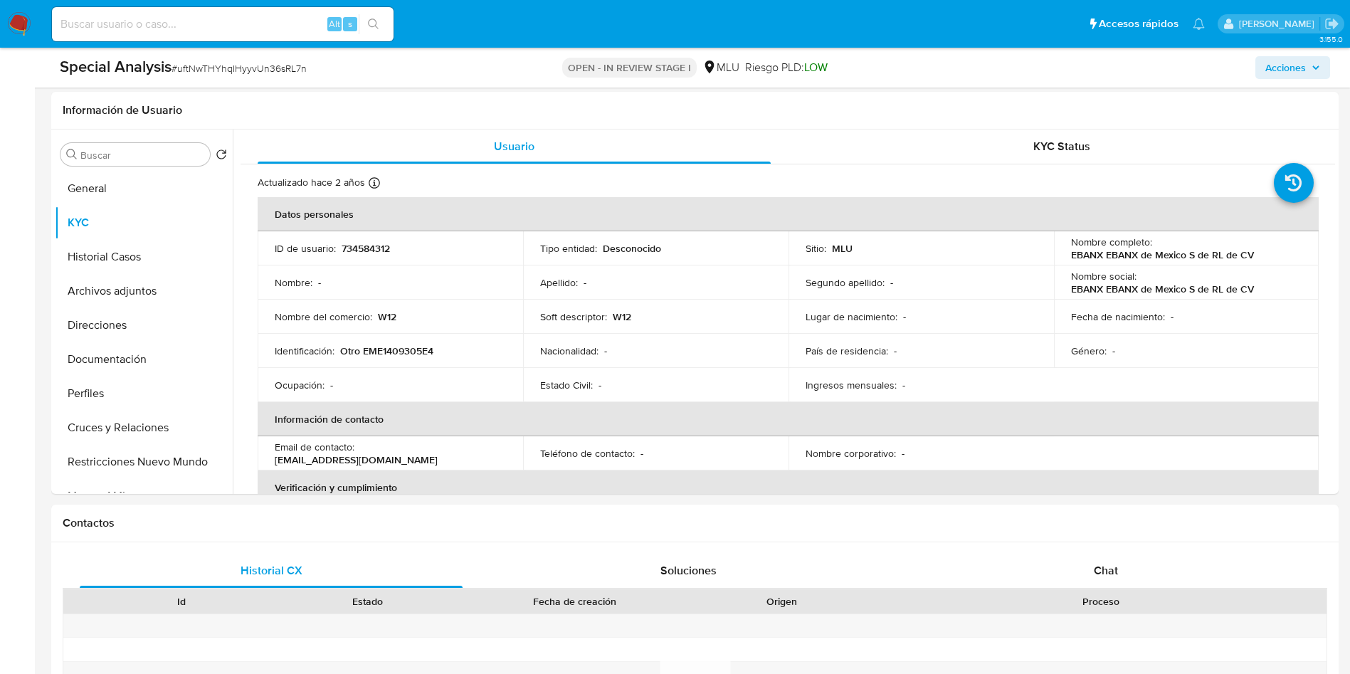
click at [1293, 70] on span "Acciones" at bounding box center [1286, 67] width 41 height 23
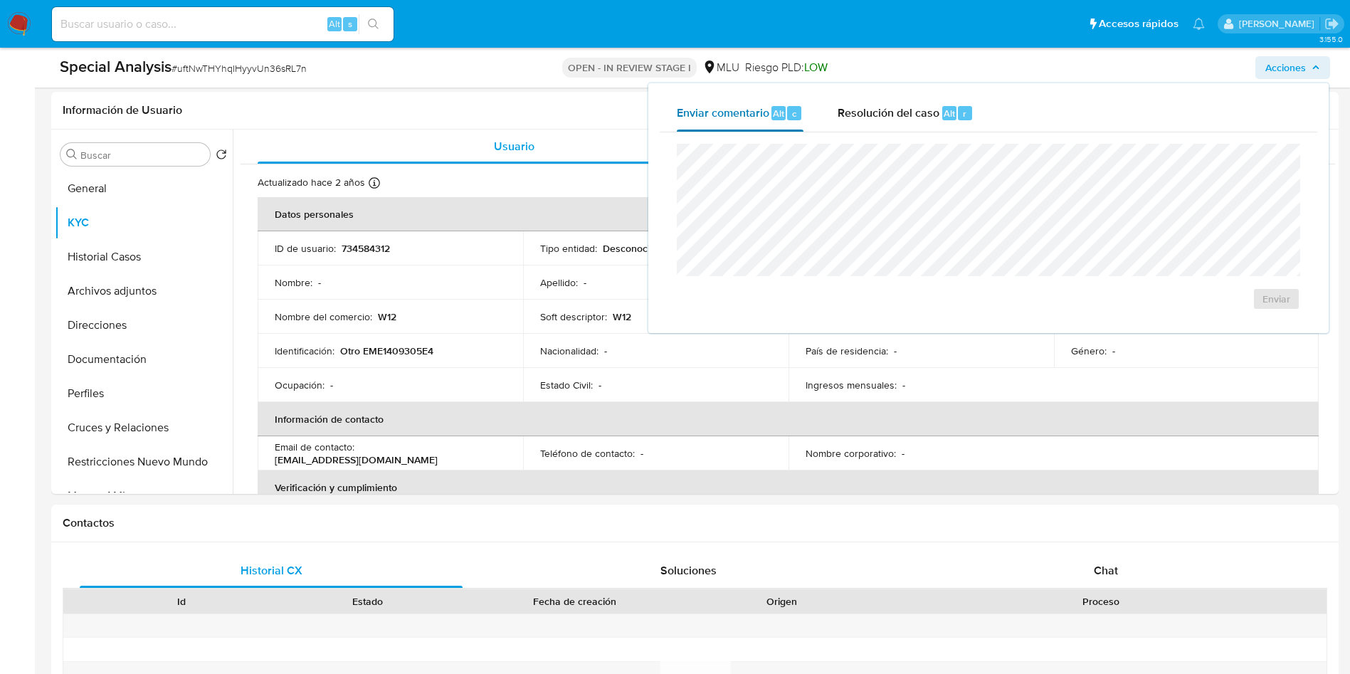
click at [818, 124] on button "Enviar comentario Alt c" at bounding box center [740, 113] width 161 height 37
click at [868, 119] on span "Resolución del caso" at bounding box center [889, 113] width 102 height 16
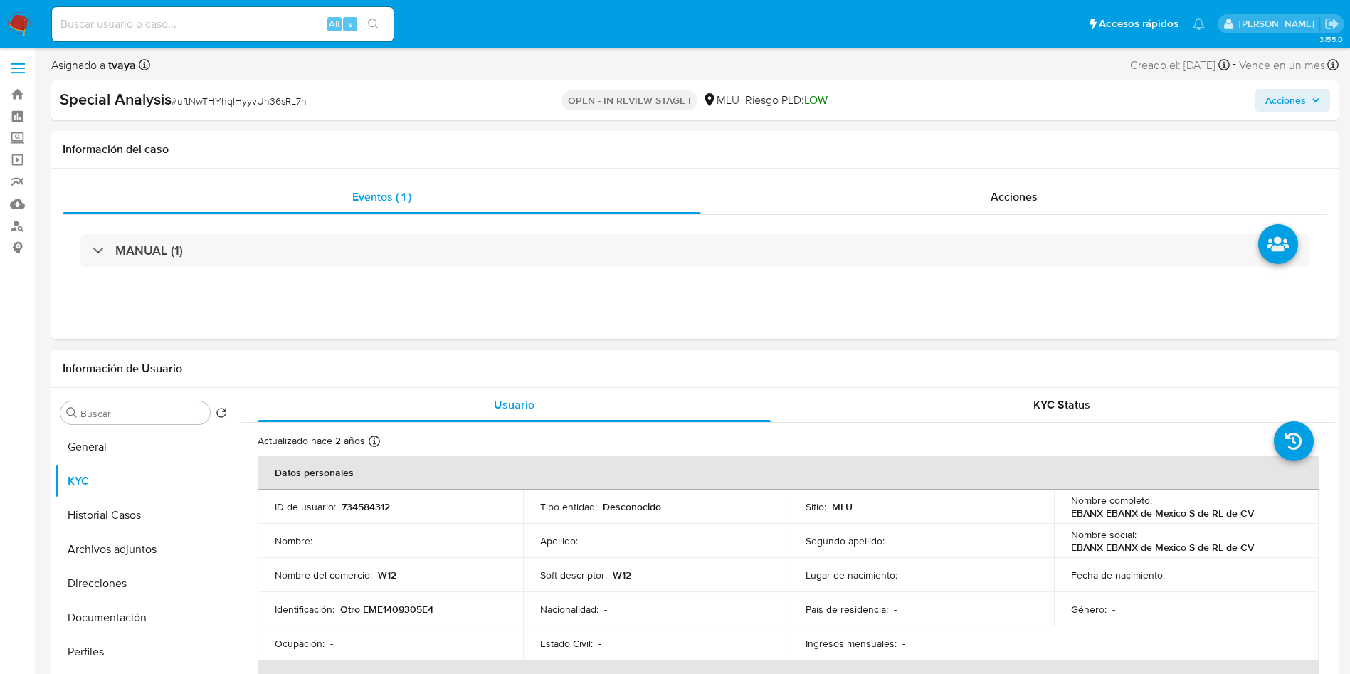
scroll to position [0, 0]
click at [1297, 101] on span "Acciones" at bounding box center [1286, 101] width 41 height 23
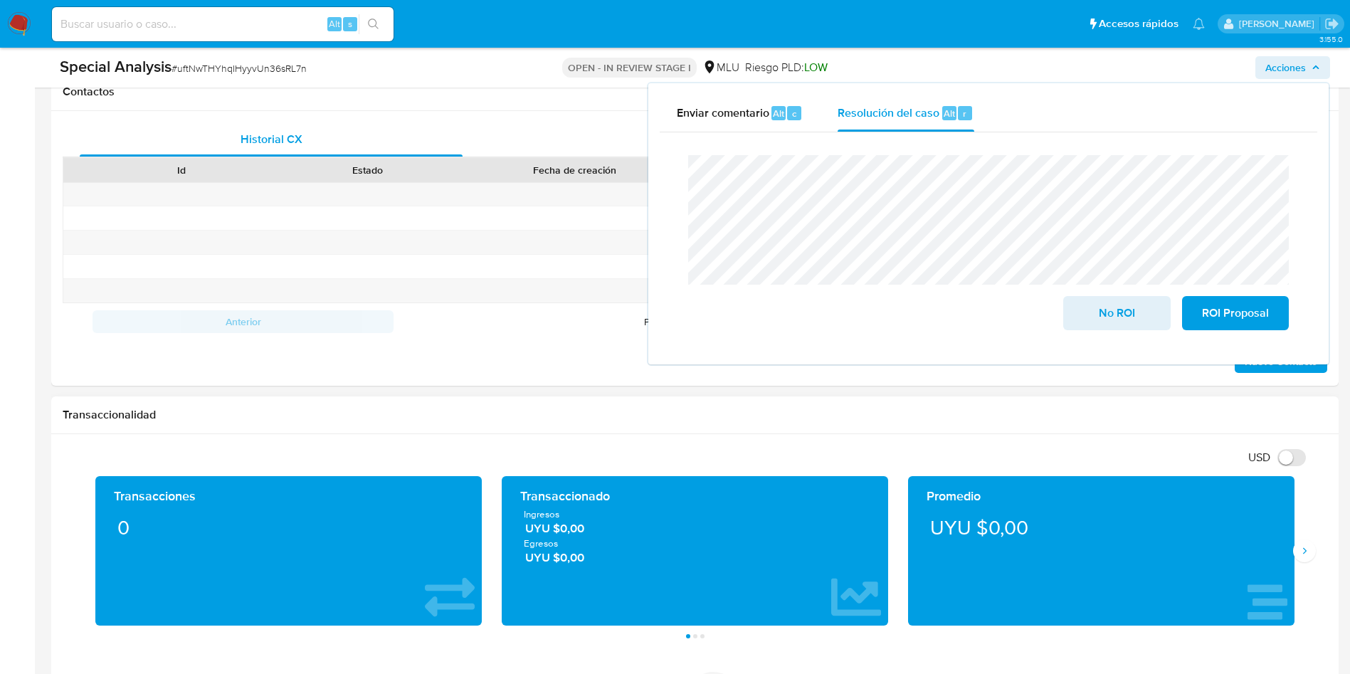
scroll to position [1175, 0]
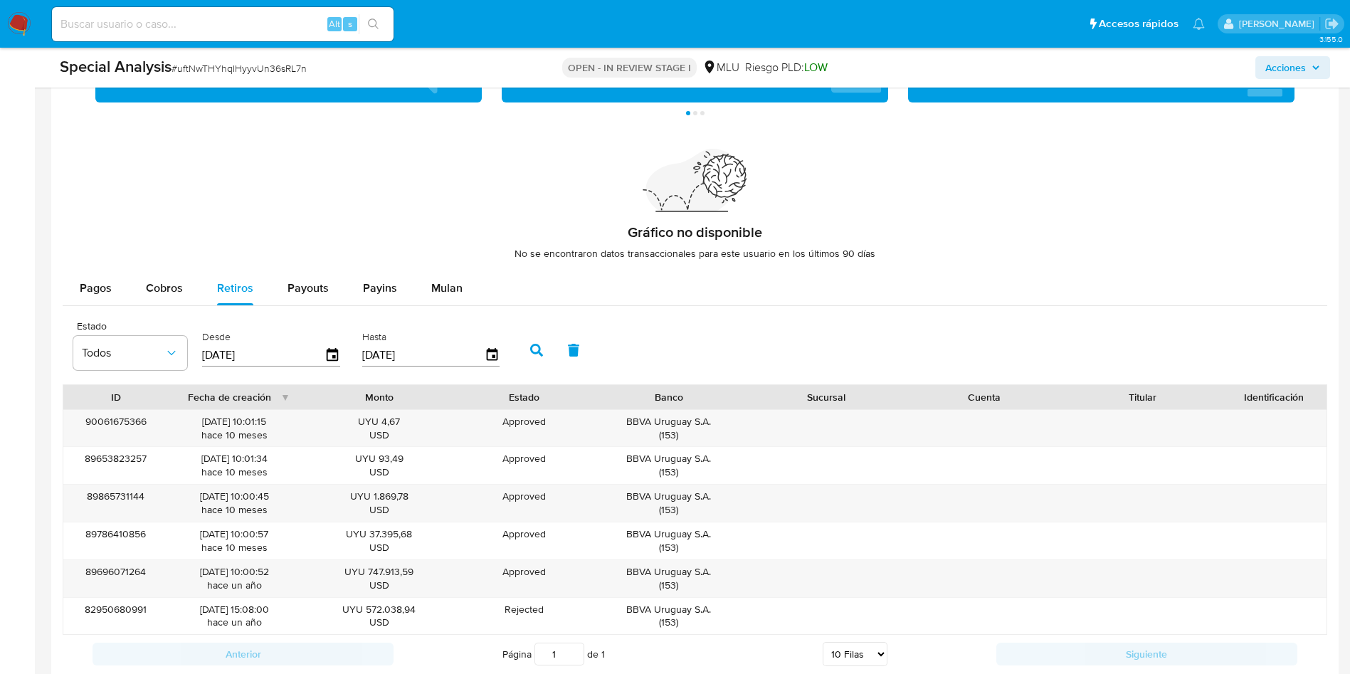
click at [1288, 64] on span "Acciones" at bounding box center [1286, 67] width 41 height 23
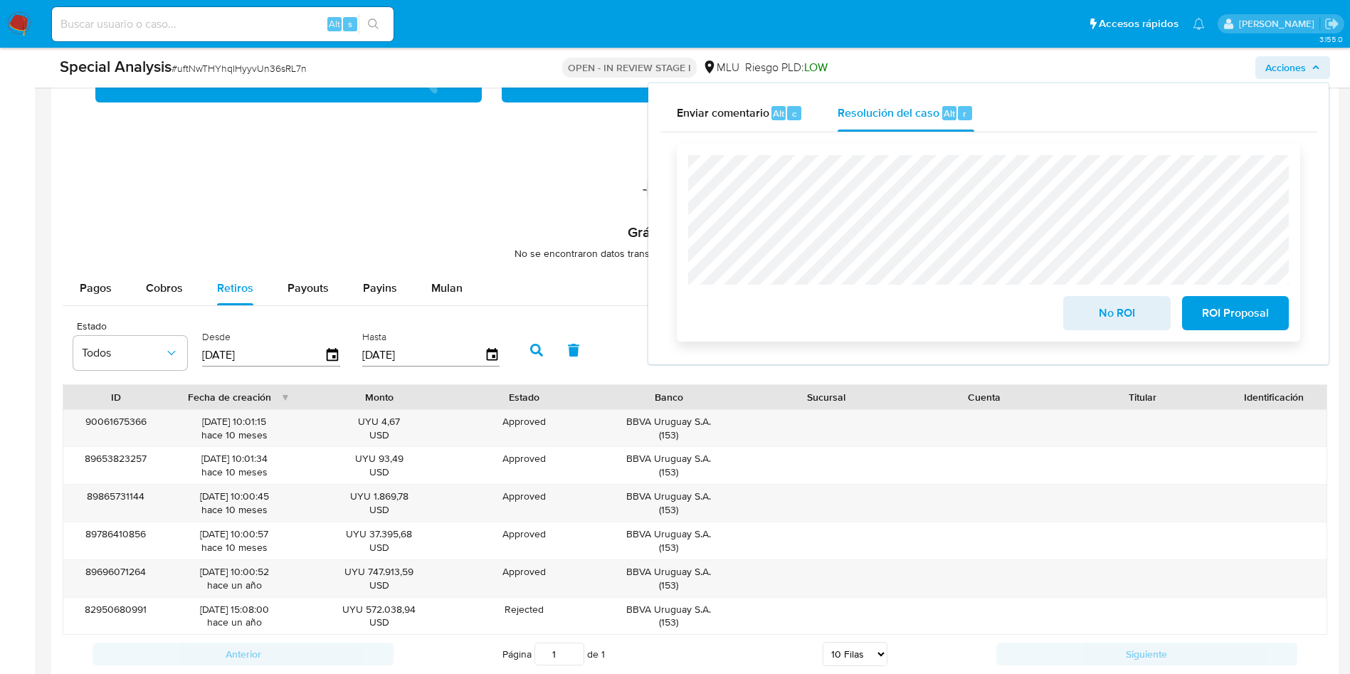
scroll to position [1676, 0]
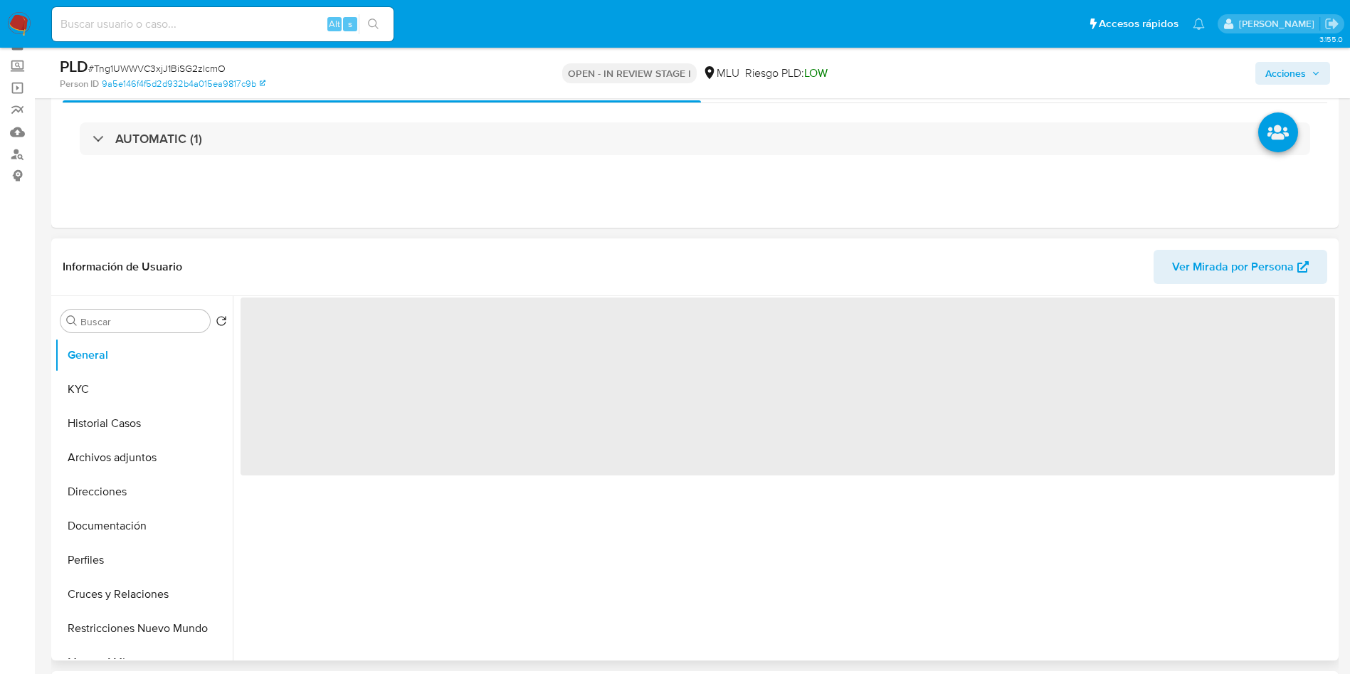
scroll to position [107, 0]
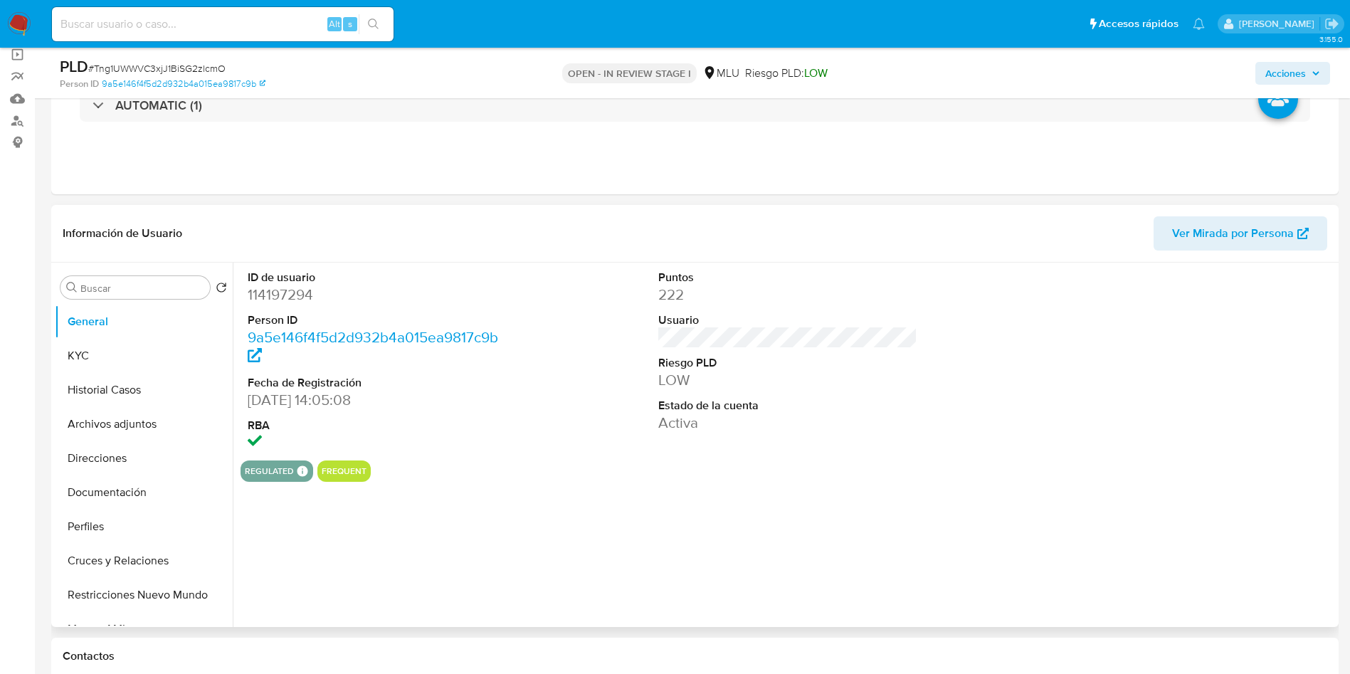
select select "10"
click at [299, 298] on dd "114197294" at bounding box center [378, 295] width 260 height 20
copy dd "114197294"
drag, startPoint x: 1303, startPoint y: 375, endPoint x: 1274, endPoint y: 349, distance: 39.3
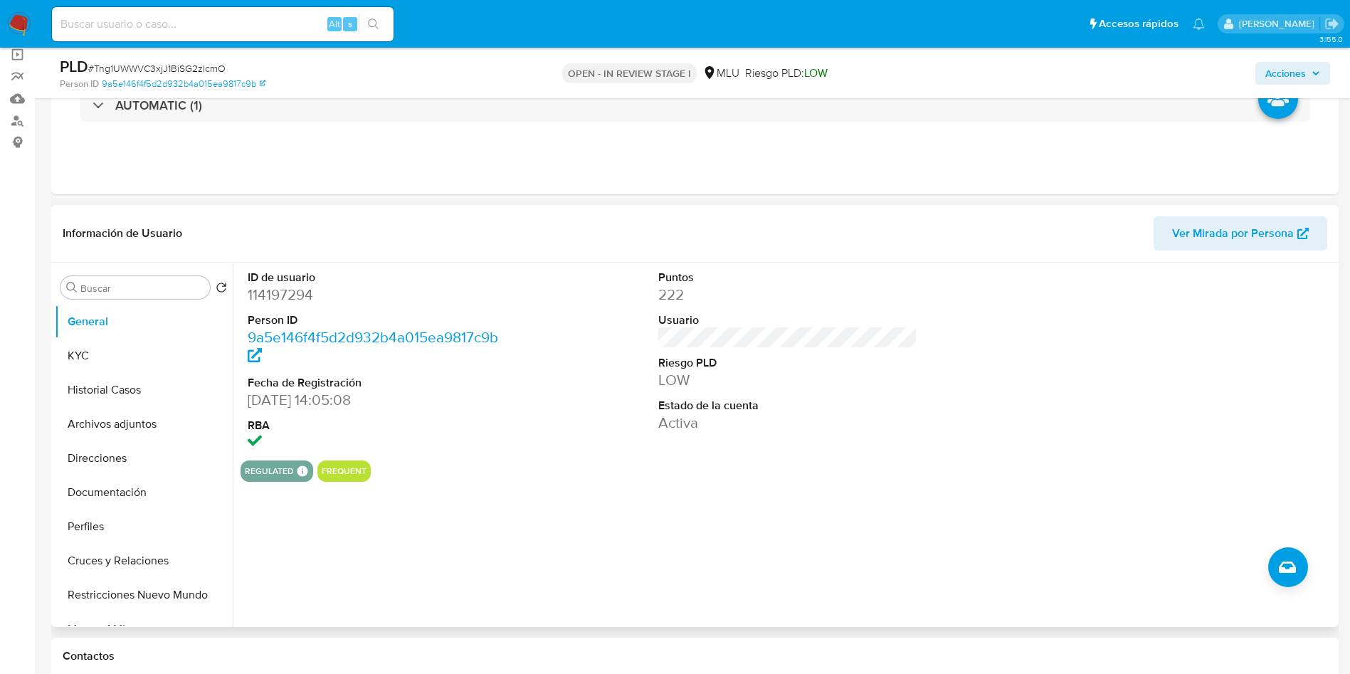
click at [1303, 375] on div at bounding box center [1199, 362] width 274 height 198
click at [132, 390] on button "Historial Casos" at bounding box center [138, 390] width 167 height 34
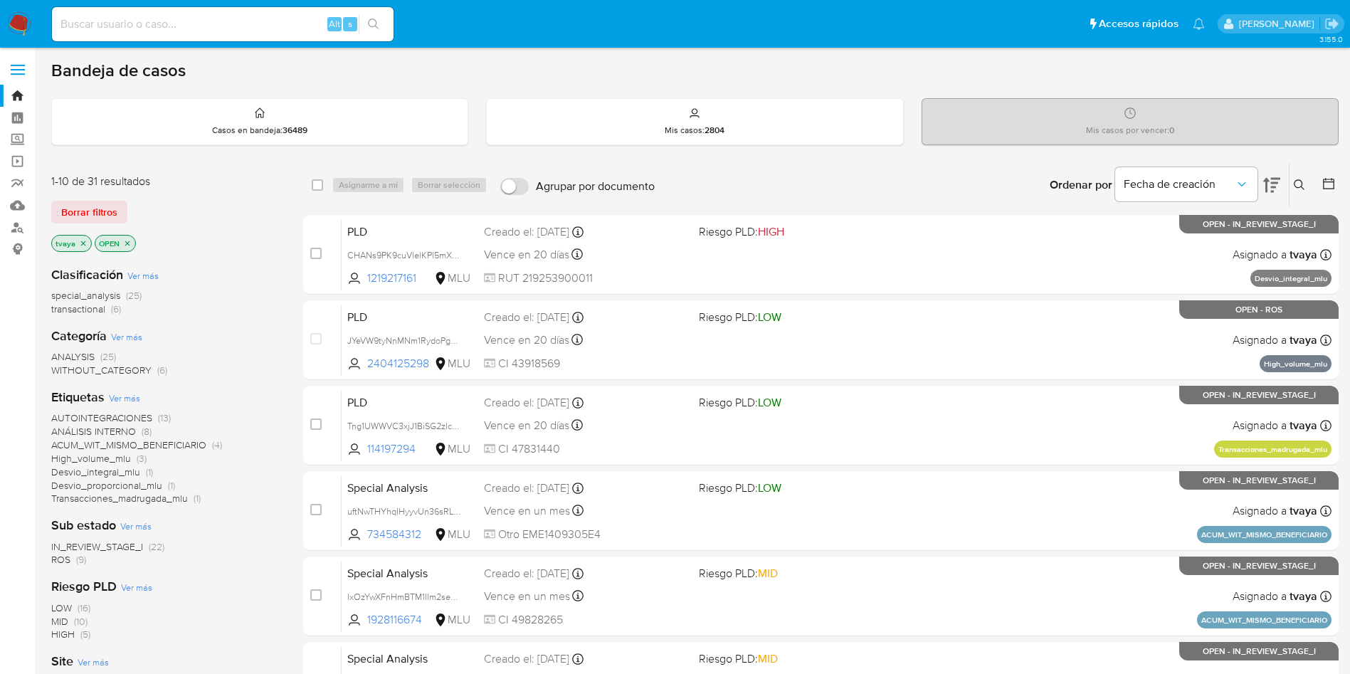
scroll to position [107, 0]
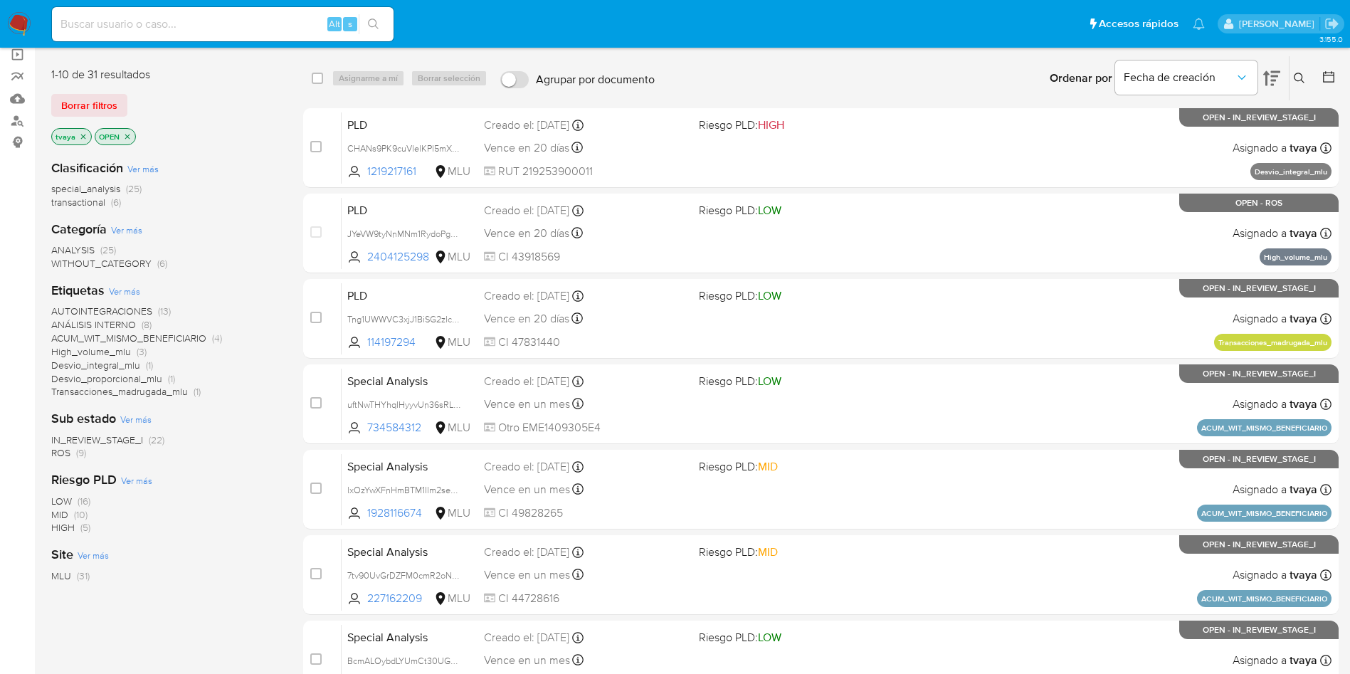
click at [198, 518] on div "LOW (16) MID (10) HIGH (5)" at bounding box center [165, 515] width 229 height 41
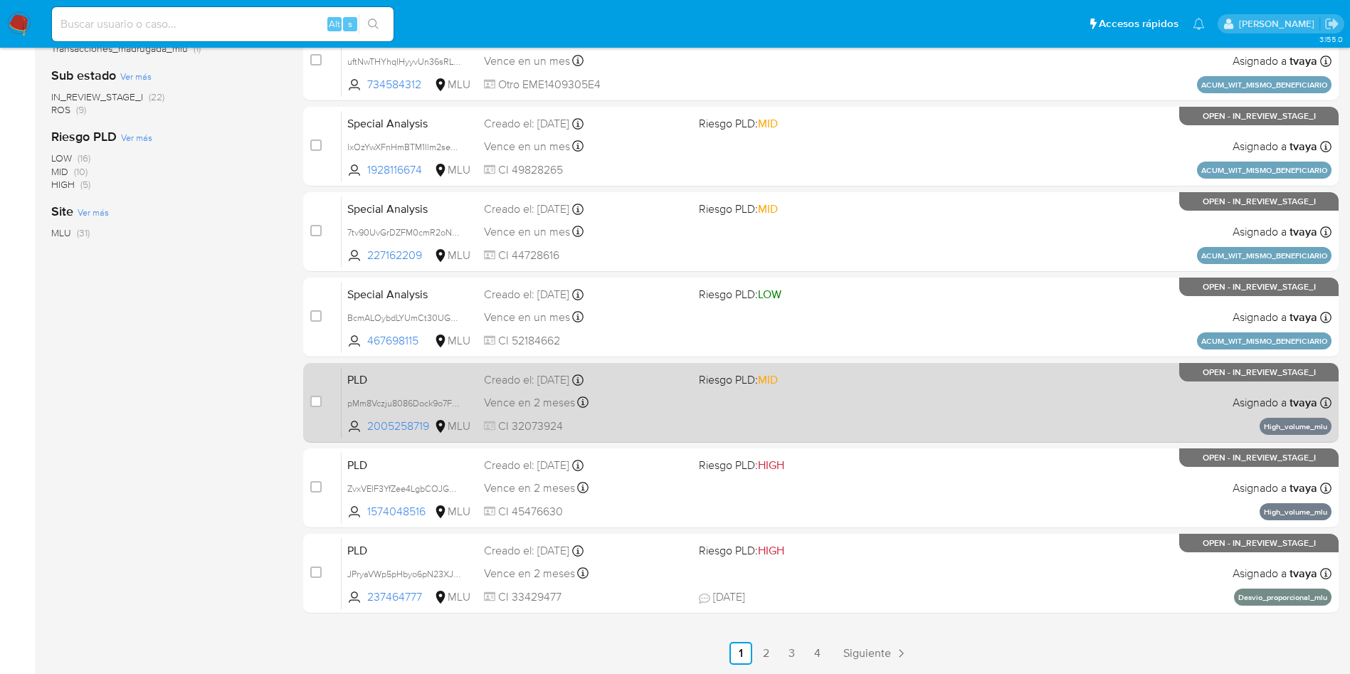
drag, startPoint x: 853, startPoint y: 405, endPoint x: 846, endPoint y: 404, distance: 7.3
click at [852, 404] on div "PLD pMm8Vczju8086Dock9o7Fl6C 2005258719 MLU Riesgo PLD: MID Creado el: [DATE] C…" at bounding box center [837, 403] width 990 height 72
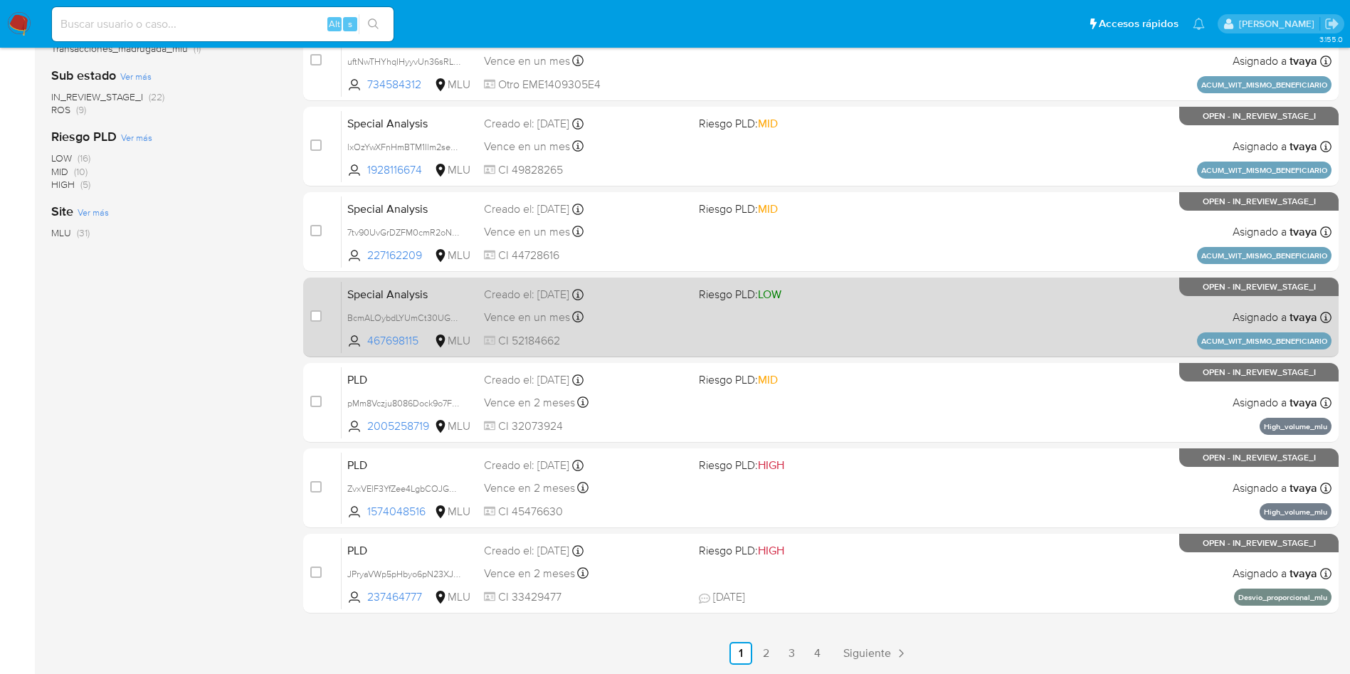
drag, startPoint x: 1188, startPoint y: 338, endPoint x: 1328, endPoint y: 345, distance: 139.7
click at [1328, 345] on div "Special Analysis BcmALOybdLYUmCt30UGTKFwS 467698115 MLU Riesgo PLD: LOW Creado …" at bounding box center [837, 317] width 990 height 72
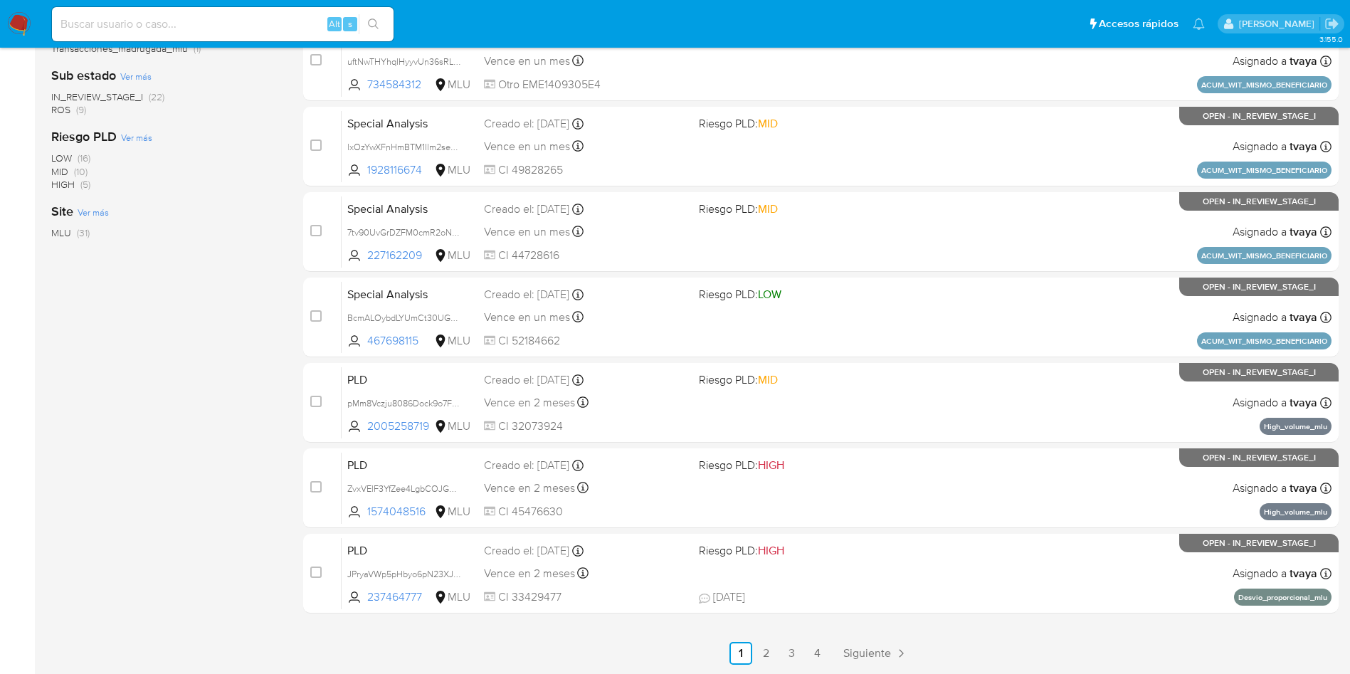
click at [147, 406] on div "1-10 de 31 resultados Borrar filtros tvaya OPEN Clasificación Ver más special_a…" at bounding box center [165, 188] width 229 height 953
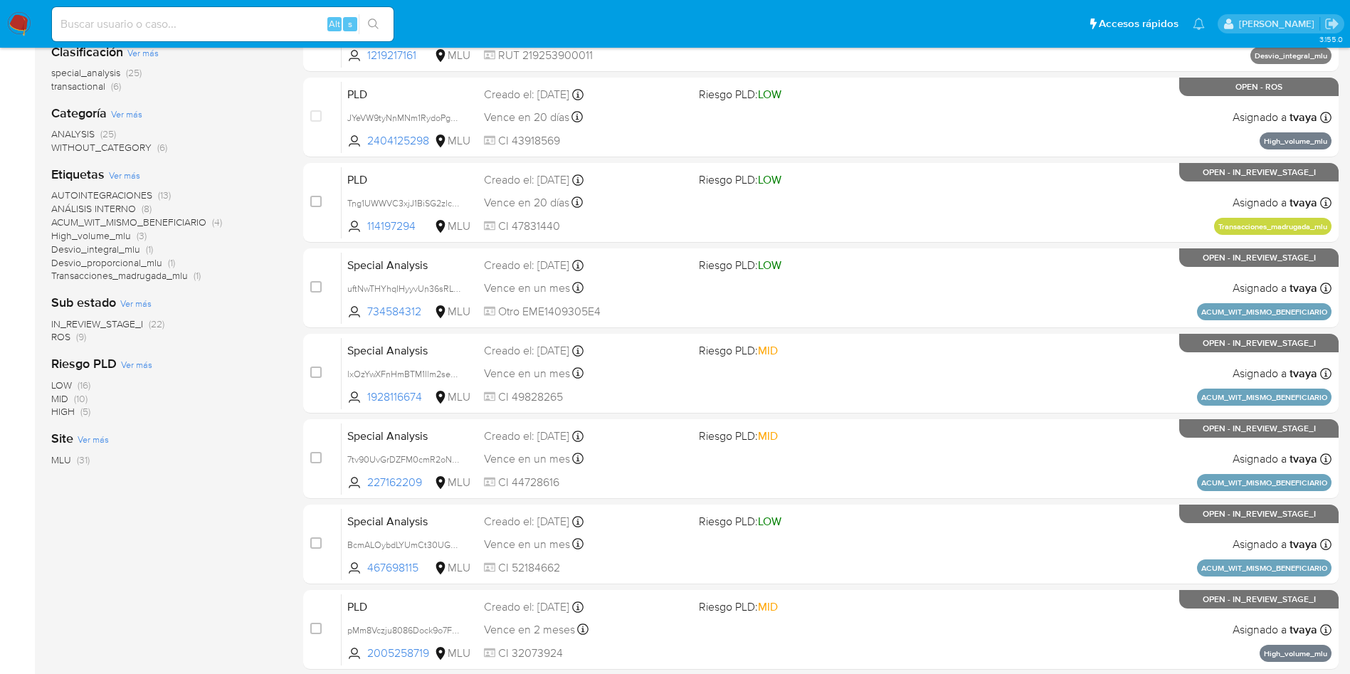
scroll to position [130, 0]
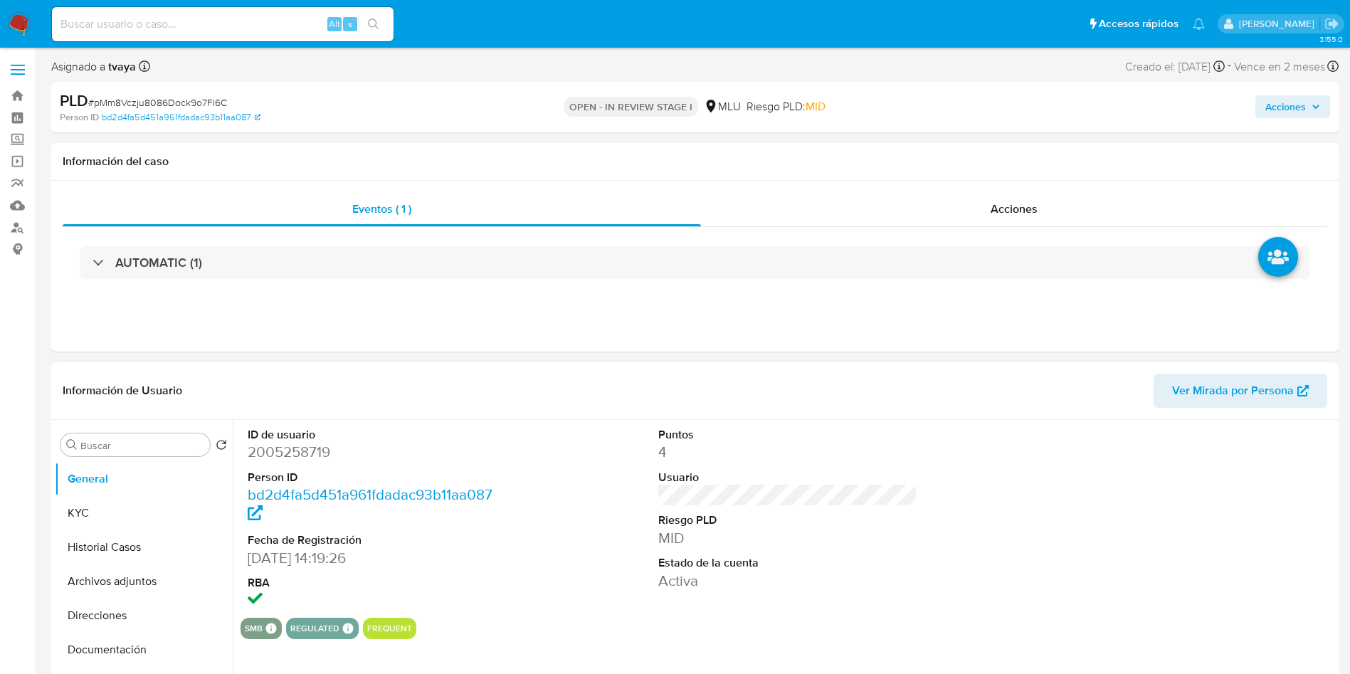
select select "10"
click at [88, 526] on button "KYC" at bounding box center [138, 513] width 167 height 34
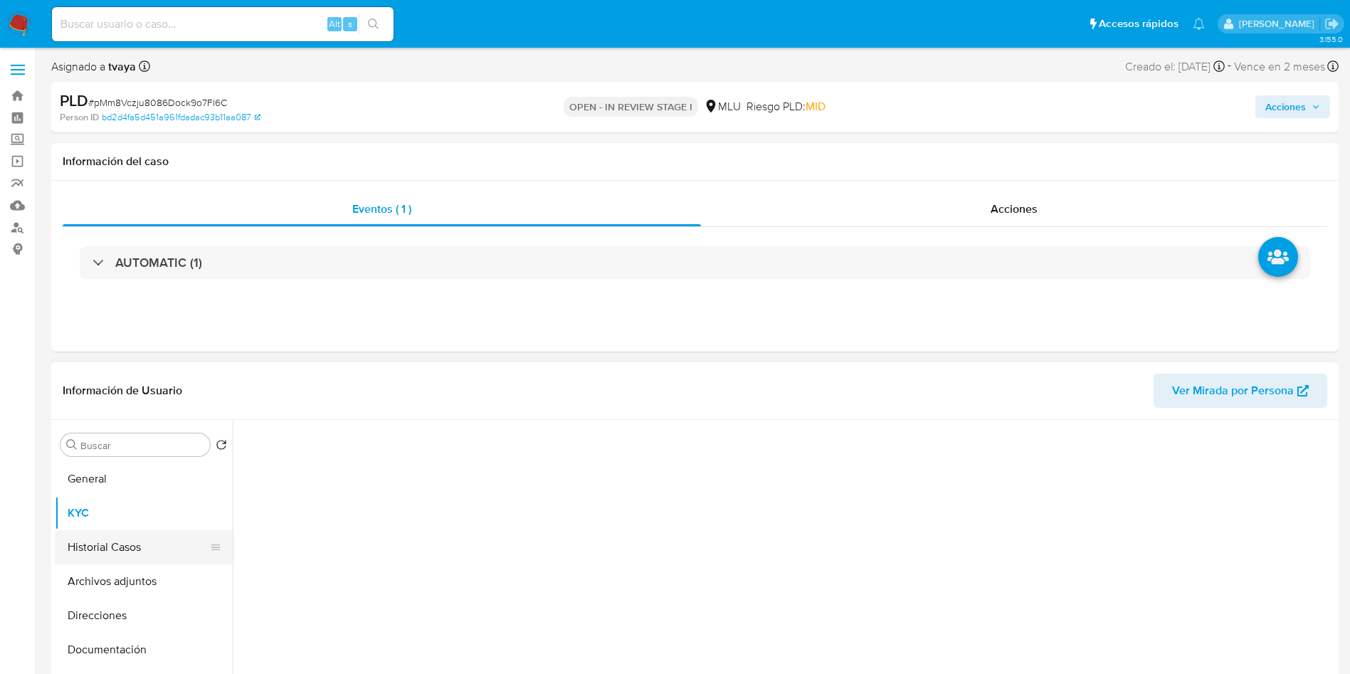
click at [89, 530] on button "Historial Casos" at bounding box center [138, 547] width 167 height 34
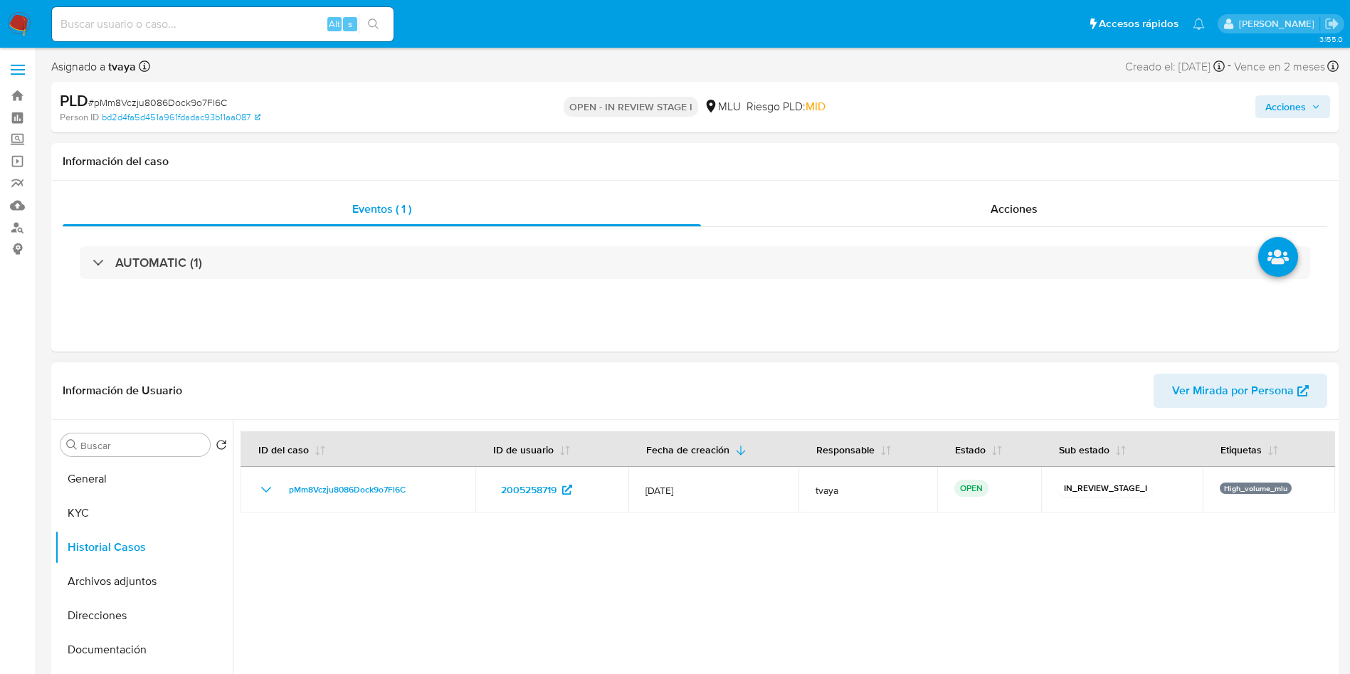
scroll to position [107, 0]
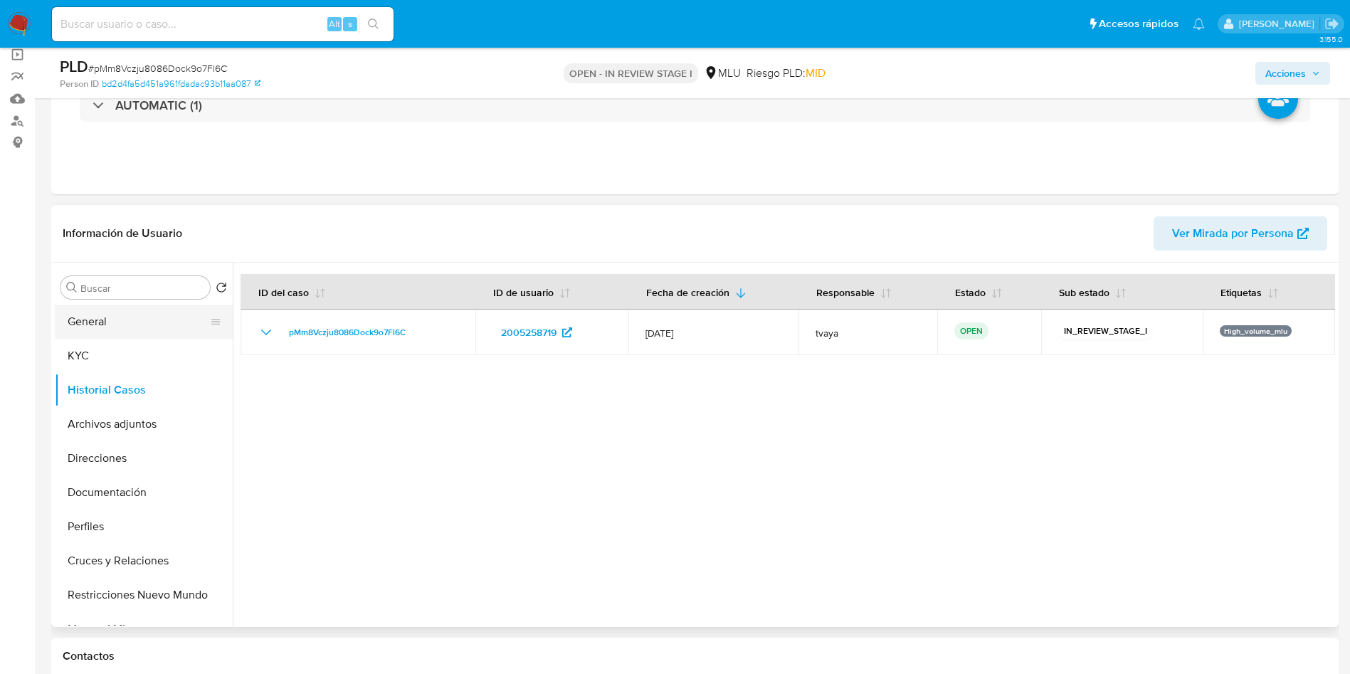
click at [89, 325] on button "General" at bounding box center [138, 322] width 167 height 34
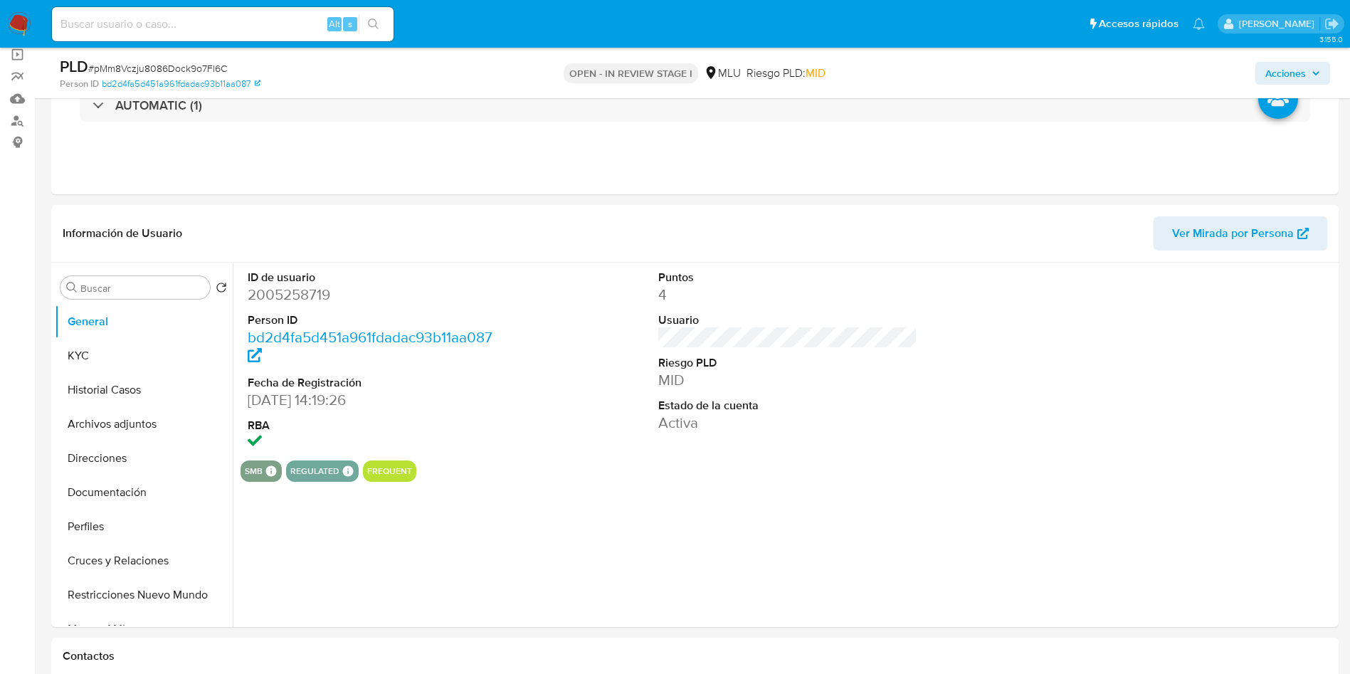
click at [291, 294] on dd "2005258719" at bounding box center [378, 295] width 260 height 20
copy dd "2005258719"
click at [112, 352] on button "KYC" at bounding box center [138, 356] width 167 height 34
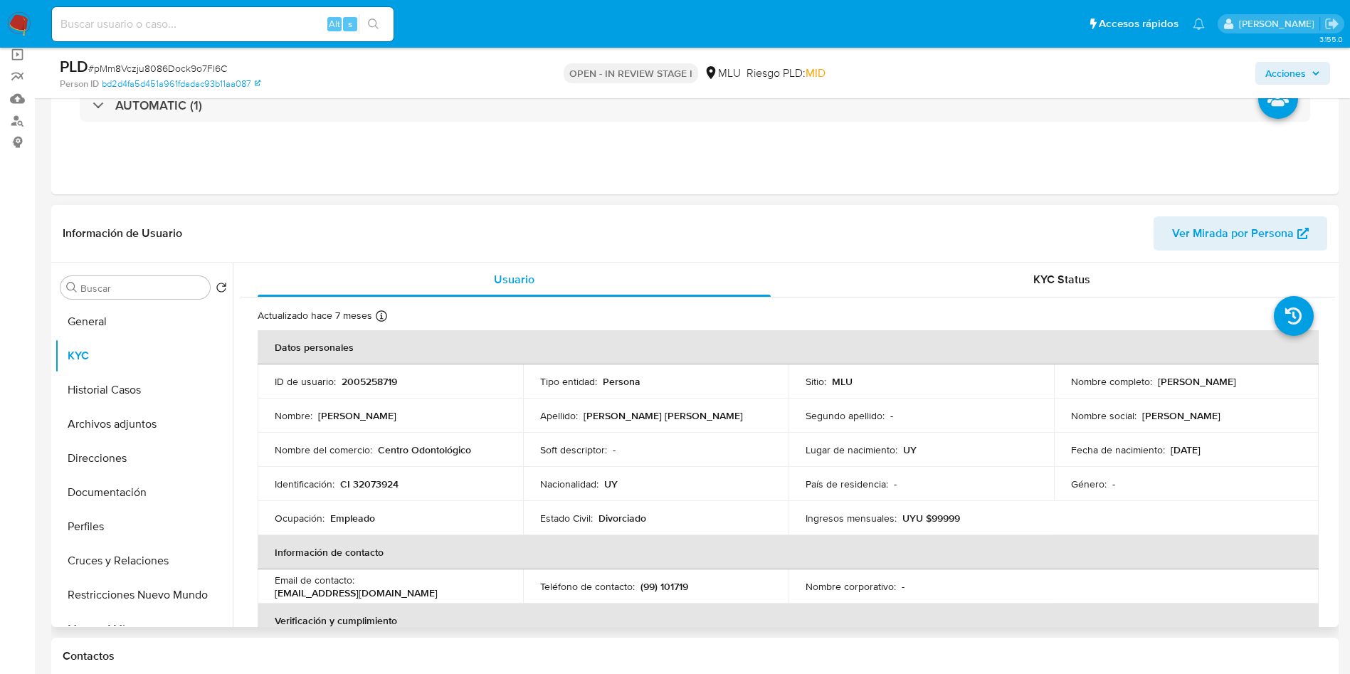
click at [1158, 388] on p "Nestor Alejandro Graña Argañaraz" at bounding box center [1197, 381] width 78 height 13
click at [1158, 387] on p "Nestor Alejandro Graña Argañaraz" at bounding box center [1197, 381] width 78 height 13
drag, startPoint x: 1225, startPoint y: 387, endPoint x: 1061, endPoint y: 386, distance: 164.5
click at [1061, 386] on td "Nombre completo : Nestor Alejandro Graña Argañaraz" at bounding box center [1187, 381] width 266 height 34
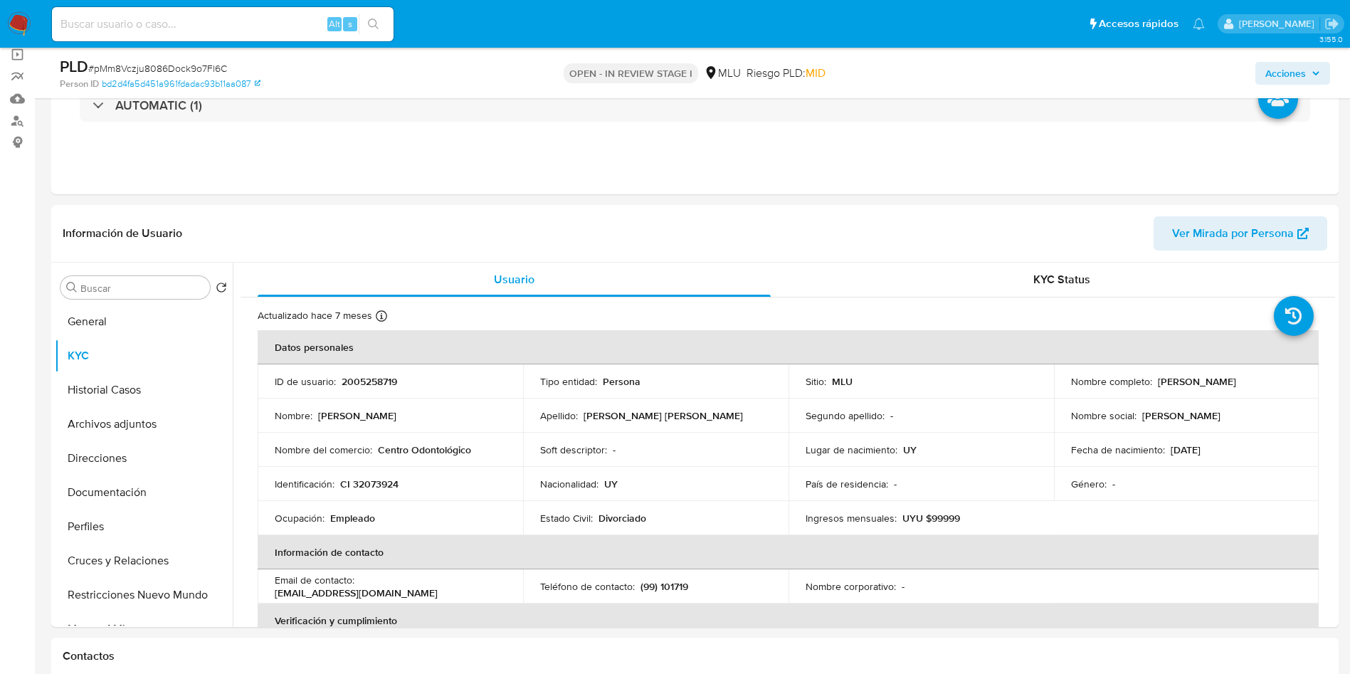
copy p "Nestor Alejandro Graña Argañaraz"
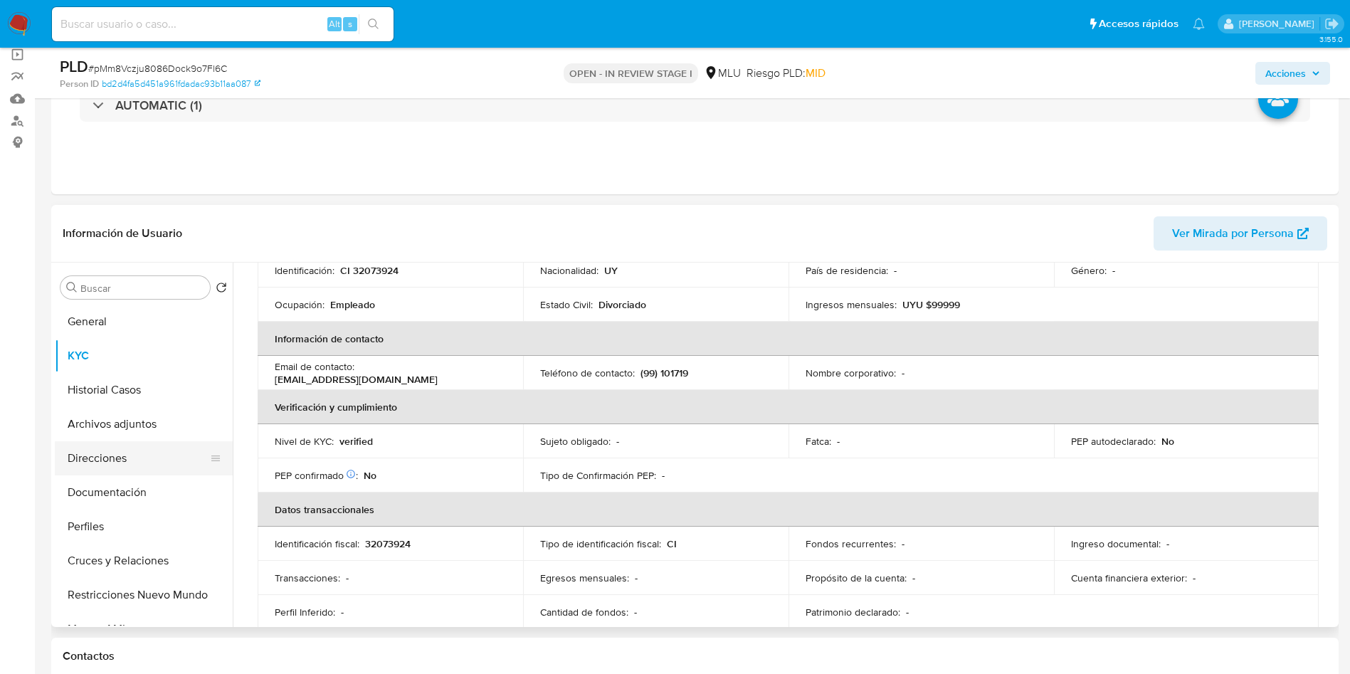
click at [110, 456] on button "Direcciones" at bounding box center [138, 458] width 167 height 34
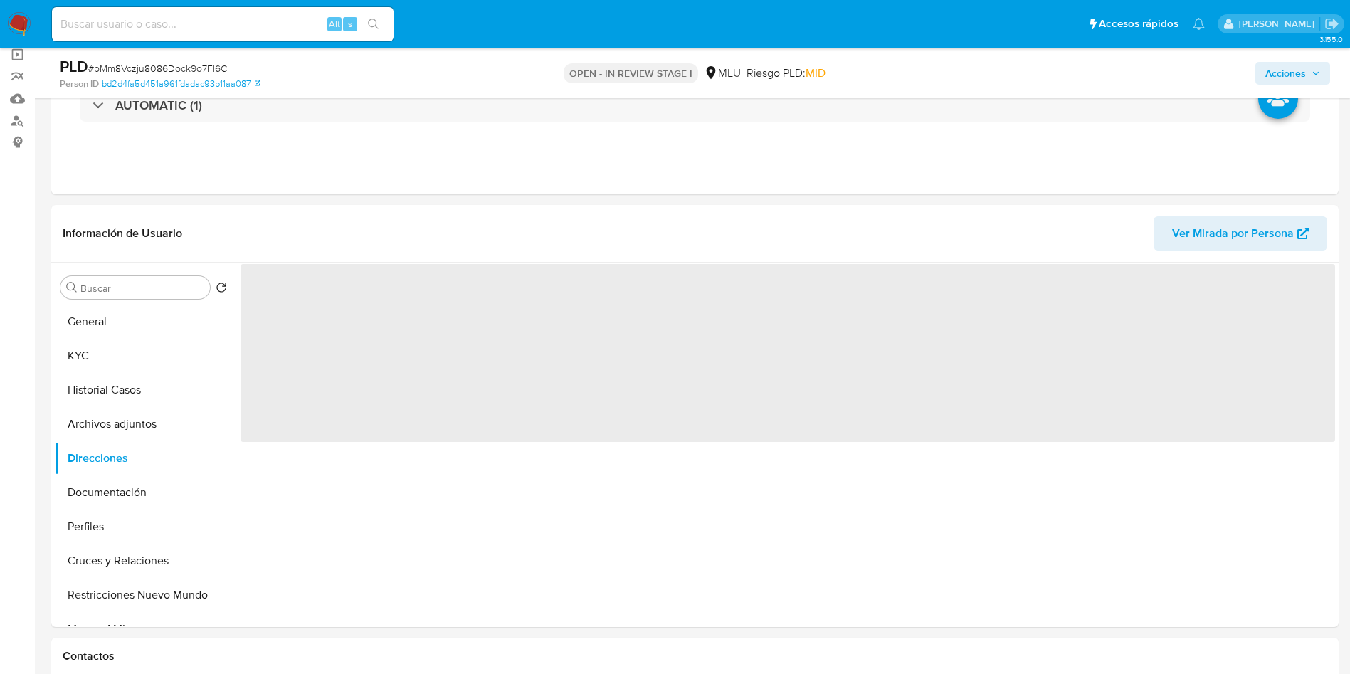
scroll to position [0, 0]
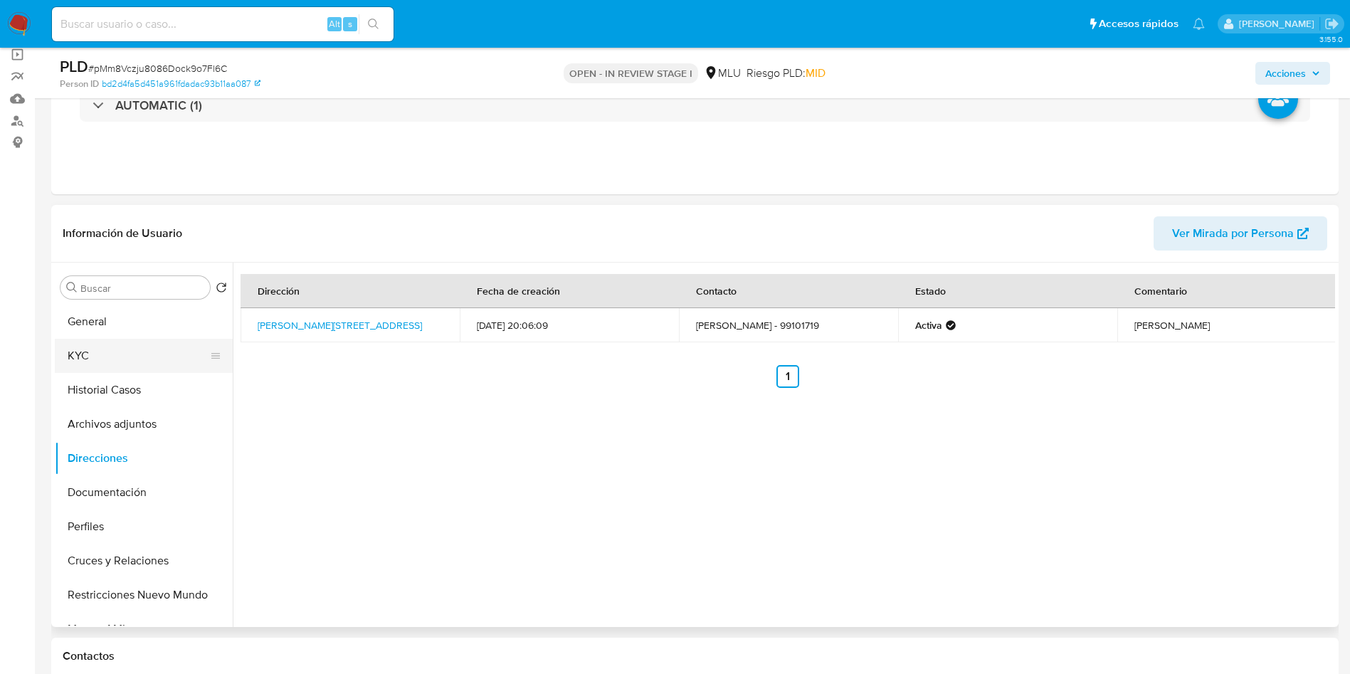
click at [115, 355] on button "KYC" at bounding box center [138, 356] width 167 height 34
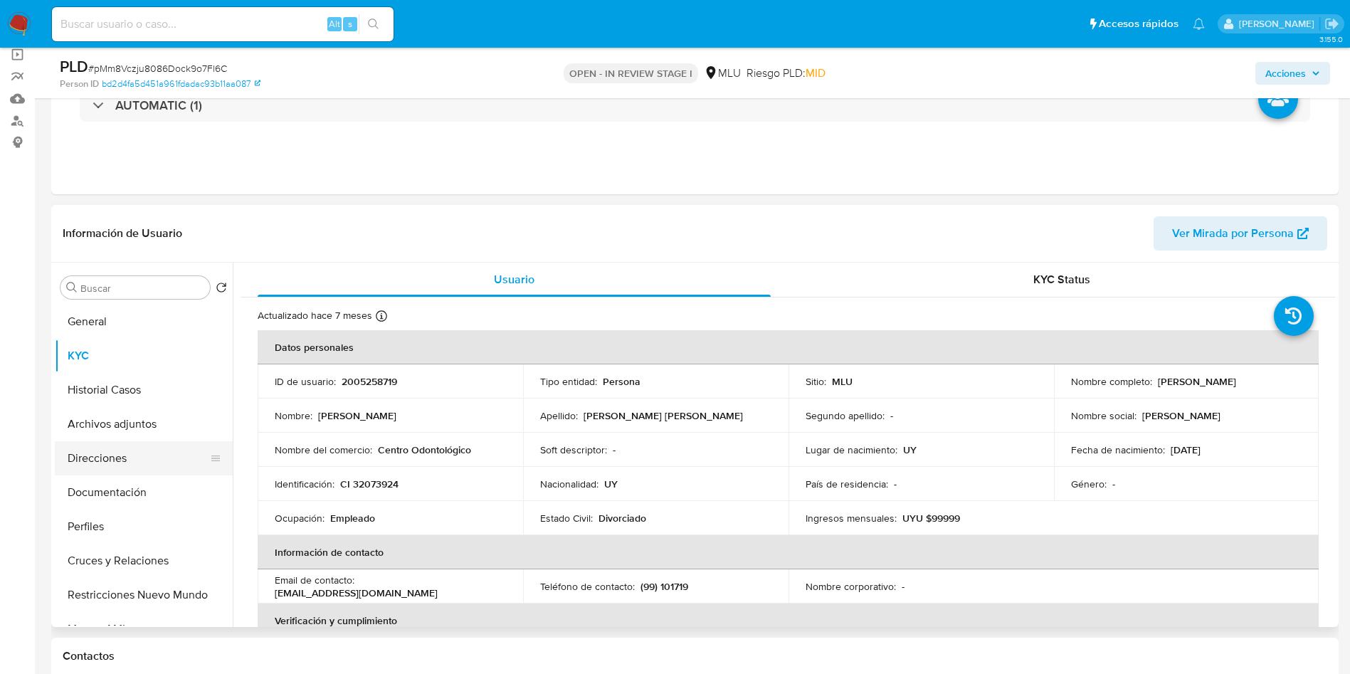
click at [103, 461] on button "Direcciones" at bounding box center [138, 458] width 167 height 34
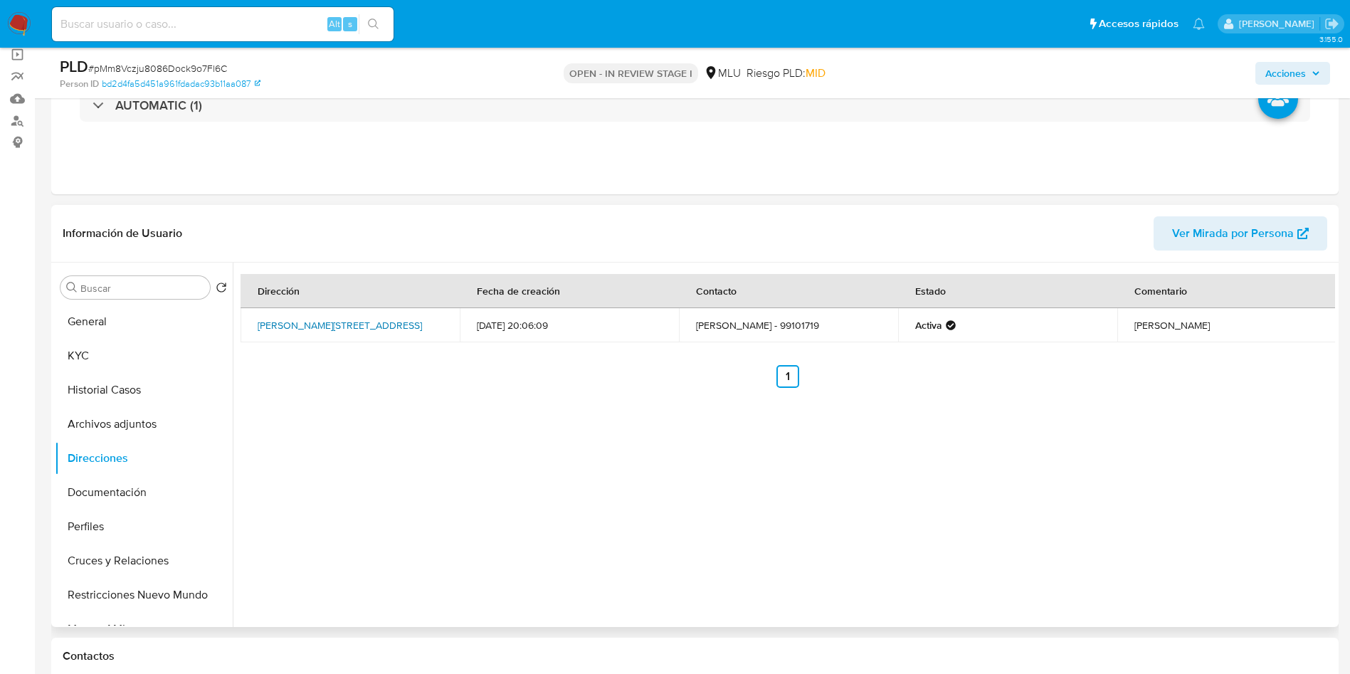
click at [338, 319] on link "Magallanes 1217, Barrio Sur, Montevideo, 11100, Uruguay 1217" at bounding box center [340, 325] width 164 height 14
click at [117, 385] on button "Historial Casos" at bounding box center [138, 390] width 167 height 34
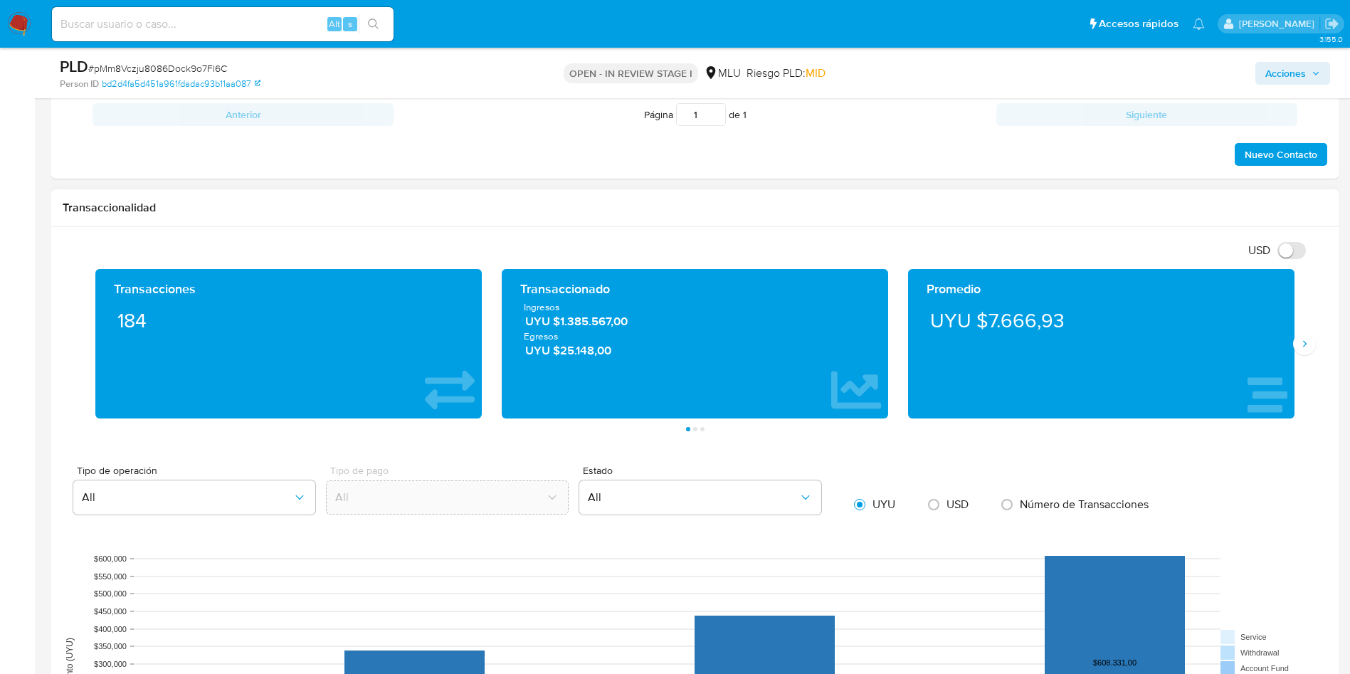
scroll to position [1495, 0]
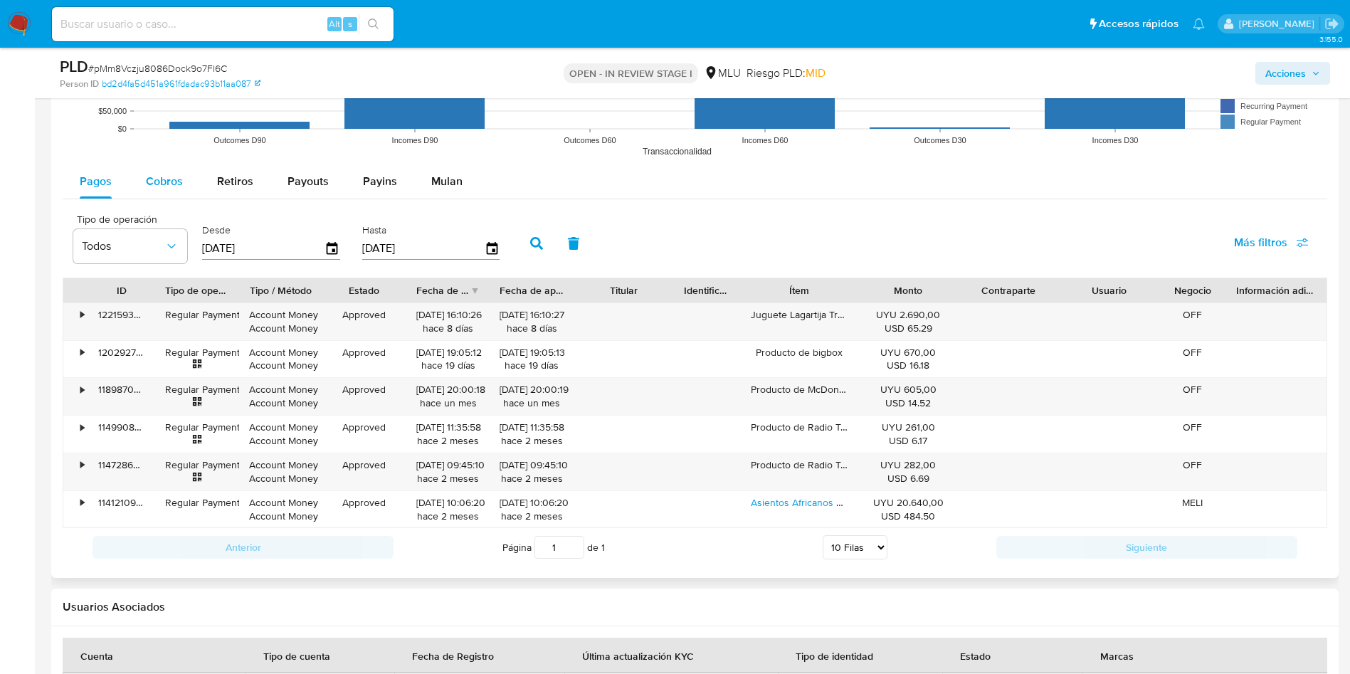
click at [164, 187] on span "Cobros" at bounding box center [164, 181] width 37 height 16
select select "10"
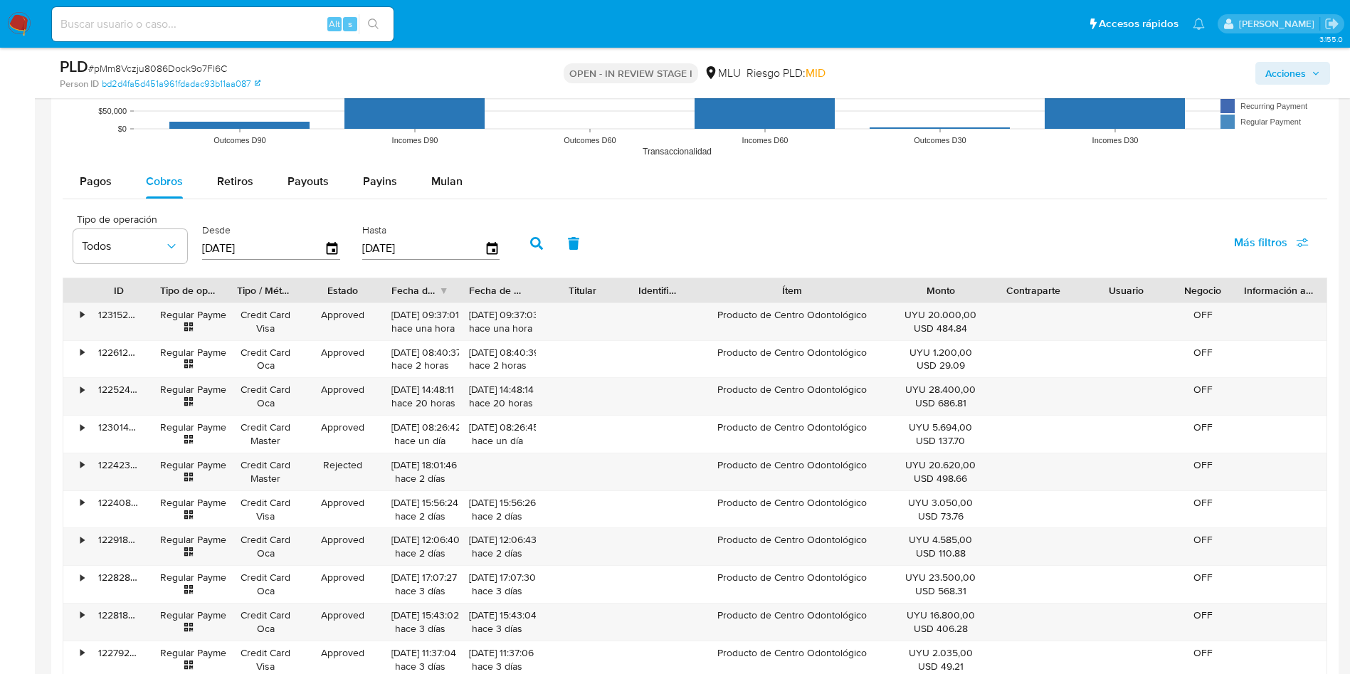
drag, startPoint x: 849, startPoint y: 298, endPoint x: 935, endPoint y: 290, distance: 87.2
click at [935, 290] on div "ID Tipo de operación Tipo / Método Estado Fecha de creación Fecha de aprobación…" at bounding box center [695, 290] width 1264 height 24
click at [250, 187] on span "Retiros" at bounding box center [235, 181] width 36 height 16
select select "10"
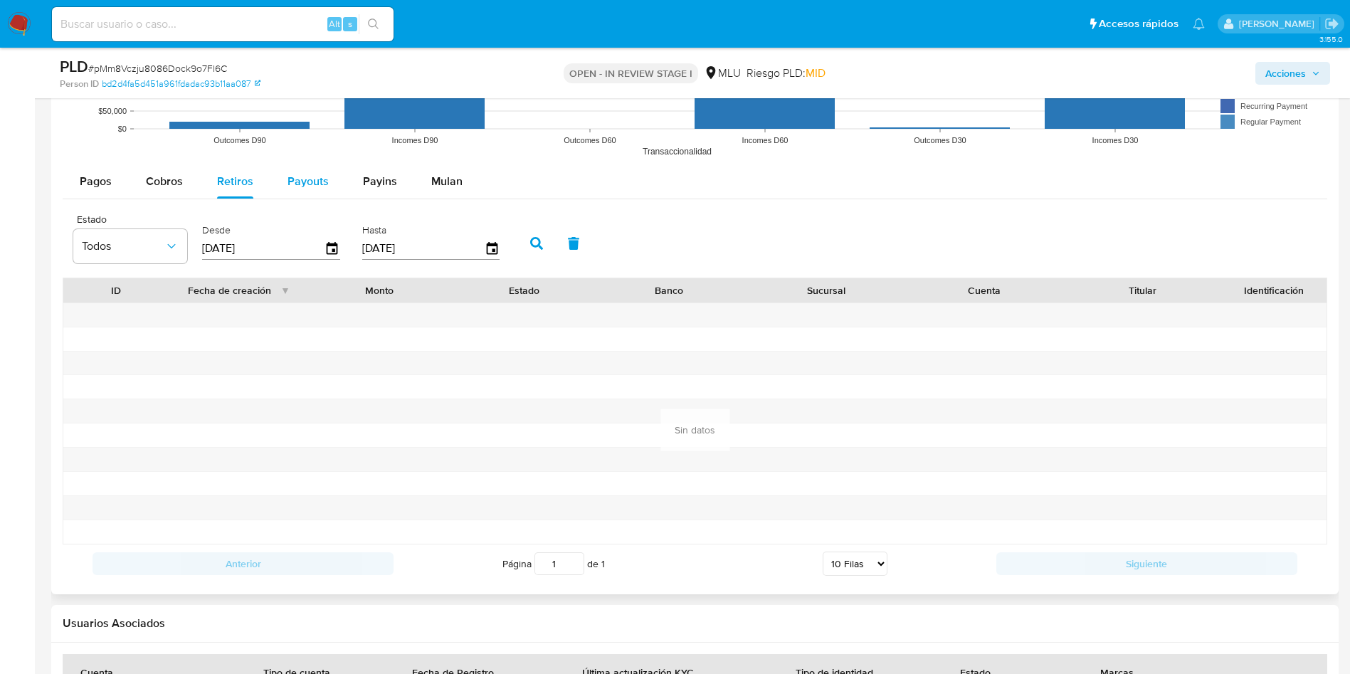
click at [289, 174] on span "Payouts" at bounding box center [308, 181] width 41 height 16
select select "10"
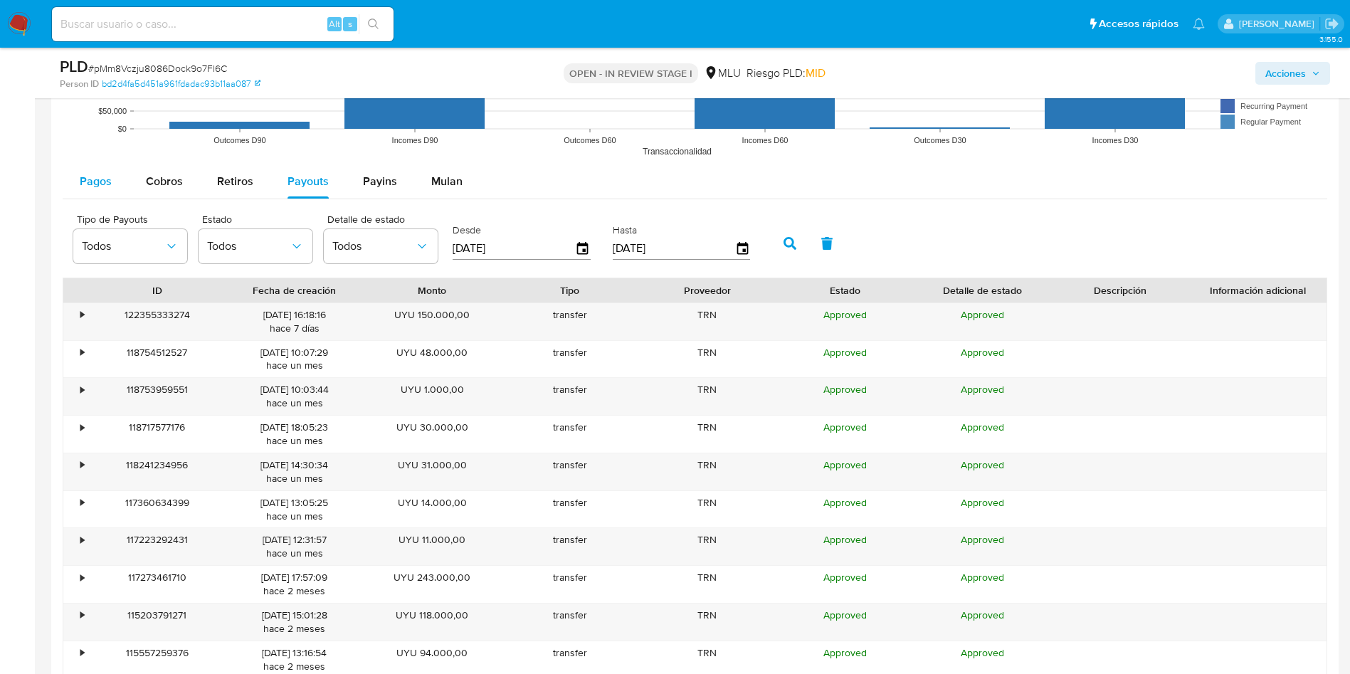
click at [106, 186] on span "Pagos" at bounding box center [96, 181] width 32 height 16
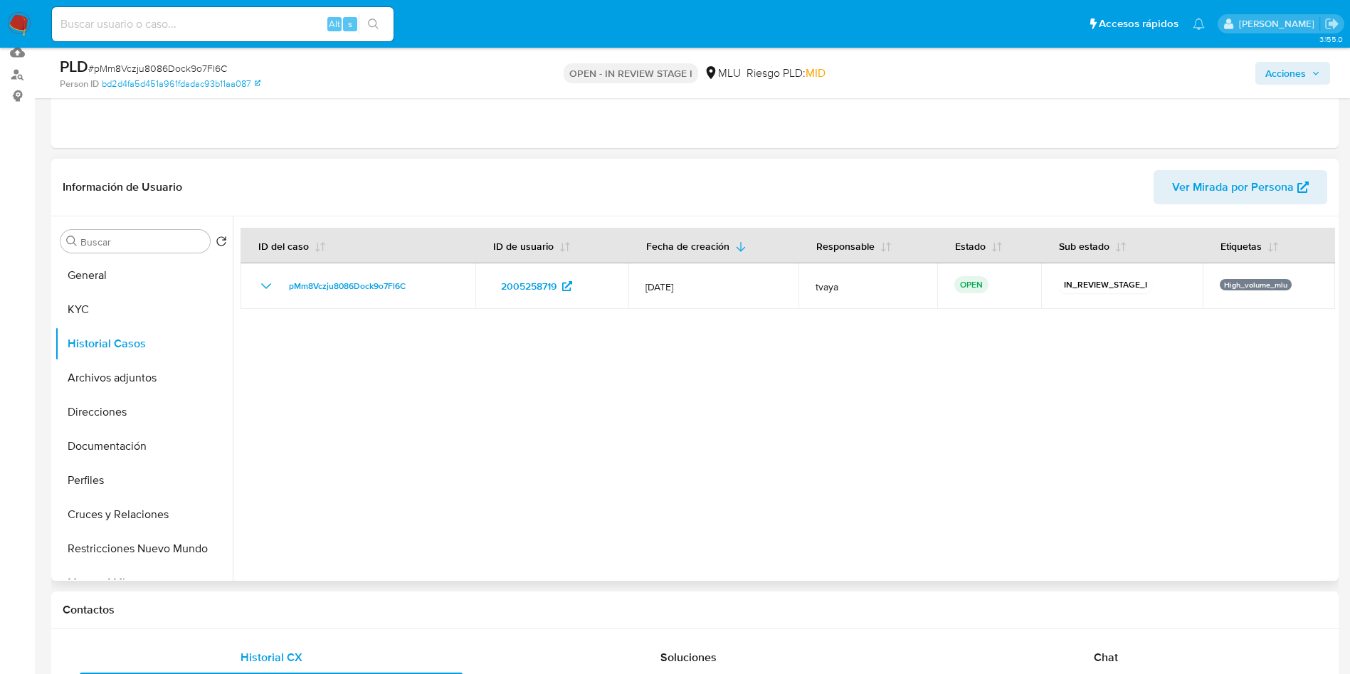
scroll to position [107, 0]
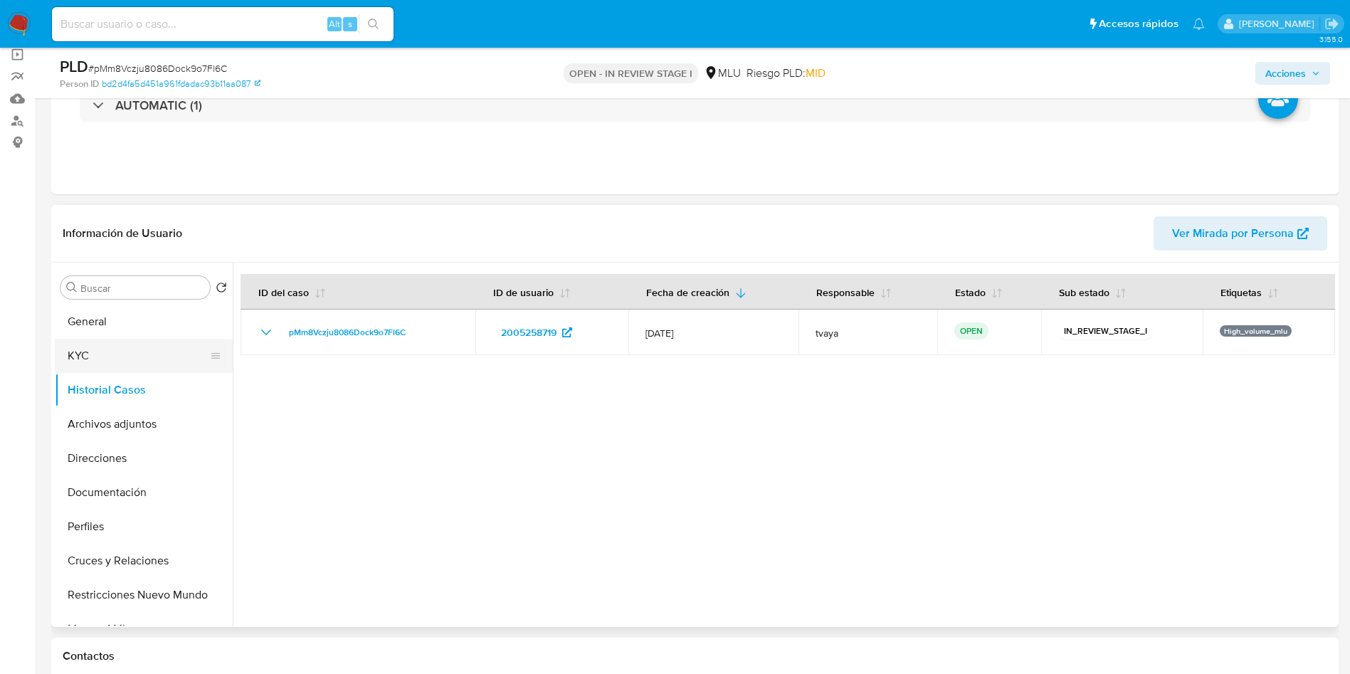
click at [75, 343] on button "KYC" at bounding box center [138, 356] width 167 height 34
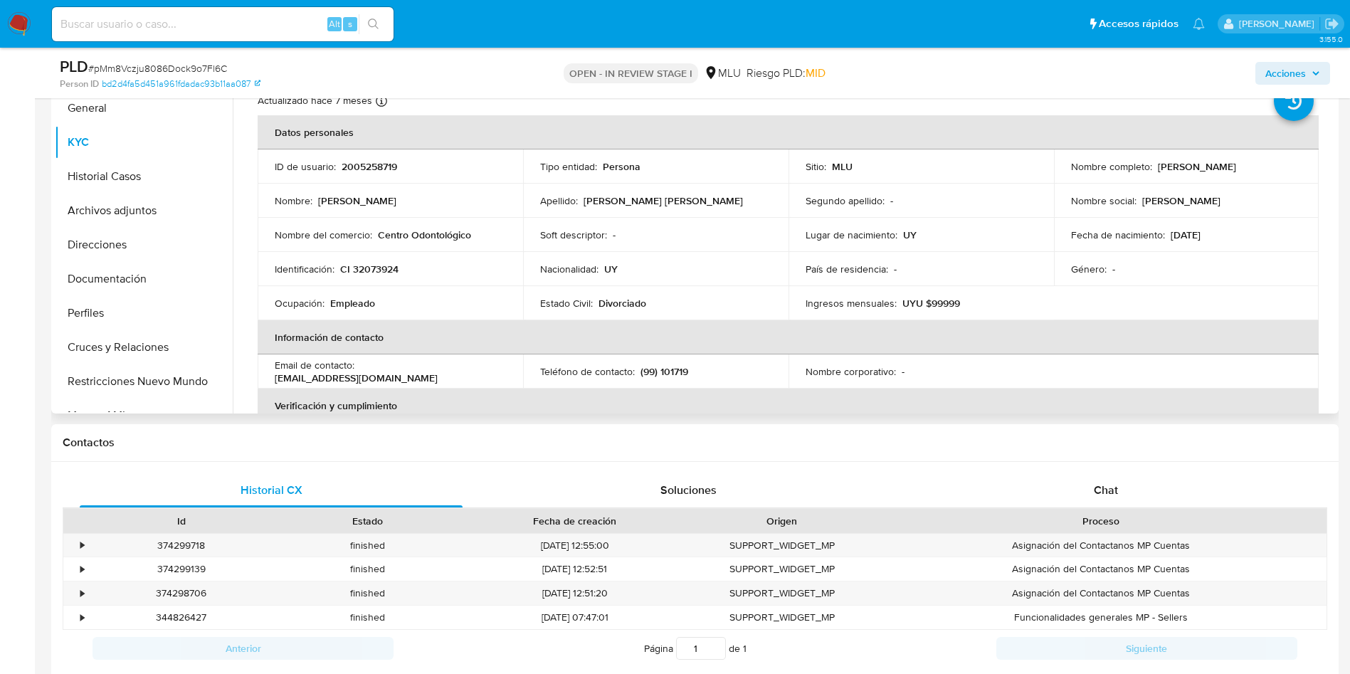
scroll to position [0, 0]
drag, startPoint x: 1225, startPoint y: 177, endPoint x: 1065, endPoint y: 177, distance: 160.2
click at [1065, 177] on td "Nombre completo : Nestor Alejandro Graña Argañaraz" at bounding box center [1187, 168] width 266 height 34
copy p "Nestor Alejandro Graña Argañaraz"
click at [1123, 506] on div "Chat" at bounding box center [1106, 490] width 383 height 34
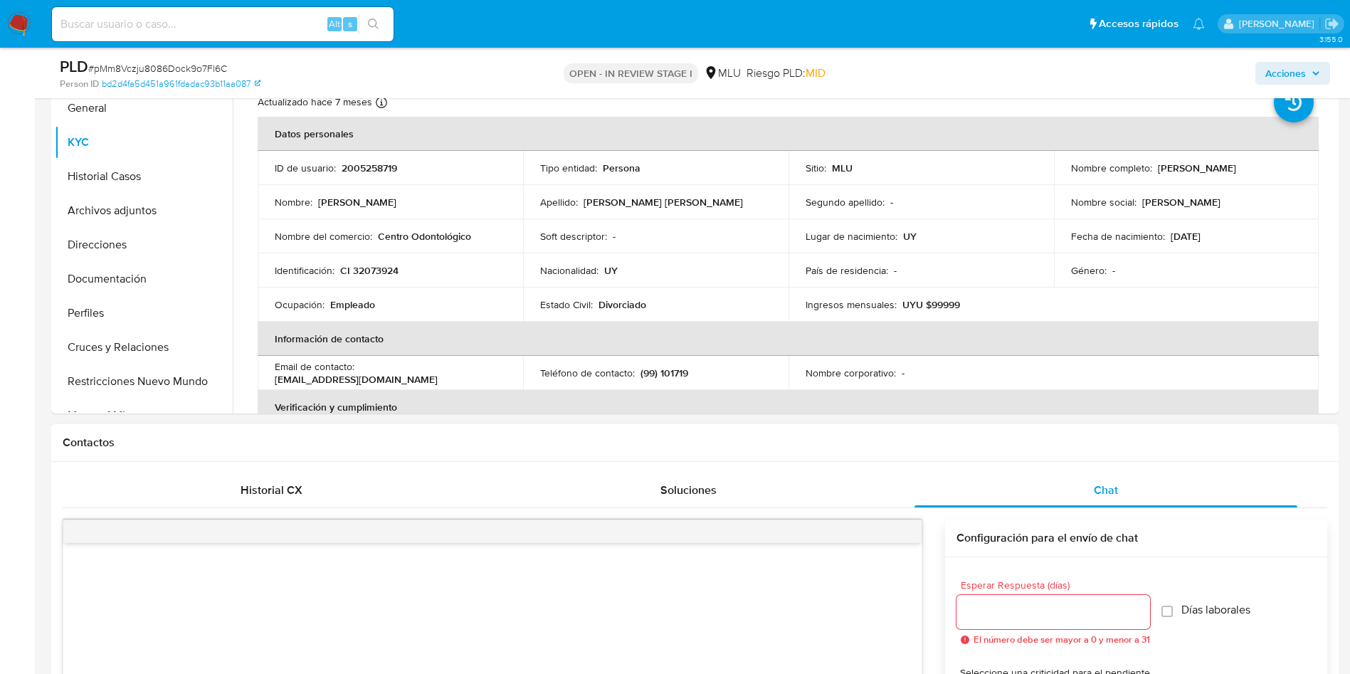
drag, startPoint x: 1037, startPoint y: 616, endPoint x: 992, endPoint y: 522, distance: 104.5
click at [1037, 616] on input "Esperar Respuesta (días)" at bounding box center [1054, 612] width 194 height 19
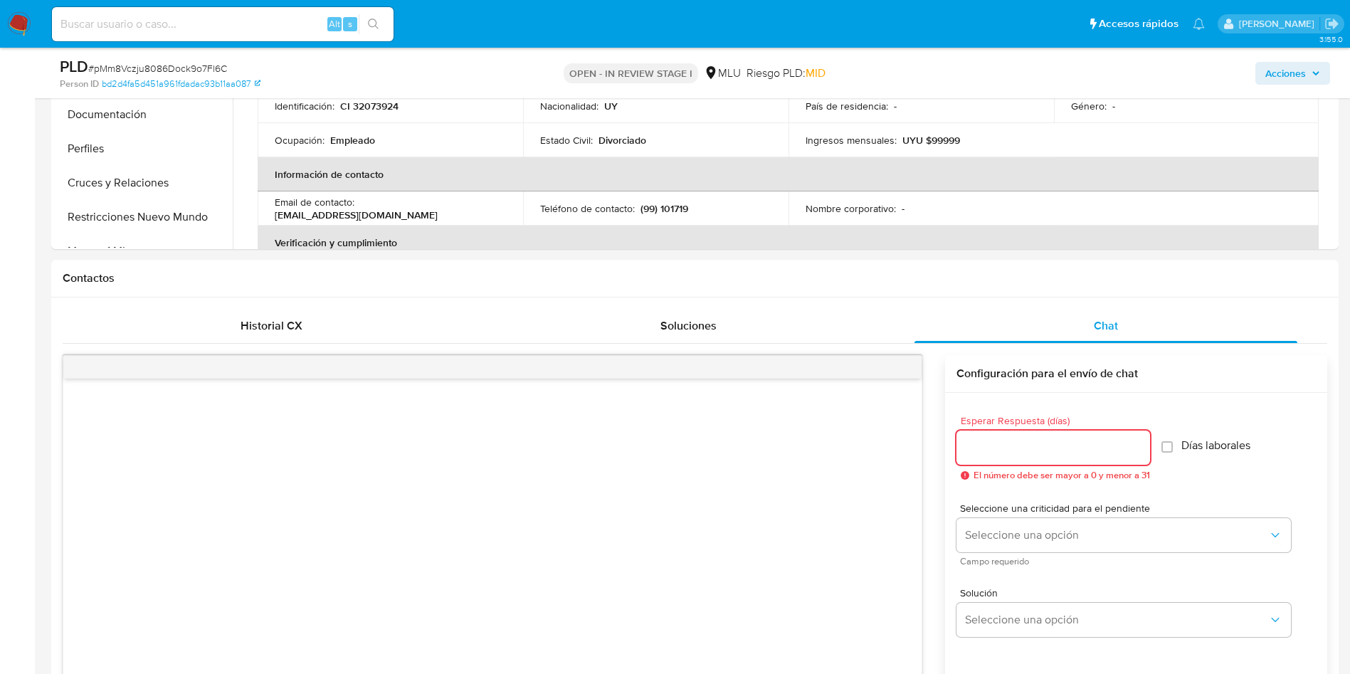
scroll to position [641, 0]
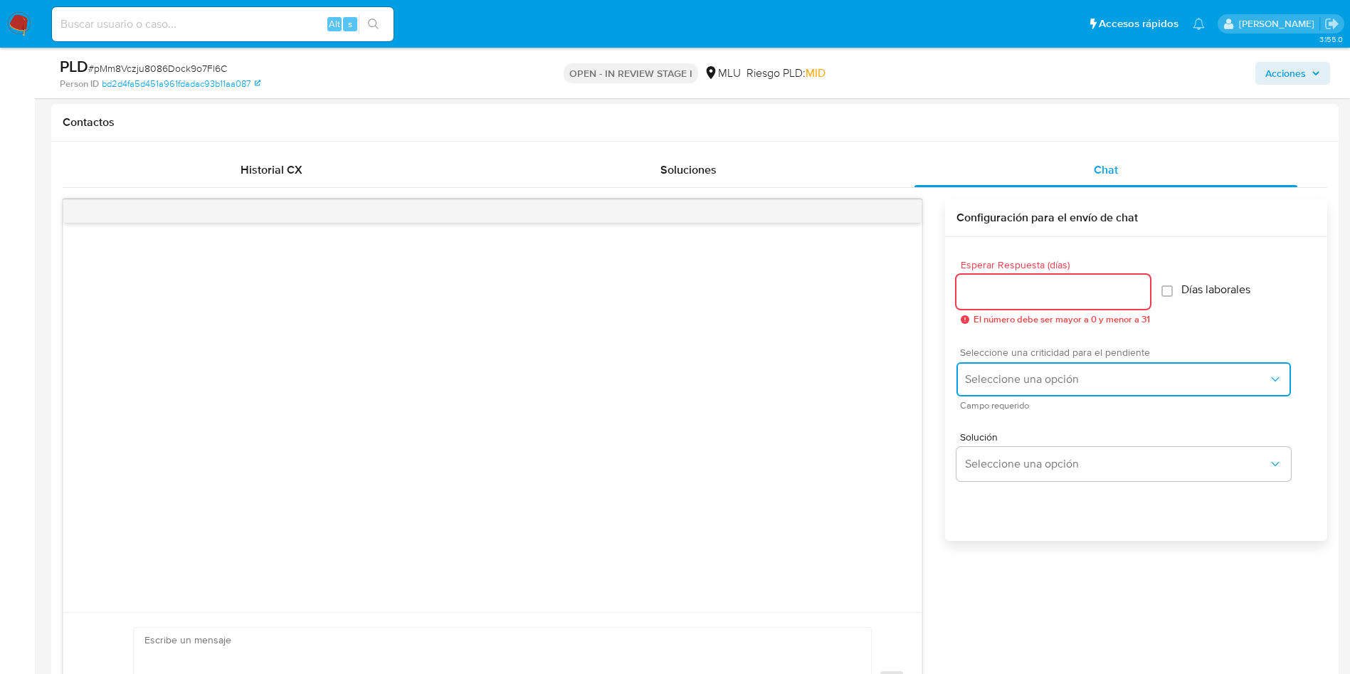
click at [1037, 378] on span "Seleccione una opción" at bounding box center [1116, 379] width 303 height 14
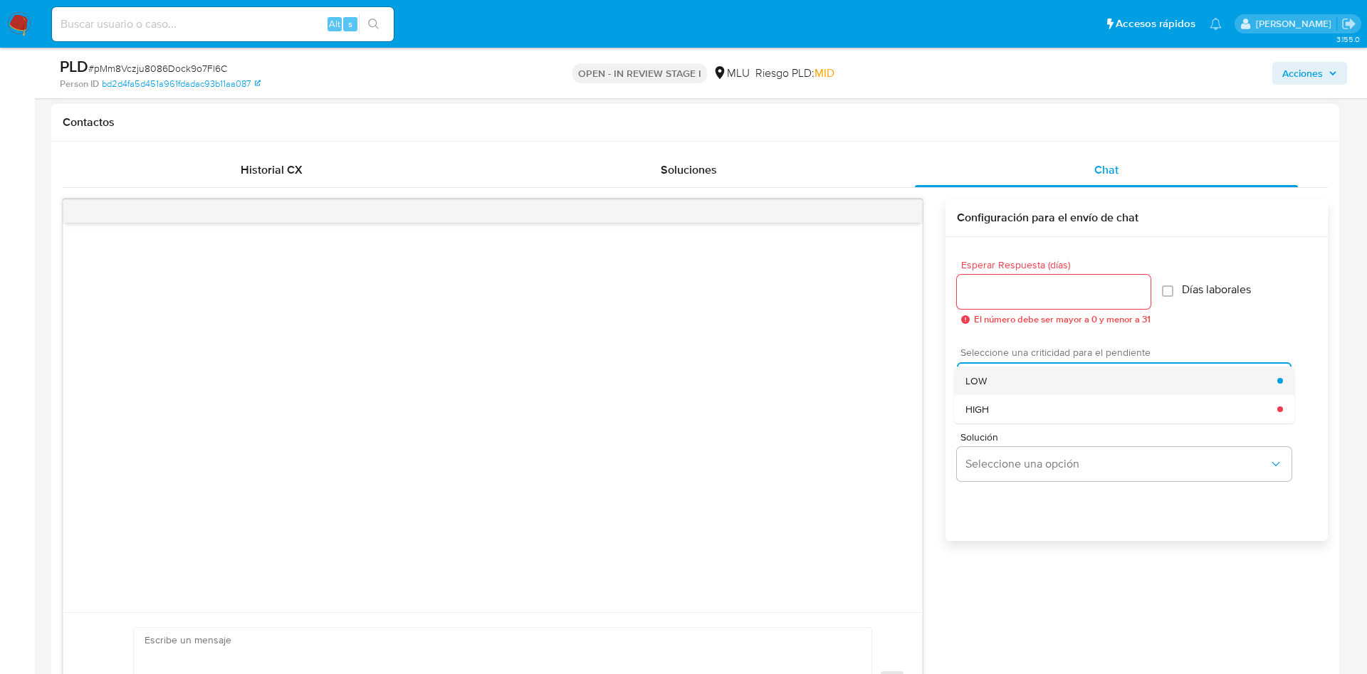
click at [1005, 384] on div "LOW" at bounding box center [1121, 381] width 312 height 28
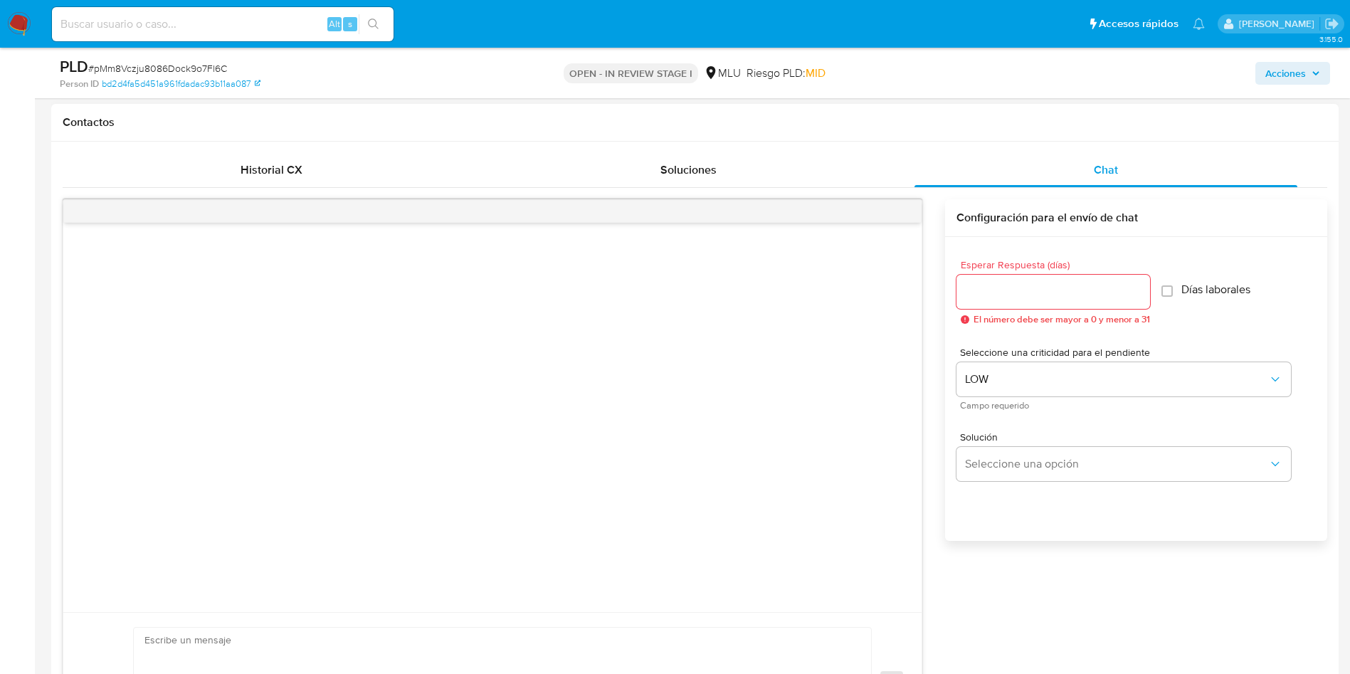
click at [996, 319] on span "El número debe ser mayor a 0 y menor a 31" at bounding box center [1062, 320] width 177 height 10
click at [995, 288] on input "Esperar Respuesta (días)" at bounding box center [1054, 292] width 194 height 19
type input "3"
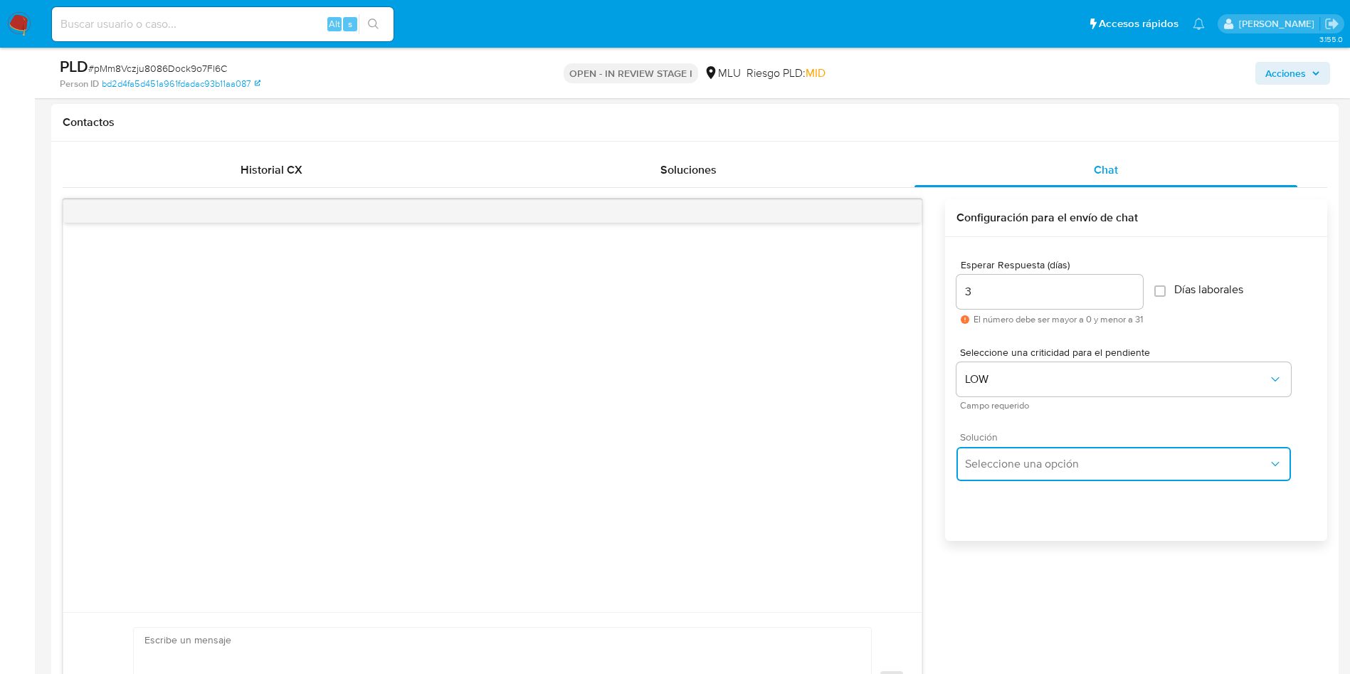
click at [1005, 475] on button "Seleccione una opción" at bounding box center [1124, 464] width 335 height 34
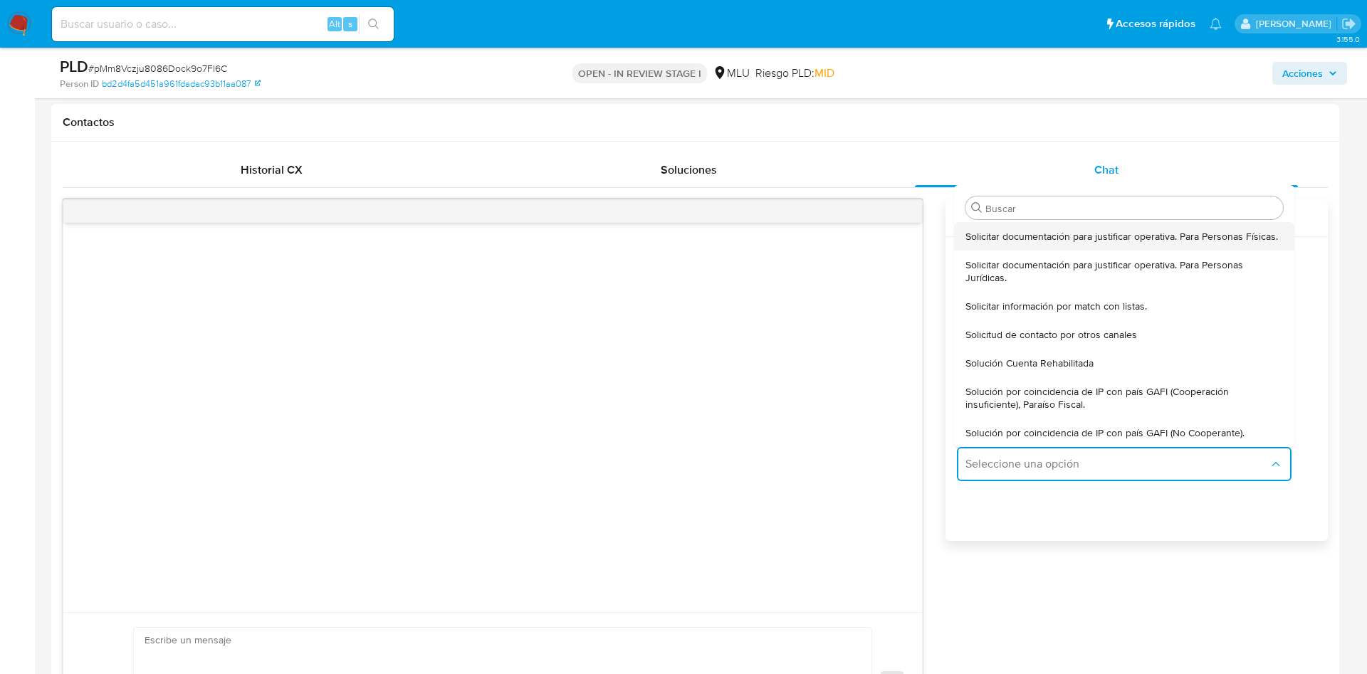
click at [1050, 247] on div "Solicitar documentación para justificar operativa. Para Personas Físicas." at bounding box center [1124, 236] width 318 height 28
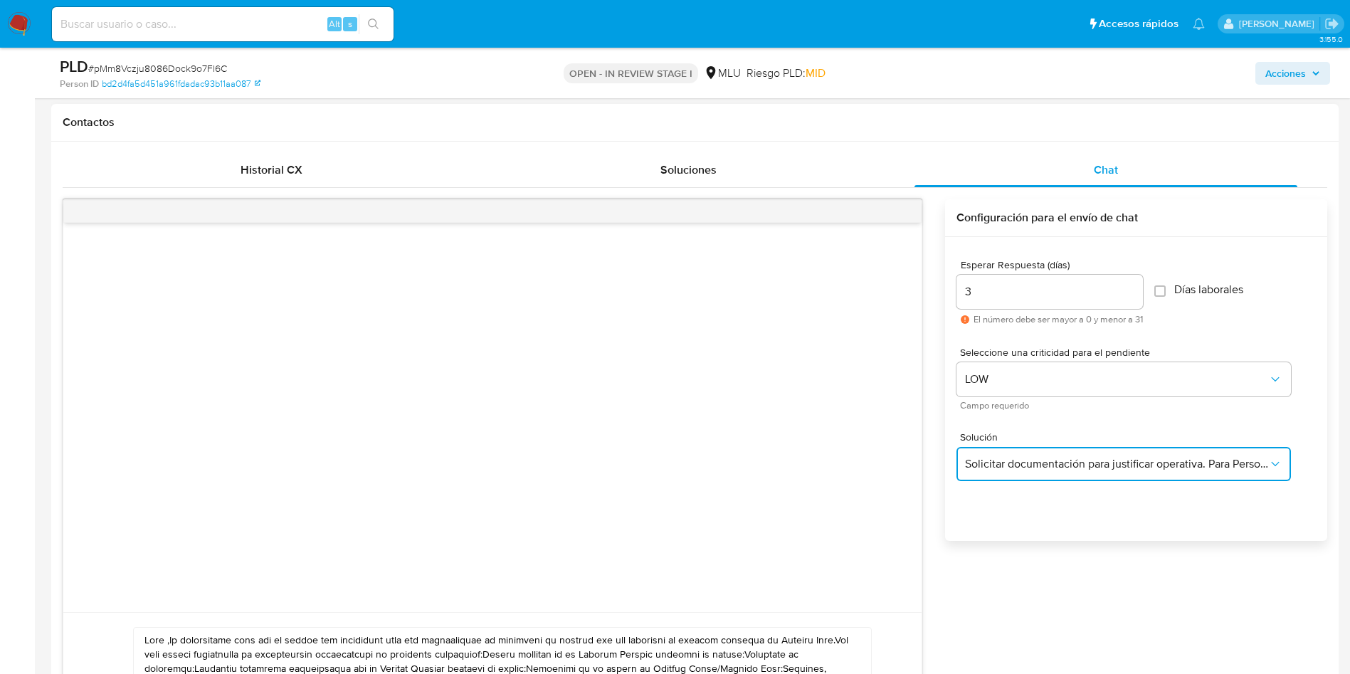
scroll to position [747, 0]
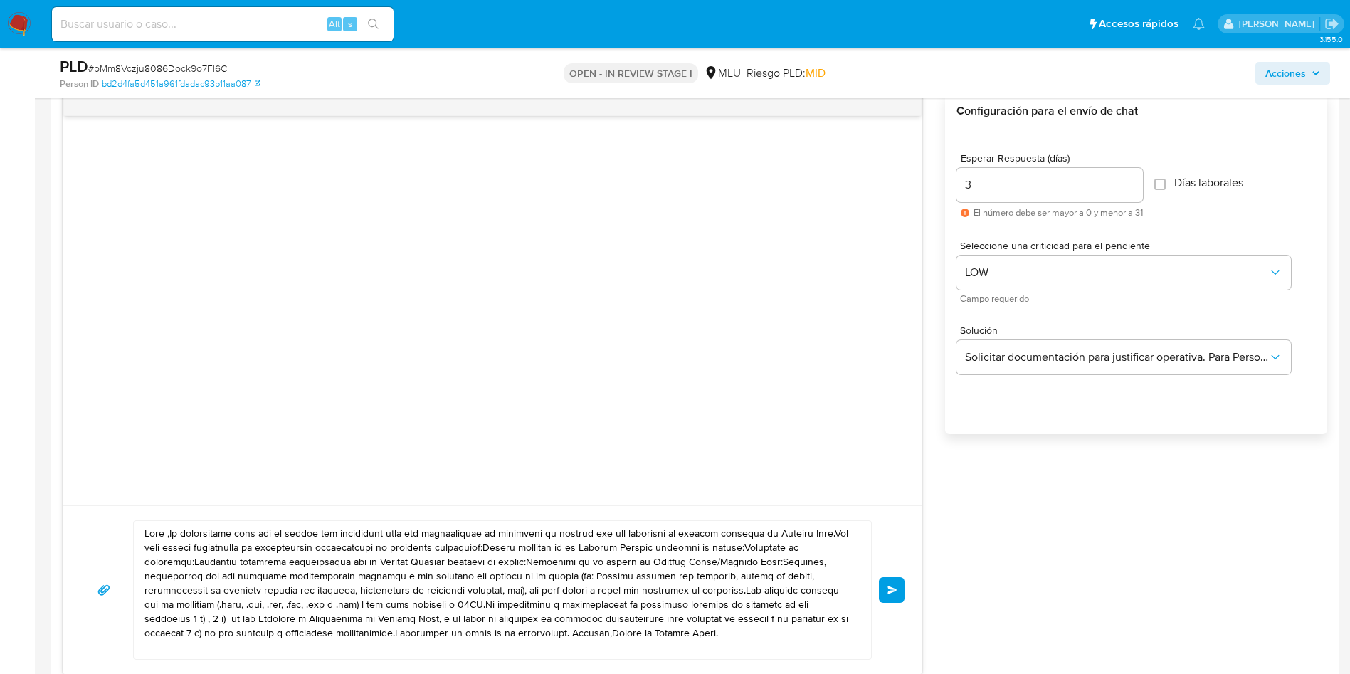
click at [483, 545] on textarea at bounding box center [499, 590] width 709 height 138
paste textarea "XXXXXX, ¿cómo estás? Te contactamos ya que necesitamos verificar algunos datos …"
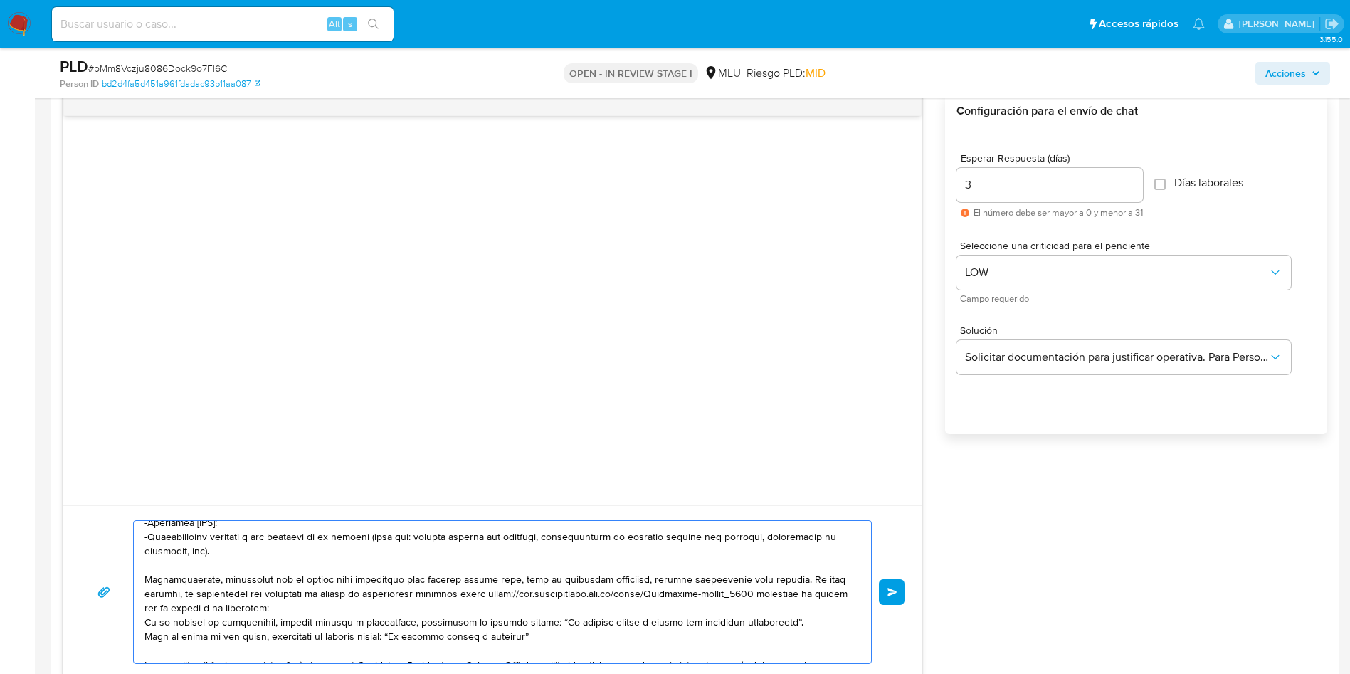
scroll to position [0, 0]
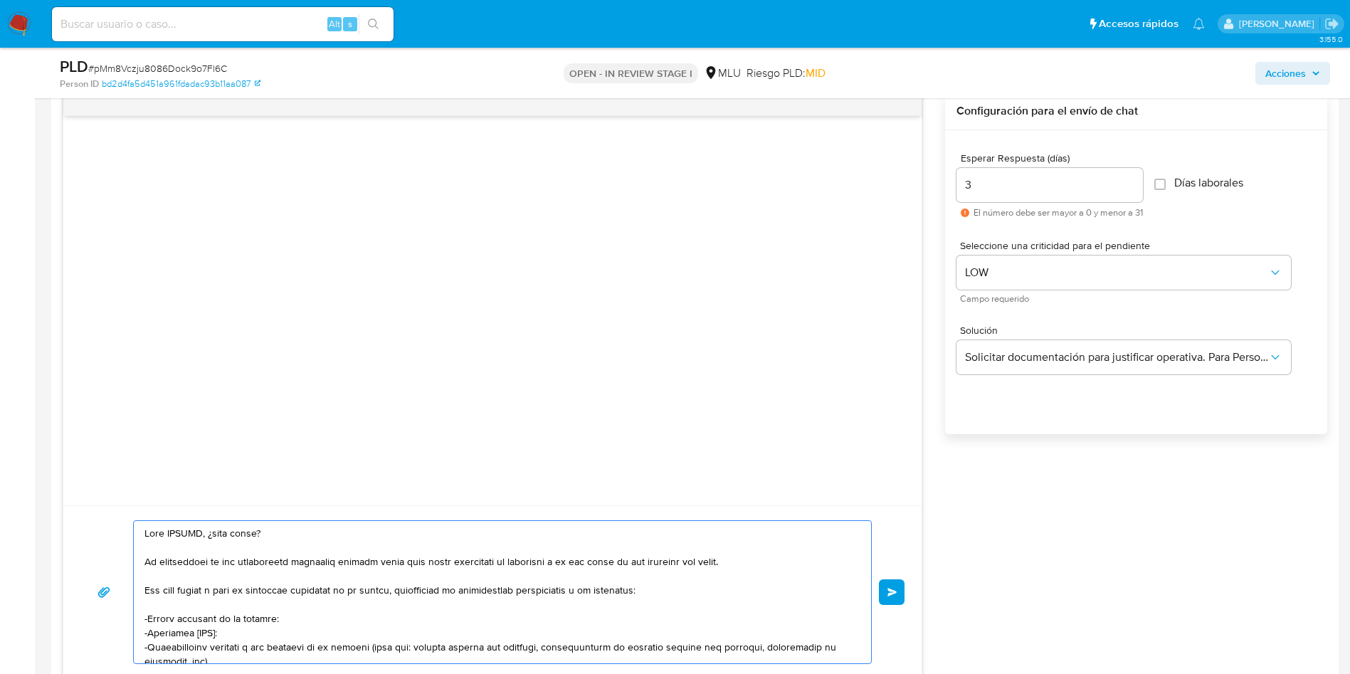
click at [184, 534] on textarea at bounding box center [499, 592] width 709 height 142
paste textarea "Nestor"
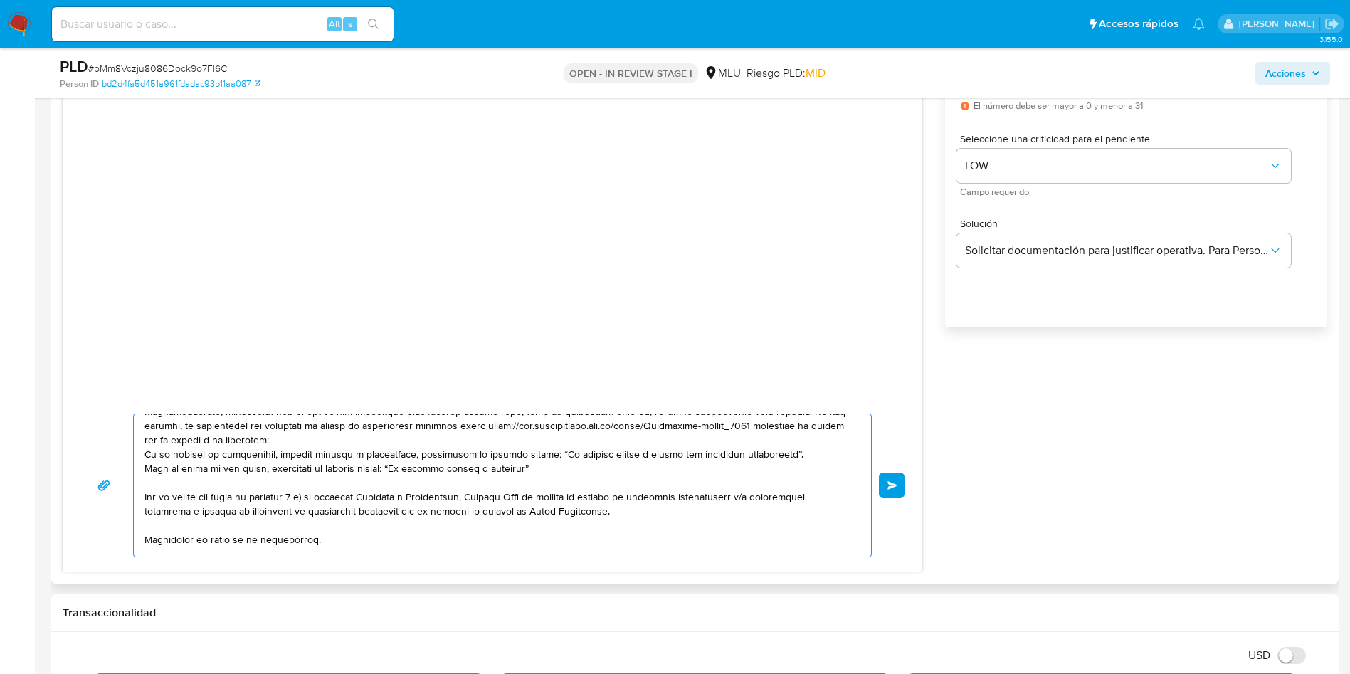
scroll to position [224, 0]
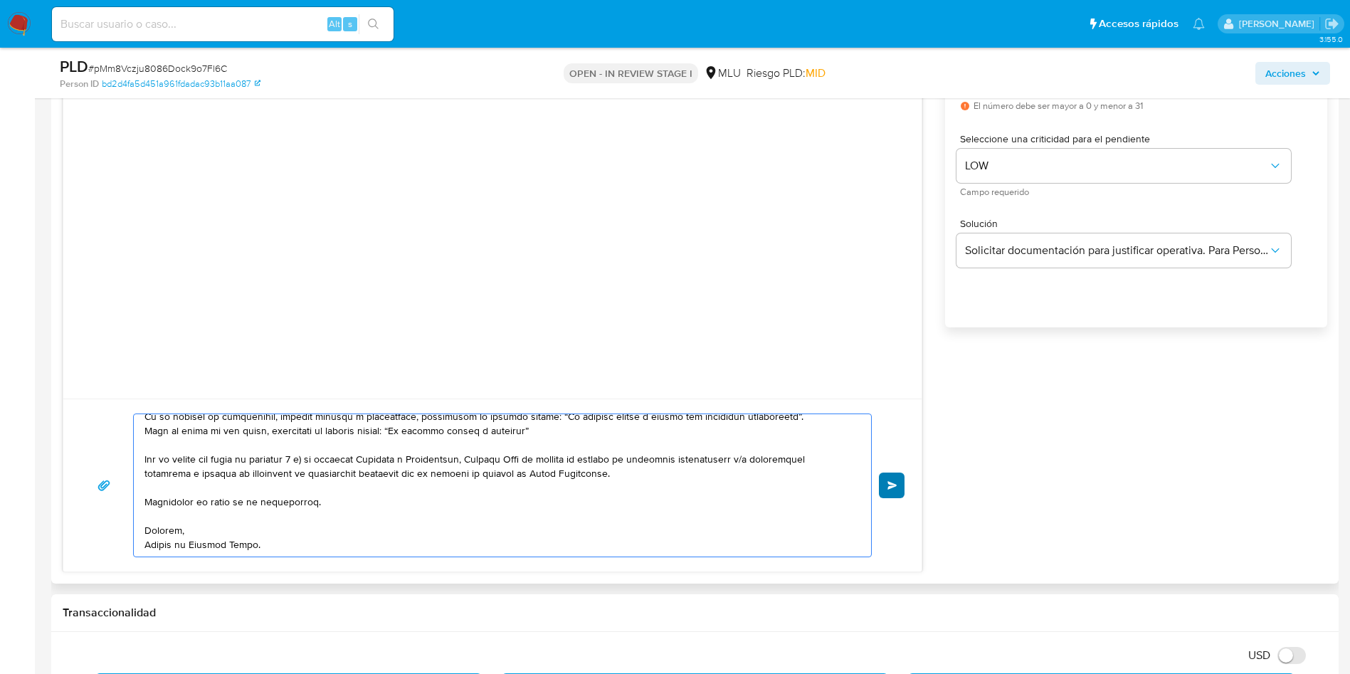
type textarea "Hola Nestor, ¿cómo estás? Te contactamos ya que necesitamos verificar algunos d…"
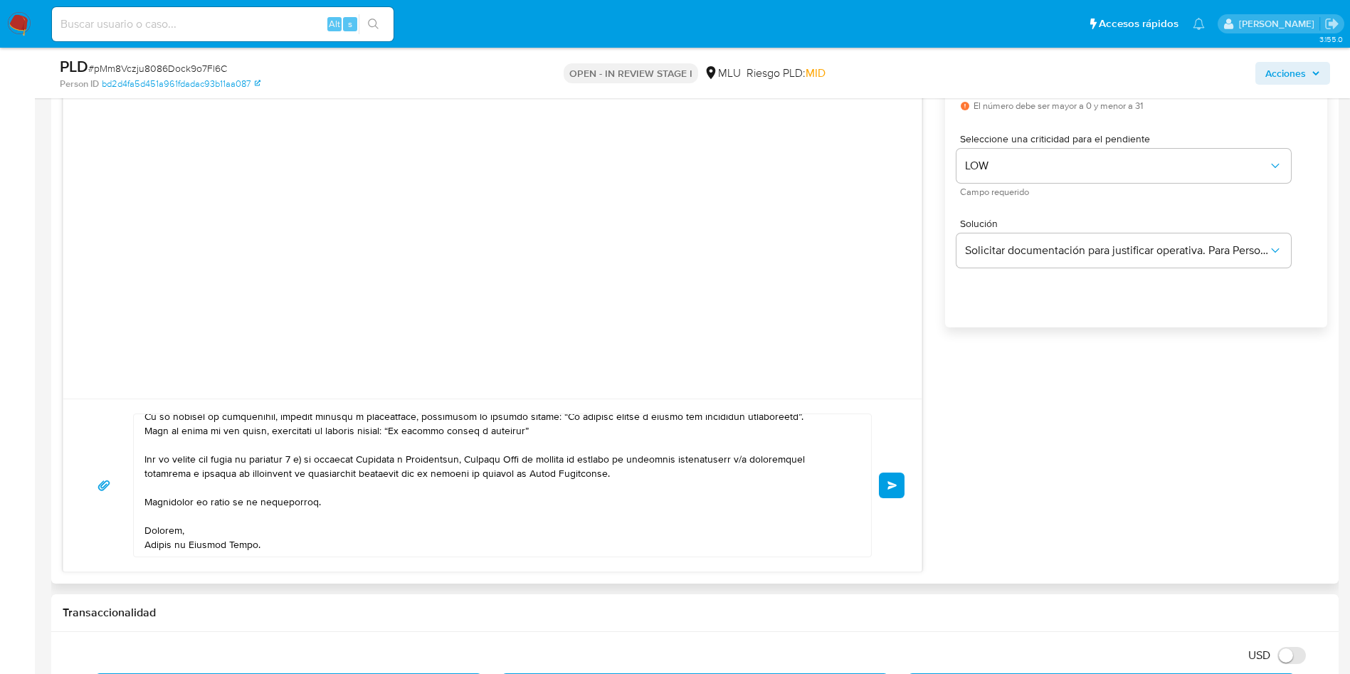
click at [884, 491] on button "Enviar" at bounding box center [892, 486] width 26 height 26
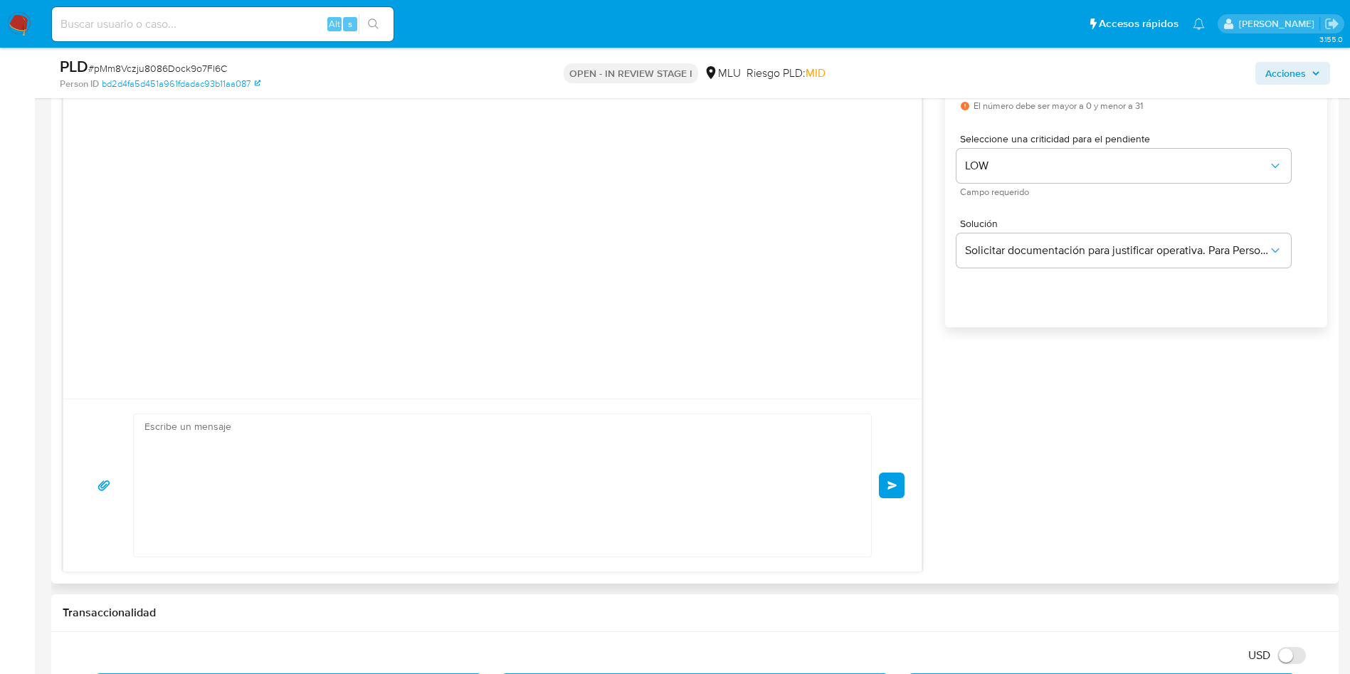
scroll to position [158, 0]
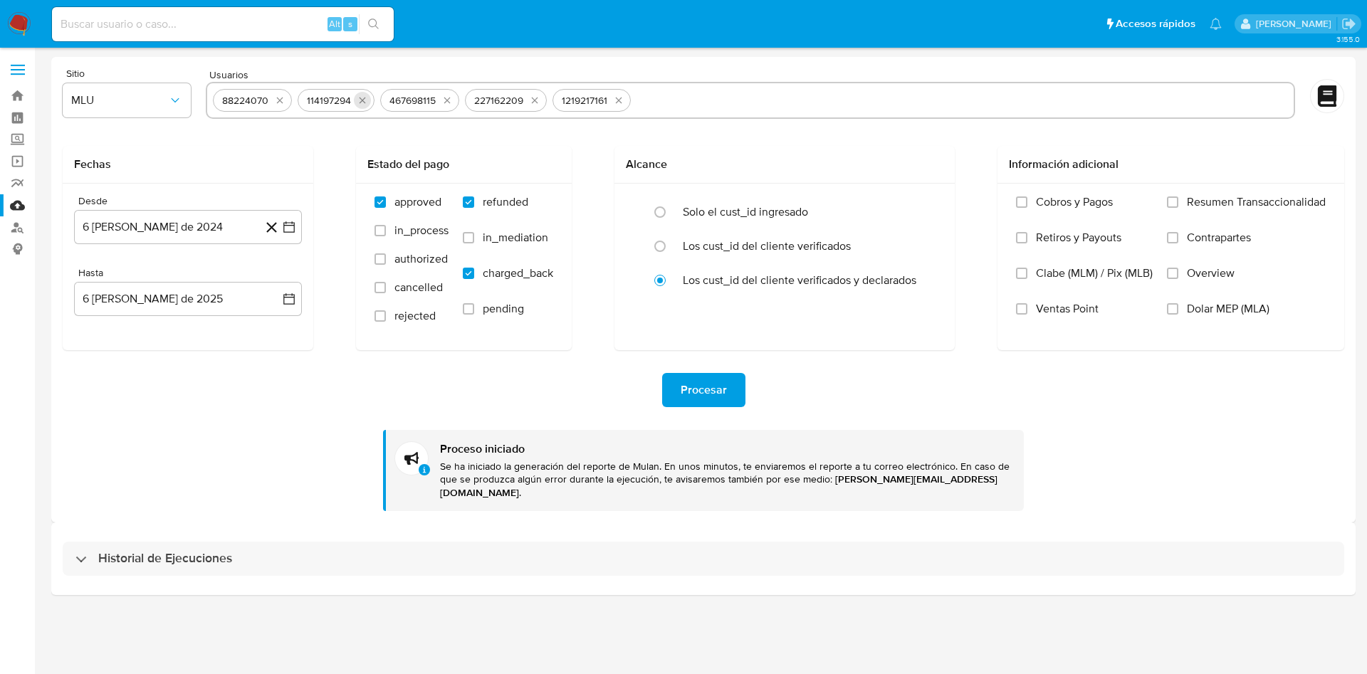
click at [364, 98] on icon "quitar 114197294" at bounding box center [363, 101] width 6 height 6
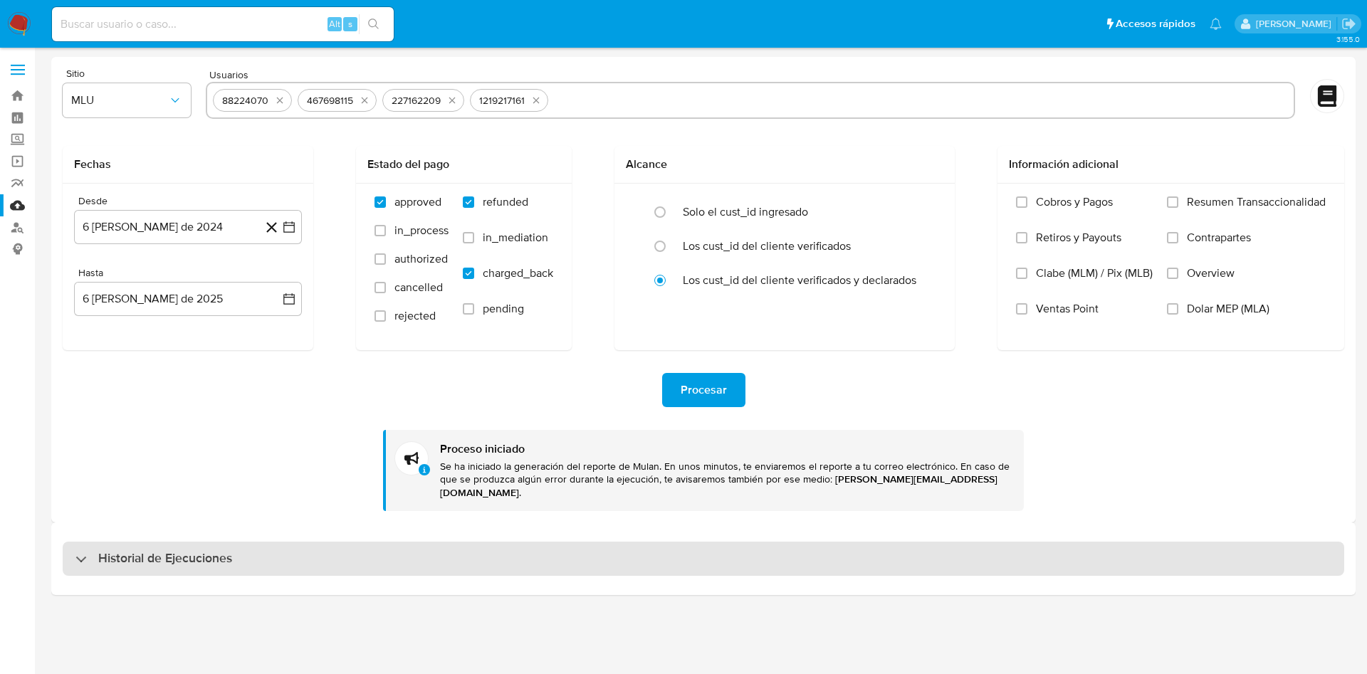
click at [201, 550] on h3 "Historial de Ejecuciones" at bounding box center [165, 558] width 134 height 17
select select "10"
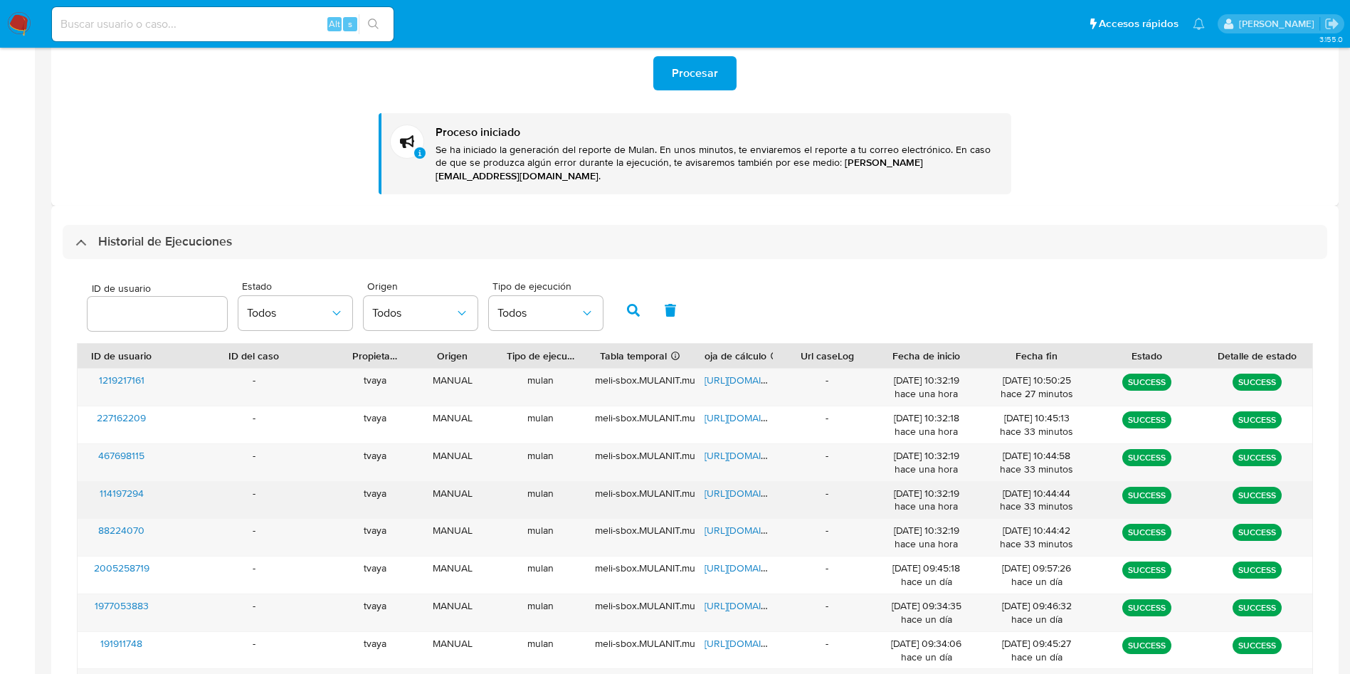
scroll to position [320, 0]
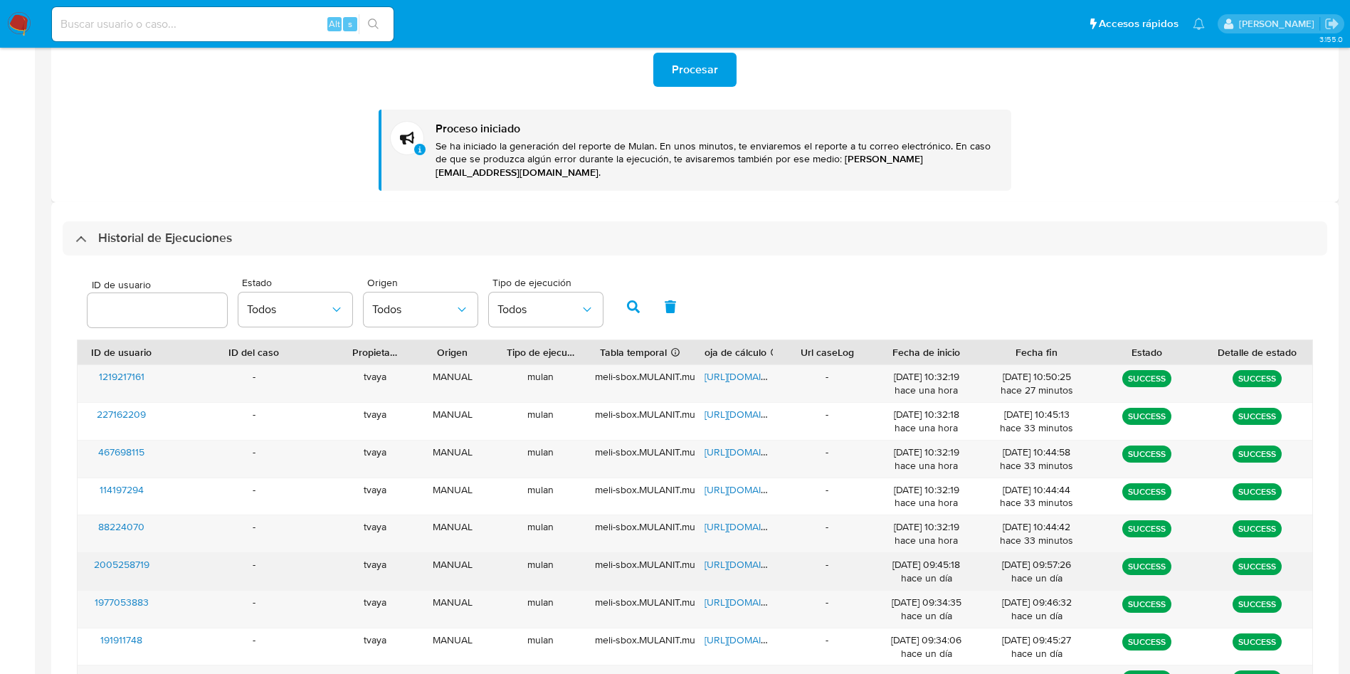
click at [722, 557] on span "[URL][DOMAIN_NAME]" at bounding box center [754, 564] width 98 height 14
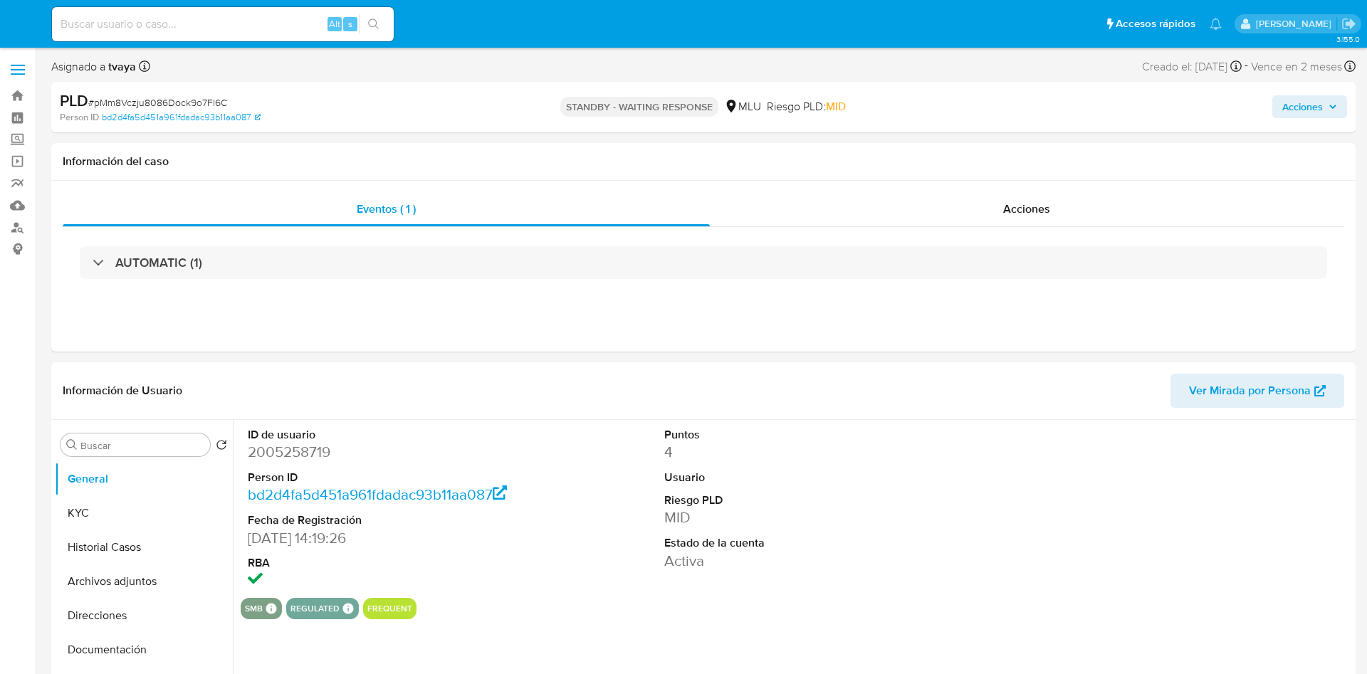
select select "10"
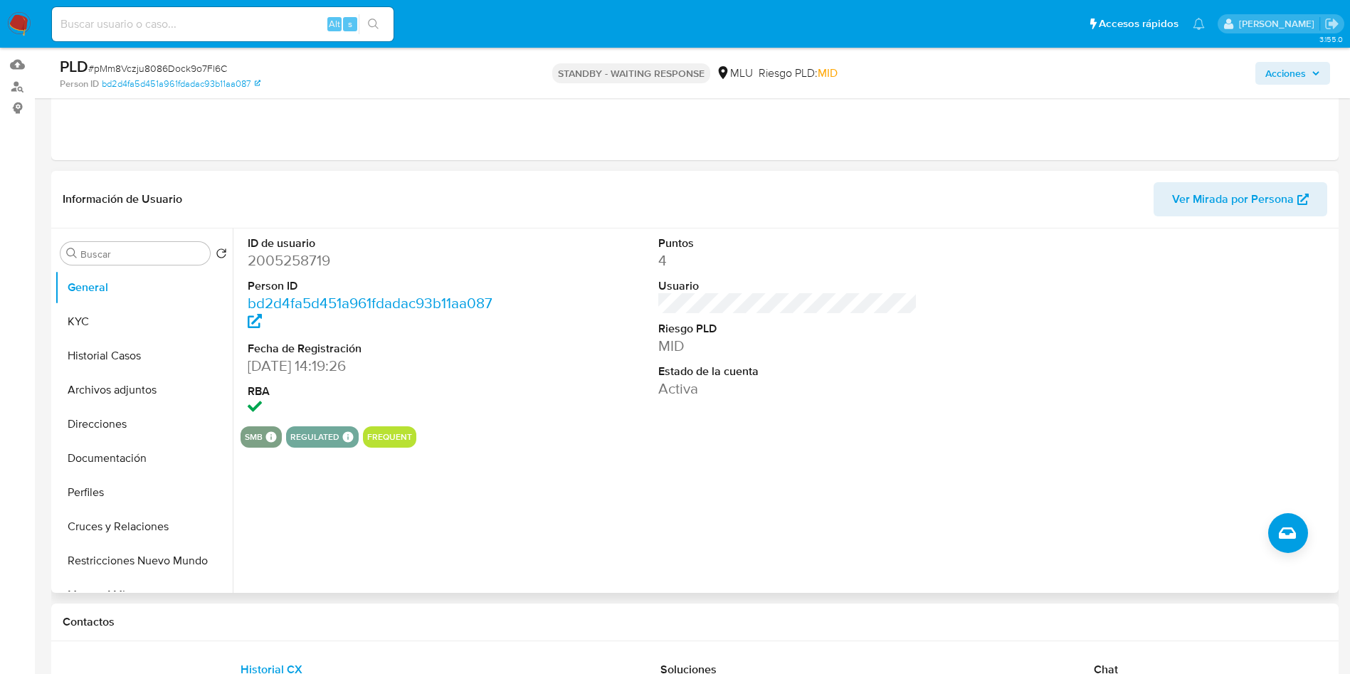
scroll to position [214, 0]
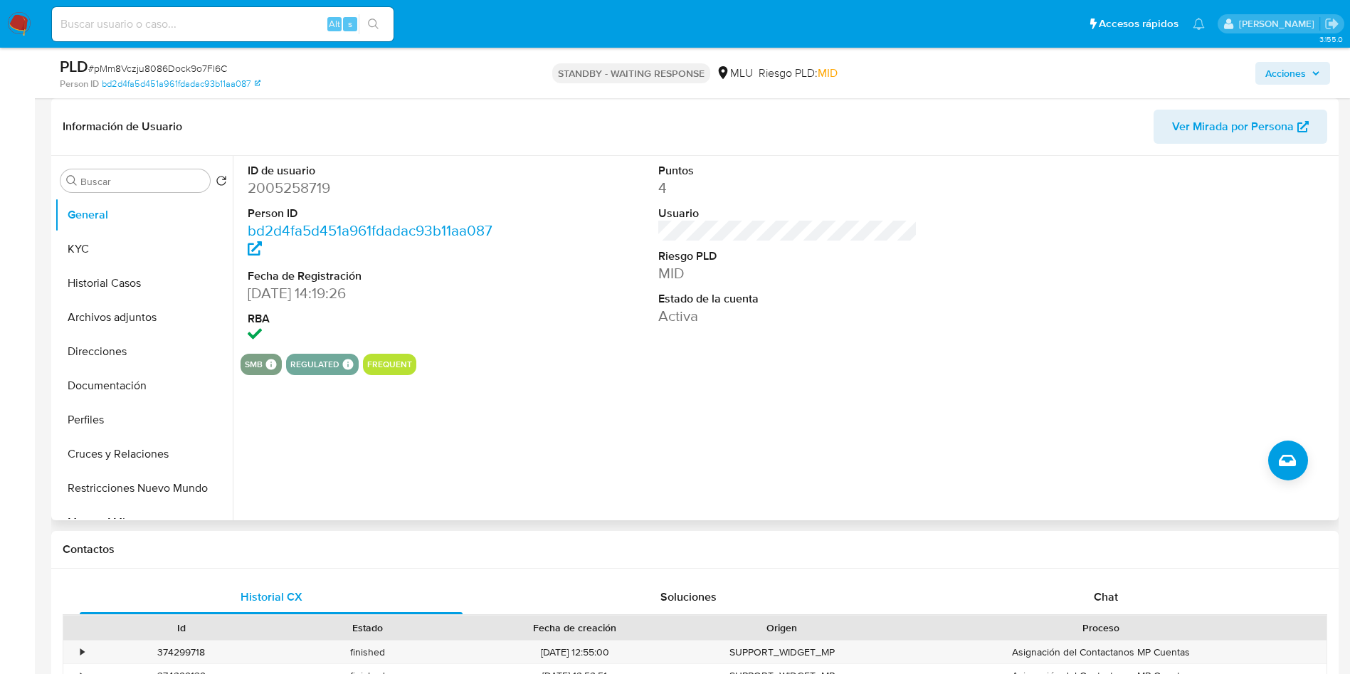
click at [879, 375] on div "ID de usuario 2005258719 Person ID bd2d4fa5d451a961fdadac93b11aa087 Fecha de Re…" at bounding box center [784, 338] width 1103 height 364
click at [646, 452] on div "ID de usuario 2005258719 Person ID bd2d4fa5d451a961fdadac93b11aa087 Fecha de Re…" at bounding box center [784, 338] width 1103 height 364
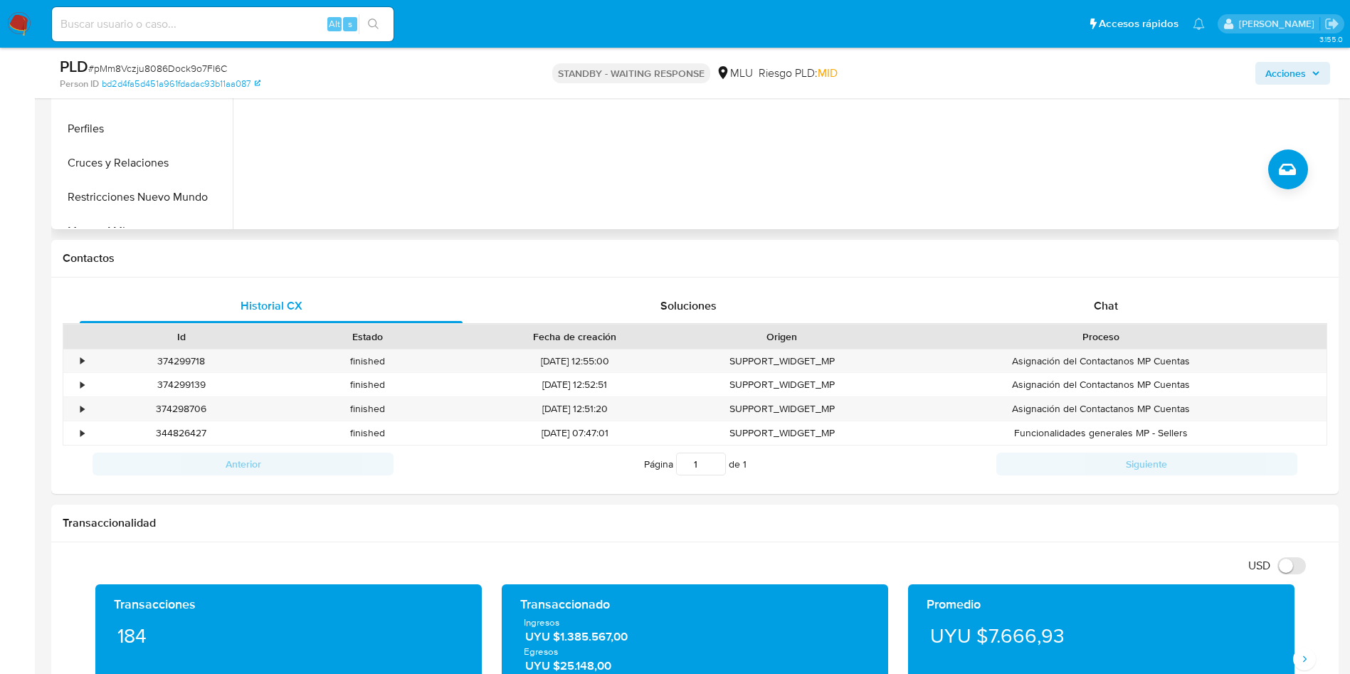
scroll to position [427, 0]
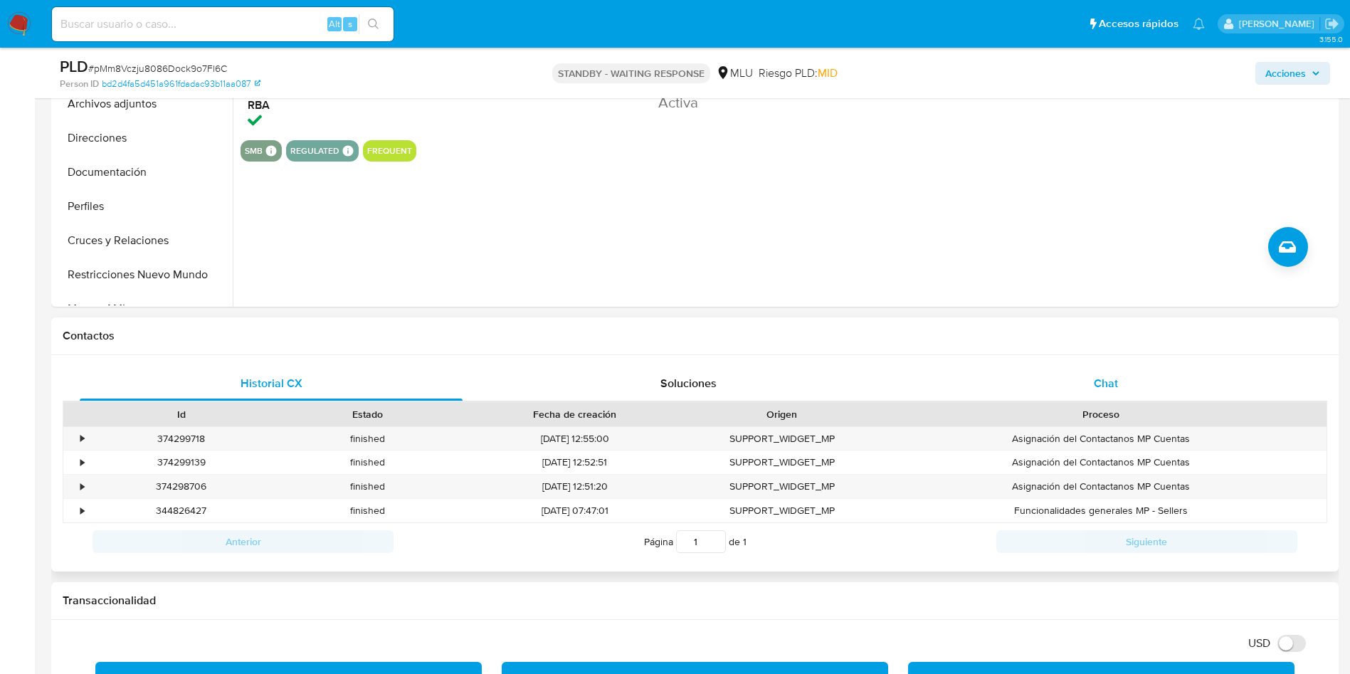
click at [1134, 378] on div "Chat" at bounding box center [1106, 384] width 383 height 34
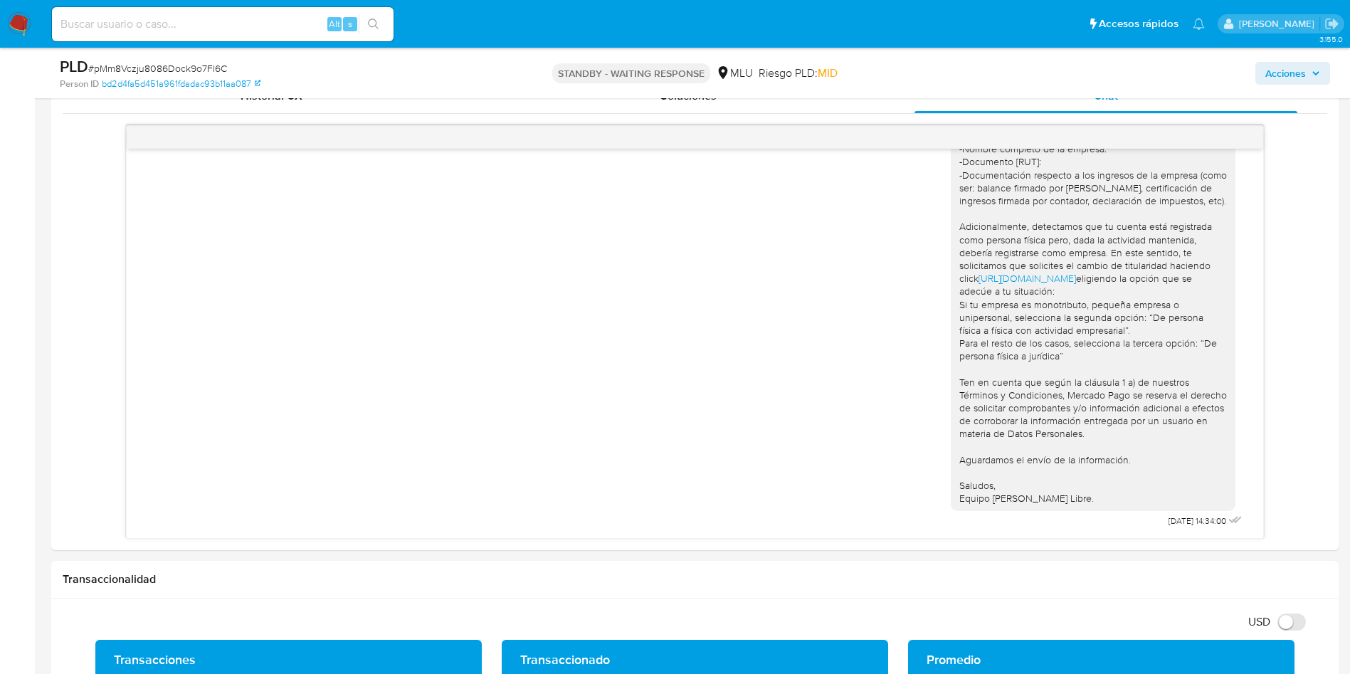
scroll to position [747, 0]
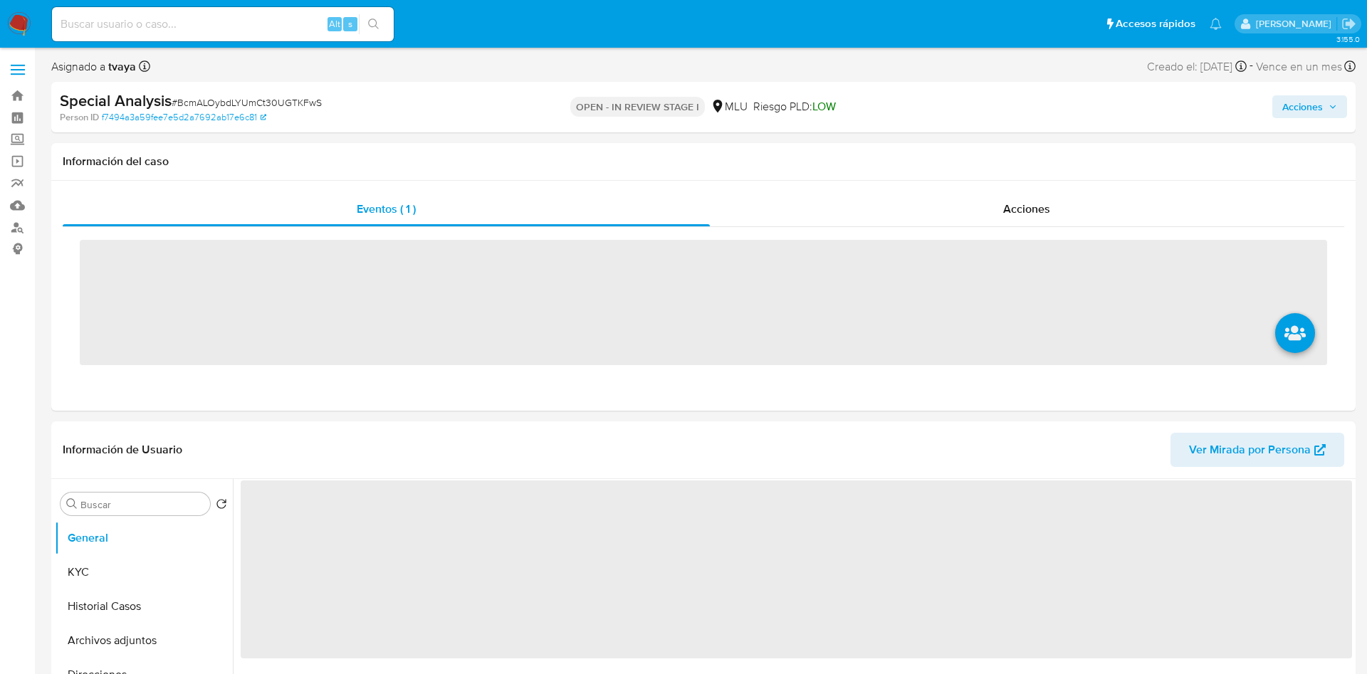
click at [318, 78] on div "Asignado a tvaya Creado el: [DATE] - Vence en un mes" at bounding box center [703, 69] width 1304 height 25
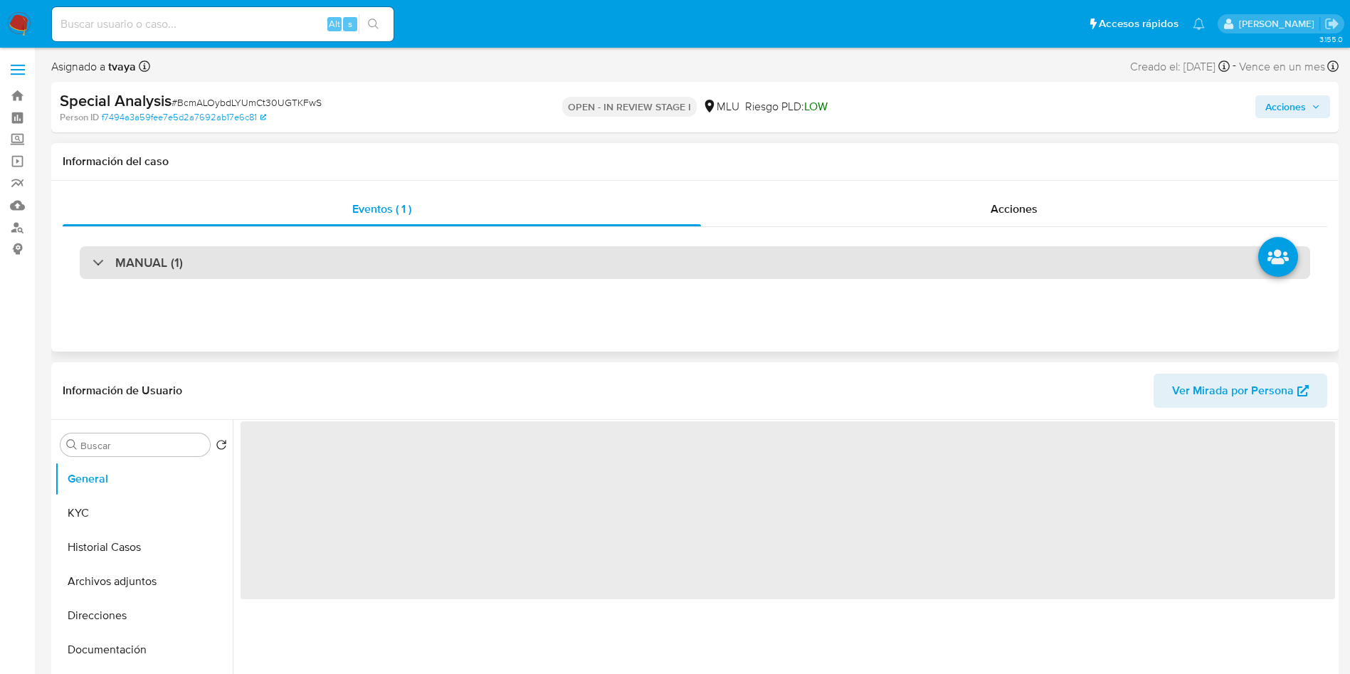
click at [240, 258] on div "MANUAL (1)" at bounding box center [695, 262] width 1231 height 33
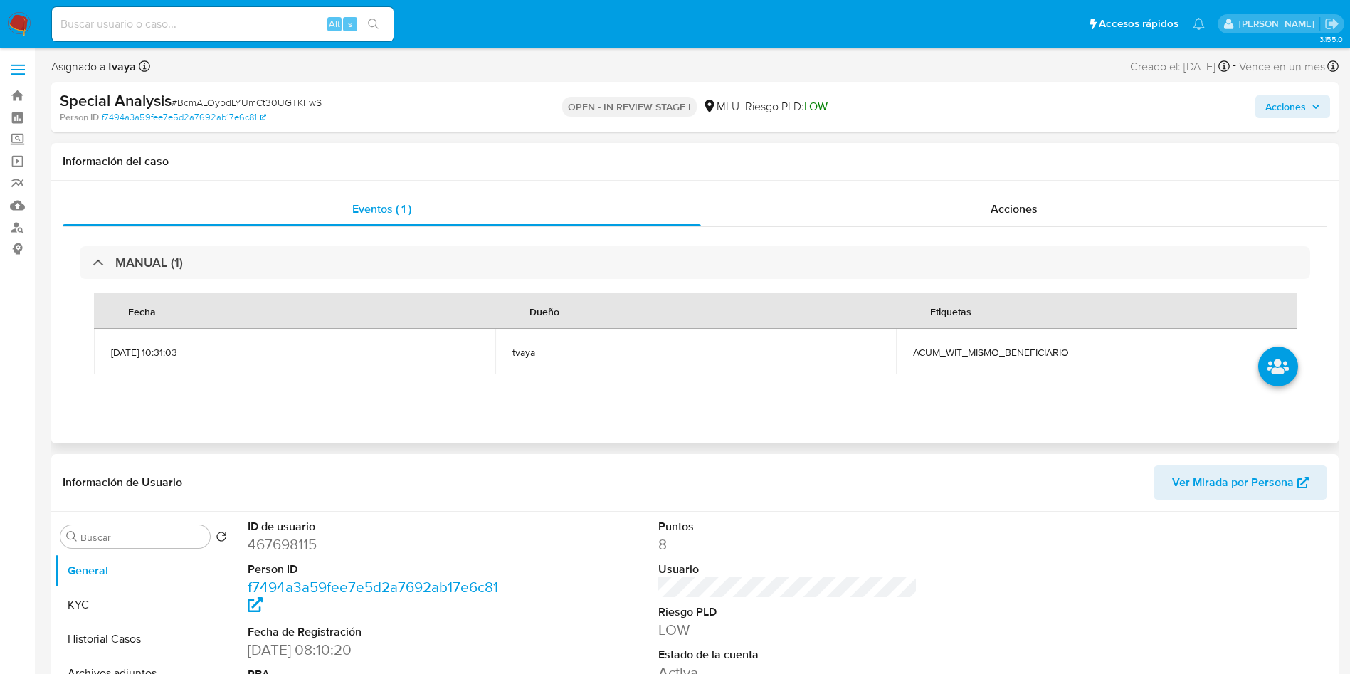
select select "10"
click at [1044, 352] on span "ACUM_WIT_MISMO_BENEFICIARIO" at bounding box center [1096, 352] width 367 height 13
copy span "ACUM_WIT_MISMO_BENEFICIARIO"
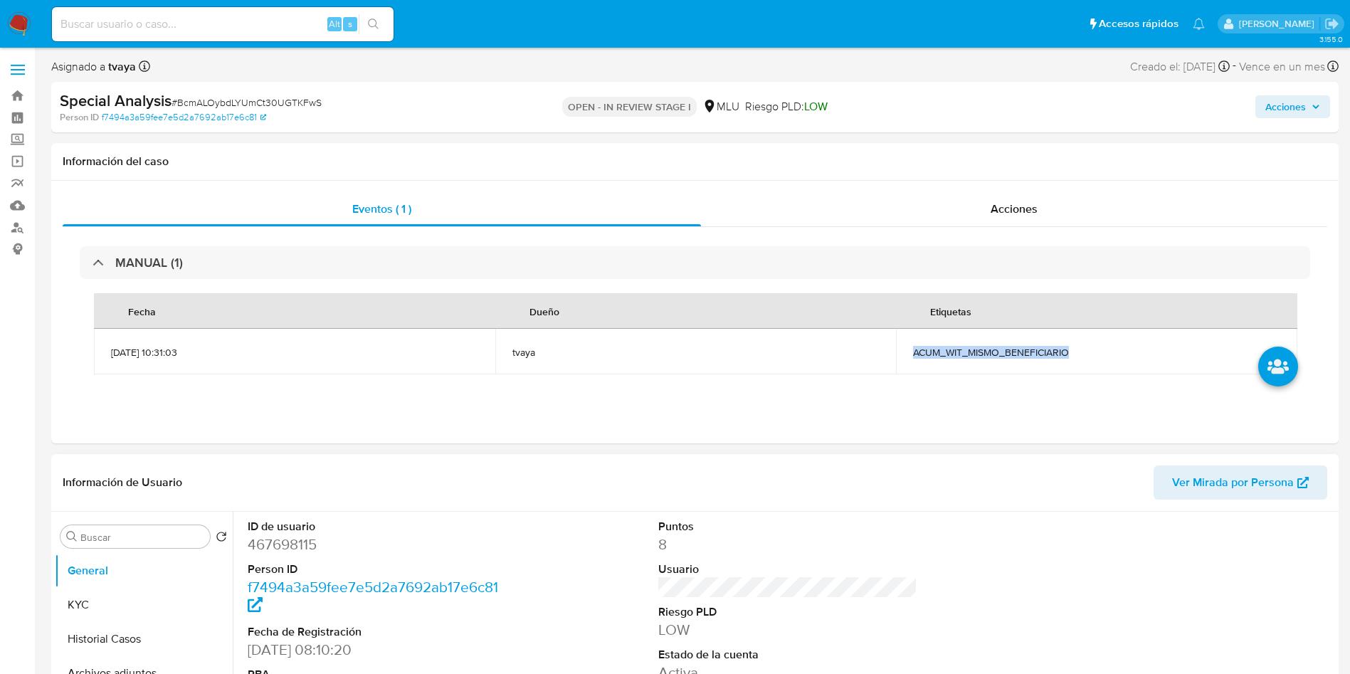
scroll to position [107, 0]
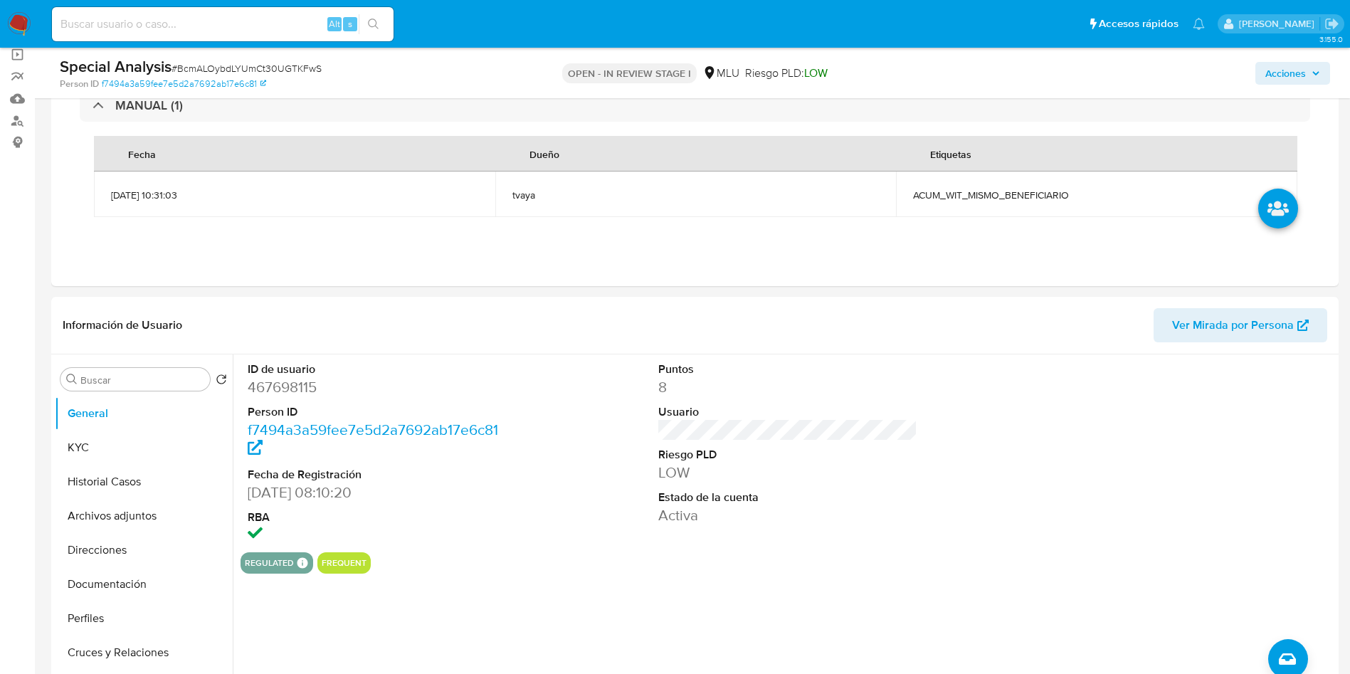
click at [251, 36] on div "Alt s" at bounding box center [223, 24] width 342 height 34
click at [246, 21] on input at bounding box center [223, 24] width 342 height 19
paste input "88224070"
type input "88224070"
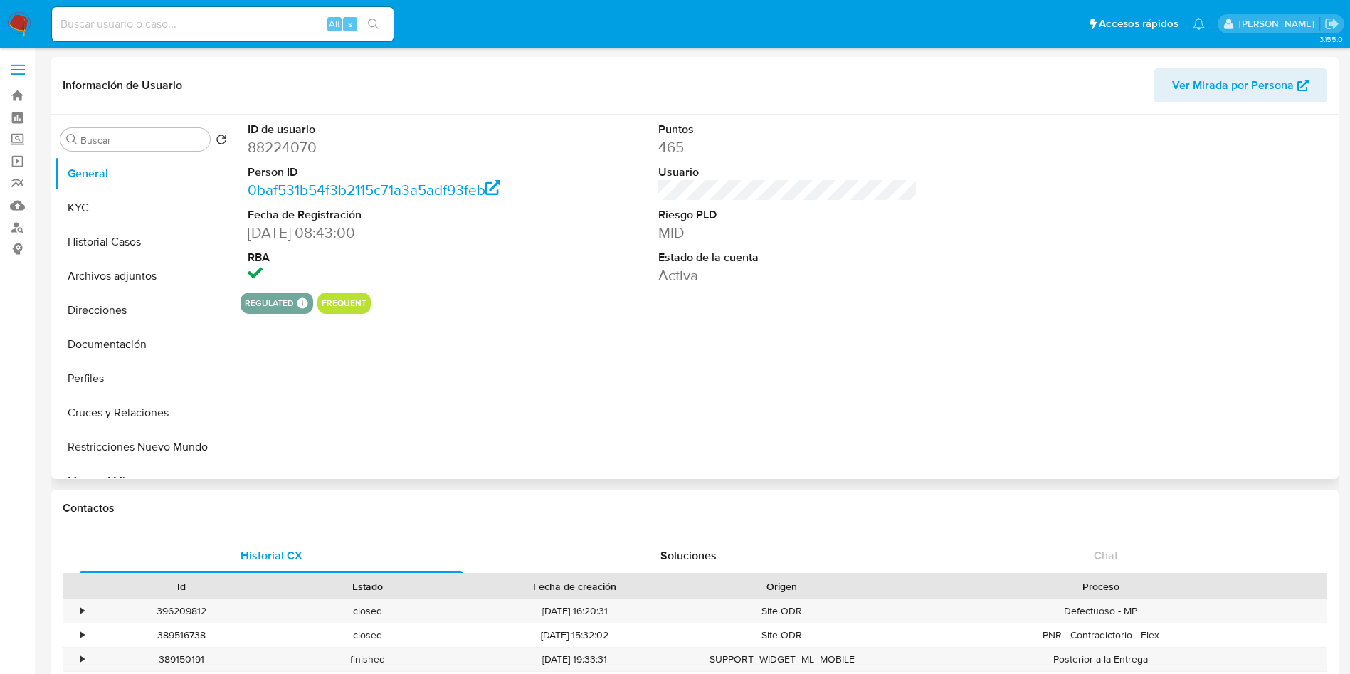
scroll to position [107, 0]
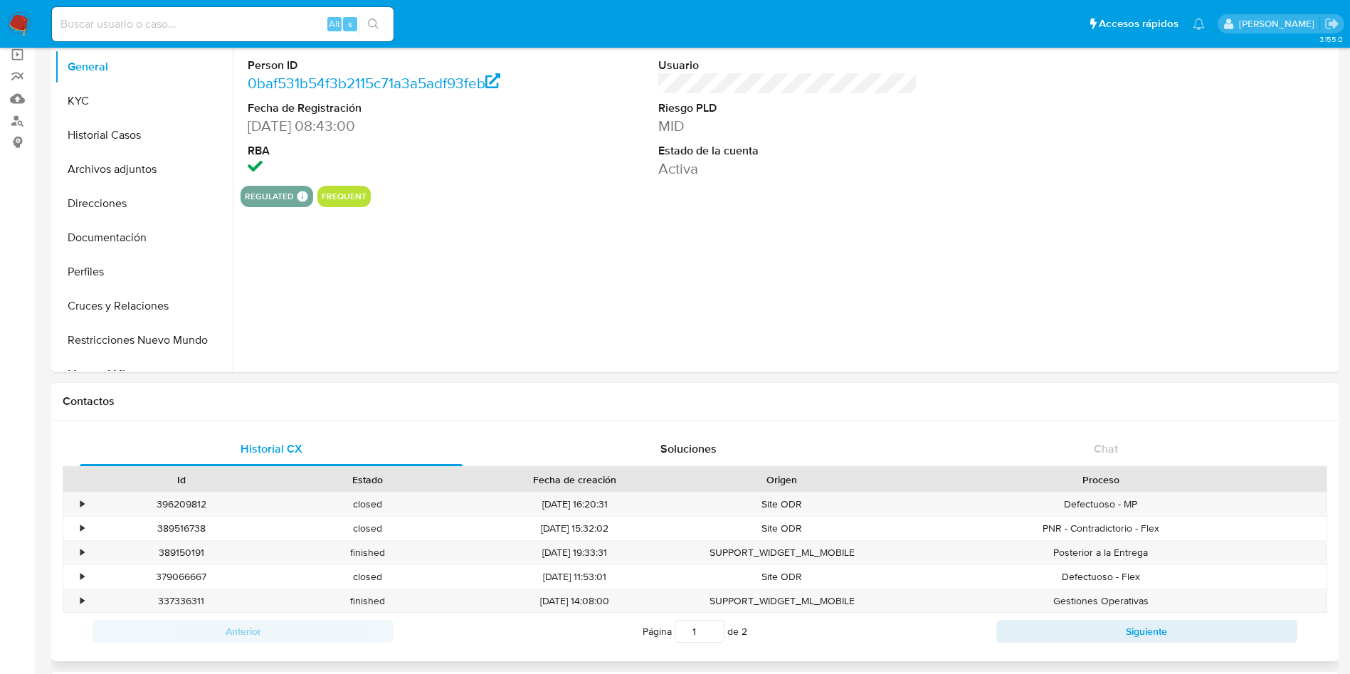
select select "10"
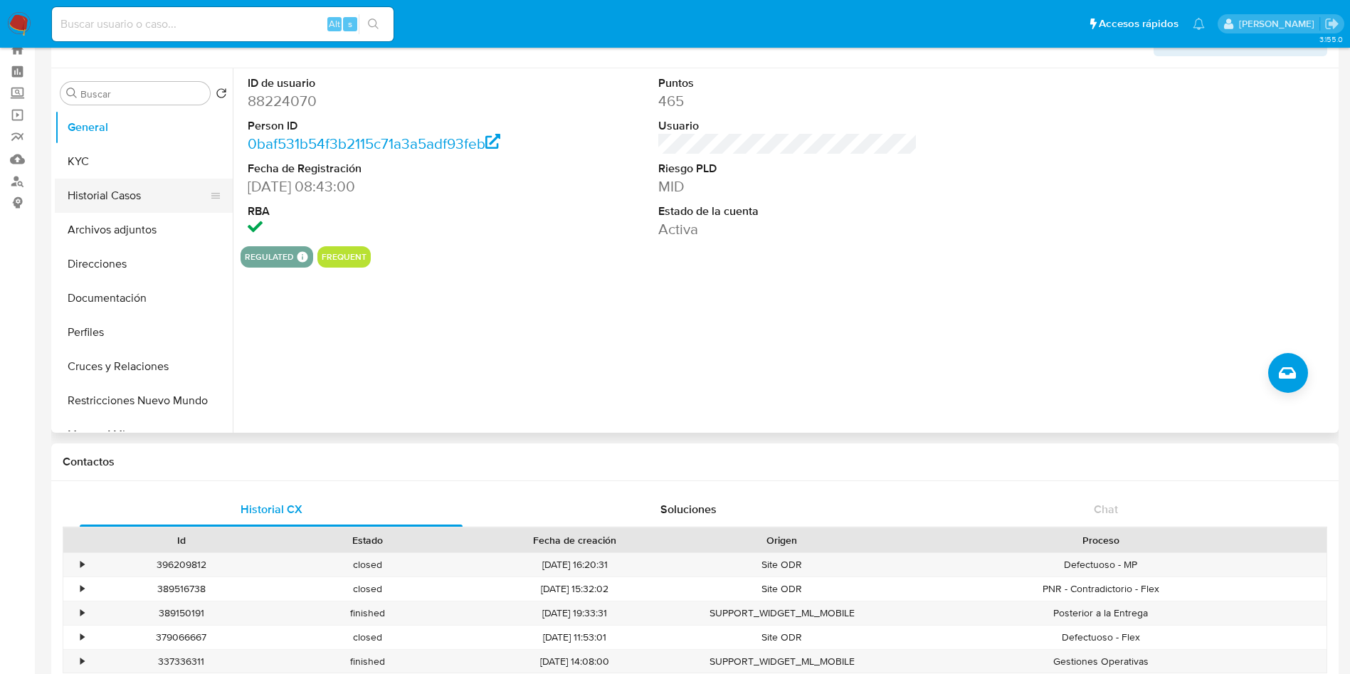
scroll to position [0, 0]
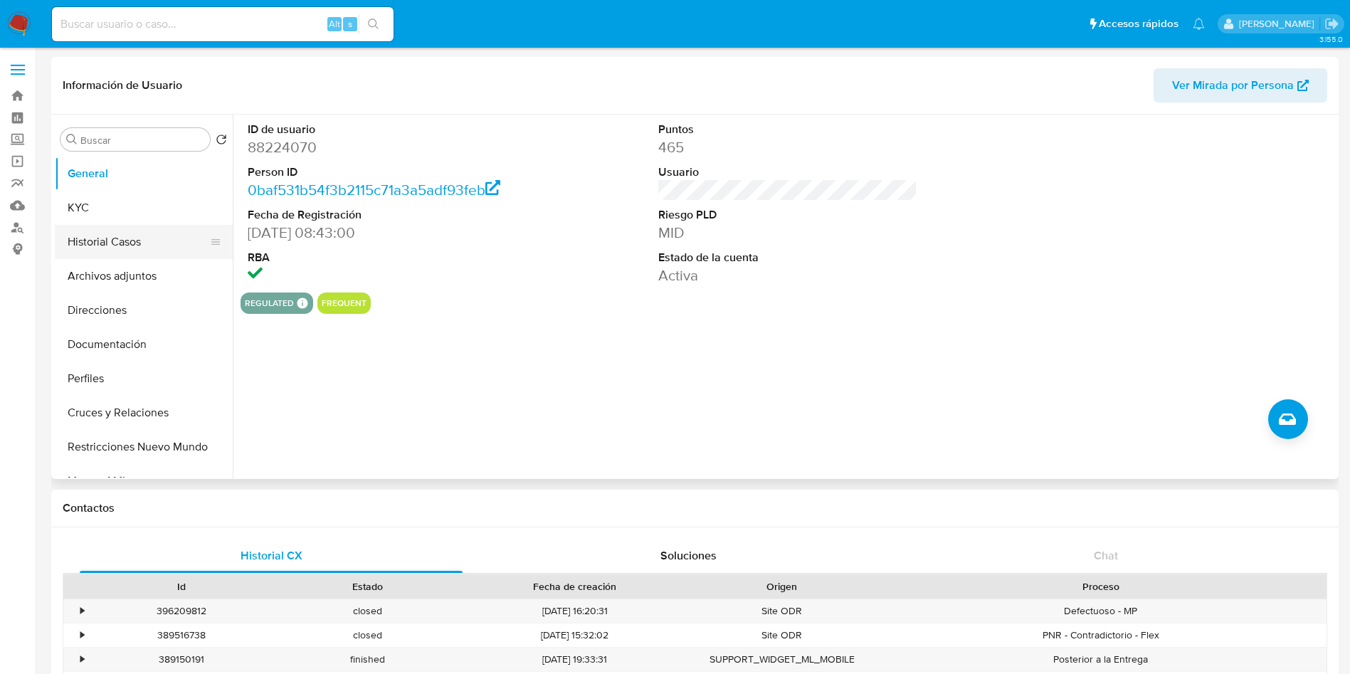
click at [127, 246] on button "Historial Casos" at bounding box center [138, 242] width 167 height 34
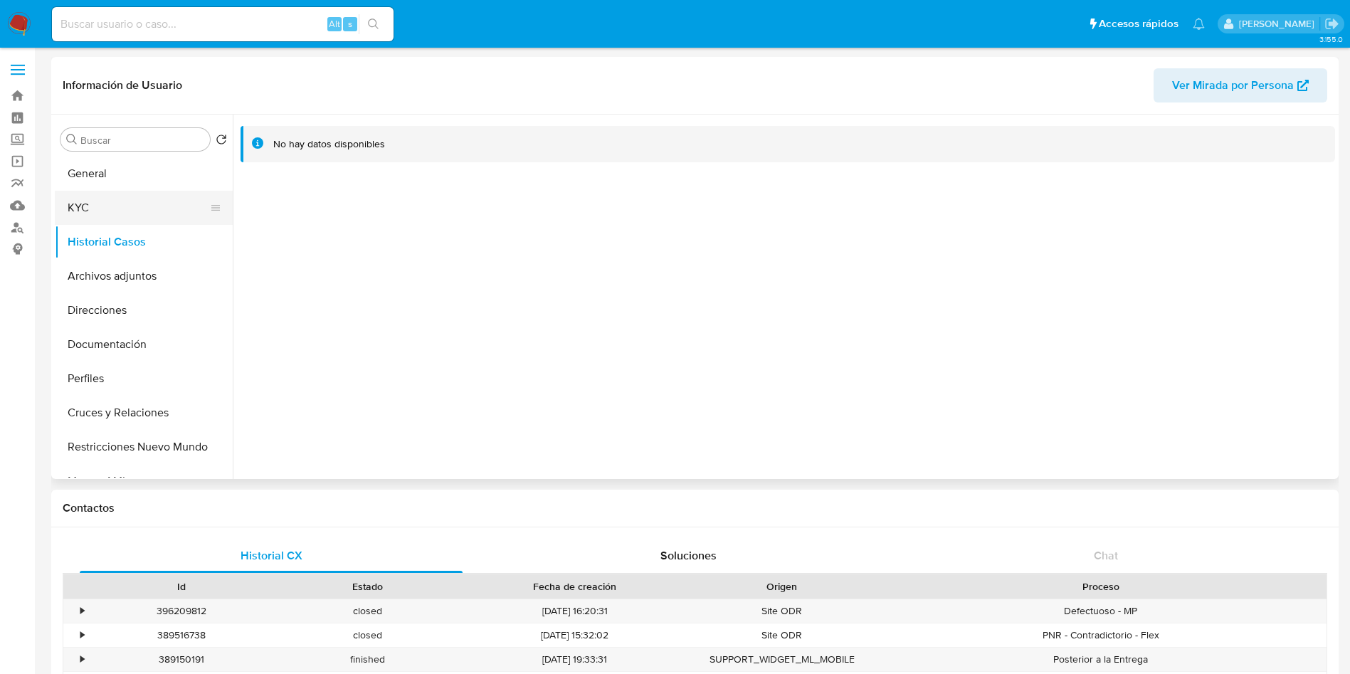
click at [135, 216] on button "KYC" at bounding box center [138, 208] width 167 height 34
